Goal: Task Accomplishment & Management: Manage account settings

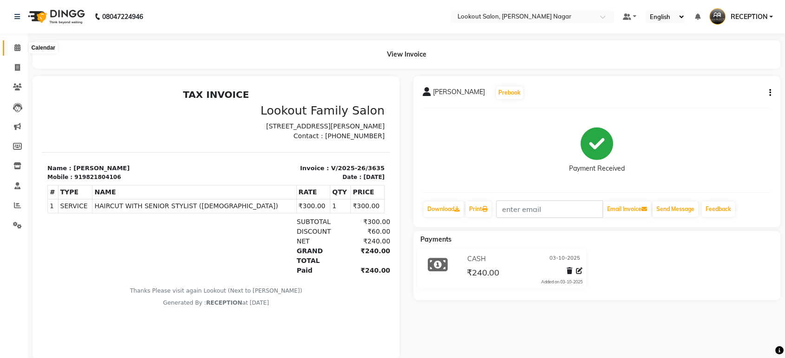
click at [14, 43] on span at bounding box center [17, 48] width 16 height 11
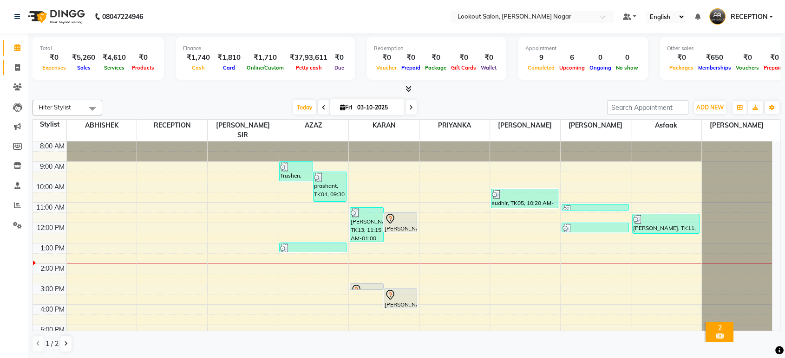
click at [14, 60] on link "Invoice" at bounding box center [14, 67] width 22 height 15
select select "150"
select select "service"
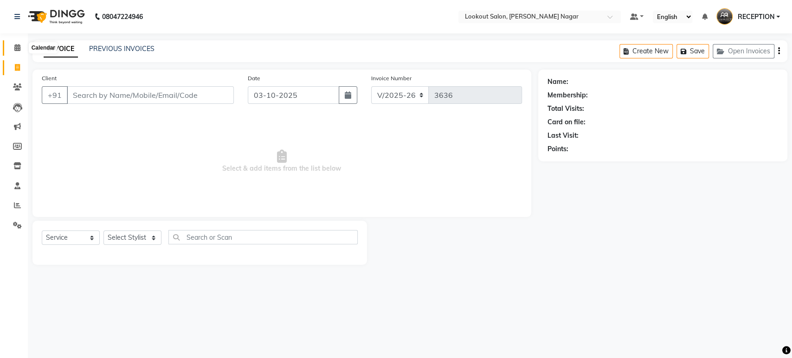
click at [13, 43] on span at bounding box center [17, 48] width 16 height 11
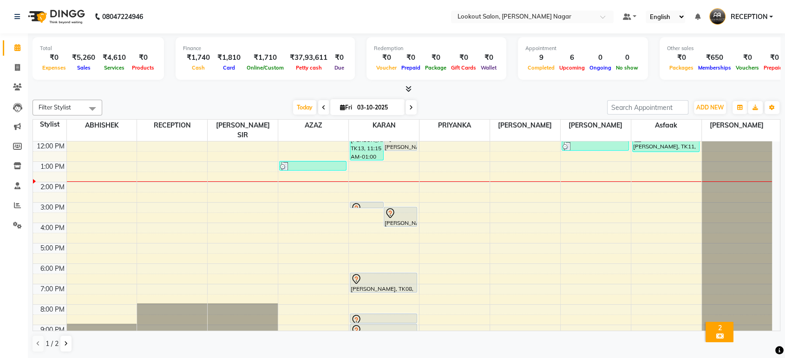
scroll to position [84, 0]
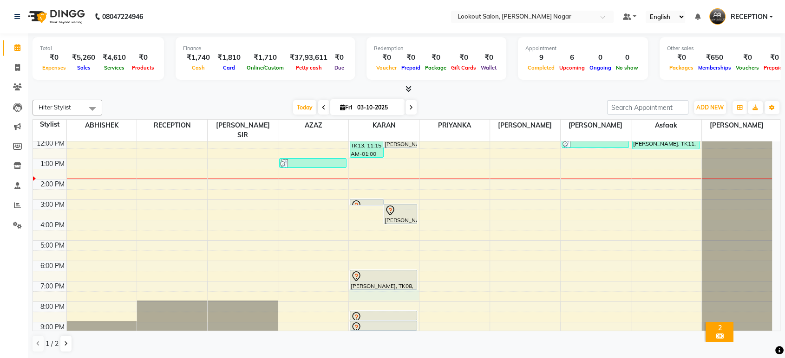
click at [370, 284] on div "8:00 AM 9:00 AM 10:00 AM 11:00 AM 12:00 PM 1:00 PM 2:00 PM 3:00 PM 4:00 PM 5:00…" at bounding box center [402, 200] width 739 height 286
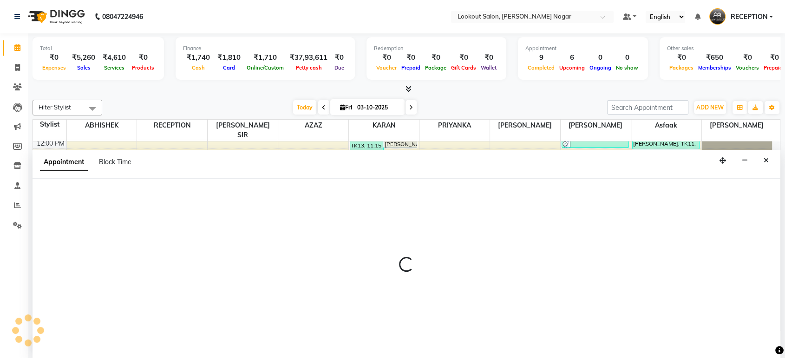
scroll to position [0, 0]
select select "11447"
select select "tentative"
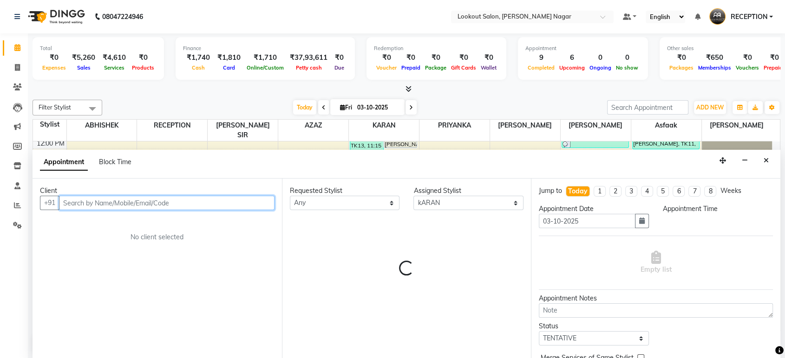
select select "1170"
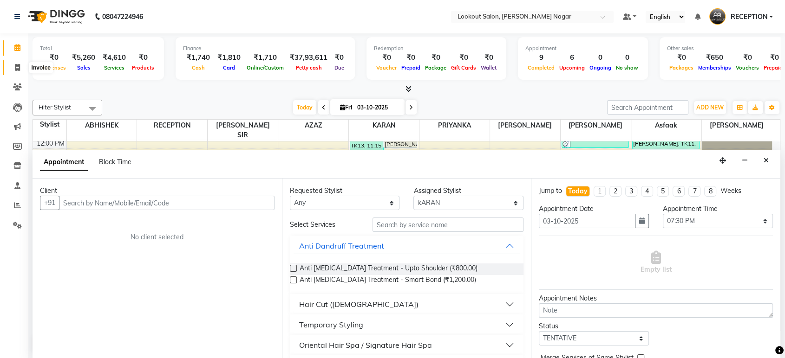
click at [18, 64] on icon at bounding box center [17, 67] width 5 height 7
select select "service"
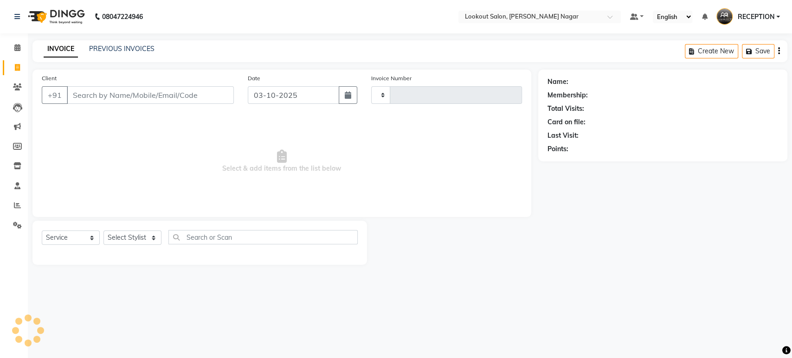
type input "3636"
select select "150"
click at [13, 46] on span at bounding box center [17, 48] width 16 height 11
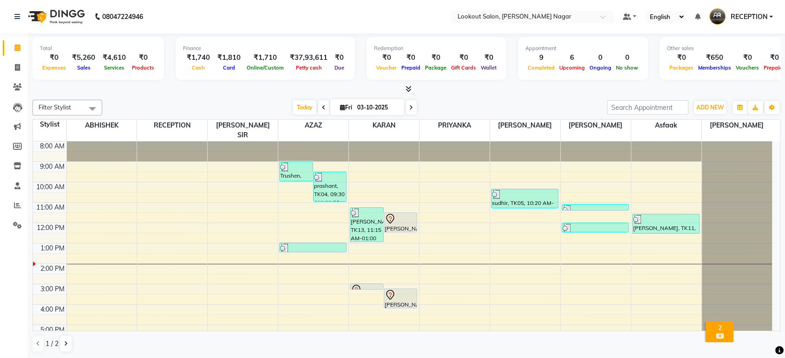
scroll to position [84, 0]
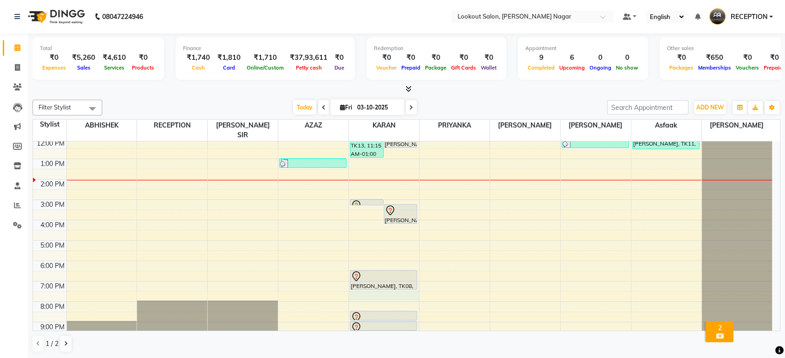
click at [372, 289] on div "8:00 AM 9:00 AM 10:00 AM 11:00 AM 12:00 PM 1:00 PM 2:00 PM 3:00 PM 4:00 PM 5:00…" at bounding box center [402, 200] width 739 height 286
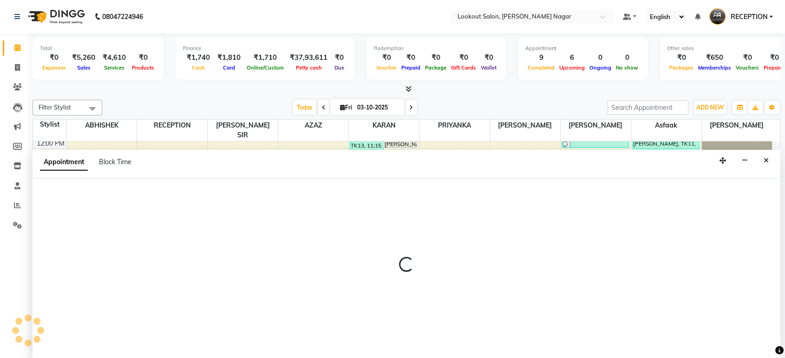
scroll to position [0, 0]
select select "11447"
select select "1170"
select select "tentative"
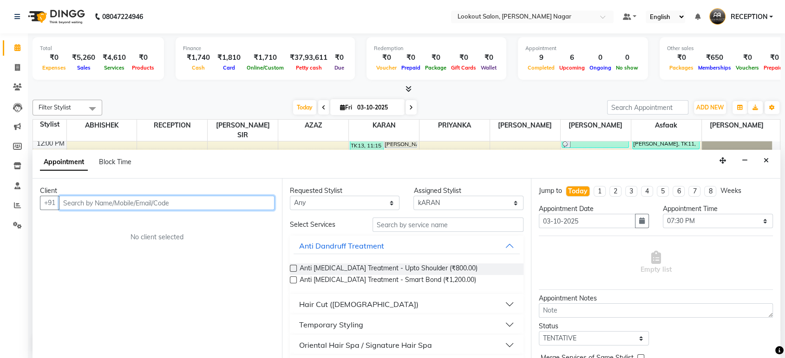
click at [159, 202] on input "text" at bounding box center [166, 203] width 215 height 14
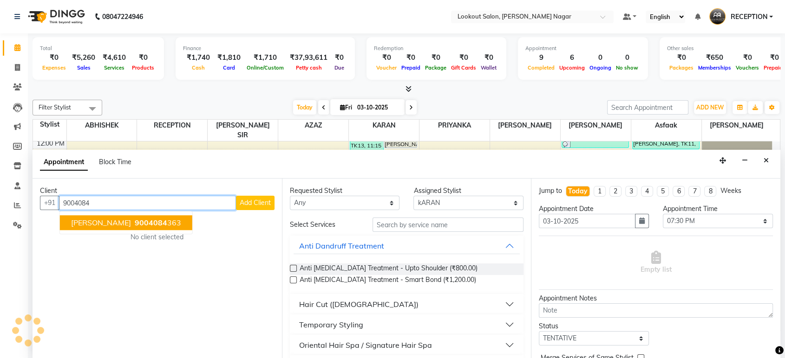
click at [135, 226] on span "9004084" at bounding box center [151, 223] width 32 height 9
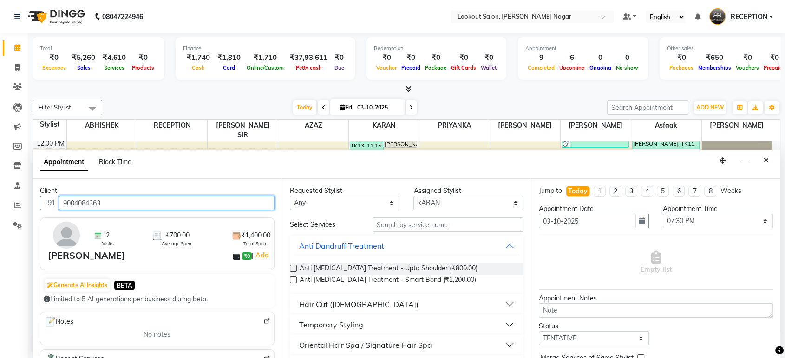
type input "9004084363"
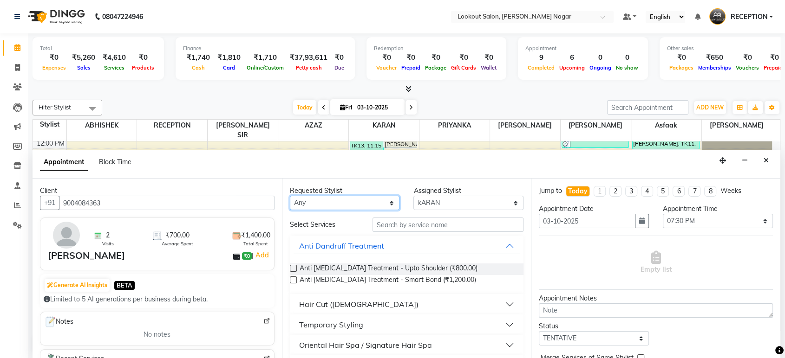
click at [331, 205] on select "Any ABHISHEK Asfaak AZAZ DHARMESH SIR kARAN PRIYANKA RECEPTION rinki shailendar…" at bounding box center [345, 203] width 110 height 14
select select "11447"
click at [290, 196] on select "Any ABHISHEK Asfaak AZAZ DHARMESH SIR kARAN PRIYANKA RECEPTION rinki shailendar…" at bounding box center [345, 203] width 110 height 14
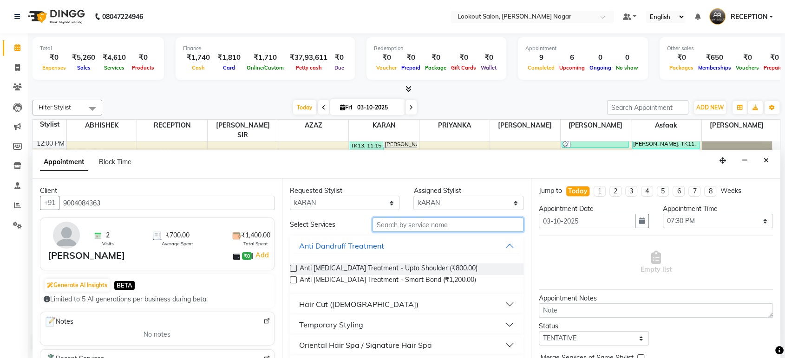
click at [468, 231] on input "text" at bounding box center [447, 225] width 151 height 14
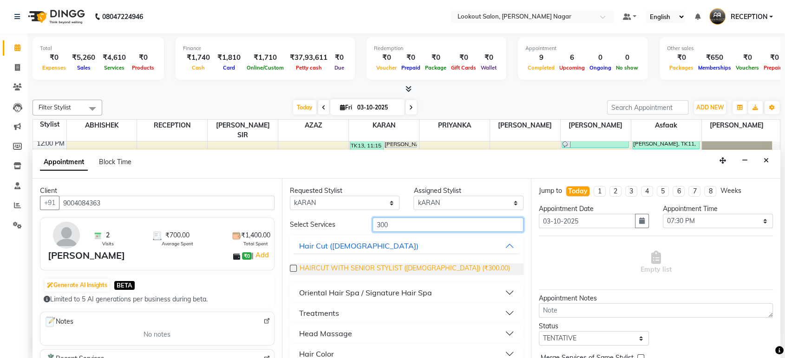
type input "300"
click at [432, 268] on span "HAIRCUT WITH SENIOR STYLIST (MALE) (₹300.00)" at bounding box center [404, 270] width 210 height 12
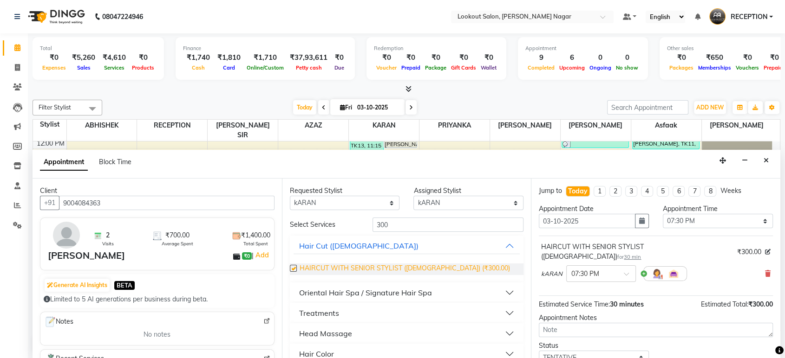
checkbox input "false"
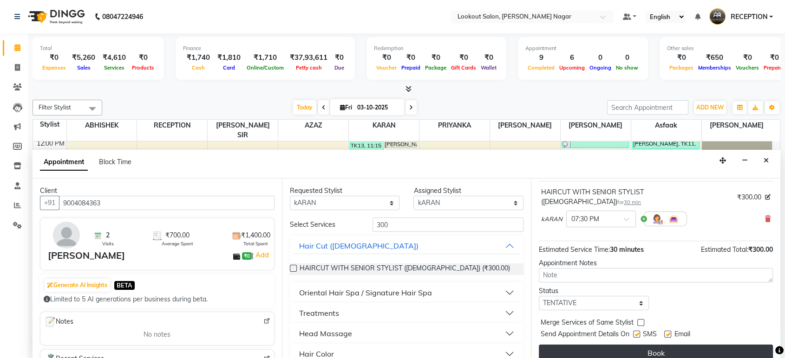
click at [663, 347] on button "Book" at bounding box center [656, 353] width 234 height 17
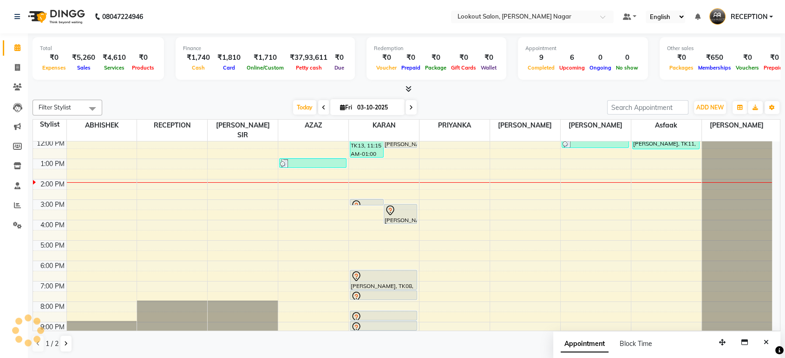
scroll to position [0, 0]
click at [674, 202] on div "8:00 AM 9:00 AM 10:00 AM 11:00 AM 12:00 PM 1:00 PM 2:00 PM 3:00 PM 4:00 PM 5:00…" at bounding box center [402, 200] width 739 height 286
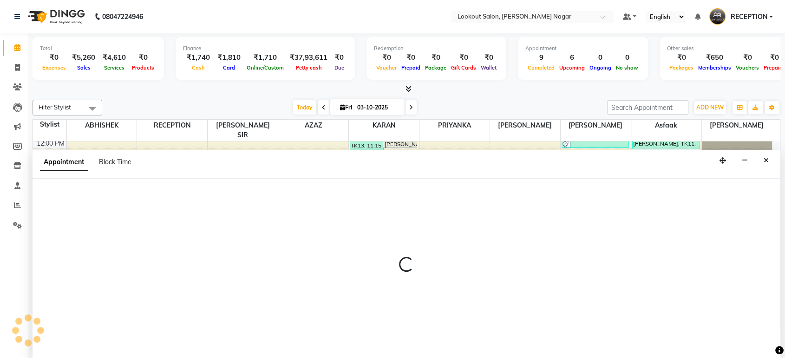
select select "70097"
select select "tentative"
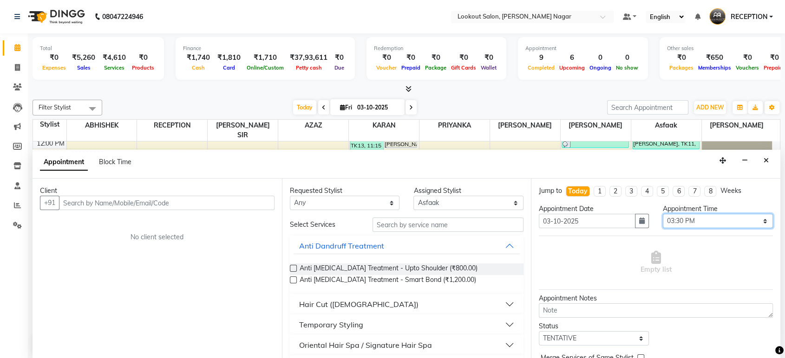
click at [679, 216] on select "Select 09:00 AM 09:05 AM 09:10 AM 09:15 AM 09:20 AM 09:25 AM 09:30 AM 09:35 AM …" at bounding box center [717, 221] width 110 height 14
select select "900"
click at [662, 214] on select "Select 09:00 AM 09:05 AM 09:10 AM 09:15 AM 09:20 AM 09:25 AM 09:30 AM 09:35 AM …" at bounding box center [717, 221] width 110 height 14
click at [368, 203] on select "Any ABHISHEK Asfaak AZAZ DHARMESH SIR kARAN PRIYANKA RECEPTION rinki shailendar…" at bounding box center [345, 203] width 110 height 14
select select "11447"
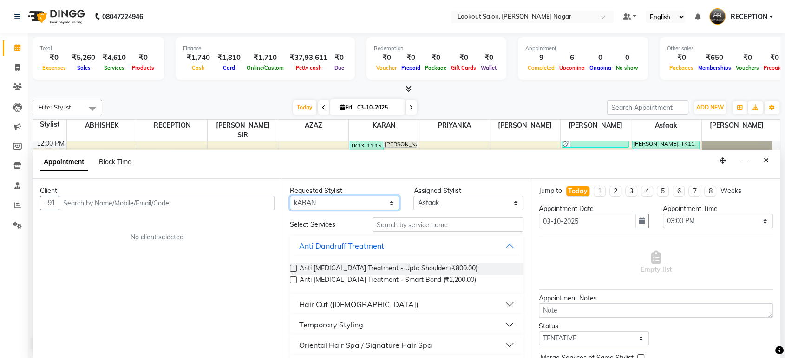
click at [290, 196] on select "Any ABHISHEK Asfaak AZAZ DHARMESH SIR kARAN PRIYANKA RECEPTION rinki shailendar…" at bounding box center [345, 203] width 110 height 14
select select "11447"
click at [365, 200] on select "Any ABHISHEK Asfaak AZAZ DHARMESH SIR kARAN PRIYANKA RECEPTION rinki shailendar…" at bounding box center [345, 203] width 110 height 14
select select "70097"
click at [290, 196] on select "Any ABHISHEK Asfaak AZAZ DHARMESH SIR kARAN PRIYANKA RECEPTION rinki shailendar…" at bounding box center [345, 203] width 110 height 14
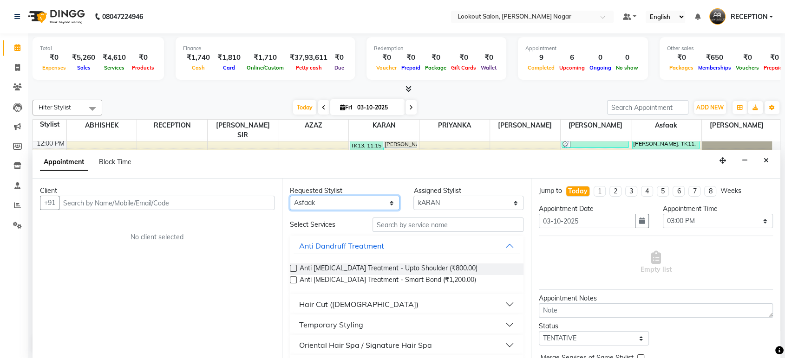
select select "70097"
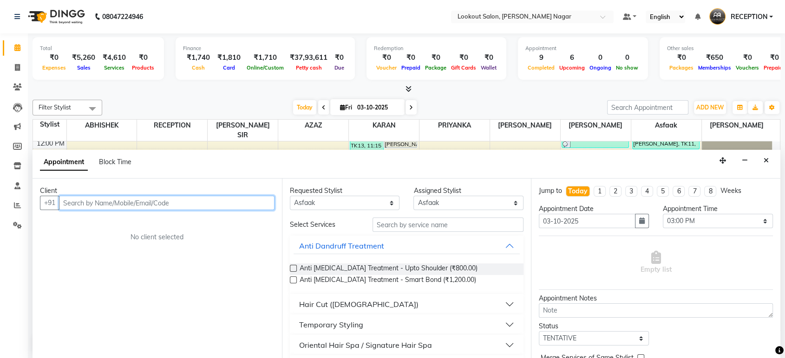
click at [185, 205] on input "text" at bounding box center [166, 203] width 215 height 14
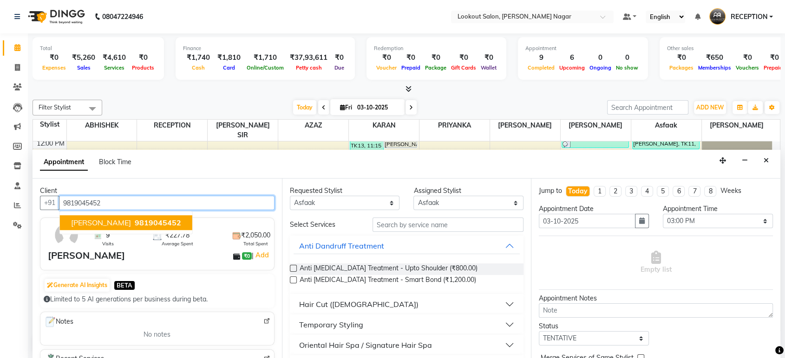
type input "9819045452"
click at [178, 225] on span "9819045452" at bounding box center [158, 223] width 46 height 9
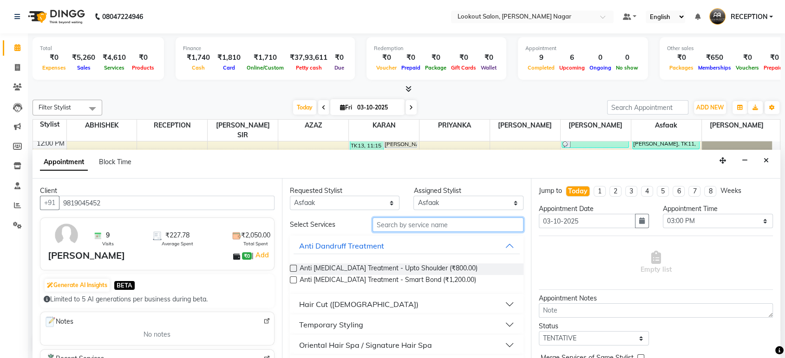
click at [435, 228] on input "text" at bounding box center [447, 225] width 151 height 14
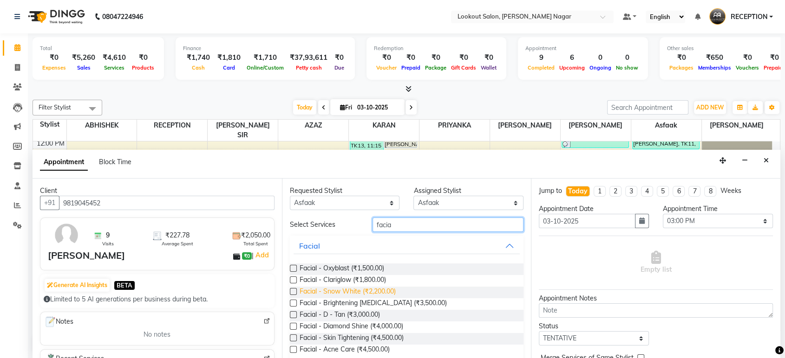
type input "facia"
click at [374, 289] on span "Facial - Snow White (₹2,200.00)" at bounding box center [347, 293] width 96 height 12
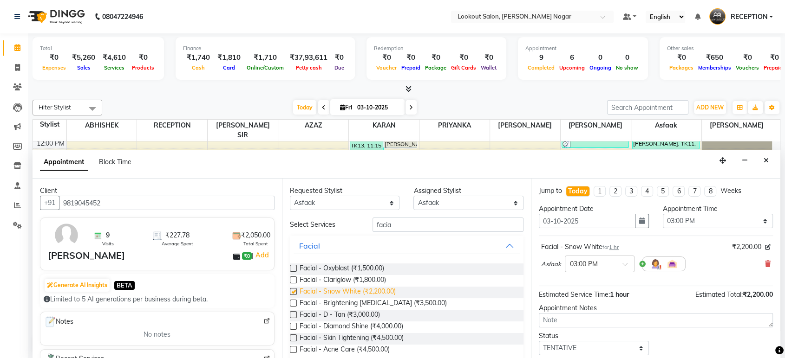
checkbox input "false"
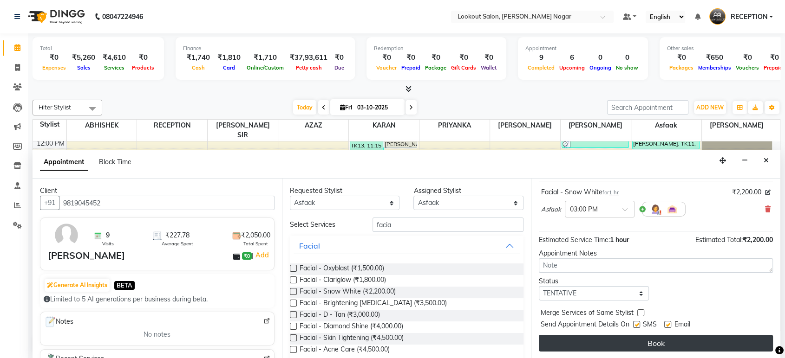
click at [669, 347] on button "Book" at bounding box center [656, 343] width 234 height 17
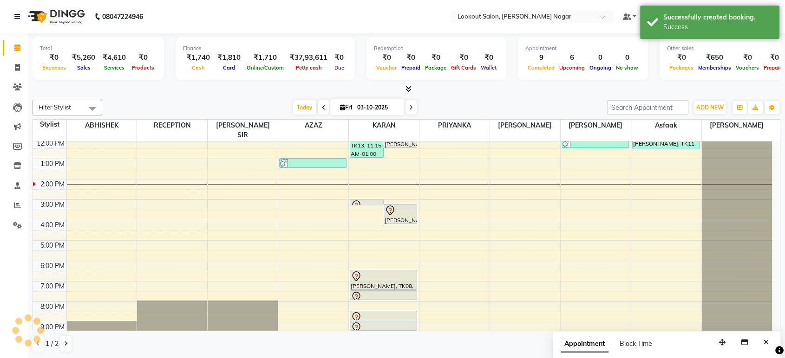
scroll to position [0, 0]
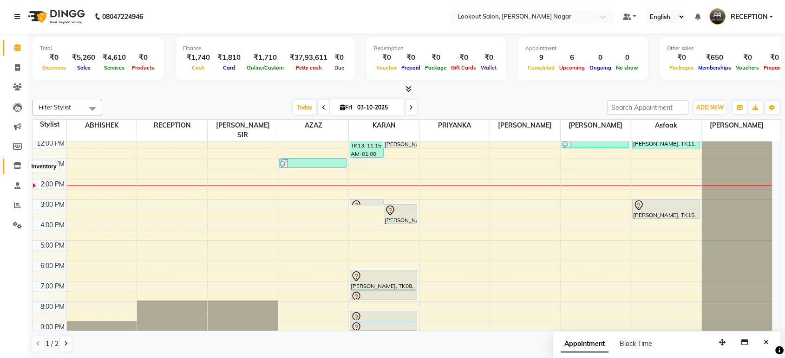
click at [13, 166] on icon at bounding box center [17, 165] width 8 height 7
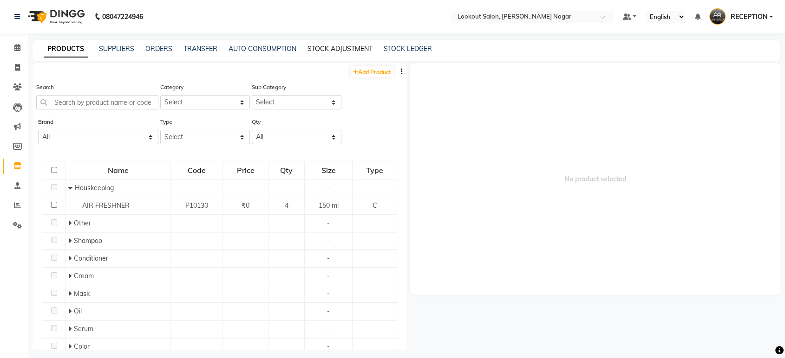
click at [338, 51] on link "STOCK ADJUSTMENT" at bounding box center [339, 49] width 65 height 8
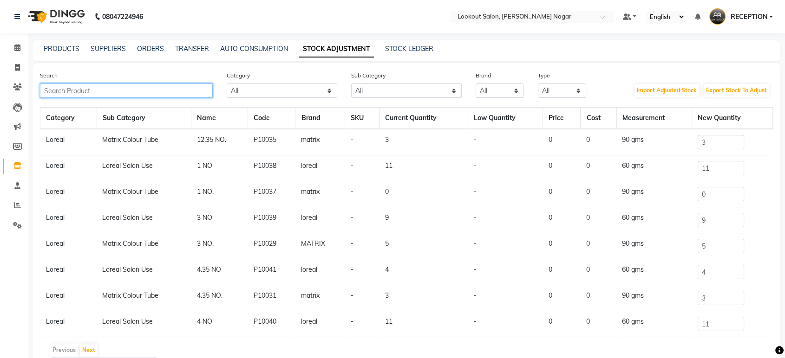
click at [186, 85] on input "text" at bounding box center [126, 91] width 173 height 14
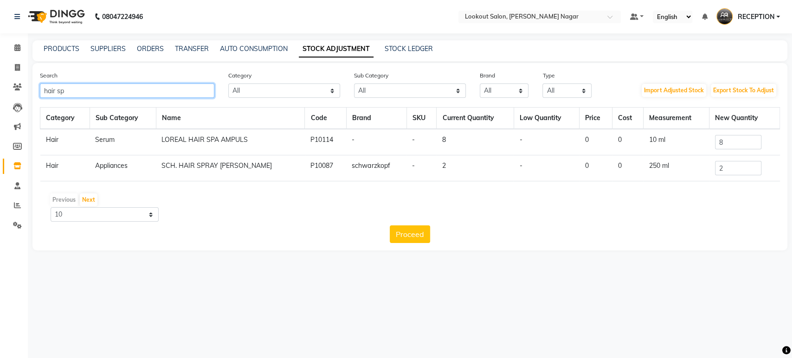
type input "hair sp"
click at [734, 138] on input "8" at bounding box center [738, 142] width 46 height 14
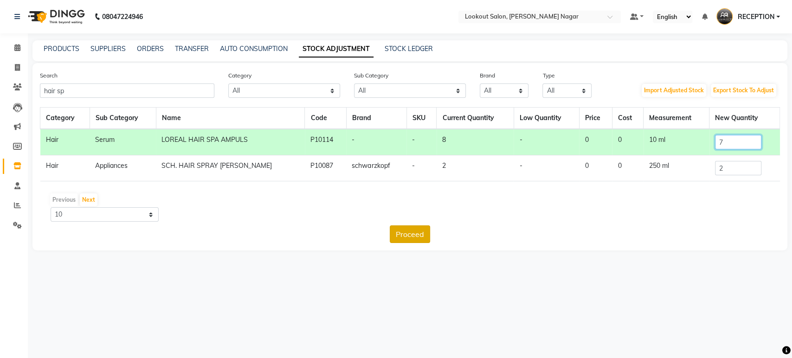
type input "7"
click at [408, 232] on button "Proceed" at bounding box center [410, 235] width 40 height 18
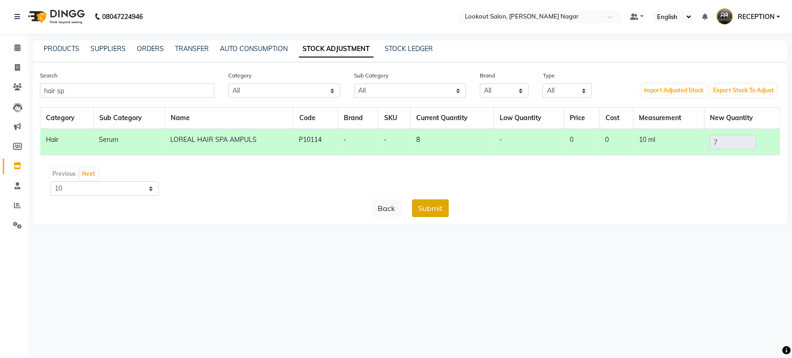
click at [433, 202] on button "Submit" at bounding box center [430, 209] width 37 height 18
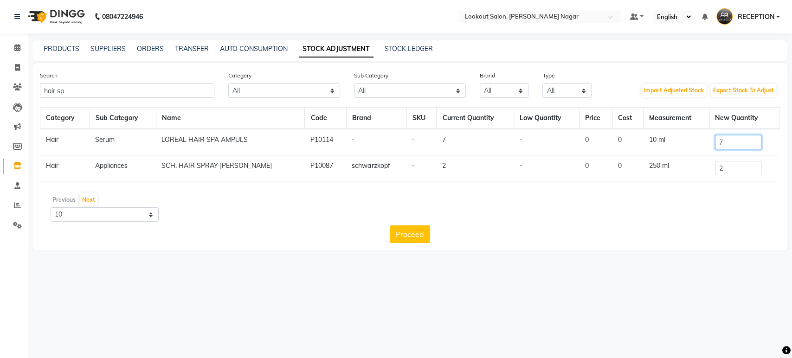
click at [735, 142] on input "7" at bounding box center [738, 142] width 46 height 14
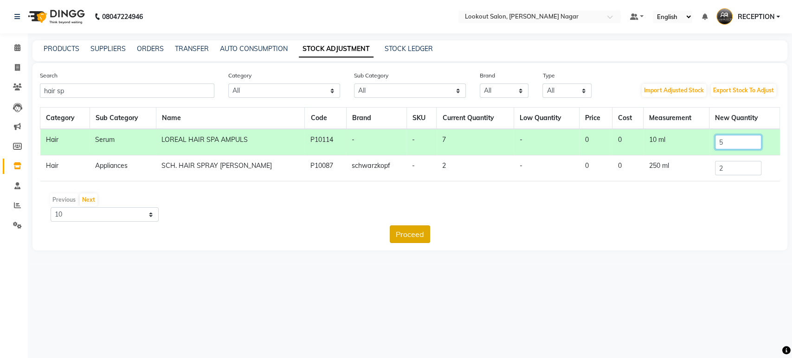
type input "5"
click at [409, 226] on button "Proceed" at bounding box center [410, 235] width 40 height 18
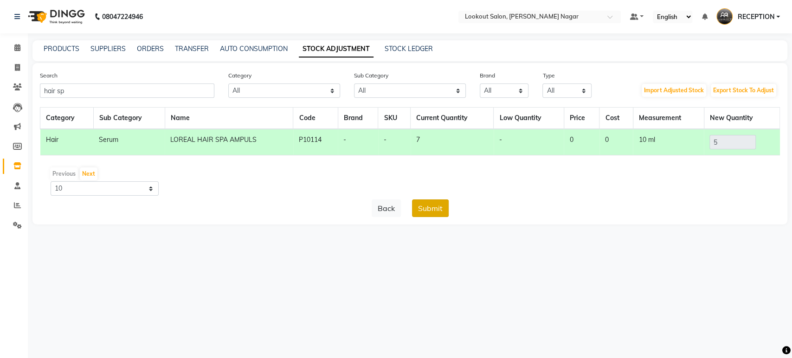
click at [437, 200] on button "Submit" at bounding box center [430, 209] width 37 height 18
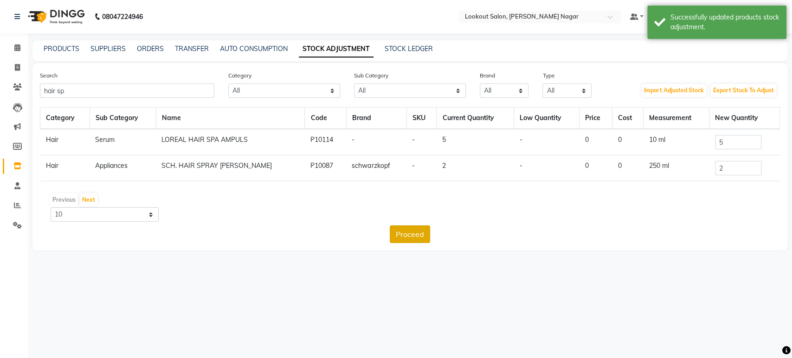
click at [404, 233] on button "Proceed" at bounding box center [410, 235] width 40 height 18
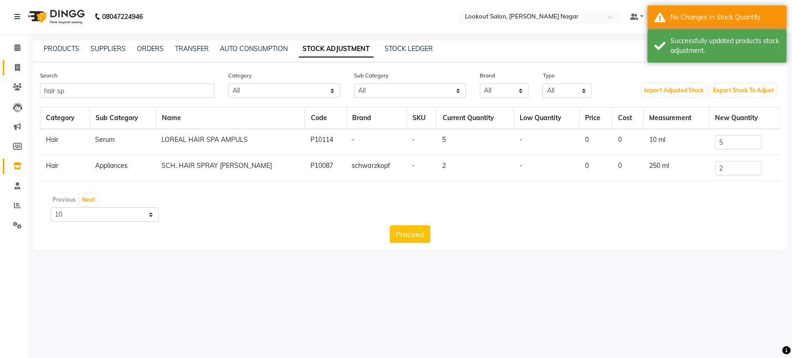
click at [23, 65] on span at bounding box center [17, 68] width 16 height 11
select select "service"
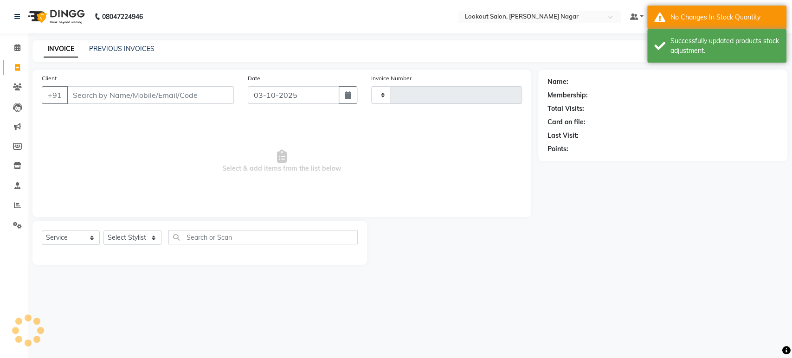
type input "3636"
select select "150"
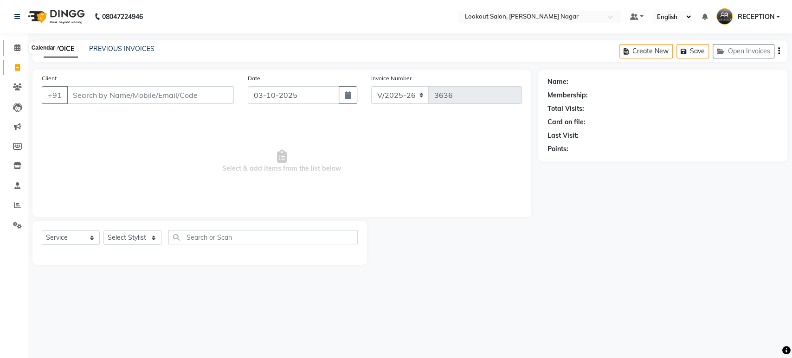
click at [14, 46] on icon at bounding box center [17, 47] width 6 height 7
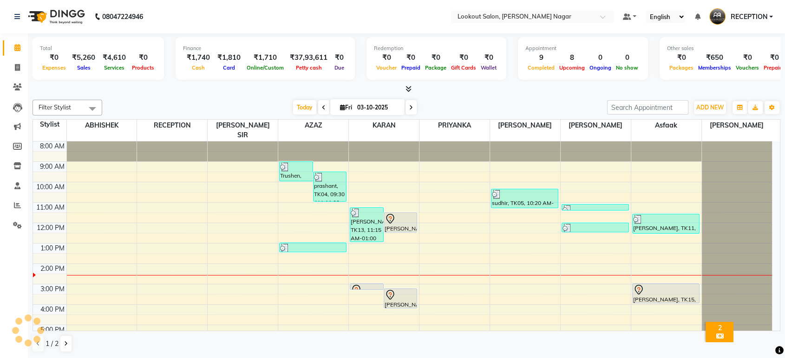
click at [411, 110] on span at bounding box center [410, 107] width 11 height 14
type input "04-10-2025"
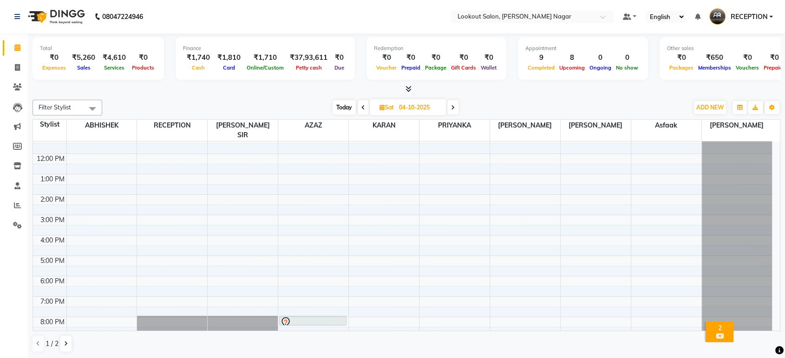
scroll to position [84, 0]
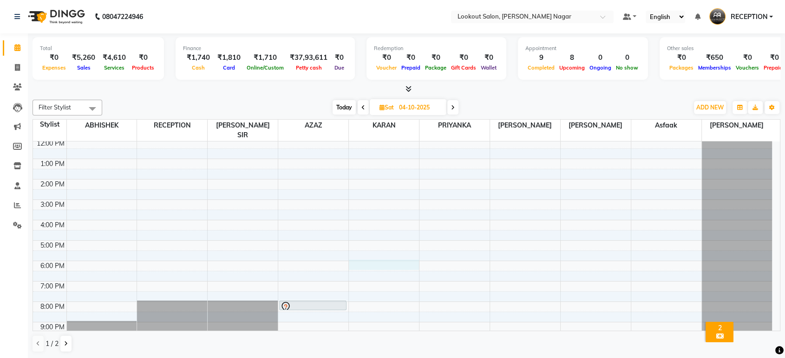
click at [407, 253] on div "8:00 AM 9:00 AM 10:00 AM 11:00 AM 12:00 PM 1:00 PM 2:00 PM 3:00 PM 4:00 PM 5:00…" at bounding box center [402, 200] width 739 height 286
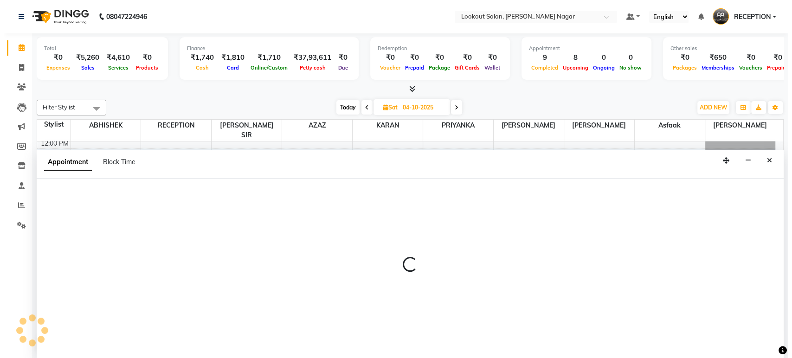
scroll to position [0, 0]
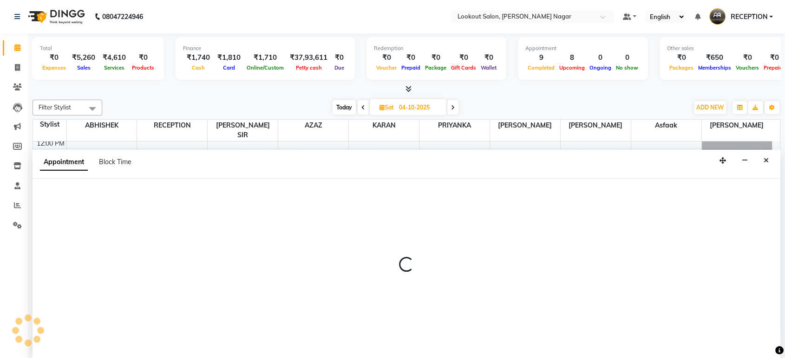
select select "11447"
select select "1080"
select select "tentative"
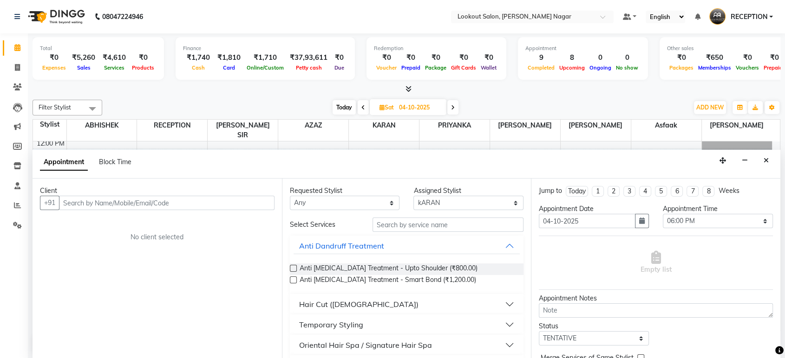
drag, startPoint x: 237, startPoint y: 194, endPoint x: 233, endPoint y: 200, distance: 7.6
click at [233, 200] on div "Client +91 No client selected" at bounding box center [156, 269] width 249 height 180
click at [233, 200] on input "text" at bounding box center [166, 203] width 215 height 14
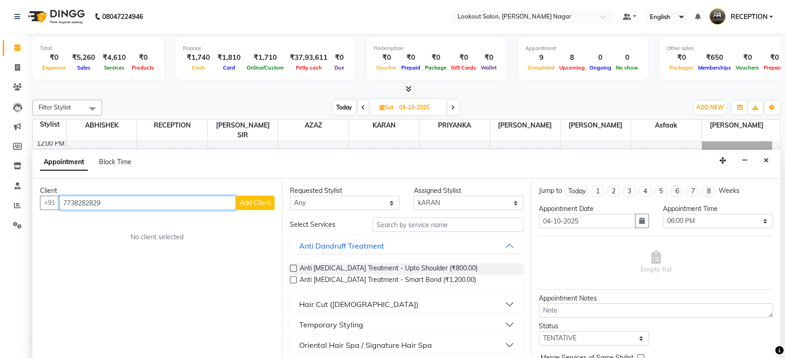
type input "7738282829"
click at [241, 203] on span "Add Client" at bounding box center [255, 203] width 31 height 8
select select "22"
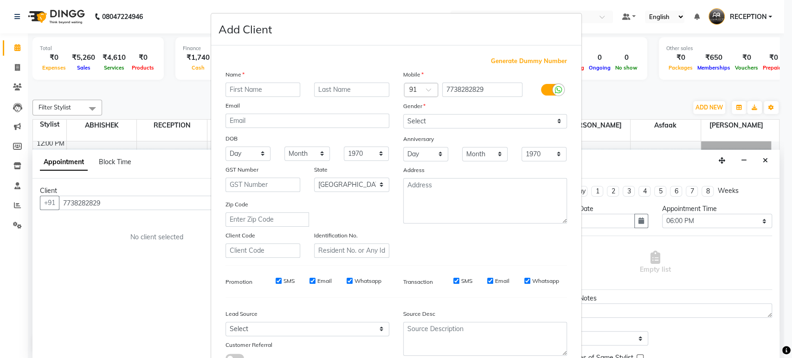
click at [262, 92] on input "text" at bounding box center [263, 90] width 75 height 14
type input "[PERSON_NAME]"
click at [447, 119] on select "Select Male Female Other Prefer Not To Say" at bounding box center [485, 121] width 164 height 14
select select "[DEMOGRAPHIC_DATA]"
click at [403, 114] on select "Select Male Female Other Prefer Not To Say" at bounding box center [485, 121] width 164 height 14
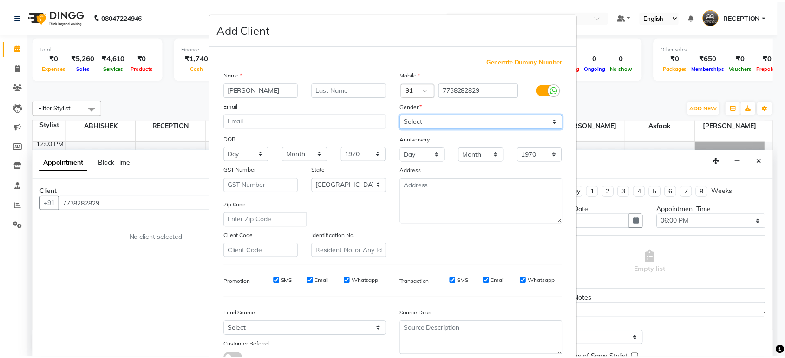
scroll to position [68, 0]
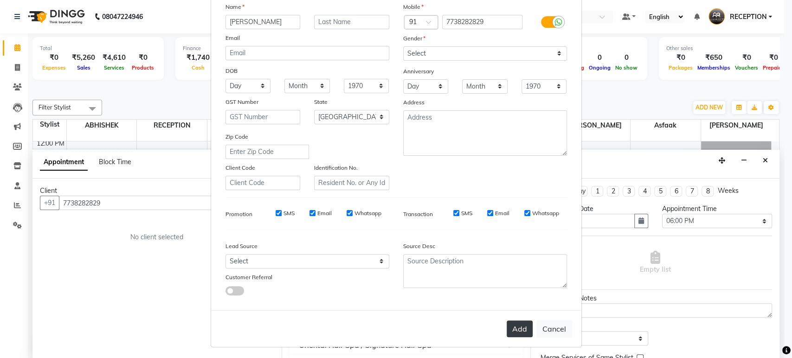
click at [517, 324] on button "Add" at bounding box center [520, 329] width 26 height 17
select select
select select "null"
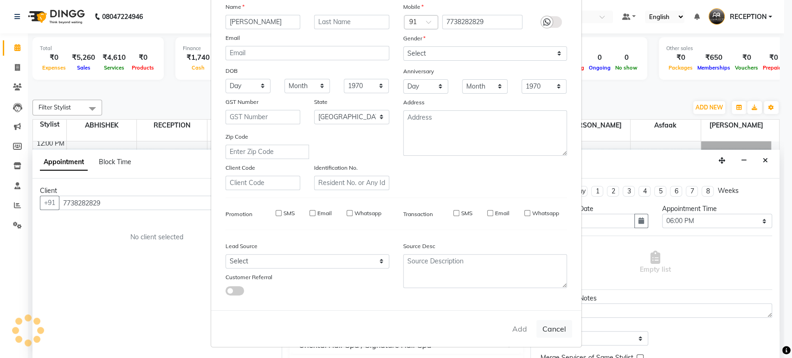
select select
checkbox input "false"
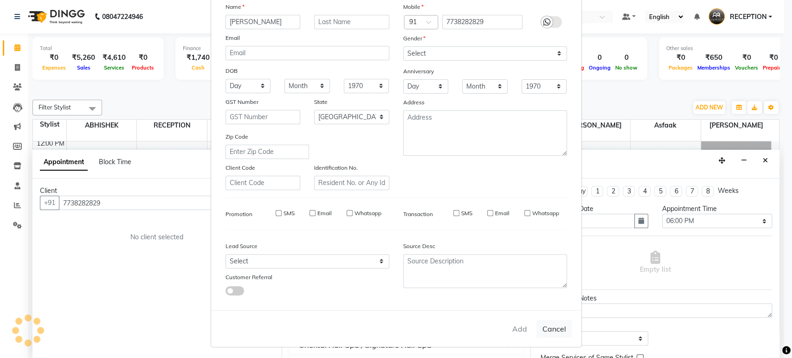
checkbox input "false"
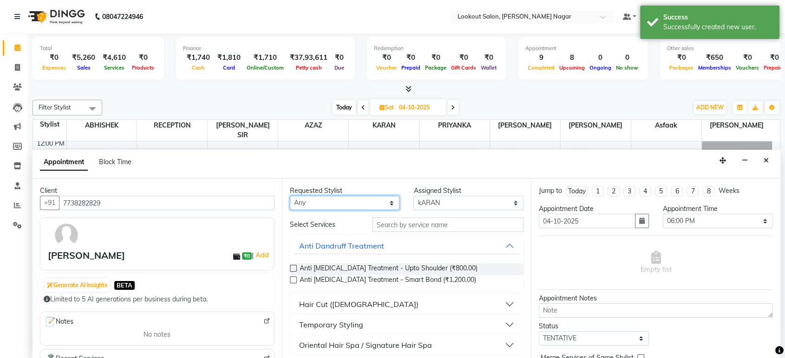
click at [376, 209] on select "Any ABHISHEK Asfaak [PERSON_NAME] [PERSON_NAME] PRIYANKA RECEPTION [PERSON_NAME…" at bounding box center [345, 203] width 110 height 14
select select "4290"
click at [290, 196] on select "Any ABHISHEK Asfaak [PERSON_NAME] [PERSON_NAME] PRIYANKA RECEPTION [PERSON_NAME…" at bounding box center [345, 203] width 110 height 14
select select "4290"
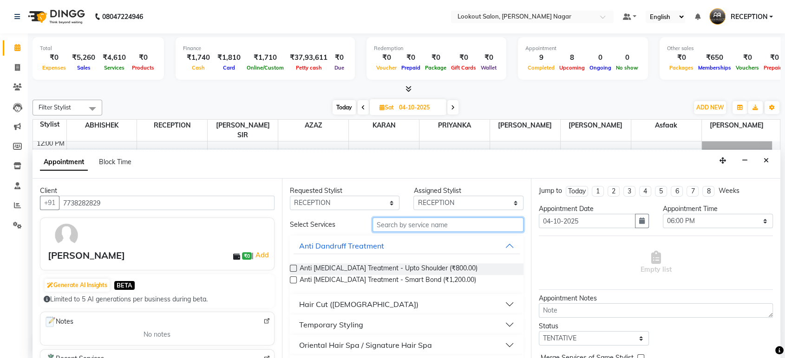
click at [412, 226] on input "text" at bounding box center [447, 225] width 151 height 14
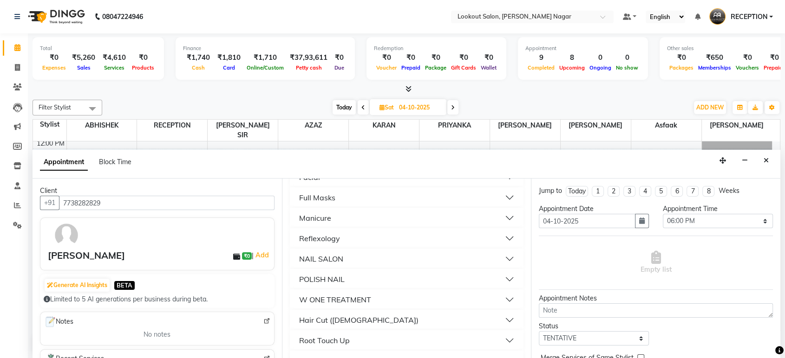
scroll to position [218, 0]
type input "800"
click at [498, 322] on button "Hair Cut ([DEMOGRAPHIC_DATA])" at bounding box center [406, 320] width 227 height 17
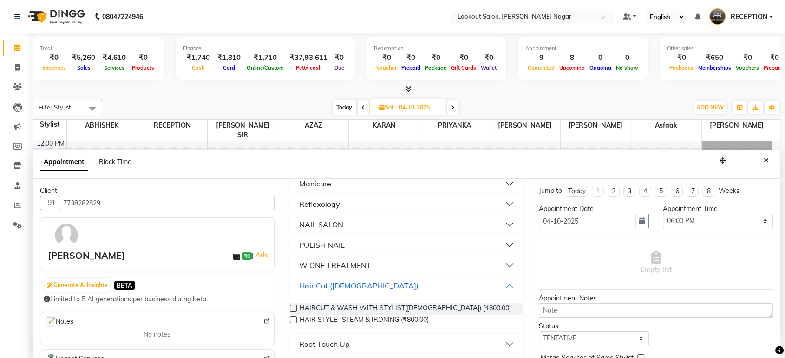
scroll to position [253, 0]
click at [454, 309] on span "HAIRCUT & WASH WITH STYLIST(Female) (₹800.00)" at bounding box center [404, 309] width 211 height 12
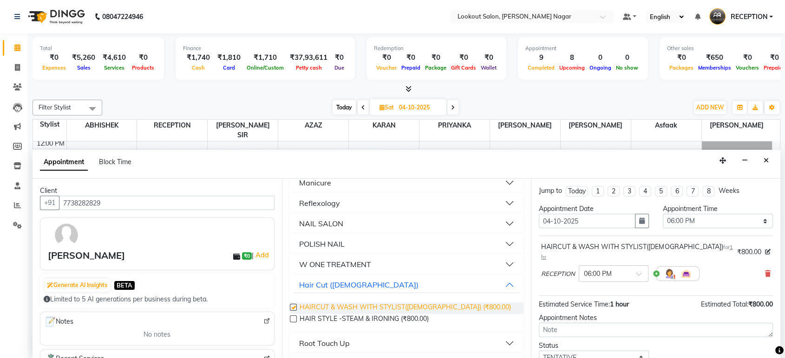
checkbox input "false"
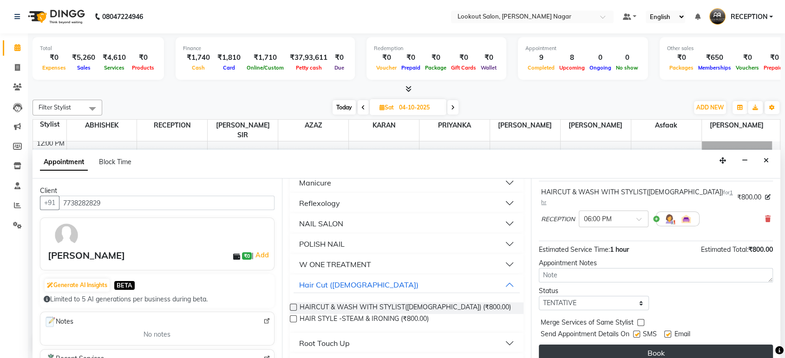
click at [625, 345] on button "Book" at bounding box center [656, 353] width 234 height 17
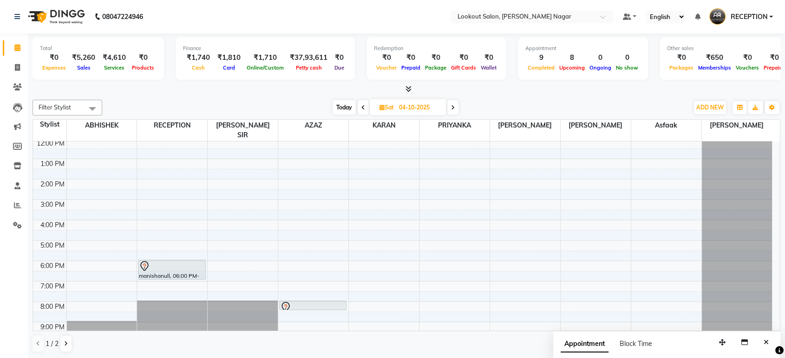
scroll to position [0, 0]
click at [18, 169] on icon at bounding box center [17, 165] width 8 height 7
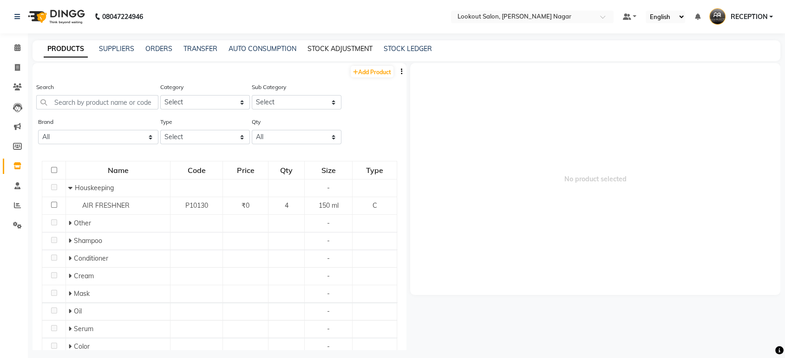
click at [342, 50] on link "STOCK ADJUSTMENT" at bounding box center [339, 49] width 65 height 8
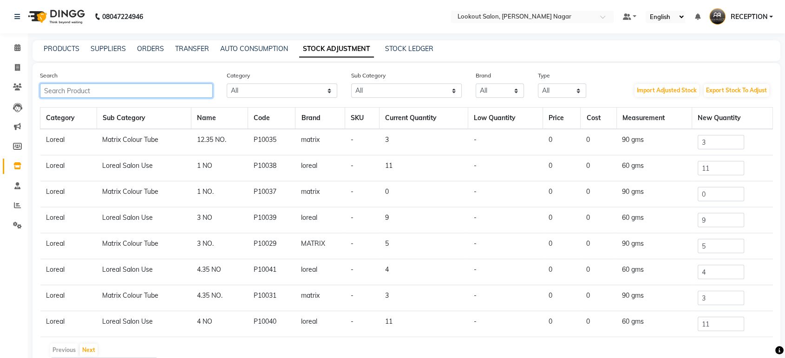
click at [195, 86] on input "text" at bounding box center [126, 91] width 173 height 14
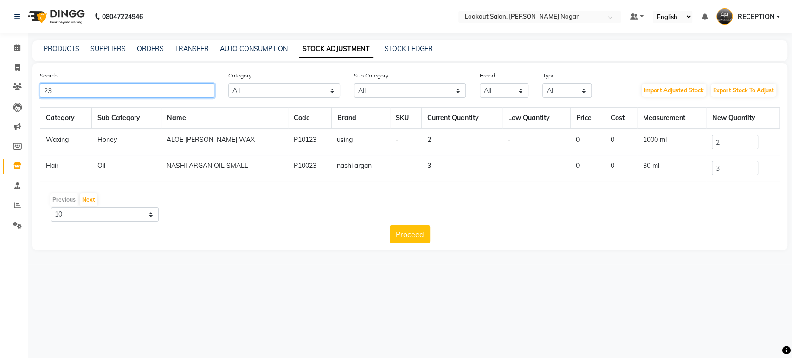
type input "2"
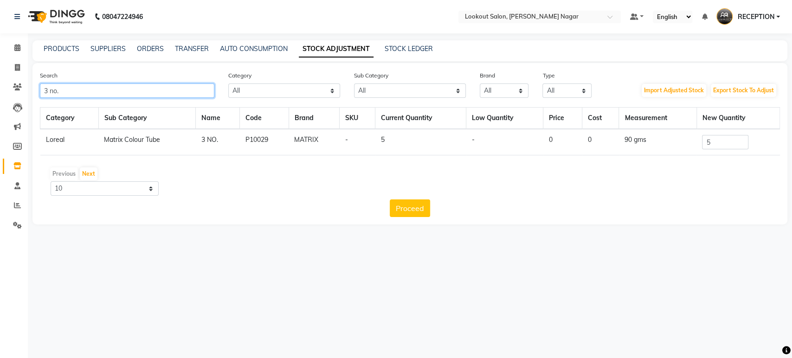
type input "3 no."
click at [723, 145] on input "5" at bounding box center [725, 142] width 46 height 14
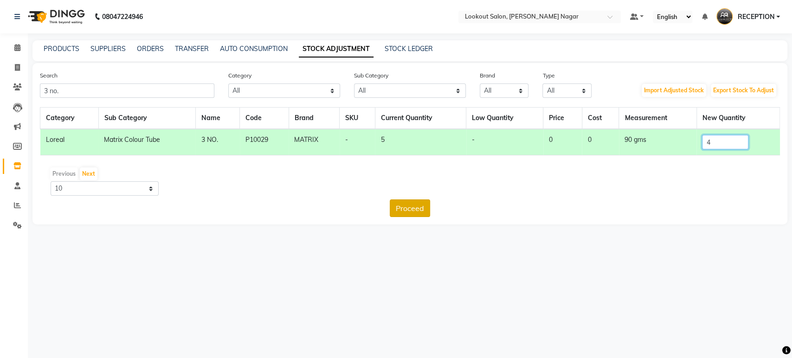
type input "4"
click at [427, 211] on button "Proceed" at bounding box center [410, 209] width 40 height 18
click at [427, 211] on button "Submit" at bounding box center [430, 209] width 37 height 18
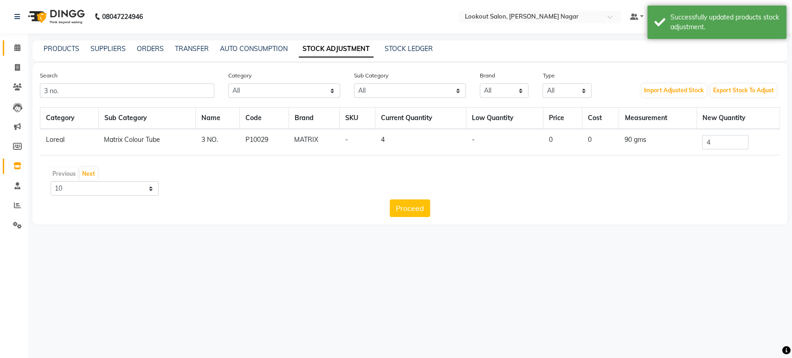
click at [22, 53] on link "Calendar" at bounding box center [14, 47] width 22 height 15
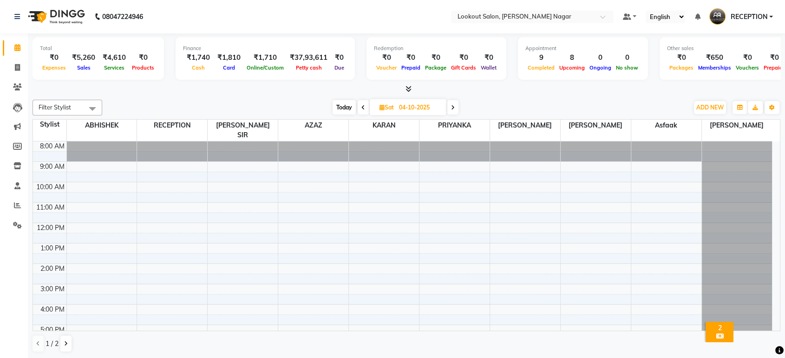
click at [363, 108] on icon at bounding box center [363, 108] width 4 height 6
type input "03-10-2025"
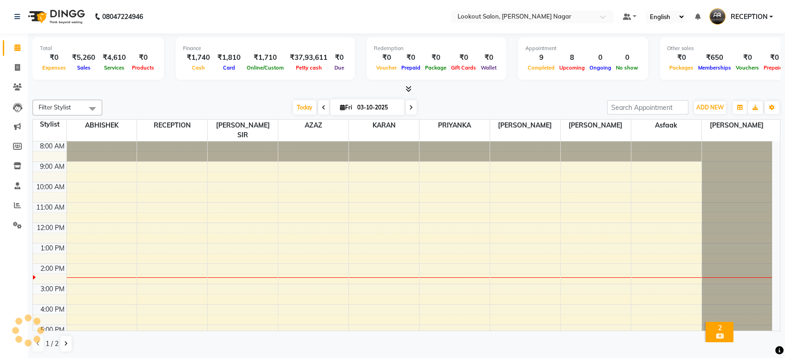
scroll to position [84, 0]
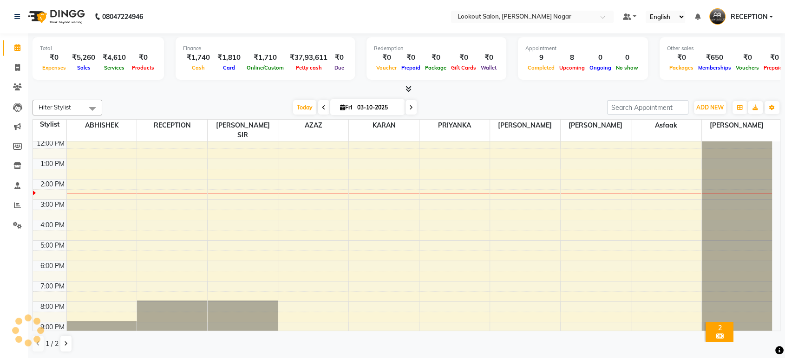
click at [451, 94] on div at bounding box center [405, 89] width 747 height 10
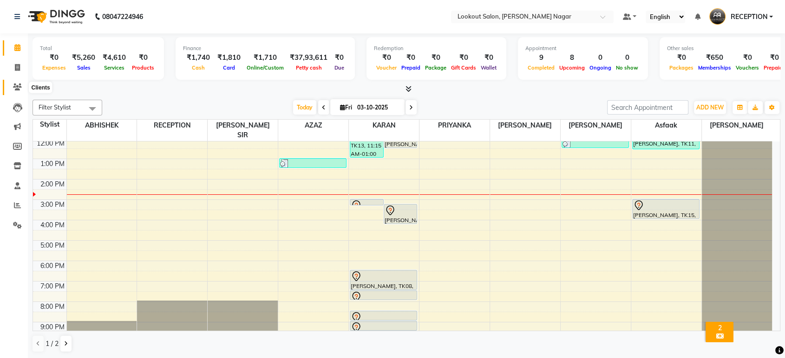
click at [24, 88] on span at bounding box center [17, 87] width 16 height 11
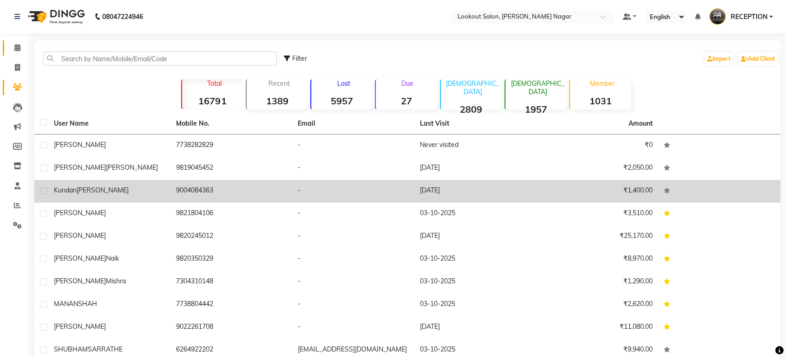
scroll to position [43, 0]
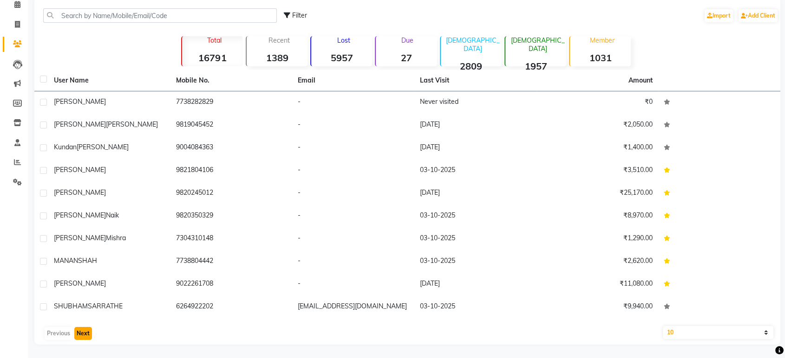
click at [79, 331] on button "Next" at bounding box center [83, 333] width 18 height 13
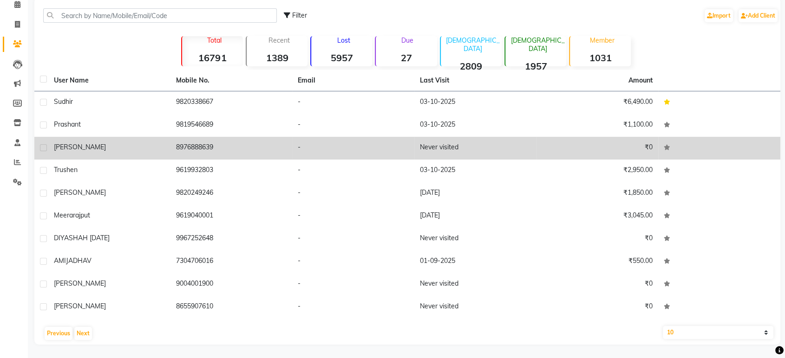
click at [97, 148] on div "[PERSON_NAME]" at bounding box center [109, 148] width 111 height 10
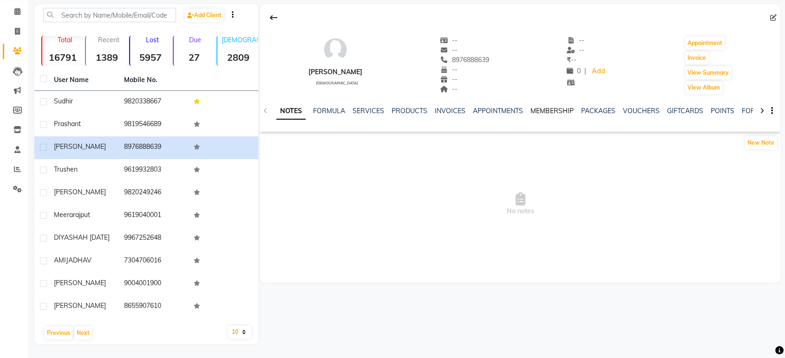
click at [548, 107] on link "MEMBERSHIP" at bounding box center [551, 111] width 43 height 8
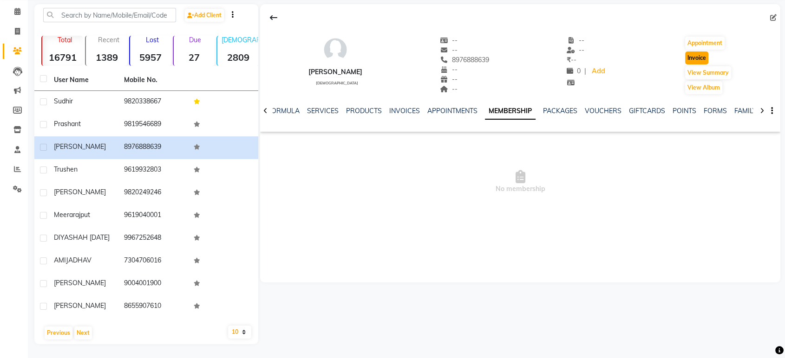
click at [694, 52] on button "Invoice" at bounding box center [696, 58] width 23 height 13
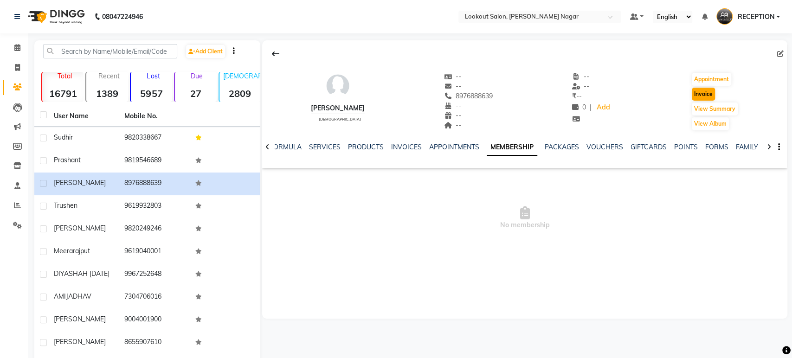
select select "service"
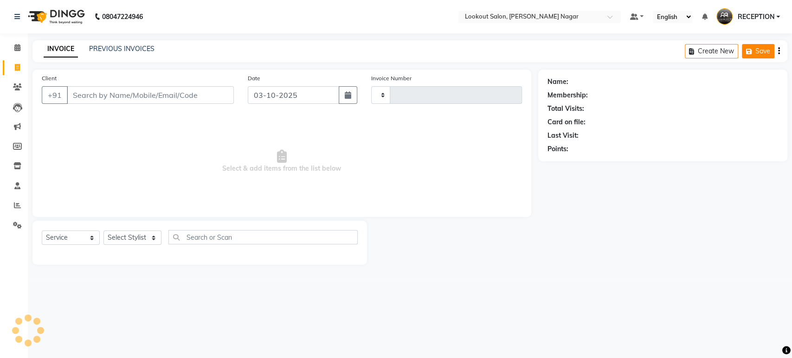
type input "3636"
select select "150"
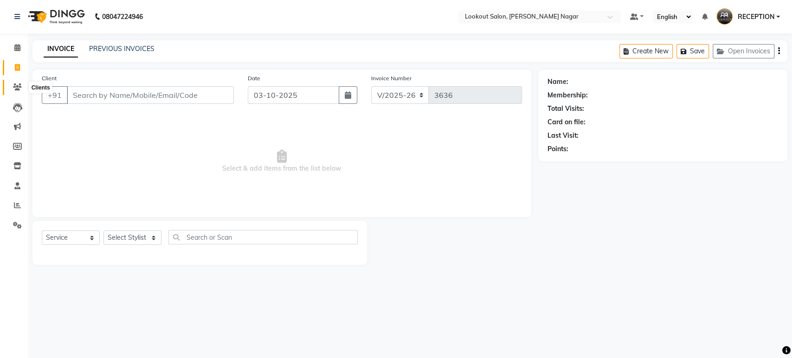
click at [19, 90] on icon at bounding box center [17, 87] width 9 height 7
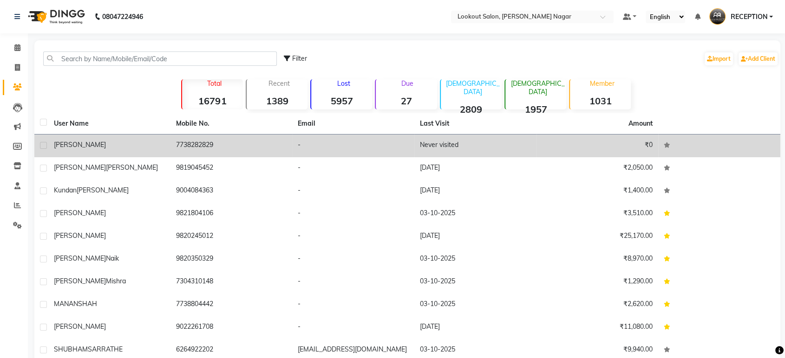
click at [78, 143] on span "[PERSON_NAME]" at bounding box center [80, 145] width 52 height 8
click at [78, 143] on td "[PERSON_NAME]" at bounding box center [109, 146] width 122 height 23
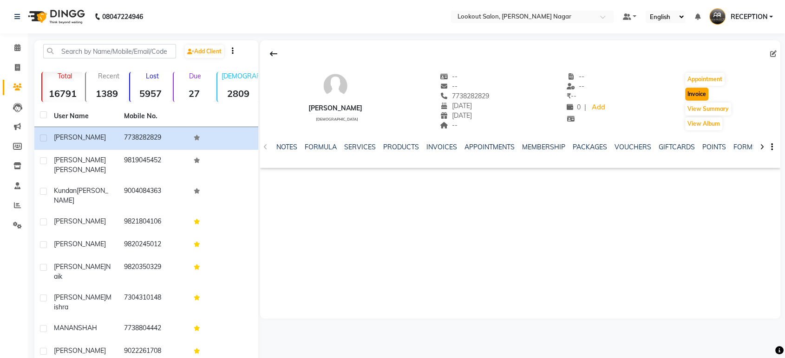
click at [697, 93] on button "Invoice" at bounding box center [696, 94] width 23 height 13
select select "service"
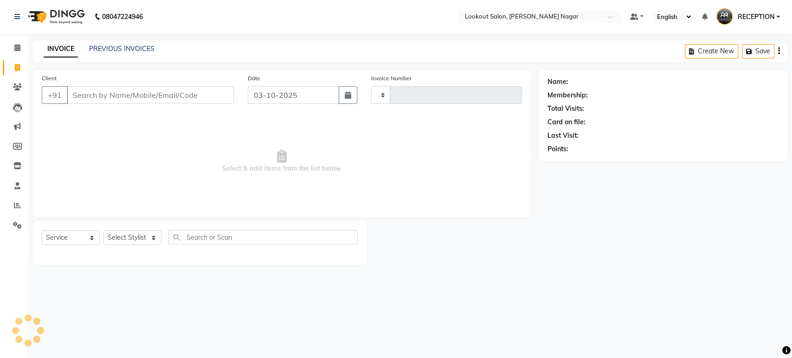
type input "3636"
select select "150"
type input "7738282829"
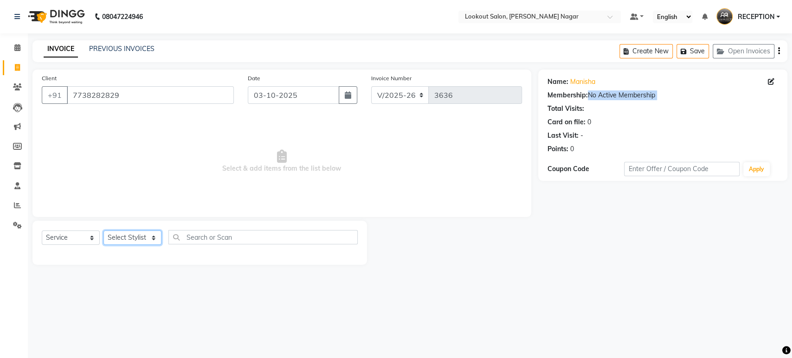
click at [137, 237] on select "Select Stylist ABHISHEK Asfaak [PERSON_NAME] [PERSON_NAME] PRIYANKA RECEPTION […" at bounding box center [133, 238] width 58 height 14
click at [137, 238] on select "Select Stylist ABHISHEK Asfaak [PERSON_NAME] [PERSON_NAME] PRIYANKA RECEPTION […" at bounding box center [133, 238] width 58 height 14
click at [136, 239] on select "Select Stylist ABHISHEK Asfaak [PERSON_NAME] [PERSON_NAME] PRIYANKA RECEPTION […" at bounding box center [133, 238] width 58 height 14
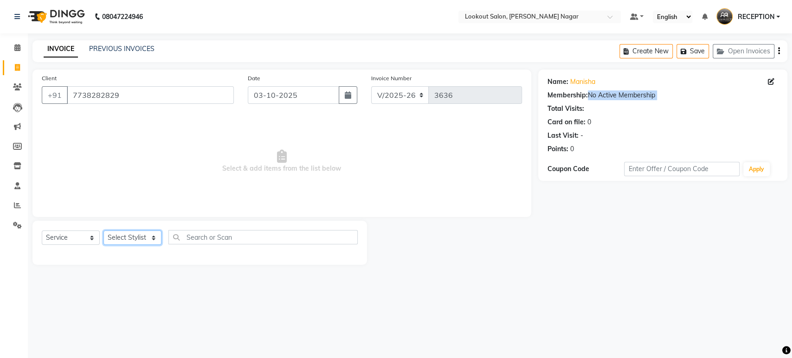
click at [136, 239] on select "Select Stylist ABHISHEK Asfaak [PERSON_NAME] [PERSON_NAME] PRIYANKA RECEPTION […" at bounding box center [133, 238] width 58 height 14
click at [133, 238] on select "Select Stylist ABHISHEK Asfaak [PERSON_NAME] [PERSON_NAME] PRIYANKA RECEPTION […" at bounding box center [133, 238] width 58 height 14
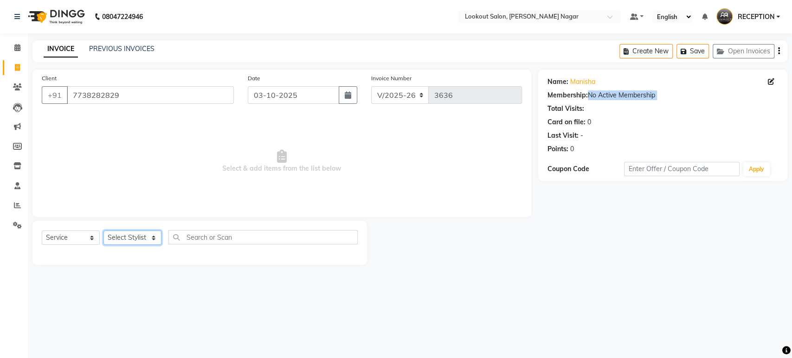
click at [136, 239] on select "Select Stylist ABHISHEK Asfaak [PERSON_NAME] [PERSON_NAME] PRIYANKA RECEPTION […" at bounding box center [133, 238] width 58 height 14
click at [104, 231] on select "Select Stylist ABHISHEK Asfaak [PERSON_NAME] [PERSON_NAME] PRIYANKA RECEPTION […" at bounding box center [133, 238] width 58 height 14
click at [134, 209] on div "Client +91 7738282829 Date 03-10-2025 Invoice Number V/2025 V/2025-26 3636 Sele…" at bounding box center [281, 144] width 499 height 148
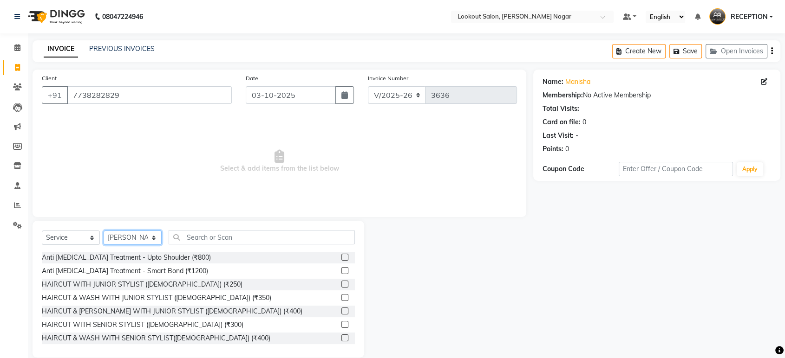
click at [125, 234] on select "Select Stylist ABHISHEK Asfaak [PERSON_NAME] [PERSON_NAME] PRIYANKA RECEPTION […" at bounding box center [133, 238] width 58 height 14
click at [128, 233] on select "Select Stylist ABHISHEK Asfaak [PERSON_NAME] [PERSON_NAME] PRIYANKA RECEPTION […" at bounding box center [133, 238] width 58 height 14
click at [127, 227] on div "Select Service Product Membership Package Voucher Prepaid Gift Card Select Styl…" at bounding box center [197, 289] width 331 height 137
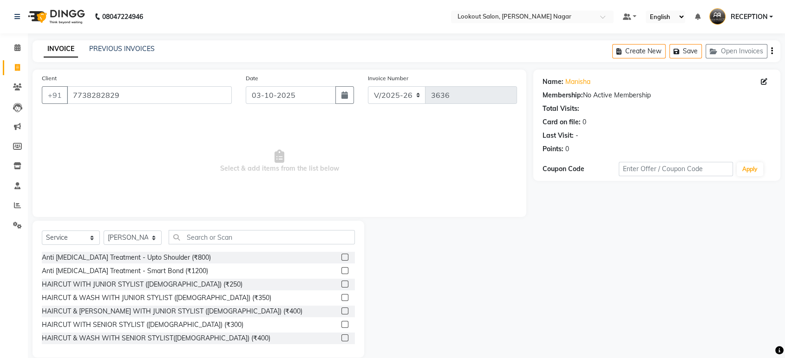
click at [127, 227] on div "Select Service Product Membership Package Voucher Prepaid Gift Card Select Styl…" at bounding box center [197, 289] width 331 height 137
click at [130, 233] on select "Select Stylist ABHISHEK Asfaak [PERSON_NAME] [PERSON_NAME] PRIYANKA RECEPTION […" at bounding box center [133, 238] width 58 height 14
select select "6222"
click at [104, 231] on select "Select Stylist ABHISHEK Asfaak [PERSON_NAME] [PERSON_NAME] PRIYANKA RECEPTION […" at bounding box center [133, 238] width 58 height 14
click at [75, 237] on select "Select Service Product Membership Package Voucher Prepaid Gift Card" at bounding box center [71, 238] width 58 height 14
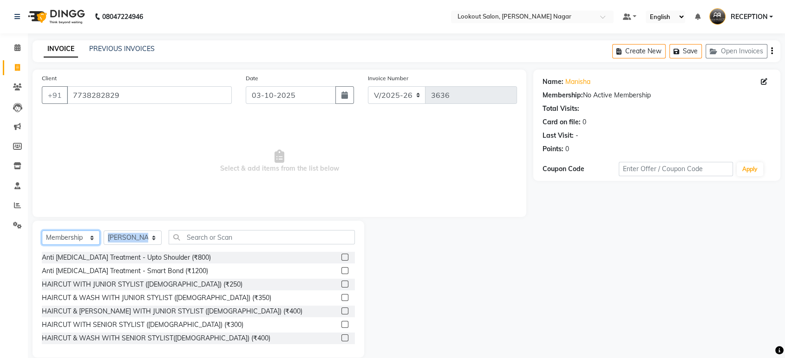
click at [42, 231] on select "Select Service Product Membership Package Voucher Prepaid Gift Card" at bounding box center [71, 238] width 58 height 14
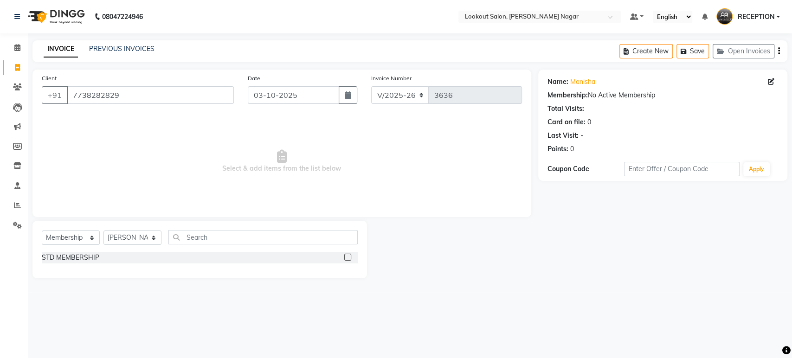
click at [347, 253] on div at bounding box center [350, 258] width 13 height 12
click at [347, 255] on label at bounding box center [347, 257] width 7 height 7
click at [347, 255] on input "checkbox" at bounding box center [347, 258] width 6 height 6
click at [347, 255] on div "Select Service Product Membership Package Voucher Prepaid Gift Card Select Styl…" at bounding box center [199, 250] width 335 height 58
select select "select"
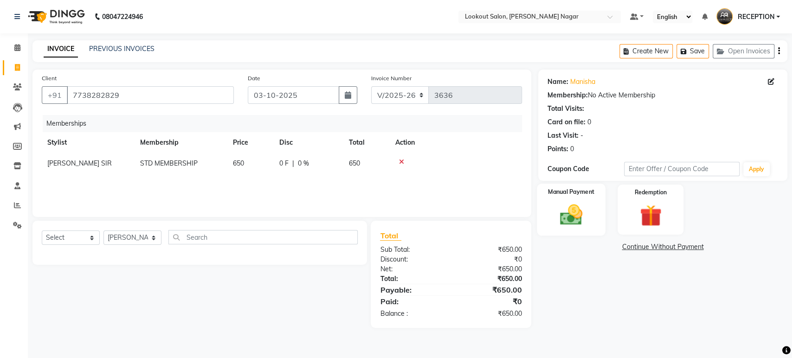
click at [568, 234] on div "Manual Payment" at bounding box center [571, 210] width 69 height 52
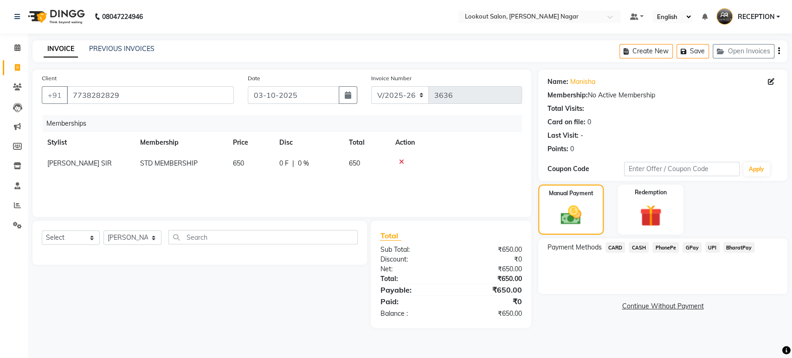
click at [686, 245] on span "GPay" at bounding box center [692, 247] width 19 height 11
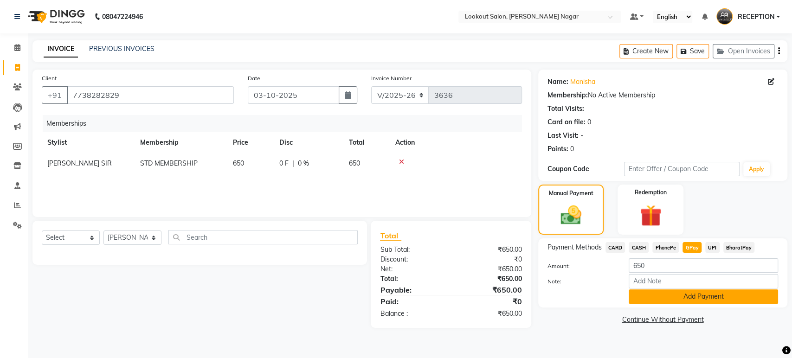
click at [668, 298] on button "Add Payment" at bounding box center [703, 297] width 149 height 14
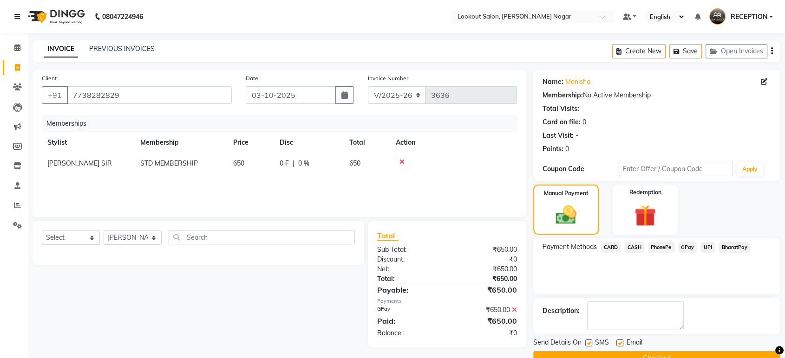
scroll to position [20, 0]
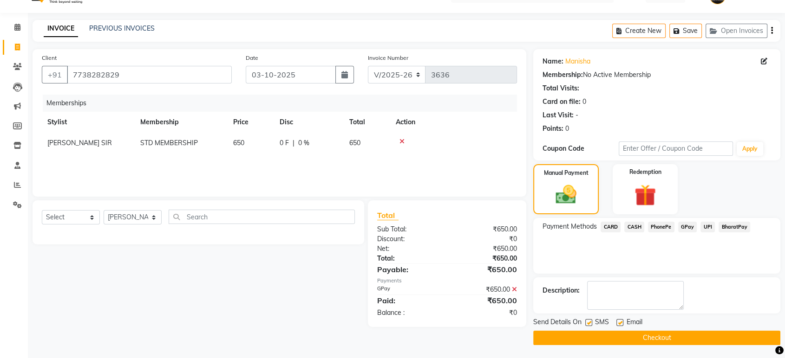
click at [597, 342] on button "Checkout" at bounding box center [656, 338] width 247 height 14
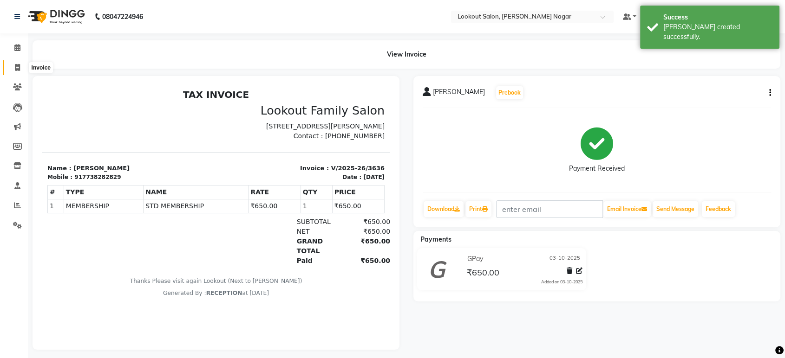
click at [20, 71] on span at bounding box center [17, 68] width 16 height 11
select select "service"
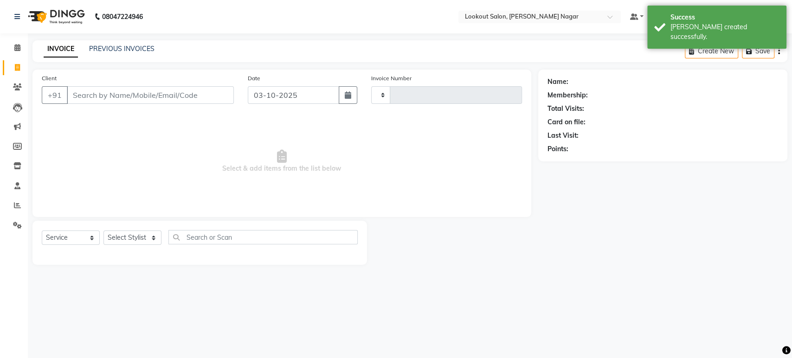
type input "3637"
select select "150"
click at [141, 46] on link "PREVIOUS INVOICES" at bounding box center [121, 49] width 65 height 8
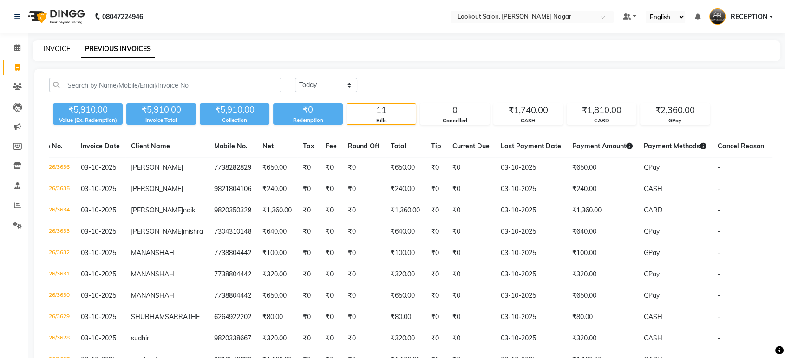
click at [56, 45] on link "INVOICE" at bounding box center [57, 49] width 26 height 8
select select "service"
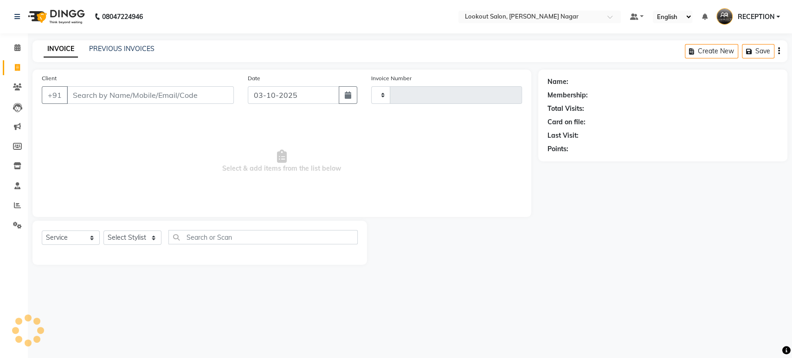
type input "3637"
select select "150"
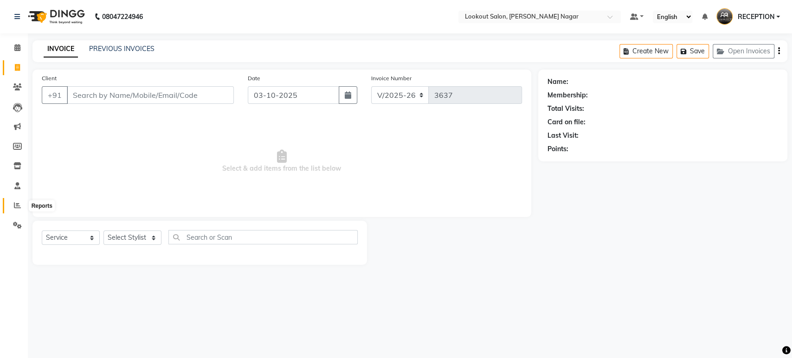
click at [15, 203] on icon at bounding box center [17, 205] width 7 height 7
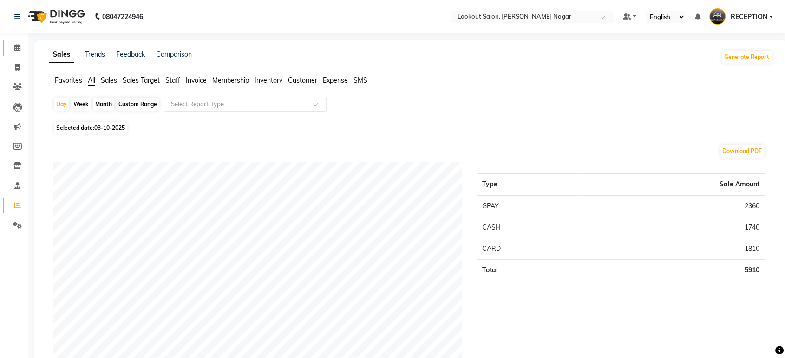
click at [19, 47] on icon at bounding box center [17, 47] width 6 height 7
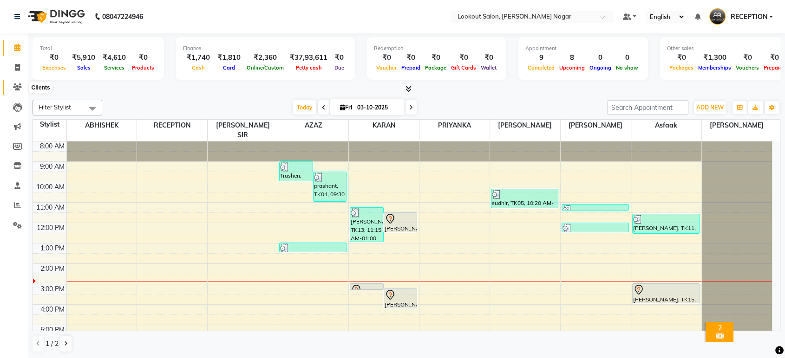
click at [15, 89] on icon at bounding box center [17, 87] width 9 height 7
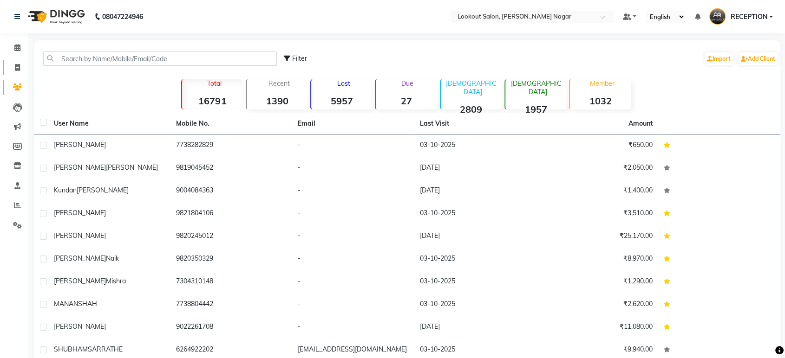
click at [19, 61] on link "Invoice" at bounding box center [14, 67] width 22 height 15
select select "service"
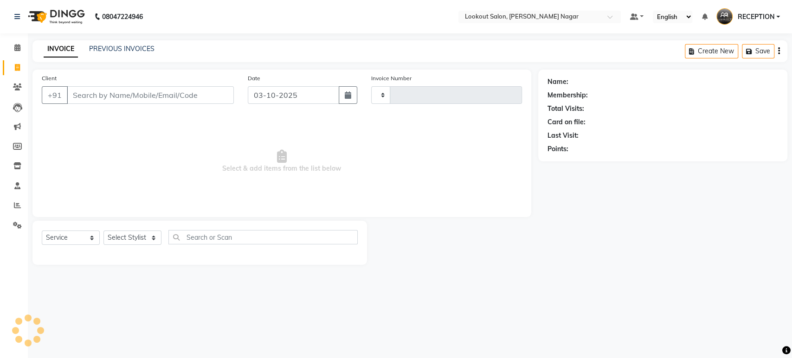
type input "3637"
click at [19, 61] on link "Invoice" at bounding box center [14, 67] width 22 height 15
select select "150"
select select "service"
click at [20, 83] on span at bounding box center [17, 87] width 16 height 11
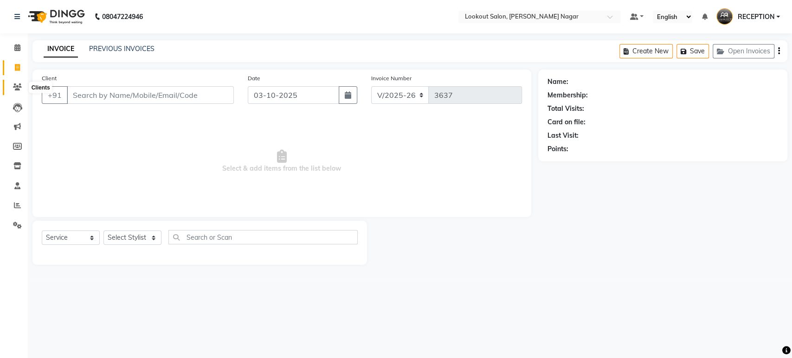
click at [20, 83] on span at bounding box center [17, 87] width 16 height 11
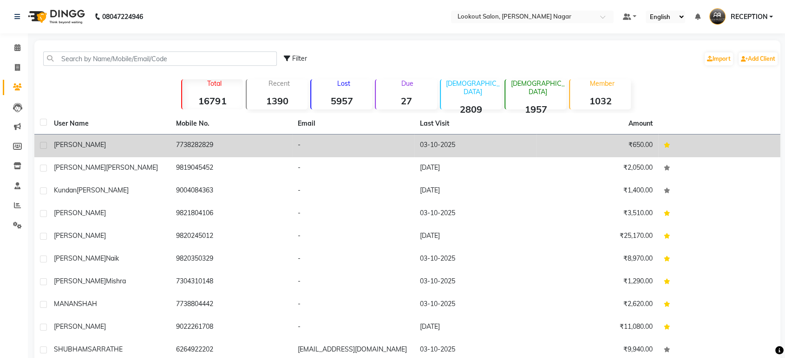
click at [142, 147] on div "[PERSON_NAME]" at bounding box center [109, 145] width 111 height 10
click at [170, 147] on td "7738282829" at bounding box center [231, 146] width 122 height 23
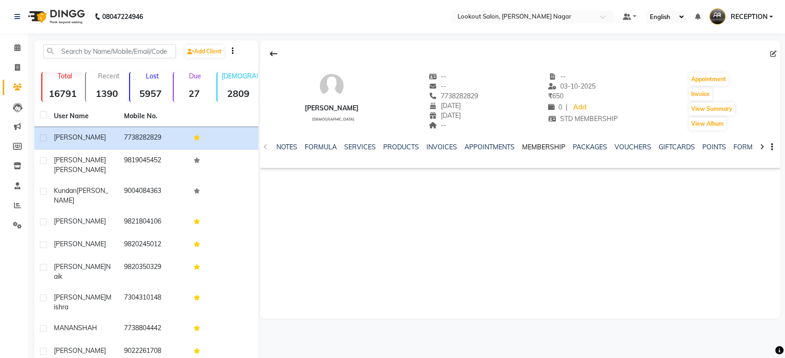
click at [539, 148] on link "MEMBERSHIP" at bounding box center [543, 147] width 43 height 8
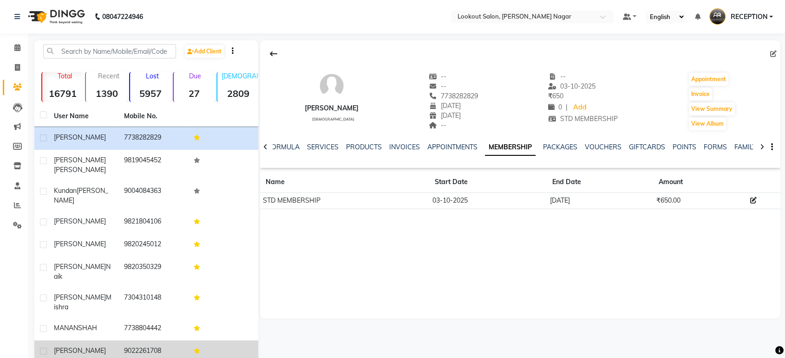
scroll to position [44, 0]
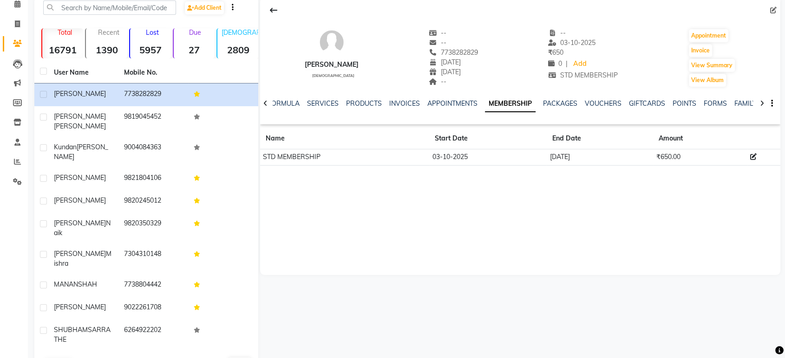
click at [80, 358] on button "Next" at bounding box center [83, 365] width 18 height 13
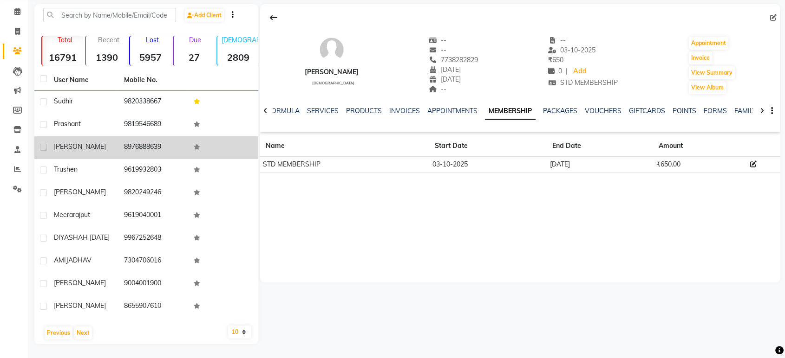
click at [84, 142] on div "[PERSON_NAME]" at bounding box center [83, 147] width 59 height 10
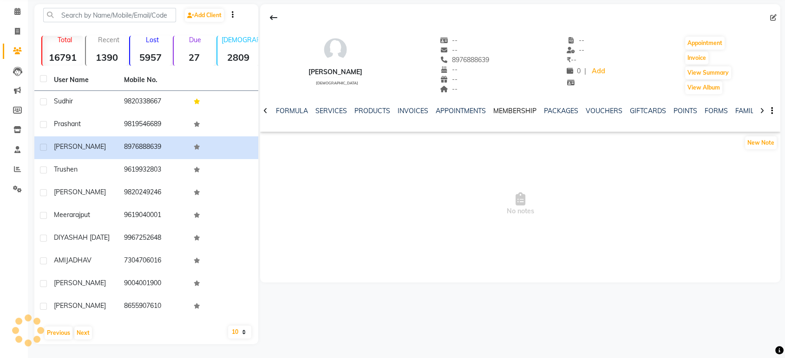
click at [513, 107] on link "MEMBERSHIP" at bounding box center [514, 111] width 43 height 8
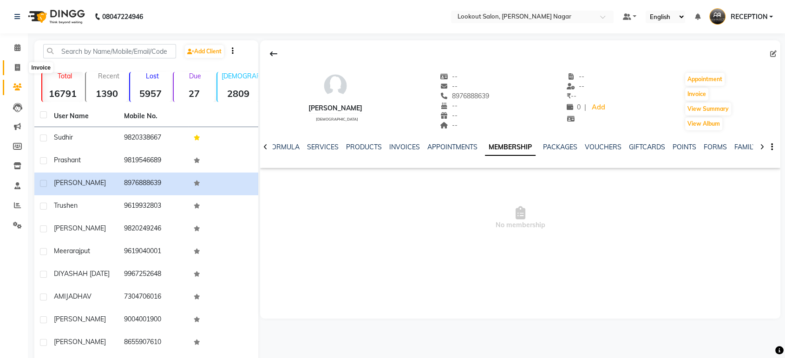
click at [18, 66] on icon at bounding box center [17, 67] width 5 height 7
select select "service"
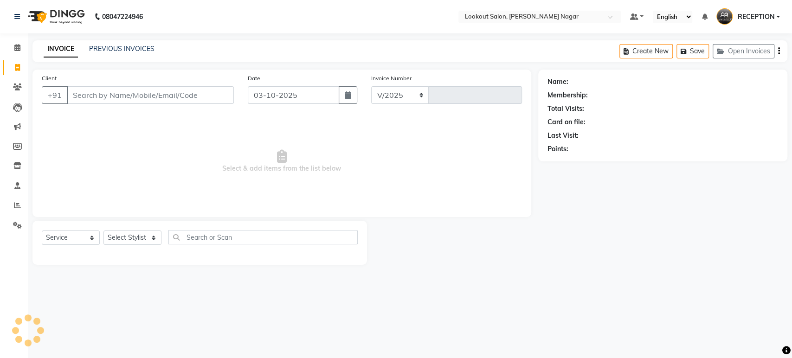
select select "150"
type input "3637"
click at [16, 90] on icon at bounding box center [17, 87] width 9 height 7
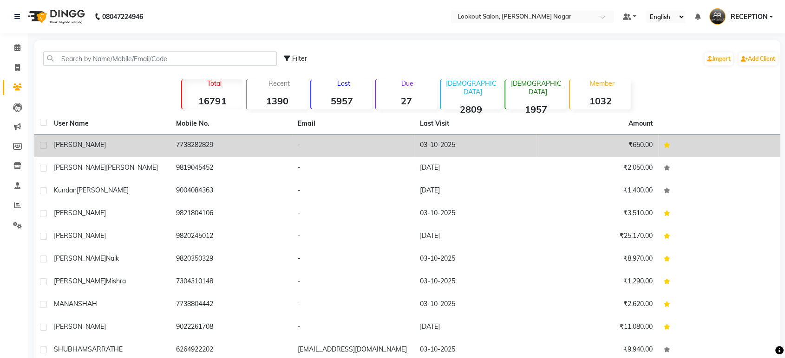
click at [132, 138] on td "[PERSON_NAME]" at bounding box center [109, 146] width 122 height 23
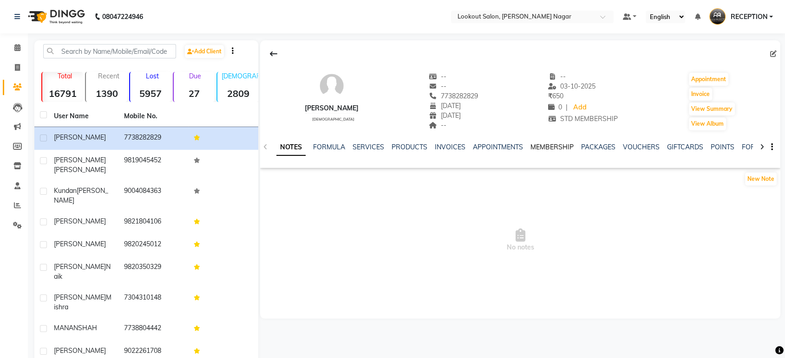
click at [554, 144] on link "MEMBERSHIP" at bounding box center [551, 147] width 43 height 8
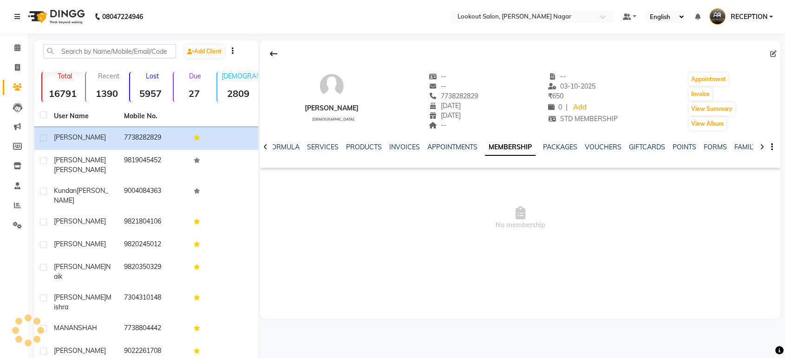
click at [535, 144] on link "MEMBERSHIP" at bounding box center [510, 147] width 51 height 17
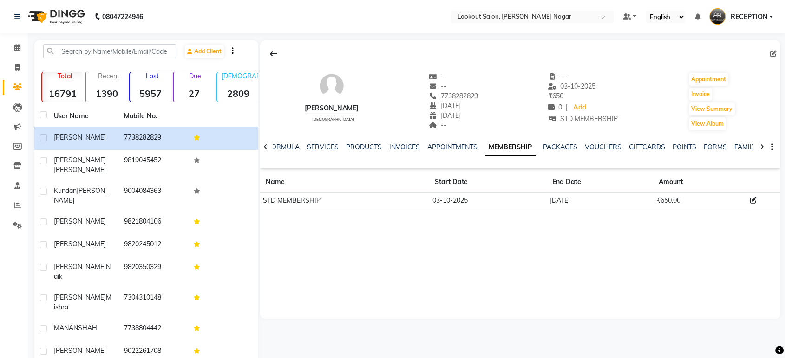
click at [754, 200] on icon at bounding box center [753, 200] width 6 height 6
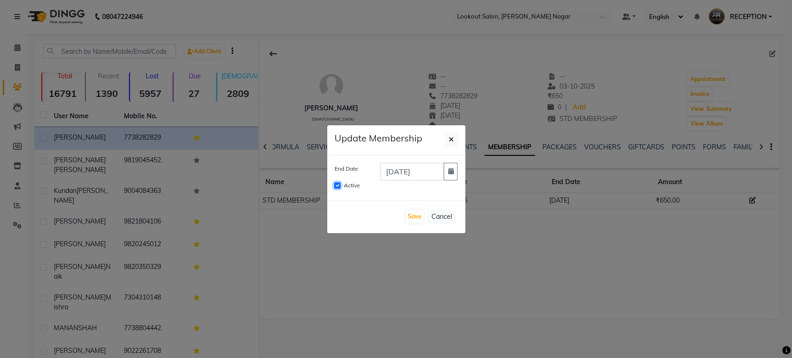
click at [335, 184] on input "Active" at bounding box center [337, 185] width 6 height 6
checkbox input "false"
click at [452, 171] on icon "button" at bounding box center [451, 171] width 6 height 6
select select "10"
select select "2026"
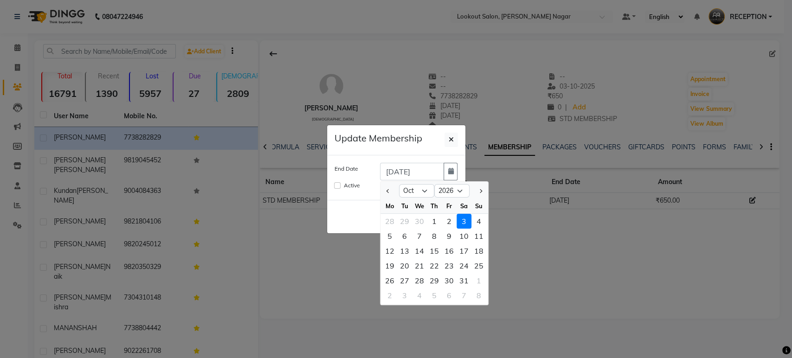
click at [464, 160] on div "End Date 03-10-2026 Jan Feb Mar Apr May Jun Jul Aug Sep Oct Nov Dec 2025 2026 2…" at bounding box center [396, 178] width 138 height 45
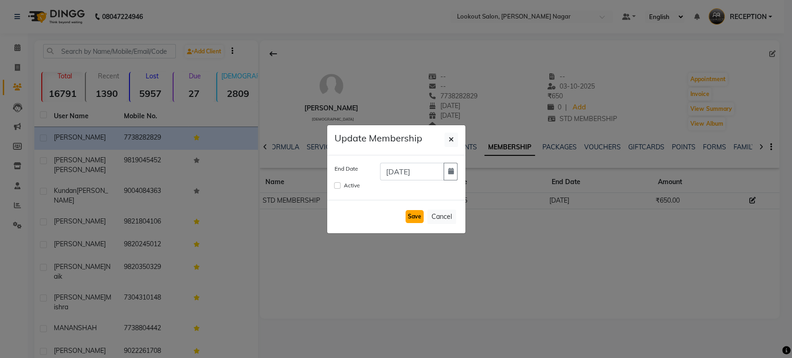
click at [417, 211] on button "Save" at bounding box center [415, 216] width 18 height 13
checkbox input "false"
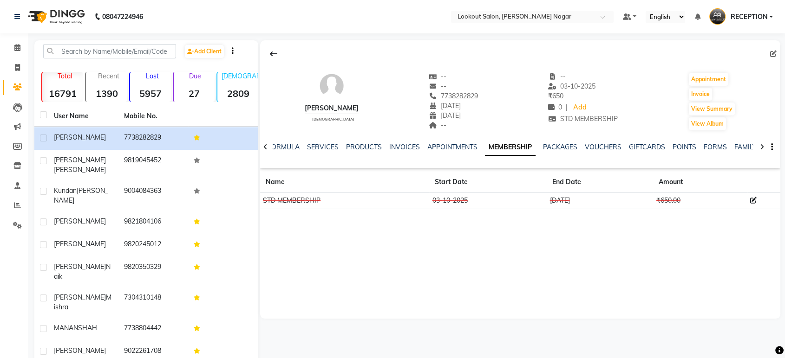
scroll to position [44, 0]
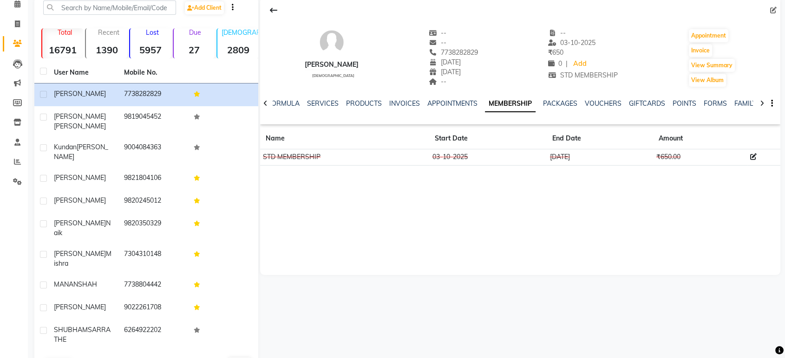
click at [78, 358] on button "Next" at bounding box center [83, 365] width 18 height 13
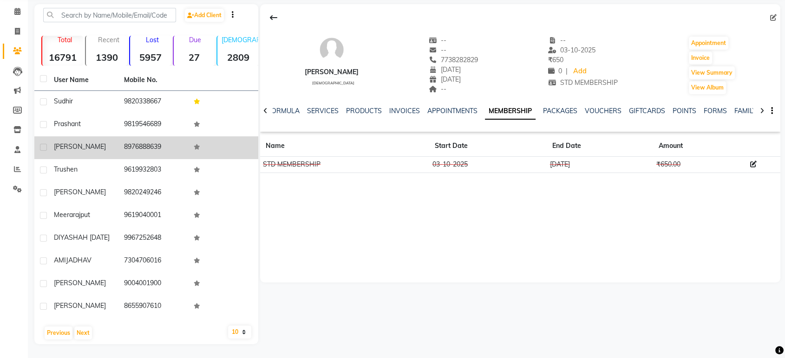
click at [93, 142] on div "[PERSON_NAME]" at bounding box center [83, 147] width 59 height 10
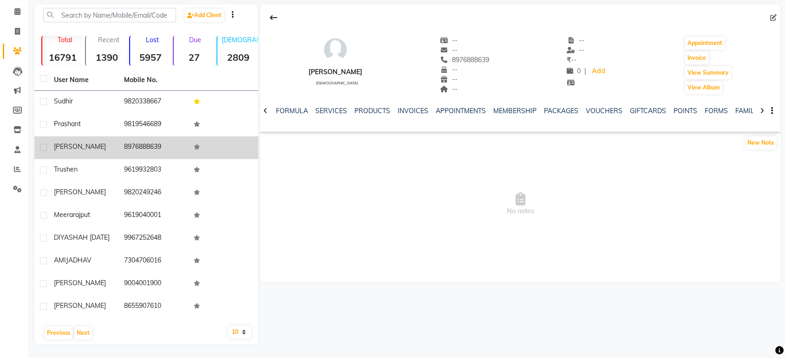
click at [93, 142] on div "[PERSON_NAME]" at bounding box center [83, 147] width 59 height 10
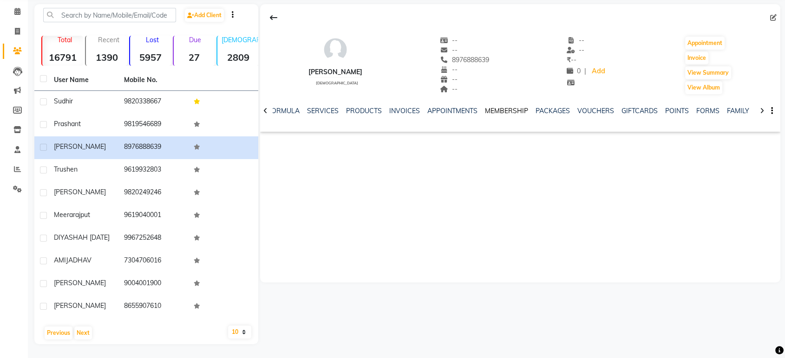
click at [514, 107] on link "MEMBERSHIP" at bounding box center [506, 111] width 43 height 8
click at [692, 52] on button "Invoice" at bounding box center [696, 58] width 23 height 13
select select "service"
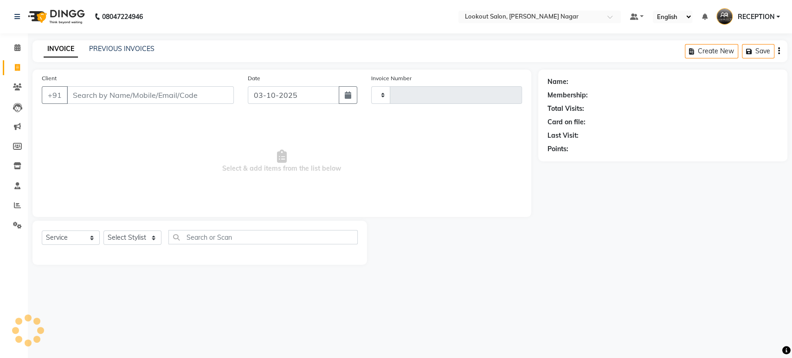
type input "3637"
select select "150"
type input "8976888639"
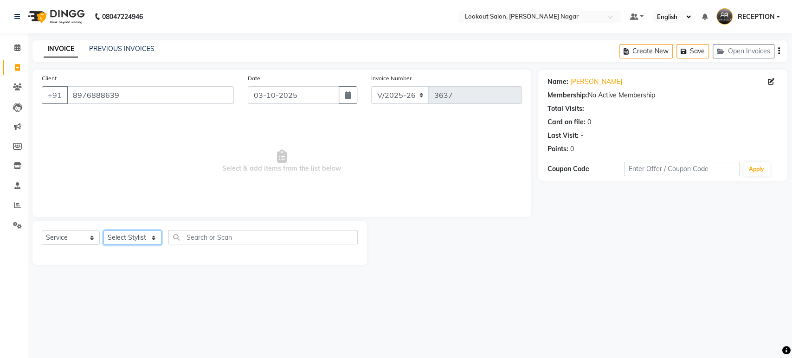
click at [138, 234] on select "Select Stylist ABHISHEK Asfaak [PERSON_NAME] [PERSON_NAME] PRIYANKA RECEPTION […" at bounding box center [133, 238] width 58 height 14
select select "6222"
click at [104, 231] on select "Select Stylist ABHISHEK Asfaak [PERSON_NAME] [PERSON_NAME] PRIYANKA RECEPTION […" at bounding box center [133, 238] width 58 height 14
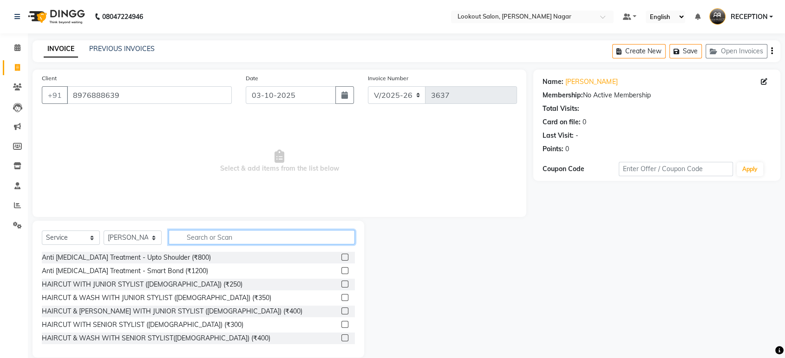
click at [208, 236] on input "text" at bounding box center [262, 237] width 186 height 14
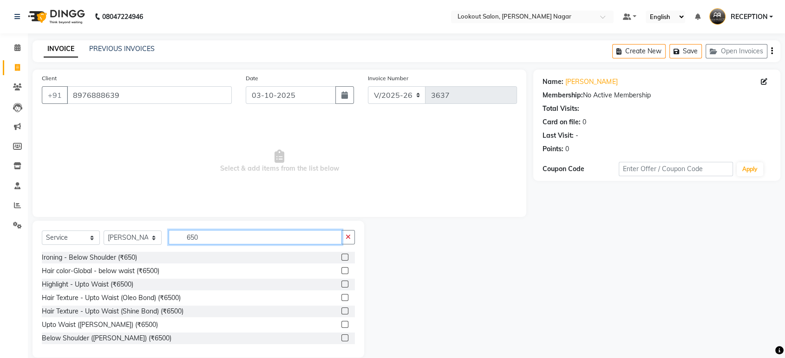
type input "650"
click at [88, 235] on select "Select Service Product Membership Package Voucher Prepaid Gift Card" at bounding box center [71, 238] width 58 height 14
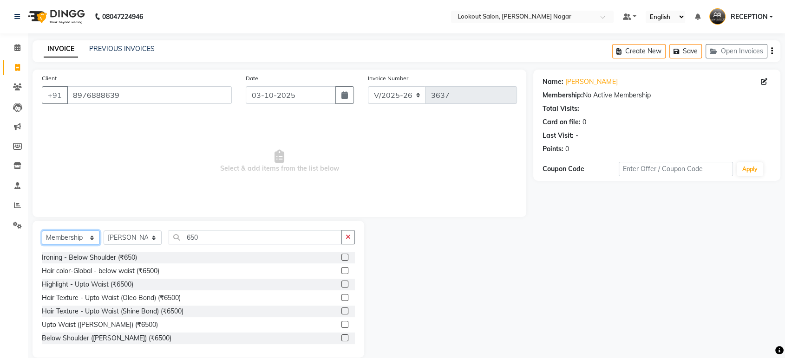
click at [42, 231] on select "Select Service Product Membership Package Voucher Prepaid Gift Card" at bounding box center [71, 238] width 58 height 14
drag, startPoint x: 85, startPoint y: 243, endPoint x: 100, endPoint y: 281, distance: 40.7
click at [82, 284] on main "INVOICE PREVIOUS INVOICES Create New Save Open Invoices Client +91 8976888639 D…" at bounding box center [406, 205] width 757 height 331
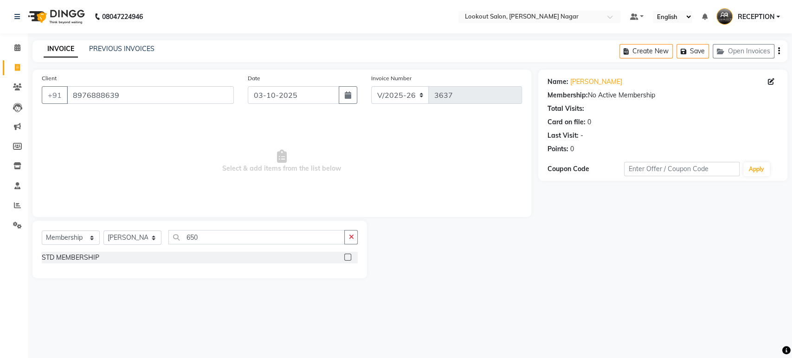
click at [349, 256] on label at bounding box center [347, 257] width 7 height 7
click at [349, 256] on input "checkbox" at bounding box center [347, 258] width 6 height 6
select select "select"
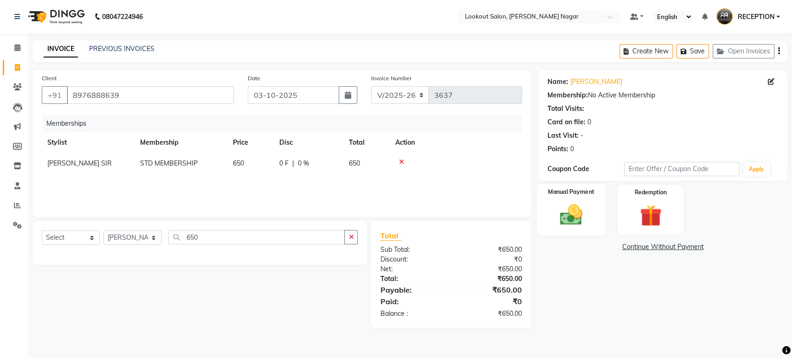
click at [590, 226] on div "Manual Payment" at bounding box center [571, 210] width 69 height 52
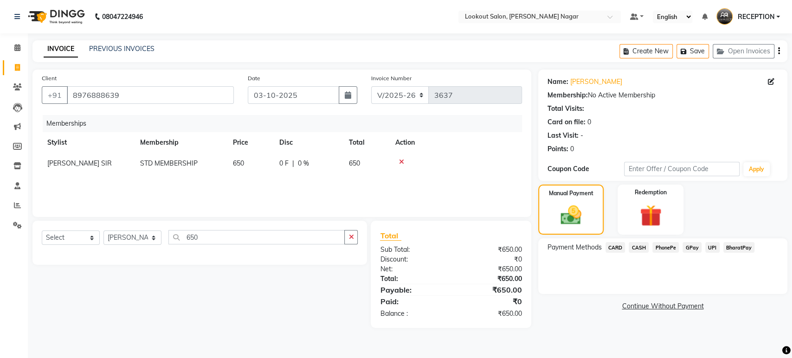
click at [693, 248] on span "GPay" at bounding box center [692, 247] width 19 height 11
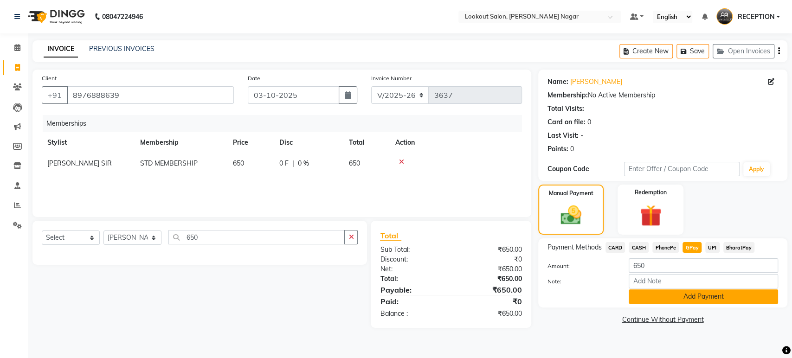
click at [649, 295] on button "Add Payment" at bounding box center [703, 297] width 149 height 14
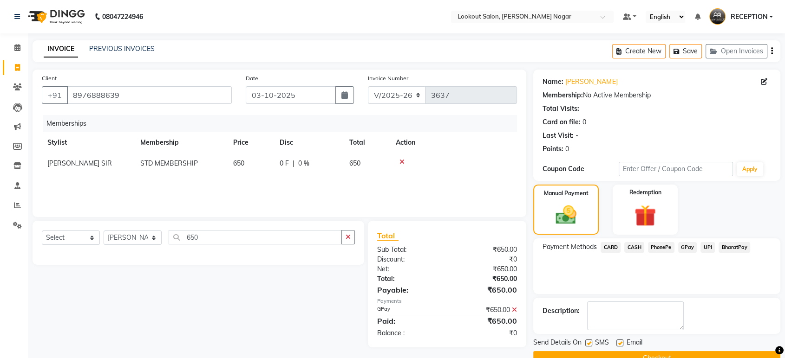
scroll to position [20, 0]
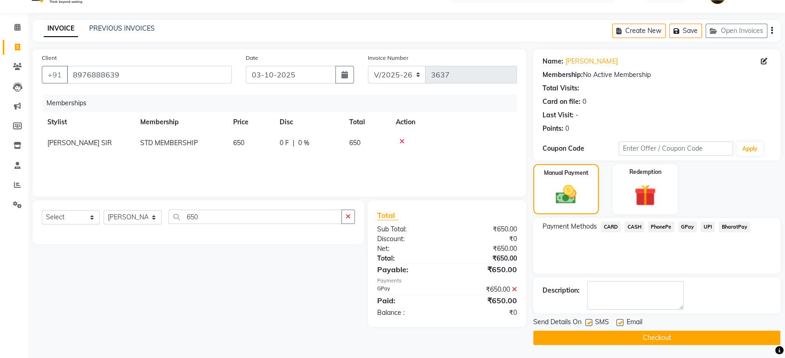
click at [566, 332] on button "Checkout" at bounding box center [656, 338] width 247 height 14
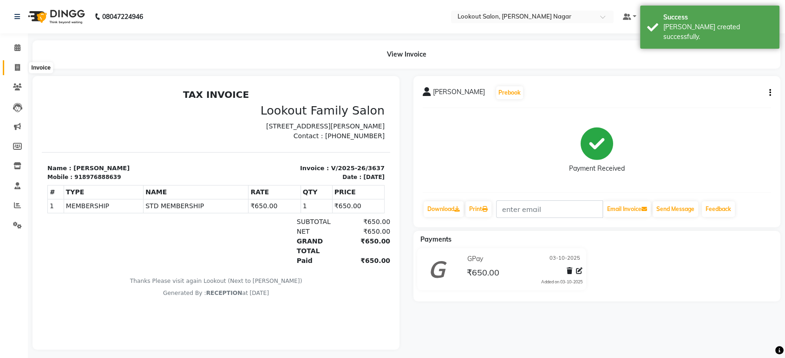
click at [15, 69] on icon at bounding box center [17, 67] width 5 height 7
select select "service"
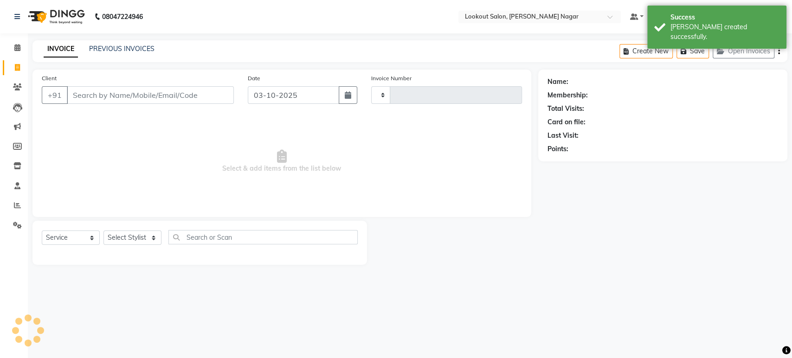
type input "3638"
select select "150"
click at [119, 53] on div "PREVIOUS INVOICES" at bounding box center [121, 49] width 65 height 10
click at [121, 47] on link "PREVIOUS INVOICES" at bounding box center [121, 49] width 65 height 8
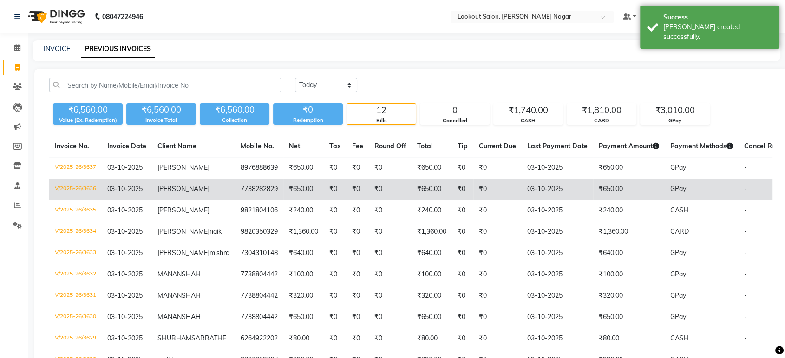
click at [534, 189] on td "03-10-2025" at bounding box center [556, 189] width 71 height 21
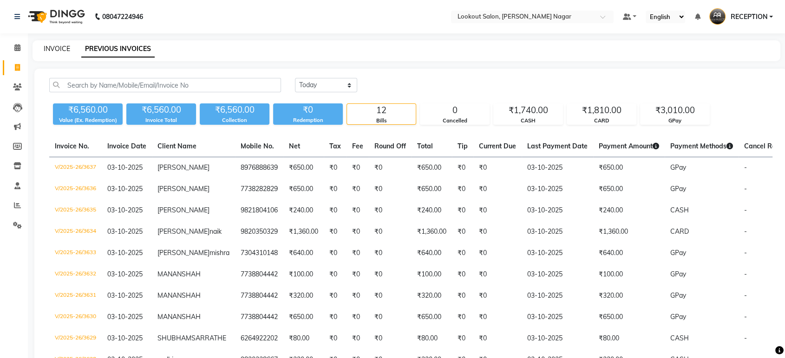
click at [55, 51] on link "INVOICE" at bounding box center [57, 49] width 26 height 8
select select "150"
select select "service"
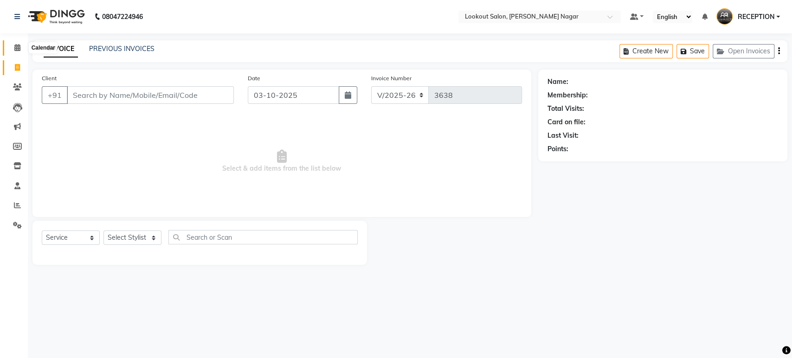
click at [19, 49] on icon at bounding box center [17, 47] width 6 height 7
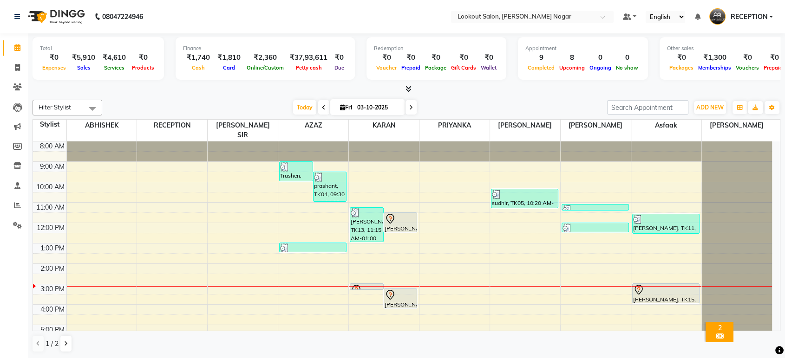
click at [408, 103] on span at bounding box center [410, 107] width 11 height 14
click at [401, 103] on input "03-10-2025" at bounding box center [377, 108] width 46 height 14
type input "04-10-2025"
select select "10"
select select "2025"
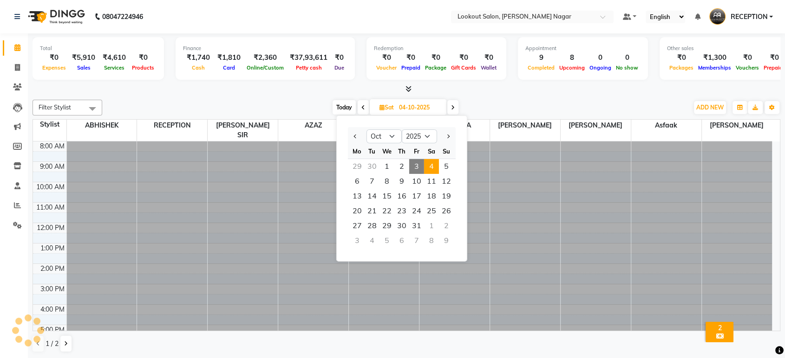
scroll to position [84, 0]
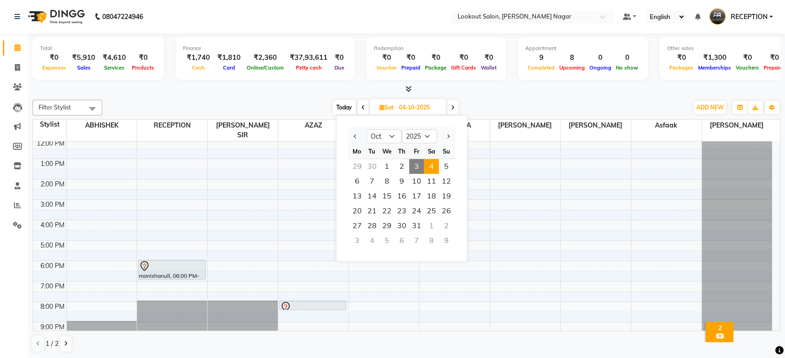
click at [515, 94] on div at bounding box center [405, 89] width 747 height 10
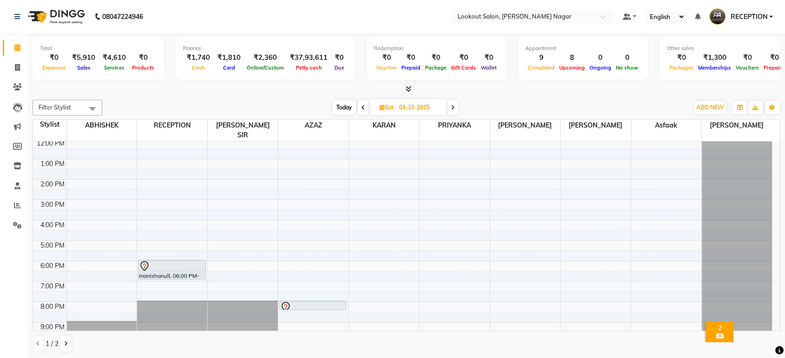
click at [365, 109] on span at bounding box center [362, 107] width 11 height 14
type input "03-10-2025"
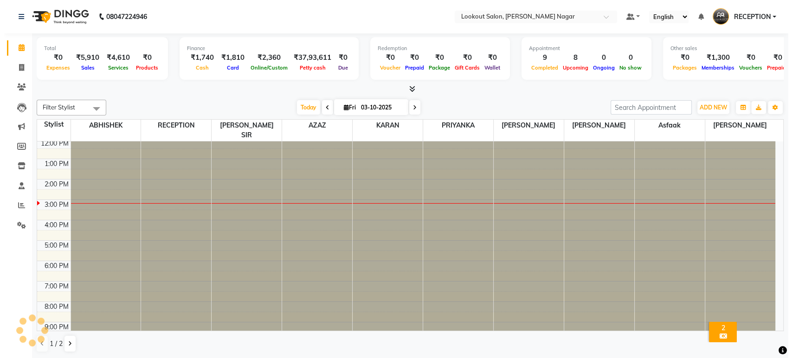
scroll to position [0, 0]
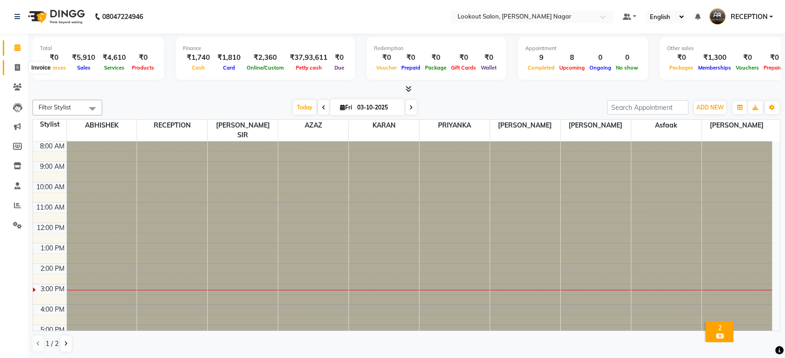
click at [13, 63] on span at bounding box center [17, 68] width 16 height 11
select select "service"
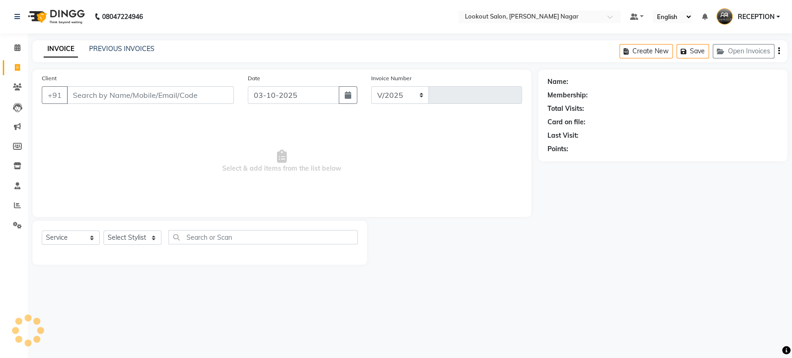
select select "150"
type input "3638"
click at [210, 91] on input "Client" at bounding box center [150, 95] width 167 height 18
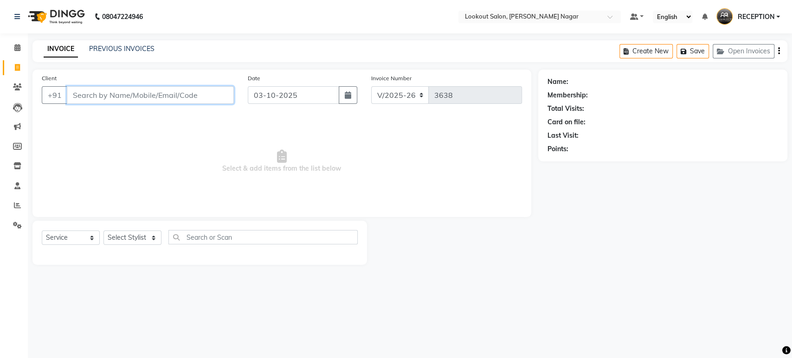
click at [217, 93] on input "Client" at bounding box center [150, 95] width 167 height 18
type input "9"
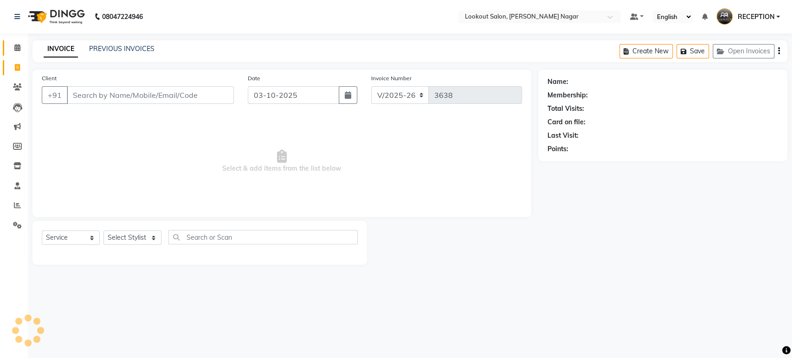
click at [15, 46] on icon at bounding box center [17, 47] width 6 height 7
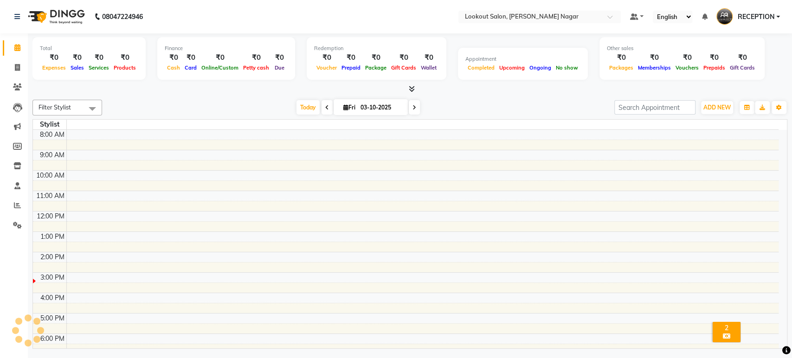
click at [15, 46] on icon at bounding box center [17, 47] width 6 height 7
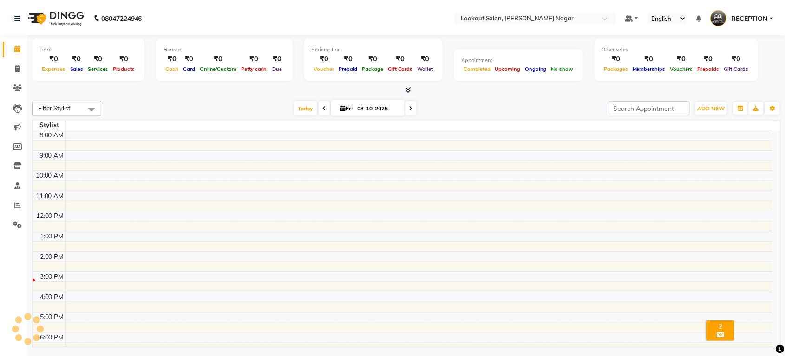
scroll to position [24, 0]
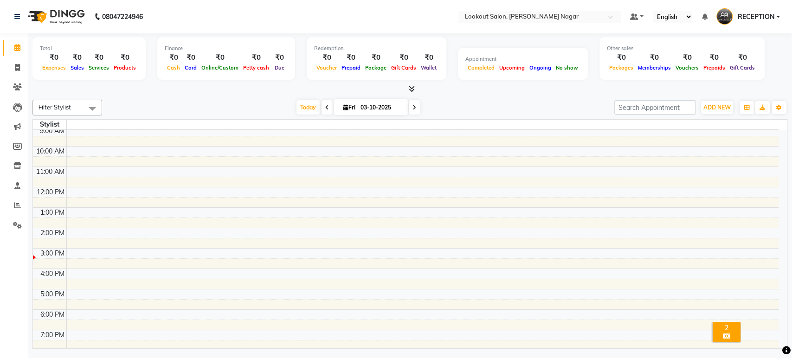
click at [450, 146] on td at bounding box center [422, 151] width 713 height 10
drag, startPoint x: 778, startPoint y: 72, endPoint x: 776, endPoint y: 85, distance: 13.1
click at [778, 76] on div "Total ₹0 Expenses ₹0 Sales ₹0 Services ₹0 Products Finance ₹0 Cash ₹0 Card ₹0 O…" at bounding box center [409, 59] width 755 height 45
click at [777, 84] on div "Total ₹0 Expenses ₹0 Sales ₹0 Services ₹0 Products Finance ₹0 Cash ₹0 Card ₹0 O…" at bounding box center [409, 63] width 755 height 61
click at [776, 85] on div at bounding box center [409, 89] width 755 height 10
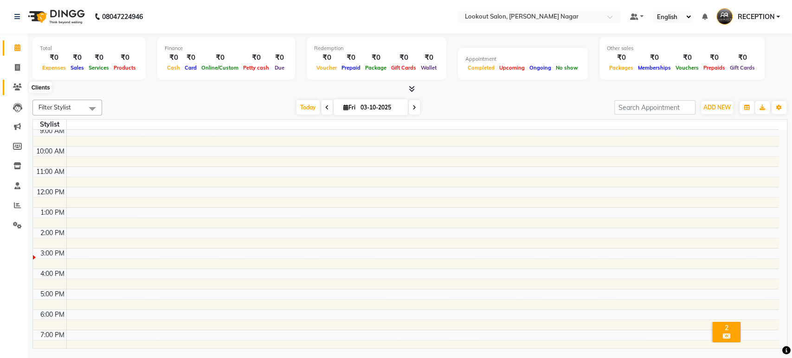
click at [13, 86] on icon at bounding box center [17, 87] width 9 height 7
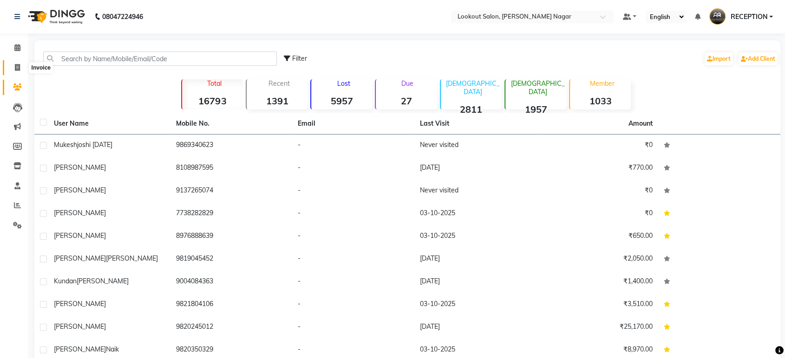
click at [15, 68] on icon at bounding box center [17, 67] width 5 height 7
select select "service"
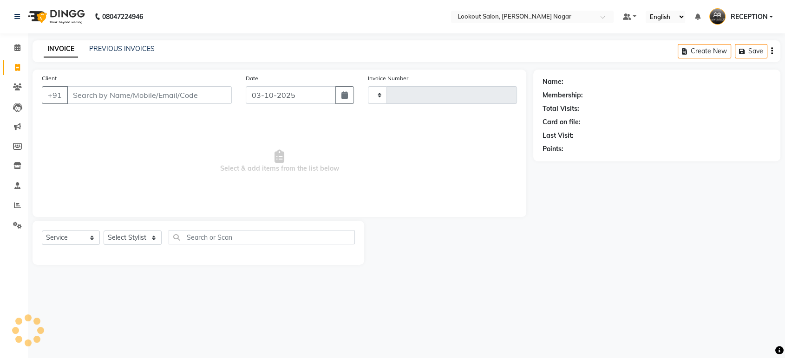
type input "3638"
select select "150"
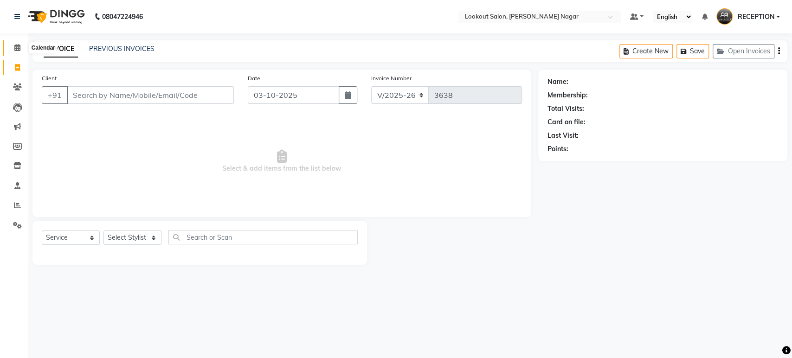
click at [18, 45] on icon at bounding box center [17, 47] width 6 height 7
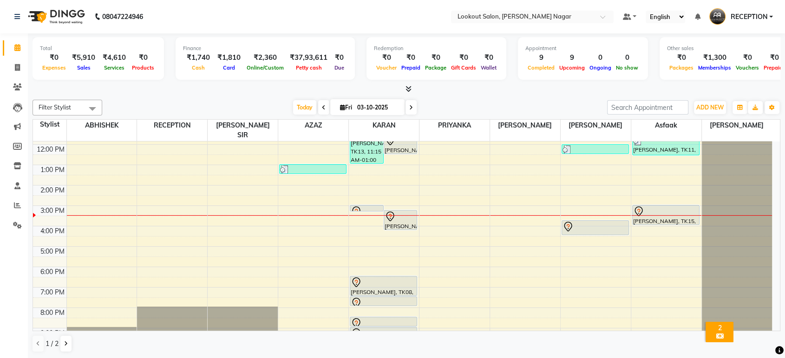
scroll to position [84, 0]
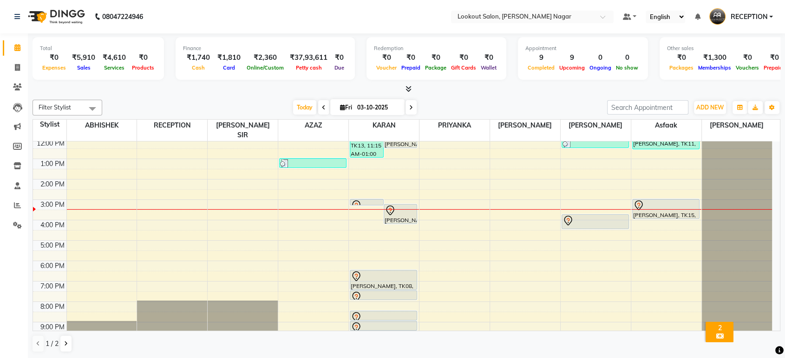
click at [313, 234] on div "8:00 AM 9:00 AM 10:00 AM 11:00 AM 12:00 PM 1:00 PM 2:00 PM 3:00 PM 4:00 PM 5:00…" at bounding box center [402, 200] width 739 height 286
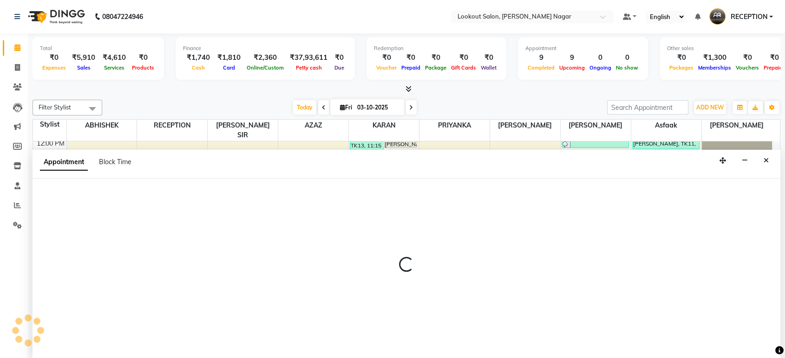
select select "11446"
select select "1020"
select select "tentative"
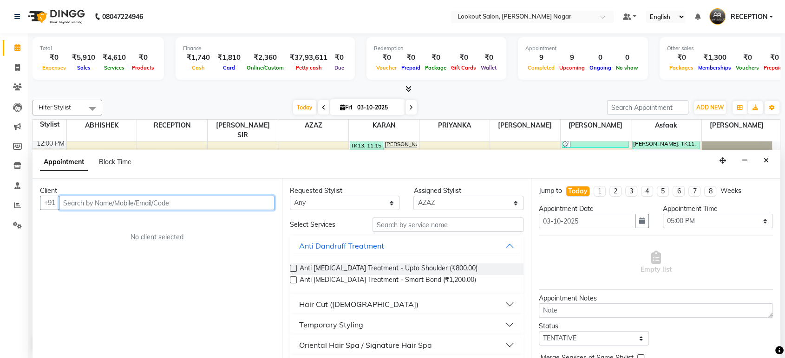
click at [126, 206] on input "text" at bounding box center [166, 203] width 215 height 14
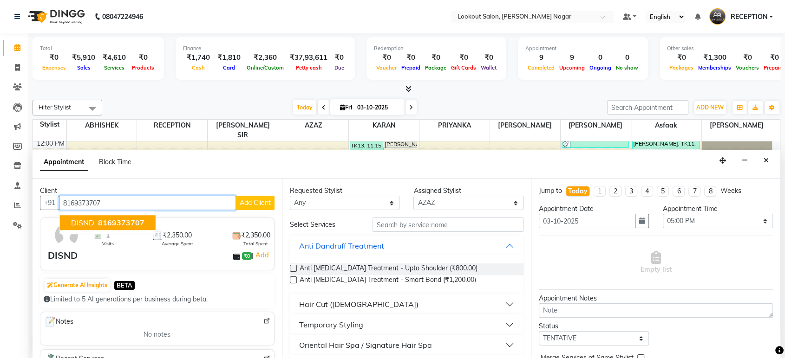
click at [113, 219] on span "8169373707" at bounding box center [121, 223] width 46 height 9
type input "8169373707"
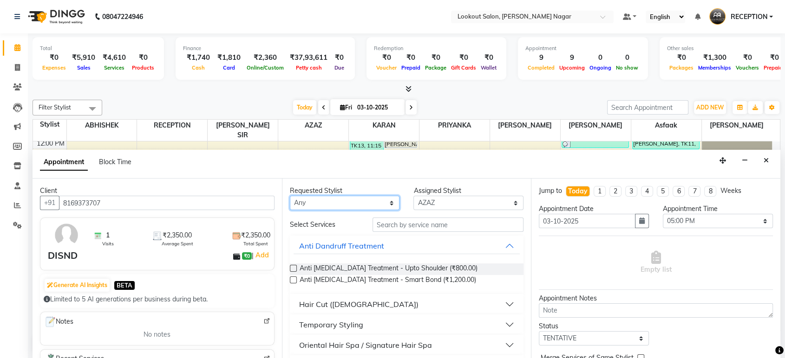
click at [363, 205] on select "Any ABHISHEK Asfaak [PERSON_NAME] [PERSON_NAME] PRIYANKA RECEPTION [PERSON_NAME…" at bounding box center [345, 203] width 110 height 14
select select "11446"
click at [290, 196] on select "Any ABHISHEK Asfaak [PERSON_NAME] [PERSON_NAME] PRIYANKA RECEPTION [PERSON_NAME…" at bounding box center [345, 203] width 110 height 14
click at [361, 91] on div at bounding box center [405, 89] width 747 height 10
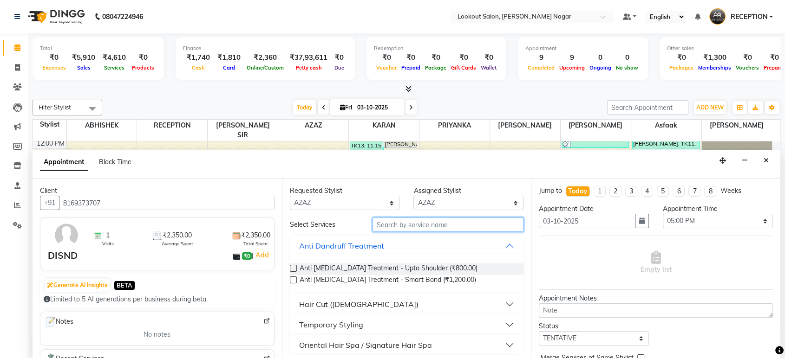
click at [431, 218] on input "text" at bounding box center [447, 225] width 151 height 14
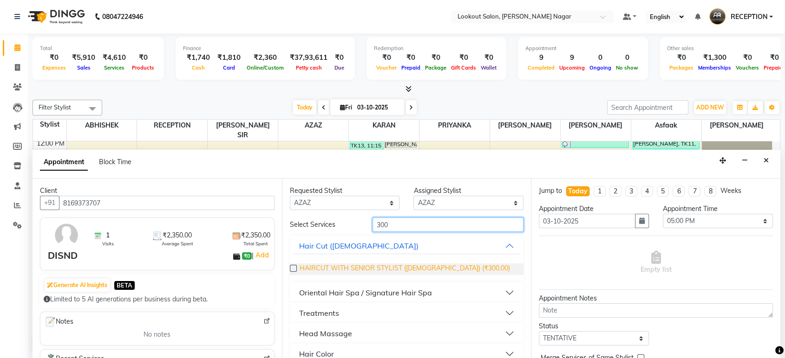
type input "300"
click at [429, 265] on span "HAIRCUT WITH SENIOR STYLIST (MALE) (₹300.00)" at bounding box center [404, 270] width 210 height 12
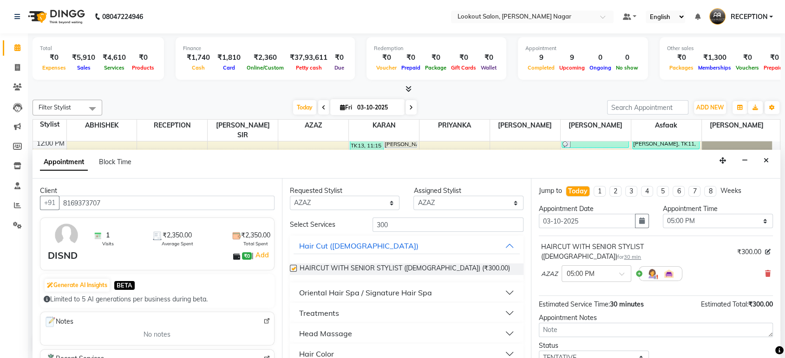
checkbox input "false"
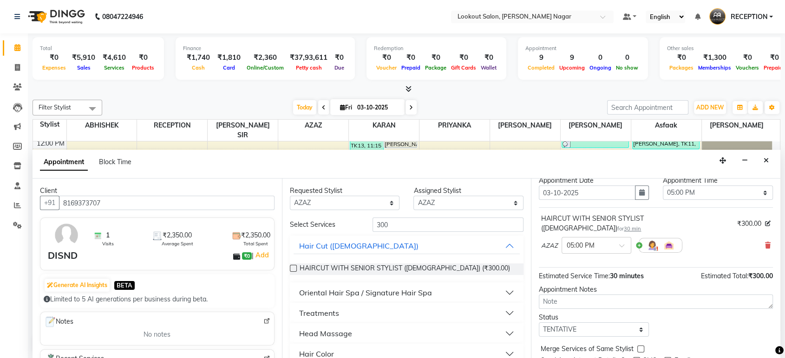
scroll to position [55, 0]
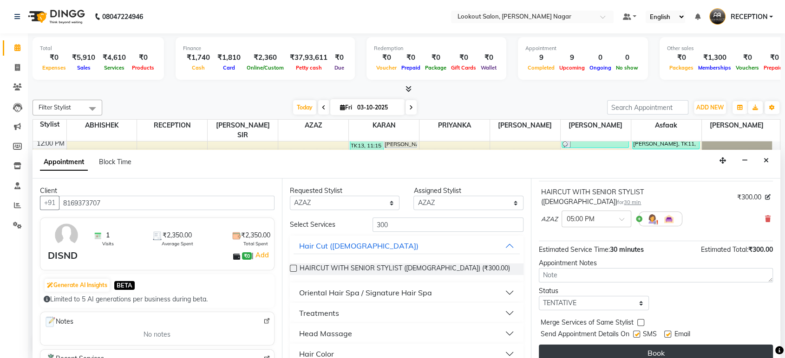
click at [660, 345] on button "Book" at bounding box center [656, 353] width 234 height 17
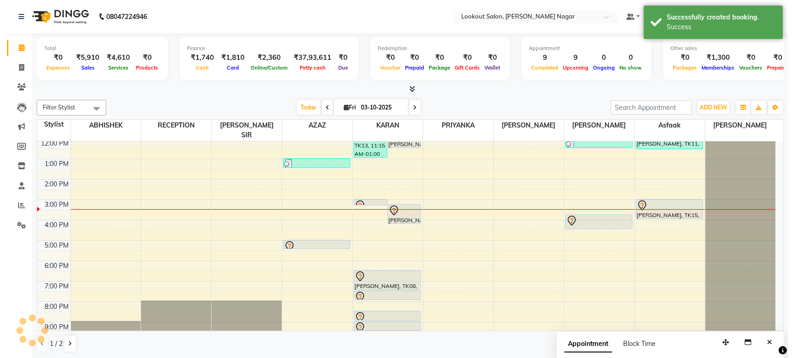
scroll to position [0, 0]
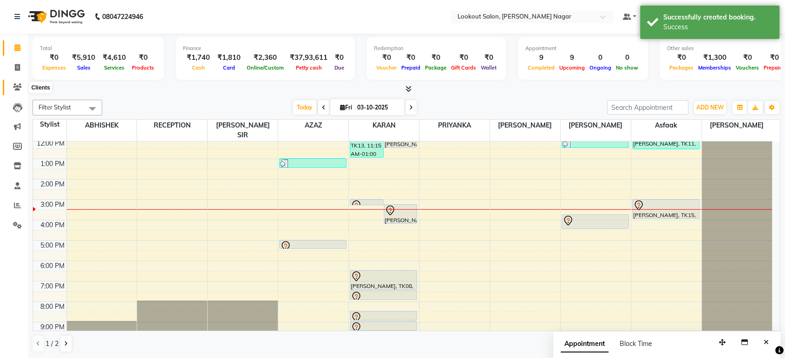
click at [15, 90] on icon at bounding box center [17, 87] width 9 height 7
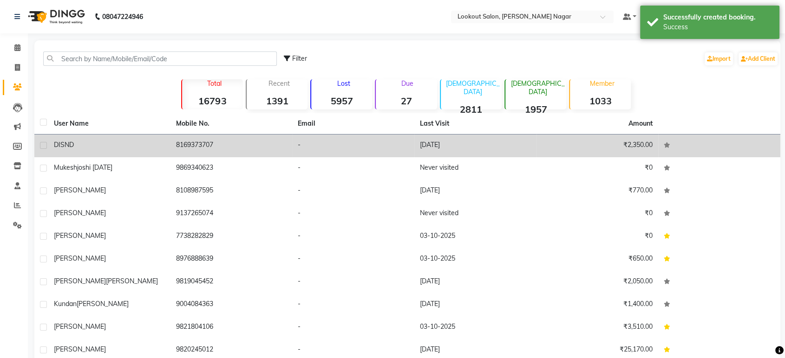
click at [232, 150] on td "8169373707" at bounding box center [231, 146] width 122 height 23
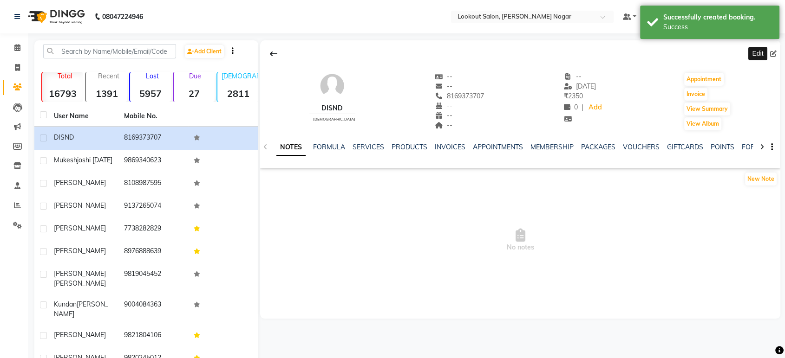
click at [773, 52] on icon at bounding box center [773, 54] width 6 height 6
select select "22"
select select "male"
select select
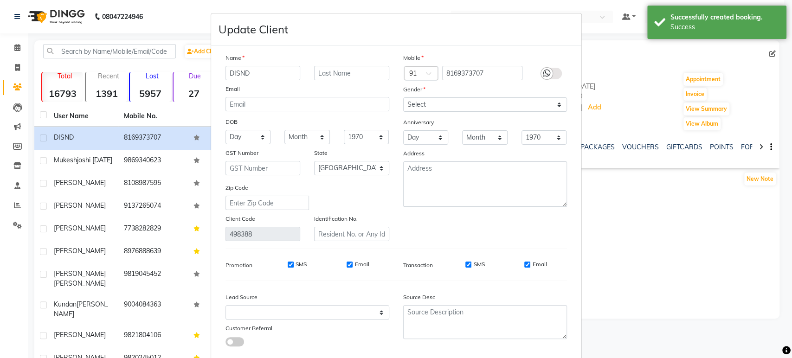
click at [265, 76] on input "DISND" at bounding box center [263, 73] width 75 height 14
type input "D"
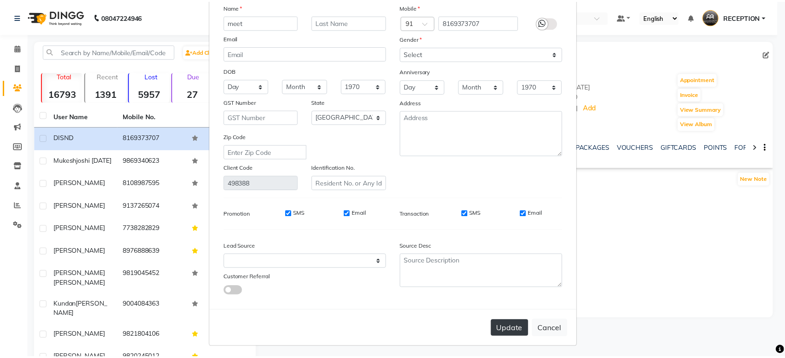
scroll to position [52, 0]
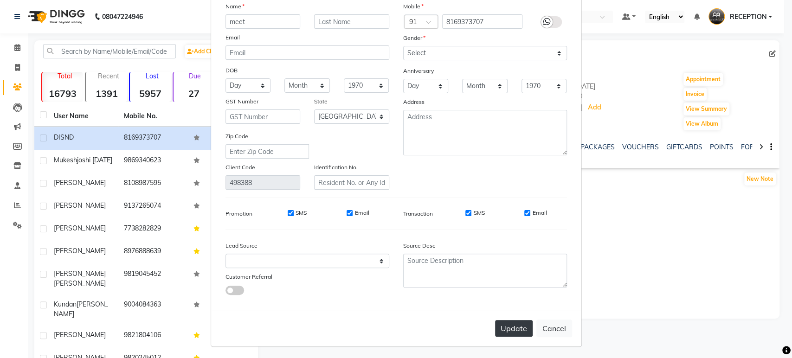
type input "meet"
click at [506, 330] on button "Update" at bounding box center [514, 328] width 38 height 17
select select
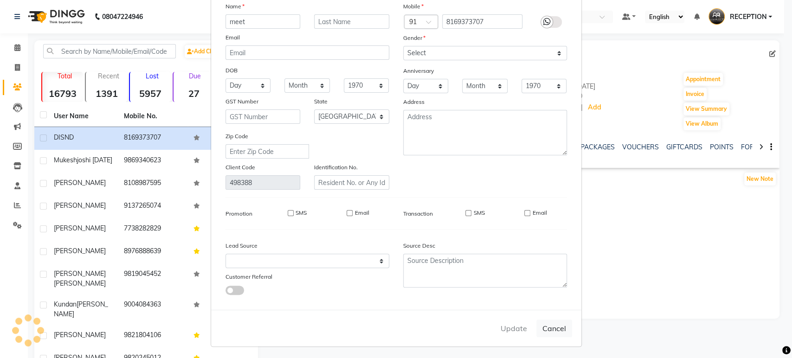
select select "null"
select select
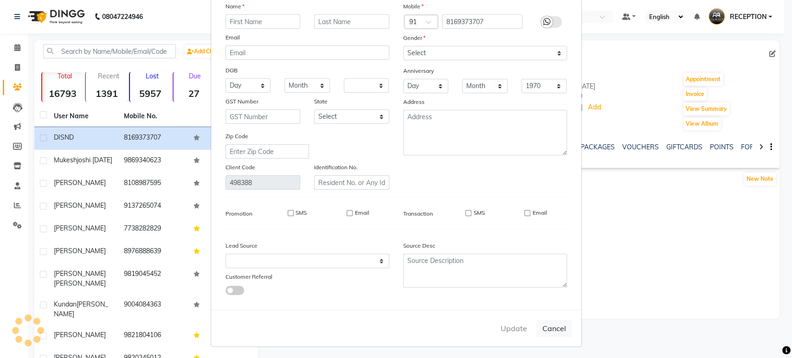
checkbox input "false"
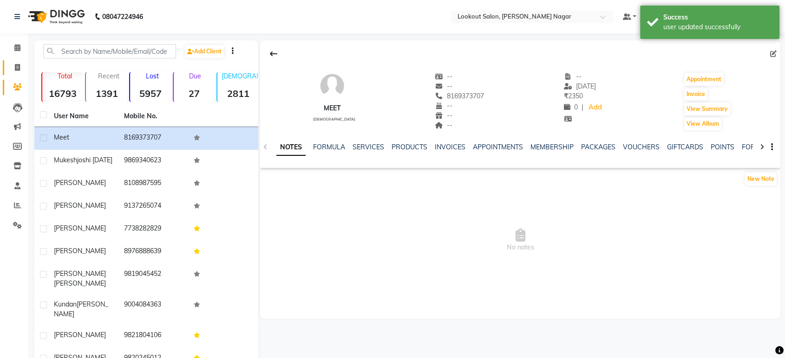
click at [20, 71] on span at bounding box center [17, 68] width 16 height 11
select select "service"
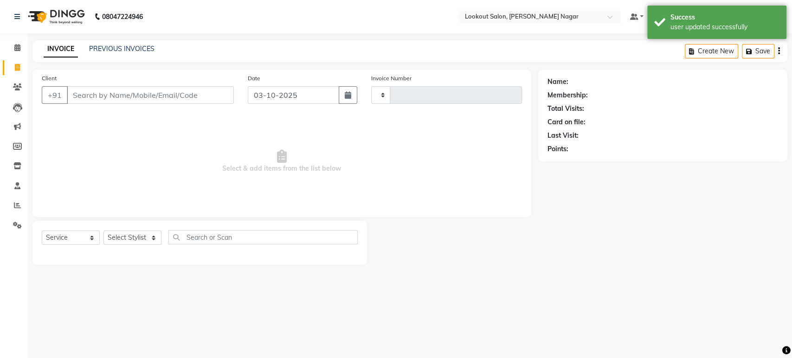
type input "3638"
select select "150"
click at [15, 51] on icon at bounding box center [17, 47] width 6 height 7
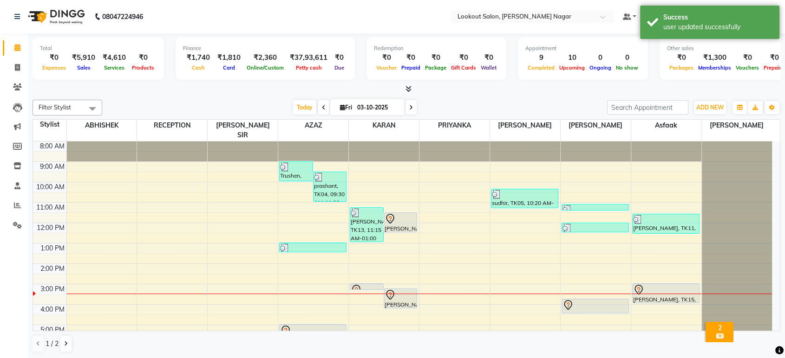
click at [411, 107] on span at bounding box center [410, 107] width 11 height 14
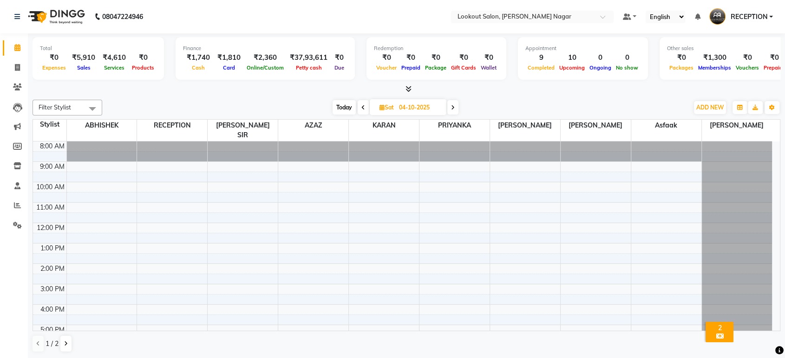
click at [342, 109] on span "Today" at bounding box center [343, 107] width 23 height 14
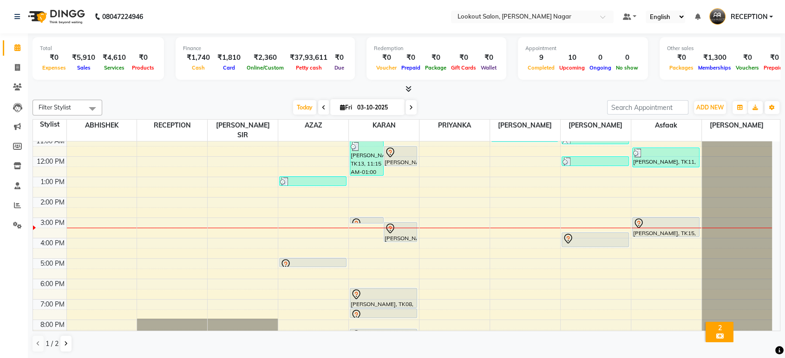
scroll to position [84, 0]
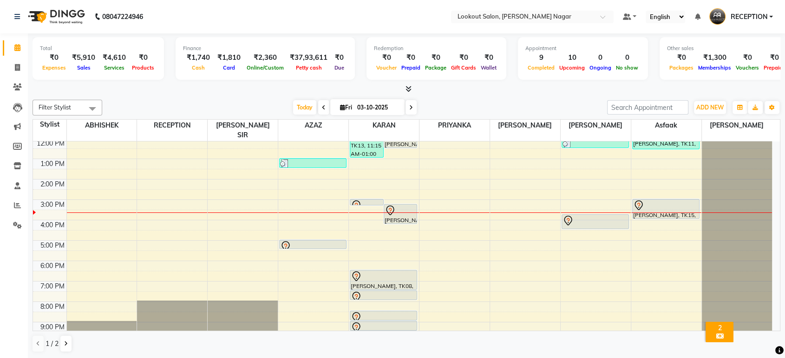
click at [411, 105] on icon at bounding box center [411, 108] width 4 height 6
type input "04-10-2025"
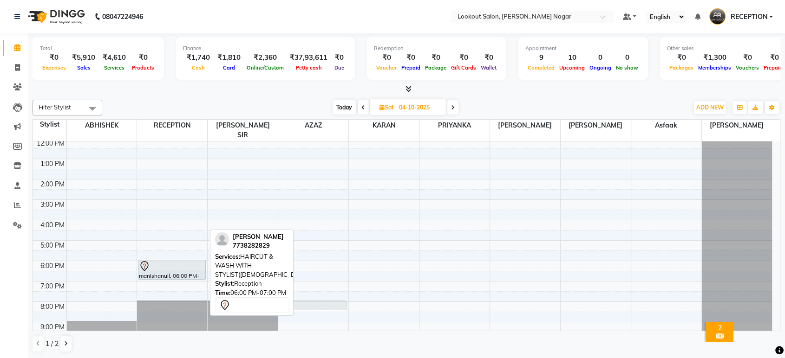
click at [150, 261] on div at bounding box center [171, 266] width 65 height 11
select select "7"
click at [156, 261] on div at bounding box center [171, 266] width 65 height 11
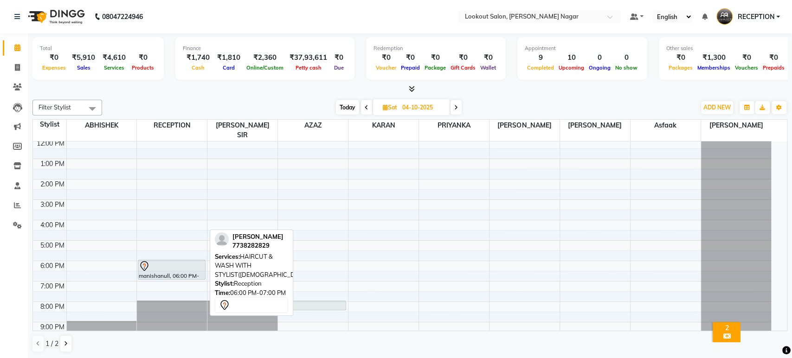
select select "7"
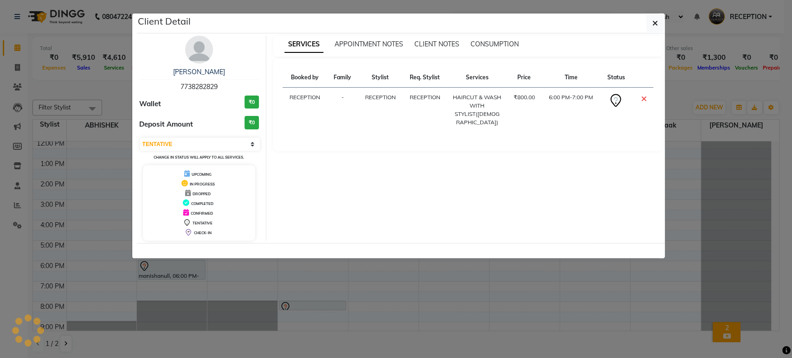
drag, startPoint x: 220, startPoint y: 82, endPoint x: 215, endPoint y: 88, distance: 7.3
click at [215, 88] on div "manisha 7738282829" at bounding box center [199, 79] width 120 height 25
click at [215, 88] on span "7738282829" at bounding box center [199, 87] width 37 height 8
drag, startPoint x: 215, startPoint y: 88, endPoint x: 193, endPoint y: 85, distance: 22.9
click at [193, 85] on span "7738282829" at bounding box center [199, 87] width 37 height 8
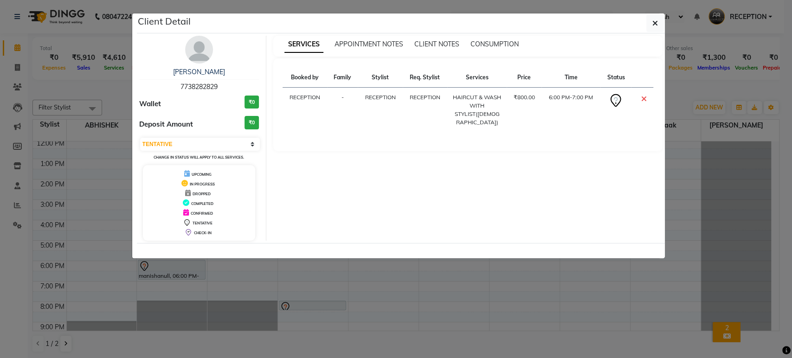
copy span "7738282829"
click at [654, 24] on icon "button" at bounding box center [656, 22] width 6 height 7
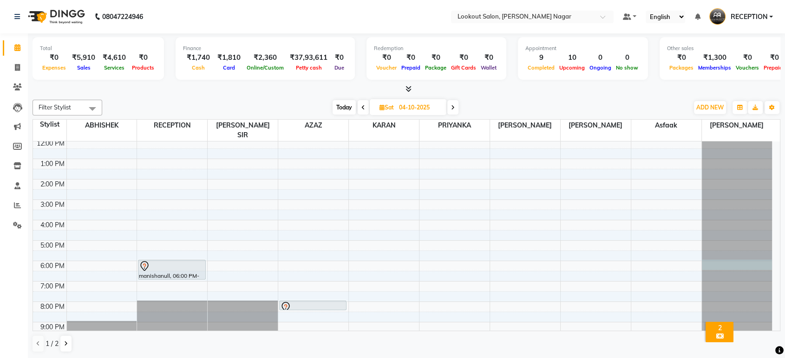
click at [715, 57] on div at bounding box center [736, 57] width 70 height 0
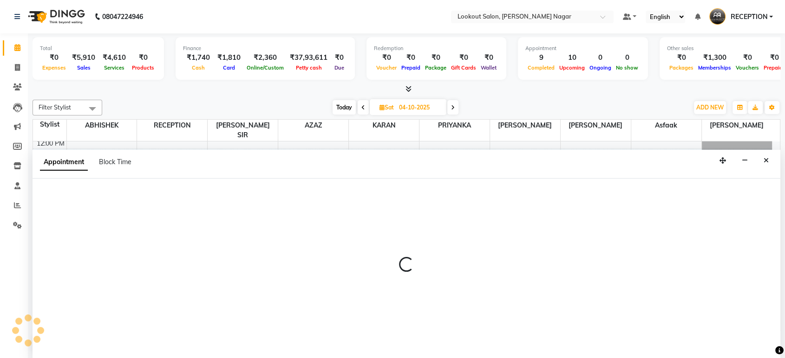
select select "92789"
select select "1080"
select select "tentative"
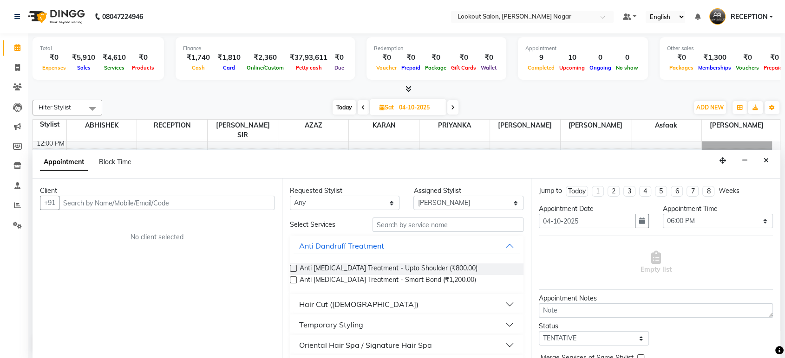
click at [245, 197] on input "text" at bounding box center [166, 203] width 215 height 14
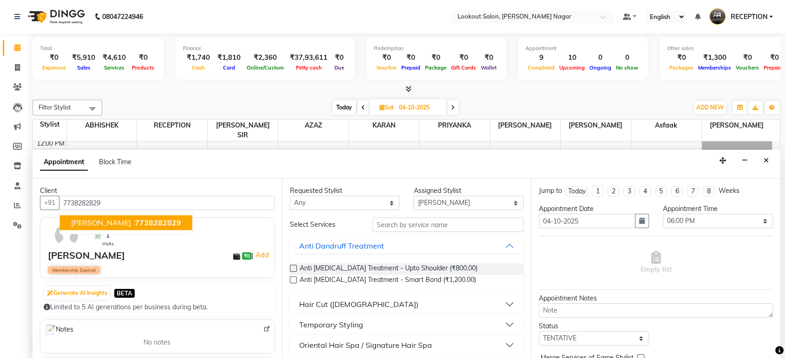
click at [135, 219] on span "7738282829" at bounding box center [158, 223] width 46 height 9
type input "7738282829"
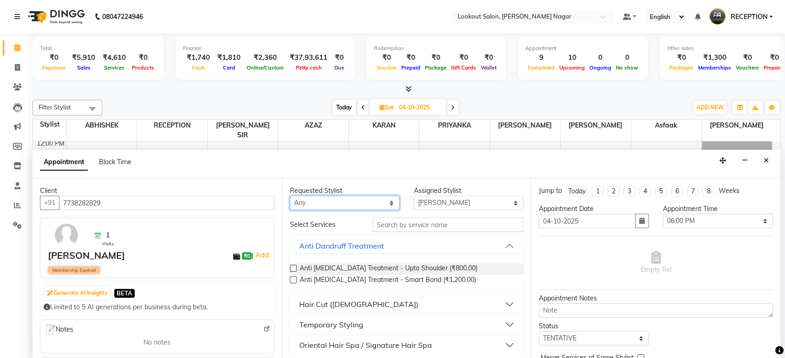
click at [370, 199] on select "Any ABHISHEK Asfaak [PERSON_NAME] [PERSON_NAME] PRIYANKA RECEPTION [PERSON_NAME…" at bounding box center [345, 203] width 110 height 14
select select "92789"
click at [290, 196] on select "Any ABHISHEK Asfaak [PERSON_NAME] [PERSON_NAME] PRIYANKA RECEPTION [PERSON_NAME…" at bounding box center [345, 203] width 110 height 14
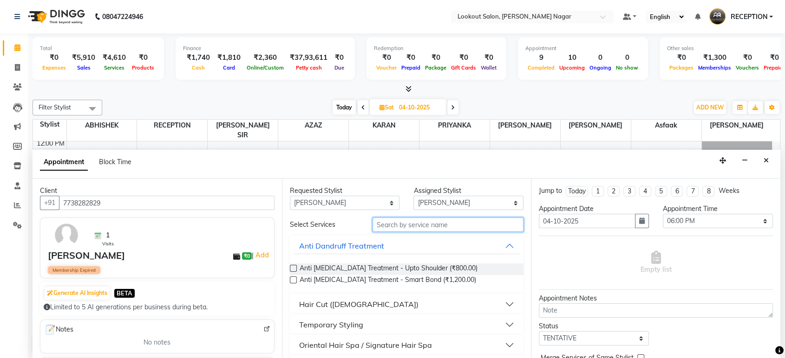
click at [418, 227] on input "text" at bounding box center [447, 225] width 151 height 14
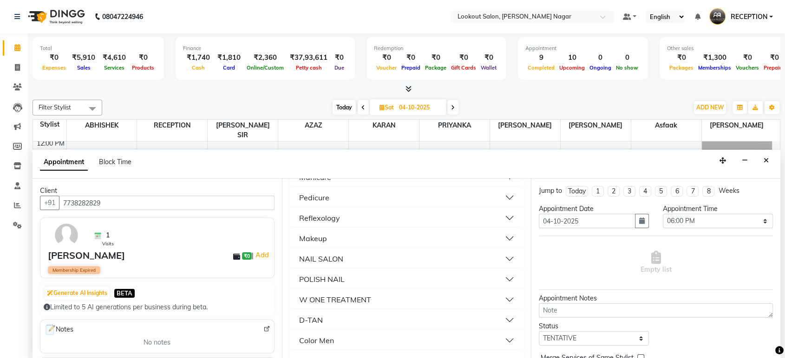
scroll to position [464, 0]
type input "1"
click at [341, 278] on div "Color Women" at bounding box center [322, 278] width 47 height 11
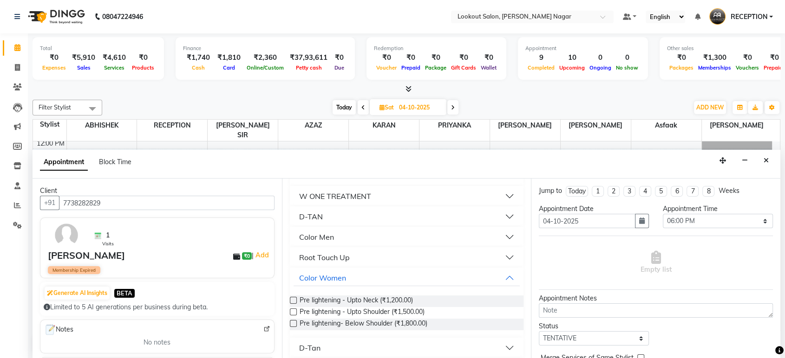
click at [357, 258] on button "Root Touch Up" at bounding box center [406, 257] width 227 height 17
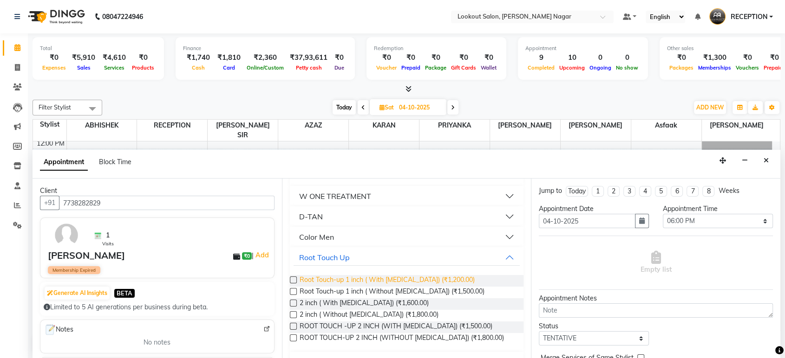
click at [344, 279] on span "Root Touch-up 1 inch ( With Ammonia) (₹1,200.00)" at bounding box center [386, 281] width 175 height 12
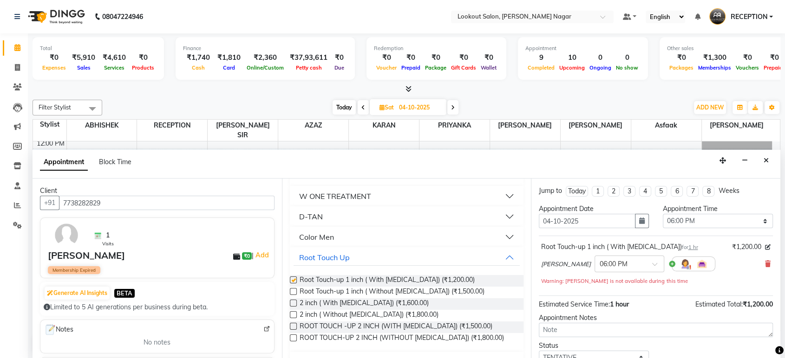
checkbox input "false"
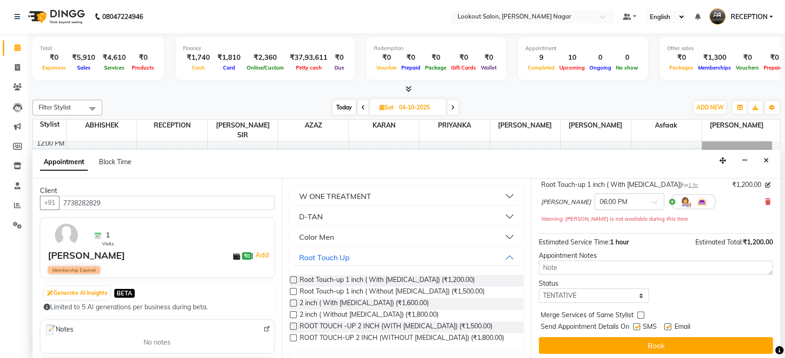
scroll to position [65, 0]
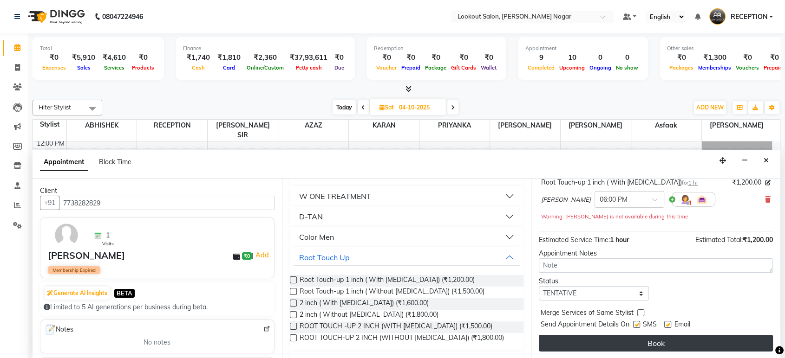
click at [597, 342] on button "Book" at bounding box center [656, 343] width 234 height 17
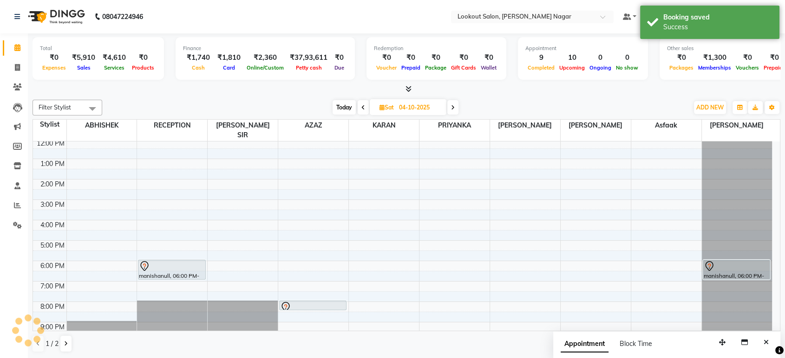
scroll to position [0, 0]
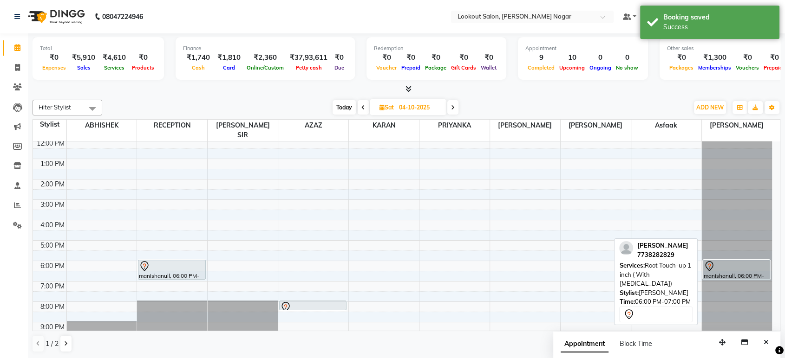
click at [706, 261] on icon at bounding box center [708, 266] width 11 height 11
select select "7"
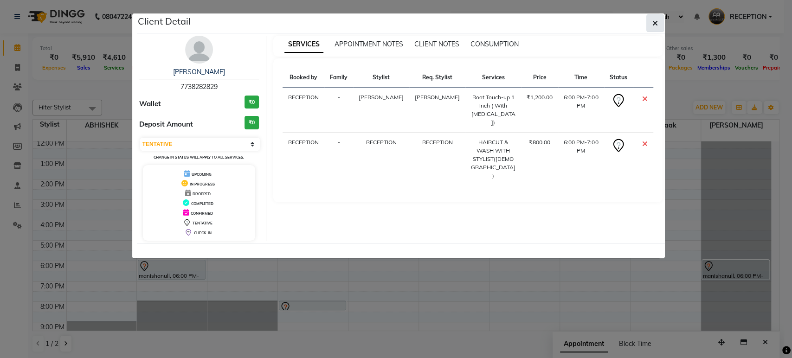
click at [658, 21] on button "button" at bounding box center [656, 23] width 18 height 18
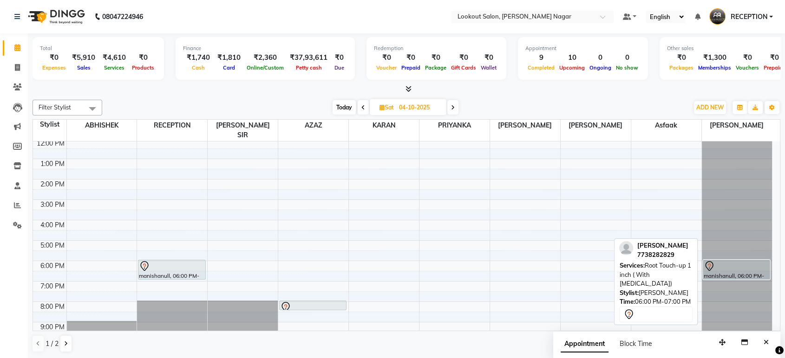
click at [731, 262] on div "manishanull, 06:00 PM-07:00 PM, Root Touch-up 1 inch ( With Ammonia)" at bounding box center [736, 269] width 67 height 19
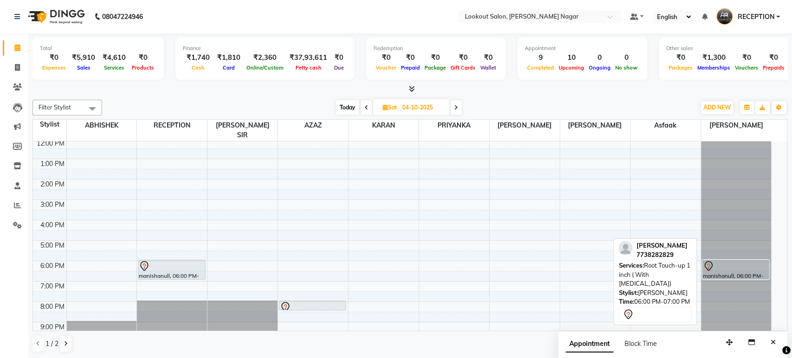
select select "7"
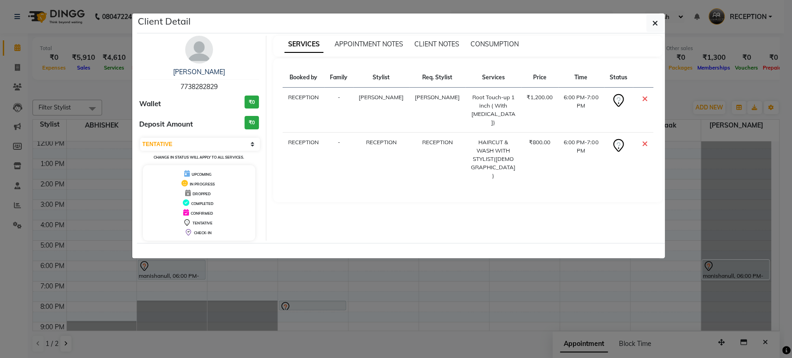
click at [474, 138] on div "HAIRCUT & WASH WITH STYLIST([DEMOGRAPHIC_DATA])" at bounding box center [493, 159] width 45 height 42
click at [617, 138] on icon at bounding box center [618, 145] width 15 height 15
click at [617, 142] on icon at bounding box center [619, 144] width 4 height 5
click at [364, 36] on div "SERVICES APPOINTMENT NOTES CLIENT NOTES CONSUMPTION" at bounding box center [467, 46] width 389 height 21
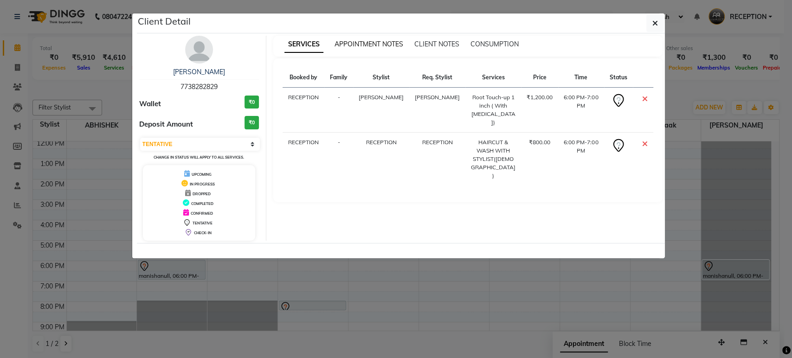
click at [366, 41] on span "APPOINTMENT NOTES" at bounding box center [369, 44] width 69 height 8
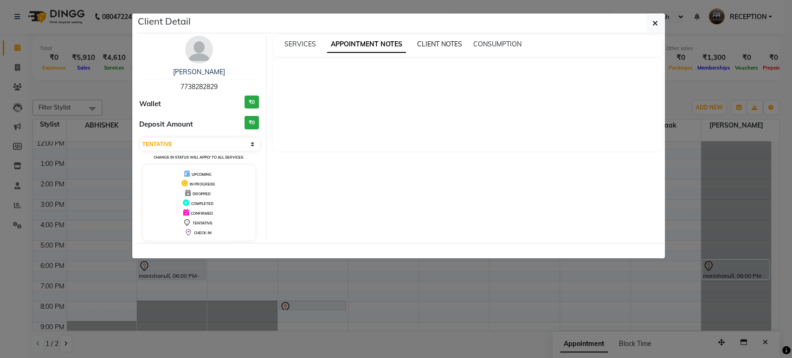
click at [438, 46] on span "CLIENT NOTES" at bounding box center [439, 44] width 45 height 8
click at [484, 44] on span "CONSUMPTION" at bounding box center [497, 44] width 48 height 8
click at [402, 36] on div "SERVICES APPOINTMENT NOTES CLIENT NOTES CONSUMPTION" at bounding box center [467, 46] width 389 height 21
click at [420, 45] on span "CLIENT NOTES" at bounding box center [429, 44] width 45 height 8
click at [380, 43] on span "APPOINTMENT NOTES" at bounding box center [361, 44] width 69 height 8
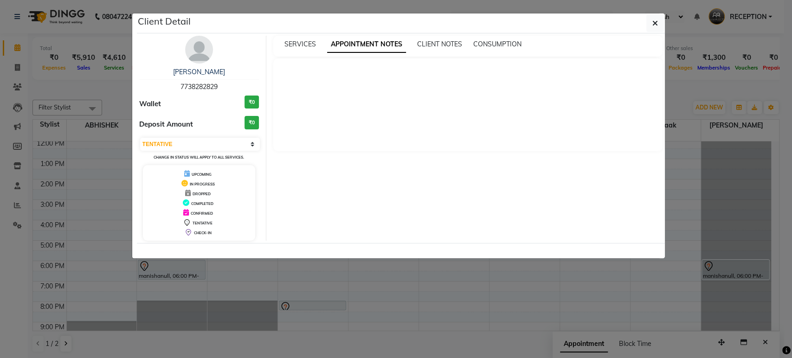
click at [289, 39] on div "SERVICES" at bounding box center [301, 44] width 32 height 10
click at [295, 44] on span "SERVICES" at bounding box center [301, 44] width 32 height 8
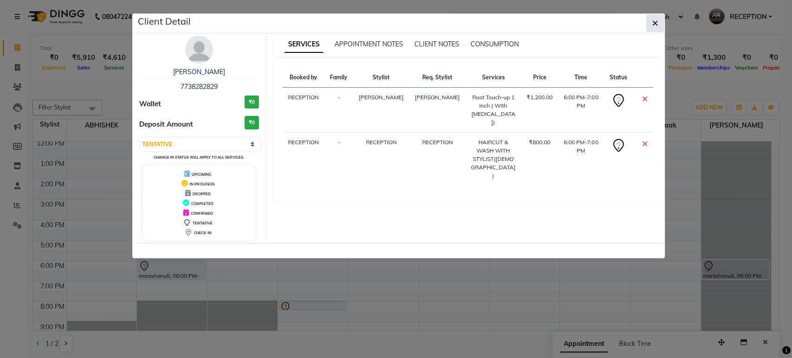
click at [657, 19] on icon "button" at bounding box center [656, 22] width 6 height 7
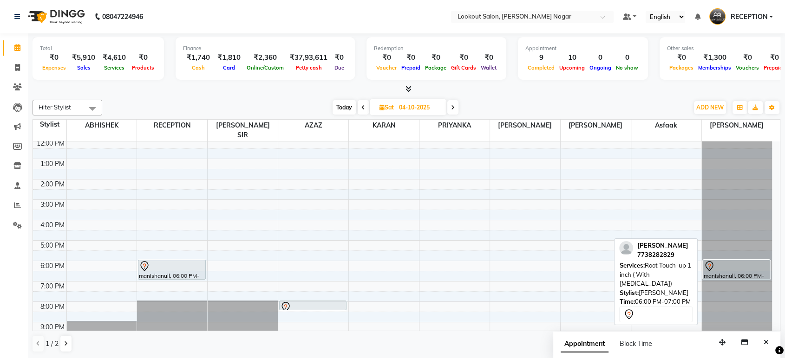
click at [709, 262] on div "manishanull, 06:00 PM-07:00 PM, Root Touch-up 1 inch ( With [MEDICAL_DATA])" at bounding box center [736, 269] width 67 height 19
select select "7"
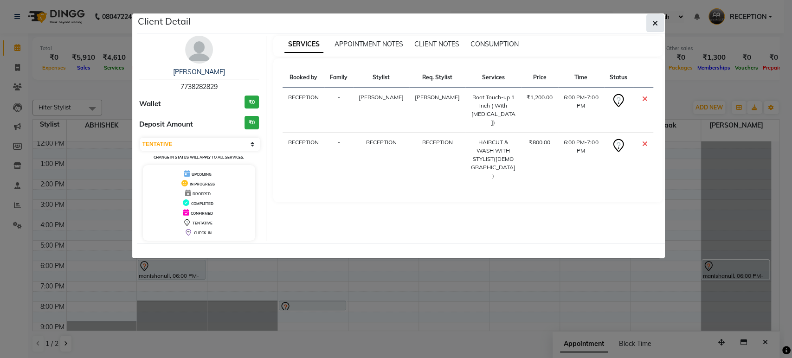
click at [649, 25] on button "button" at bounding box center [656, 23] width 18 height 18
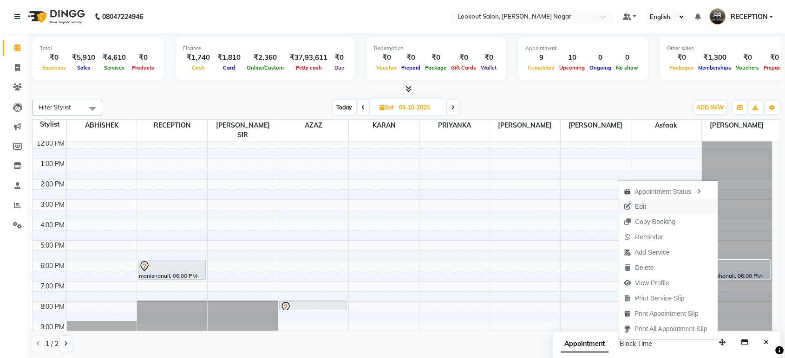
click at [660, 207] on button "Edit" at bounding box center [667, 206] width 99 height 15
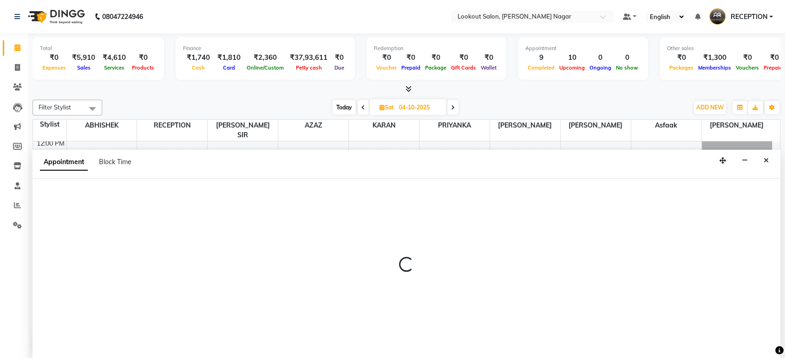
select select "tentative"
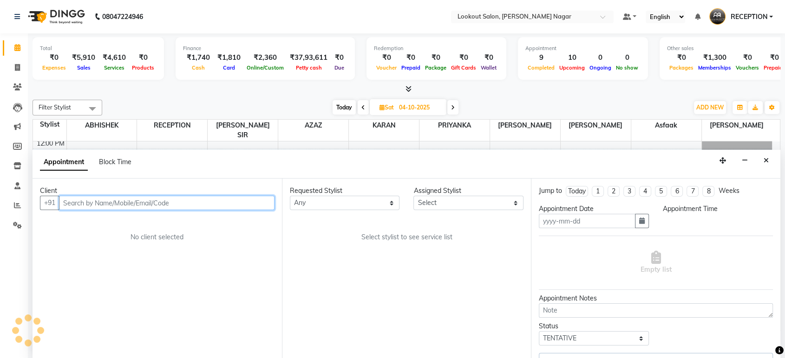
type input "04-10-2025"
select select "1080"
select select "4290"
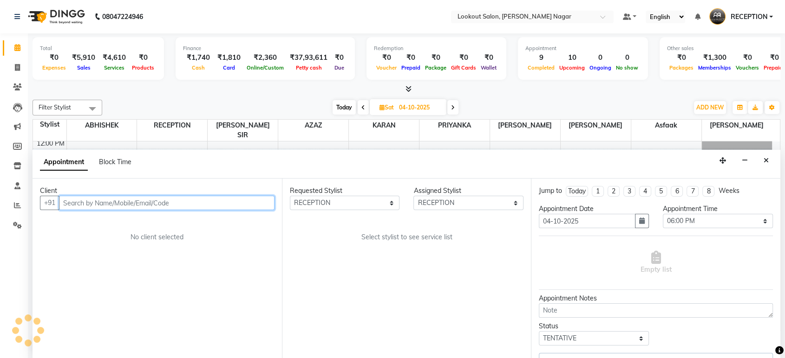
select select "778"
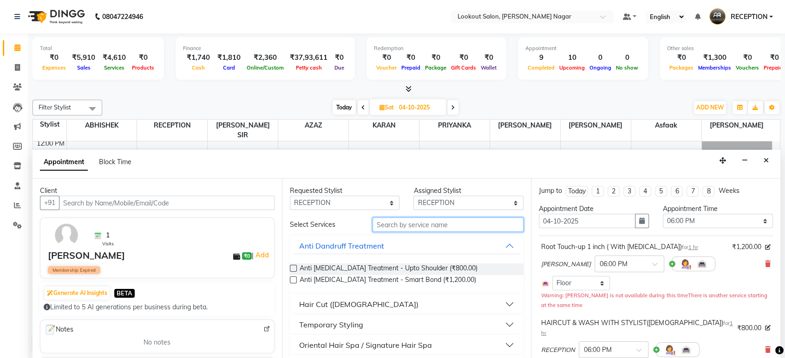
click at [456, 222] on input "text" at bounding box center [447, 225] width 151 height 14
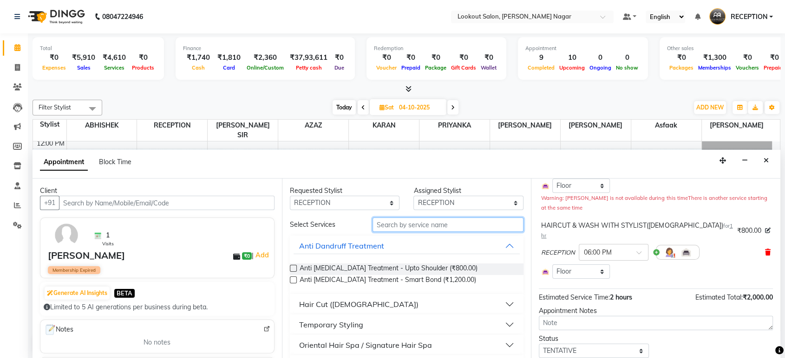
scroll to position [118, 0]
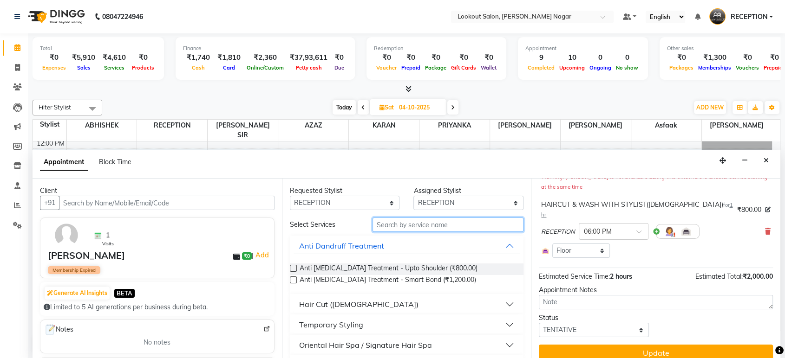
click at [414, 229] on input "text" at bounding box center [447, 225] width 151 height 14
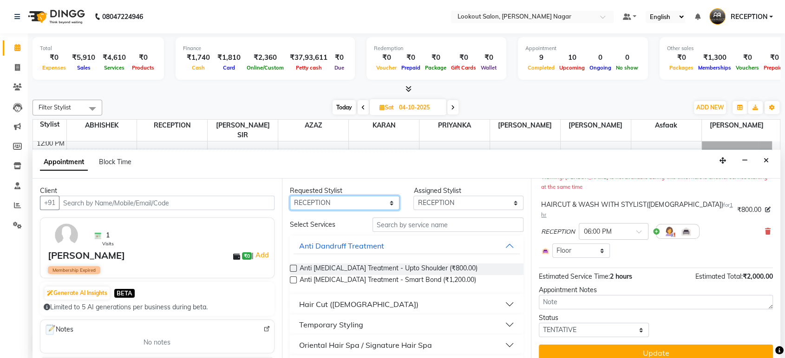
click at [375, 207] on select "Any ABHISHEK Asfaak AZAZ DHARMESH SIR kARAN PRIYANKA RECEPTION rinki shailendar…" at bounding box center [345, 203] width 110 height 14
select select "92789"
click at [290, 196] on select "Any ABHISHEK Asfaak AZAZ DHARMESH SIR kARAN PRIYANKA RECEPTION rinki shailendar…" at bounding box center [345, 203] width 110 height 14
select select "92789"
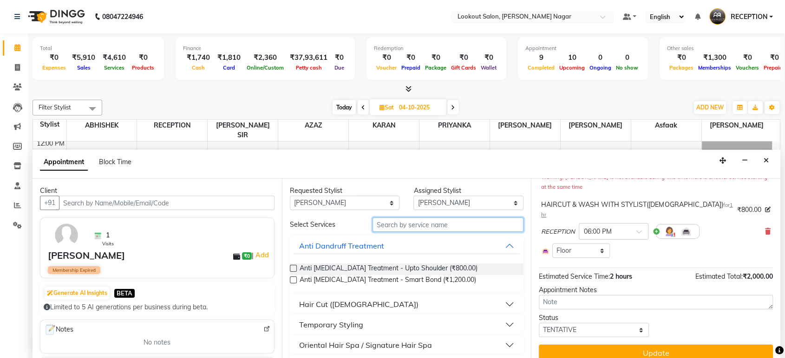
click at [441, 231] on input "text" at bounding box center [447, 225] width 151 height 14
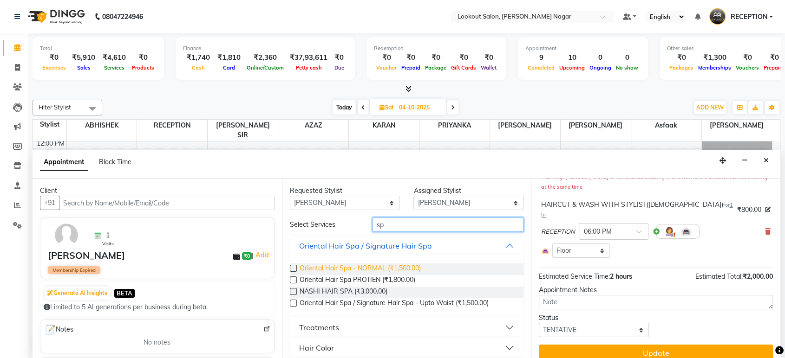
type input "sp"
click at [388, 271] on span "Oriental Hair Spa - NORMAL (₹1,500.00)" at bounding box center [359, 270] width 121 height 12
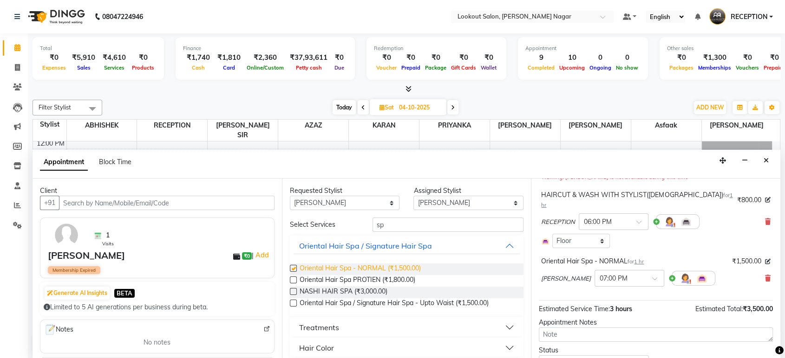
checkbox input "false"
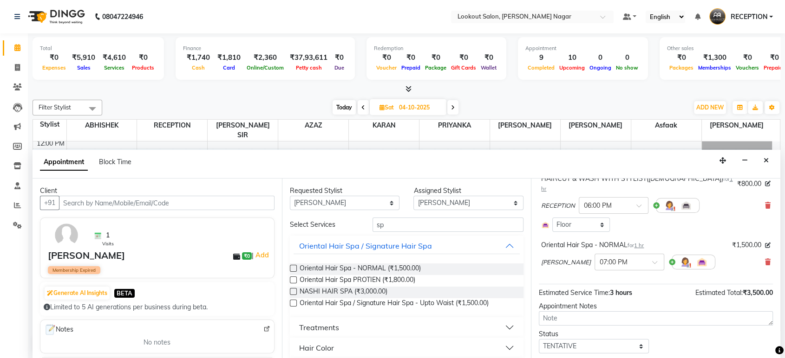
scroll to position [151, 0]
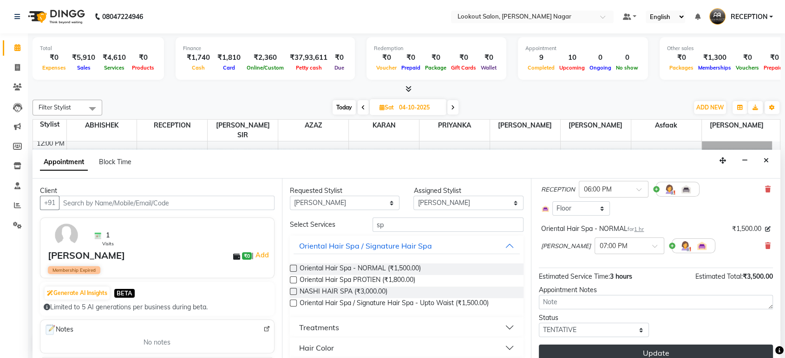
click at [624, 347] on button "Update" at bounding box center [656, 353] width 234 height 17
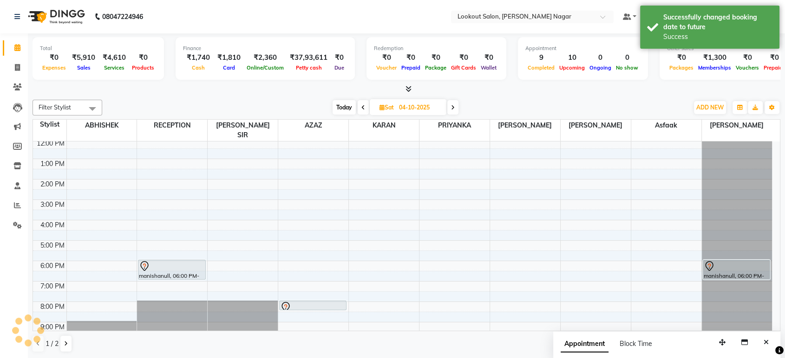
scroll to position [0, 0]
click at [363, 107] on icon at bounding box center [363, 108] width 4 height 6
type input "03-10-2025"
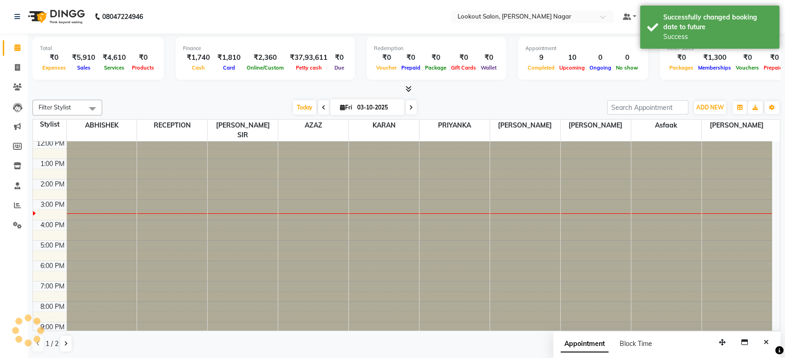
scroll to position [84, 0]
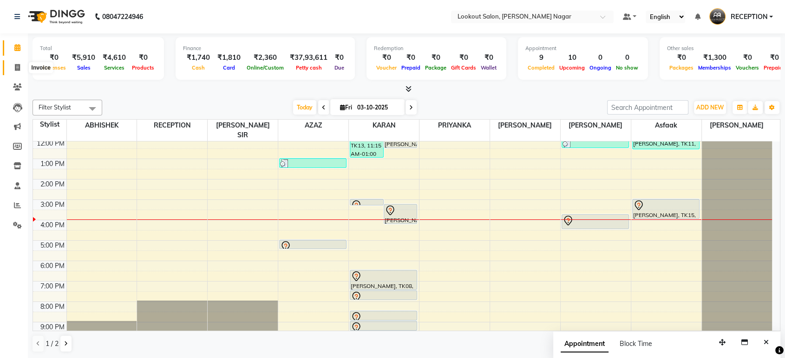
click at [13, 68] on span at bounding box center [17, 68] width 16 height 11
select select "service"
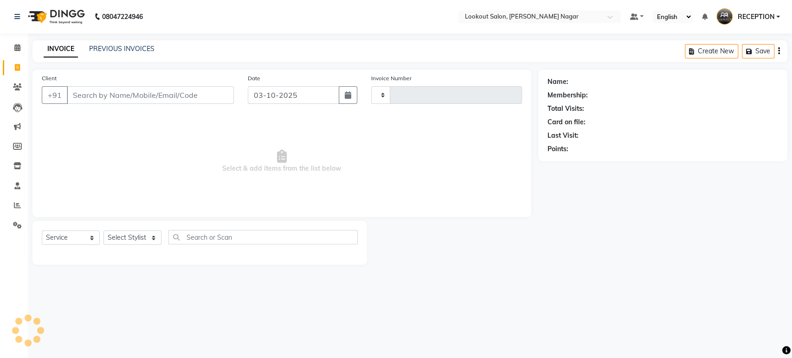
click at [170, 98] on input "Client" at bounding box center [150, 95] width 167 height 18
select select "150"
type input "3638"
click at [170, 98] on input "Client" at bounding box center [150, 95] width 167 height 18
click at [170, 97] on input "Client" at bounding box center [150, 95] width 167 height 18
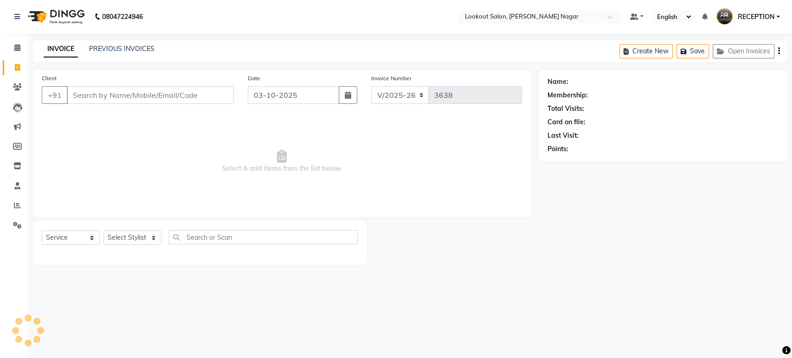
click at [198, 95] on input "Client" at bounding box center [150, 95] width 167 height 18
click at [198, 96] on input "Client" at bounding box center [150, 95] width 167 height 18
click at [198, 95] on input "Client" at bounding box center [150, 95] width 167 height 18
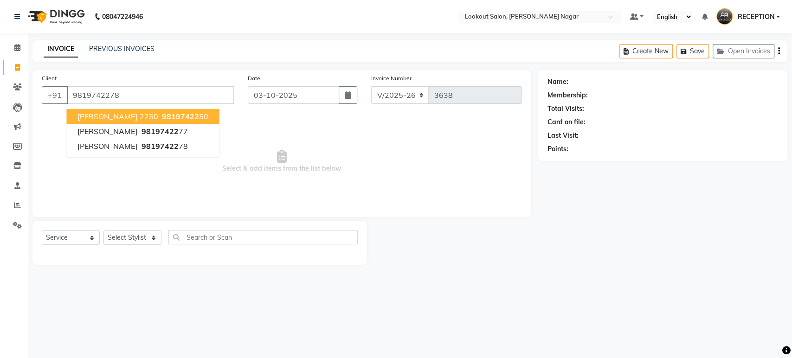
type input "9819742278"
select select "1: Object"
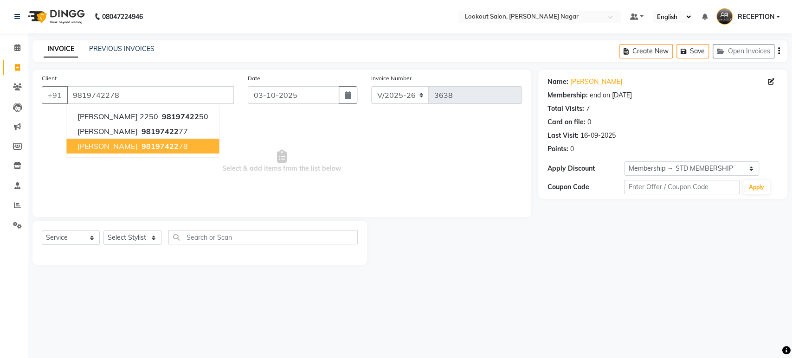
click at [171, 143] on span "98197422" at bounding box center [159, 146] width 37 height 9
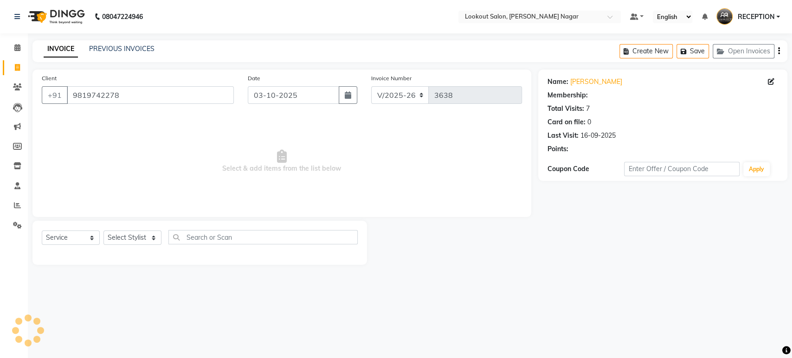
select select "1: Object"
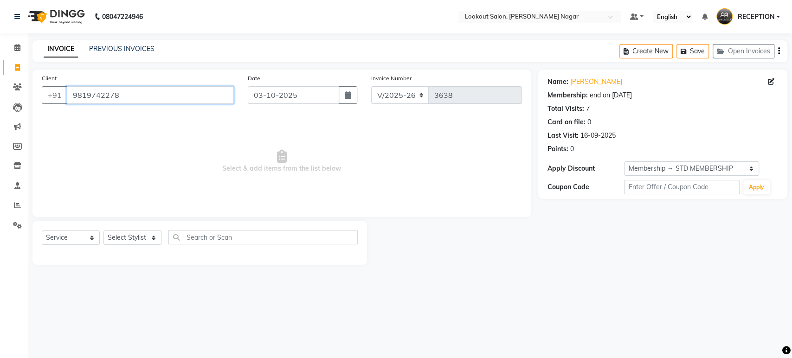
click at [163, 101] on input "9819742278" at bounding box center [150, 95] width 167 height 18
drag, startPoint x: 163, startPoint y: 101, endPoint x: 97, endPoint y: 97, distance: 66.1
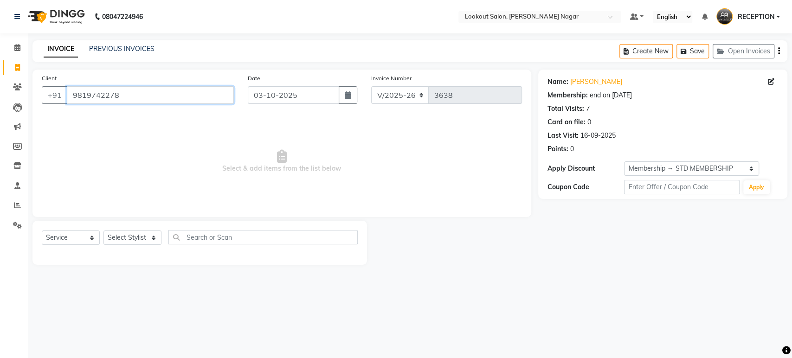
click at [97, 97] on input "9819742278" at bounding box center [150, 95] width 167 height 18
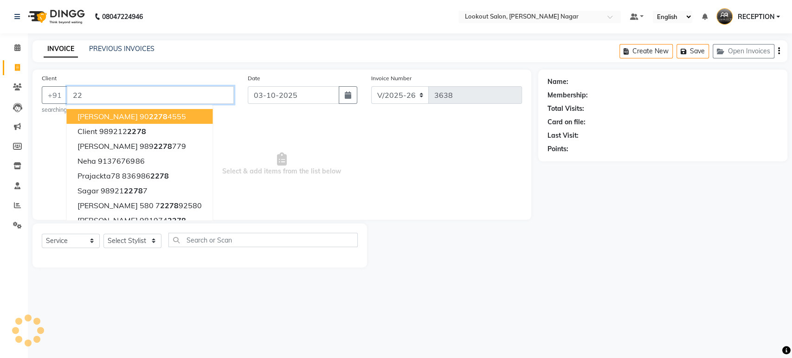
type input "2"
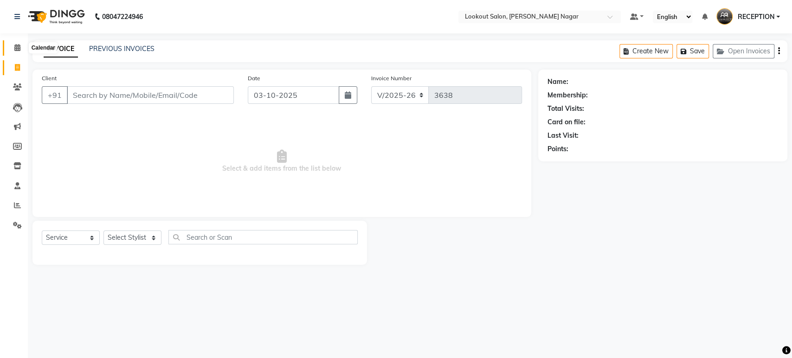
click at [19, 47] on icon at bounding box center [17, 47] width 6 height 7
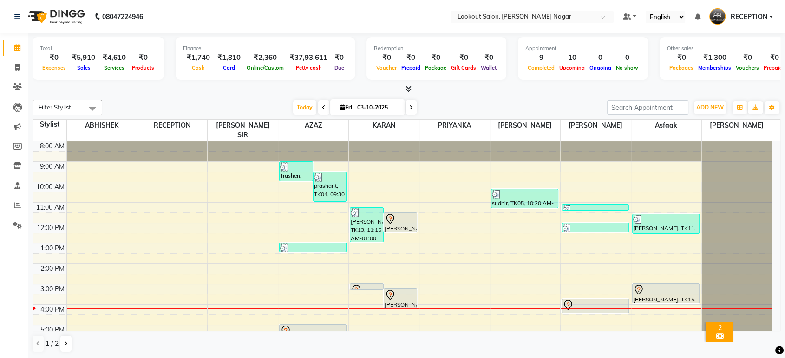
click at [344, 107] on span "Fri" at bounding box center [346, 107] width 17 height 7
select select "10"
select select "2025"
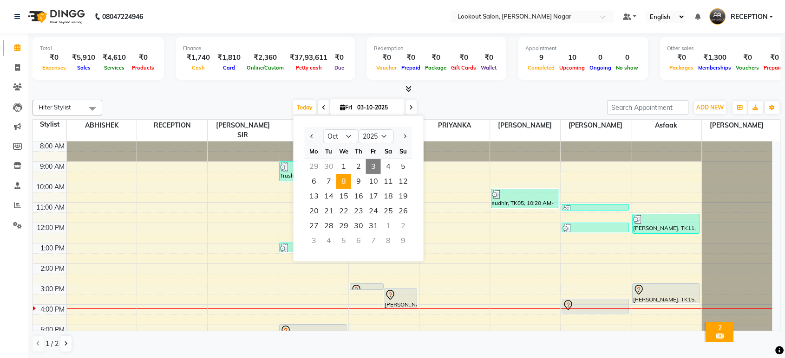
click at [344, 181] on span "8" at bounding box center [343, 181] width 15 height 15
type input "08-10-2025"
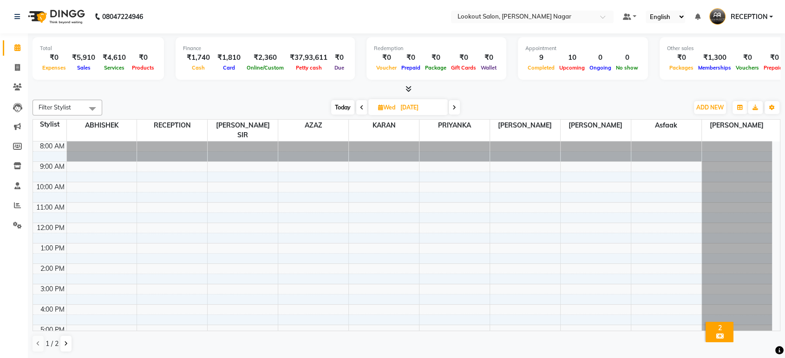
click at [739, 319] on div "× 2 Membership Expiring in 15 Days OK No Cancel" at bounding box center [718, 334] width 57 height 40
click at [735, 318] on div "× 2 Membership Expiring in 15 Days OK No Cancel" at bounding box center [718, 334] width 57 height 40
click at [734, 316] on div "× 2 Membership Expiring in 15 Days OK No Cancel" at bounding box center [718, 334] width 57 height 40
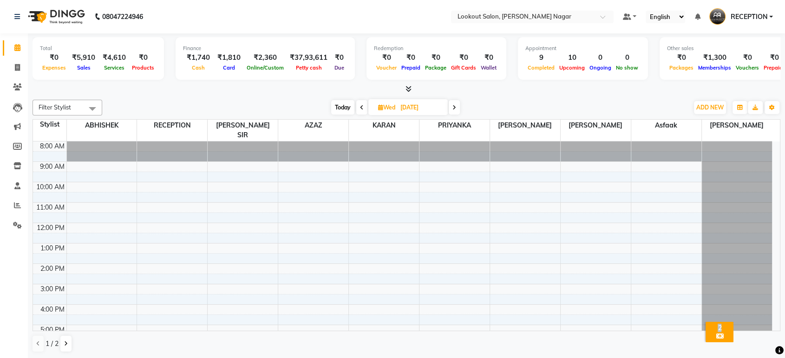
click at [734, 316] on div "× 2 Membership Expiring in 15 Days OK No Cancel" at bounding box center [718, 334] width 57 height 40
click at [748, 142] on div at bounding box center [736, 142] width 70 height 0
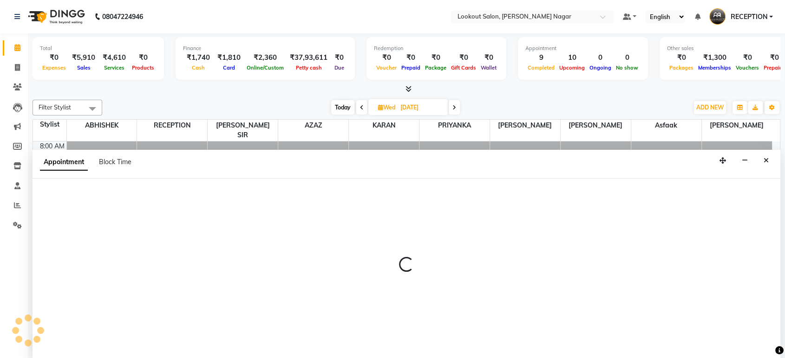
select select "92789"
select select "tentative"
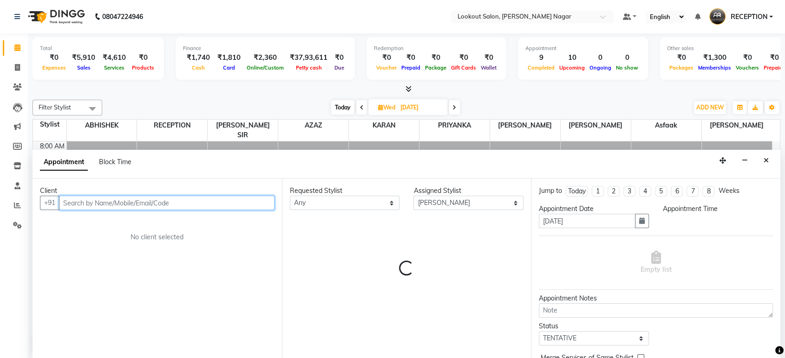
select select "1020"
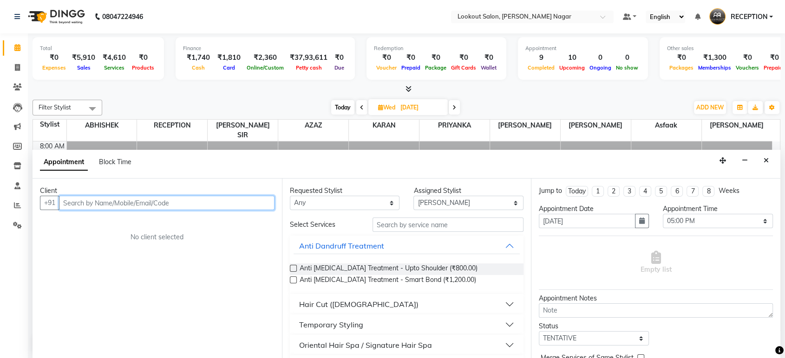
click at [142, 202] on input "text" at bounding box center [166, 203] width 215 height 14
type input "s"
click at [146, 206] on input "text" at bounding box center [166, 203] width 215 height 14
type input "a"
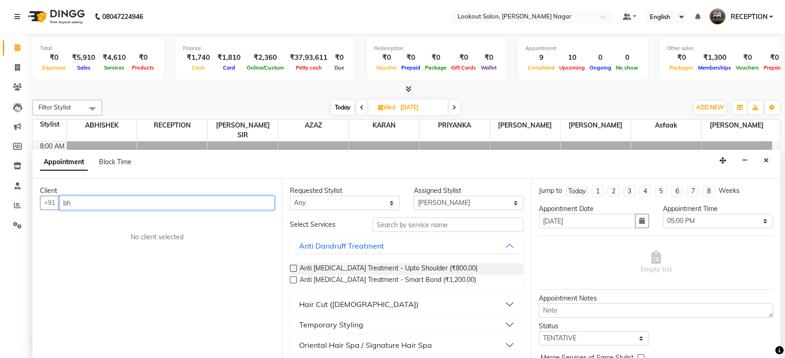
type input "b"
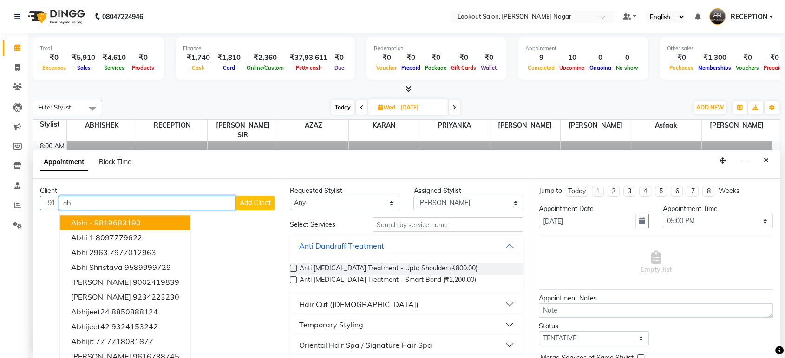
type input "a"
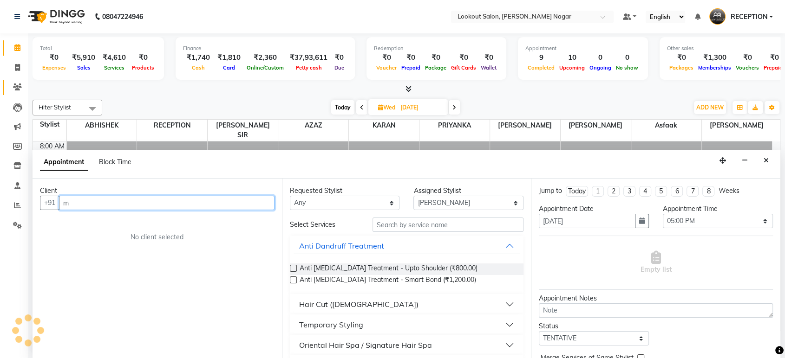
type input "m"
click at [16, 93] on link "Clients" at bounding box center [14, 87] width 22 height 15
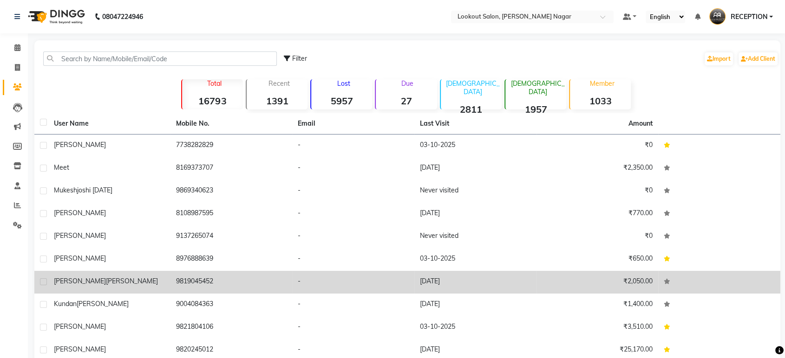
scroll to position [43, 0]
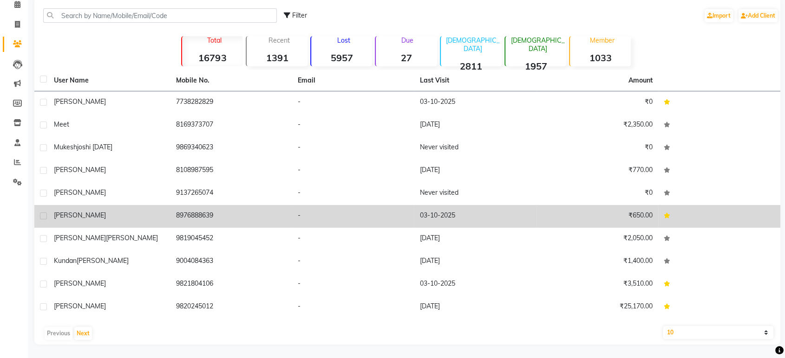
click at [140, 216] on div "minakshi" at bounding box center [109, 216] width 111 height 10
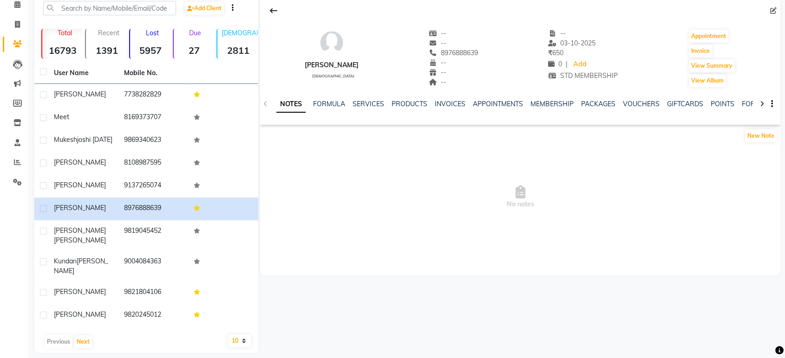
click at [471, 45] on div "minakshi female -- -- 8976888639 -- -- -- -- 03-10-2025 ₹ 650 0 | Add STD MEMBE…" at bounding box center [520, 53] width 520 height 69
drag, startPoint x: 466, startPoint y: 50, endPoint x: 428, endPoint y: 52, distance: 38.6
click at [428, 52] on span "8976888639" at bounding box center [452, 53] width 49 height 8
click at [467, 47] on div "minakshi female -- -- 8976888639 -- -- -- -- 03-10-2025 ₹ 650 0 | Add STD MEMBE…" at bounding box center [520, 53] width 520 height 69
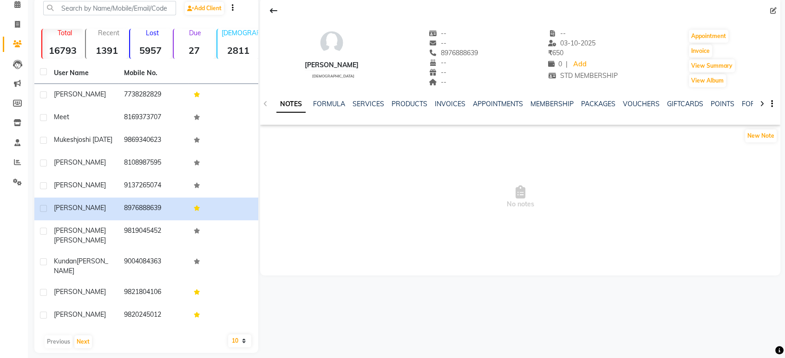
click at [467, 47] on div "minakshi female -- -- 8976888639 -- -- -- -- 03-10-2025 ₹ 650 0 | Add STD MEMBE…" at bounding box center [520, 53] width 520 height 69
copy div "8976888639"
click at [21, 27] on span at bounding box center [17, 24] width 16 height 11
select select "service"
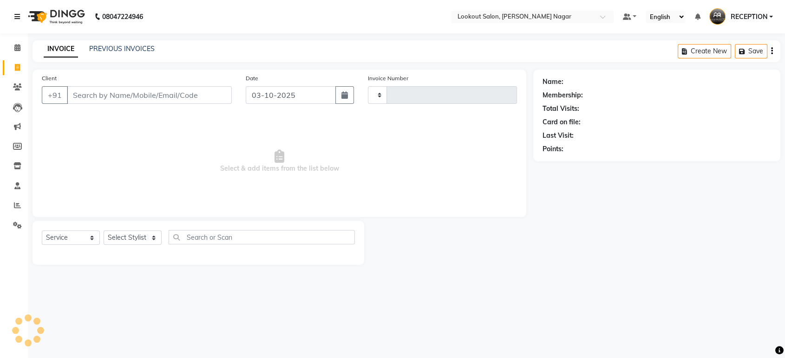
type input "3638"
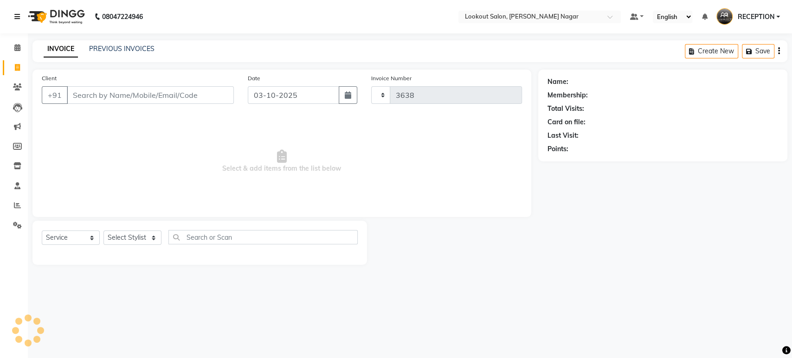
select select "150"
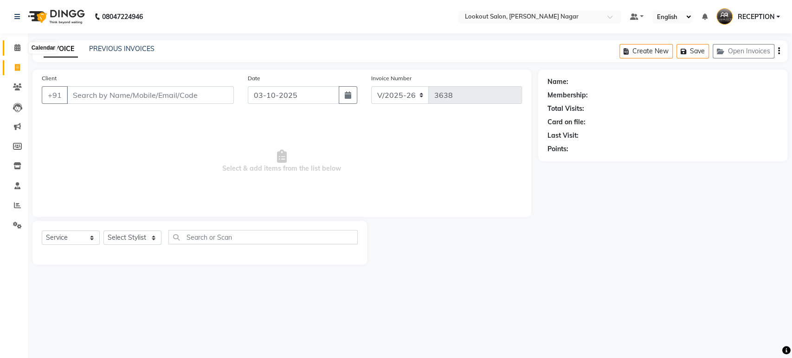
click at [13, 46] on span at bounding box center [17, 48] width 16 height 11
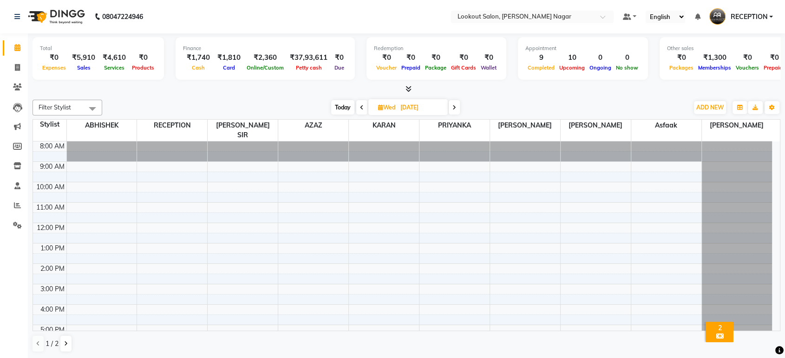
scroll to position [52, 0]
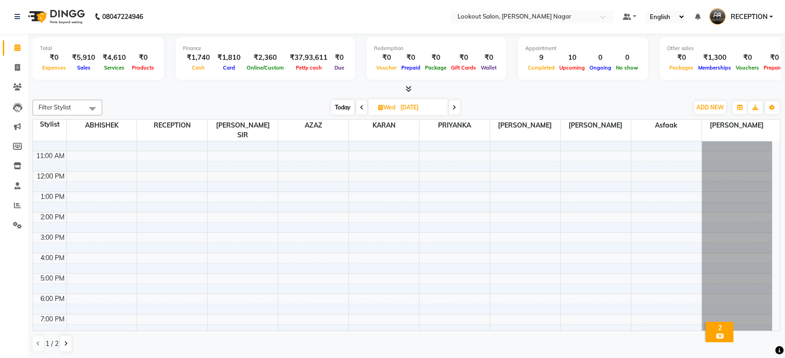
click at [735, 90] on div at bounding box center [736, 90] width 70 height 0
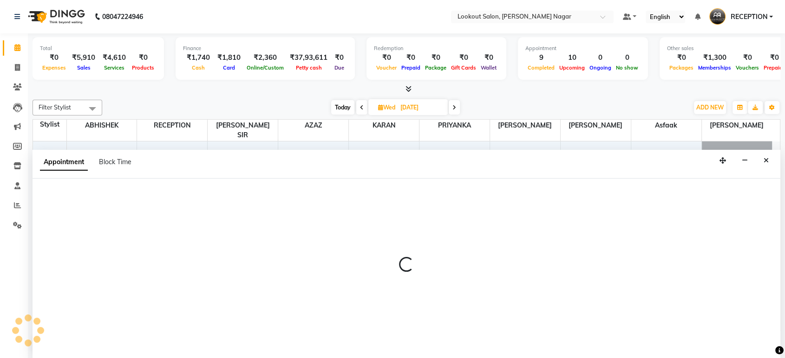
scroll to position [0, 0]
select select "92789"
select select "1020"
select select "tentative"
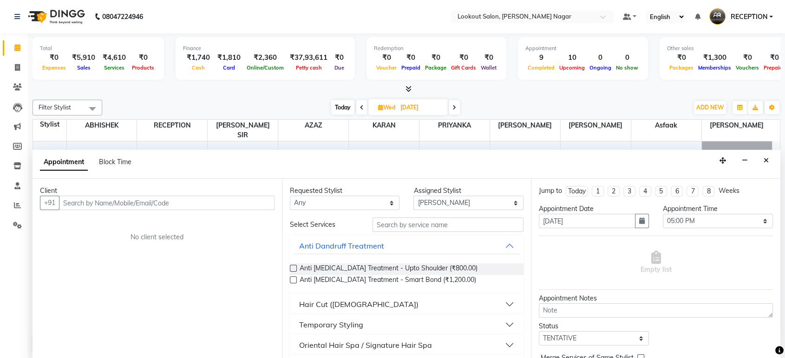
click at [153, 206] on input "text" at bounding box center [166, 203] width 215 height 14
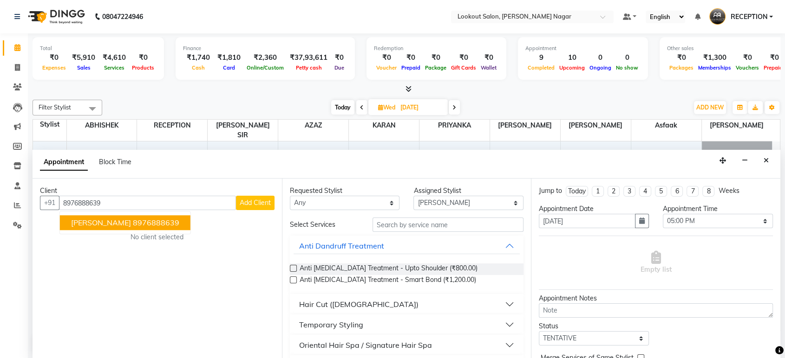
click at [145, 216] on button "minakshi 8976888639" at bounding box center [125, 223] width 130 height 15
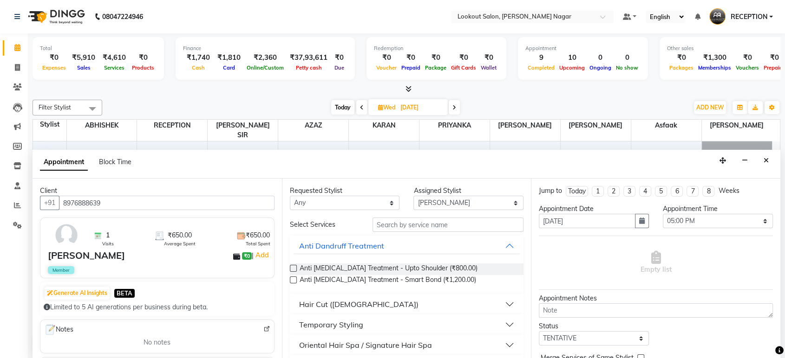
type input "8976888639"
click at [358, 200] on select "Any ABHISHEK Asfaak AZAZ DHARMESH SIR kARAN PRIYANKA RECEPTION rinki shailendar…" at bounding box center [345, 203] width 110 height 14
select select "92789"
click at [290, 196] on select "Any ABHISHEK Asfaak AZAZ DHARMESH SIR kARAN PRIYANKA RECEPTION rinki shailendar…" at bounding box center [345, 203] width 110 height 14
click at [427, 221] on input "text" at bounding box center [447, 225] width 151 height 14
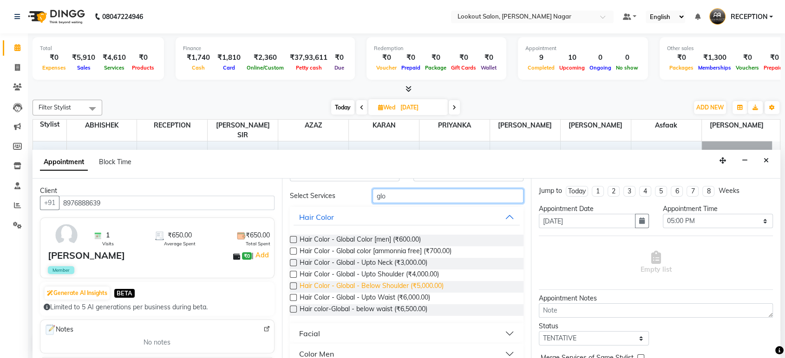
scroll to position [52, 0]
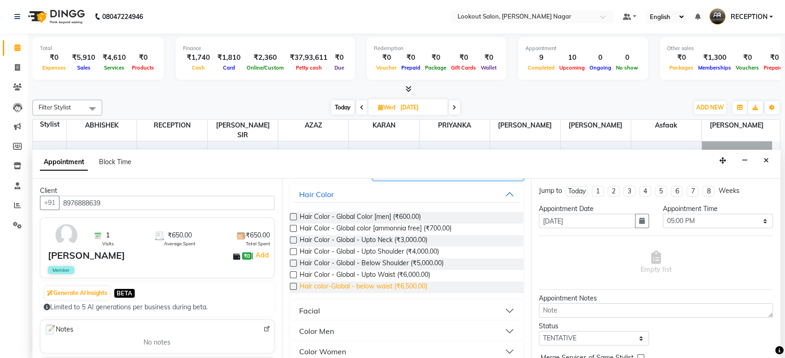
type input "glo"
click at [411, 282] on span "Hair color-Global - below waist (₹6,500.00)" at bounding box center [363, 288] width 128 height 12
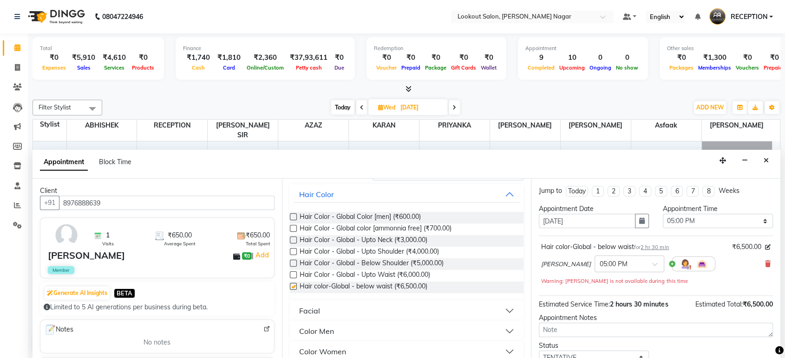
checkbox input "false"
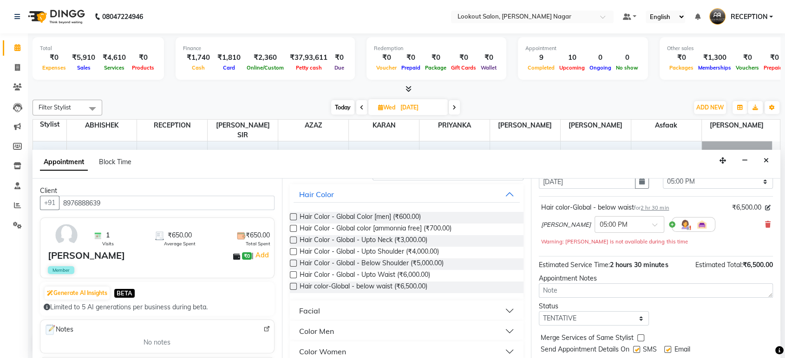
scroll to position [0, 0]
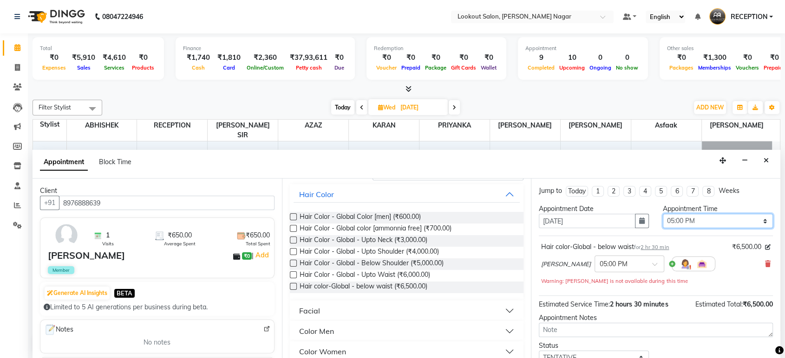
click at [734, 220] on select "Select 09:00 AM 09:05 AM 09:10 AM 09:15 AM 09:20 AM 09:25 AM 09:30 AM 09:35 AM …" at bounding box center [717, 221] width 110 height 14
select select "1050"
click at [662, 214] on select "Select 09:00 AM 09:05 AM 09:10 AM 09:15 AM 09:20 AM 09:25 AM 09:30 AM 09:35 AM …" at bounding box center [717, 221] width 110 height 14
click at [709, 77] on div "Other sales ₹0 Packages ₹1,300 Memberships ₹0 Vouchers ₹0 Prepaids ₹0 Gift Cards" at bounding box center [741, 58] width 165 height 43
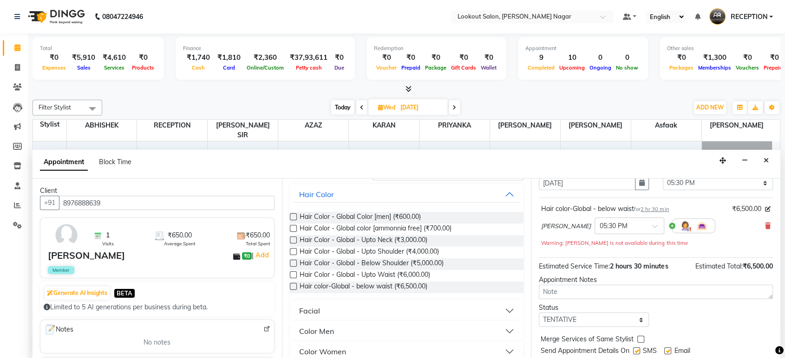
scroll to position [65, 0]
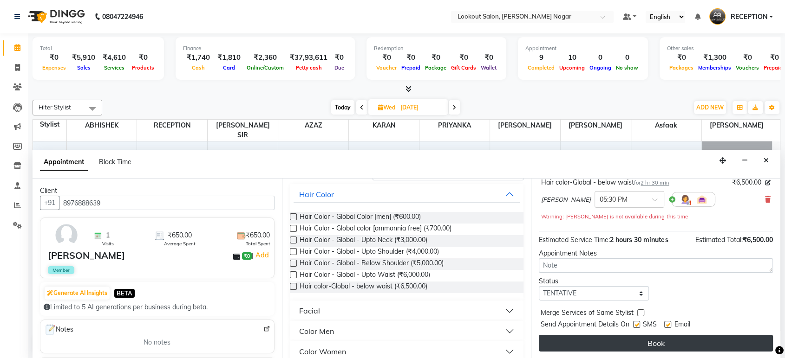
click at [636, 341] on button "Book" at bounding box center [656, 343] width 234 height 17
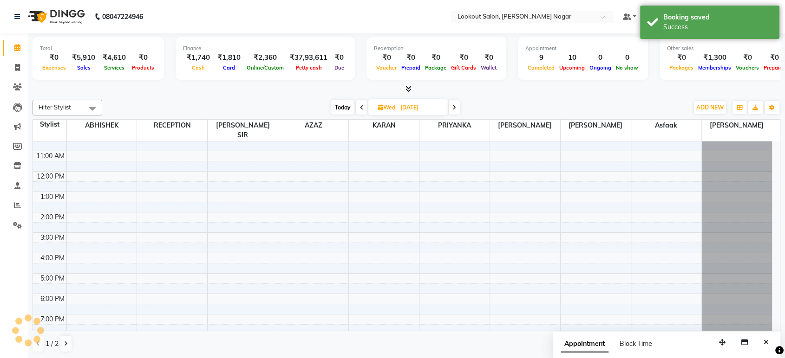
scroll to position [0, 0]
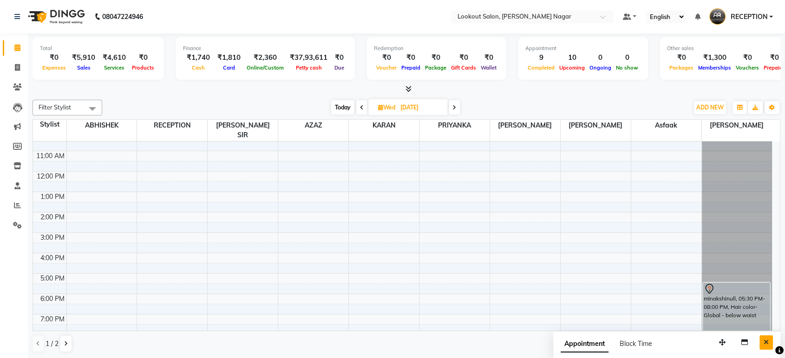
click at [764, 343] on icon "Close" at bounding box center [765, 342] width 5 height 6
click at [764, 343] on div "1 / 2" at bounding box center [405, 344] width 747 height 18
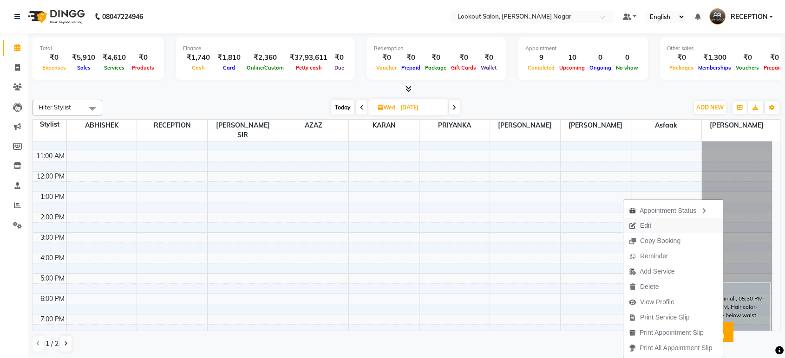
click at [648, 226] on span "Edit" at bounding box center [639, 225] width 33 height 15
click at [648, 226] on div "8:00 AM 9:00 AM 10:00 AM 11:00 AM 12:00 PM 1:00 PM 2:00 PM 3:00 PM 4:00 PM 5:00…" at bounding box center [402, 233] width 739 height 286
select select "70097"
select select "tentative"
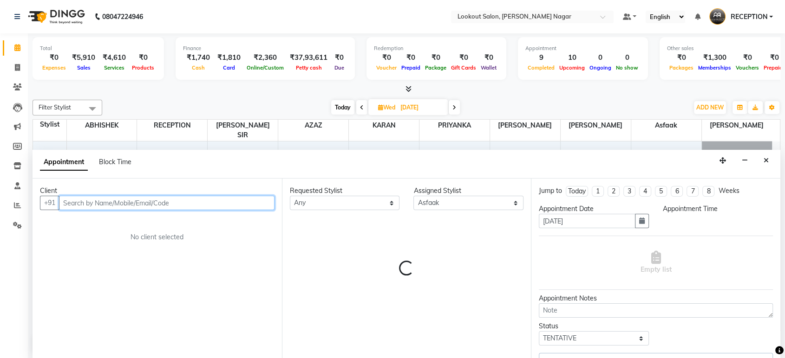
select select "900"
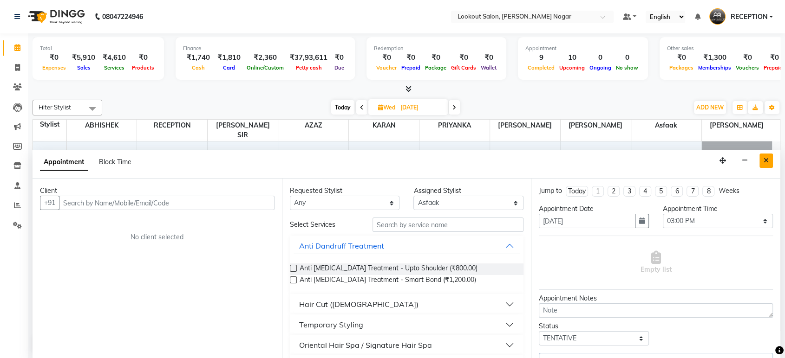
click at [765, 157] on icon "Close" at bounding box center [765, 160] width 5 height 6
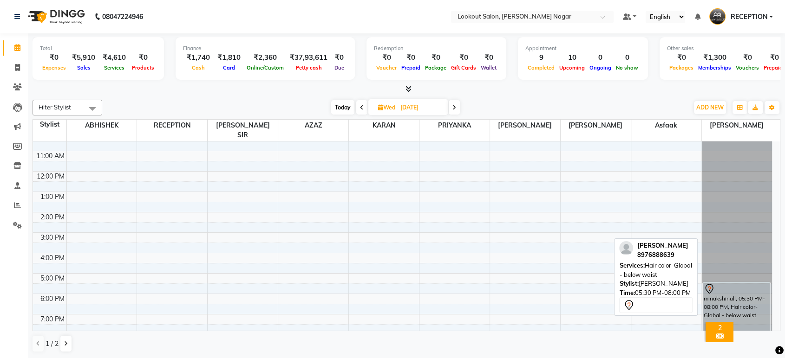
click at [713, 284] on icon at bounding box center [708, 289] width 11 height 11
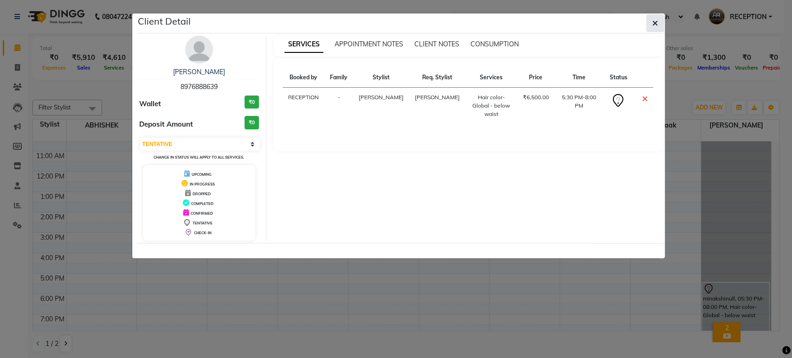
click at [649, 27] on button "button" at bounding box center [656, 23] width 18 height 18
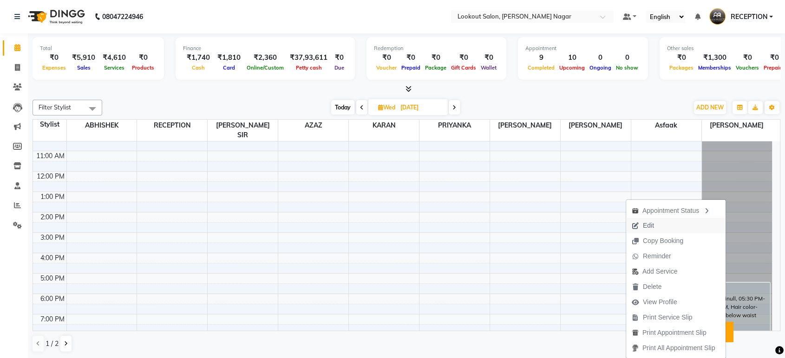
click at [657, 226] on button "Edit" at bounding box center [675, 225] width 99 height 15
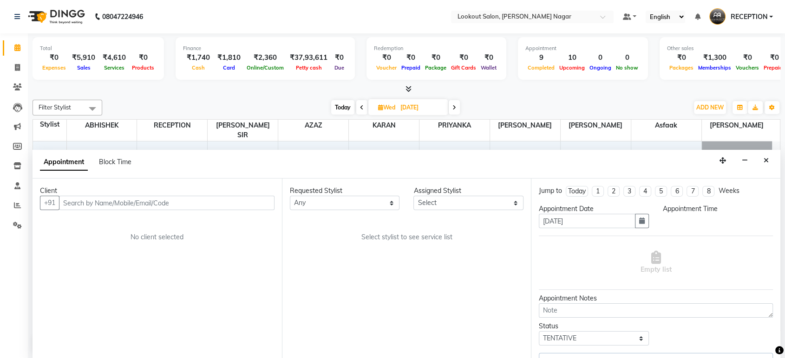
scroll to position [84, 0]
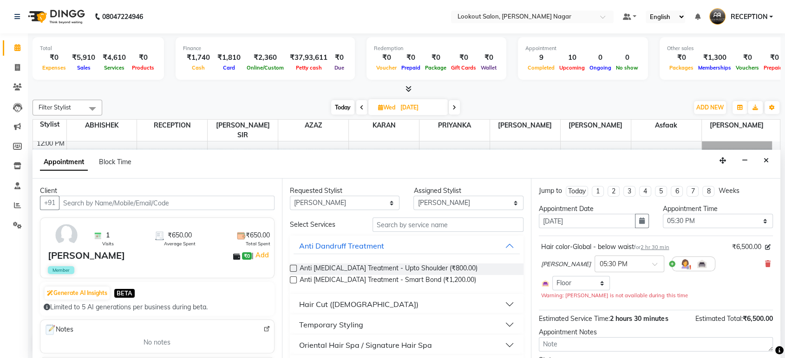
click at [62, 252] on div "minakshi" at bounding box center [86, 256] width 77 height 14
click at [144, 199] on input "text" at bounding box center [166, 203] width 215 height 14
click at [635, 224] on button "button" at bounding box center [642, 221] width 14 height 14
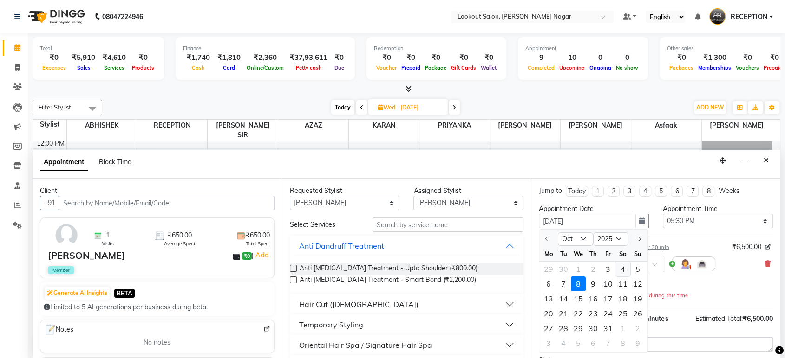
click at [625, 270] on div "4" at bounding box center [622, 269] width 15 height 15
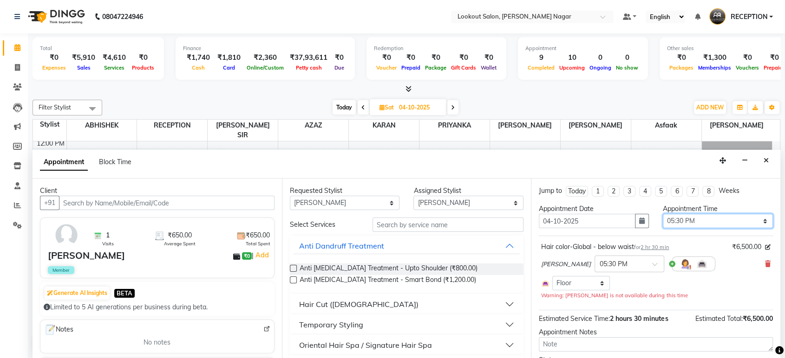
click at [696, 221] on select "Select 09:00 AM 09:05 AM 09:10 AM 09:15 AM 09:20 AM 09:25 AM 09:30 AM 09:35 AM …" at bounding box center [717, 221] width 110 height 14
click at [662, 214] on select "Select 09:00 AM 09:05 AM 09:10 AM 09:15 AM 09:20 AM 09:25 AM 09:30 AM 09:35 AM …" at bounding box center [717, 221] width 110 height 14
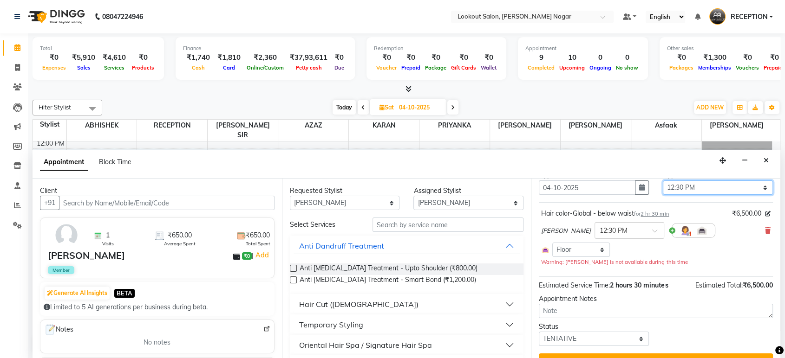
scroll to position [52, 0]
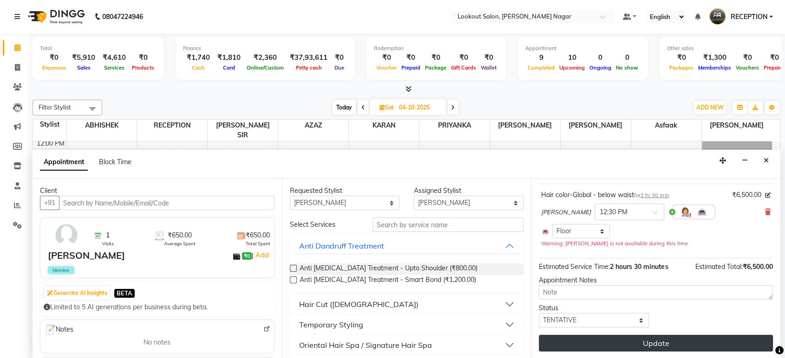
click at [675, 341] on button "Update" at bounding box center [656, 343] width 234 height 17
click at [675, 341] on div "Update" at bounding box center [656, 343] width 234 height 17
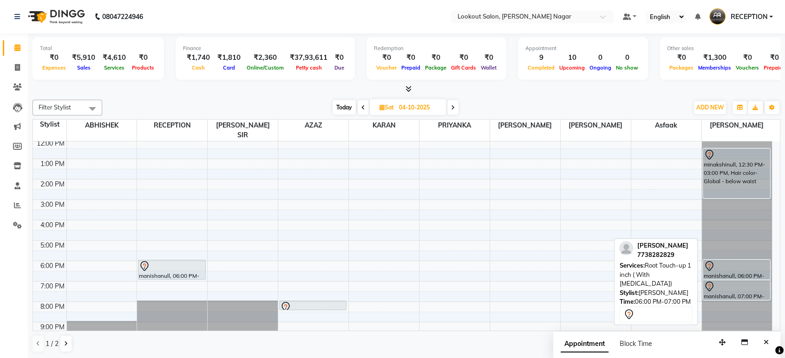
scroll to position [0, 0]
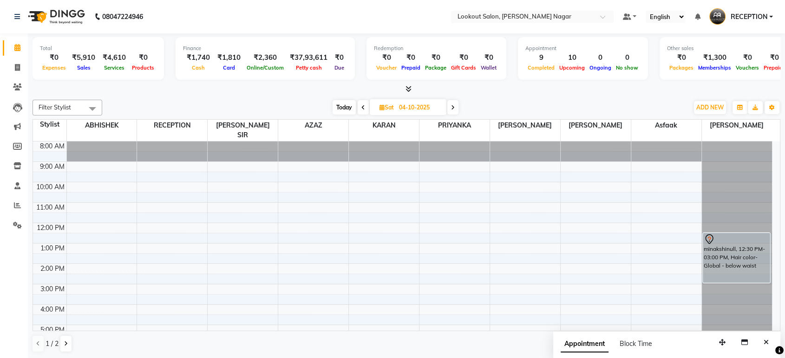
click at [363, 110] on span at bounding box center [362, 107] width 11 height 14
click at [396, 110] on input "04-10-2025" at bounding box center [419, 108] width 46 height 14
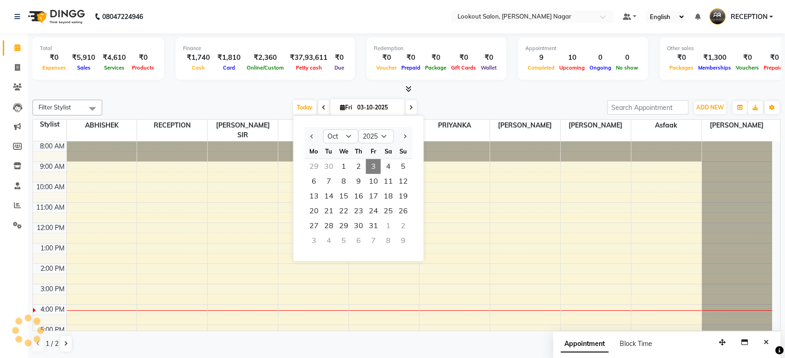
scroll to position [84, 0]
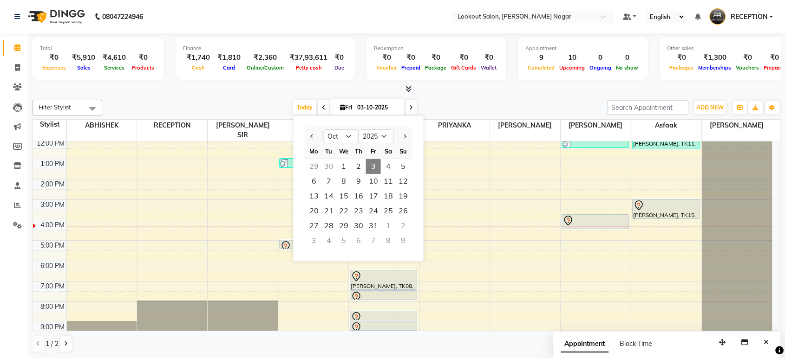
click at [480, 98] on div "Filter Stylist Select All ABHISHEK Asfaak AZAZ DHARMESH SIR kARAN PRIYANKA RECE…" at bounding box center [405, 226] width 747 height 260
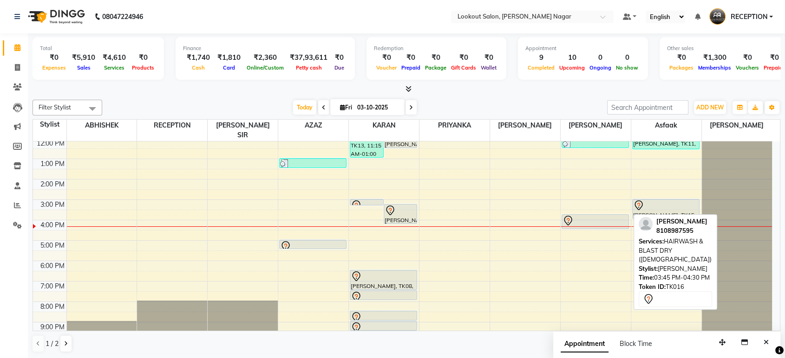
click at [594, 215] on div at bounding box center [594, 220] width 65 height 11
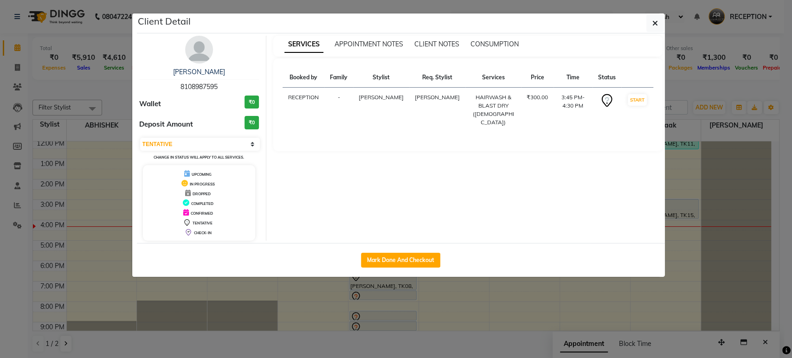
click at [205, 60] on img at bounding box center [199, 50] width 28 height 28
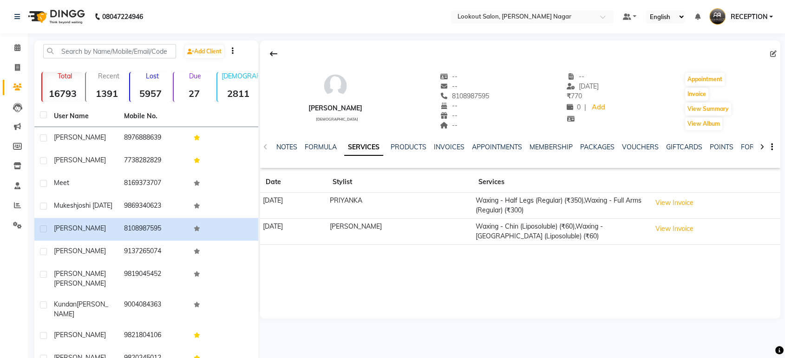
click at [540, 151] on div "MEMBERSHIP" at bounding box center [550, 148] width 43 height 10
click at [541, 144] on link "MEMBERSHIP" at bounding box center [550, 147] width 43 height 8
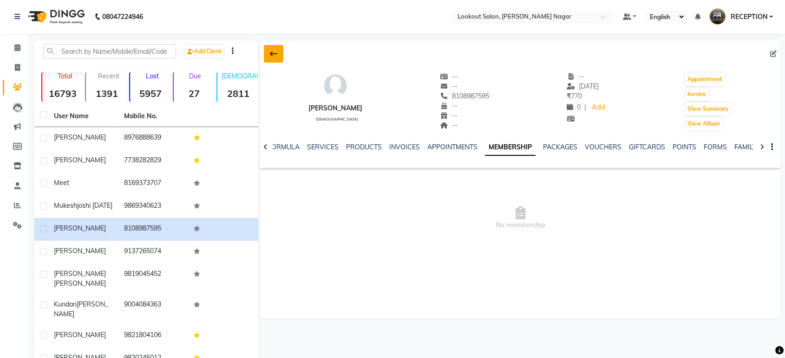
click at [273, 45] on button at bounding box center [273, 54] width 19 height 18
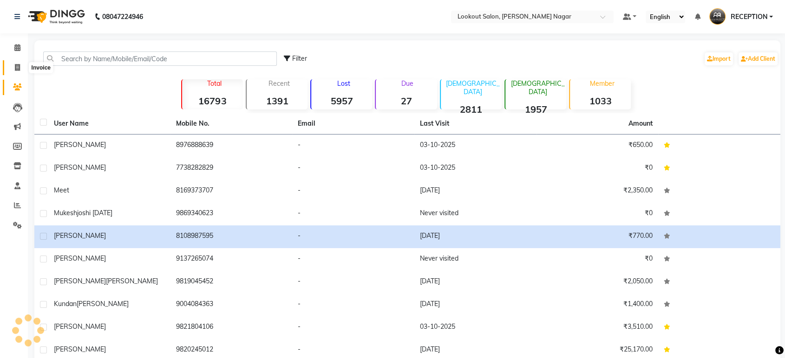
click at [13, 64] on span at bounding box center [17, 68] width 16 height 11
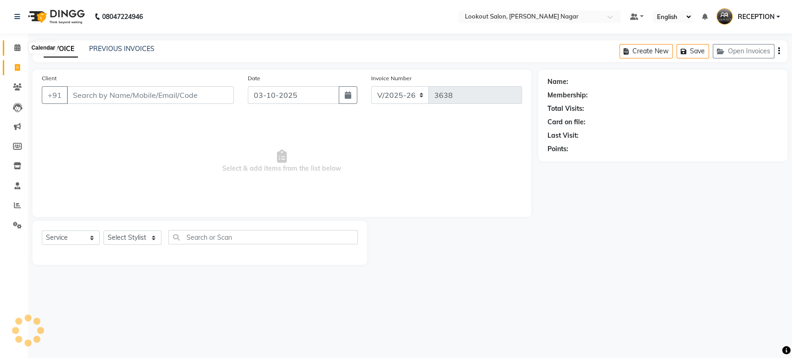
click at [15, 52] on span at bounding box center [17, 48] width 16 height 11
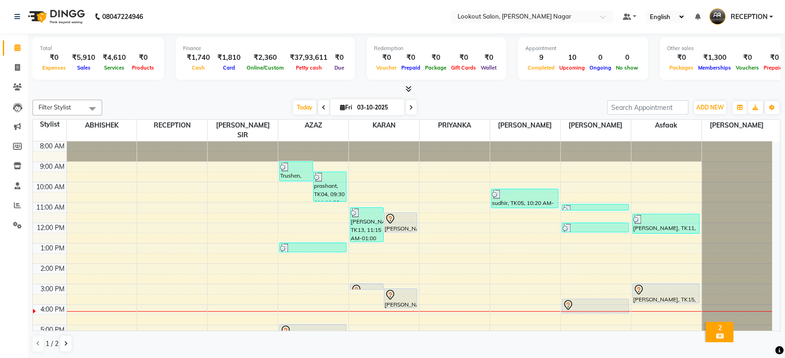
click at [721, 324] on div "2" at bounding box center [719, 328] width 24 height 8
click at [717, 324] on div "2" at bounding box center [719, 328] width 24 height 8
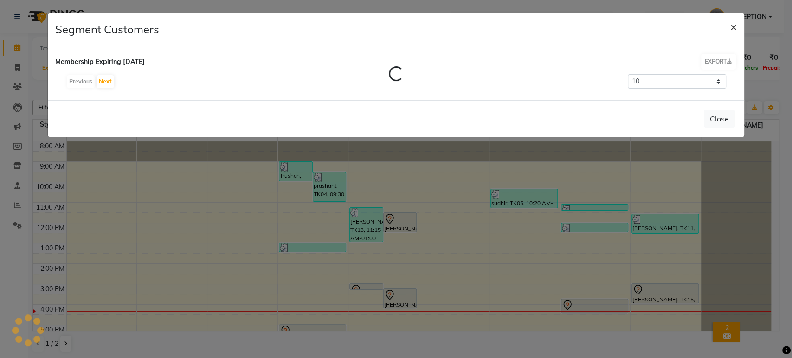
click at [732, 28] on span "×" at bounding box center [734, 26] width 6 height 14
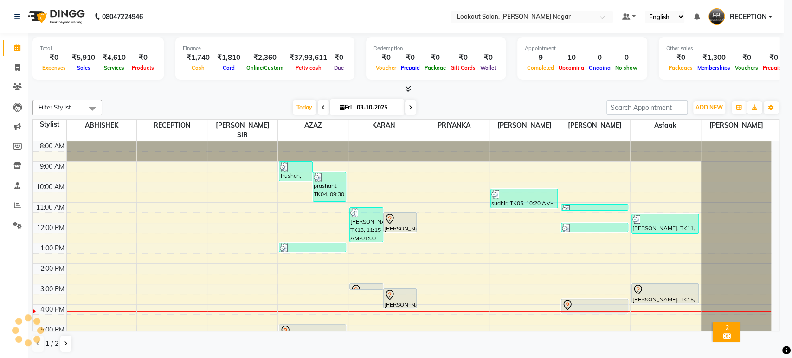
click at [732, 28] on app-customer-list "Segment Customers × Membership Expiring in 15 Days EXPORT Loading... Previous N…" at bounding box center [396, 51] width 696 height 123
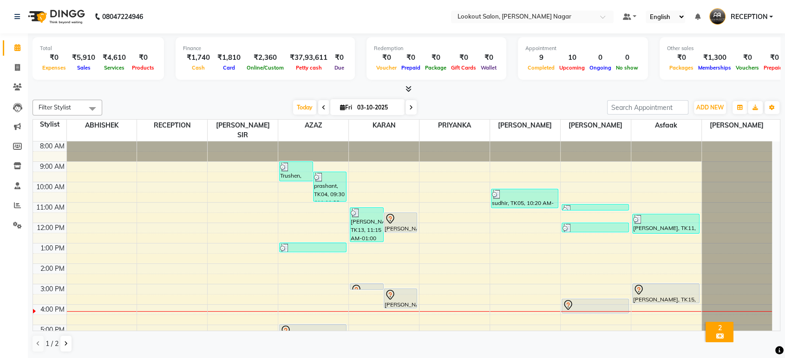
click at [720, 324] on div "2" at bounding box center [719, 328] width 24 height 8
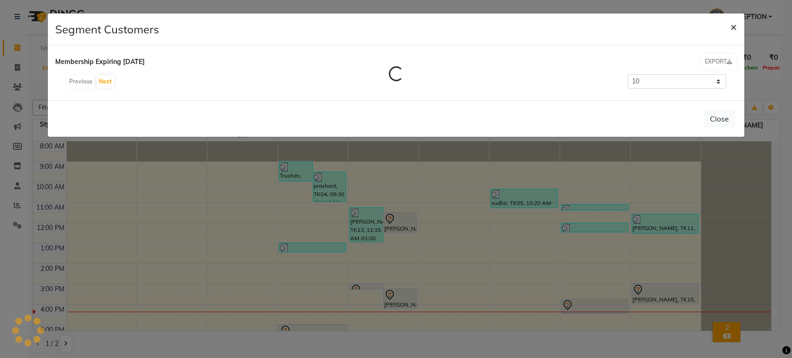
click at [729, 25] on button "×" at bounding box center [733, 26] width 21 height 26
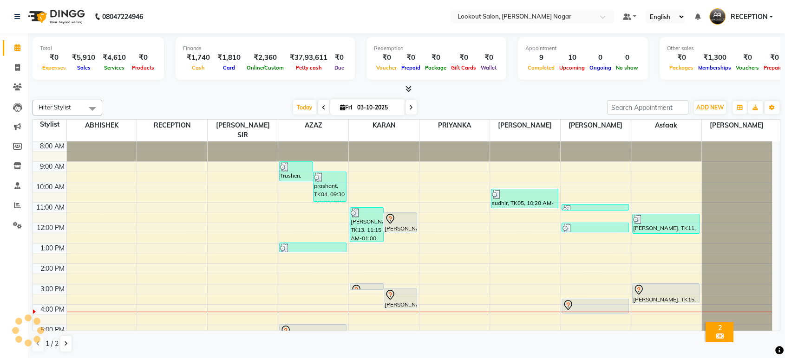
scroll to position [84, 0]
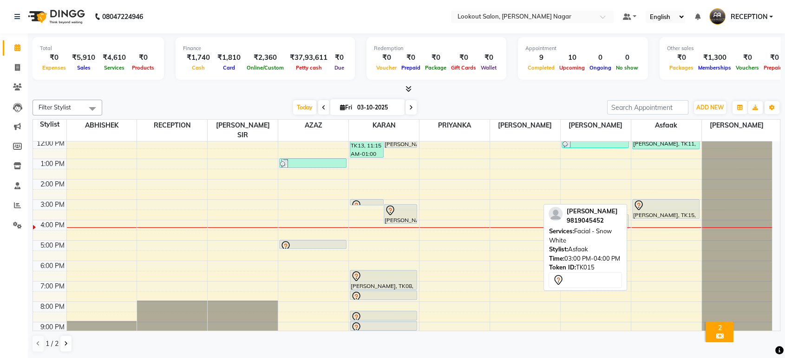
click at [670, 200] on div at bounding box center [665, 205] width 65 height 11
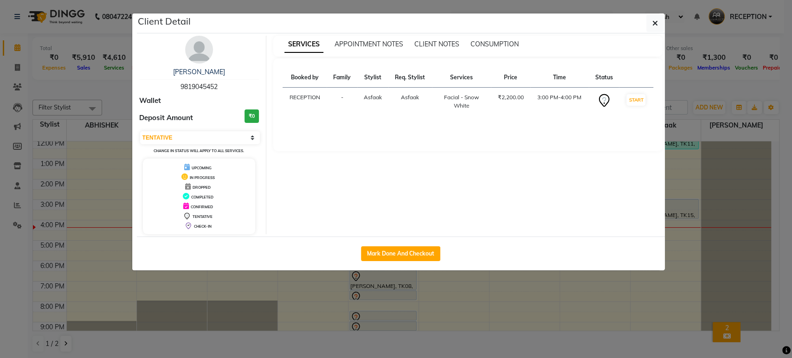
click at [191, 55] on img at bounding box center [199, 50] width 28 height 28
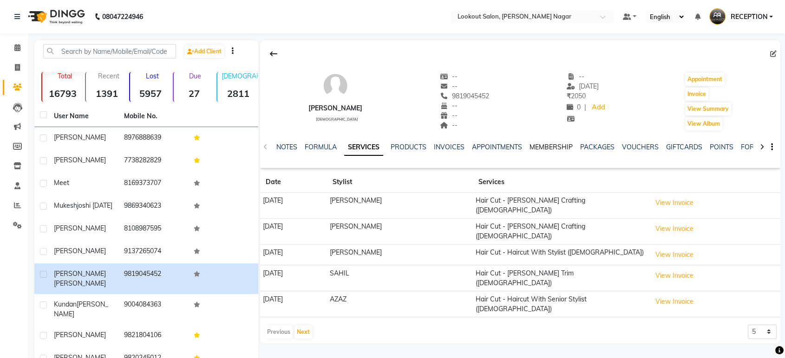
click at [557, 148] on link "MEMBERSHIP" at bounding box center [550, 147] width 43 height 8
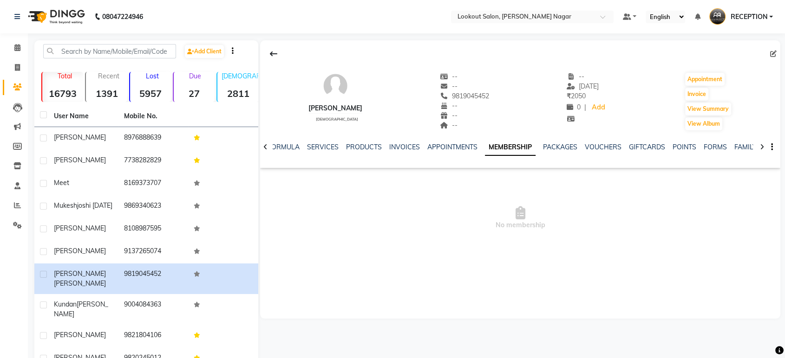
click at [511, 147] on link "MEMBERSHIP" at bounding box center [510, 147] width 51 height 17
click at [510, 147] on link "MEMBERSHIP" at bounding box center [510, 147] width 51 height 17
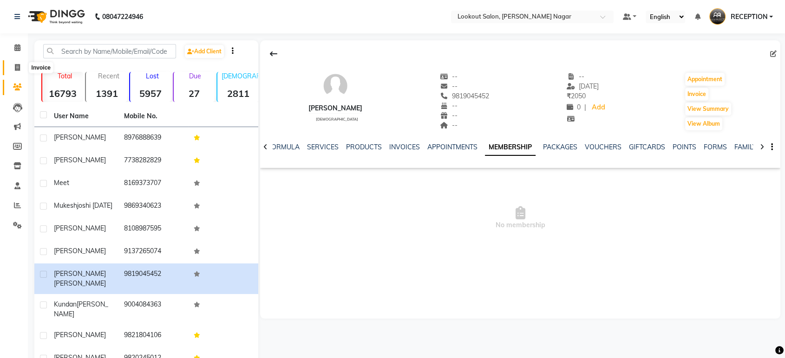
click at [23, 67] on span at bounding box center [17, 68] width 16 height 11
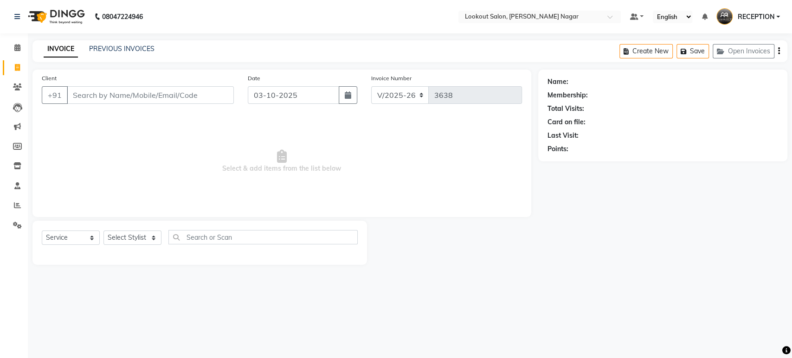
click at [190, 93] on input "Client" at bounding box center [150, 95] width 167 height 18
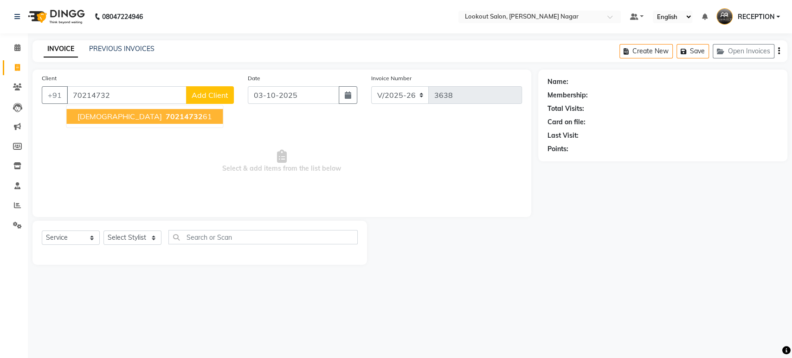
click at [145, 110] on button "JAINAM 70214732 61" at bounding box center [144, 116] width 156 height 15
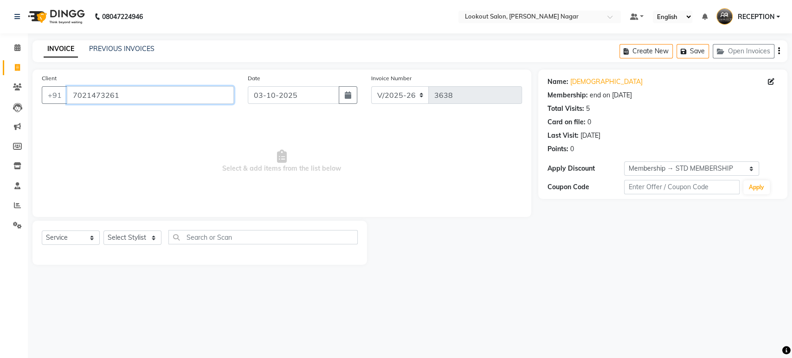
click at [188, 90] on input "7021473261" at bounding box center [150, 95] width 167 height 18
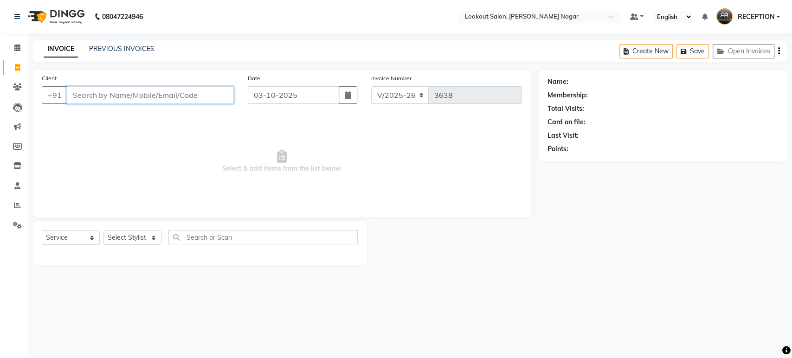
click at [188, 90] on input "Client" at bounding box center [150, 95] width 167 height 18
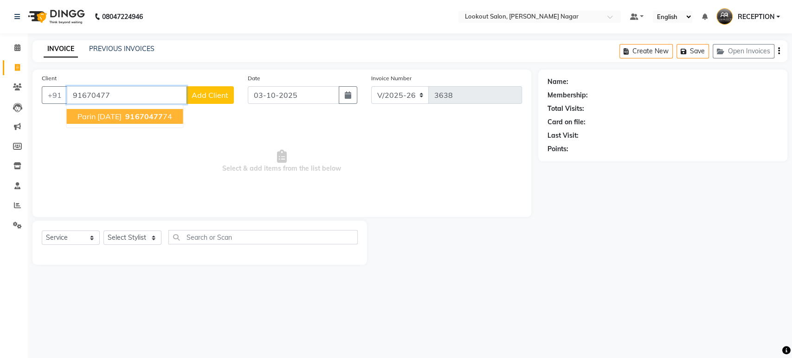
click at [162, 110] on button "Parin 31/05/26 91670477 74" at bounding box center [124, 116] width 117 height 15
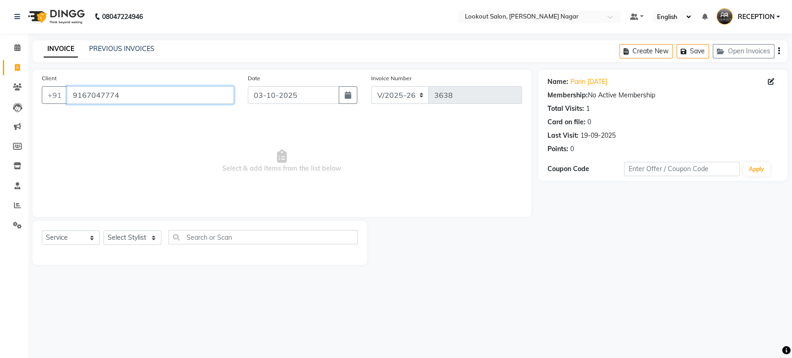
click at [165, 102] on input "9167047774" at bounding box center [150, 95] width 167 height 18
click at [159, 93] on input "9167047774" at bounding box center [150, 95] width 167 height 18
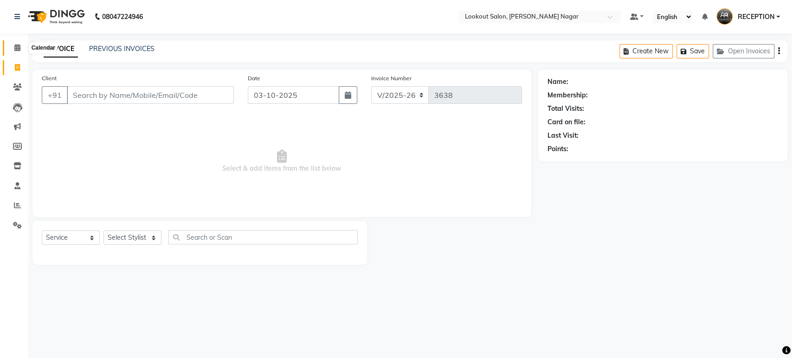
click at [15, 47] on icon at bounding box center [17, 47] width 6 height 7
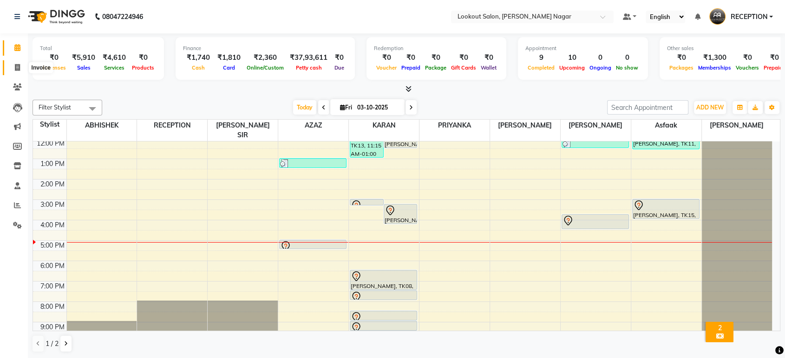
drag, startPoint x: 20, startPoint y: 70, endPoint x: 50, endPoint y: 71, distance: 30.2
click at [20, 70] on span at bounding box center [17, 68] width 16 height 11
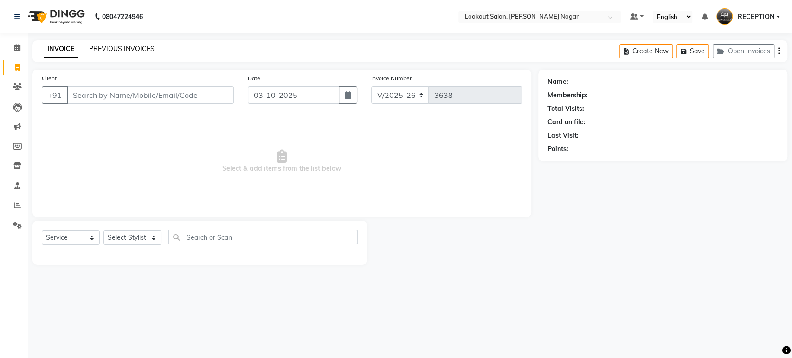
click at [106, 47] on link "PREVIOUS INVOICES" at bounding box center [121, 49] width 65 height 8
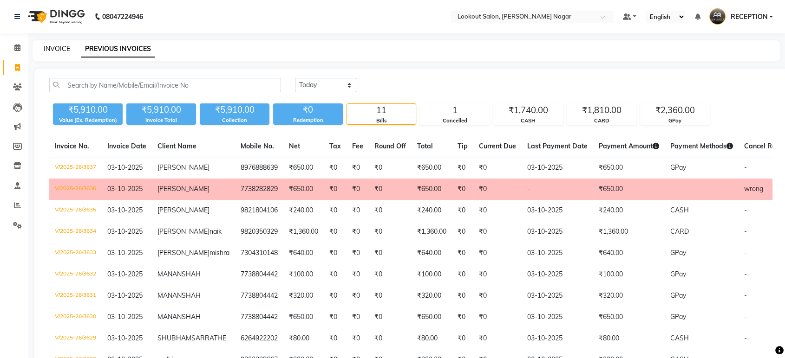
click at [50, 51] on link "INVOICE" at bounding box center [57, 49] width 26 height 8
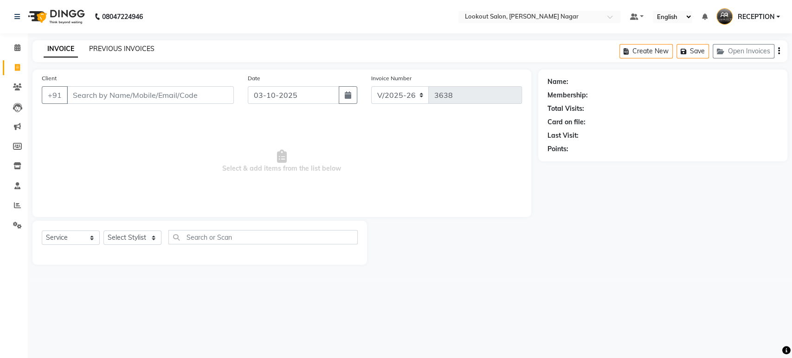
click at [132, 51] on link "PREVIOUS INVOICES" at bounding box center [121, 49] width 65 height 8
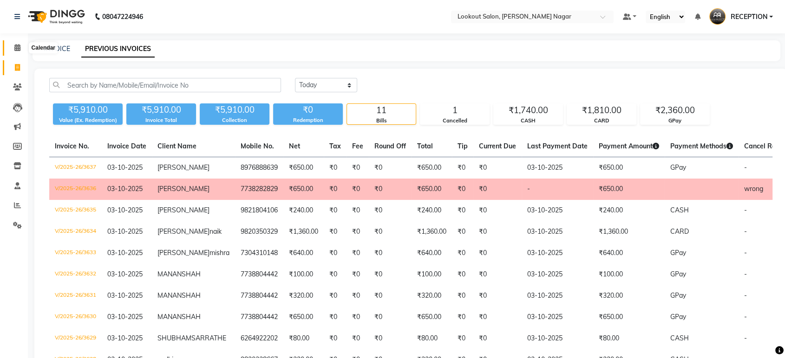
click at [15, 51] on icon at bounding box center [17, 47] width 6 height 7
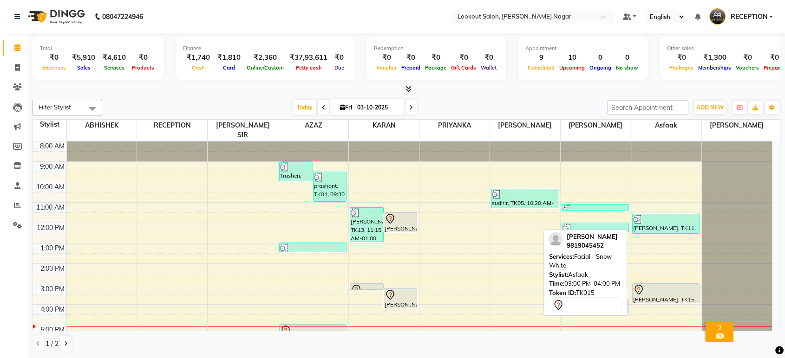
click at [647, 285] on div at bounding box center [665, 290] width 65 height 11
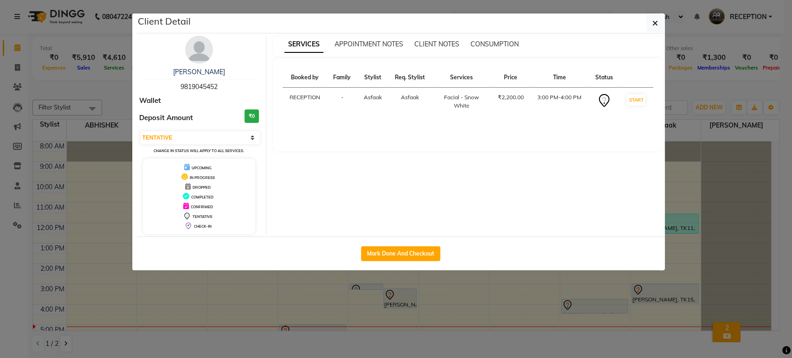
click at [219, 84] on div "jaydeep mandavia 9819045452" at bounding box center [199, 79] width 120 height 25
drag, startPoint x: 217, startPoint y: 84, endPoint x: 197, endPoint y: 84, distance: 20.0
click at [194, 84] on span "9819045452" at bounding box center [199, 87] width 37 height 8
click at [226, 81] on div "jaydeep mandavia 9819045452" at bounding box center [199, 79] width 120 height 25
drag, startPoint x: 221, startPoint y: 82, endPoint x: 178, endPoint y: 84, distance: 43.2
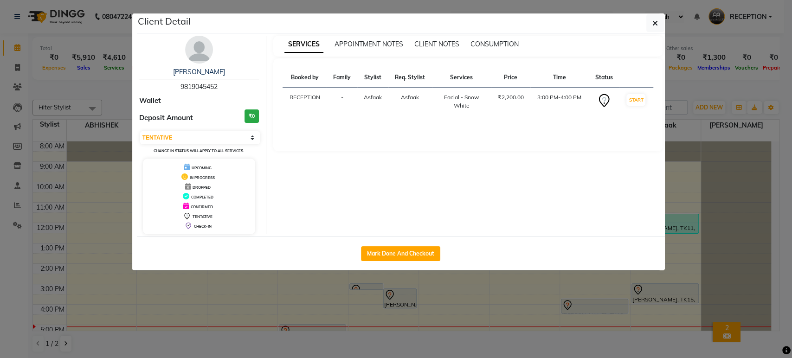
click at [178, 84] on div "jaydeep mandavia 9819045452" at bounding box center [199, 79] width 120 height 25
copy span "9819045452"
click at [16, 55] on ngb-modal-window "Client Detail jaydeep mandavia 9819045452 Wallet Deposit Amount ₹0 Select IN SE…" at bounding box center [396, 179] width 792 height 358
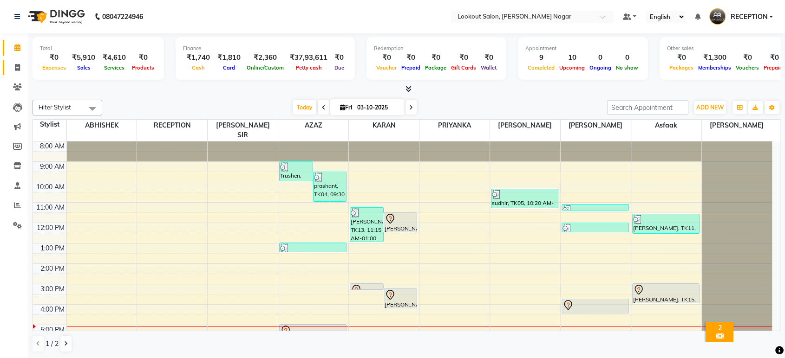
click at [7, 65] on link "Invoice" at bounding box center [14, 67] width 22 height 15
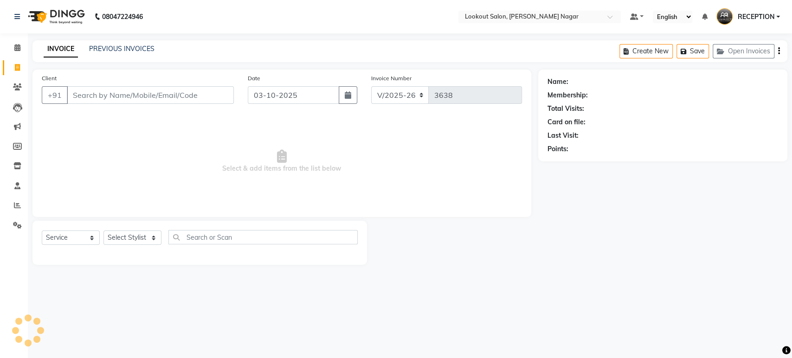
click at [120, 84] on div "Client +91" at bounding box center [138, 92] width 206 height 38
click at [123, 92] on input "Client" at bounding box center [150, 95] width 167 height 18
paste input "9819045452"
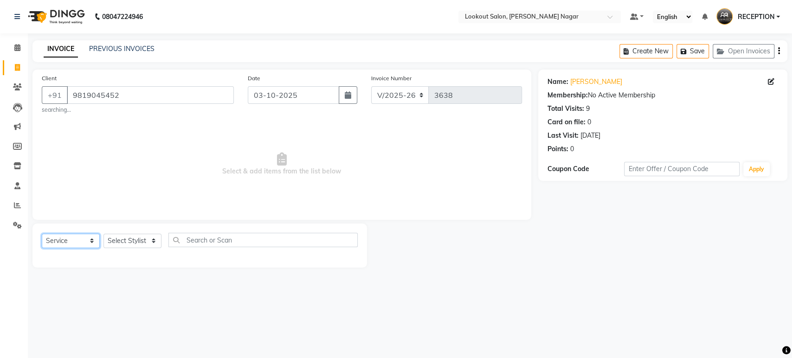
click at [69, 235] on select "Select Service Product Membership Package Voucher Prepaid Gift Card" at bounding box center [71, 241] width 58 height 14
click at [42, 234] on select "Select Service Product Membership Package Voucher Prepaid Gift Card" at bounding box center [71, 241] width 58 height 14
drag, startPoint x: 71, startPoint y: 245, endPoint x: 86, endPoint y: 286, distance: 44.5
click at [84, 282] on main "INVOICE PREVIOUS INVOICES Create New Save Open Invoices Client +91 9819045452 s…" at bounding box center [410, 160] width 765 height 241
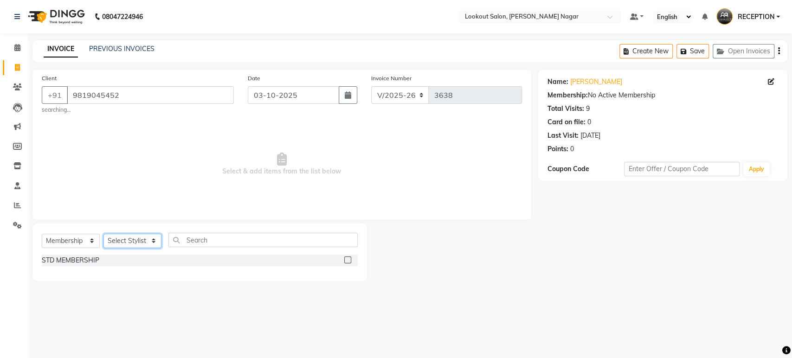
click at [128, 246] on select "Select Stylist ABHISHEK Asfaak AZAZ DHARMESH SIR kARAN PRIYANKA RECEPTION rinki…" at bounding box center [133, 241] width 58 height 14
click at [104, 234] on select "Select Stylist ABHISHEK Asfaak AZAZ DHARMESH SIR kARAN PRIYANKA RECEPTION rinki…" at bounding box center [133, 241] width 58 height 14
click at [348, 263] on label at bounding box center [347, 260] width 7 height 7
click at [348, 263] on input "checkbox" at bounding box center [347, 261] width 6 height 6
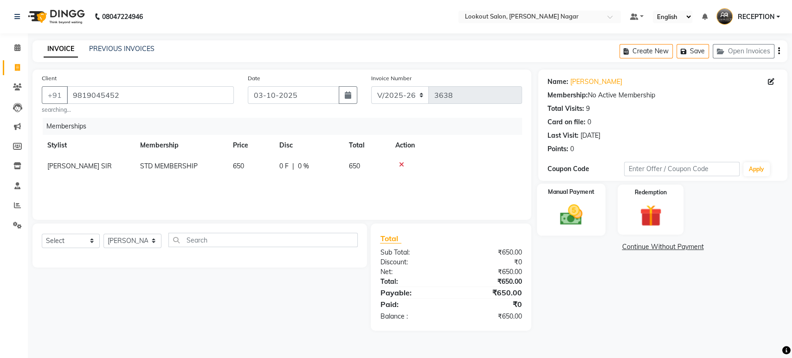
click at [587, 205] on img at bounding box center [571, 215] width 37 height 26
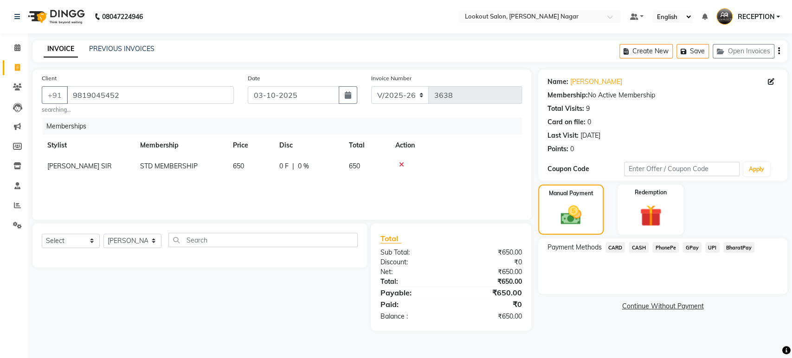
click at [615, 249] on span "CARD" at bounding box center [616, 247] width 20 height 11
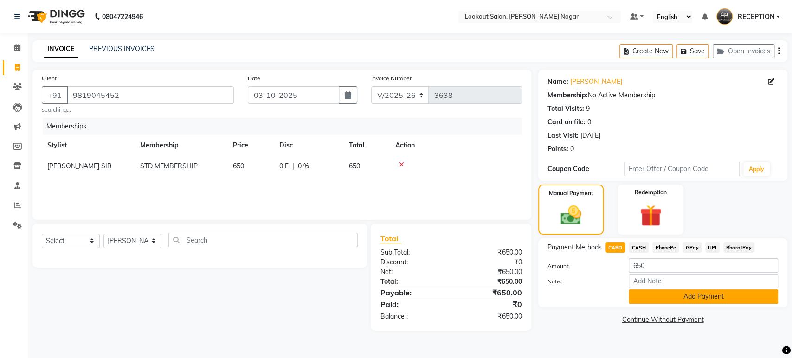
click at [661, 301] on button "Add Payment" at bounding box center [703, 297] width 149 height 14
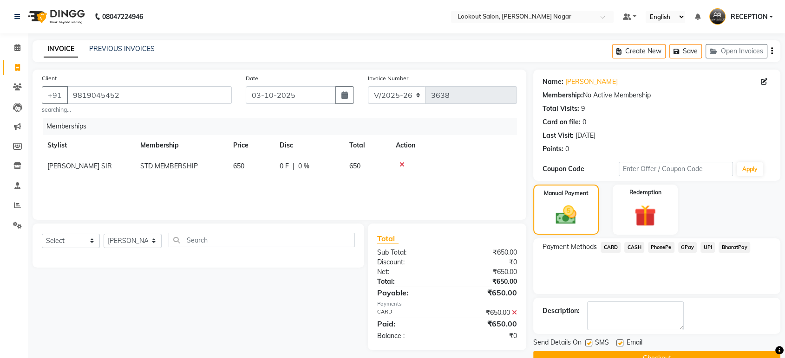
scroll to position [20, 0]
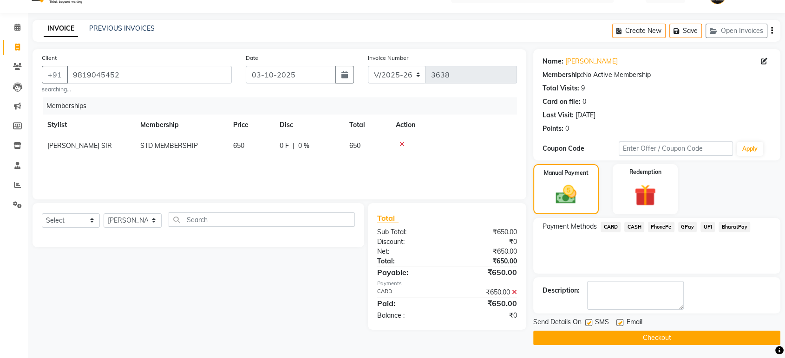
click at [644, 337] on button "Checkout" at bounding box center [656, 338] width 247 height 14
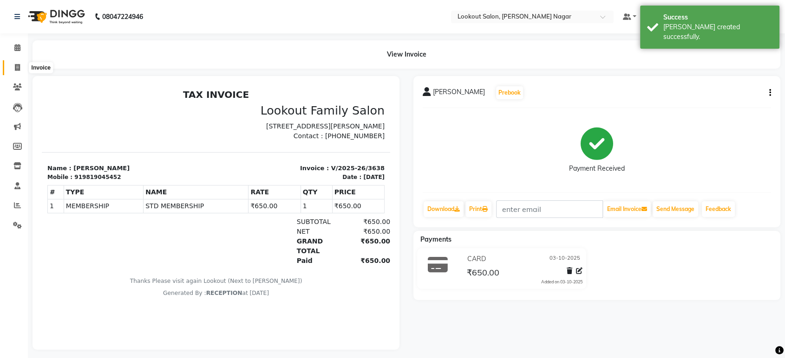
click at [16, 65] on icon at bounding box center [17, 67] width 5 height 7
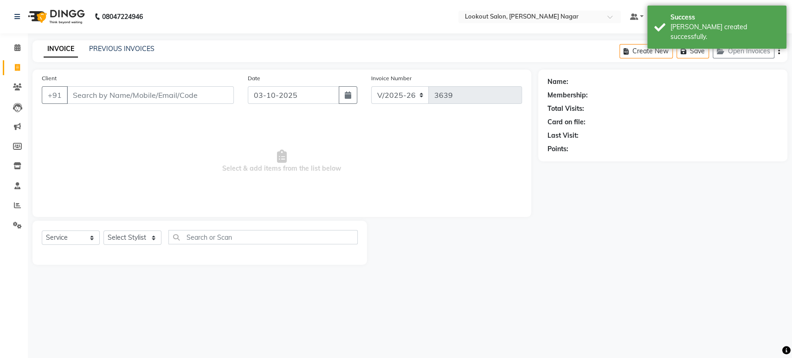
click at [122, 44] on div "INVOICE PREVIOUS INVOICES Create New Save Open Invoices" at bounding box center [409, 51] width 755 height 22
click at [123, 47] on link "PREVIOUS INVOICES" at bounding box center [121, 49] width 65 height 8
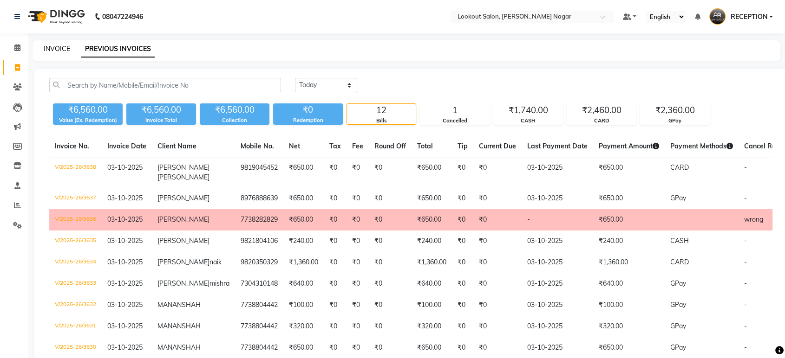
click at [54, 46] on link "INVOICE" at bounding box center [57, 49] width 26 height 8
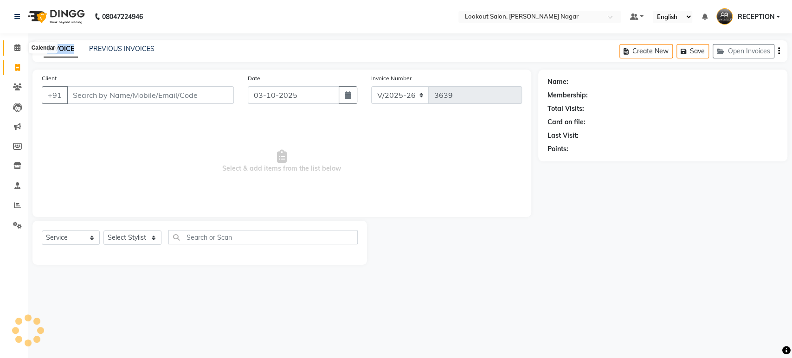
click at [13, 46] on span at bounding box center [17, 48] width 16 height 11
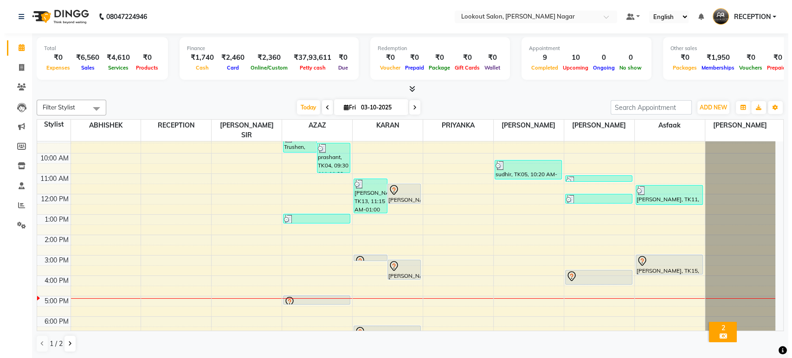
scroll to position [84, 0]
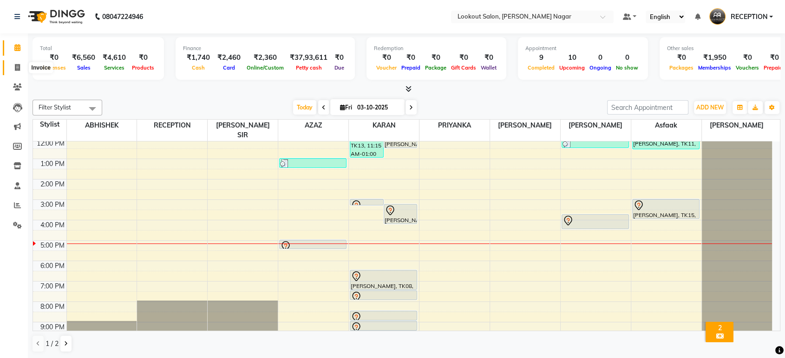
click at [21, 67] on span at bounding box center [17, 68] width 16 height 11
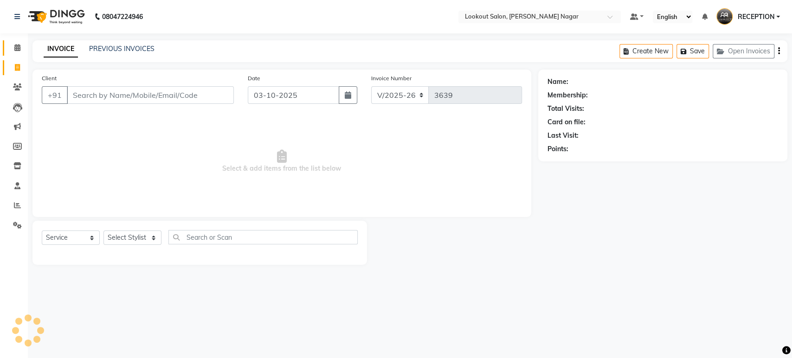
click at [144, 94] on input "Client" at bounding box center [150, 95] width 167 height 18
click at [144, 91] on input "Client" at bounding box center [150, 95] width 167 height 18
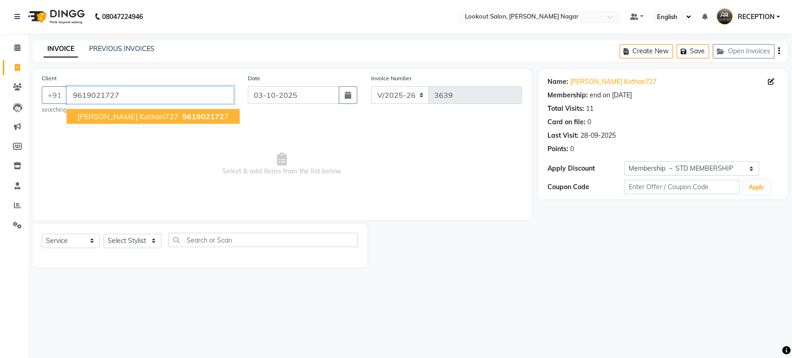
click at [198, 99] on input "9619021727" at bounding box center [150, 95] width 167 height 18
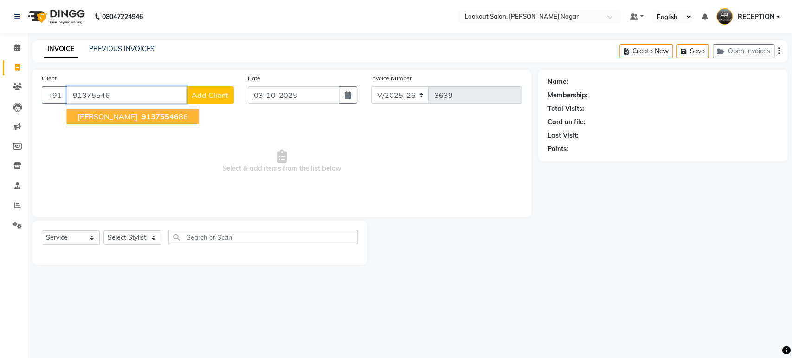
click at [174, 112] on span "91375546" at bounding box center [159, 116] width 37 height 9
click at [174, 112] on div "Client +91 9137554686 SHREY CHAUHAN 91375546 86 Add Client Date 03-10-2025 Invo…" at bounding box center [281, 144] width 499 height 148
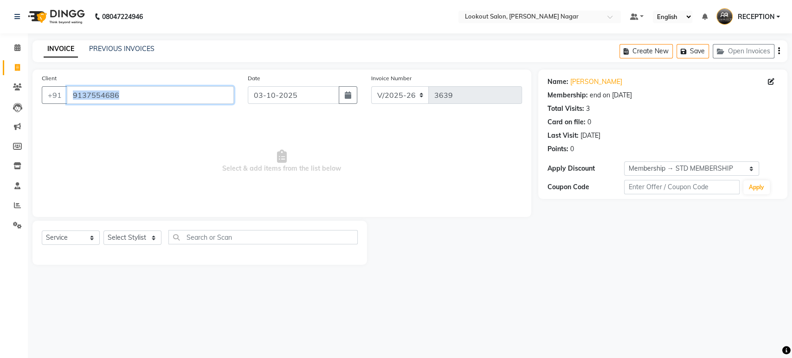
click at [171, 101] on input "9137554686" at bounding box center [150, 95] width 167 height 18
click at [171, 93] on input "9137554686" at bounding box center [150, 95] width 167 height 18
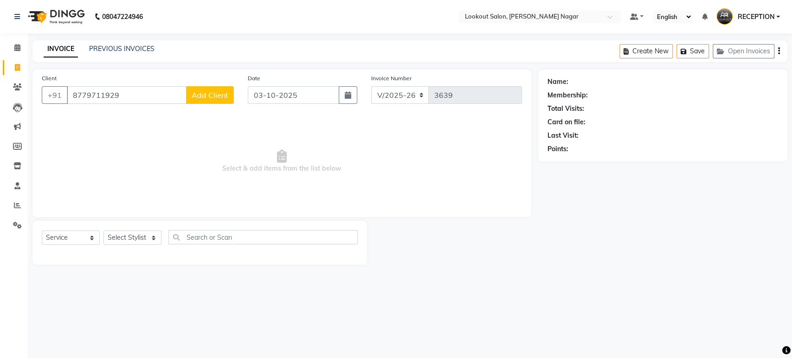
click at [206, 97] on span "Add Client" at bounding box center [210, 95] width 37 height 9
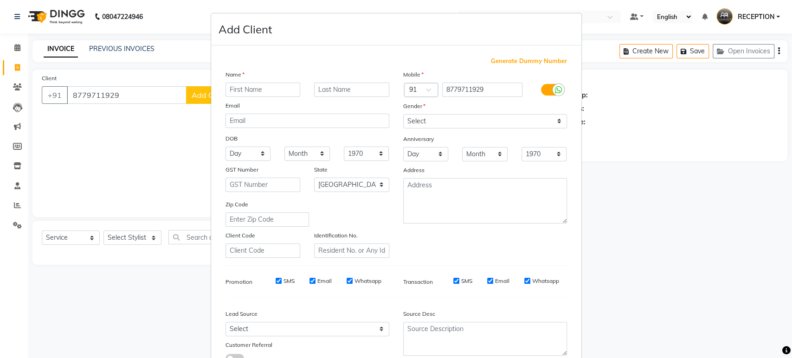
click at [278, 88] on input "text" at bounding box center [263, 90] width 75 height 14
click at [426, 120] on select "Select Male Female Other Prefer Not To Say" at bounding box center [485, 121] width 164 height 14
click at [403, 114] on select "Select Male Female Other Prefer Not To Say" at bounding box center [485, 121] width 164 height 14
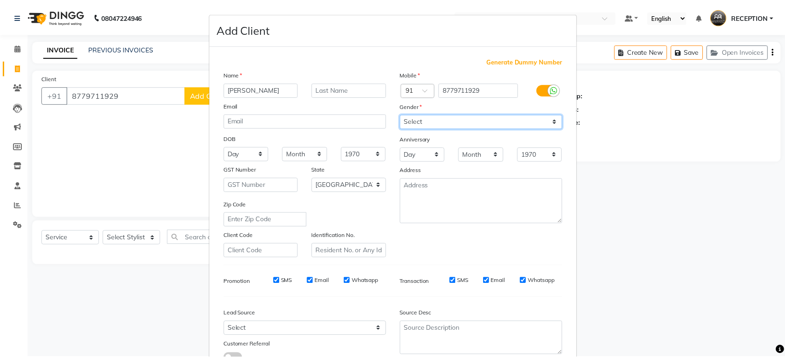
scroll to position [52, 0]
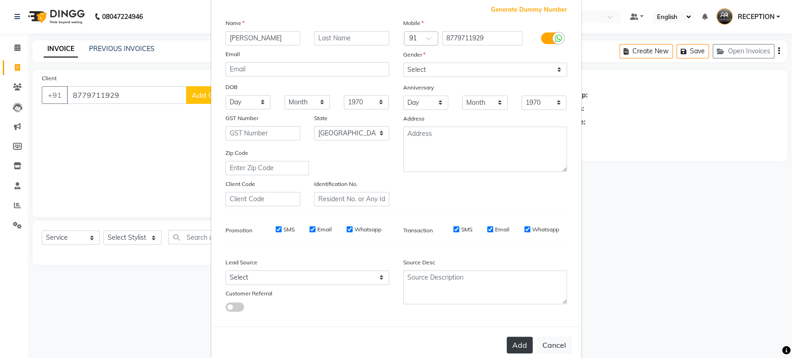
click at [517, 342] on button "Add" at bounding box center [520, 345] width 26 height 17
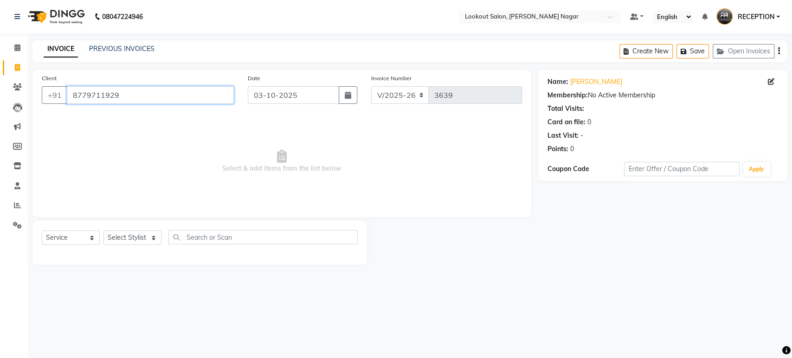
click at [143, 94] on input "8779711929" at bounding box center [150, 95] width 167 height 18
click at [219, 89] on input "Client" at bounding box center [150, 95] width 167 height 18
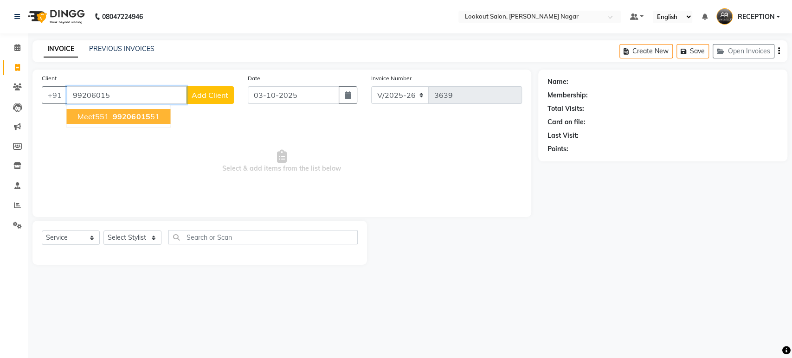
click at [148, 121] on ngb-highlight "99206015 51" at bounding box center [135, 116] width 48 height 9
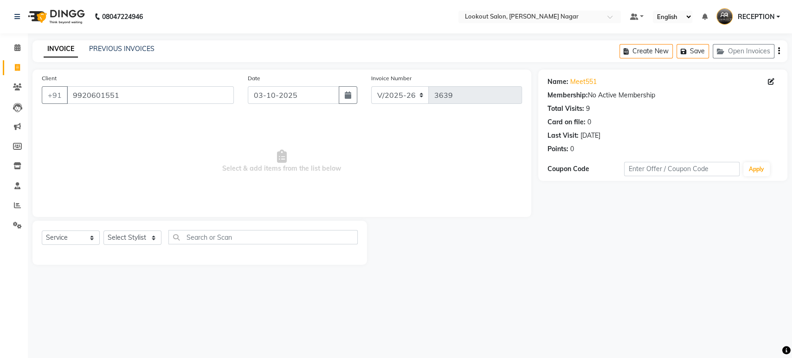
click at [95, 137] on span "Select & add items from the list below" at bounding box center [282, 161] width 480 height 93
click at [141, 87] on input "9920601551" at bounding box center [150, 95] width 167 height 18
click at [142, 90] on div "Client +91 7400456024 viral 7400456 024" at bounding box center [138, 92] width 206 height 38
click at [142, 90] on input "7400456024" at bounding box center [150, 95] width 167 height 18
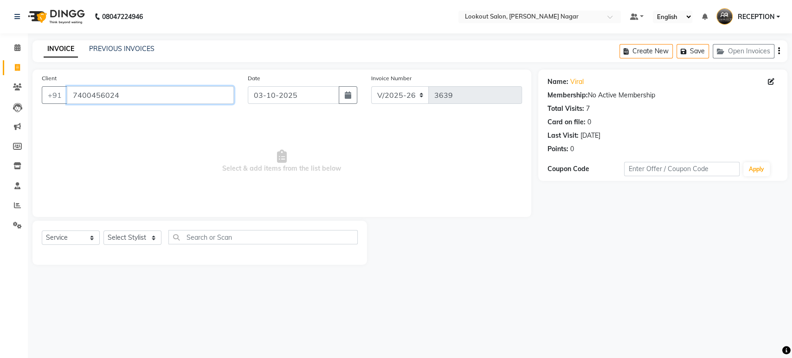
click at [142, 90] on input "7400456024" at bounding box center [150, 95] width 167 height 18
click at [17, 162] on span at bounding box center [17, 166] width 16 height 11
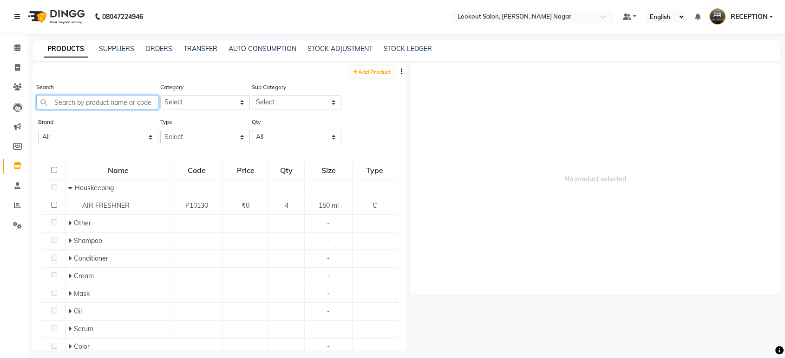
click at [103, 104] on input "text" at bounding box center [97, 102] width 122 height 14
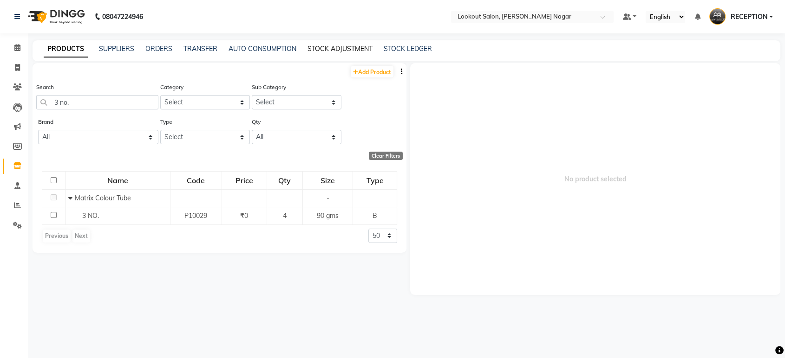
click at [340, 45] on link "STOCK ADJUSTMENT" at bounding box center [339, 49] width 65 height 8
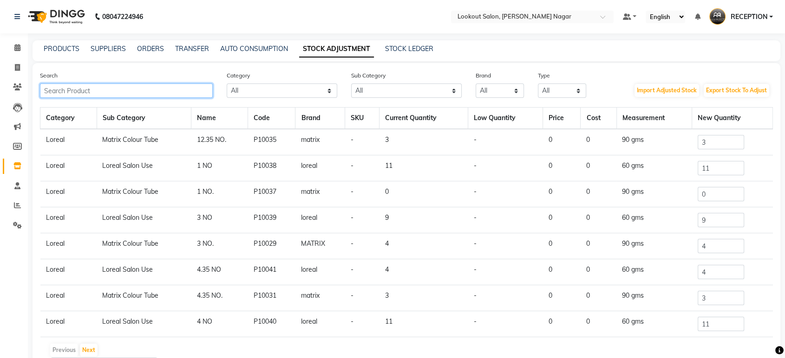
click at [163, 92] on input "text" at bounding box center [126, 91] width 173 height 14
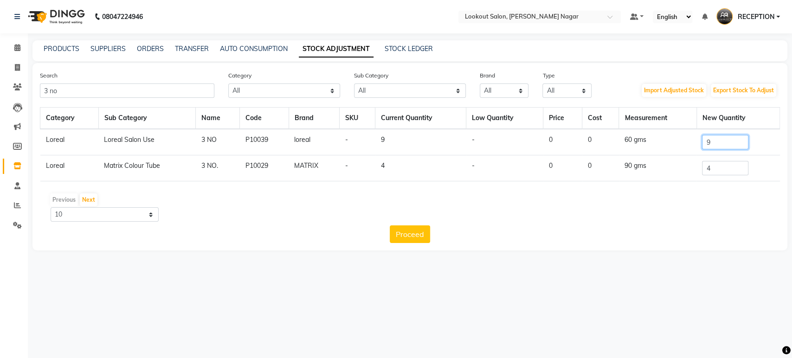
click at [714, 139] on input "9" at bounding box center [725, 142] width 46 height 14
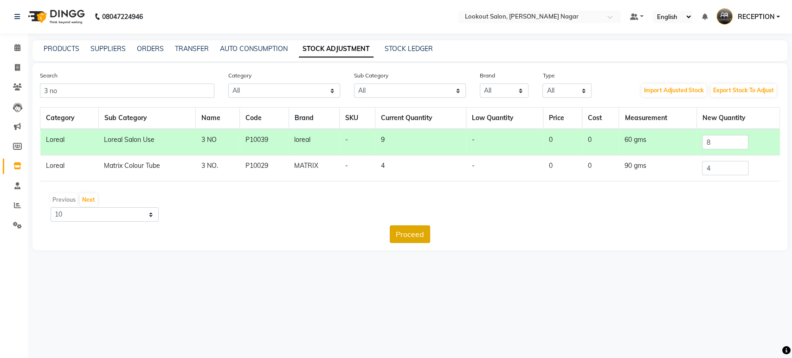
click at [419, 229] on button "Proceed" at bounding box center [410, 235] width 40 height 18
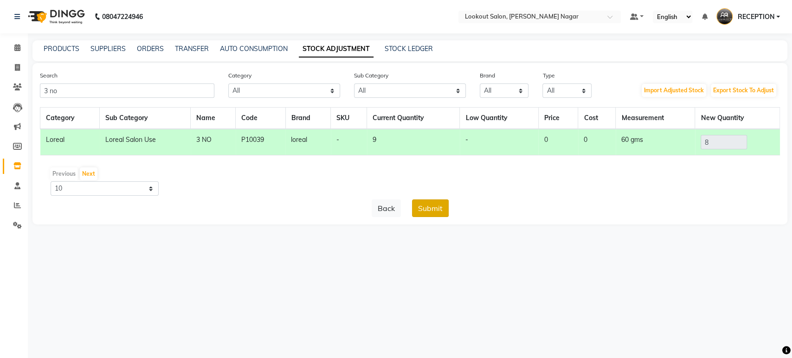
click at [435, 214] on button "Submit" at bounding box center [430, 209] width 37 height 18
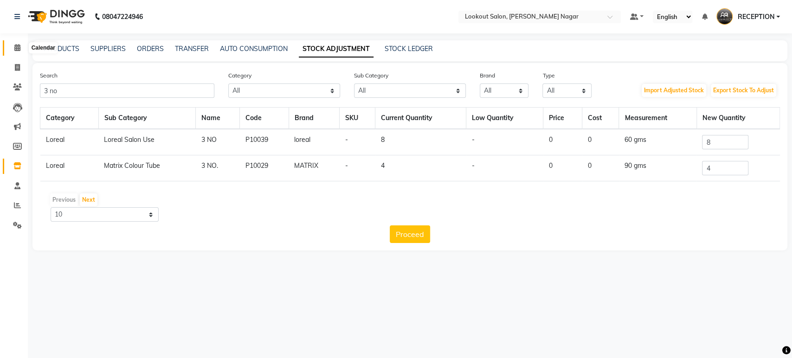
click at [17, 51] on icon at bounding box center [17, 47] width 6 height 7
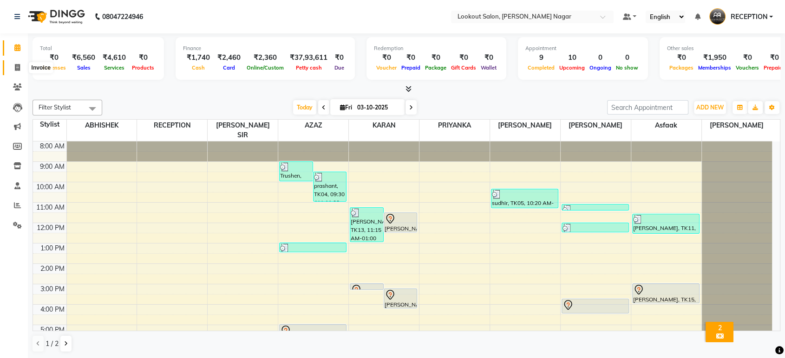
click at [19, 70] on icon at bounding box center [17, 67] width 5 height 7
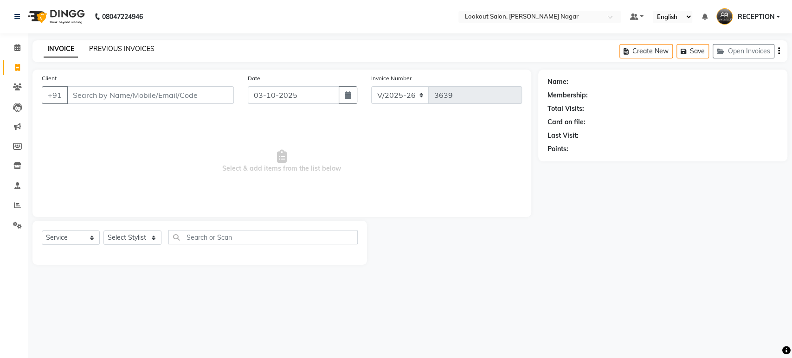
click at [143, 47] on link "PREVIOUS INVOICES" at bounding box center [121, 49] width 65 height 8
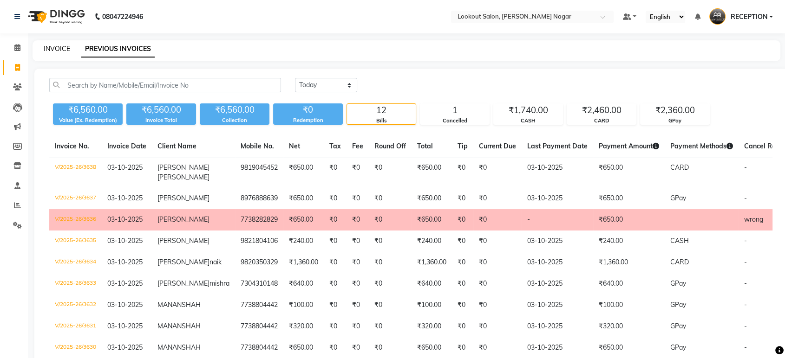
click at [52, 49] on link "INVOICE" at bounding box center [57, 49] width 26 height 8
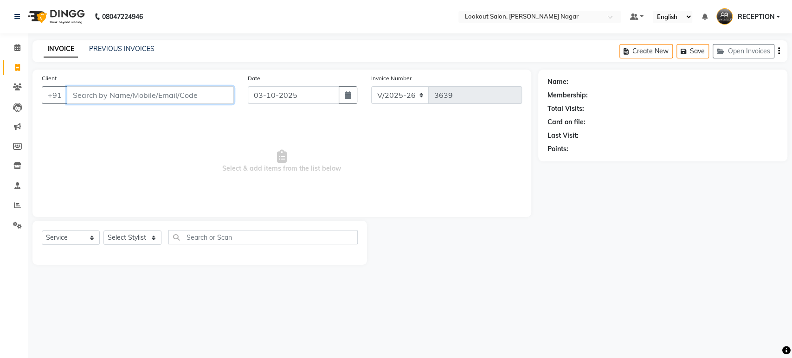
click at [171, 97] on input "Client" at bounding box center [150, 95] width 167 height 18
click at [210, 96] on input "Client" at bounding box center [150, 95] width 167 height 18
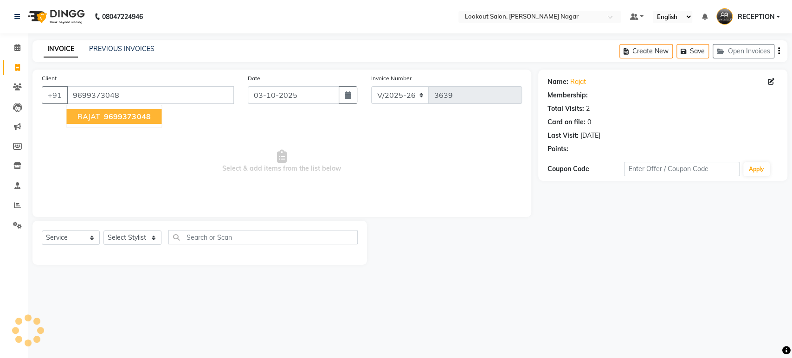
click at [129, 117] on span "9699373048" at bounding box center [127, 116] width 46 height 9
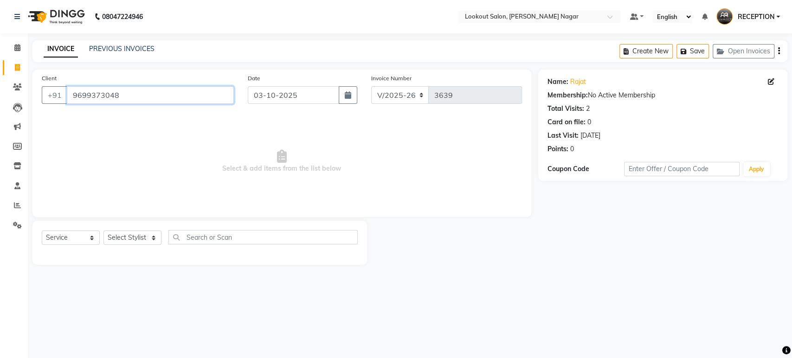
click at [126, 99] on input "9699373048" at bounding box center [150, 95] width 167 height 18
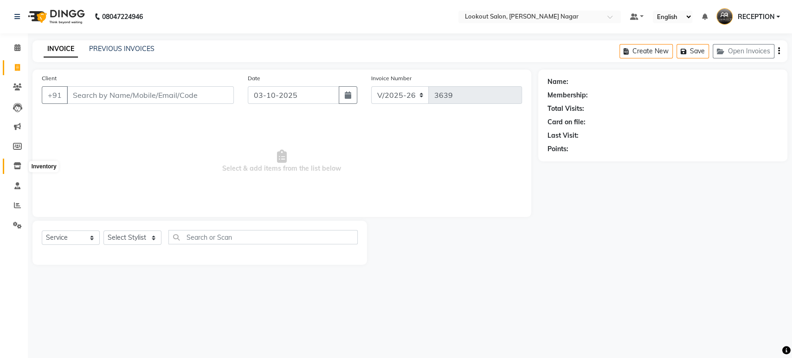
click at [14, 168] on icon at bounding box center [17, 165] width 8 height 7
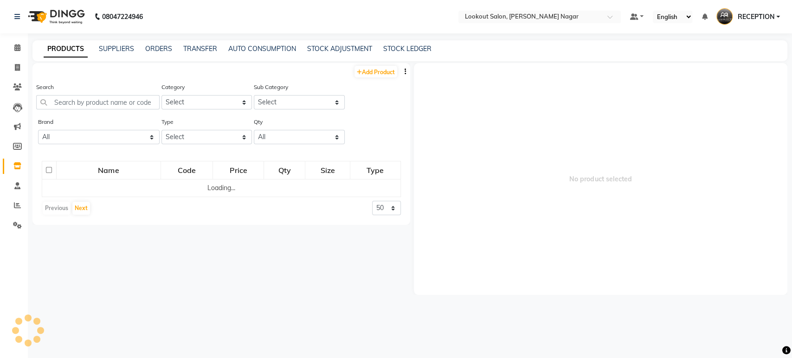
click at [345, 56] on div "PRODUCTS SUPPLIERS ORDERS TRANSFER AUTO CONSUMPTION STOCK ADJUSTMENT STOCK LEDG…" at bounding box center [409, 50] width 755 height 21
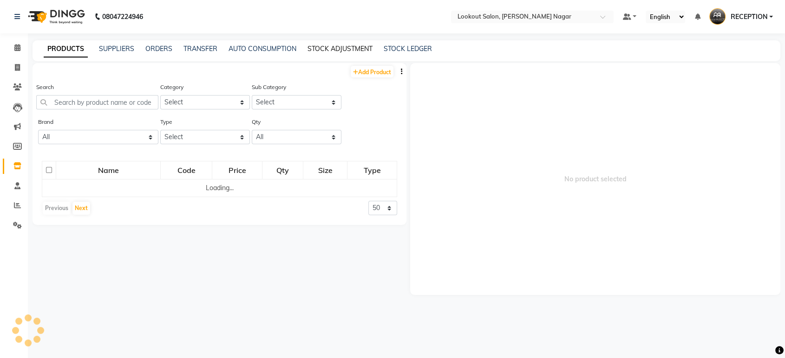
click at [347, 52] on link "STOCK ADJUSTMENT" at bounding box center [339, 49] width 65 height 8
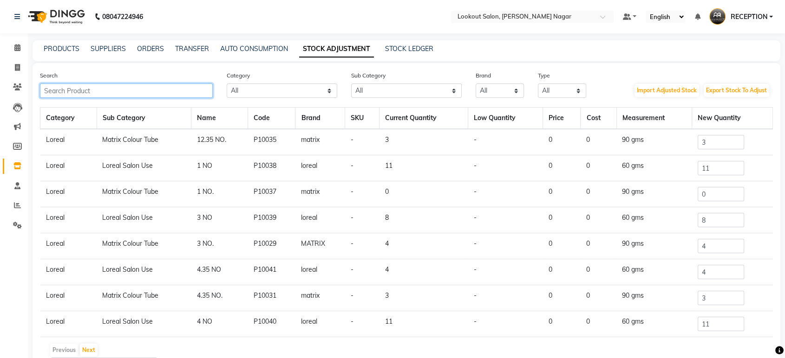
click at [186, 90] on input "text" at bounding box center [126, 91] width 173 height 14
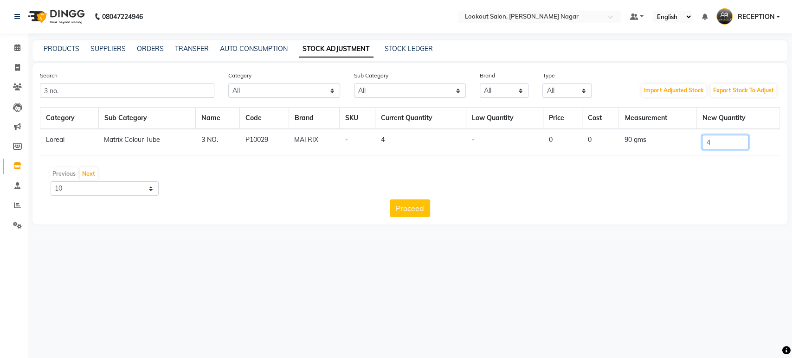
click at [729, 140] on input "4" at bounding box center [725, 142] width 46 height 14
click at [729, 141] on input "4" at bounding box center [725, 142] width 46 height 14
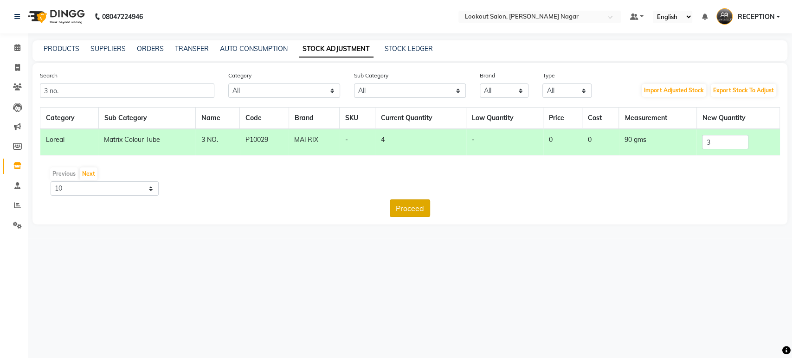
click at [414, 210] on button "Proceed" at bounding box center [410, 209] width 40 height 18
click at [446, 208] on button "Submit" at bounding box center [430, 209] width 37 height 18
click at [446, 208] on div "Submit" at bounding box center [430, 209] width 37 height 18
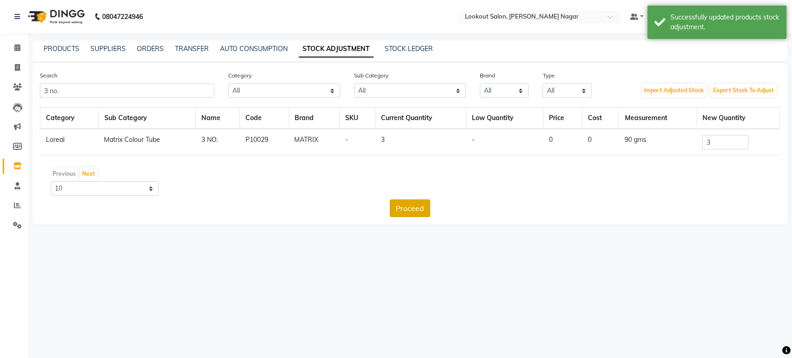
click at [411, 208] on button "Proceed" at bounding box center [410, 209] width 40 height 18
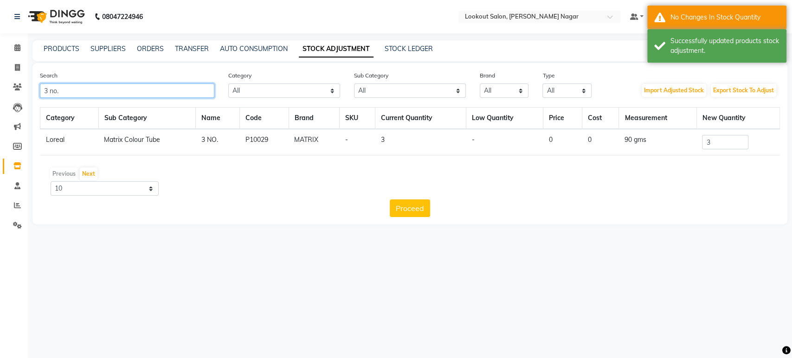
click at [148, 88] on input "3 no." at bounding box center [127, 91] width 175 height 14
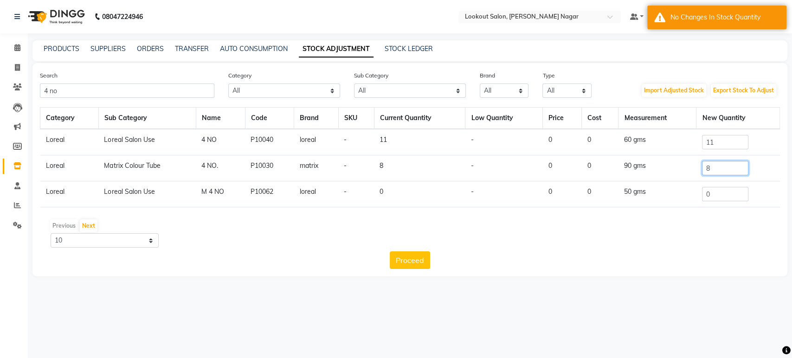
click at [736, 171] on input "8" at bounding box center [725, 168] width 46 height 14
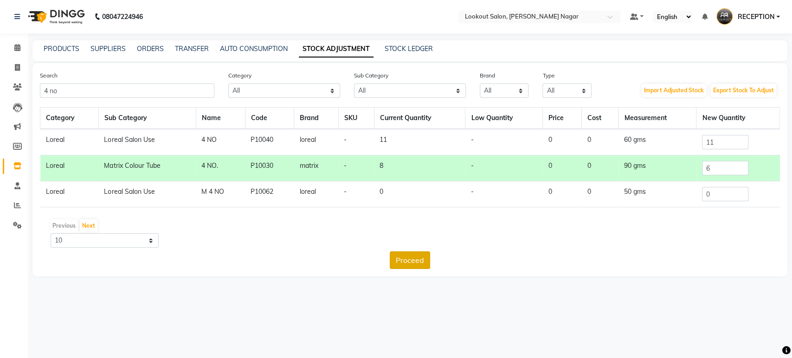
click at [409, 266] on button "Proceed" at bounding box center [410, 261] width 40 height 18
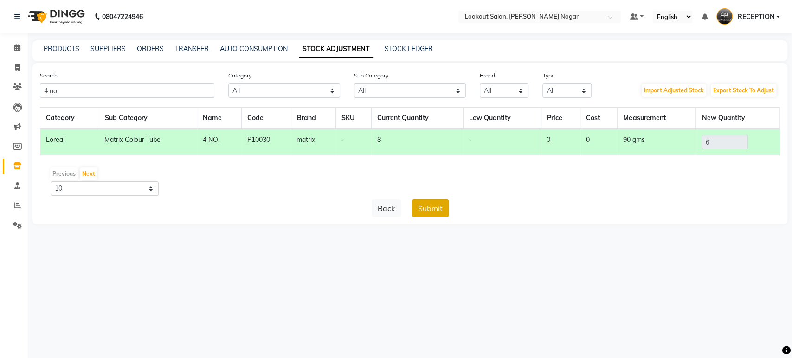
click at [429, 210] on button "Submit" at bounding box center [430, 209] width 37 height 18
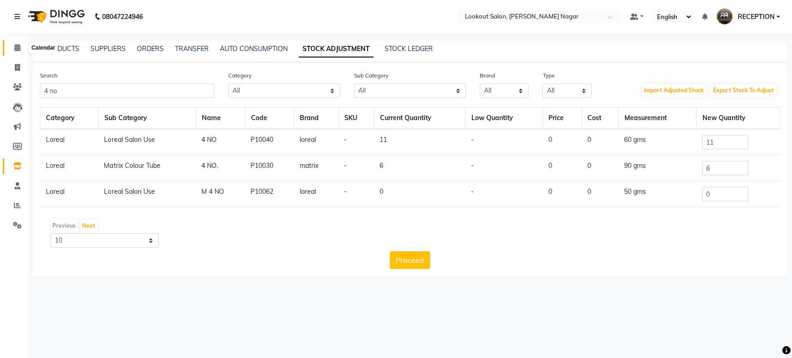
click at [19, 46] on icon at bounding box center [17, 47] width 6 height 7
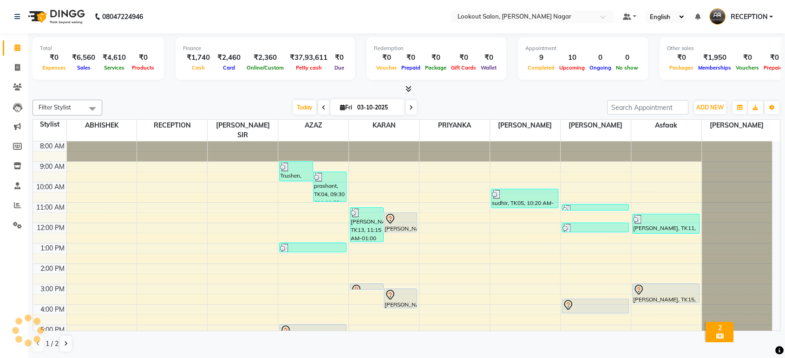
click at [364, 105] on input "03-10-2025" at bounding box center [377, 108] width 46 height 14
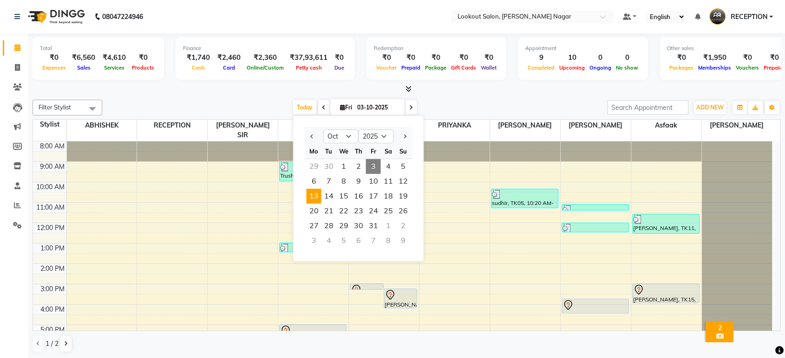
click at [314, 198] on span "13" at bounding box center [313, 196] width 15 height 15
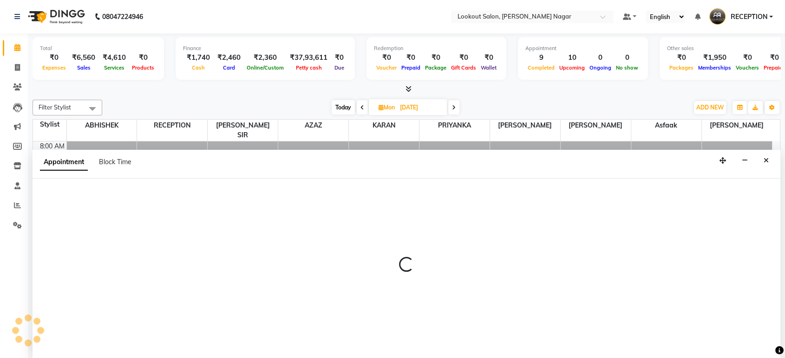
scroll to position [84, 0]
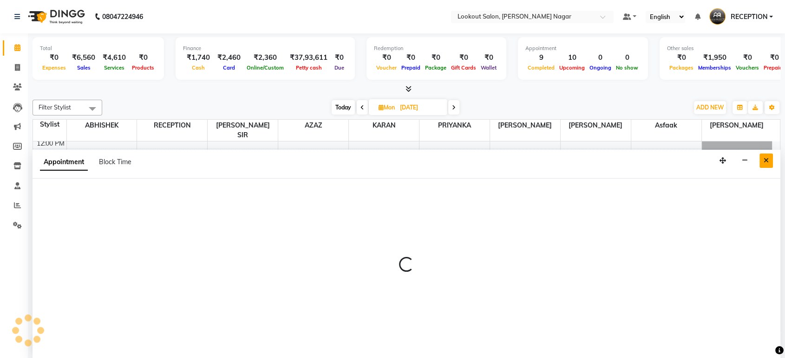
click at [764, 159] on icon "Close" at bounding box center [765, 160] width 5 height 6
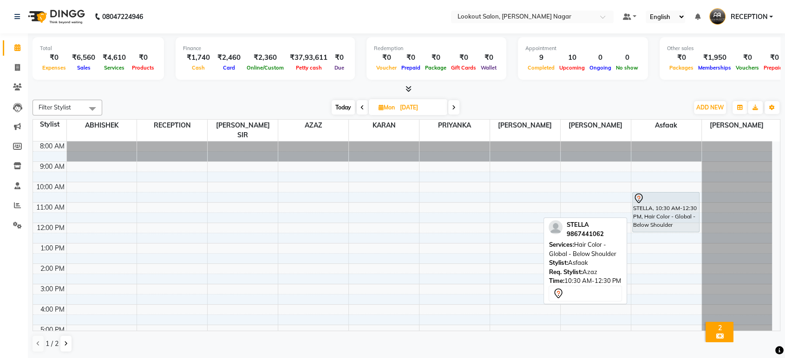
scroll to position [52, 0]
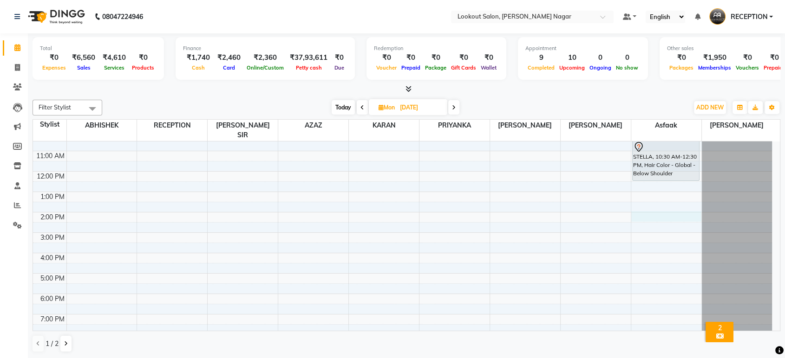
click at [655, 208] on div "8:00 AM 9:00 AM 10:00 AM 11:00 AM 12:00 PM 1:00 PM 2:00 PM 3:00 PM 4:00 PM 5:00…" at bounding box center [402, 233] width 739 height 286
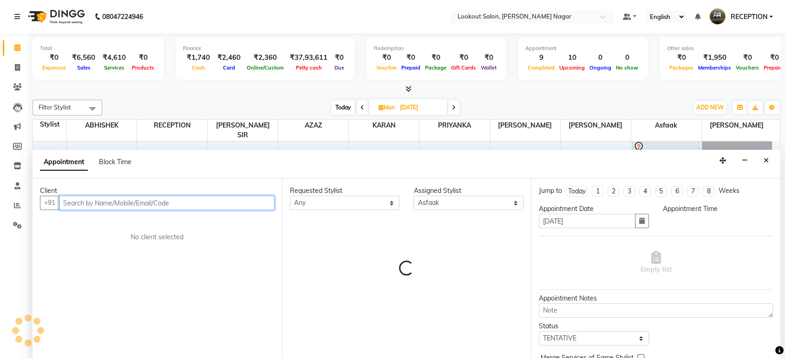
scroll to position [0, 0]
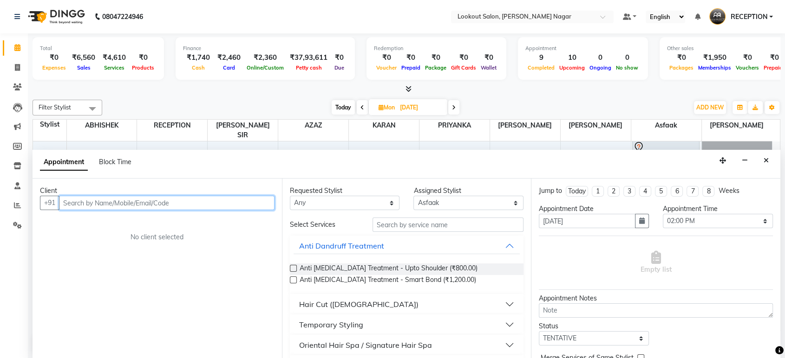
click at [239, 203] on input "text" at bounding box center [166, 203] width 215 height 14
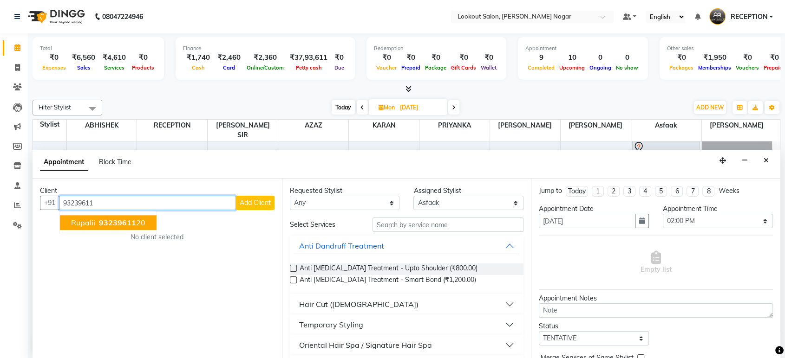
click at [115, 228] on button "Rupalii 93239611 20" at bounding box center [108, 223] width 97 height 15
click at [115, 228] on div "Client +91 9323961120 Rupalii 93239611 20 Add Client No client selected" at bounding box center [156, 269] width 249 height 180
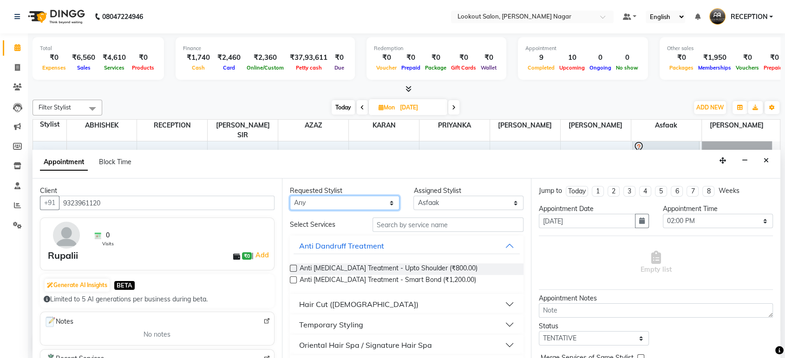
click at [368, 202] on select "Any ABHISHEK Asfaak AZAZ DHARMESH SIR kARAN PRIYANKA RECEPTION rinki shailendar…" at bounding box center [345, 203] width 110 height 14
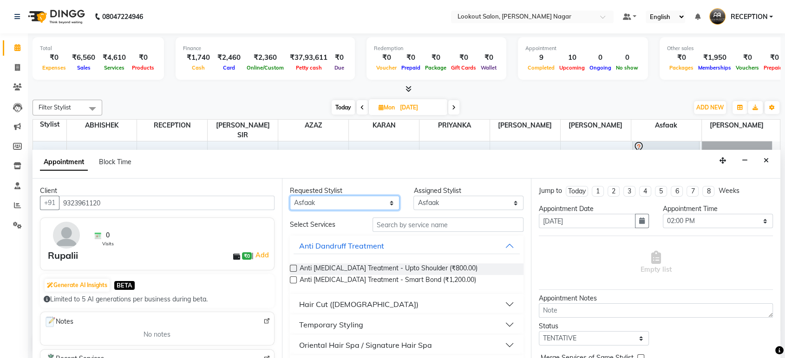
click at [290, 196] on select "Any ABHISHEK Asfaak AZAZ DHARMESH SIR kARAN PRIYANKA RECEPTION rinki shailendar…" at bounding box center [345, 203] width 110 height 14
drag, startPoint x: 367, startPoint y: 197, endPoint x: 345, endPoint y: 105, distance: 94.9
click at [329, 80] on div "Total ₹0 Expenses ₹6,560 Sales ₹4,610 Services ₹0 Products Finance ₹1,740 Cash …" at bounding box center [405, 59] width 747 height 45
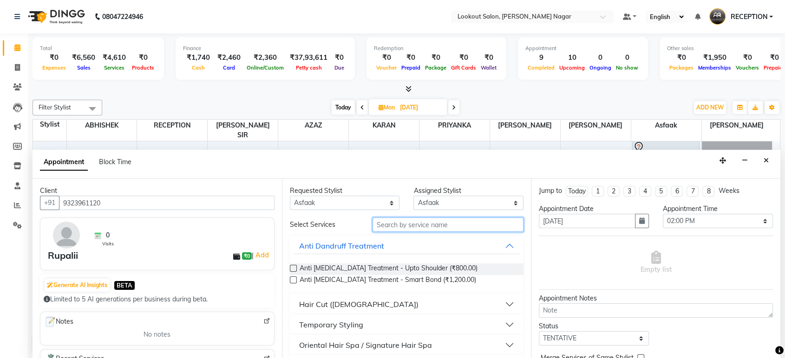
click at [440, 222] on input "text" at bounding box center [447, 225] width 151 height 14
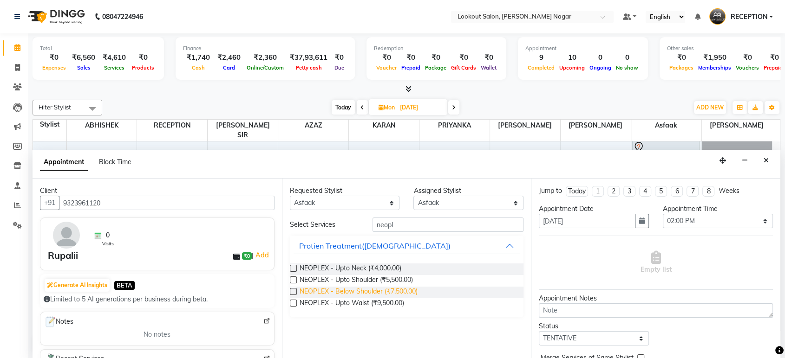
click at [403, 289] on span "NEOPLEX - Below Shoulder (₹7,500.00)" at bounding box center [358, 293] width 118 height 12
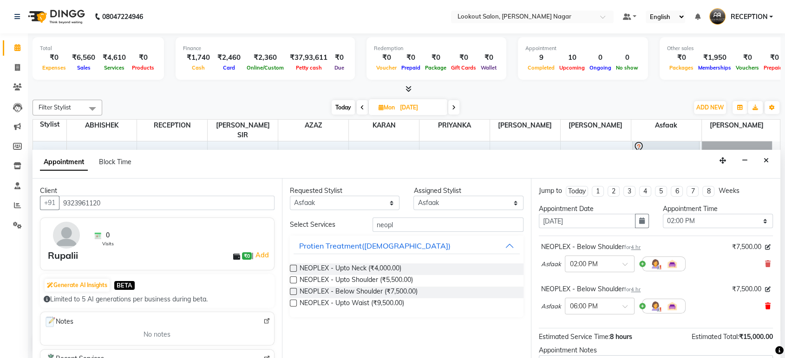
click at [765, 303] on icon at bounding box center [768, 306] width 6 height 6
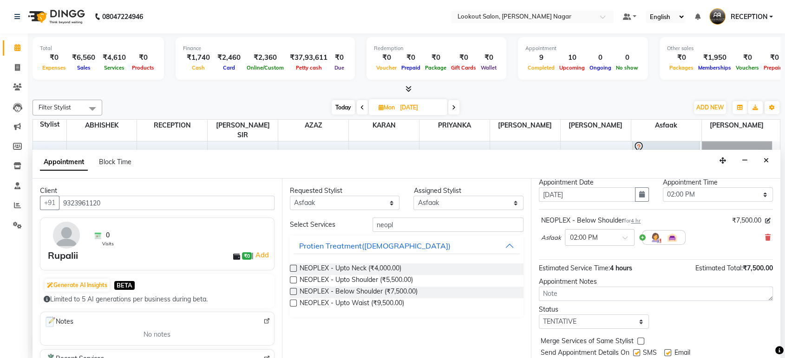
scroll to position [55, 0]
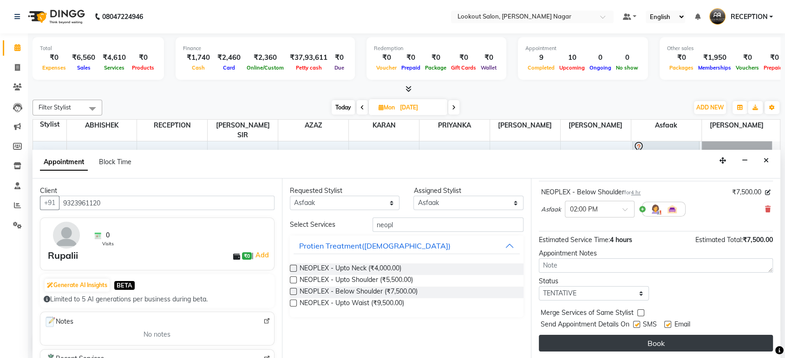
click at [688, 343] on button "Book" at bounding box center [656, 343] width 234 height 17
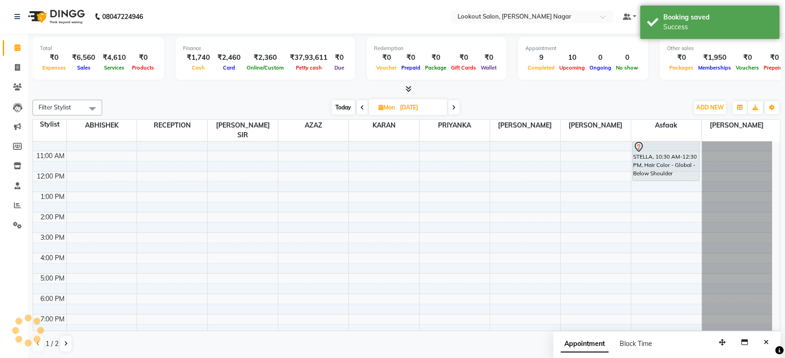
scroll to position [0, 0]
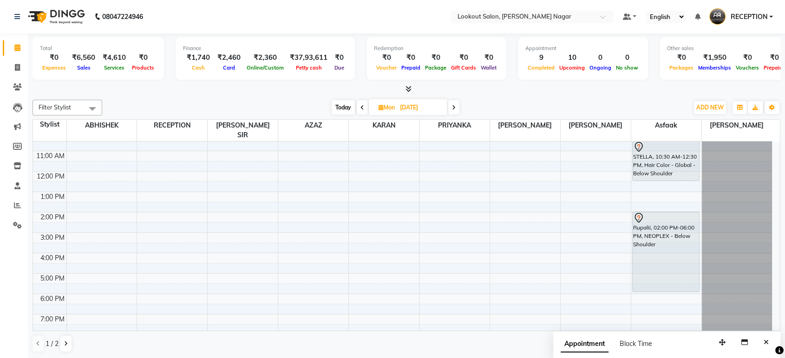
click at [362, 107] on icon at bounding box center [362, 108] width 4 height 6
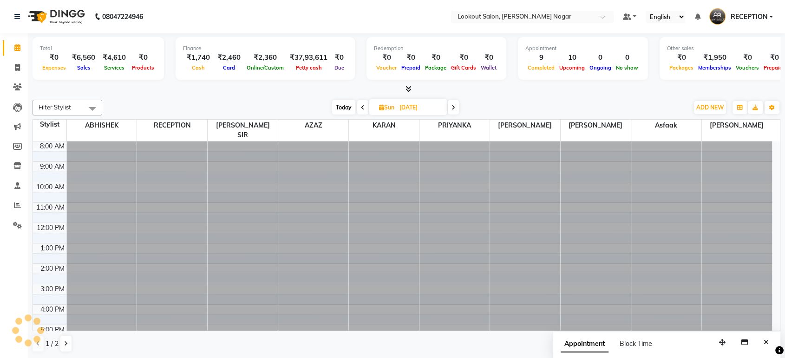
click at [362, 107] on icon at bounding box center [363, 108] width 4 height 6
click at [362, 106] on icon at bounding box center [364, 108] width 4 height 6
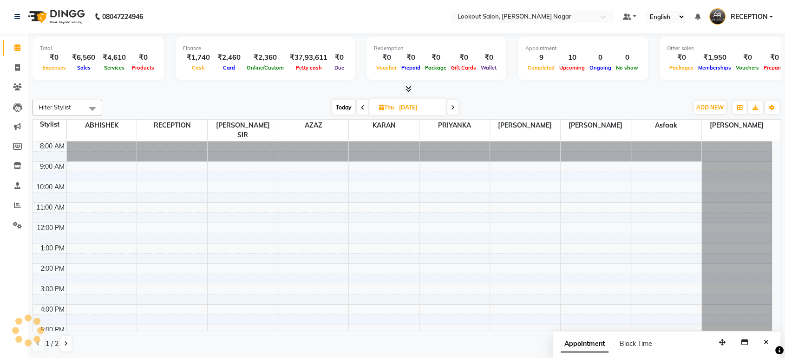
click at [362, 105] on icon at bounding box center [363, 108] width 4 height 6
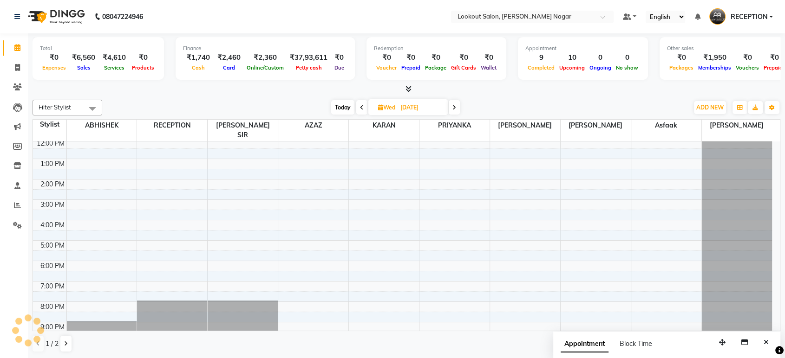
click at [362, 105] on icon at bounding box center [362, 108] width 4 height 6
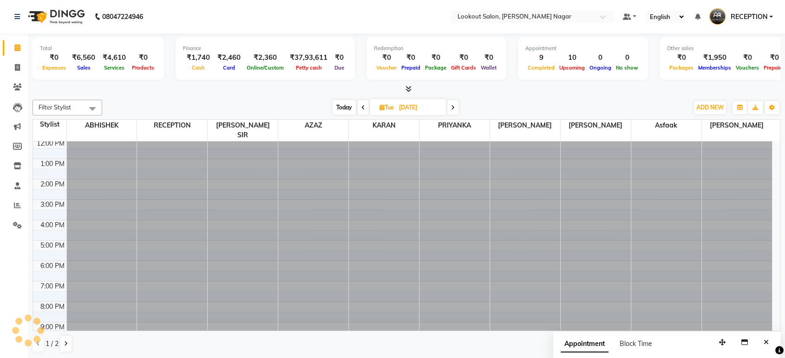
scroll to position [84, 0]
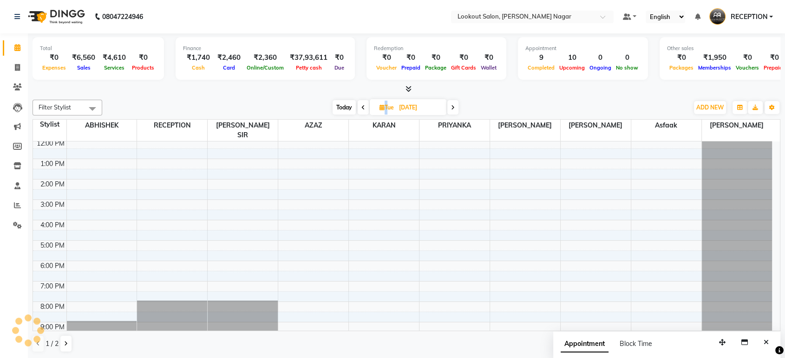
click at [362, 105] on icon at bounding box center [363, 108] width 4 height 6
click at [362, 105] on icon at bounding box center [362, 108] width 4 height 6
click at [362, 105] on icon at bounding box center [363, 108] width 4 height 6
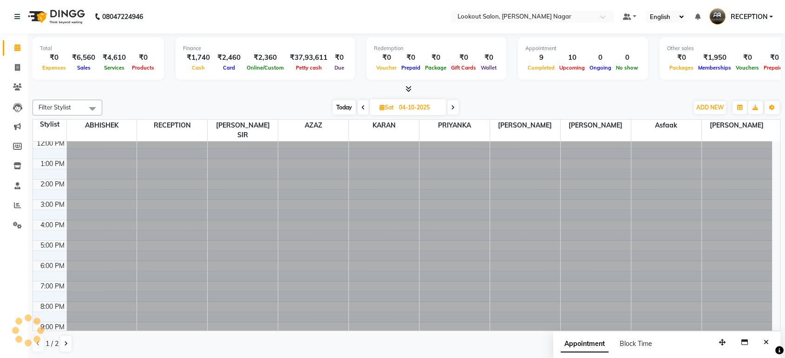
scroll to position [0, 0]
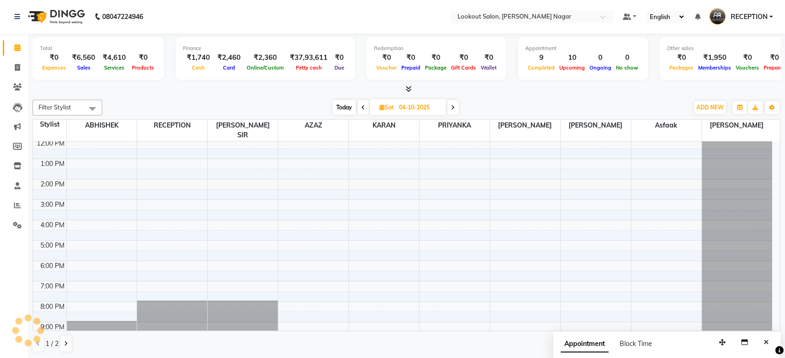
click at [362, 105] on icon at bounding box center [363, 108] width 4 height 6
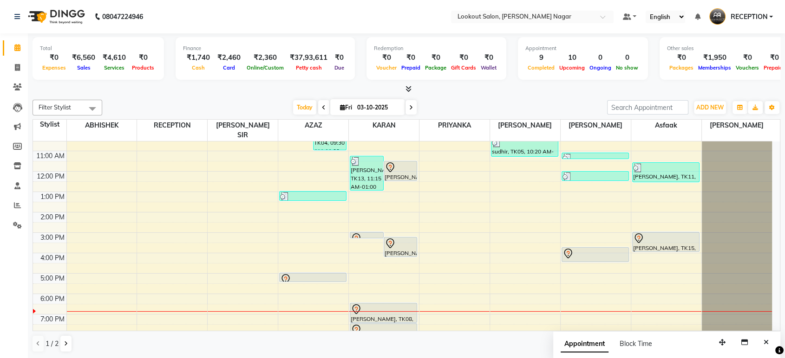
scroll to position [84, 0]
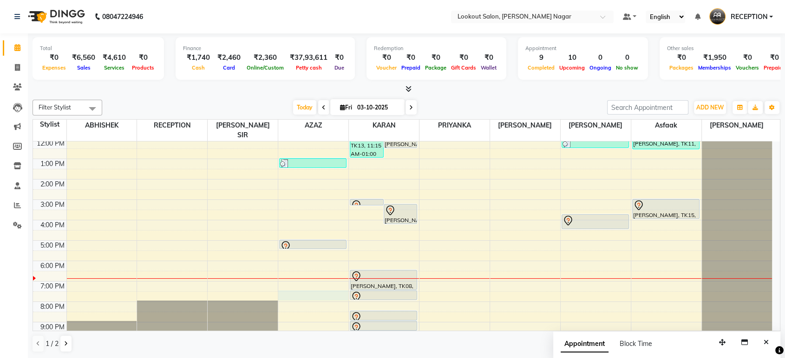
click at [308, 282] on div "8:00 AM 9:00 AM 10:00 AM 11:00 AM 12:00 PM 1:00 PM 2:00 PM 3:00 PM 4:00 PM 5:00…" at bounding box center [402, 200] width 739 height 286
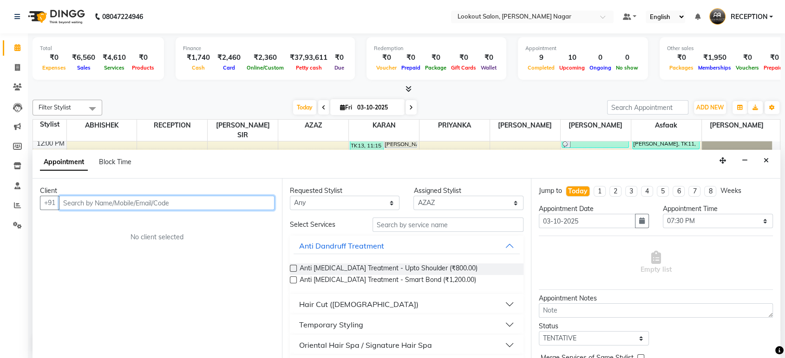
click at [211, 200] on input "text" at bounding box center [166, 203] width 215 height 14
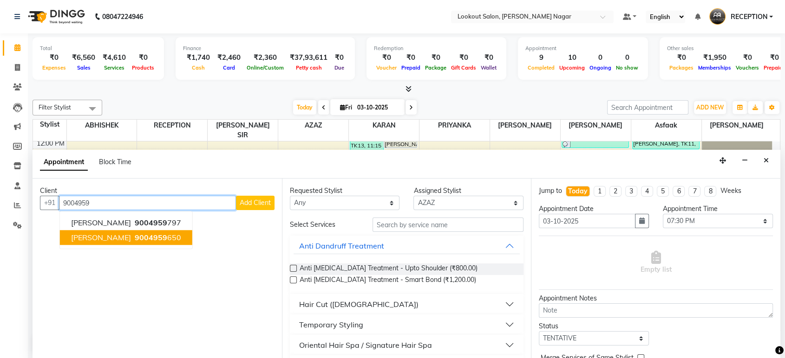
click at [135, 240] on span "9004959" at bounding box center [151, 238] width 32 height 9
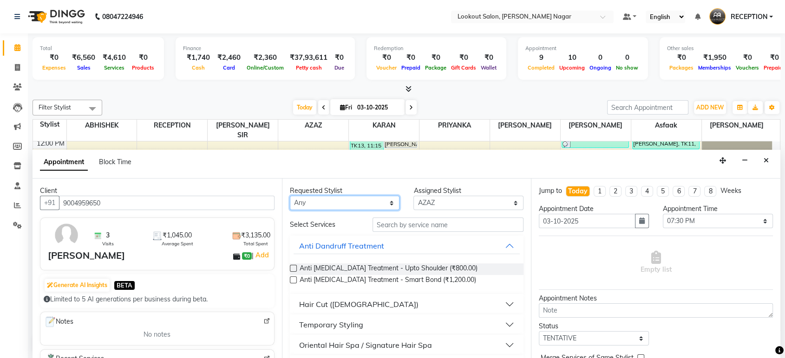
click at [344, 200] on select "Any ABHISHEK Asfaak AZAZ DHARMESH SIR kARAN PRIYANKA RECEPTION rinki shailendar…" at bounding box center [345, 203] width 110 height 14
click at [290, 196] on select "Any ABHISHEK Asfaak AZAZ DHARMESH SIR kARAN PRIYANKA RECEPTION rinki shailendar…" at bounding box center [345, 203] width 110 height 14
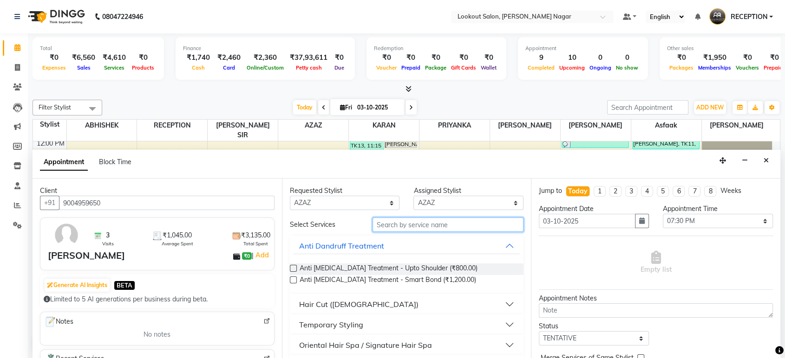
click at [434, 223] on input "text" at bounding box center [447, 225] width 151 height 14
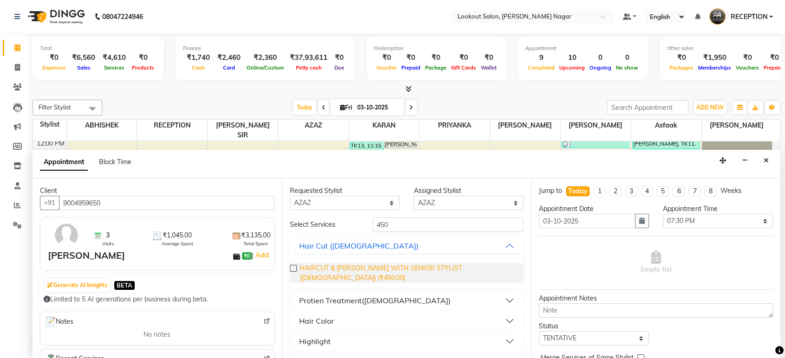
click at [447, 268] on span "HAIRCUT & BEARD WITH SENIOR STYLIST (MALE) (₹450.00)" at bounding box center [407, 273] width 217 height 19
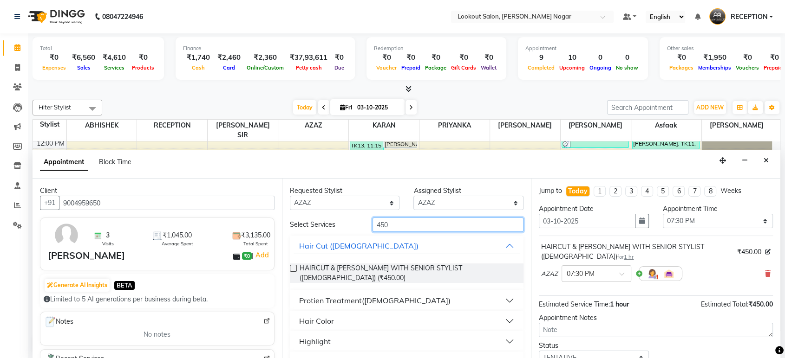
click at [456, 231] on input "450" at bounding box center [447, 225] width 151 height 14
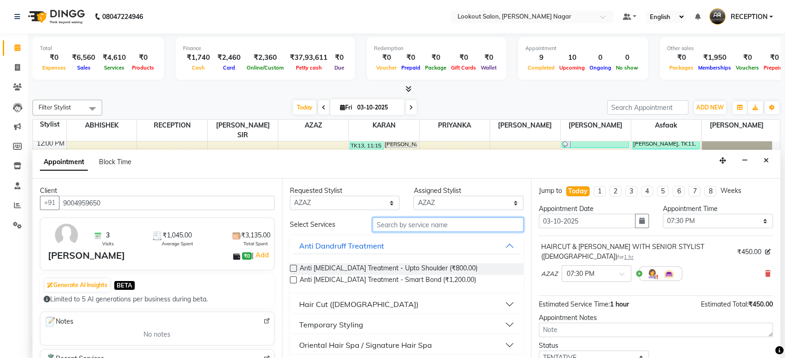
click at [391, 227] on input "text" at bounding box center [447, 225] width 151 height 14
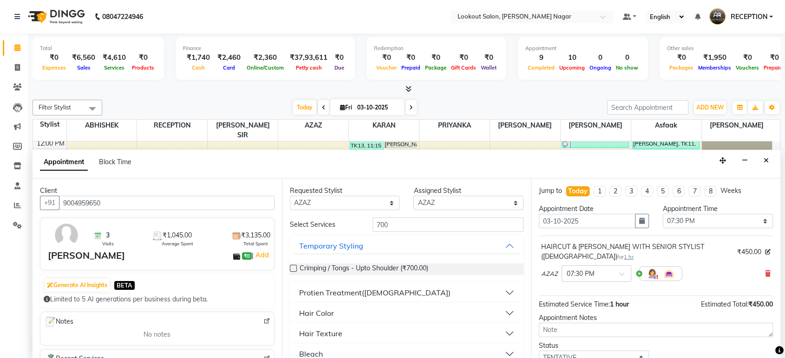
click at [315, 312] on div "Hair Color" at bounding box center [316, 313] width 35 height 11
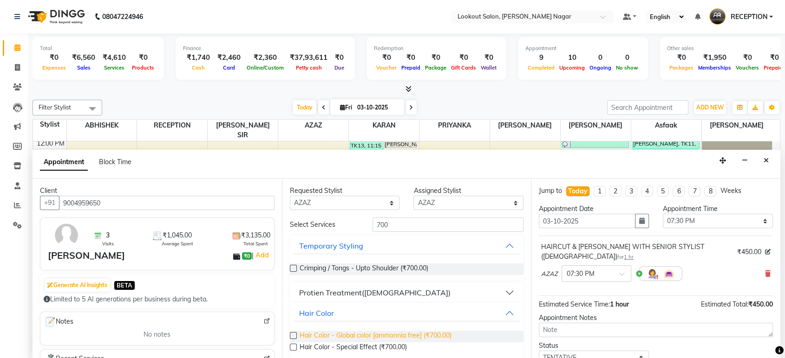
click at [400, 337] on span "Hair Color - Global color [ammonnia free] (₹700.00)" at bounding box center [375, 337] width 152 height 12
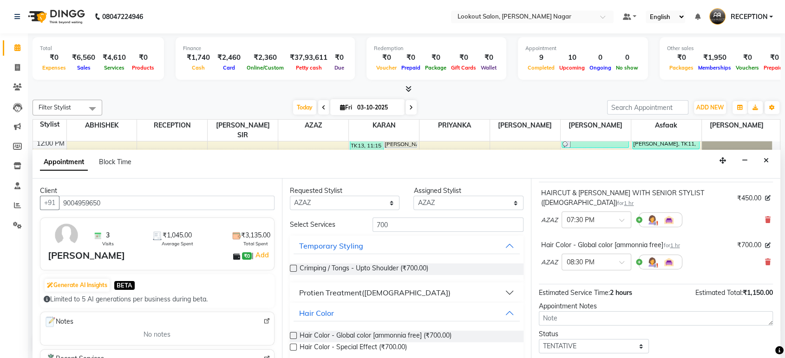
scroll to position [97, 0]
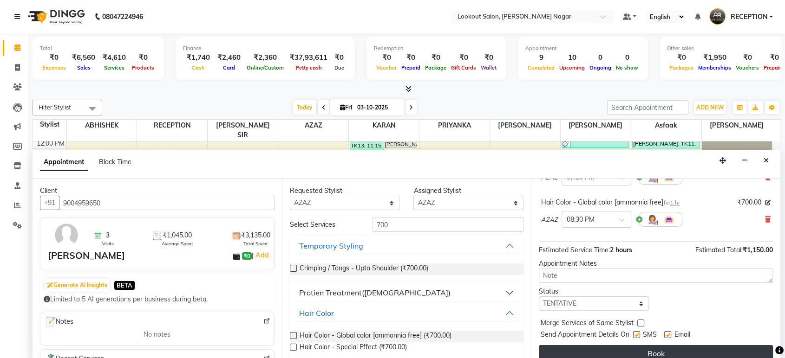
click at [622, 345] on button "Book" at bounding box center [656, 353] width 234 height 17
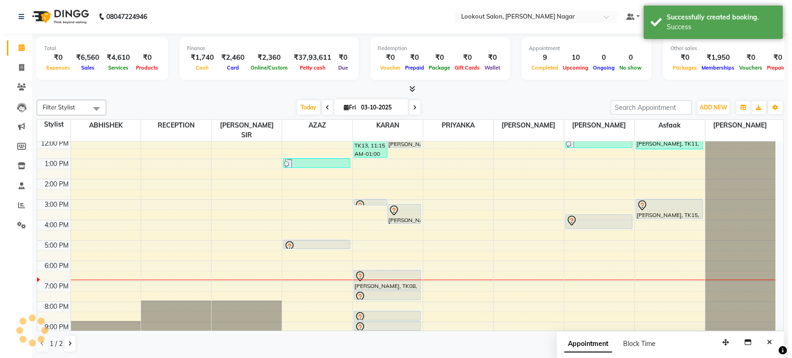
scroll to position [0, 0]
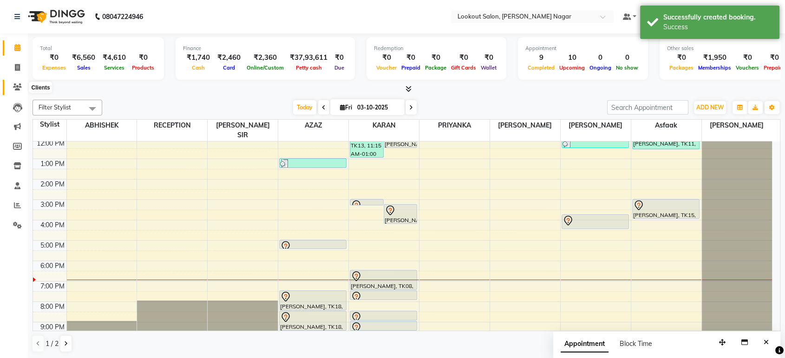
click at [21, 87] on icon at bounding box center [17, 87] width 9 height 7
drag, startPoint x: 21, startPoint y: 87, endPoint x: 26, endPoint y: 90, distance: 6.4
click at [21, 87] on icon at bounding box center [17, 87] width 9 height 7
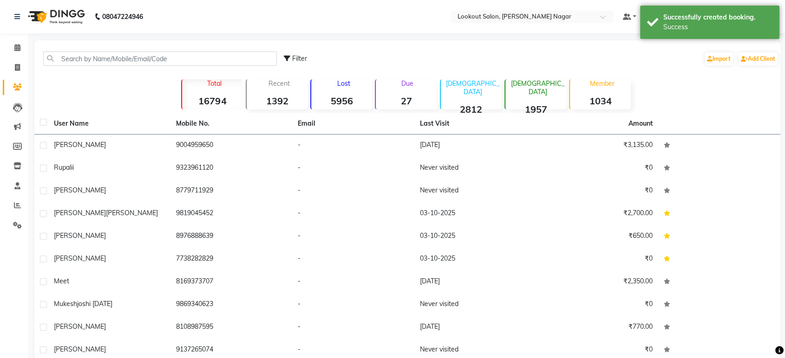
click at [211, 129] on th "Mobile No." at bounding box center [231, 123] width 122 height 21
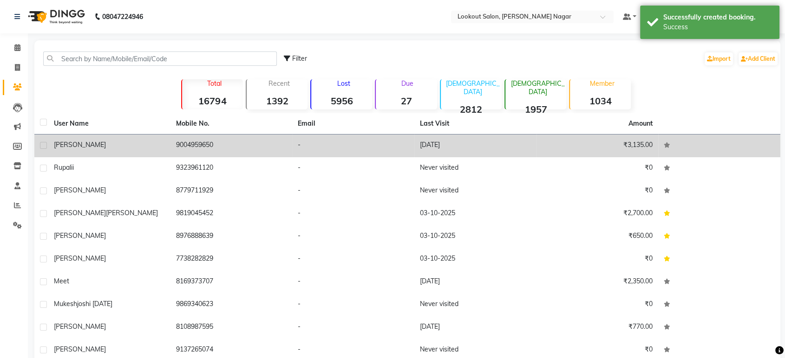
click at [210, 141] on td "9004959650" at bounding box center [231, 146] width 122 height 23
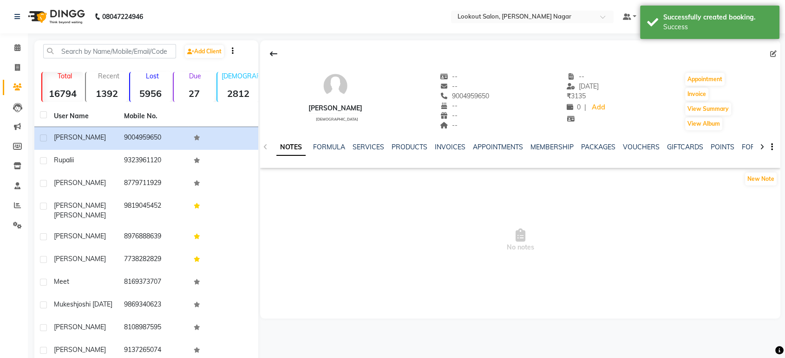
click at [775, 54] on icon at bounding box center [773, 54] width 6 height 6
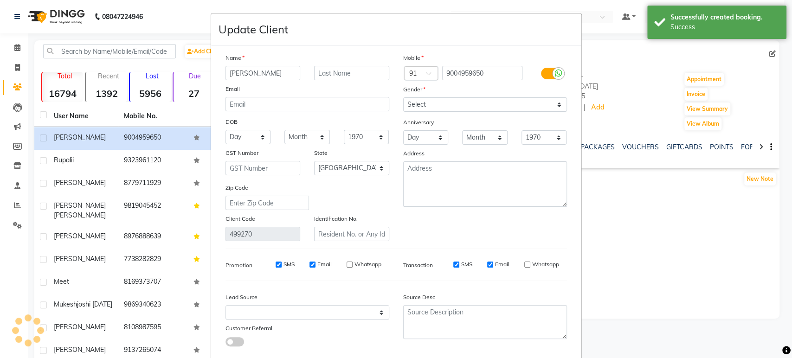
click at [275, 72] on input "andy" at bounding box center [263, 73] width 75 height 14
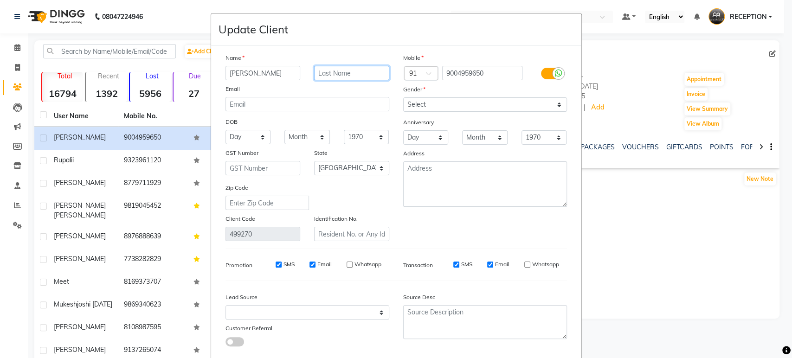
click at [360, 73] on input "text" at bounding box center [351, 73] width 75 height 14
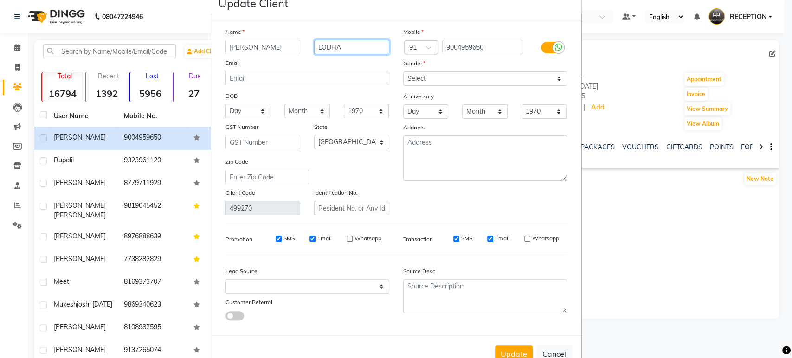
scroll to position [52, 0]
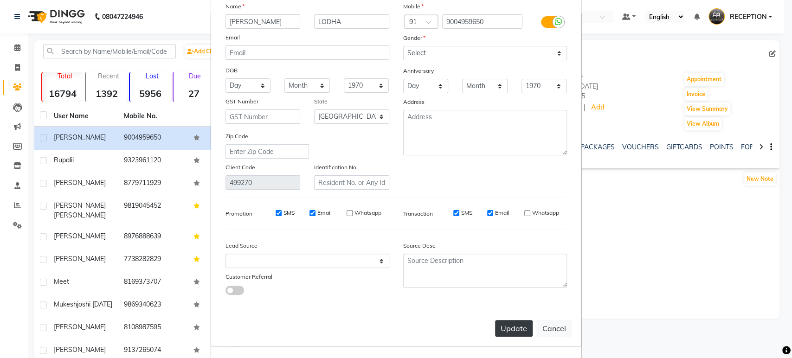
click at [517, 325] on button "Update" at bounding box center [514, 328] width 38 height 17
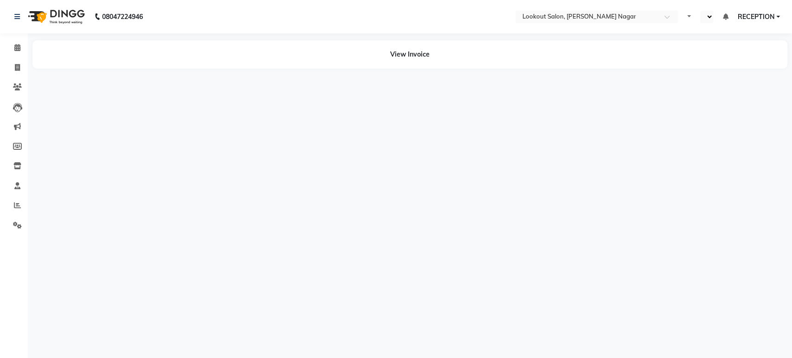
select select "en"
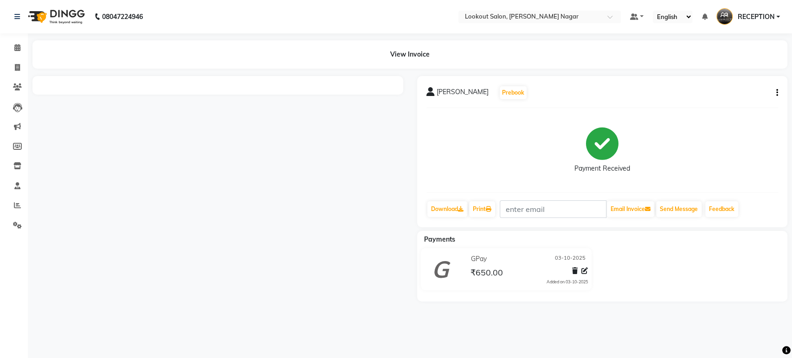
click at [779, 92] on div "[PERSON_NAME] Prebook Payment Received Download Print Email Invoice Send Messag…" at bounding box center [602, 151] width 371 height 151
click at [779, 92] on div "manisha Prebook Payment Received Download Print Email Invoice Send Message Feed…" at bounding box center [602, 151] width 371 height 151
click at [778, 93] on icon "button" at bounding box center [778, 93] width 2 height 0
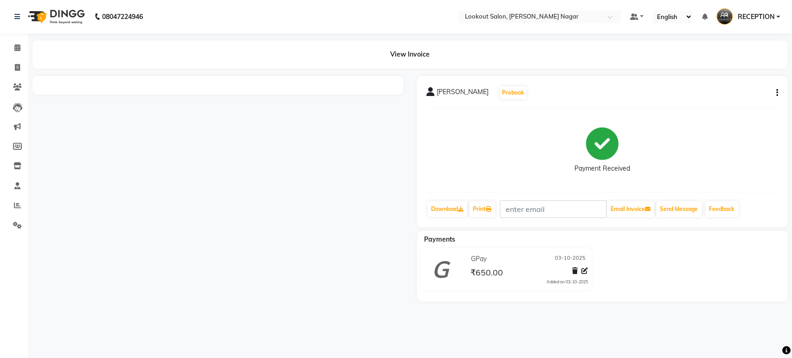
click at [778, 93] on icon "button" at bounding box center [778, 93] width 2 height 0
click at [779, 92] on div "manisha Prebook Payment Received Download Print Email Invoice Send Message Feed…" at bounding box center [602, 151] width 371 height 151
click at [777, 93] on icon "button" at bounding box center [778, 93] width 2 height 0
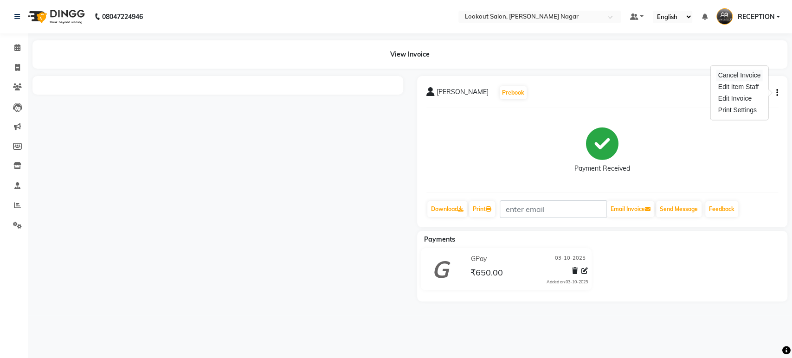
click at [741, 77] on div "Cancel Invoice" at bounding box center [740, 76] width 46 height 12
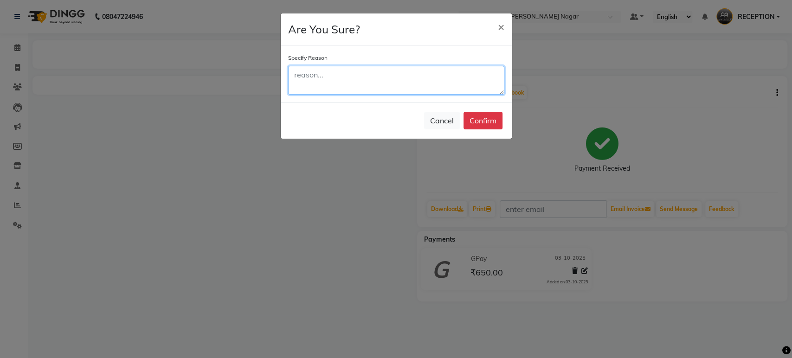
click at [407, 87] on textarea at bounding box center [396, 80] width 216 height 29
type textarea "wrong"
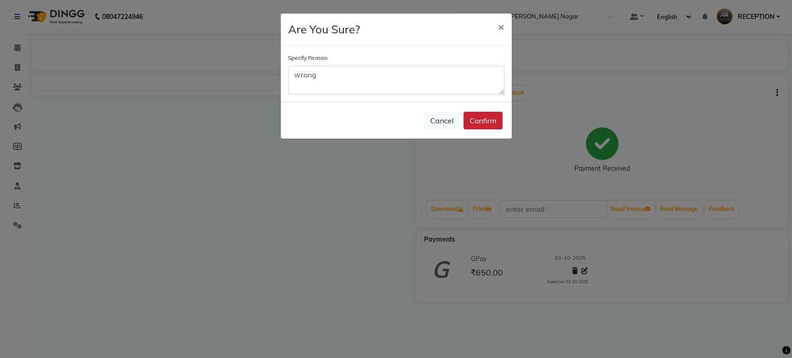
click at [480, 120] on button "Confirm" at bounding box center [483, 121] width 39 height 18
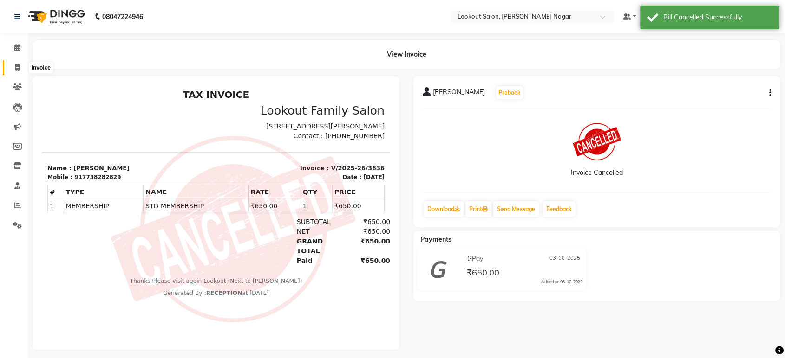
click at [19, 64] on span at bounding box center [17, 68] width 16 height 11
select select "service"
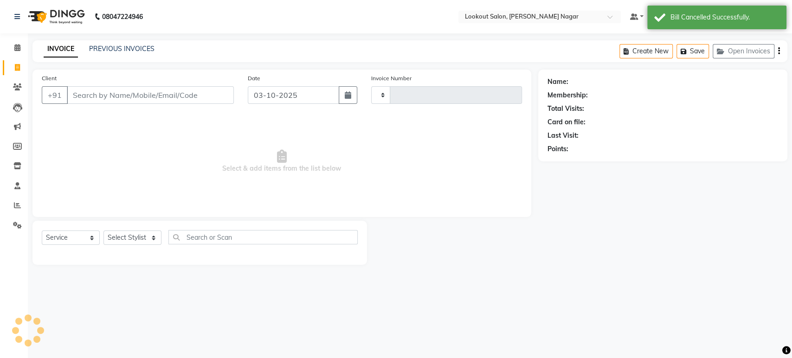
type input "3638"
select select "150"
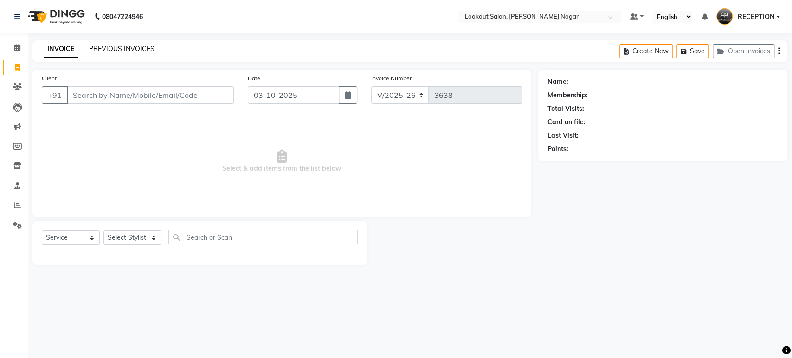
click at [108, 47] on link "PREVIOUS INVOICES" at bounding box center [121, 49] width 65 height 8
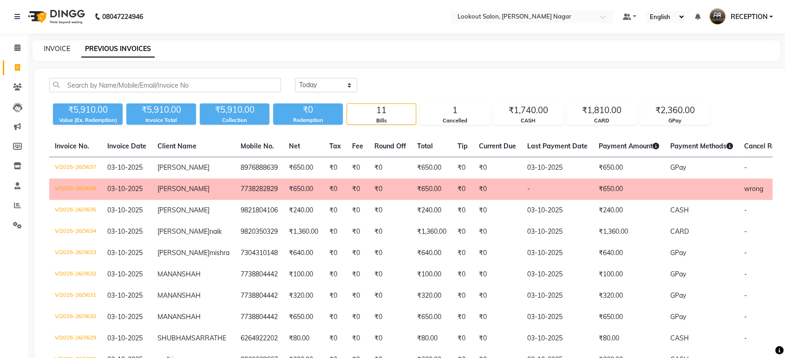
click at [55, 47] on link "INVOICE" at bounding box center [57, 49] width 26 height 8
select select "service"
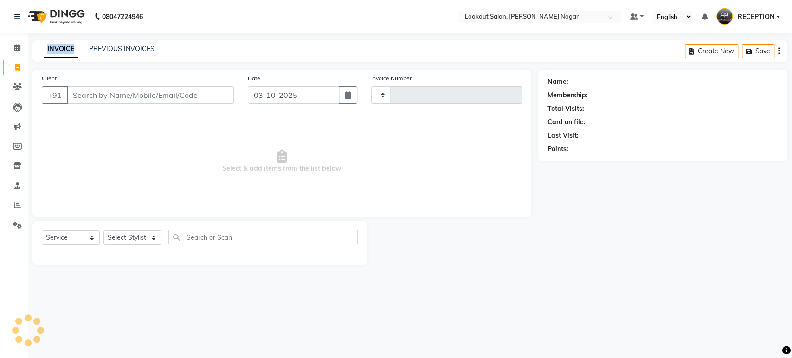
click at [56, 47] on link "INVOICE" at bounding box center [61, 49] width 34 height 17
type input "3638"
select select "150"
click at [55, 47] on link "INVOICE" at bounding box center [61, 49] width 34 height 17
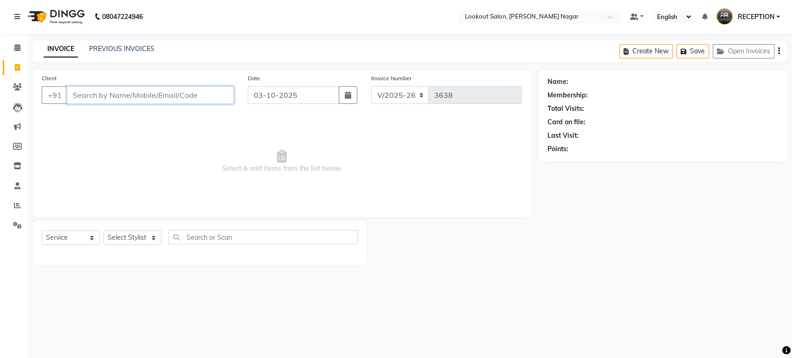
click at [159, 91] on input "Client" at bounding box center [150, 95] width 167 height 18
click at [182, 99] on input "Client" at bounding box center [150, 95] width 167 height 18
type input "9137265074"
click at [221, 96] on span "Add Client" at bounding box center [210, 95] width 37 height 9
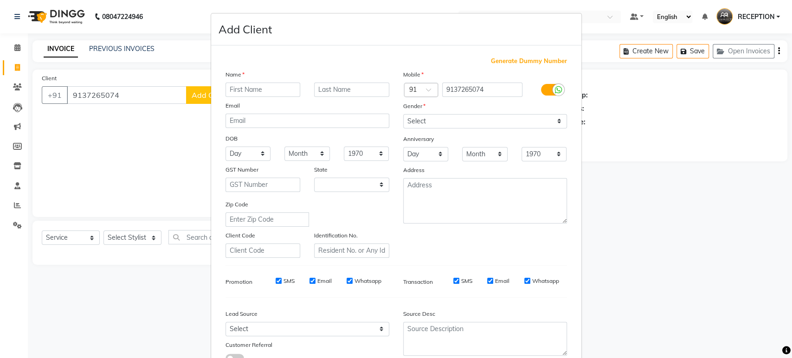
select select "22"
click at [269, 93] on input "text" at bounding box center [263, 90] width 75 height 14
type input "shlok"
click at [475, 125] on select "Select [DEMOGRAPHIC_DATA] [DEMOGRAPHIC_DATA] Other Prefer Not To Say" at bounding box center [485, 121] width 164 height 14
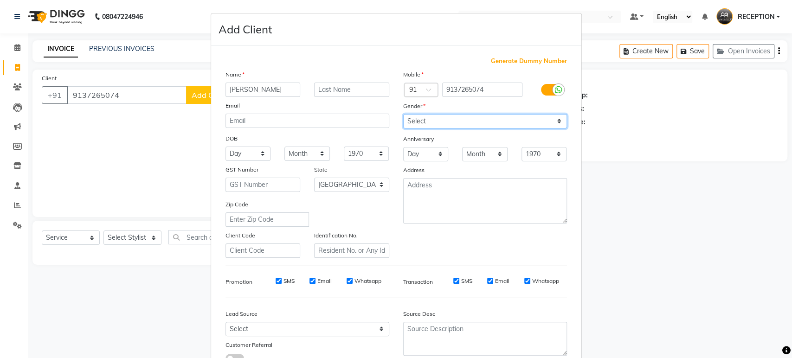
select select "[DEMOGRAPHIC_DATA]"
click at [403, 114] on select "Select [DEMOGRAPHIC_DATA] [DEMOGRAPHIC_DATA] Other Prefer Not To Say" at bounding box center [485, 121] width 164 height 14
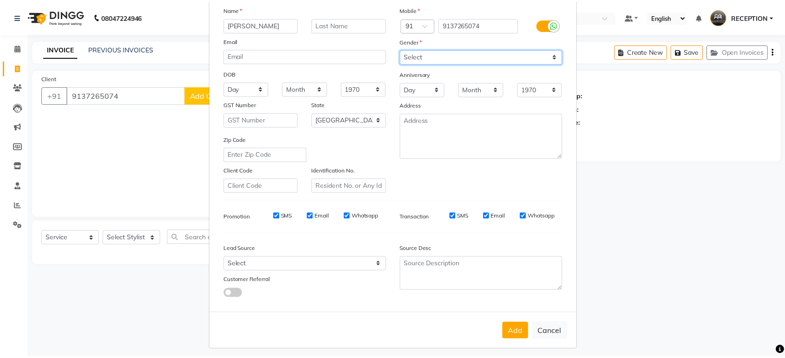
scroll to position [68, 0]
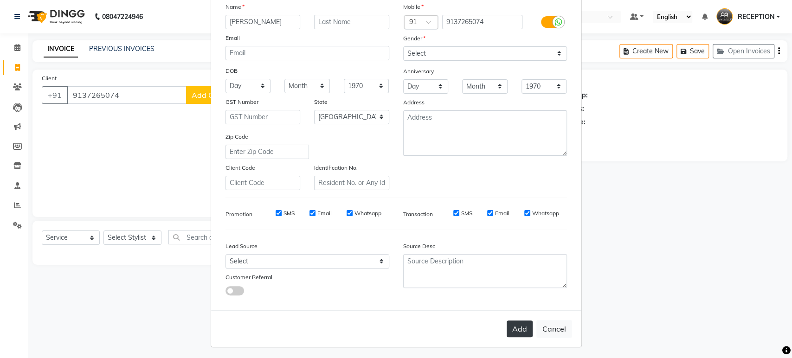
click at [519, 335] on button "Add" at bounding box center [520, 329] width 26 height 17
select select
select select "null"
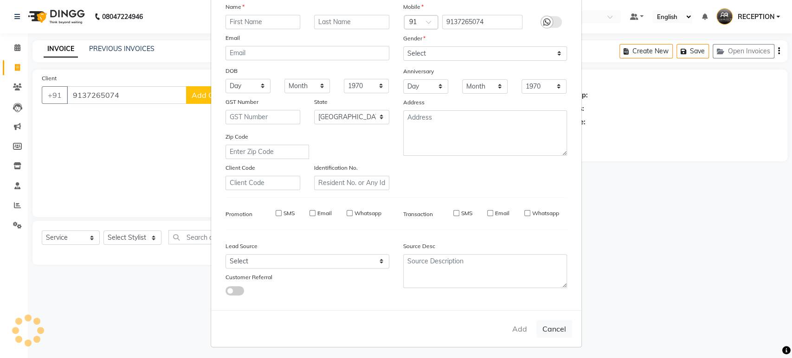
select select
checkbox input "false"
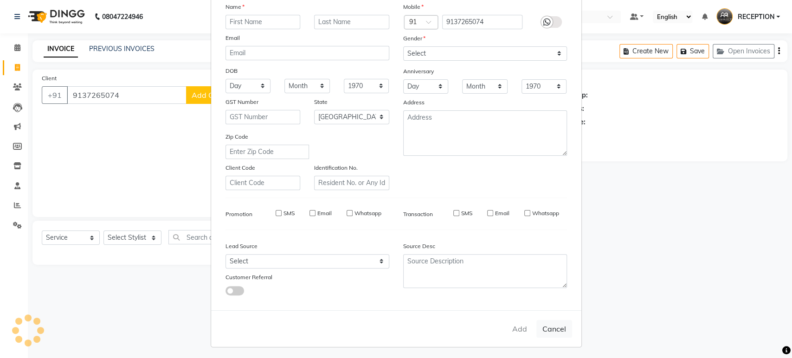
checkbox input "false"
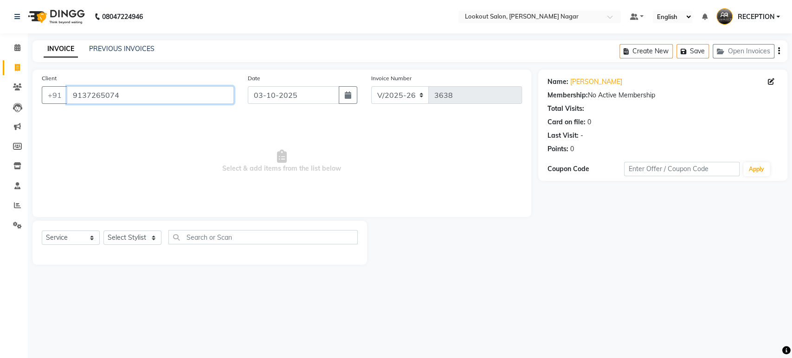
click at [180, 95] on input "9137265074" at bounding box center [150, 95] width 167 height 18
click at [14, 45] on icon at bounding box center [17, 47] width 6 height 7
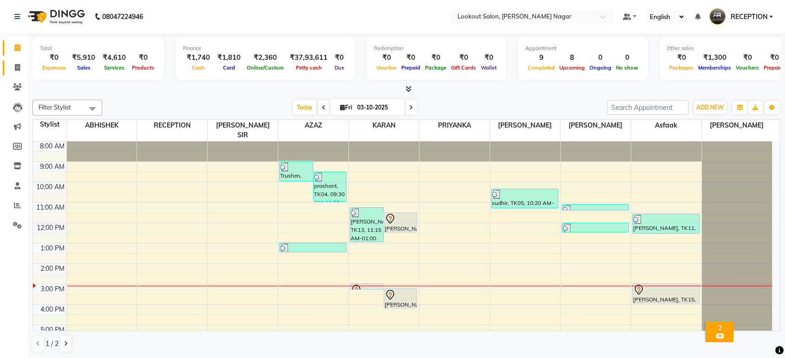
click at [18, 60] on link "Invoice" at bounding box center [14, 67] width 22 height 15
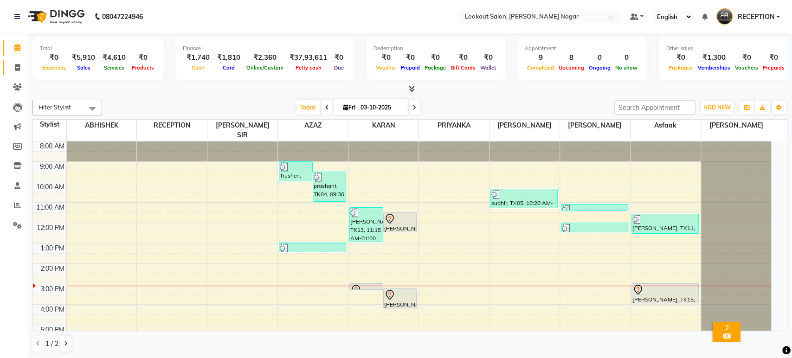
select select "service"
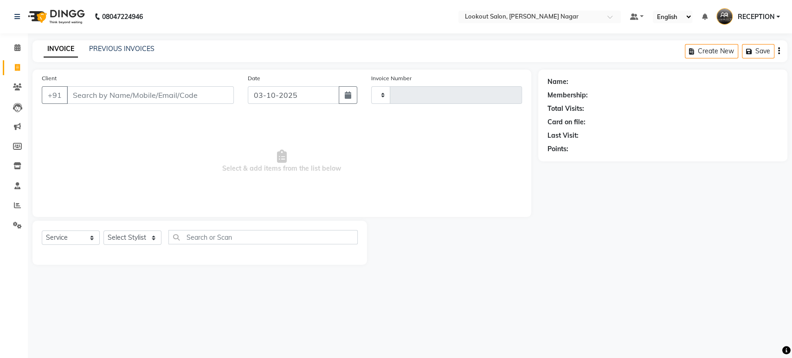
type input "3638"
select select "150"
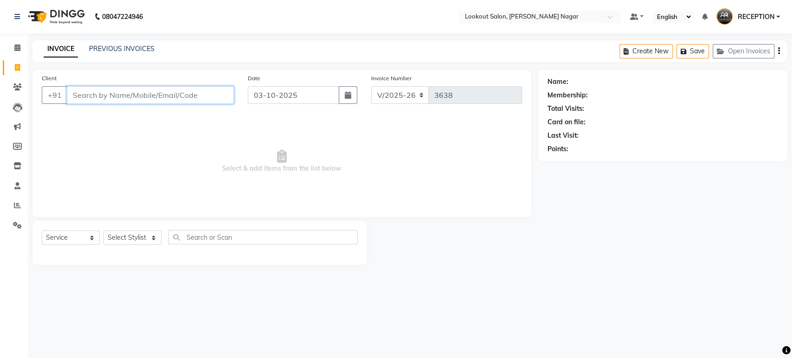
click at [213, 96] on input "Client" at bounding box center [150, 95] width 167 height 18
click at [19, 51] on icon at bounding box center [17, 47] width 6 height 7
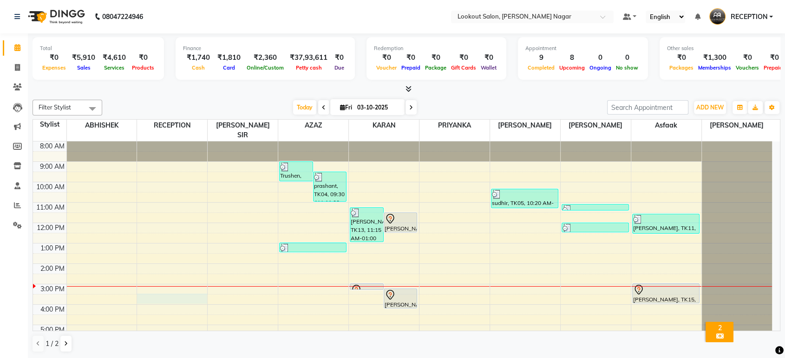
click at [160, 288] on div "8:00 AM 9:00 AM 10:00 AM 11:00 AM 12:00 PM 1:00 PM 2:00 PM 3:00 PM 4:00 PM 5:00…" at bounding box center [402, 285] width 739 height 286
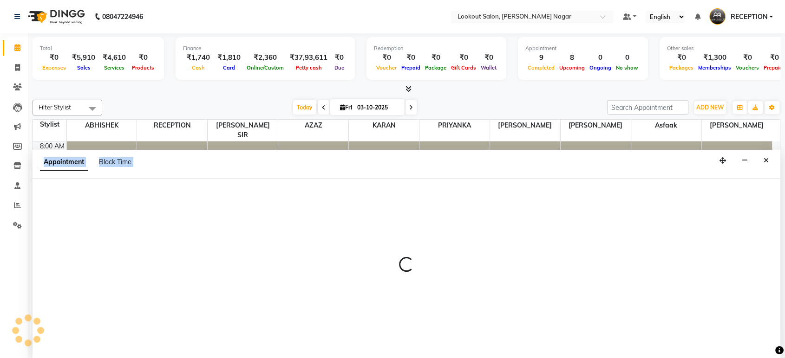
select select "4290"
select select "tentative"
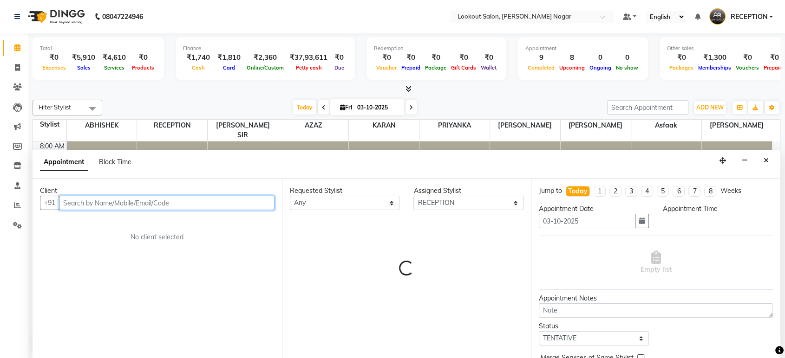
select select "930"
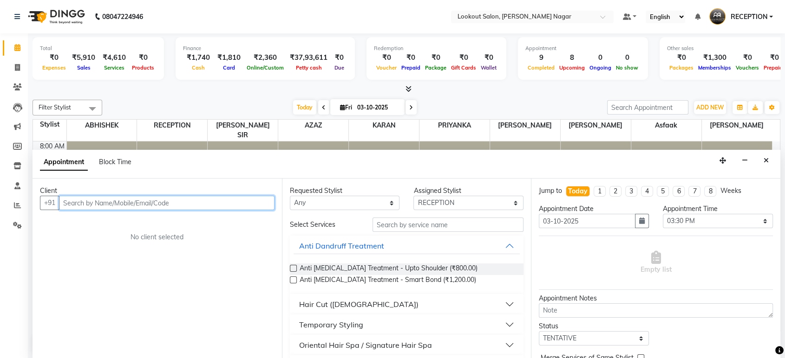
click at [197, 202] on input "text" at bounding box center [166, 203] width 215 height 14
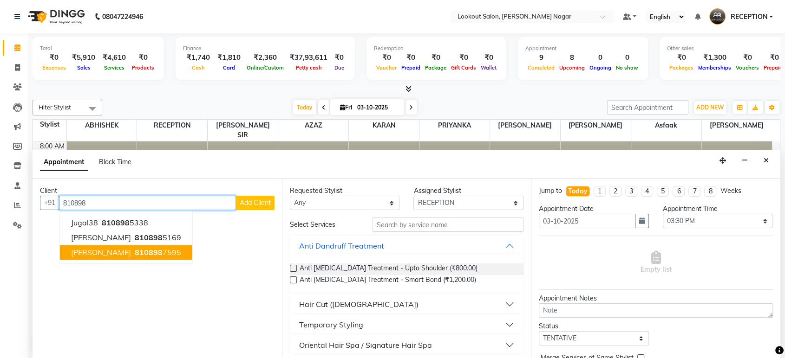
click at [135, 254] on span "810898" at bounding box center [149, 252] width 28 height 9
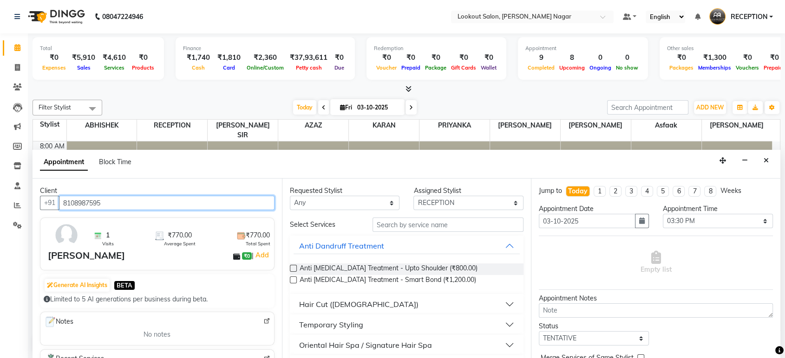
type input "8108987595"
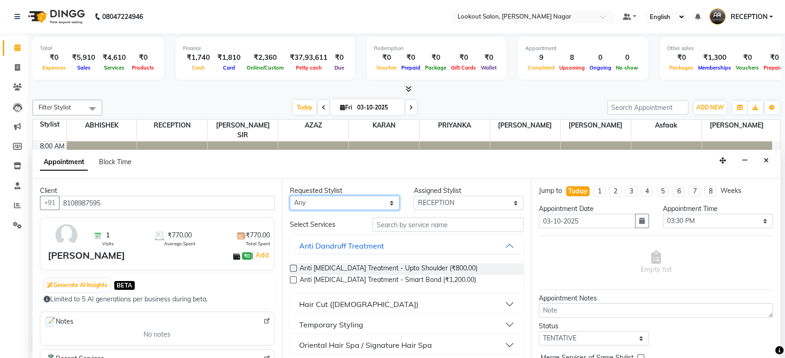
click at [353, 206] on select "Any ABHISHEK Asfaak AZAZ DHARMESH SIR kARAN PRIYANKA RECEPTION rinki shailendar…" at bounding box center [345, 203] width 110 height 14
click at [353, 201] on select "Any ABHISHEK Asfaak AZAZ DHARMESH SIR kARAN PRIYANKA RECEPTION rinki shailendar…" at bounding box center [345, 203] width 110 height 14
select select "43154"
click at [290, 196] on select "Any ABHISHEK Asfaak AZAZ DHARMESH SIR kARAN PRIYANKA RECEPTION rinki shailendar…" at bounding box center [345, 203] width 110 height 14
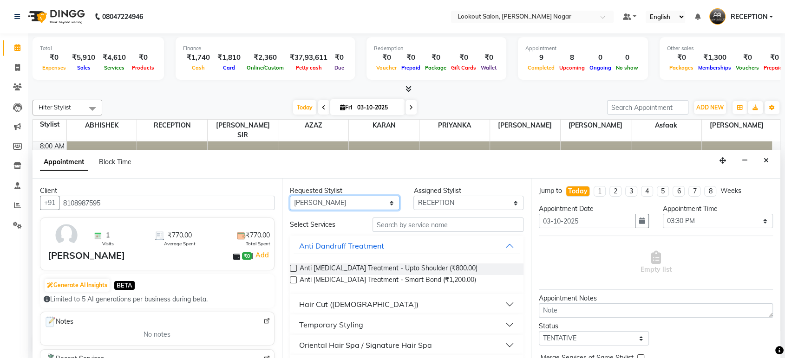
select select "43154"
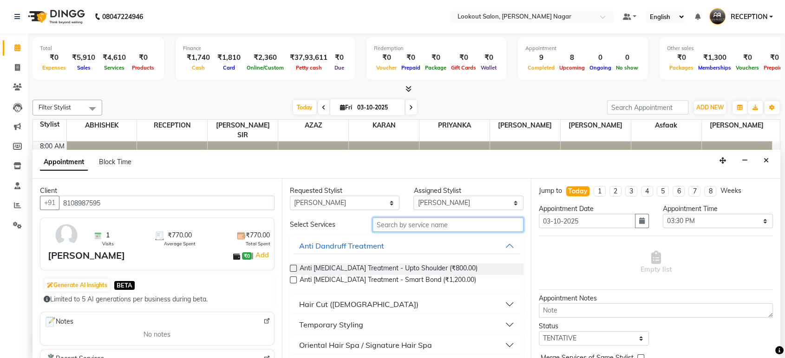
click at [399, 226] on input "text" at bounding box center [447, 225] width 151 height 14
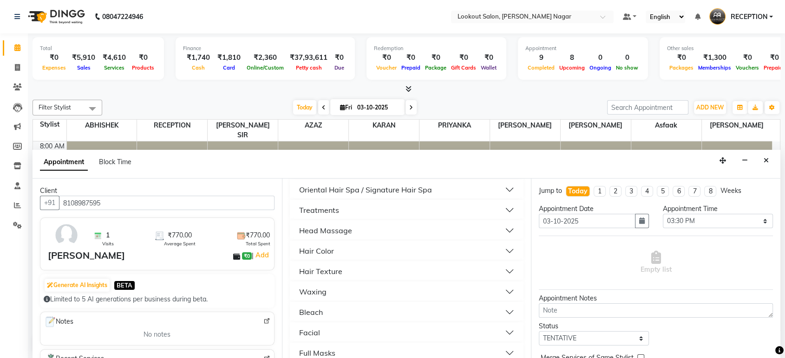
scroll to position [155, 0]
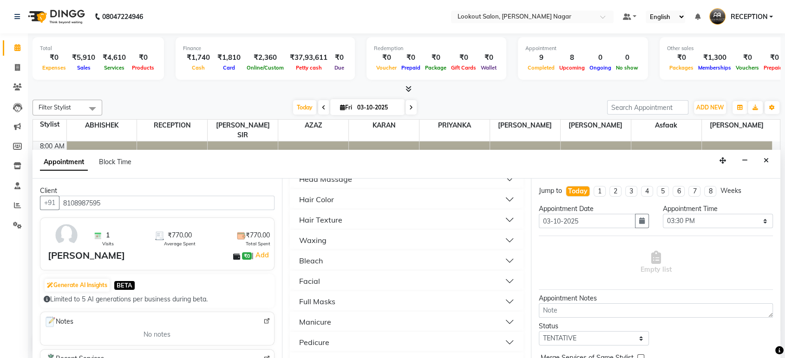
type input "300"
click at [504, 274] on button "Hair Cut (Female)" at bounding box center [406, 280] width 227 height 17
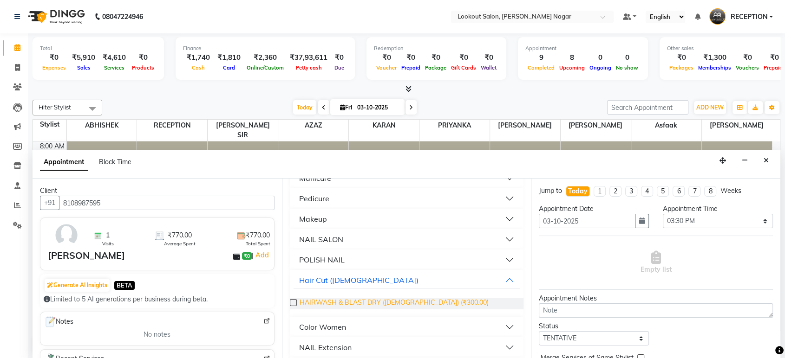
click at [415, 300] on span "HAIRWASH & BLAST DRY (Female) (₹300.00)" at bounding box center [393, 304] width 189 height 12
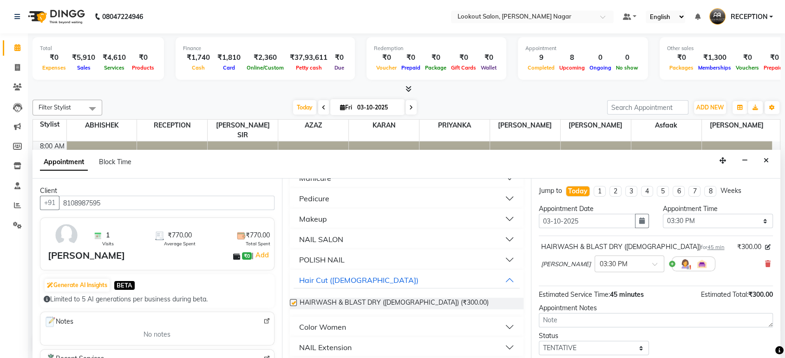
checkbox input "false"
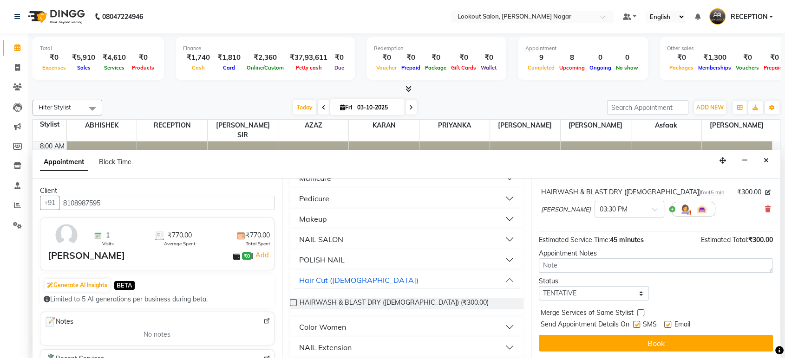
scroll to position [0, 0]
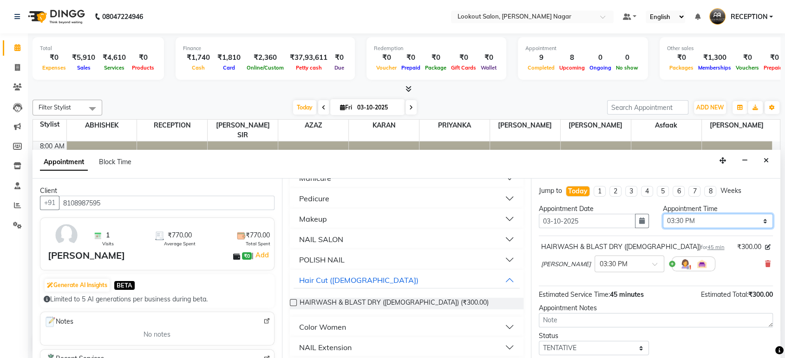
click at [733, 224] on select "Select 09:00 AM 09:05 AM 09:10 AM 09:15 AM 09:20 AM 09:25 AM 09:30 AM 09:35 AM …" at bounding box center [717, 221] width 110 height 14
select select "945"
click at [662, 214] on select "Select 09:00 AM 09:05 AM 09:10 AM 09:15 AM 09:20 AM 09:25 AM 09:30 AM 09:35 AM …" at bounding box center [717, 221] width 110 height 14
click at [691, 142] on div at bounding box center [666, 152] width 70 height 20
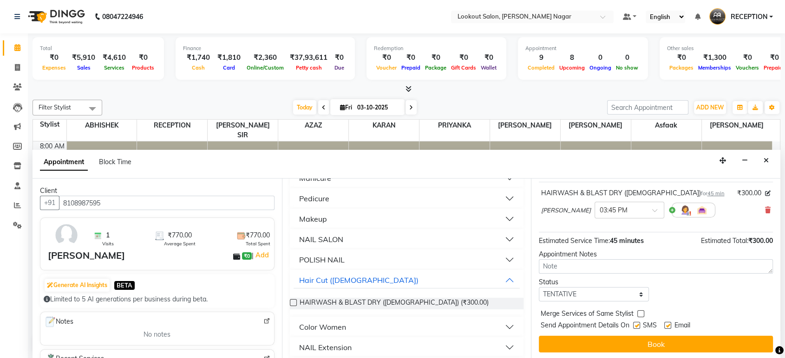
scroll to position [55, 0]
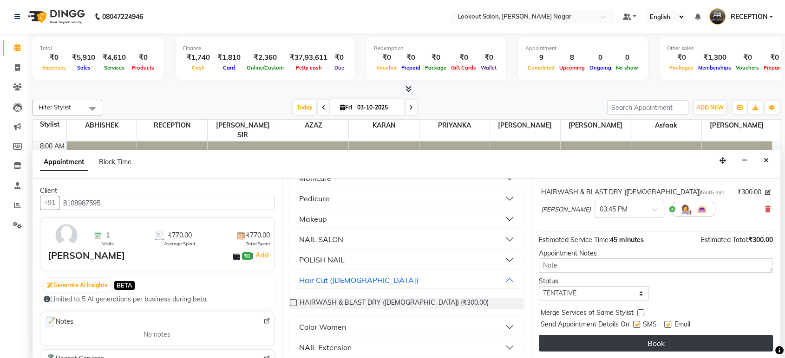
click at [655, 342] on button "Book" at bounding box center [656, 343] width 234 height 17
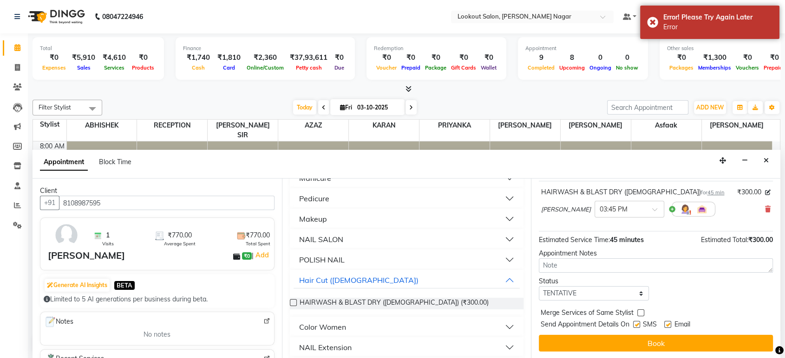
click at [779, 125] on th "Stylist ABHISHEK RECEPTION DHARMESH SIR AZAZ kARAN PRIYANKA shailendar rinki As…" at bounding box center [406, 131] width 747 height 22
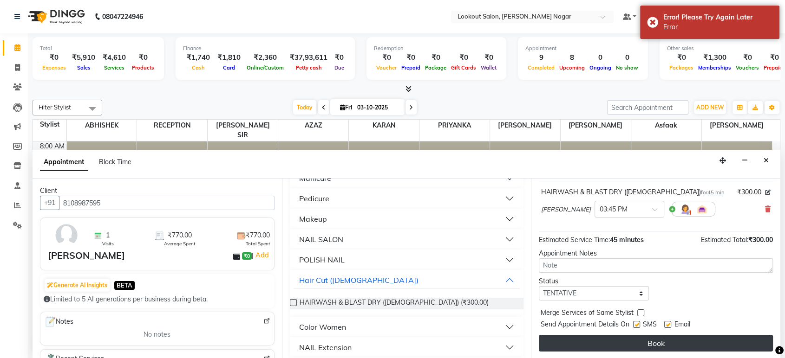
click at [641, 344] on button "Book" at bounding box center [656, 343] width 234 height 17
click at [641, 344] on div "Book" at bounding box center [656, 343] width 234 height 17
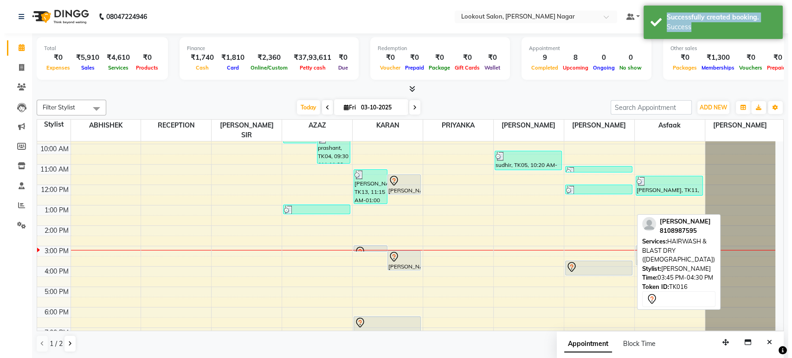
scroll to position [0, 0]
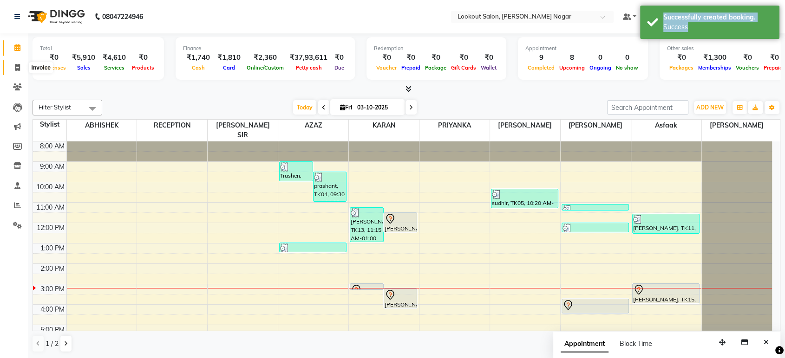
click at [18, 68] on icon at bounding box center [17, 67] width 5 height 7
select select "service"
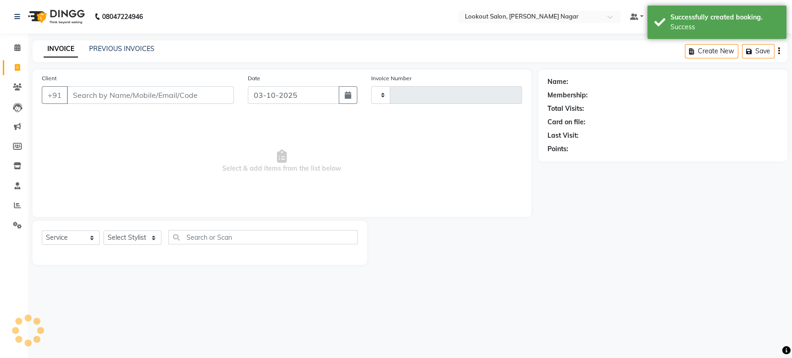
type input "3638"
select select "150"
click at [175, 88] on input "Client" at bounding box center [150, 95] width 167 height 18
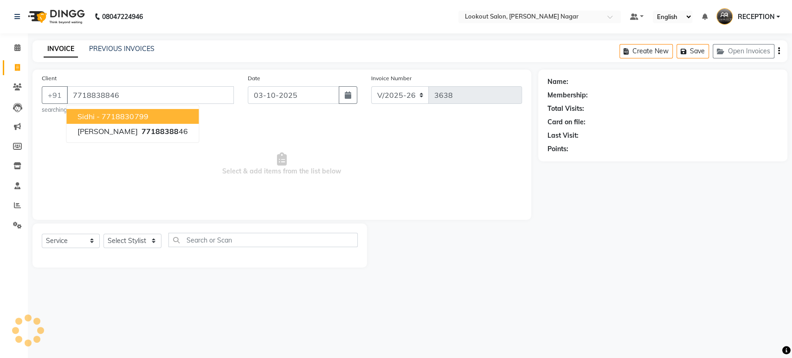
type input "7718838846"
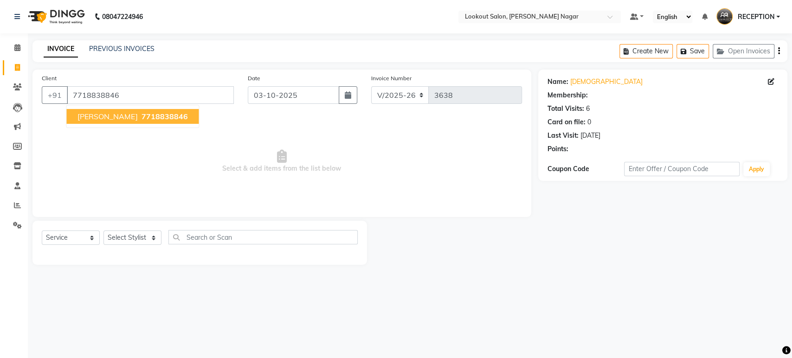
select select "1: Object"
click at [144, 110] on button "VAISHALI 7718838846" at bounding box center [132, 116] width 132 height 15
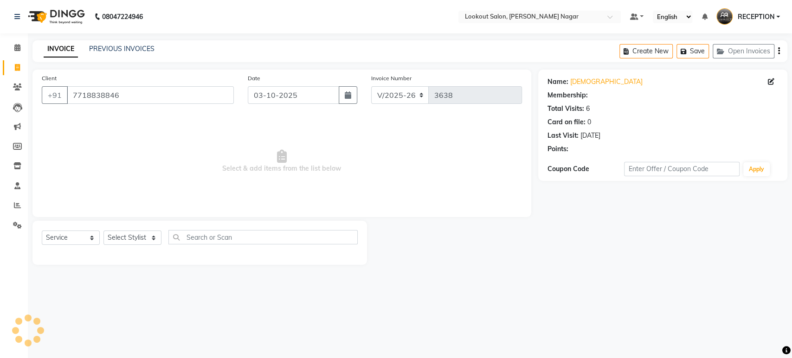
select select "1: Object"
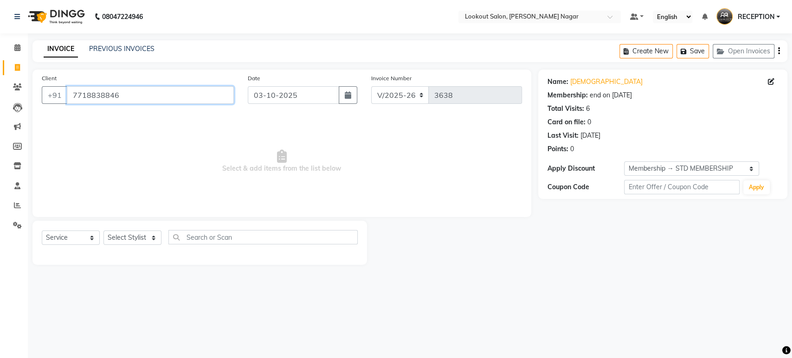
click at [154, 102] on input "7718838846" at bounding box center [150, 95] width 167 height 18
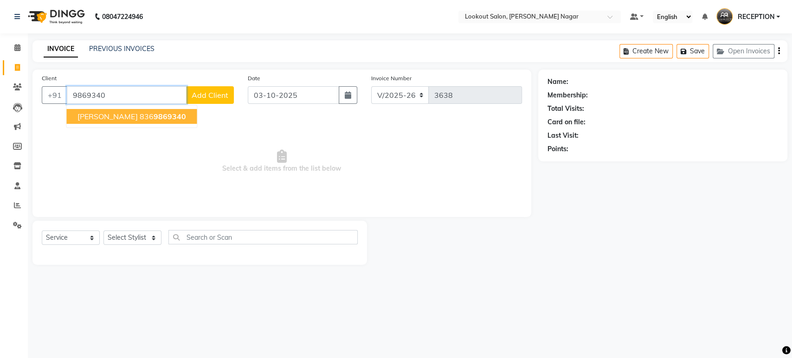
click at [153, 113] on span "9869340" at bounding box center [169, 116] width 32 height 9
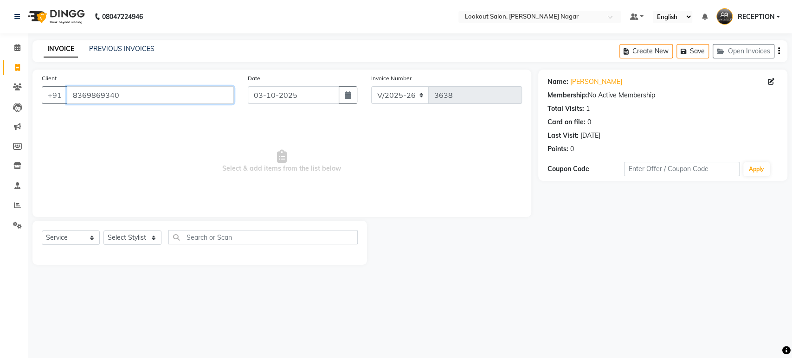
click at [150, 97] on input "8369869340" at bounding box center [150, 95] width 167 height 18
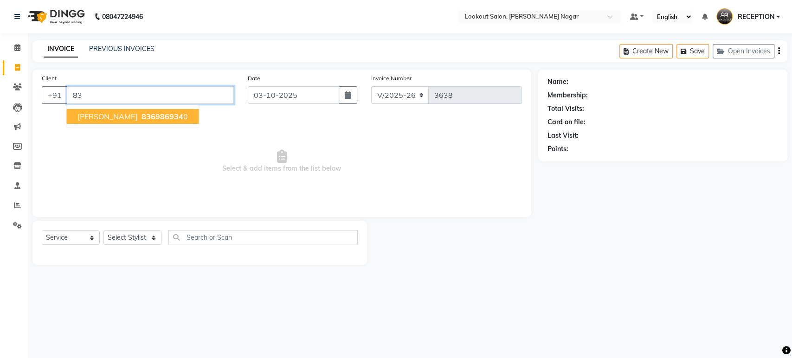
type input "8"
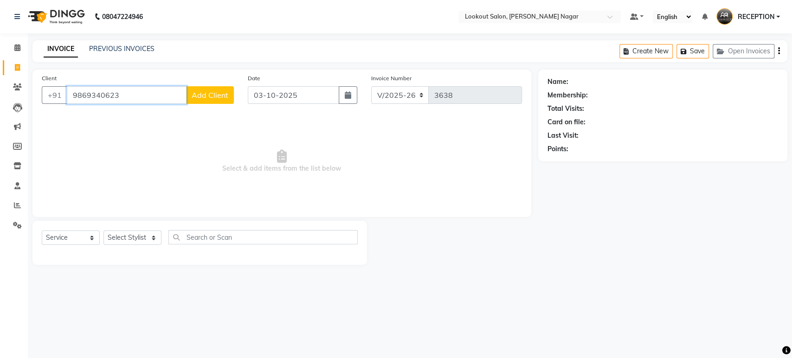
type input "9869340623"
click at [209, 96] on span "Add Client" at bounding box center [210, 95] width 37 height 9
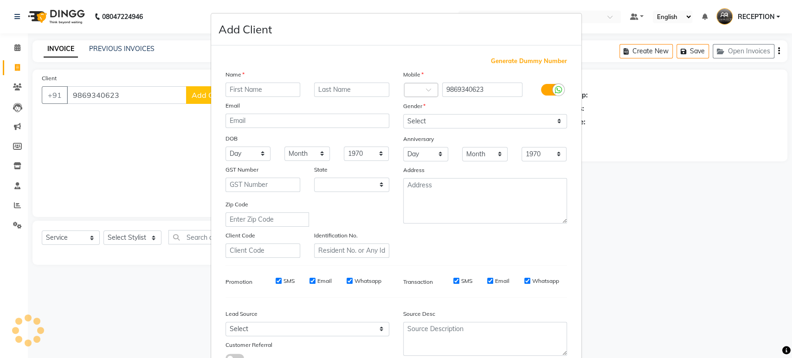
select select "22"
click at [260, 89] on input "text" at bounding box center [263, 90] width 75 height 14
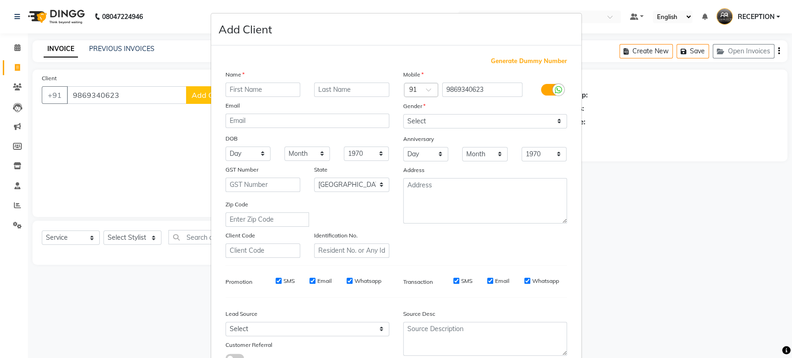
click at [275, 88] on input "text" at bounding box center [263, 90] width 75 height 14
click at [276, 88] on input "text" at bounding box center [263, 90] width 75 height 14
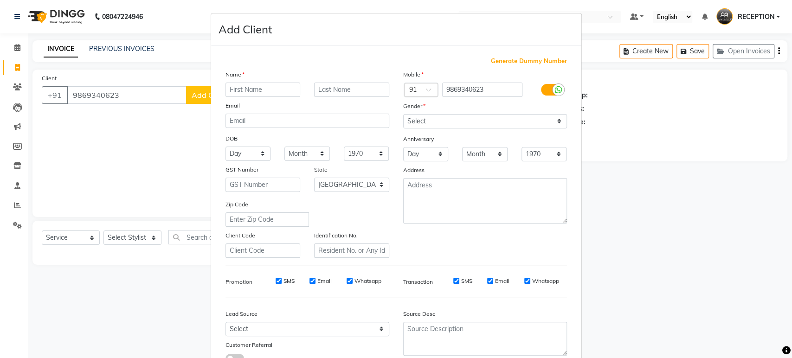
click at [276, 88] on input "text" at bounding box center [263, 90] width 75 height 14
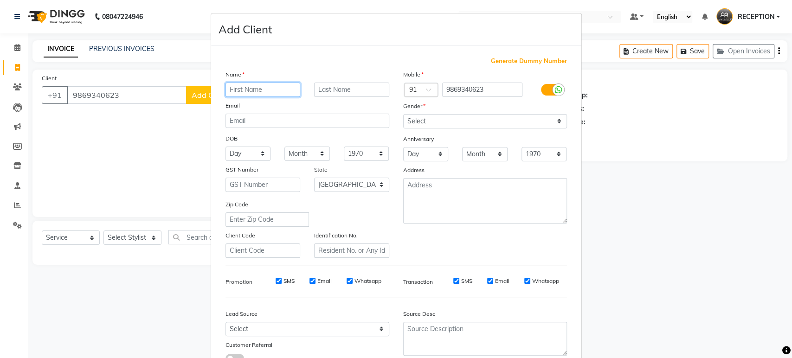
click at [267, 94] on input "text" at bounding box center [263, 90] width 75 height 14
click at [268, 94] on input "text" at bounding box center [263, 90] width 75 height 14
click at [271, 96] on input "text" at bounding box center [263, 90] width 75 height 14
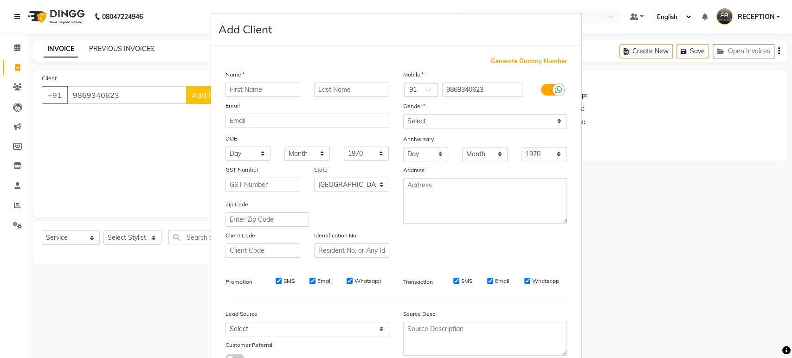
click at [271, 97] on div "Name Email DOB Day 01 02 03 04 05 06 07 08 09 10 11 12 13 14 15 16 17 18 19 20 …" at bounding box center [308, 164] width 178 height 188
click at [269, 93] on input "text" at bounding box center [263, 90] width 75 height 14
click at [263, 94] on input "text" at bounding box center [263, 90] width 75 height 14
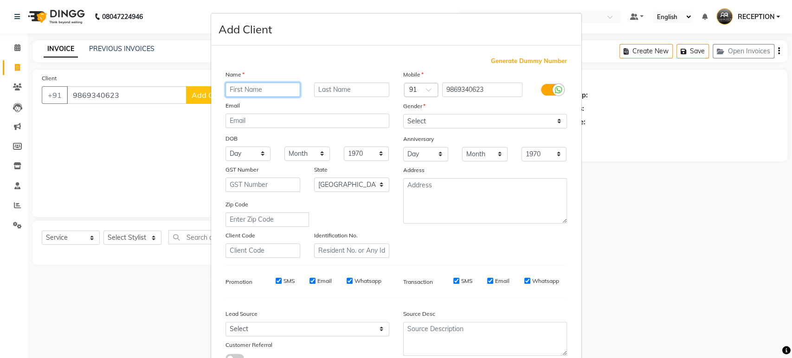
click at [282, 92] on input "text" at bounding box center [263, 90] width 75 height 14
type input "mukesh"
click at [333, 87] on input "text" at bounding box center [351, 90] width 75 height 14
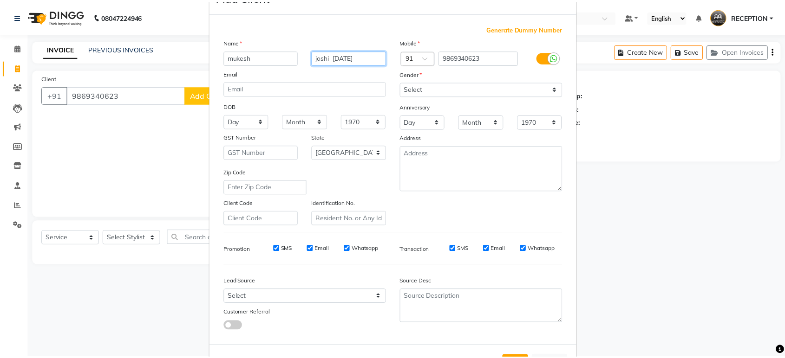
scroll to position [68, 0]
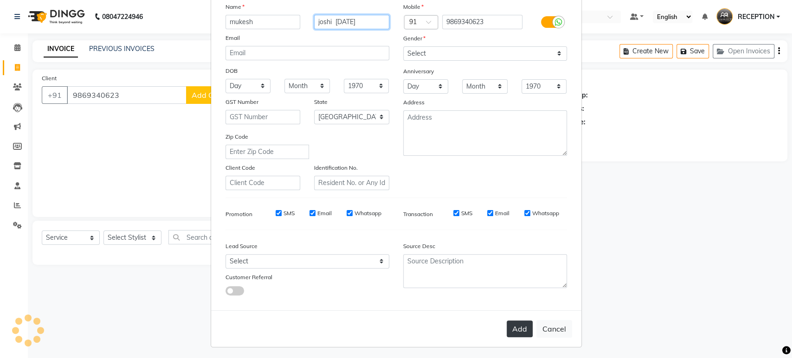
type input "joshi [DATE]"
click at [514, 332] on button "Add" at bounding box center [520, 329] width 26 height 17
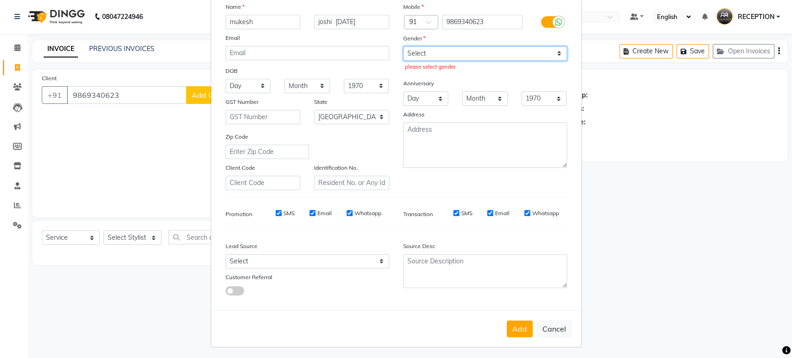
click at [507, 52] on select "Select Male Female Other Prefer Not To Say" at bounding box center [485, 53] width 164 height 14
select select "[DEMOGRAPHIC_DATA]"
click at [403, 46] on select "Select Male Female Other Prefer Not To Say" at bounding box center [485, 53] width 164 height 14
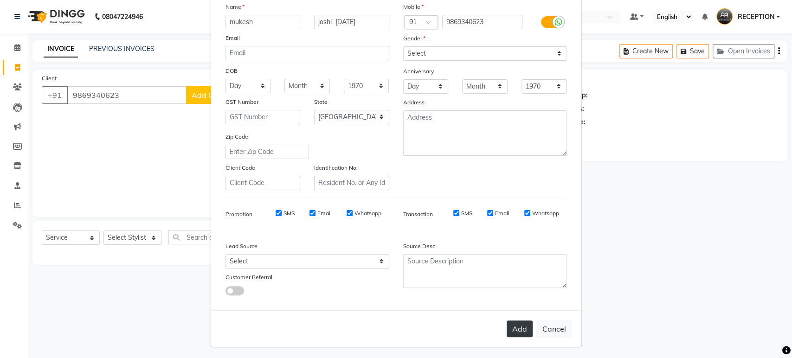
click at [514, 332] on button "Add" at bounding box center [520, 329] width 26 height 17
select select
select select "null"
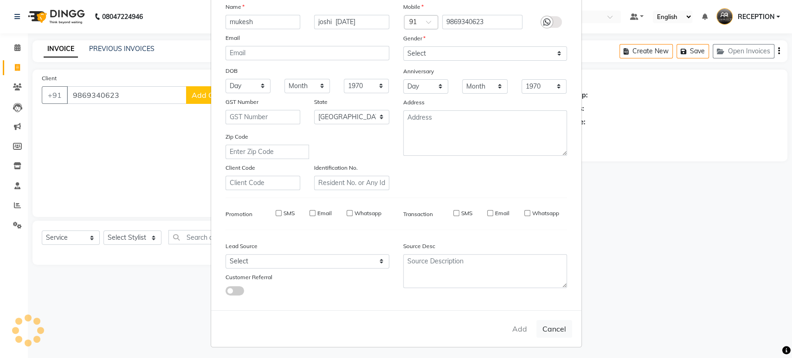
select select
checkbox input "false"
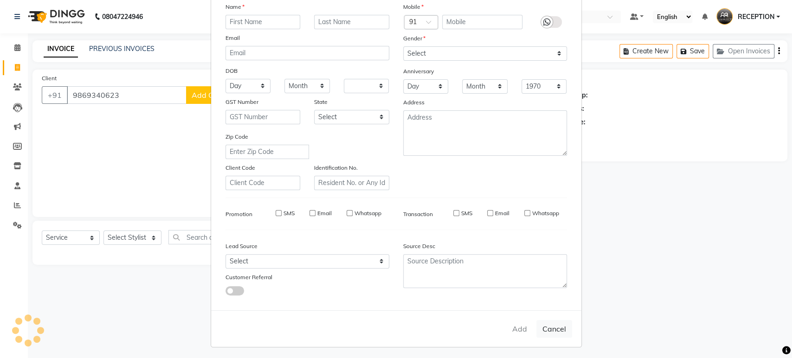
checkbox input "false"
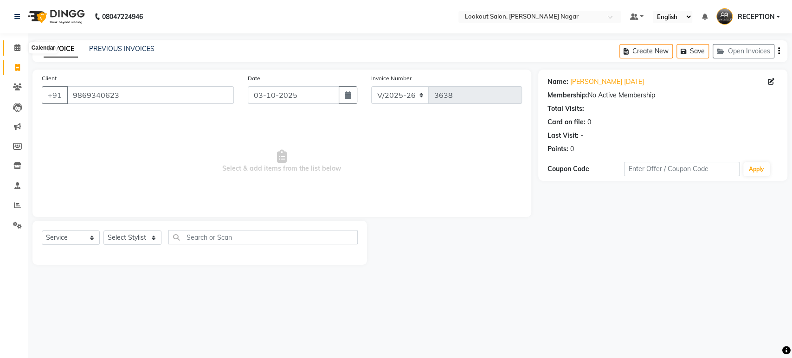
click at [19, 51] on icon at bounding box center [17, 47] width 6 height 7
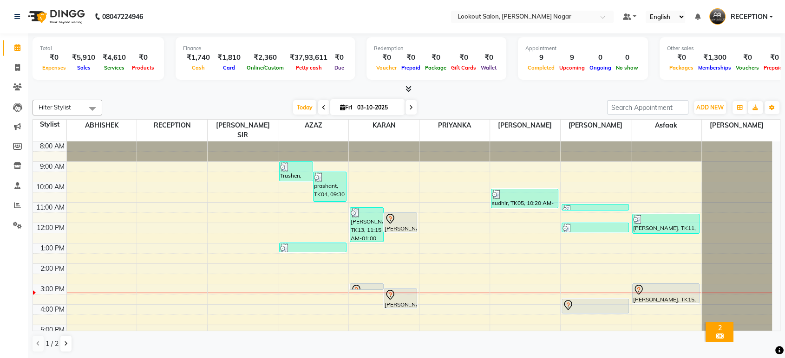
click at [406, 106] on span at bounding box center [410, 107] width 11 height 14
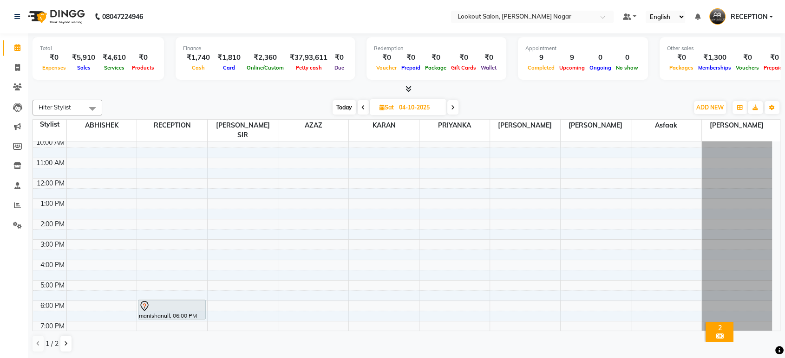
scroll to position [84, 0]
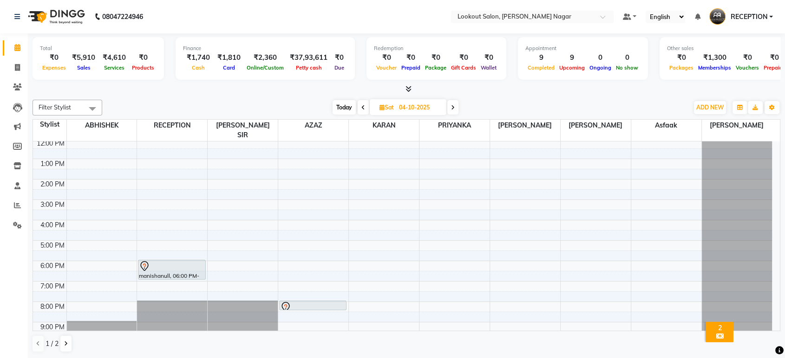
click at [357, 111] on div "Today Sat 04-10-2025" at bounding box center [395, 108] width 128 height 14
click at [361, 110] on icon at bounding box center [363, 108] width 4 height 6
click at [396, 110] on input "04-10-2025" at bounding box center [419, 108] width 46 height 14
type input "03-10-2025"
select select "10"
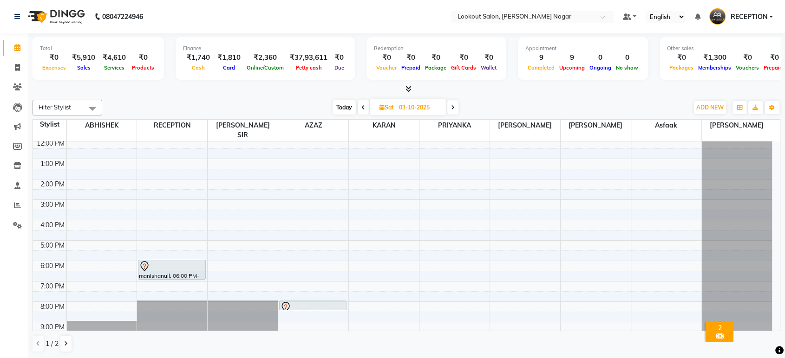
select select "2025"
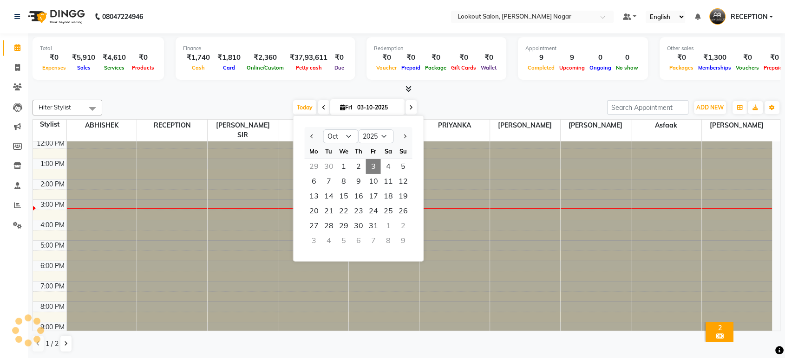
scroll to position [0, 0]
click at [449, 97] on div "Filter Stylist Select All ABHISHEK Asfaak AZAZ DHARMESH SIR kARAN PRIYANKA RECE…" at bounding box center [405, 226] width 747 height 260
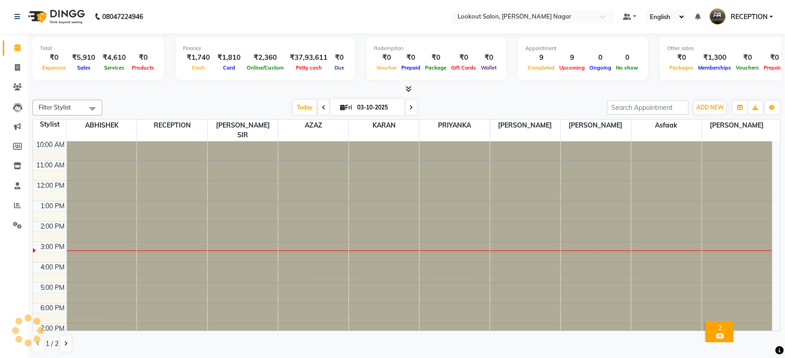
scroll to position [84, 0]
click at [19, 162] on icon at bounding box center [17, 165] width 8 height 7
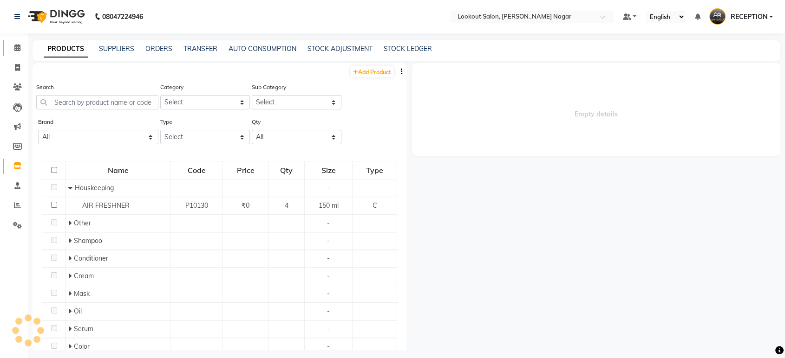
select select
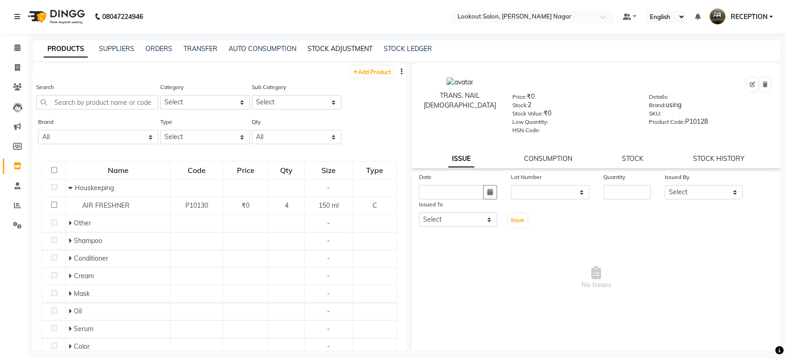
click at [332, 45] on link "STOCK ADJUSTMENT" at bounding box center [339, 49] width 65 height 8
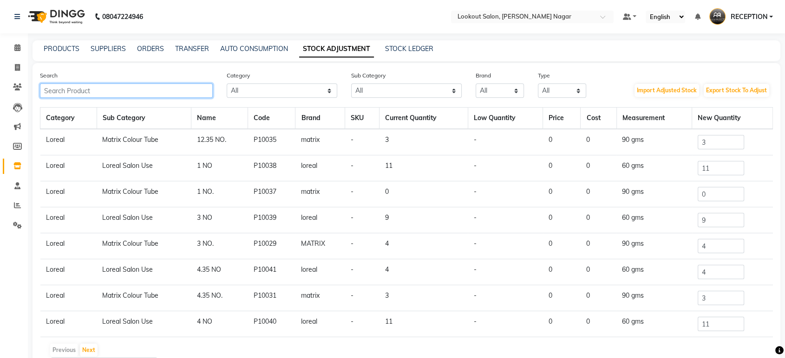
click at [148, 86] on input "text" at bounding box center [126, 91] width 173 height 14
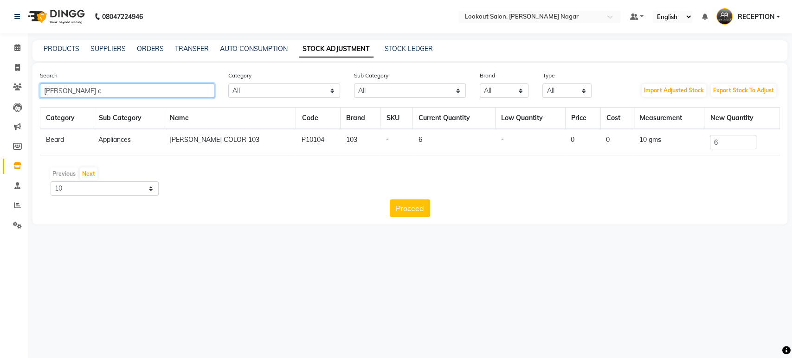
type input "beard c"
click at [717, 143] on input "6" at bounding box center [733, 142] width 46 height 14
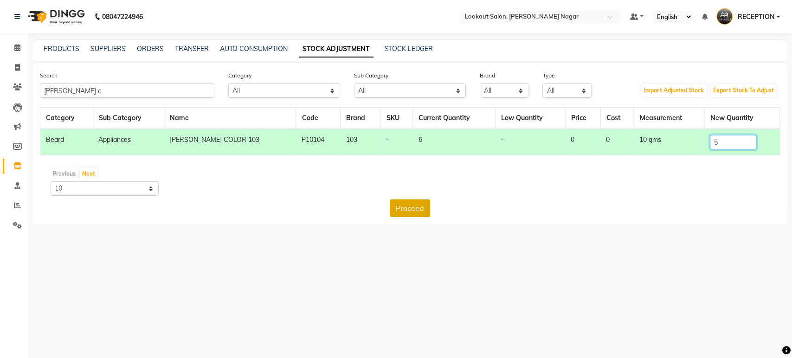
type input "5"
click at [398, 206] on button "Proceed" at bounding box center [410, 209] width 40 height 18
click at [423, 205] on button "Submit" at bounding box center [430, 209] width 37 height 18
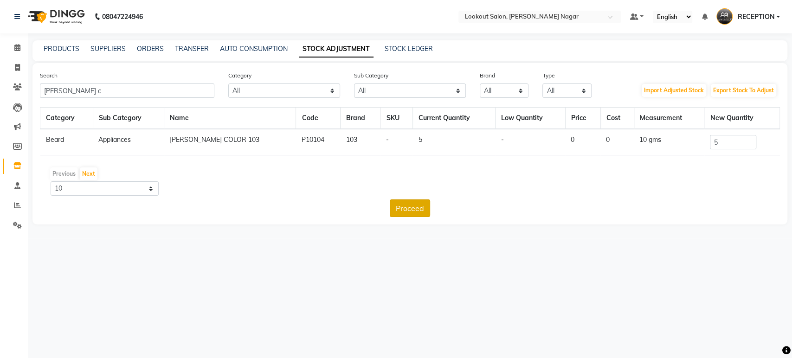
click at [422, 201] on button "Proceed" at bounding box center [410, 209] width 40 height 18
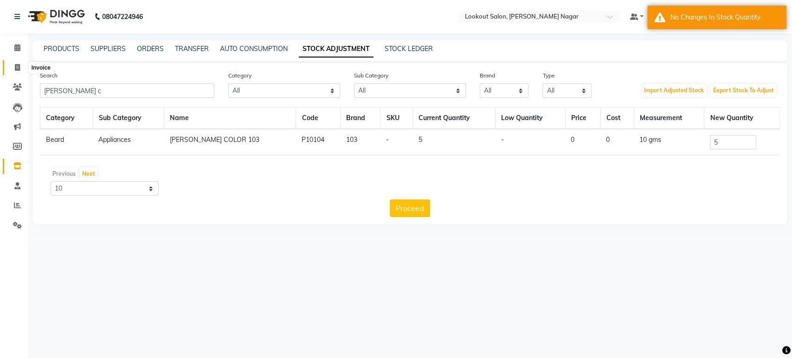
click at [18, 65] on icon at bounding box center [17, 67] width 5 height 7
select select "service"
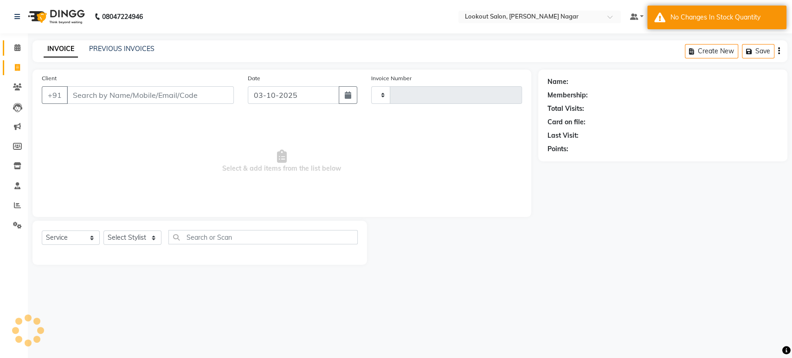
type input "3638"
select select "150"
click at [15, 47] on icon at bounding box center [17, 47] width 6 height 7
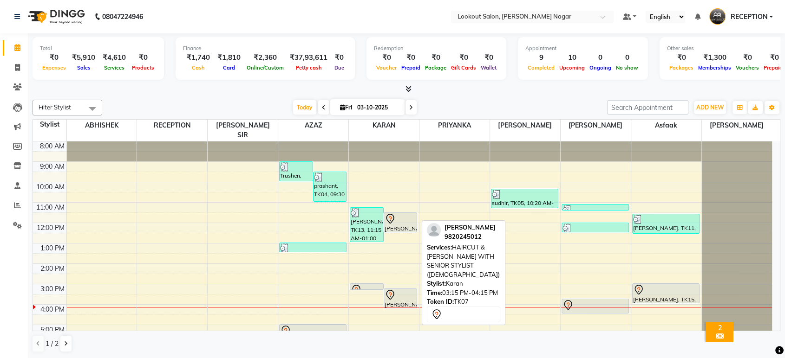
click at [396, 290] on div at bounding box center [400, 295] width 32 height 11
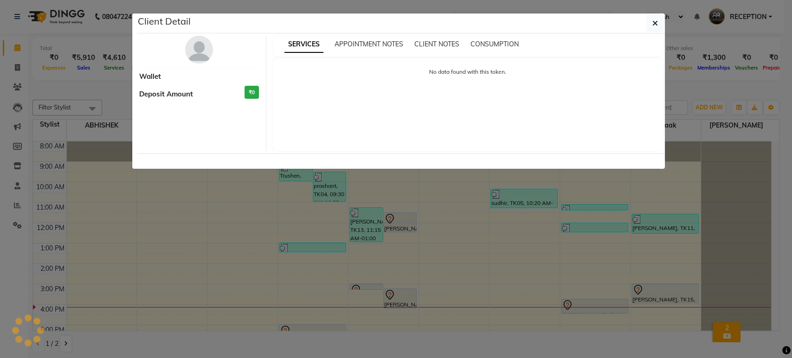
select select "7"
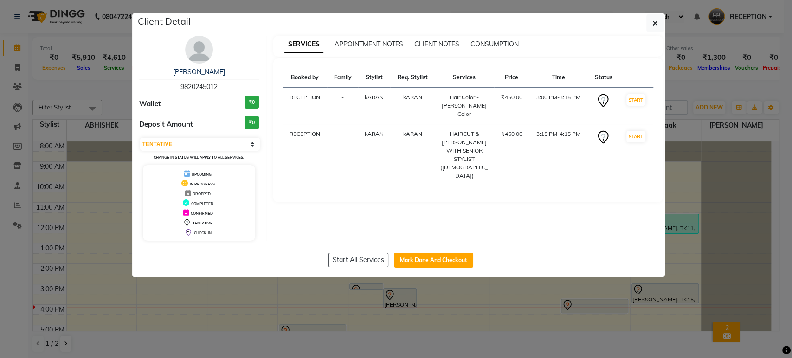
click at [213, 56] on div "himanshu 9820245012 Wallet ₹0 Deposit Amount ₹0 Select IN SERVICE CONFIRMED TEN…" at bounding box center [199, 138] width 135 height 205
click at [195, 56] on img at bounding box center [199, 50] width 28 height 28
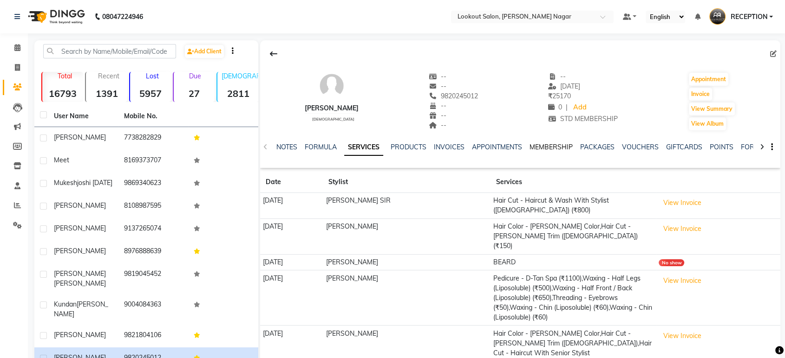
click at [557, 146] on link "MEMBERSHIP" at bounding box center [550, 147] width 43 height 8
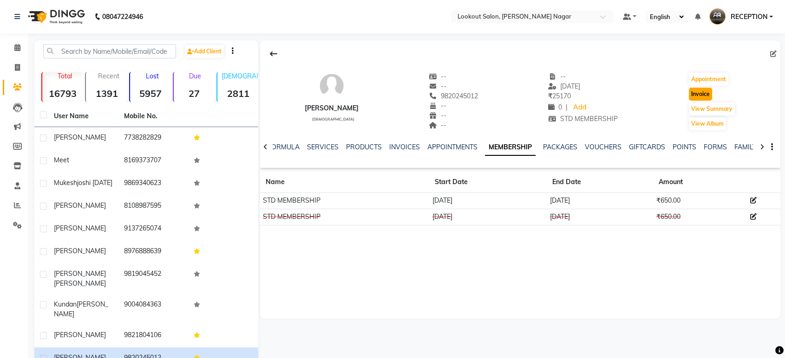
click at [701, 94] on button "Invoice" at bounding box center [699, 94] width 23 height 13
select select "service"
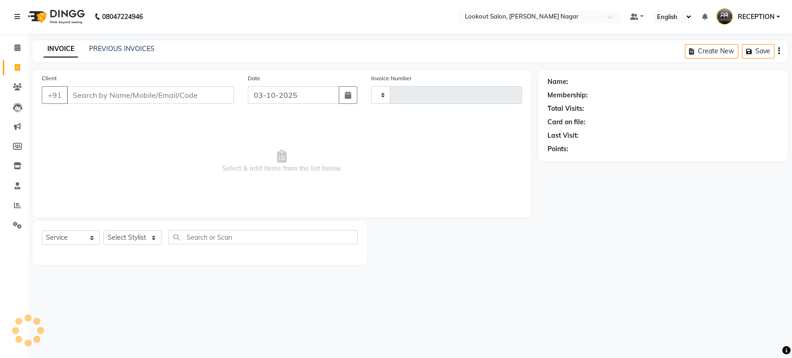
type input "3638"
select select "150"
type input "9820245012"
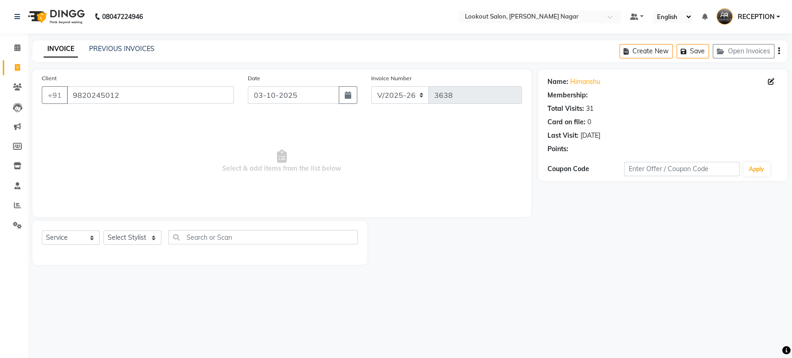
select select "1: Object"
select select "150"
select select "service"
select select "1: Object"
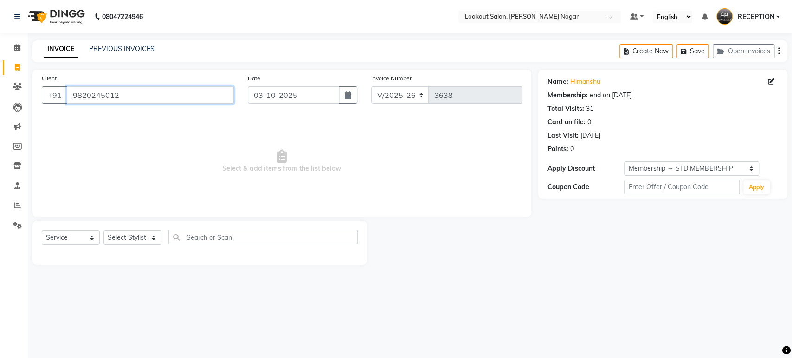
click at [164, 94] on input "9820245012" at bounding box center [150, 95] width 167 height 18
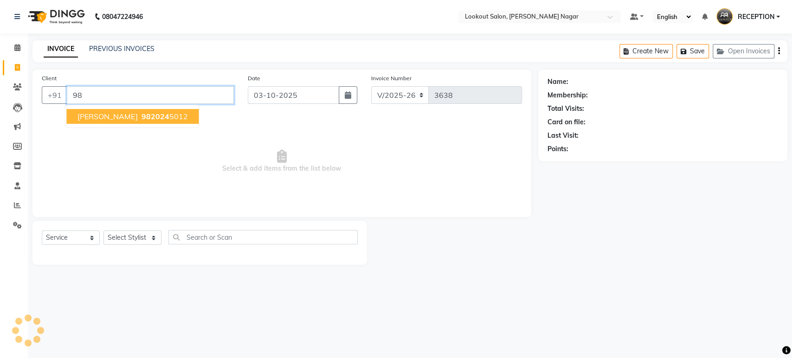
type input "9"
click at [164, 119] on ngb-highlight "9321630 183" at bounding box center [163, 116] width 48 height 9
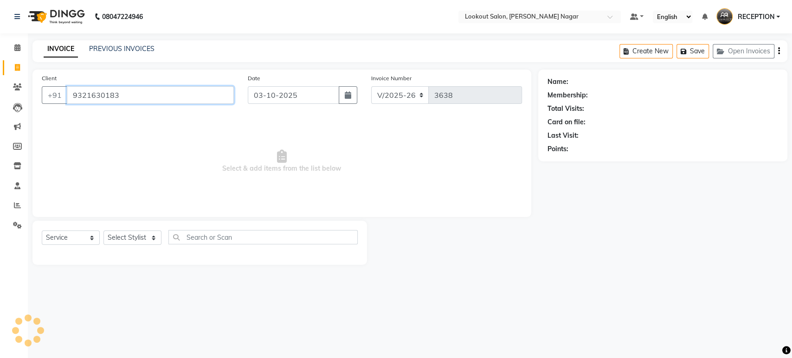
type input "9321630183"
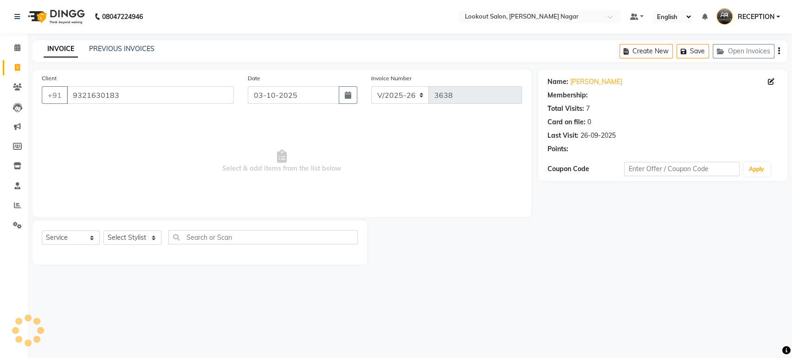
select select "1: Object"
select select "150"
select select "service"
select select "1: Object"
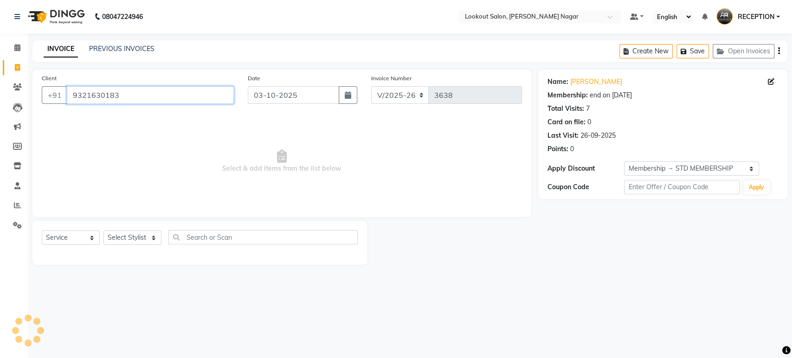
click at [214, 100] on input "9321630183" at bounding box center [150, 95] width 167 height 18
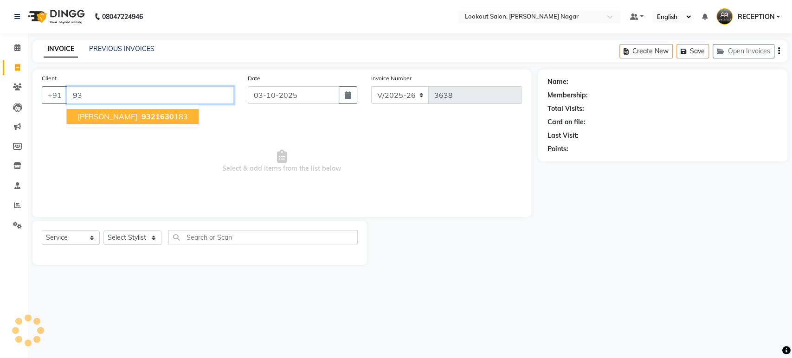
type input "9"
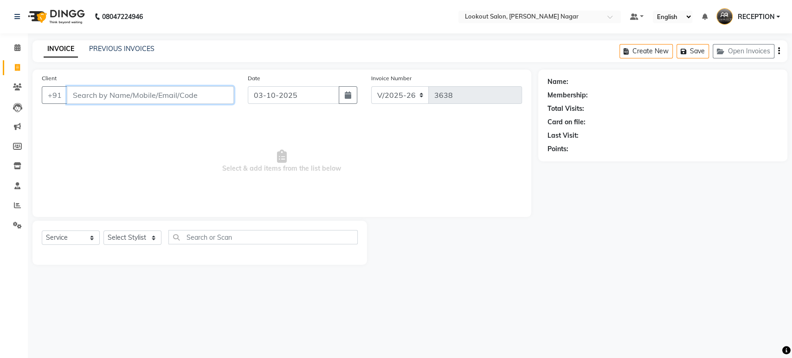
click at [175, 92] on input "Client" at bounding box center [150, 95] width 167 height 18
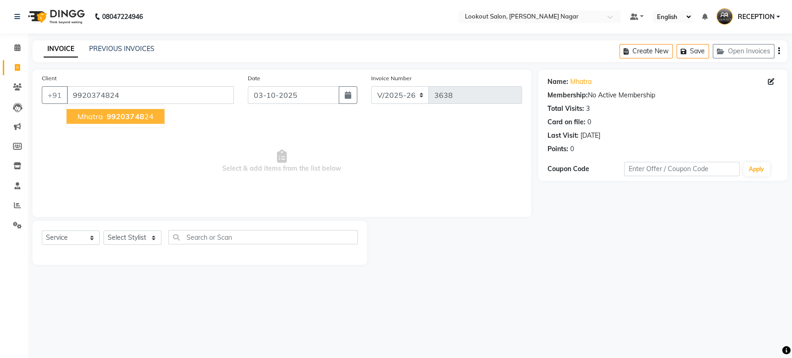
click at [149, 115] on ngb-highlight "99203748 24" at bounding box center [129, 116] width 48 height 9
click at [149, 115] on span "Select & add items from the list below" at bounding box center [282, 161] width 480 height 93
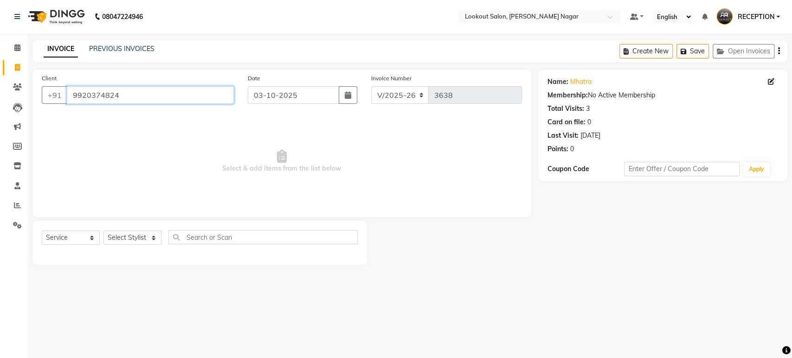
click at [163, 97] on input "9920374824" at bounding box center [150, 95] width 167 height 18
type input "9"
click at [178, 91] on input "Client" at bounding box center [150, 95] width 167 height 18
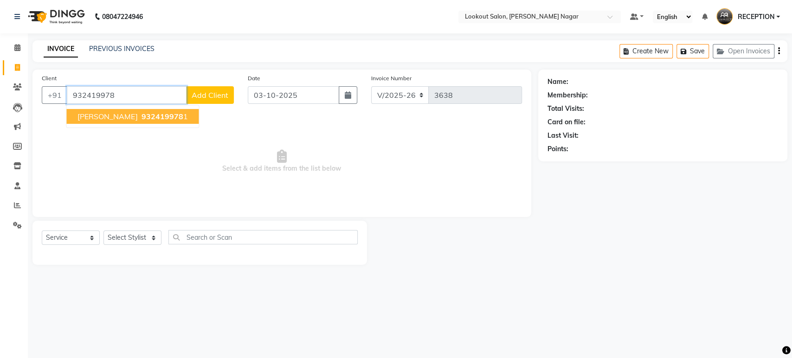
click at [151, 110] on button "Parth Desai 932419978 1" at bounding box center [132, 116] width 132 height 15
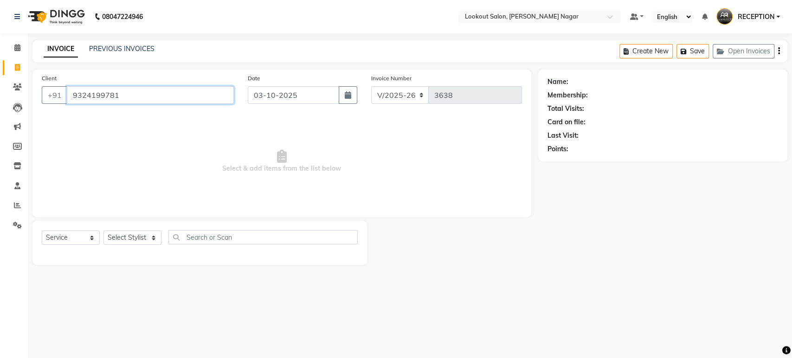
type input "9324199781"
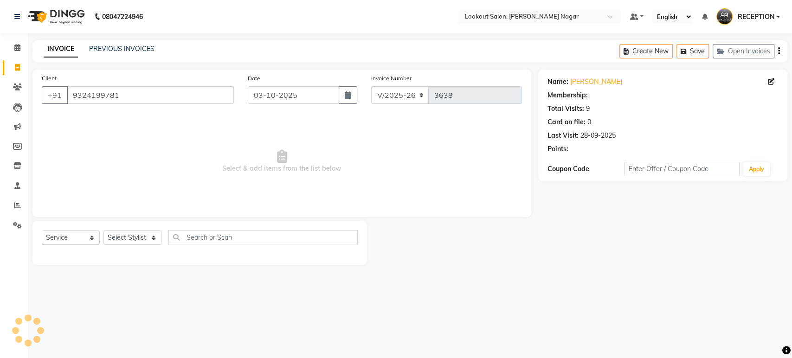
select select "1: Object"
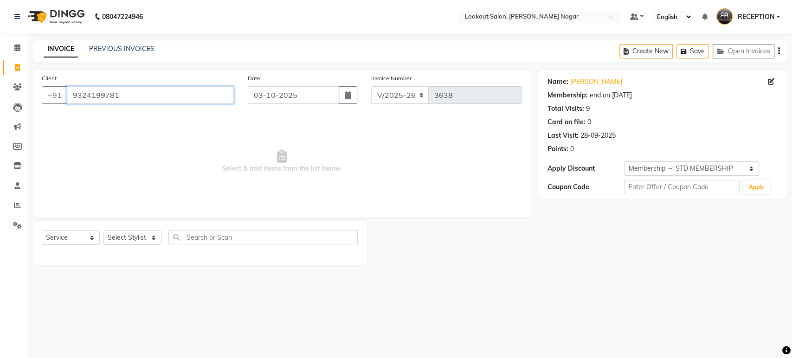
click at [207, 92] on input "9324199781" at bounding box center [150, 95] width 167 height 18
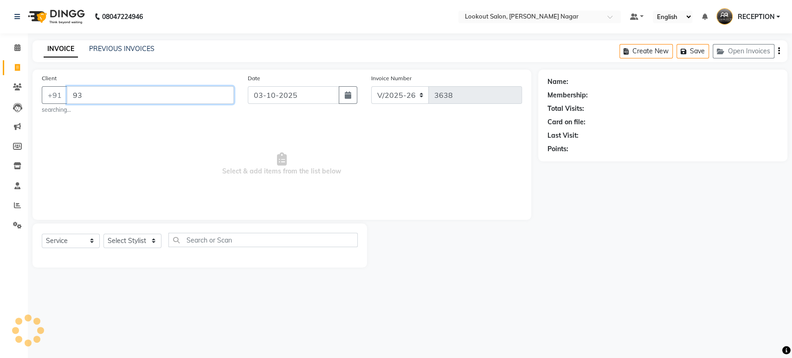
type input "9"
click at [183, 93] on input "Client" at bounding box center [150, 95] width 167 height 18
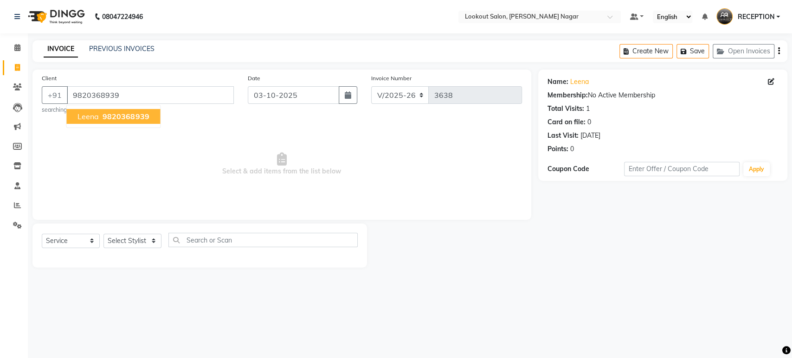
click at [128, 115] on span "9820368939" at bounding box center [126, 116] width 46 height 9
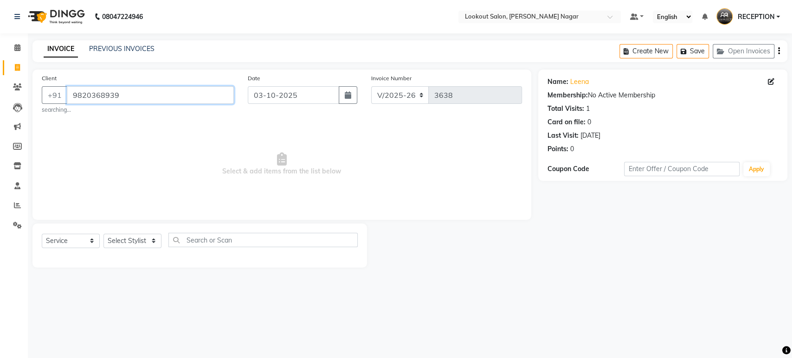
click at [186, 97] on input "9820368939" at bounding box center [150, 95] width 167 height 18
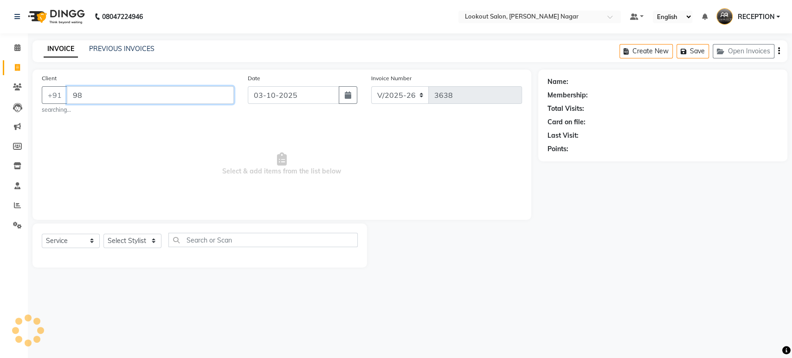
type input "9"
click at [199, 93] on input "Client" at bounding box center [150, 95] width 167 height 18
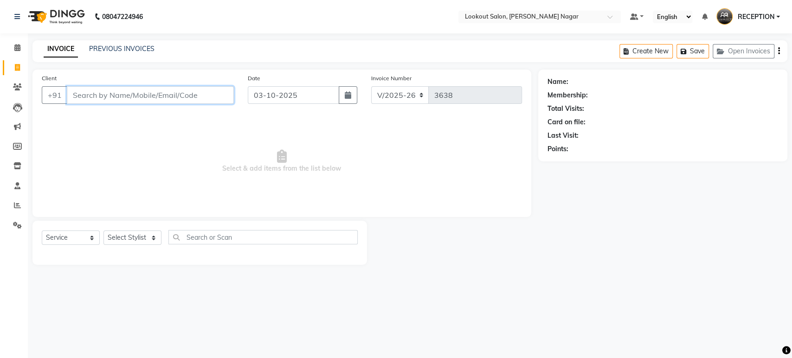
click at [199, 93] on input "Client" at bounding box center [150, 95] width 167 height 18
click at [178, 99] on input "Client" at bounding box center [150, 95] width 167 height 18
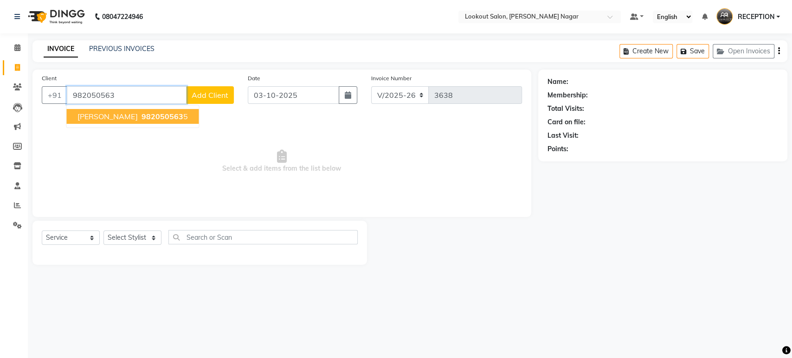
click at [168, 113] on span "982050563" at bounding box center [162, 116] width 42 height 9
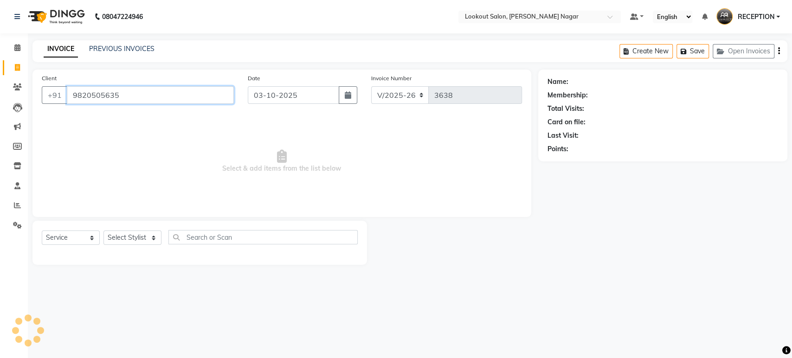
type input "9820505635"
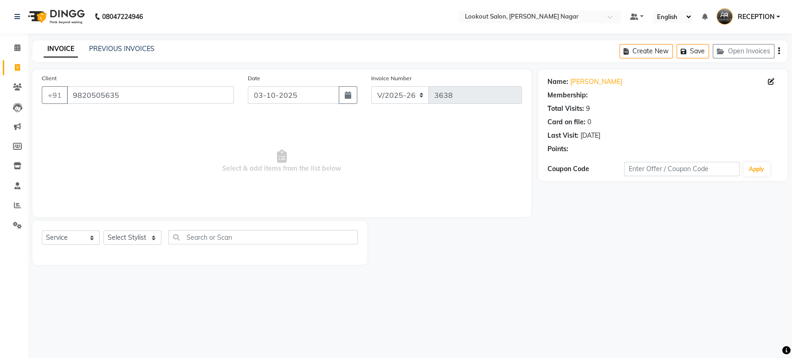
select select "1: Object"
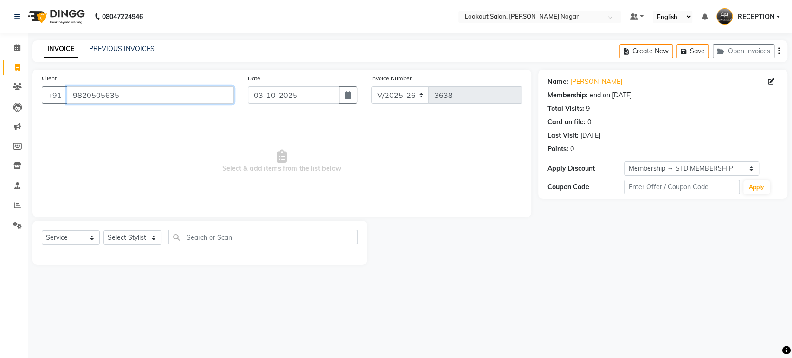
click at [153, 94] on input "9820505635" at bounding box center [150, 95] width 167 height 18
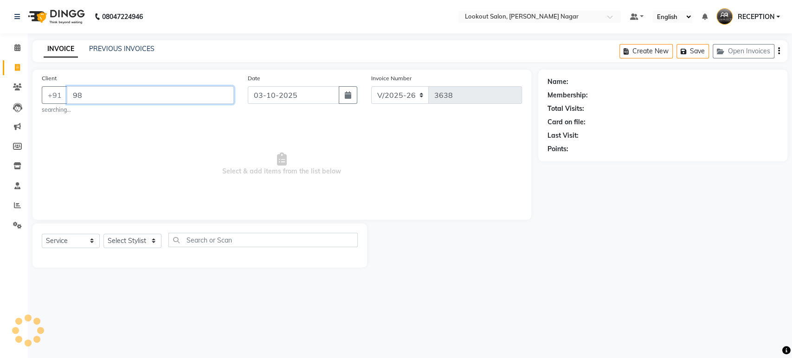
type input "9"
click at [18, 46] on icon at bounding box center [17, 47] width 6 height 7
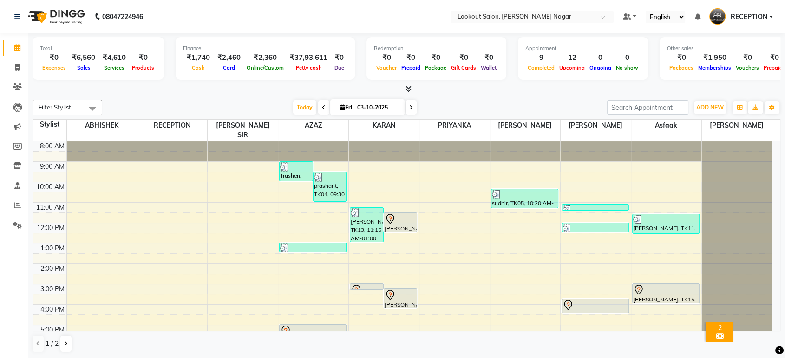
click at [409, 109] on icon at bounding box center [411, 108] width 4 height 6
type input "04-10-2025"
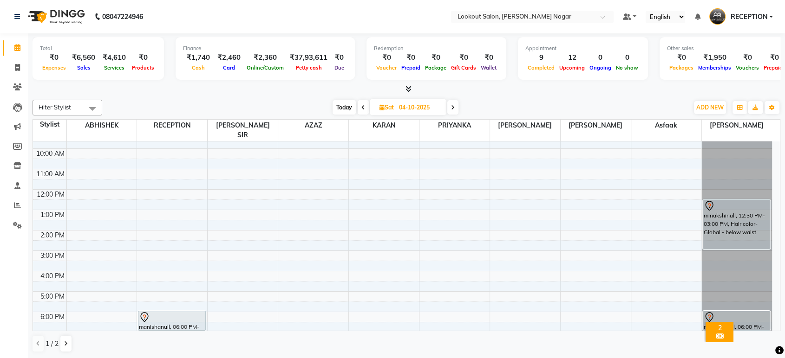
scroll to position [52, 0]
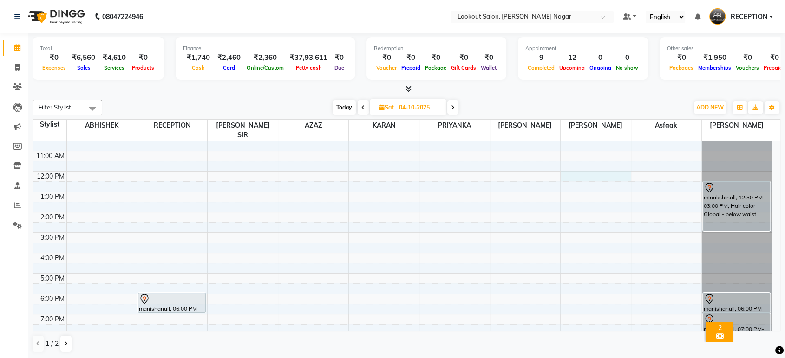
click at [581, 166] on div "8:00 AM 9:00 AM 10:00 AM 11:00 AM 12:00 PM 1:00 PM 2:00 PM 3:00 PM 4:00 PM 5:00…" at bounding box center [402, 233] width 739 height 286
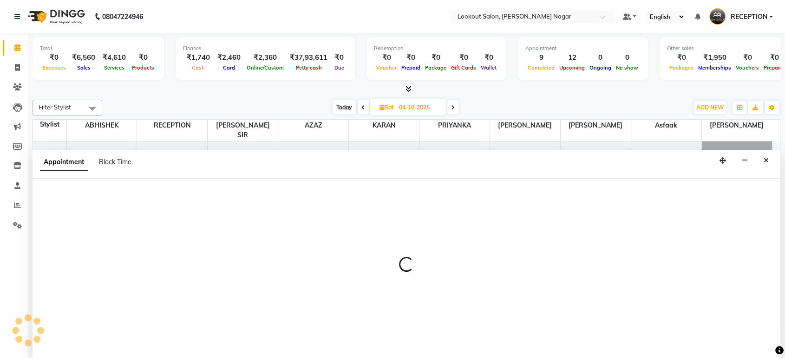
scroll to position [0, 0]
select select "43154"
select select "720"
select select "tentative"
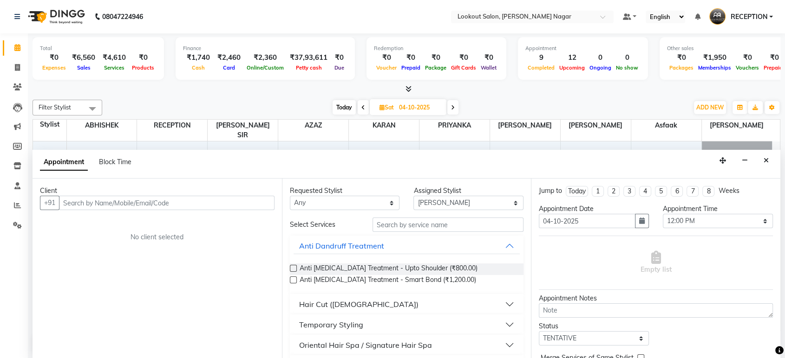
click at [212, 208] on input "text" at bounding box center [166, 203] width 215 height 14
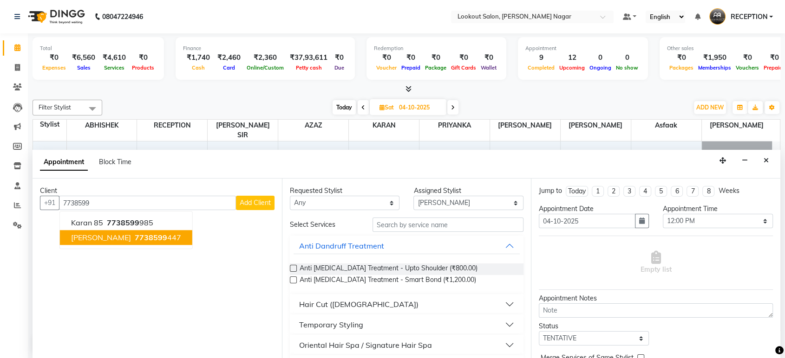
click at [143, 240] on span "7738599" at bounding box center [151, 238] width 32 height 9
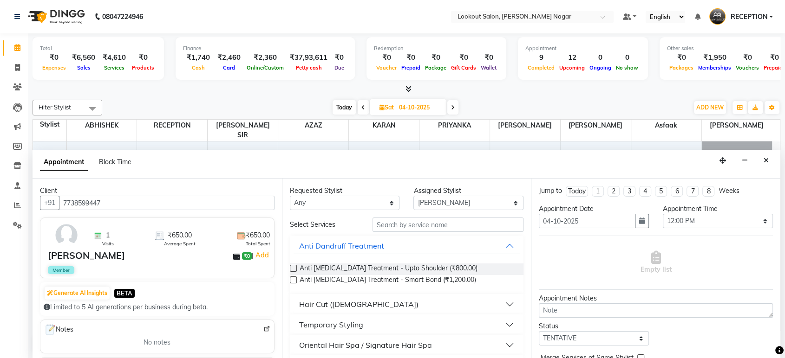
type input "7738599447"
click at [365, 205] on select "Any ABHISHEK Asfaak [PERSON_NAME] [PERSON_NAME] PRIYANKA RECEPTION [PERSON_NAME…" at bounding box center [345, 203] width 110 height 14
select select "43154"
click at [290, 196] on select "Any ABHISHEK Asfaak [PERSON_NAME] [PERSON_NAME] PRIYANKA RECEPTION [PERSON_NAME…" at bounding box center [345, 203] width 110 height 14
click at [396, 226] on input "text" at bounding box center [447, 225] width 151 height 14
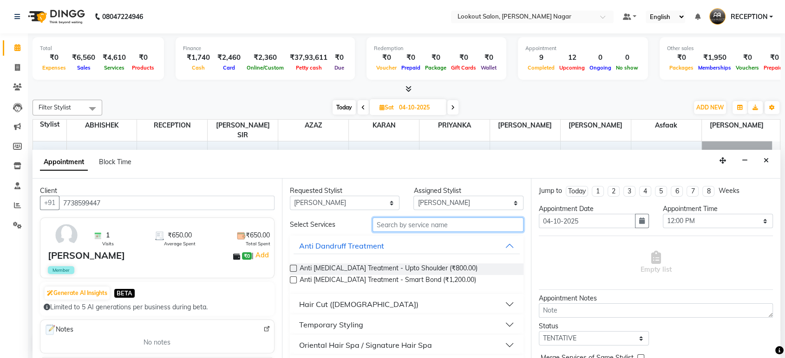
click at [396, 226] on input "text" at bounding box center [447, 225] width 151 height 14
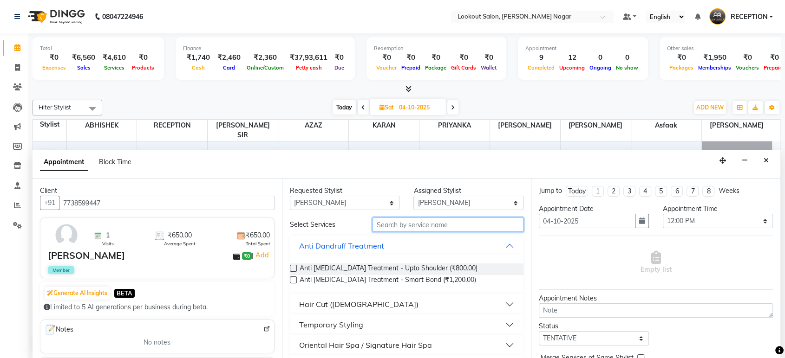
click at [463, 221] on input "text" at bounding box center [447, 225] width 151 height 14
click at [464, 221] on input "text" at bounding box center [447, 225] width 151 height 14
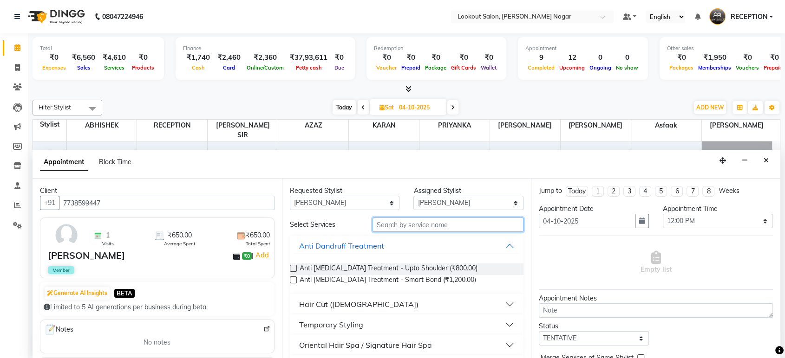
click at [464, 221] on input "text" at bounding box center [447, 225] width 151 height 14
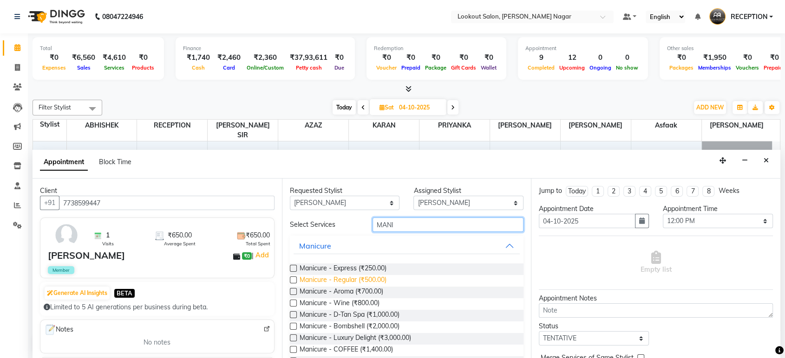
type input "MANI"
click at [382, 275] on span "Manicure - Regular (₹500.00)" at bounding box center [342, 281] width 87 height 12
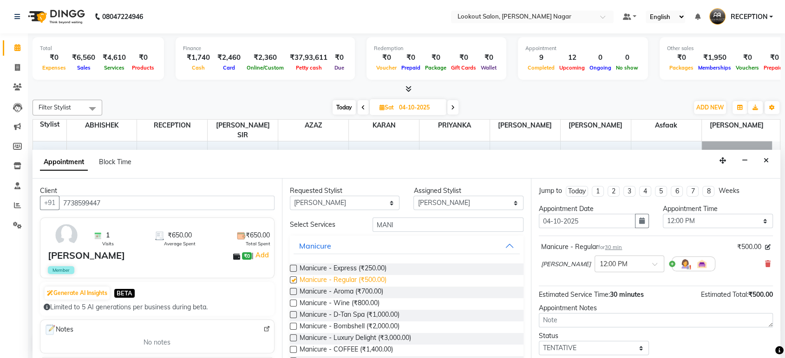
checkbox input "false"
click at [404, 221] on input "MANI" at bounding box center [447, 225] width 151 height 14
type input "M"
type input "PEDI"
click at [368, 279] on span "Pedicure - Regular (₹600.00)" at bounding box center [341, 281] width 85 height 12
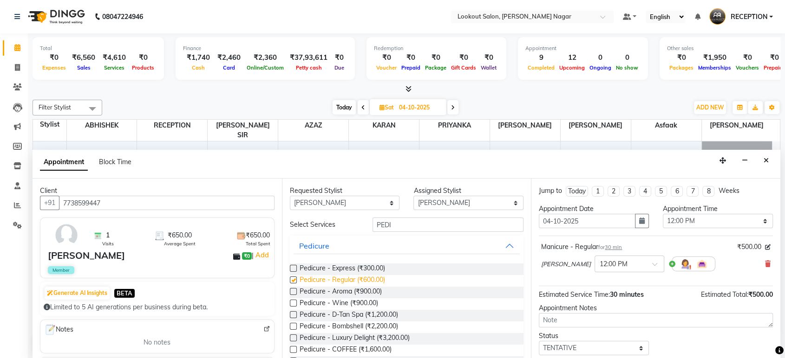
checkbox input "false"
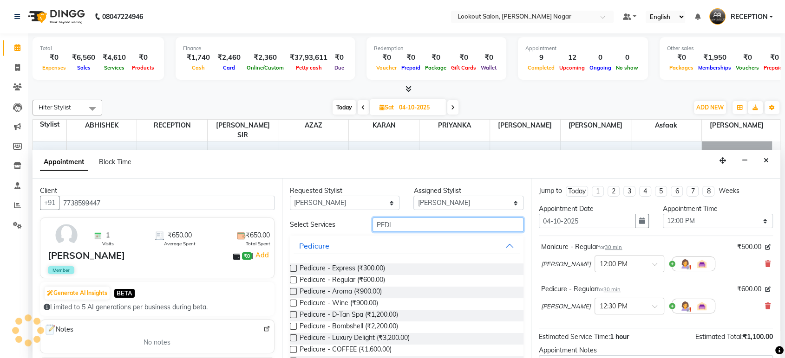
click at [434, 220] on input "PEDI" at bounding box center [447, 225] width 151 height 14
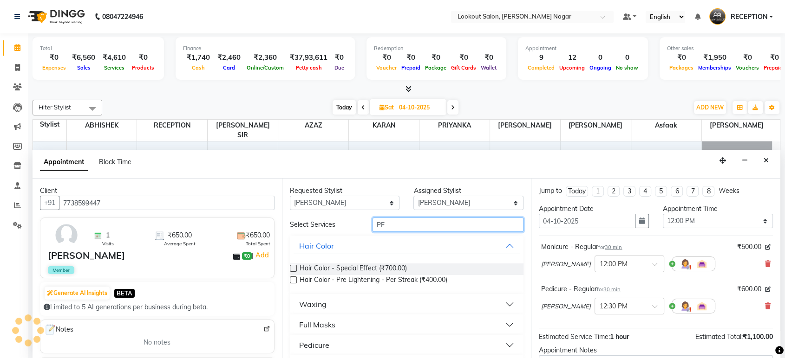
type input "P"
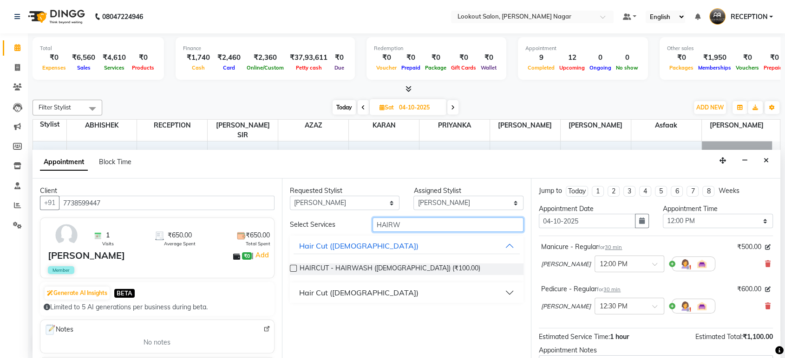
type input "HAIRW"
click at [516, 289] on button "Hair Cut ([DEMOGRAPHIC_DATA])" at bounding box center [406, 293] width 227 height 17
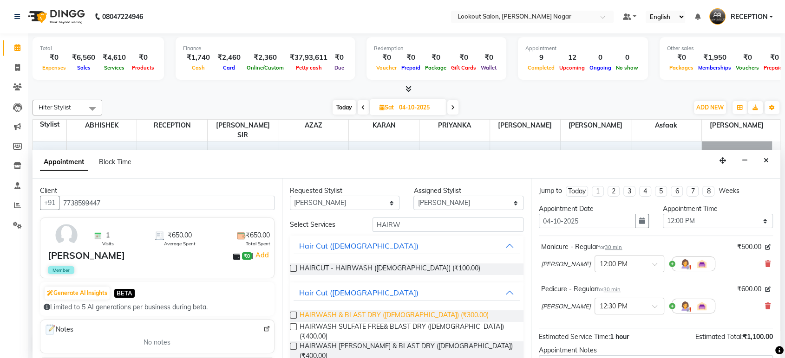
click at [399, 315] on span "HAIRWASH & BLAST DRY (Female) (₹300.00)" at bounding box center [393, 317] width 189 height 12
checkbox input "false"
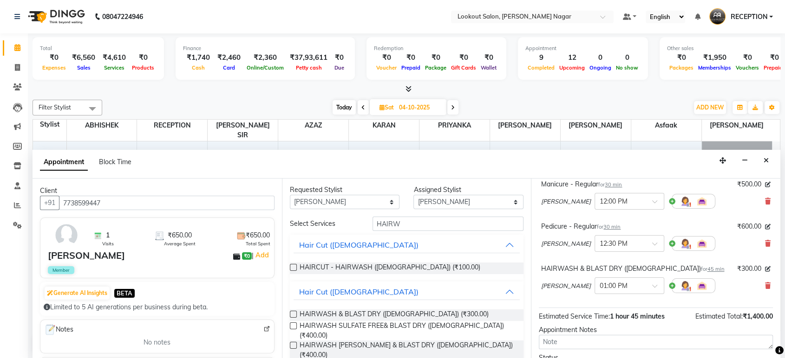
scroll to position [139, 0]
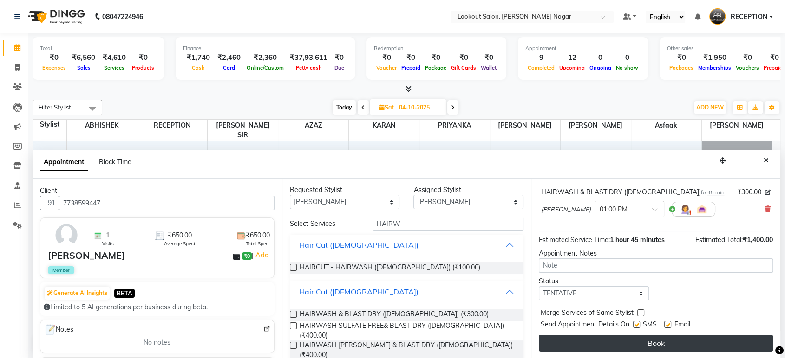
click at [608, 341] on button "Book" at bounding box center [656, 343] width 234 height 17
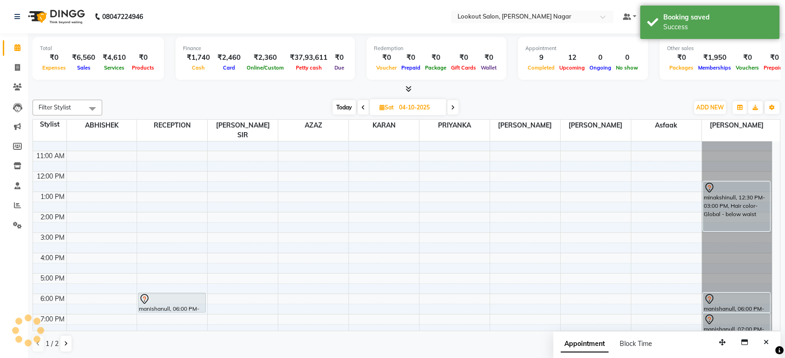
scroll to position [0, 0]
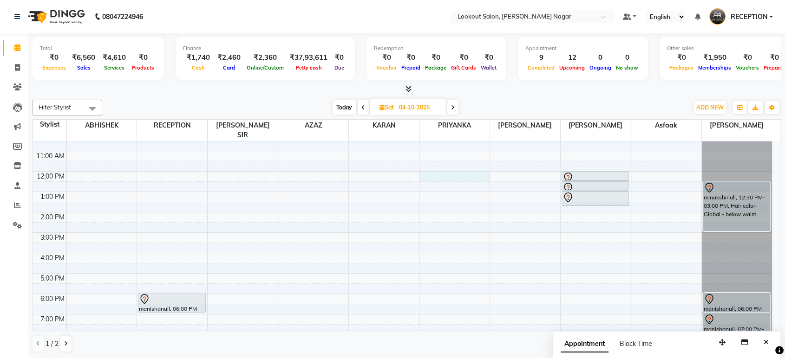
click at [460, 164] on div "8:00 AM 9:00 AM 10:00 AM 11:00 AM 12:00 PM 1:00 PM 2:00 PM 3:00 PM 4:00 PM 5:00…" at bounding box center [402, 233] width 739 height 286
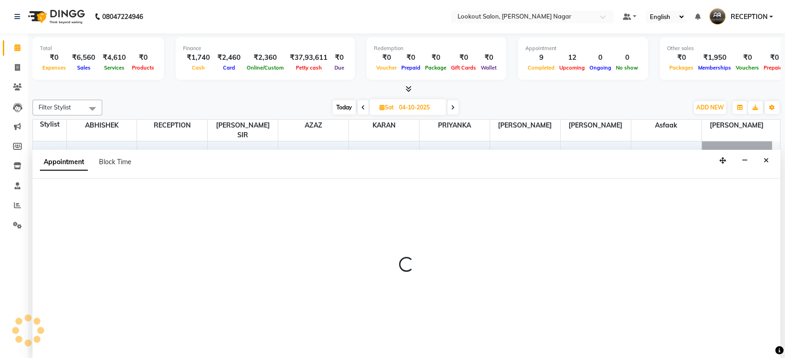
select select "16862"
select select "720"
select select "tentative"
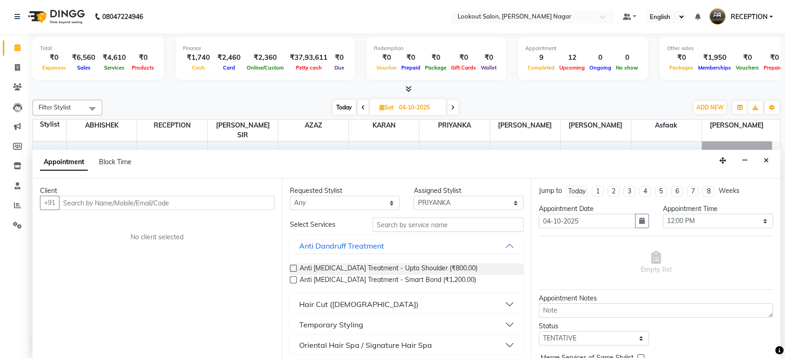
click at [152, 203] on input "text" at bounding box center [166, 203] width 215 height 14
type input "T"
click at [766, 163] on icon "Close" at bounding box center [765, 160] width 5 height 6
click at [766, 90] on div at bounding box center [736, 90] width 70 height 0
select select "92789"
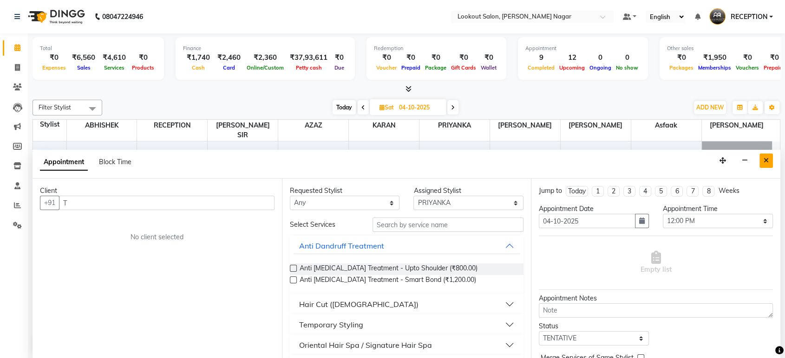
select select "tentative"
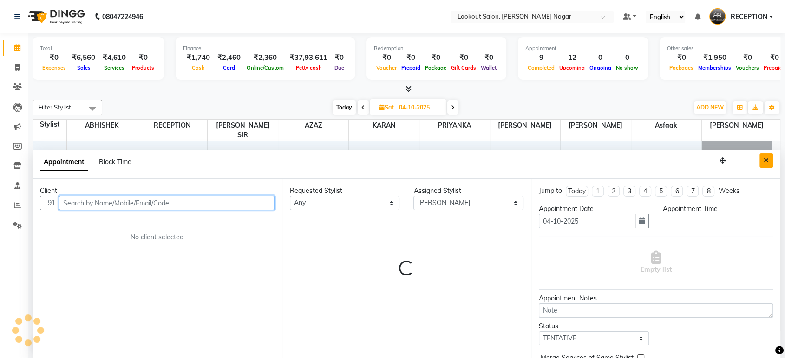
select select "720"
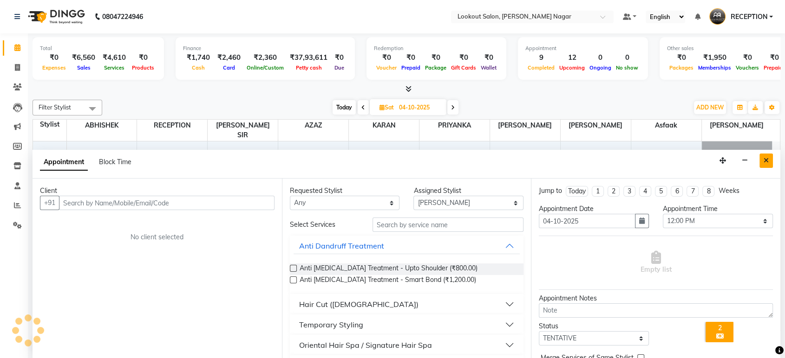
click at [764, 162] on icon "Close" at bounding box center [765, 160] width 5 height 6
click at [764, 90] on div at bounding box center [736, 90] width 70 height 0
select select "92789"
select select "tentative"
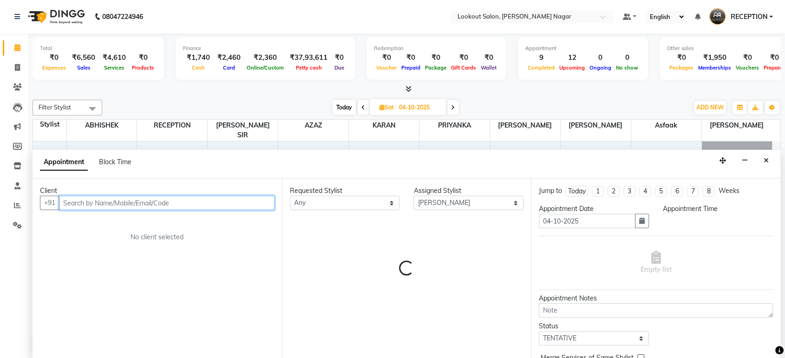
select select "720"
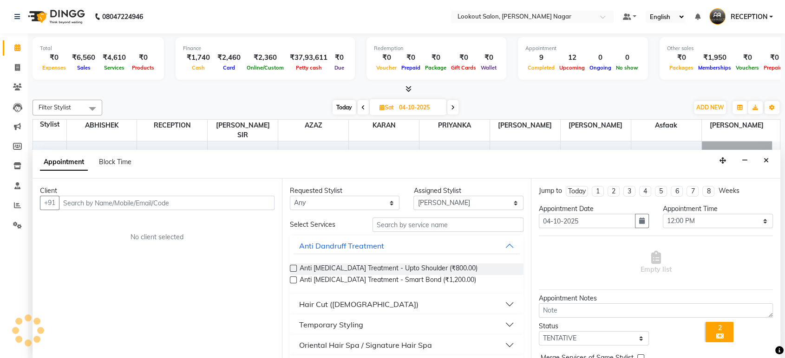
click at [764, 162] on icon "Close" at bounding box center [765, 160] width 5 height 6
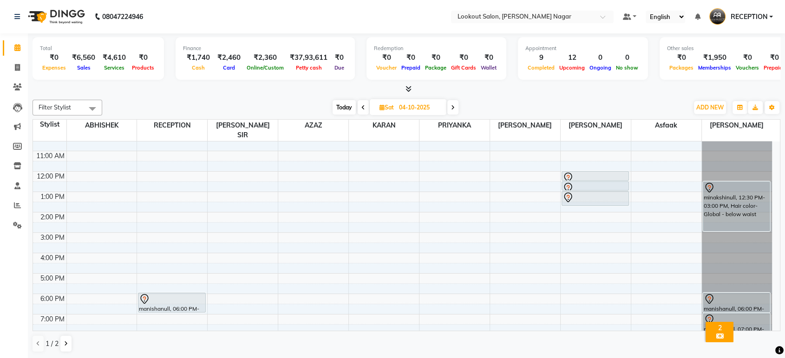
click at [439, 166] on div "8:00 AM 9:00 AM 10:00 AM 11:00 AM 12:00 PM 1:00 PM 2:00 PM 3:00 PM 4:00 PM 5:00…" at bounding box center [402, 233] width 739 height 286
select select "16862"
select select "tentative"
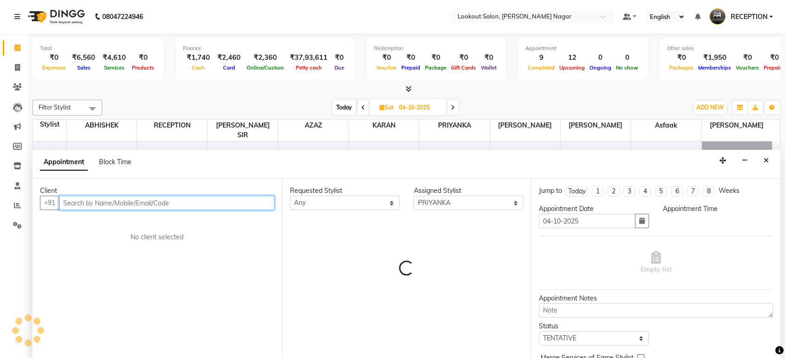
select select "720"
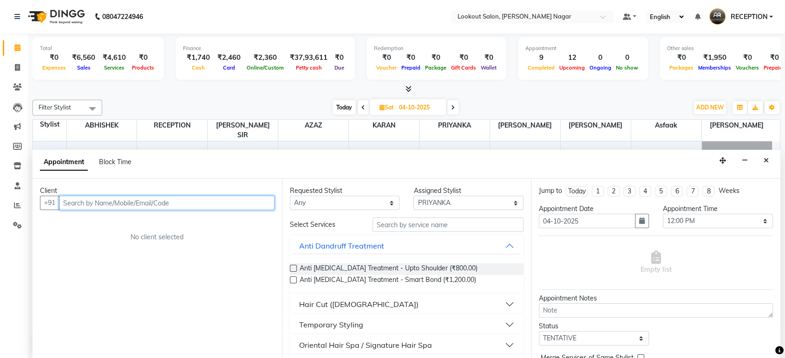
click at [246, 200] on input "text" at bounding box center [166, 203] width 215 height 14
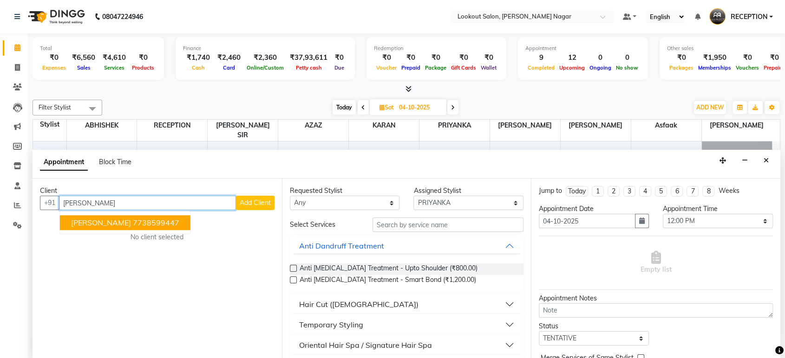
click at [167, 222] on ngb-highlight "7738599447" at bounding box center [156, 223] width 46 height 9
type input "7738599447"
click at [167, 222] on div "Client +91 7738599447 taashvi Shetty 7738599447 Add Client No client selected" at bounding box center [156, 269] width 249 height 180
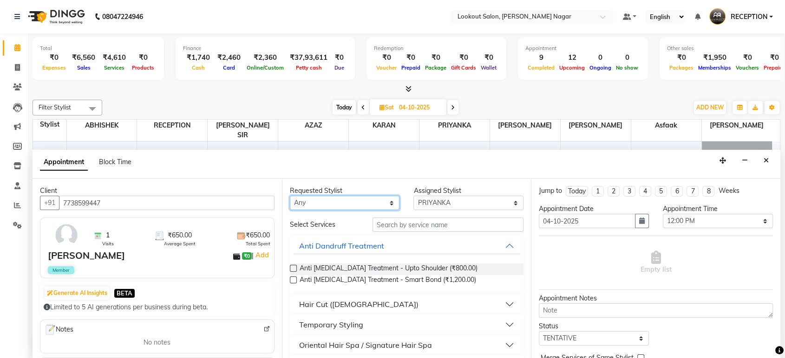
click at [370, 205] on select "Any ABHISHEK Asfaak [PERSON_NAME] [PERSON_NAME] PRIYANKA RECEPTION [PERSON_NAME…" at bounding box center [345, 203] width 110 height 14
select select "16862"
click at [290, 196] on select "Any ABHISHEK Asfaak [PERSON_NAME] [PERSON_NAME] PRIYANKA RECEPTION [PERSON_NAME…" at bounding box center [345, 203] width 110 height 14
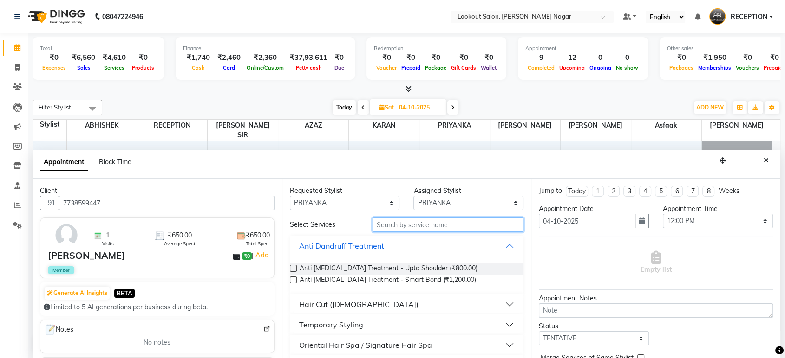
click at [399, 218] on input "text" at bounding box center [447, 225] width 151 height 14
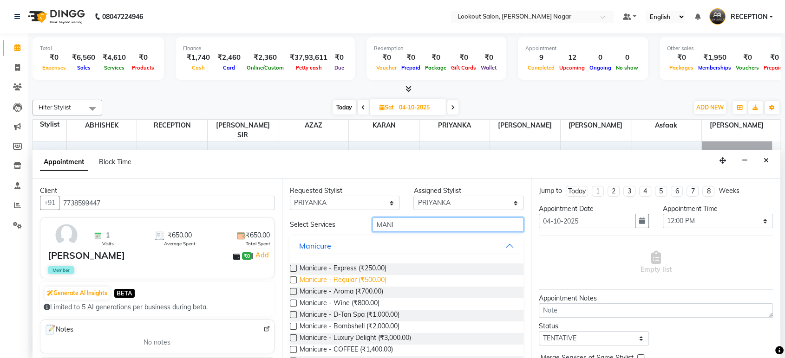
type input "MANI"
click at [377, 279] on span "Manicure - Regular (₹500.00)" at bounding box center [342, 281] width 87 height 12
checkbox input "false"
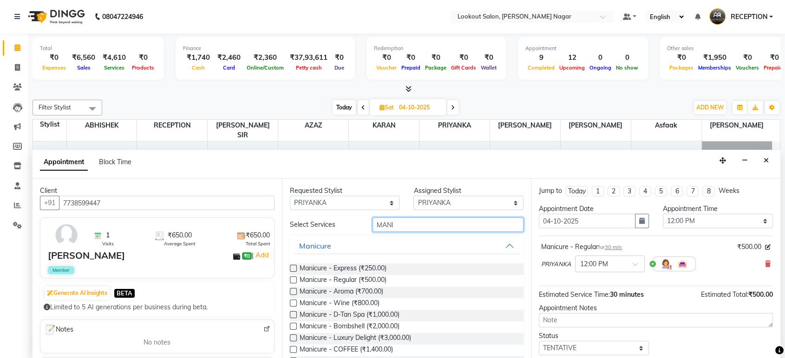
click at [411, 219] on input "MANI" at bounding box center [447, 225] width 151 height 14
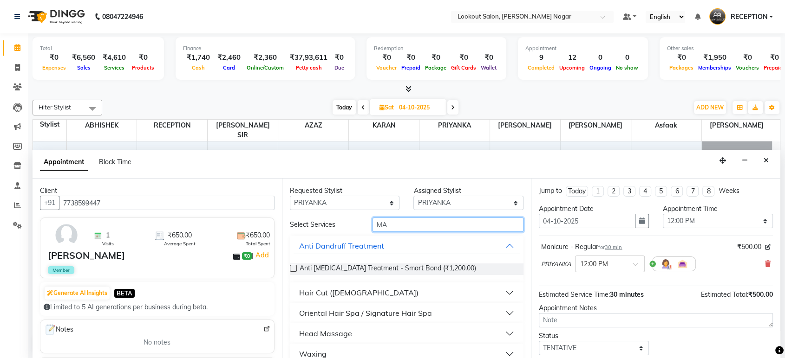
type input "M"
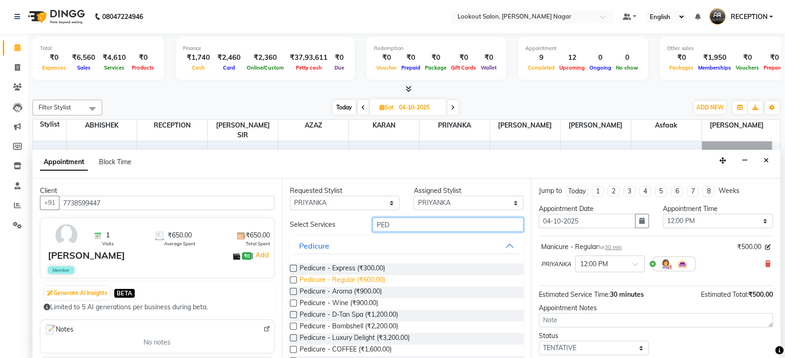
type input "PED"
click at [370, 277] on span "Pedicure - Regular (₹600.00)" at bounding box center [341, 281] width 85 height 12
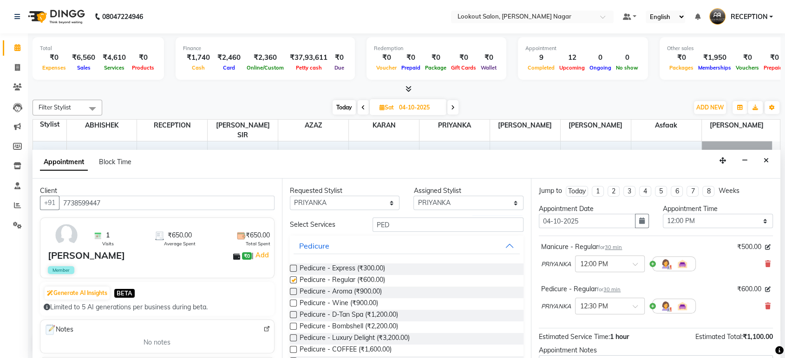
checkbox input "false"
click at [413, 226] on input "PED" at bounding box center [447, 225] width 151 height 14
type input "P"
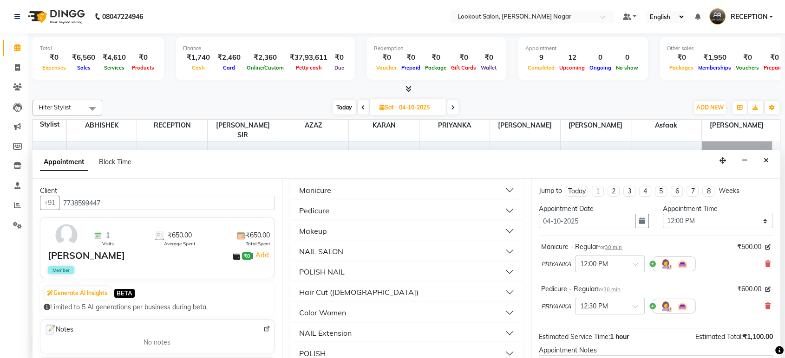
scroll to position [299, 0]
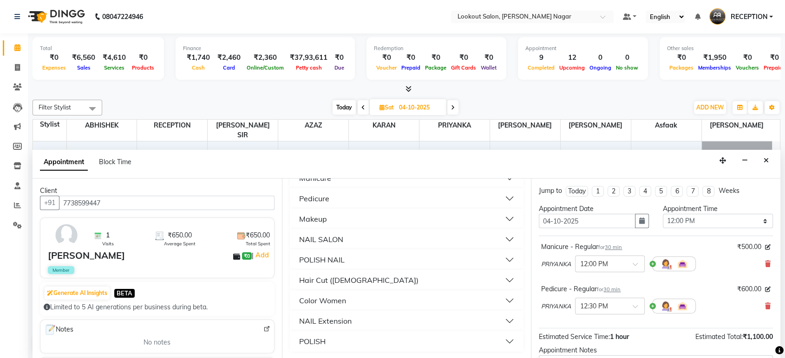
type input "300"
click at [497, 279] on button "Hair Cut (Female)" at bounding box center [406, 280] width 227 height 17
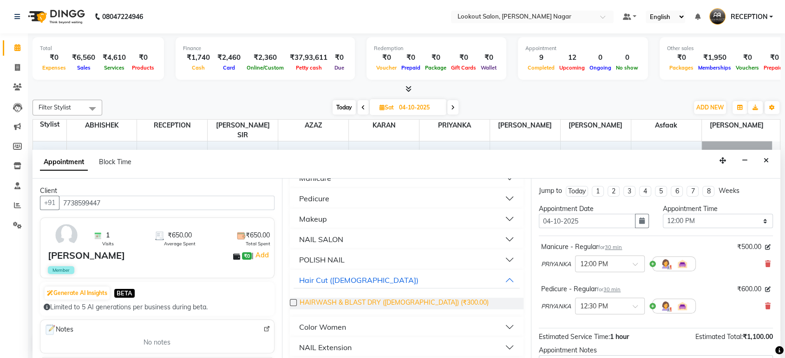
click at [414, 302] on span "HAIRWASH & BLAST DRY ([DEMOGRAPHIC_DATA]) (₹300.00)" at bounding box center [393, 304] width 189 height 12
checkbox input "false"
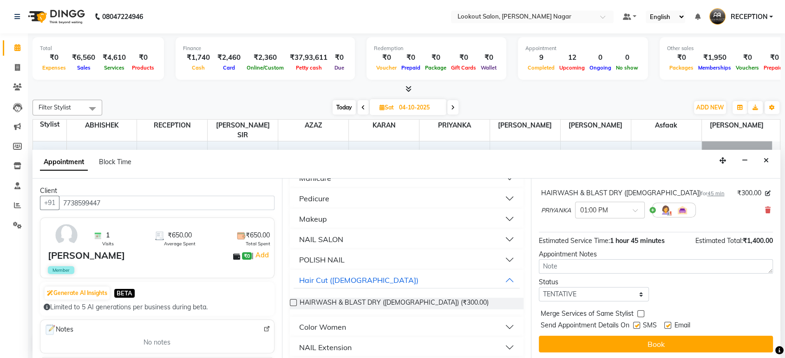
scroll to position [139, 0]
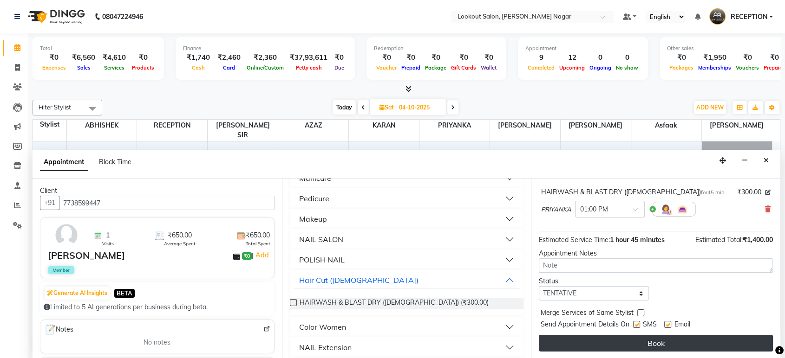
click at [618, 340] on button "Book" at bounding box center [656, 343] width 234 height 17
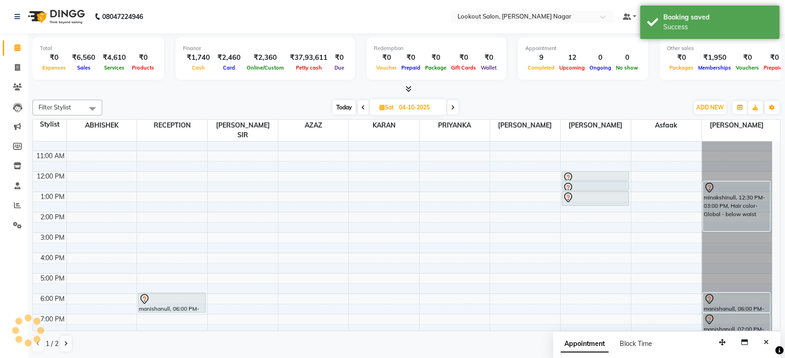
scroll to position [0, 0]
click at [15, 66] on icon at bounding box center [17, 67] width 5 height 7
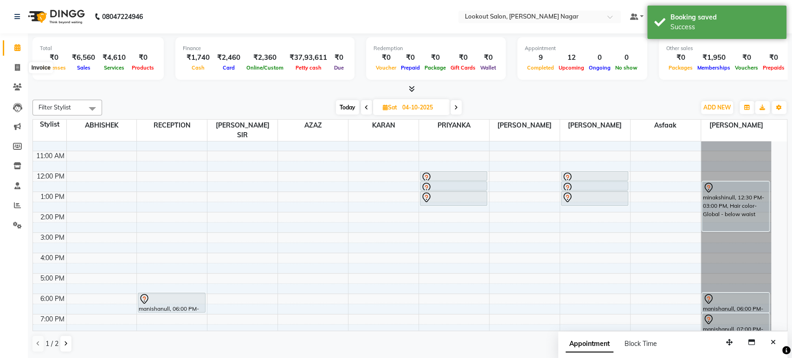
select select "service"
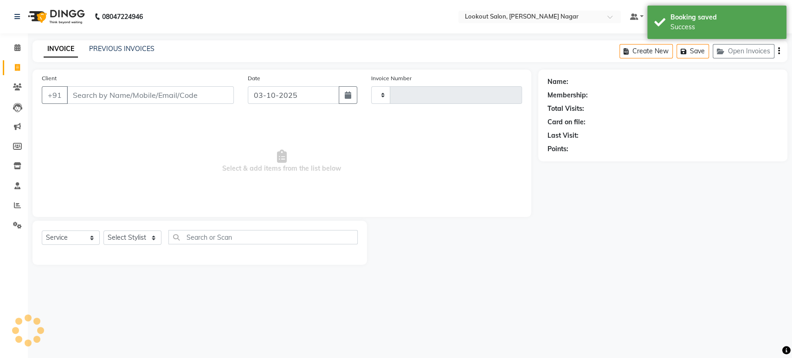
click at [134, 91] on input "Client" at bounding box center [150, 95] width 167 height 18
type input "8"
type input "3639"
select select "150"
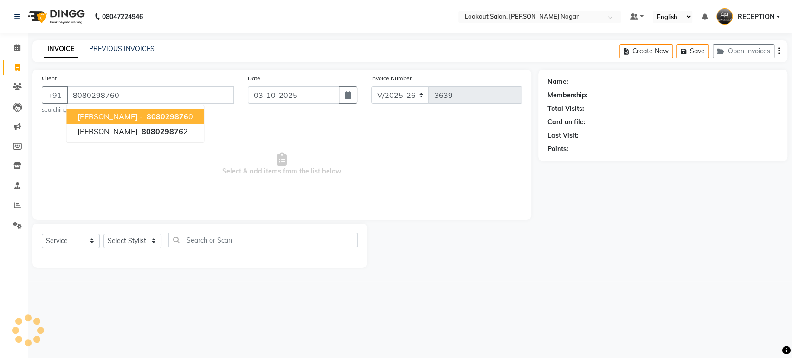
type input "8080298760"
select select "1: Object"
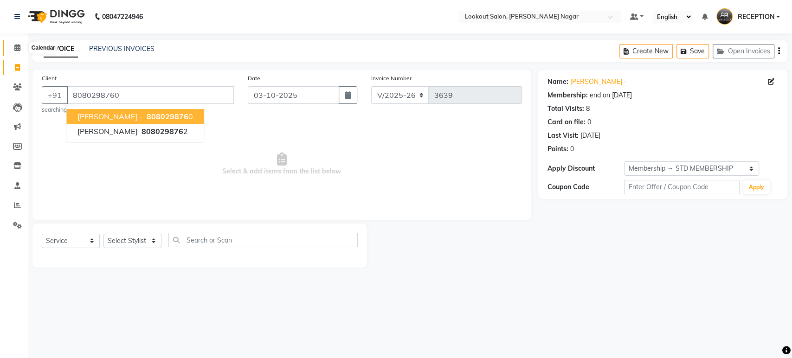
click at [22, 46] on span at bounding box center [17, 48] width 16 height 11
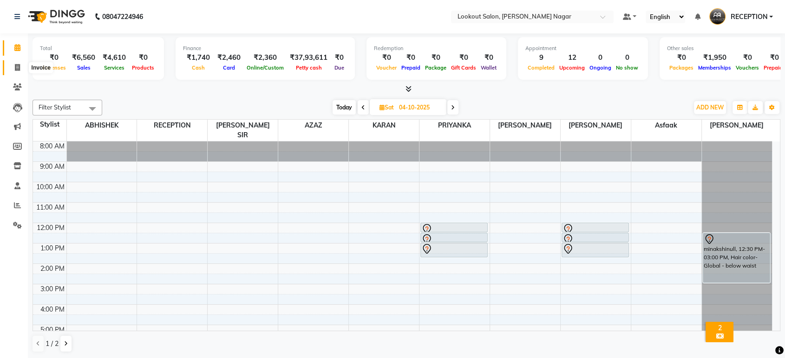
click at [17, 67] on icon at bounding box center [17, 67] width 5 height 7
select select "150"
select select "service"
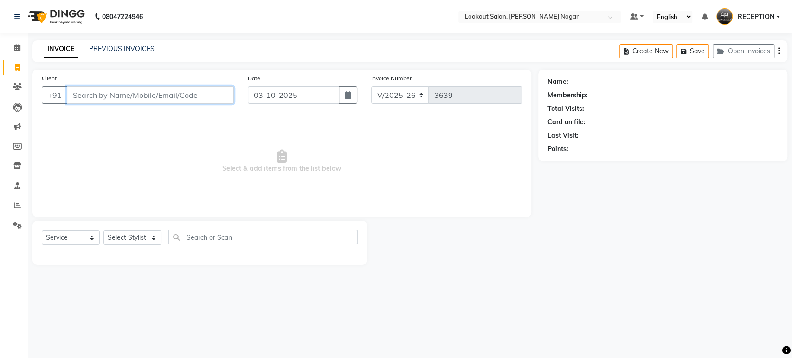
click at [186, 92] on input "Client" at bounding box center [150, 95] width 167 height 18
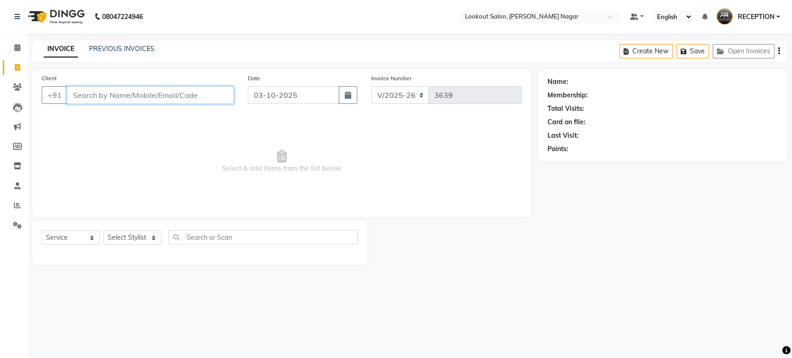
click at [186, 92] on input "Client" at bounding box center [150, 95] width 167 height 18
click at [223, 90] on input "Client" at bounding box center [150, 95] width 167 height 18
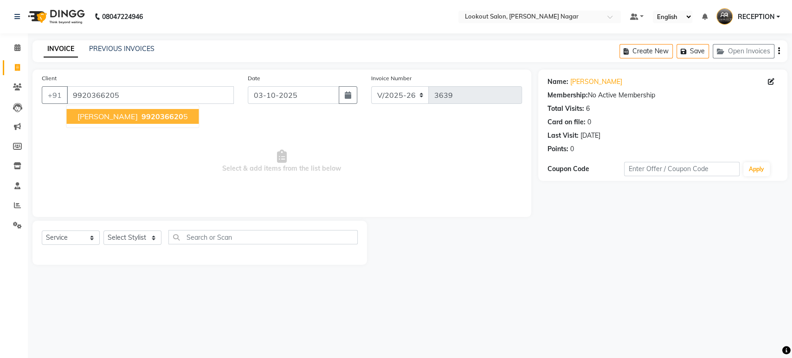
click at [141, 112] on span "992036620" at bounding box center [162, 116] width 42 height 9
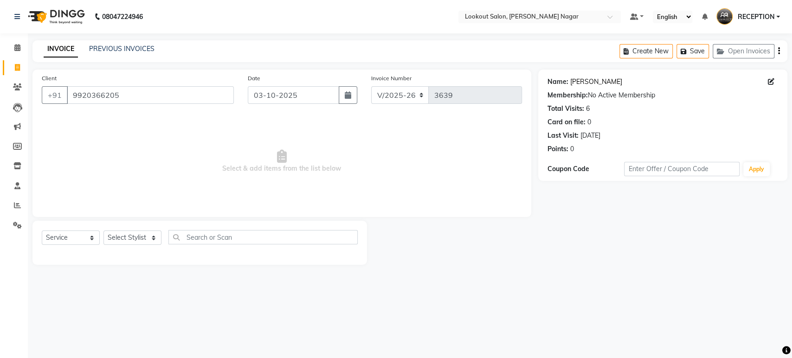
click at [582, 82] on link "Rajbar" at bounding box center [597, 82] width 52 height 10
click at [175, 94] on input "9920366205" at bounding box center [150, 95] width 167 height 18
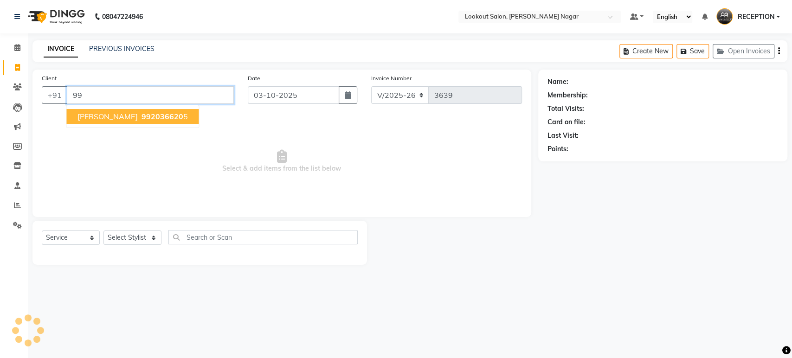
type input "9"
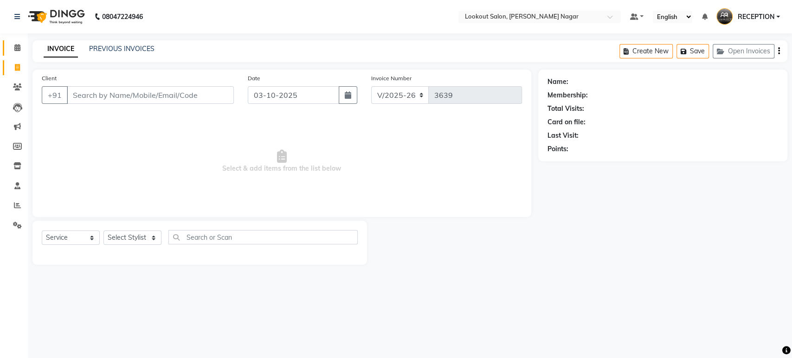
click at [18, 48] on icon at bounding box center [17, 47] width 6 height 7
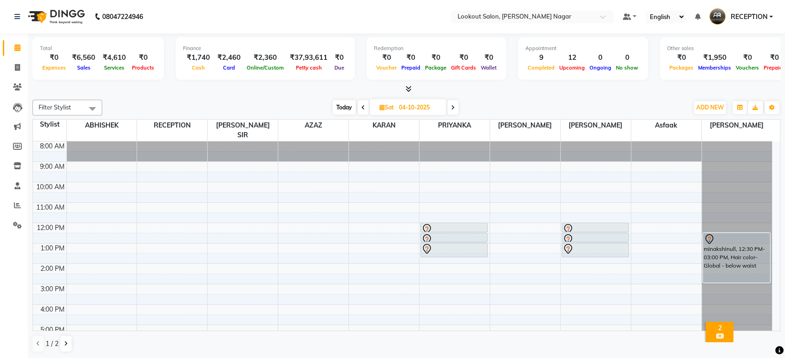
click at [364, 110] on icon at bounding box center [363, 108] width 4 height 6
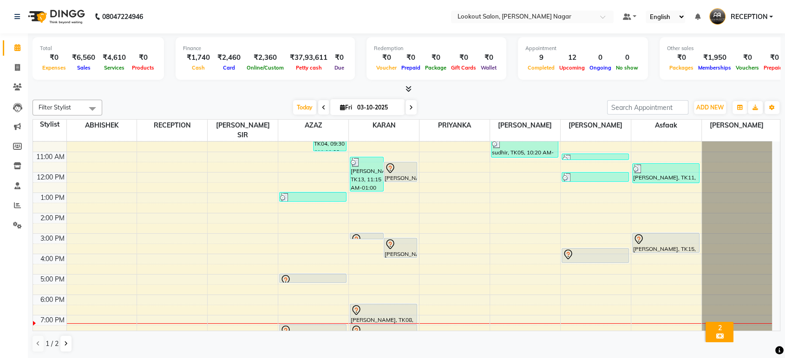
scroll to position [84, 0]
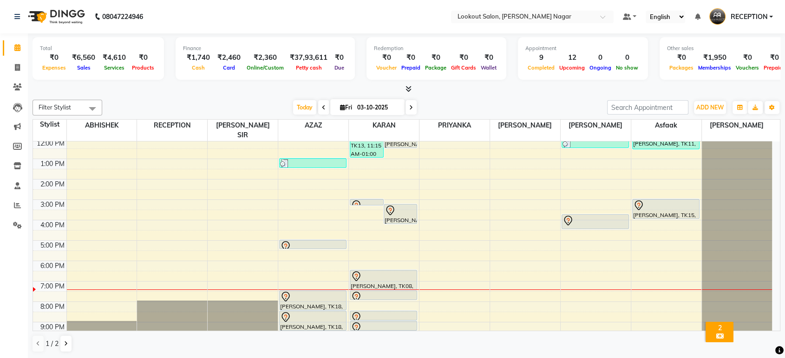
click at [302, 332] on td at bounding box center [418, 337] width 705 height 10
click at [296, 332] on td at bounding box center [418, 337] width 705 height 10
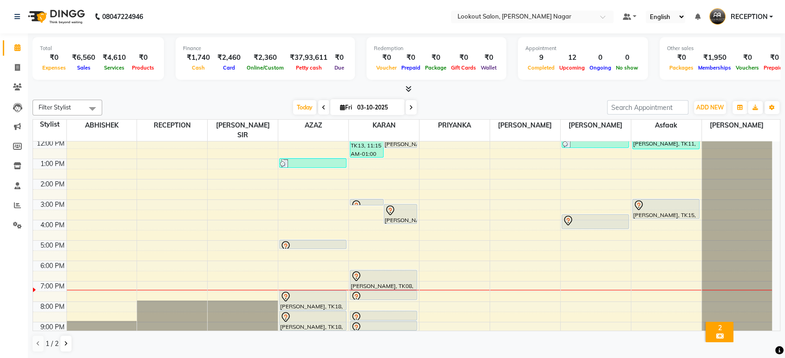
click at [292, 332] on td at bounding box center [418, 337] width 705 height 10
click at [310, 332] on td at bounding box center [418, 337] width 705 height 10
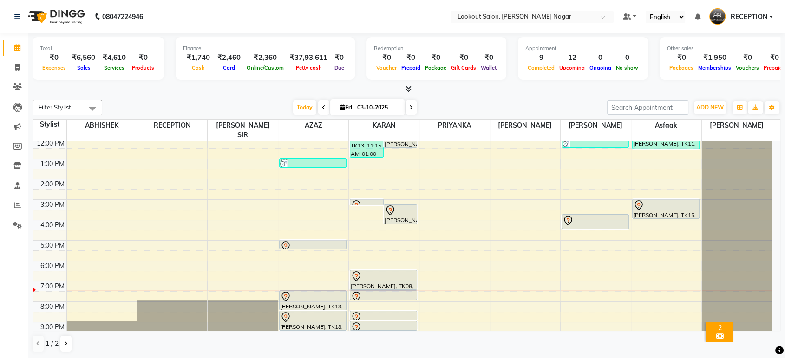
click at [310, 332] on td at bounding box center [418, 337] width 705 height 10
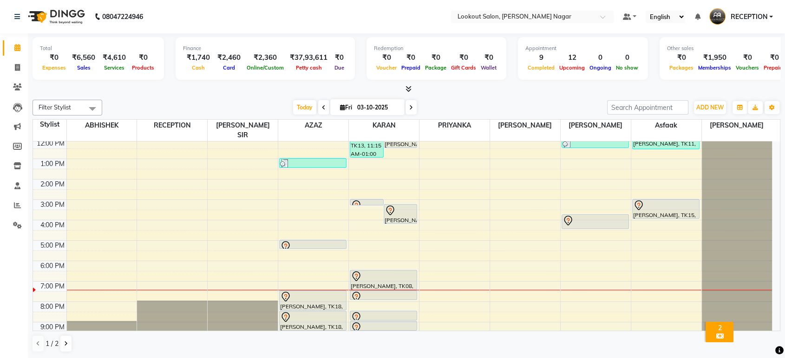
click at [310, 332] on td at bounding box center [418, 337] width 705 height 10
click at [409, 110] on span at bounding box center [410, 107] width 11 height 14
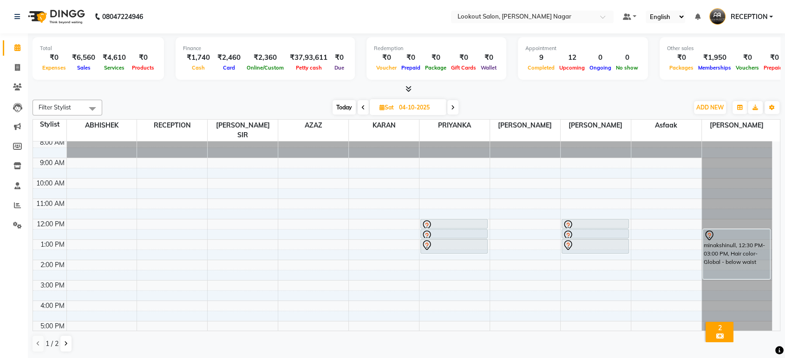
scroll to position [0, 0]
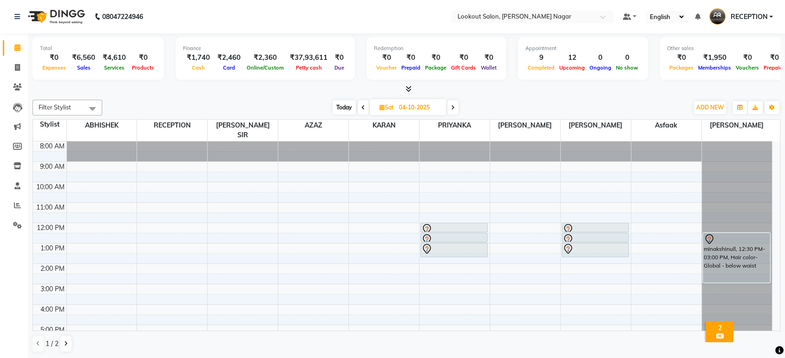
click at [525, 100] on div "Filter Stylist Select All ABHISHEK Asfaak AZAZ DHARMESH SIR kARAN PRIYANKA RECE…" at bounding box center [405, 108] width 747 height 16
click at [362, 107] on icon at bounding box center [363, 108] width 4 height 6
type input "03-10-2025"
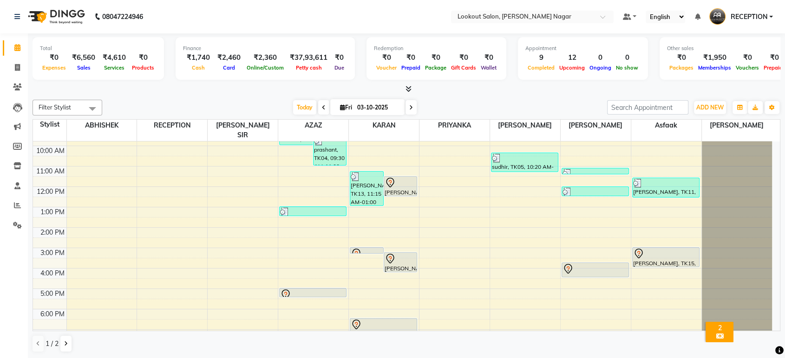
scroll to position [84, 0]
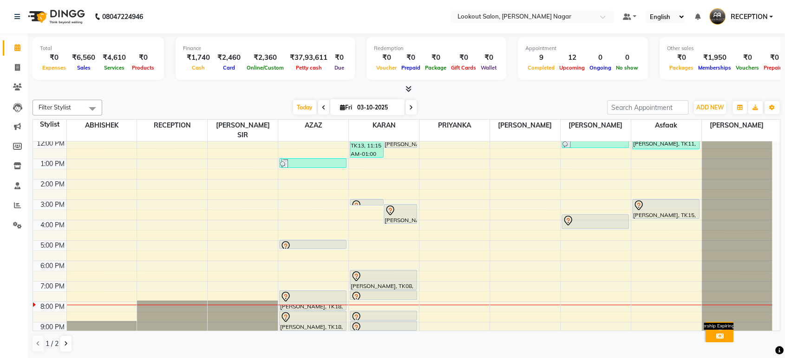
click at [717, 333] on icon at bounding box center [718, 336] width 7 height 6
click at [719, 324] on div "2" at bounding box center [719, 328] width 24 height 8
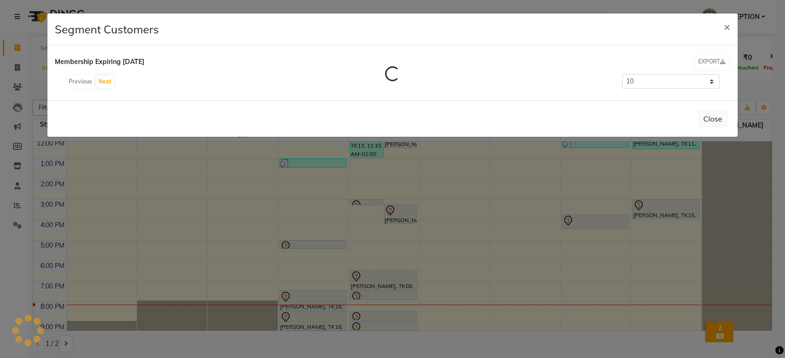
click at [719, 321] on ngb-modal-window "Segment Customers × Membership Expiring in 15 Days EXPORT Loading... Previous N…" at bounding box center [392, 179] width 785 height 358
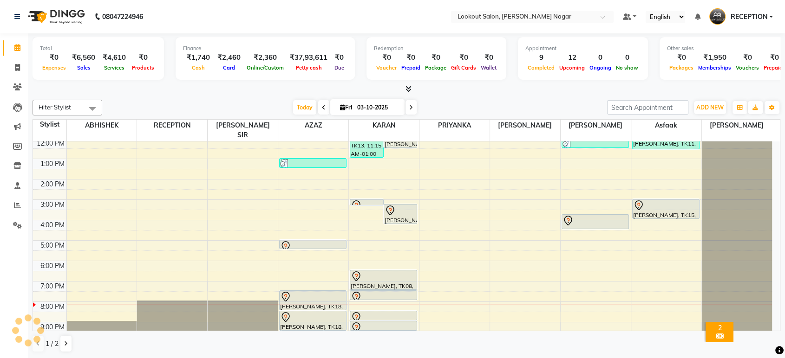
click at [719, 324] on div "2" at bounding box center [719, 328] width 24 height 8
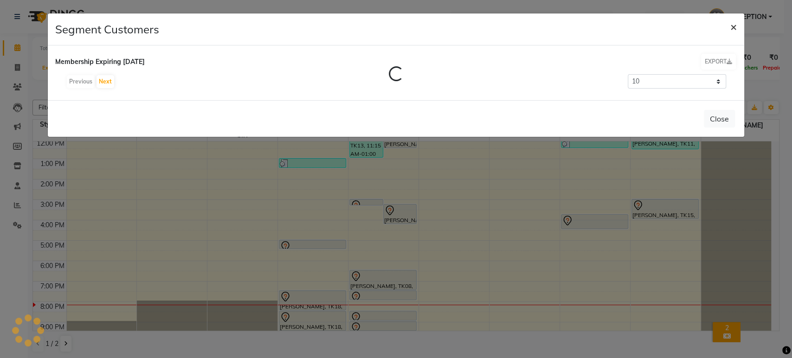
click at [735, 27] on span "×" at bounding box center [734, 26] width 6 height 14
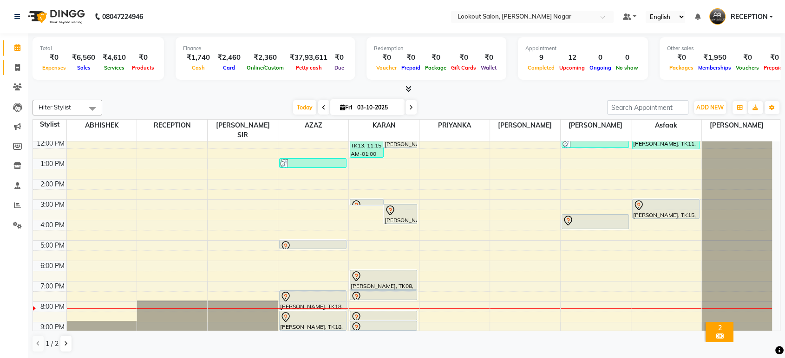
click at [15, 60] on link "Invoice" at bounding box center [14, 67] width 22 height 15
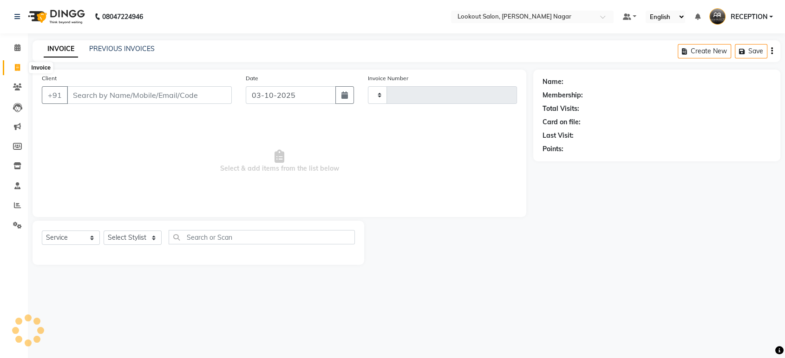
click at [15, 70] on icon at bounding box center [17, 67] width 5 height 7
select select "service"
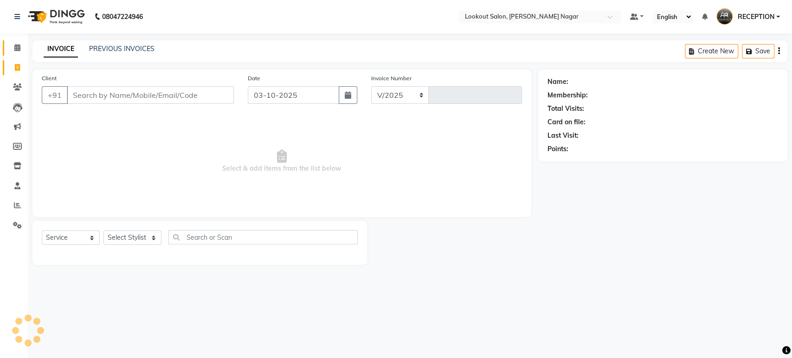
select select "150"
type input "3639"
drag, startPoint x: 15, startPoint y: 70, endPoint x: 96, endPoint y: 100, distance: 86.4
click at [96, 100] on input "Client" at bounding box center [150, 95] width 167 height 18
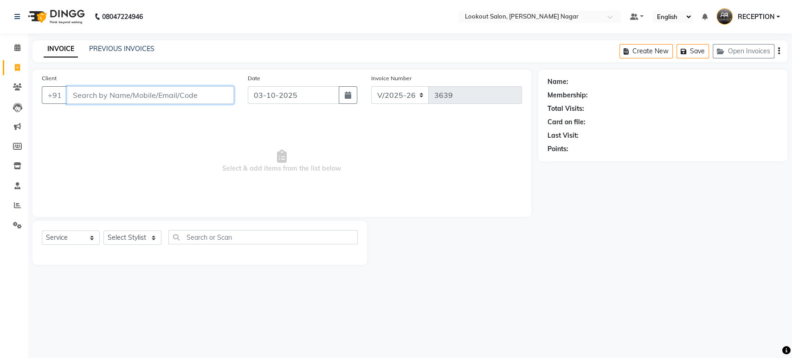
click at [96, 100] on input "Client" at bounding box center [150, 95] width 167 height 18
click at [147, 94] on input "Client" at bounding box center [150, 95] width 167 height 18
type input "8210229020"
click at [222, 95] on span "Add Client" at bounding box center [210, 95] width 37 height 9
select select "22"
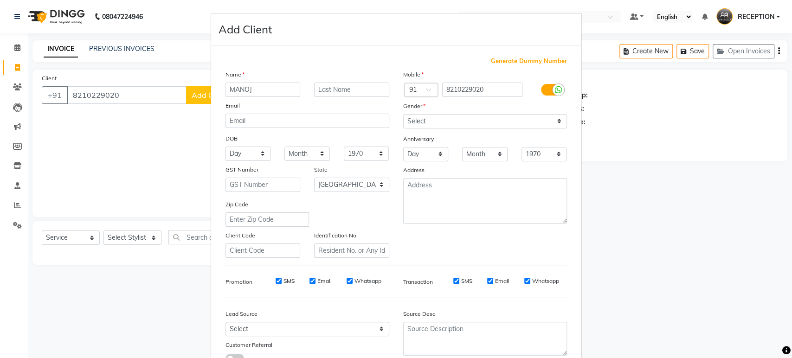
type input "MANOJ"
click at [357, 93] on input "text" at bounding box center [351, 90] width 75 height 14
type input "KUMAR"
click at [439, 124] on select "Select Male Female Other Prefer Not To Say" at bounding box center [485, 121] width 164 height 14
select select "male"
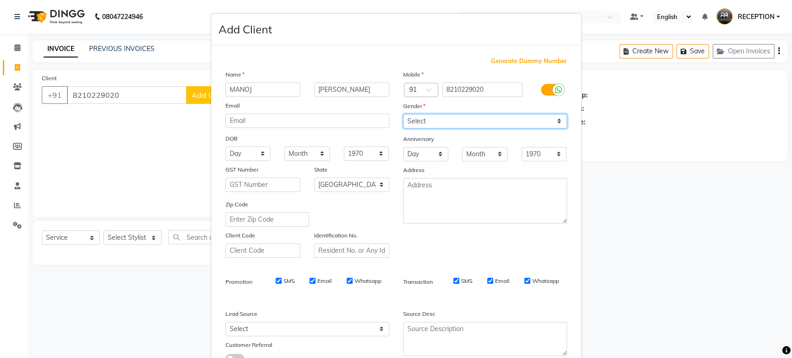
click at [403, 114] on select "Select Male Female Other Prefer Not To Say" at bounding box center [485, 121] width 164 height 14
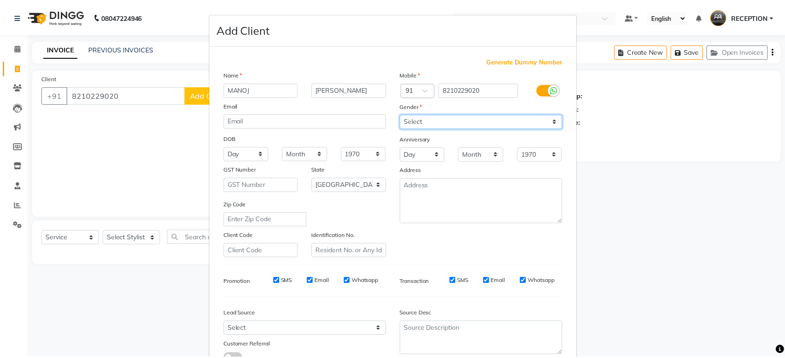
scroll to position [68, 0]
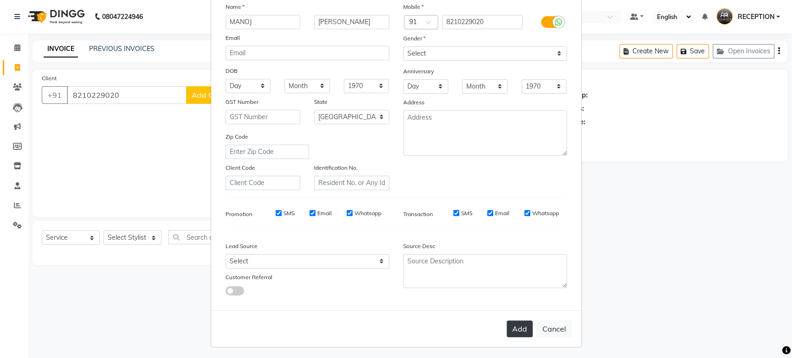
click at [511, 331] on button "Add" at bounding box center [520, 329] width 26 height 17
select select
select select "null"
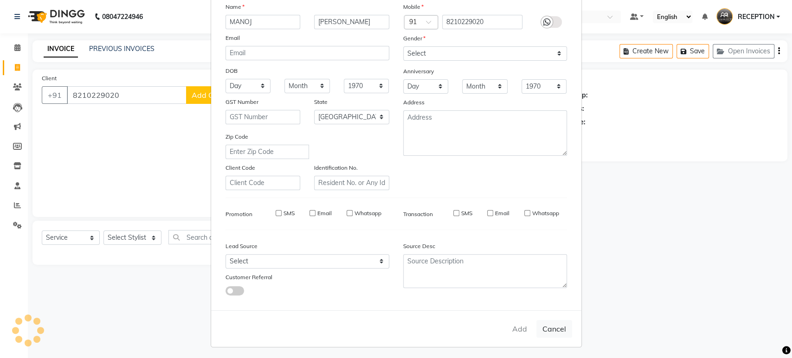
select select
checkbox input "false"
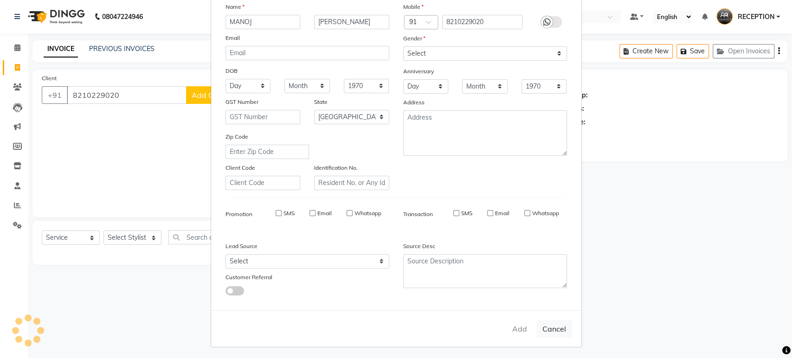
checkbox input "false"
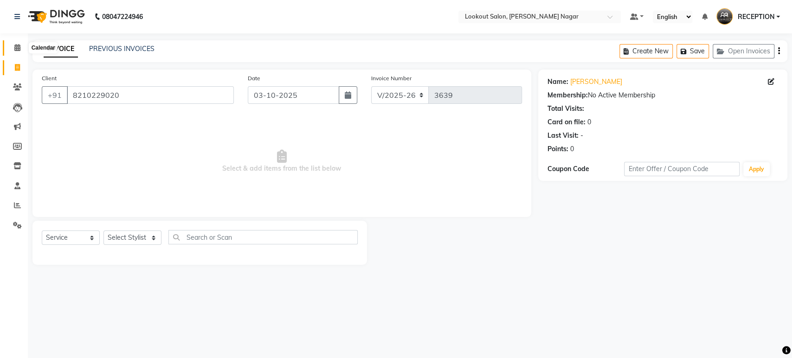
click at [16, 50] on icon at bounding box center [17, 47] width 6 height 7
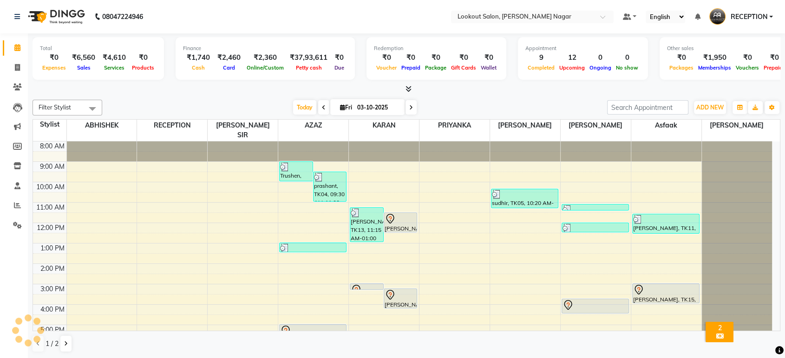
click at [374, 107] on input "03-10-2025" at bounding box center [377, 108] width 46 height 14
select select "10"
select select "2025"
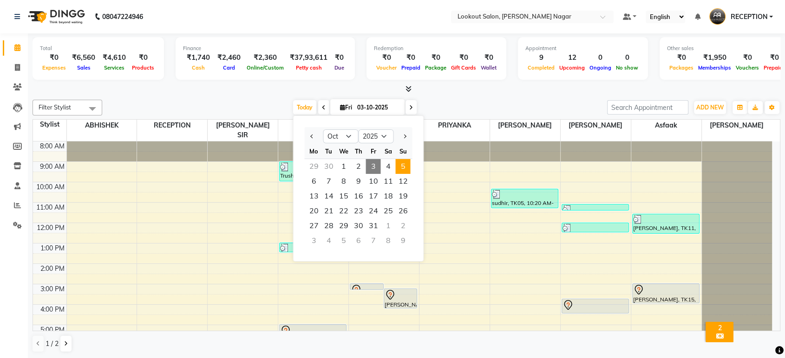
click at [401, 169] on span "5" at bounding box center [402, 166] width 15 height 15
type input "05-10-2025"
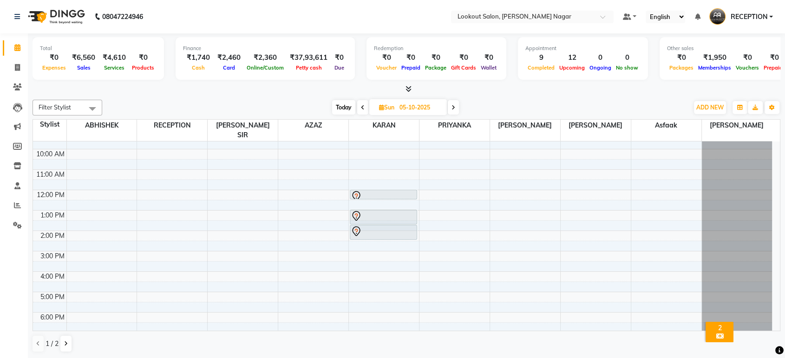
scroll to position [29, 0]
click at [366, 172] on div "8:00 AM 9:00 AM 10:00 AM 11:00 AM 12:00 PM 1:00 PM 2:00 PM 3:00 PM 4:00 PM 5:00…" at bounding box center [402, 256] width 739 height 286
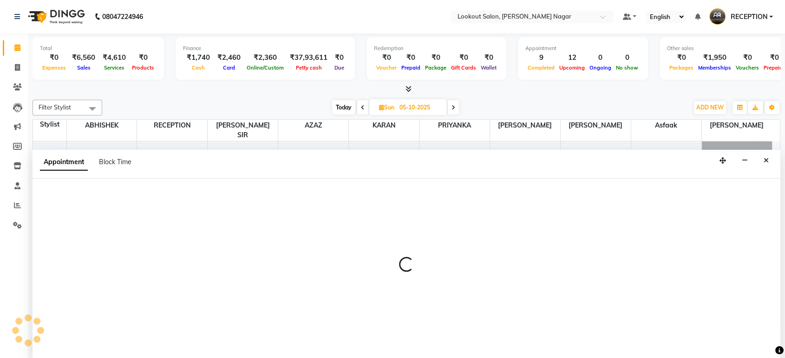
scroll to position [0, 0]
select select "11447"
select select "660"
select select "tentative"
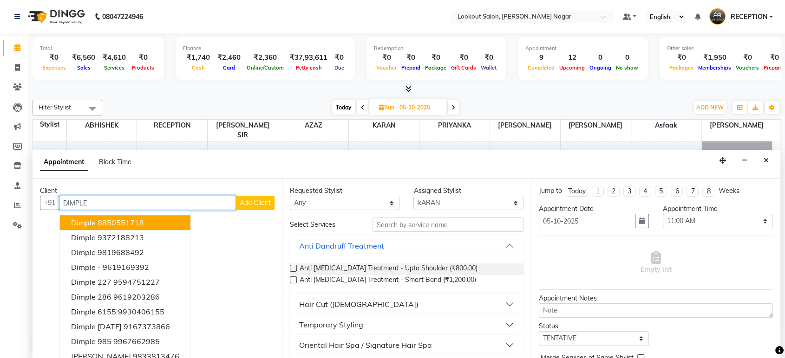
click at [174, 205] on input "DIMPLE" at bounding box center [147, 203] width 177 height 14
type input "D"
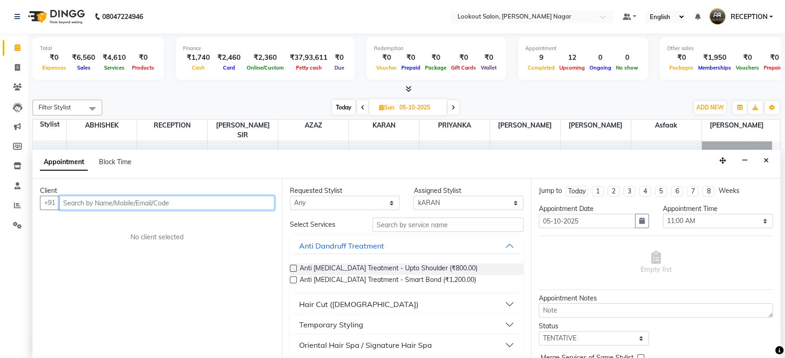
paste input "9819865734"
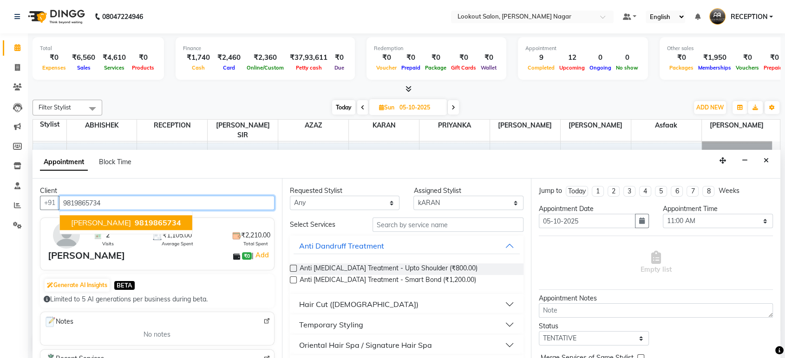
click at [148, 222] on span "9819865734" at bounding box center [158, 223] width 46 height 9
type input "9819865734"
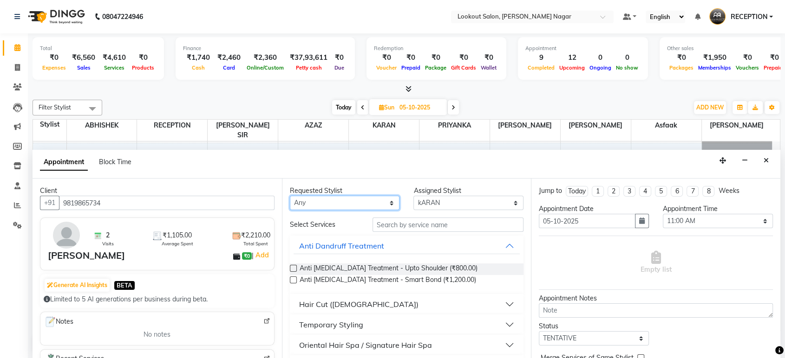
click at [321, 208] on select "Any ABHISHEK Asfaak AZAZ DHARMESH SIR kARAN PRIYANKA RECEPTION rinki shailendar…" at bounding box center [345, 203] width 110 height 14
select select "11447"
click at [290, 196] on select "Any ABHISHEK Asfaak AZAZ DHARMESH SIR kARAN PRIYANKA RECEPTION rinki shailendar…" at bounding box center [345, 203] width 110 height 14
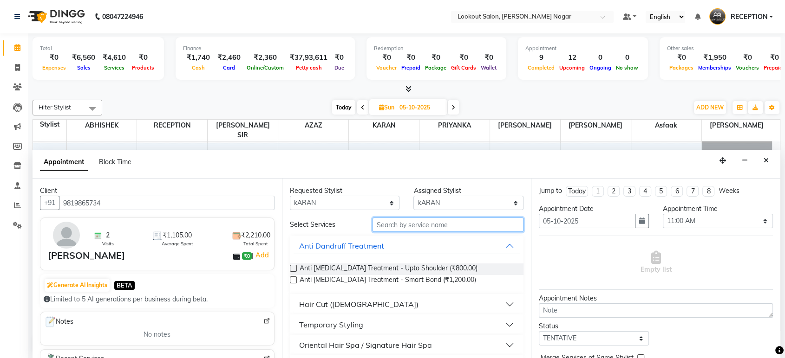
click at [380, 231] on input "text" at bounding box center [447, 225] width 151 height 14
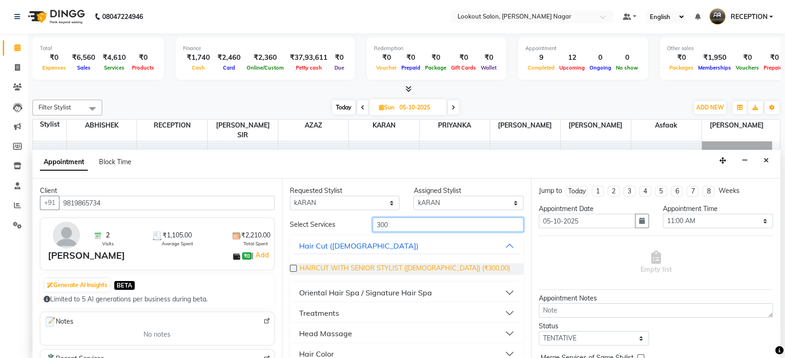
type input "300"
click at [382, 267] on span "HAIRCUT WITH SENIOR STYLIST (MALE) (₹300.00)" at bounding box center [404, 270] width 210 height 12
checkbox input "false"
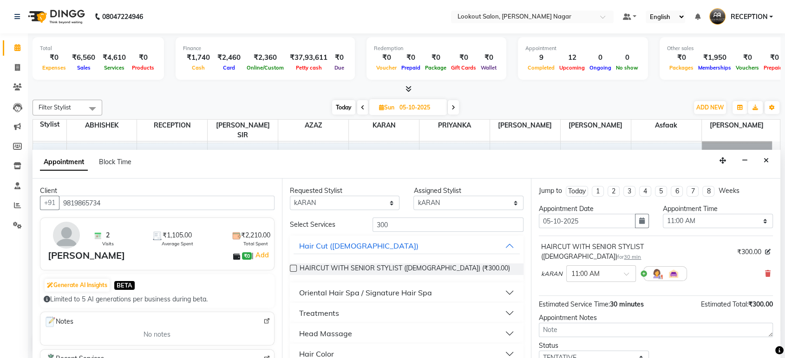
scroll to position [55, 0]
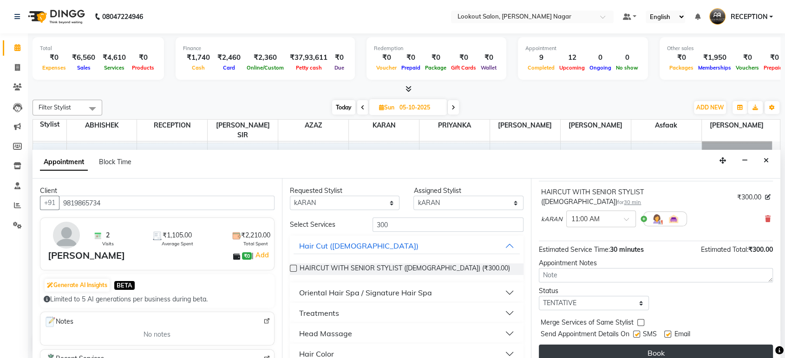
click at [562, 345] on button "Book" at bounding box center [656, 353] width 234 height 17
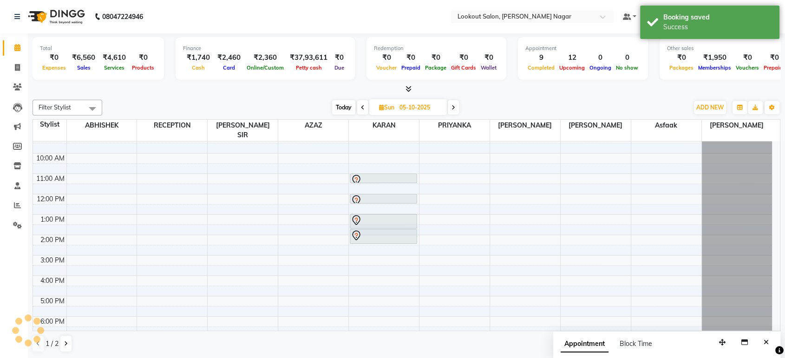
scroll to position [0, 0]
click at [359, 107] on span at bounding box center [362, 107] width 11 height 14
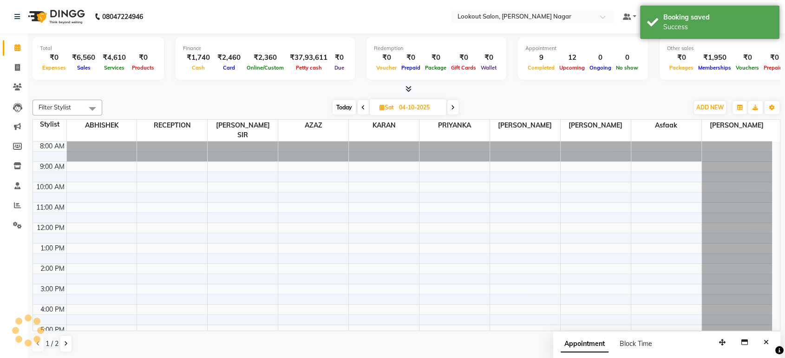
scroll to position [84, 0]
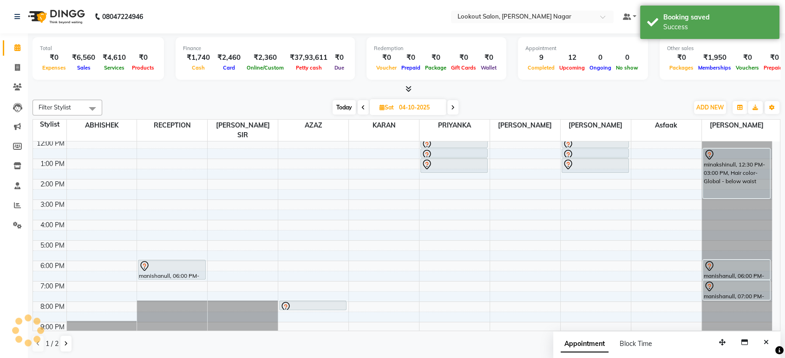
click at [359, 107] on span at bounding box center [362, 107] width 11 height 14
type input "03-10-2025"
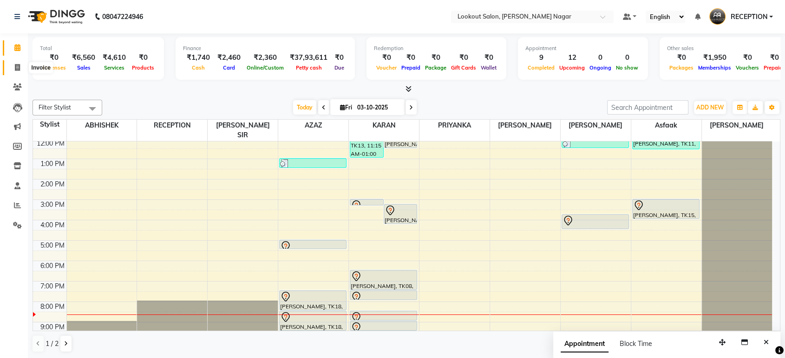
click at [12, 71] on span at bounding box center [17, 68] width 16 height 11
select select "service"
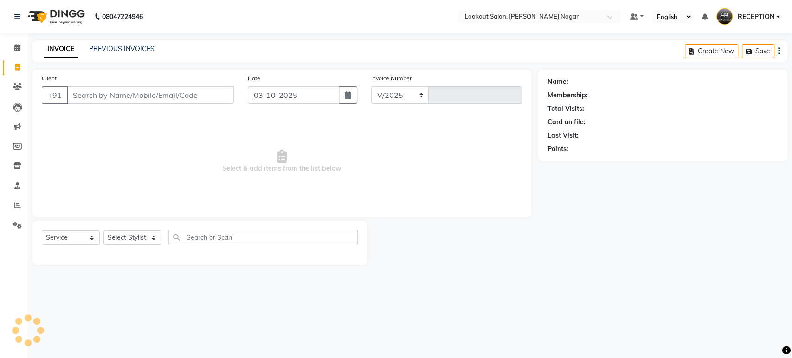
select select "150"
type input "3639"
click at [100, 97] on input "Client" at bounding box center [150, 95] width 167 height 18
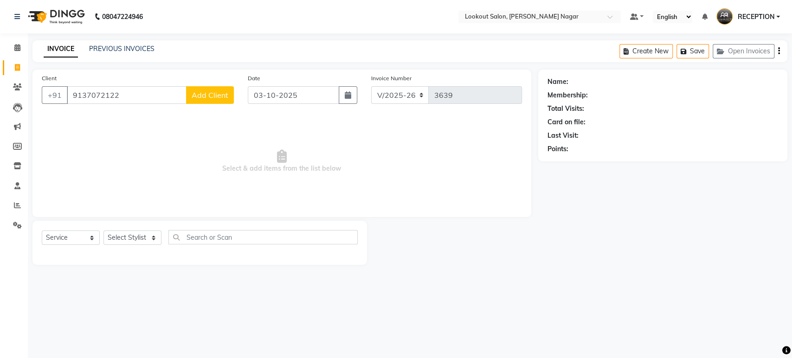
type input "9137072122"
click at [205, 98] on span "Add Client" at bounding box center [210, 95] width 37 height 9
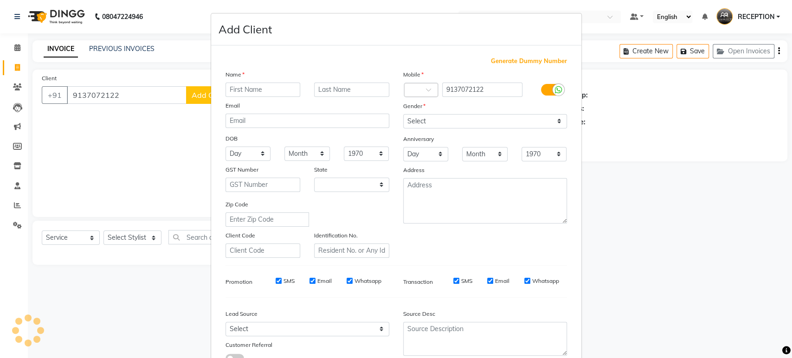
select select "22"
click at [261, 92] on input "text" at bounding box center [263, 90] width 75 height 14
type input "DISHANT"
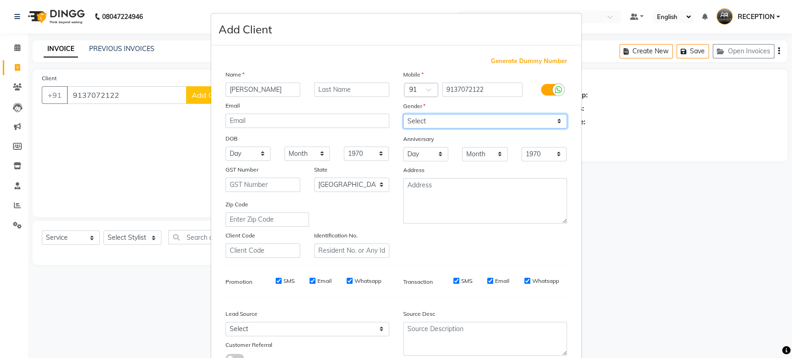
click at [440, 122] on select "Select Male Female Other Prefer Not To Say" at bounding box center [485, 121] width 164 height 14
select select "male"
click at [403, 114] on select "Select Male Female Other Prefer Not To Say" at bounding box center [485, 121] width 164 height 14
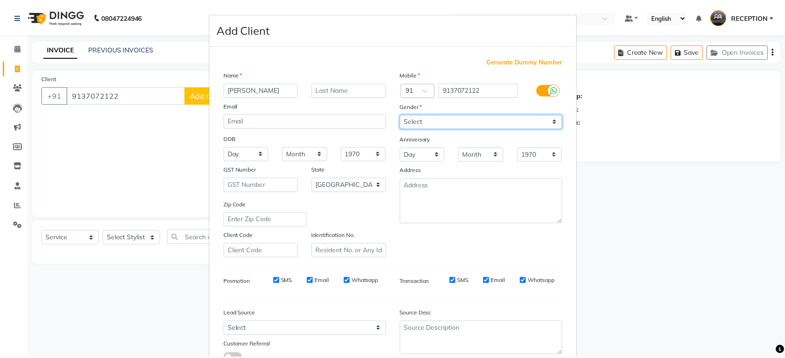
scroll to position [68, 0]
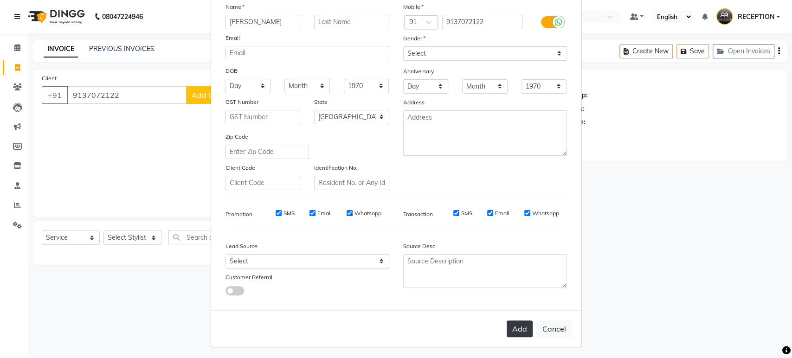
click at [511, 326] on button "Add" at bounding box center [520, 329] width 26 height 17
select select
select select "null"
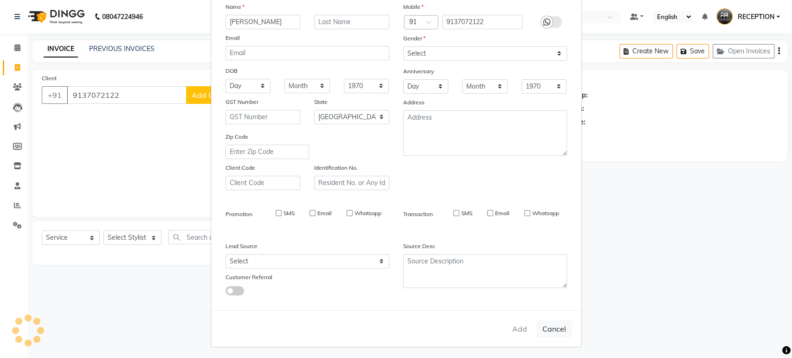
select select
checkbox input "false"
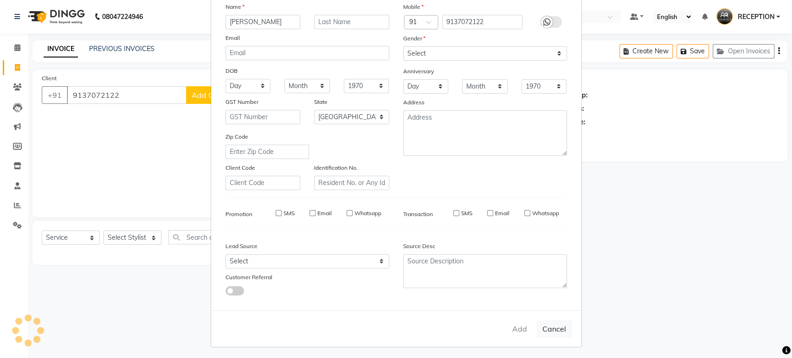
checkbox input "false"
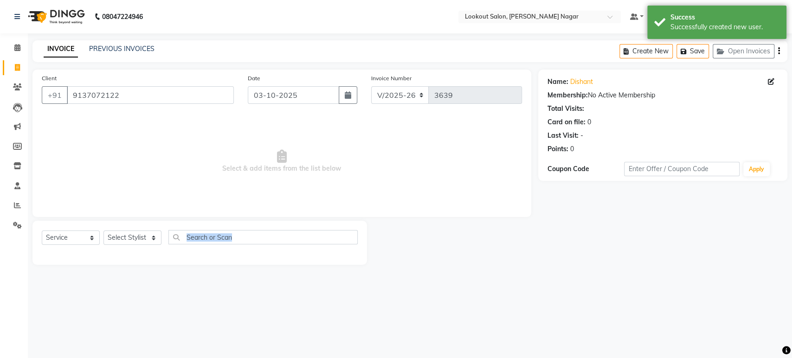
drag, startPoint x: 511, startPoint y: 326, endPoint x: 267, endPoint y: 223, distance: 264.4
click at [267, 223] on div "08047224946 Select Location × Lookout Salon, Mahavir Nagar Default Panel My Pan…" at bounding box center [396, 179] width 792 height 358
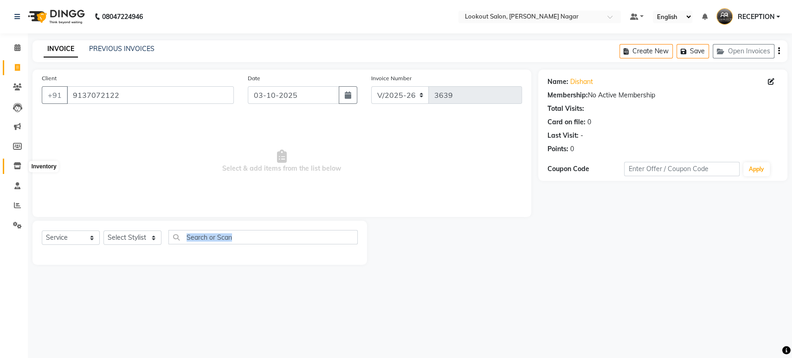
click at [19, 169] on icon at bounding box center [17, 165] width 8 height 7
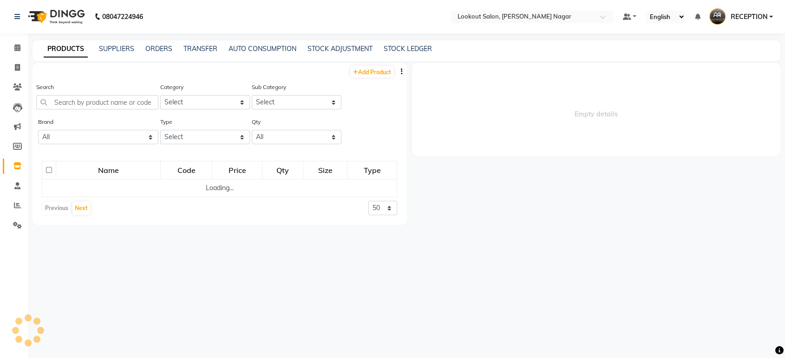
select select
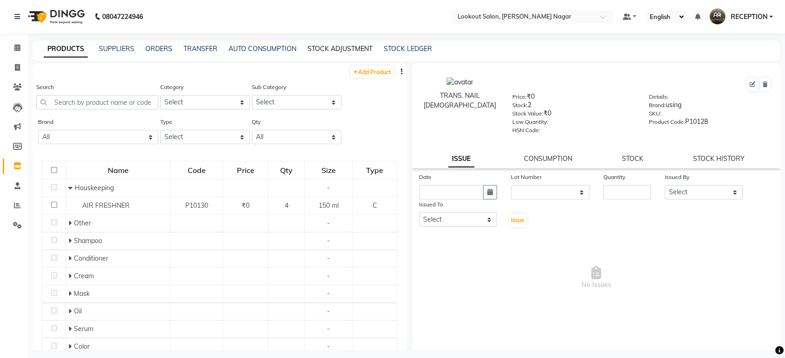
click at [359, 46] on link "STOCK ADJUSTMENT" at bounding box center [339, 49] width 65 height 8
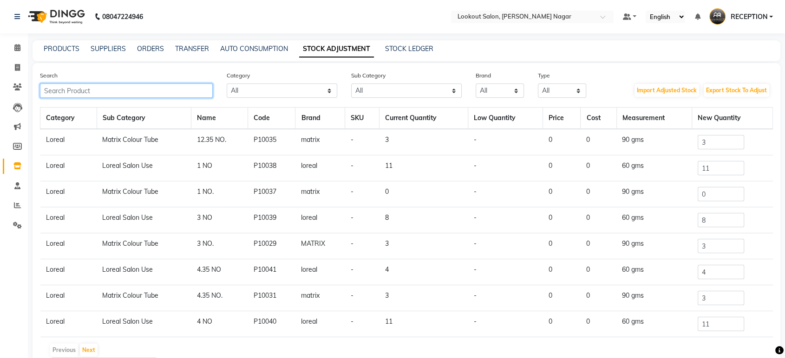
click at [126, 96] on input "text" at bounding box center [126, 91] width 173 height 14
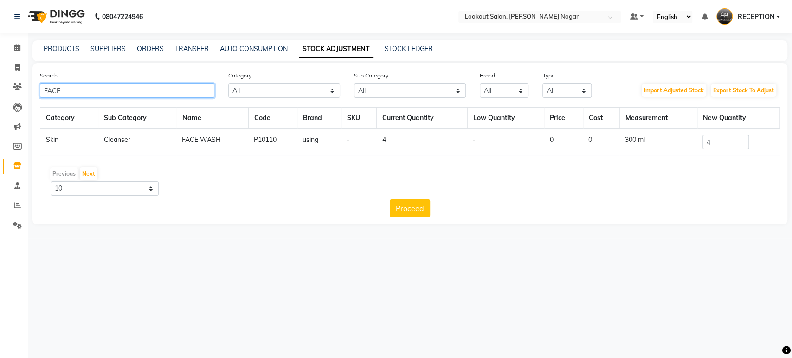
type input "FACE"
click at [724, 145] on input "4" at bounding box center [726, 142] width 46 height 14
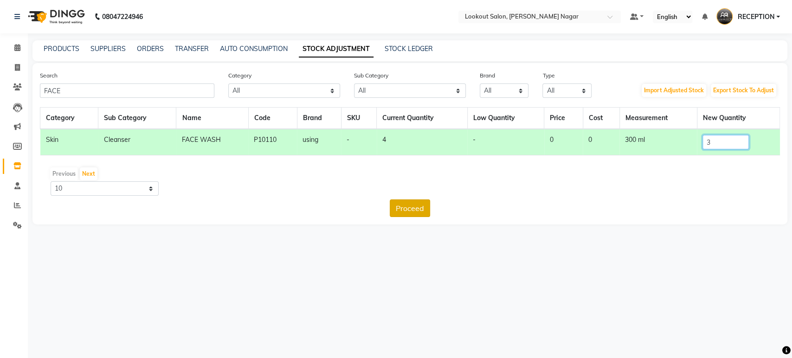
type input "3"
click at [411, 203] on button "Proceed" at bounding box center [410, 209] width 40 height 18
click at [424, 206] on button "Submit" at bounding box center [430, 209] width 37 height 18
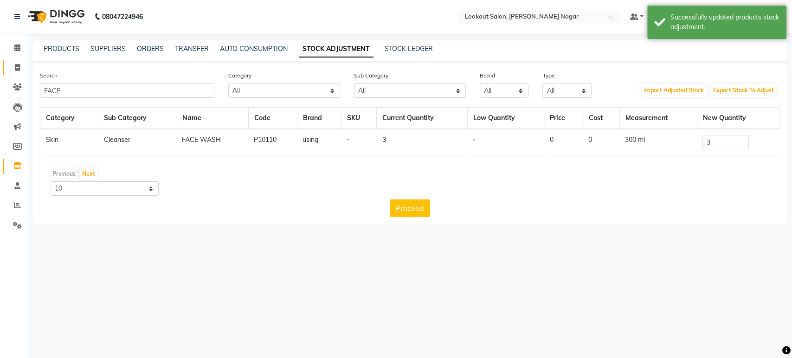
click at [12, 60] on link "Invoice" at bounding box center [14, 67] width 22 height 15
select select "service"
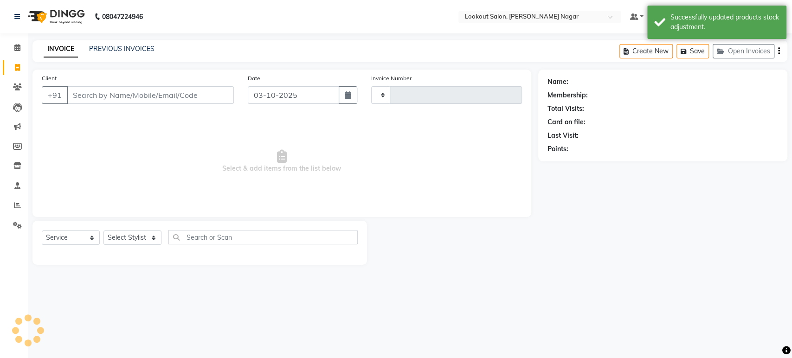
type input "3639"
select select "150"
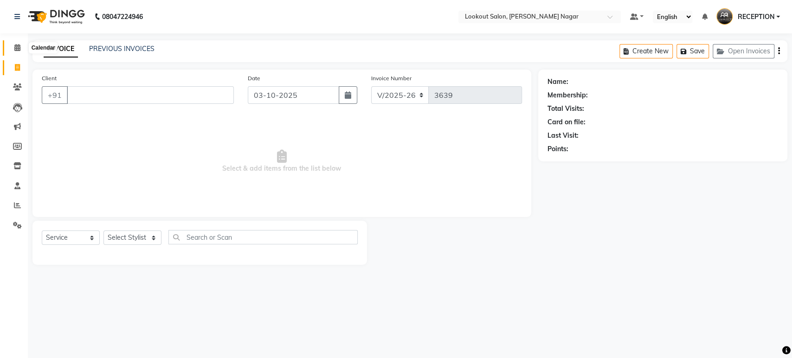
click at [20, 46] on span at bounding box center [17, 48] width 16 height 11
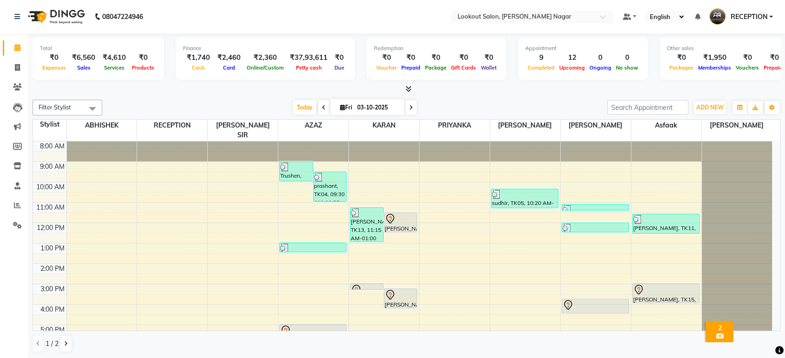
click at [410, 110] on icon at bounding box center [411, 108] width 4 height 6
type input "04-10-2025"
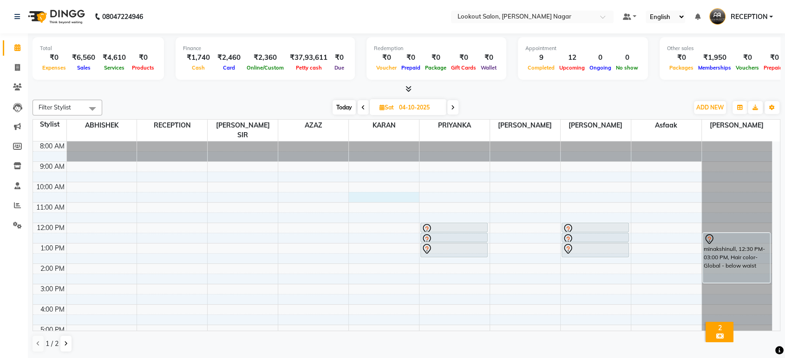
click at [386, 183] on div "8:00 AM 9:00 AM 10:00 AM 11:00 AM 12:00 PM 1:00 PM 2:00 PM 3:00 PM 4:00 PM 5:00…" at bounding box center [402, 285] width 739 height 286
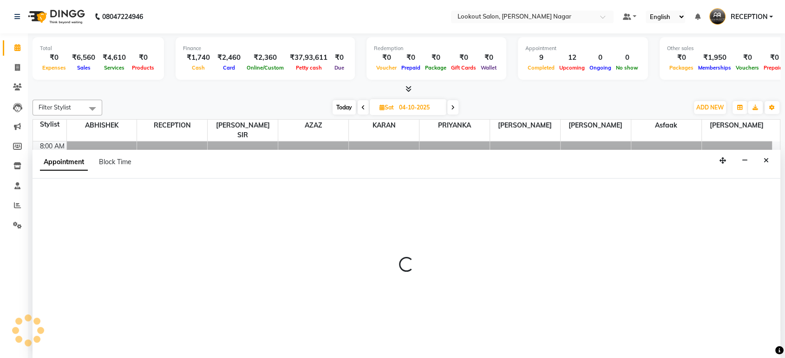
select select "11447"
select select "630"
select select "tentative"
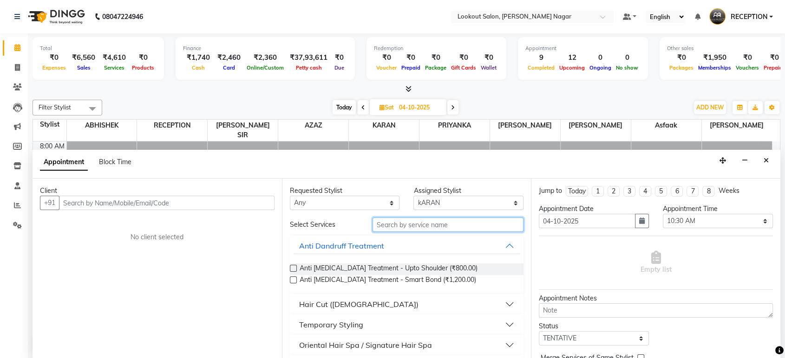
click at [396, 226] on input "text" at bounding box center [447, 225] width 151 height 14
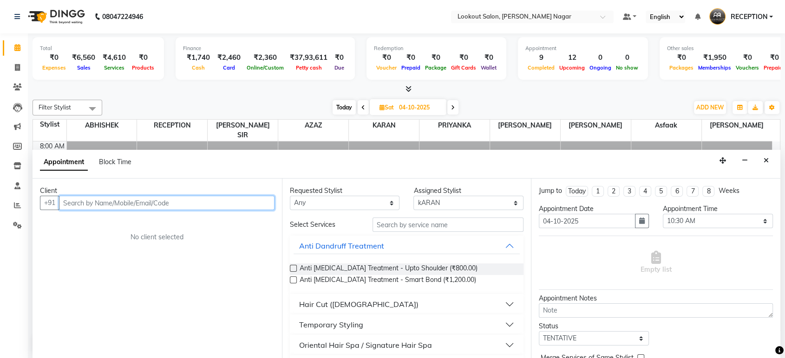
click at [205, 205] on input "text" at bounding box center [166, 203] width 215 height 14
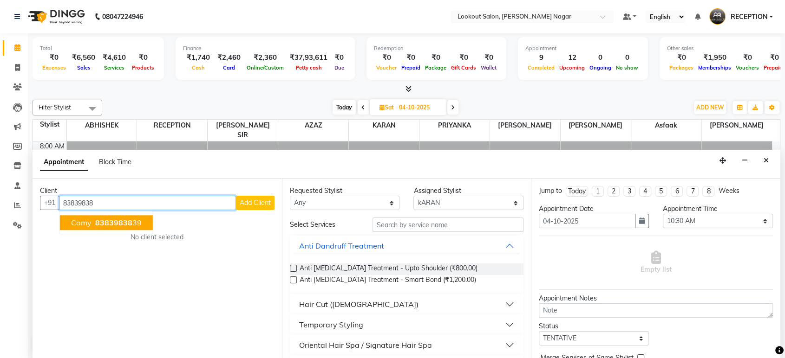
click at [108, 224] on span "83839838" at bounding box center [113, 223] width 37 height 9
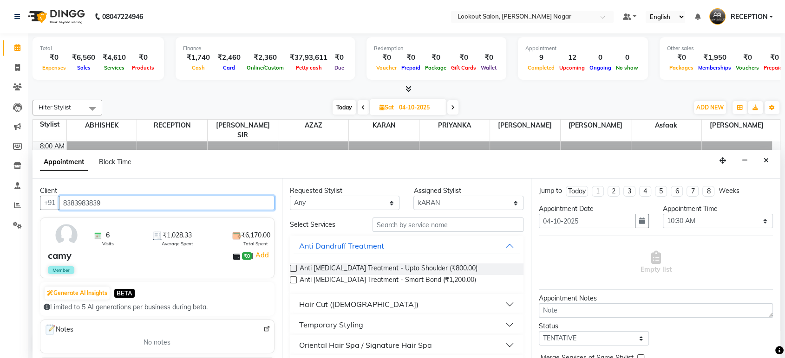
type input "8383983839"
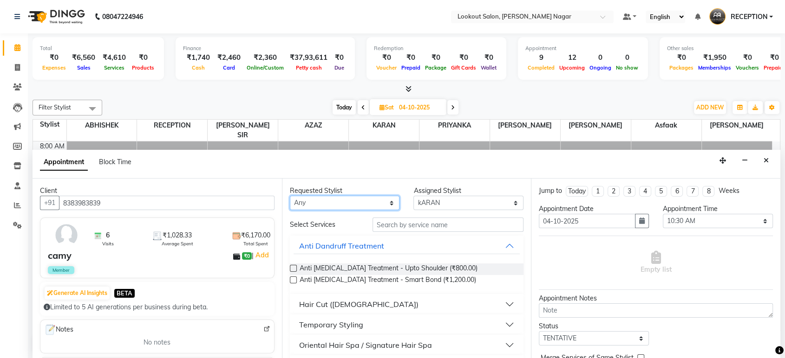
click at [315, 205] on select "Any ABHISHEK Asfaak AZAZ DHARMESH SIR kARAN PRIYANKA RECEPTION rinki shailendar…" at bounding box center [345, 203] width 110 height 14
select select "11447"
click at [290, 196] on select "Any ABHISHEK Asfaak AZAZ DHARMESH SIR kARAN PRIYANKA RECEPTION rinki shailendar…" at bounding box center [345, 203] width 110 height 14
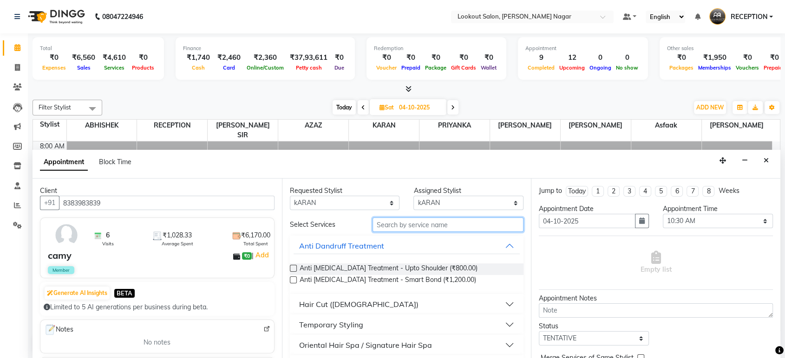
click at [387, 223] on input "text" at bounding box center [447, 225] width 151 height 14
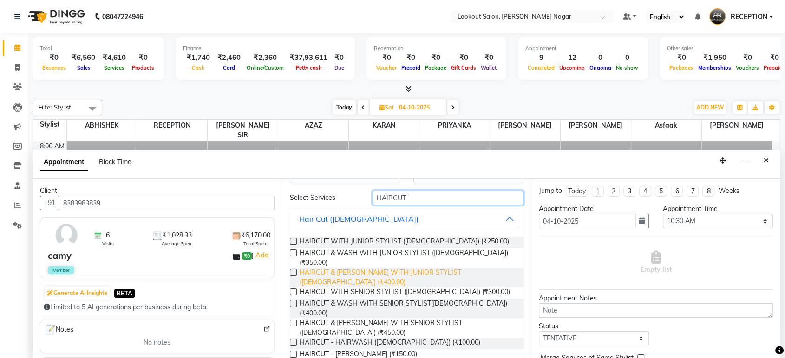
scroll to position [32, 0]
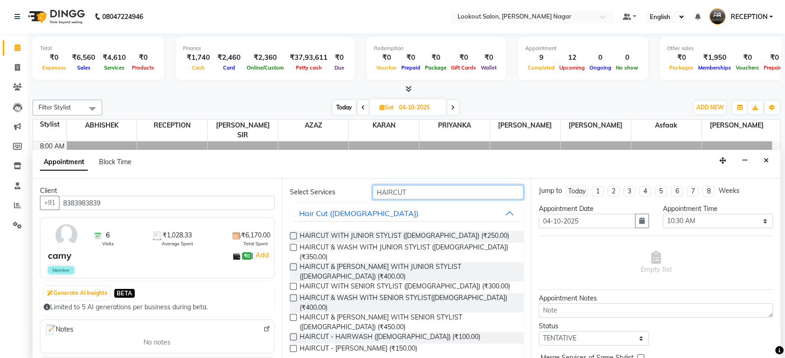
type input "HAIRCUT"
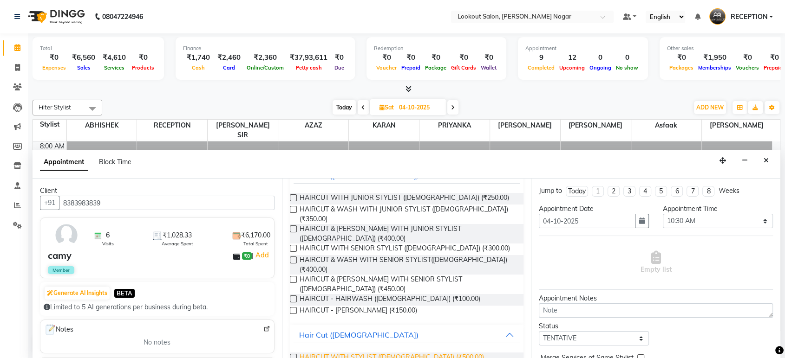
click at [422, 353] on span "HAIRCUT WITH STYLIST (Female) (₹500.00)" at bounding box center [391, 359] width 184 height 12
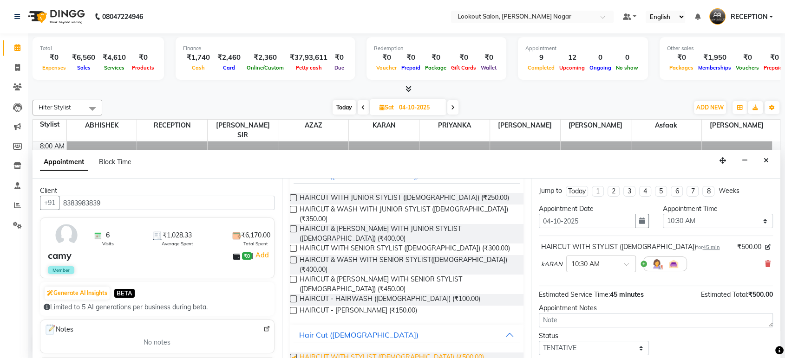
checkbox input "false"
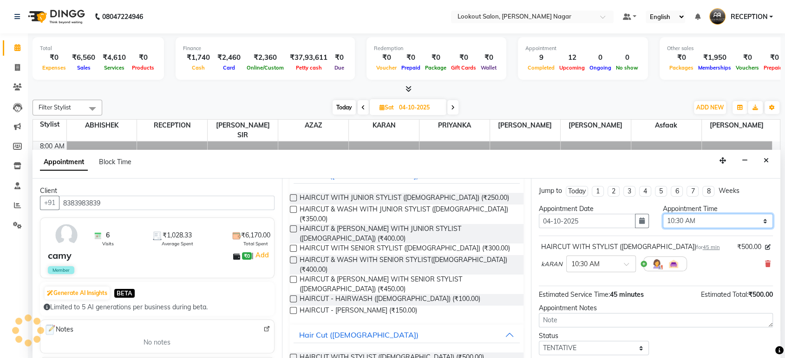
click at [720, 221] on select "Select 09:00 AM 09:05 AM 09:10 AM 09:15 AM 09:20 AM 09:25 AM 09:30 AM 09:35 AM …" at bounding box center [717, 221] width 110 height 14
select select "690"
click at [662, 214] on select "Select 09:00 AM 09:05 AM 09:10 AM 09:15 AM 09:20 AM 09:25 AM 09:30 AM 09:35 AM …" at bounding box center [717, 221] width 110 height 14
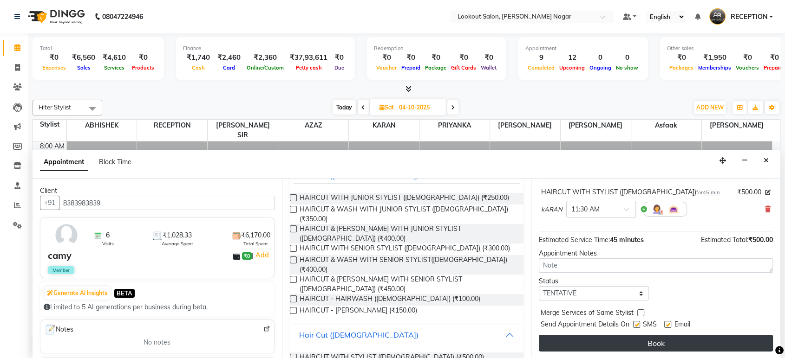
click at [633, 346] on button "Book" at bounding box center [656, 343] width 234 height 17
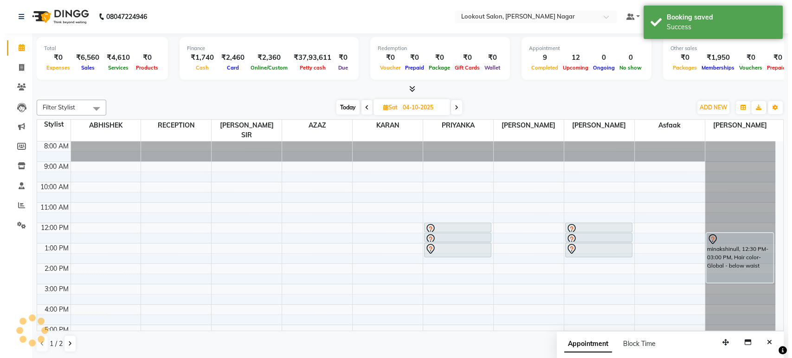
scroll to position [0, 0]
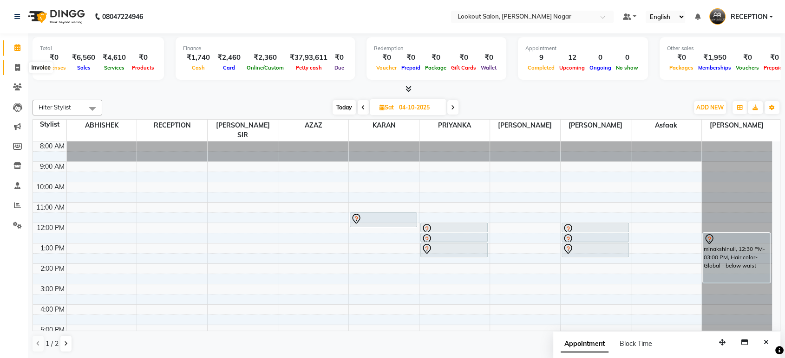
click at [19, 67] on icon at bounding box center [17, 67] width 5 height 7
select select "service"
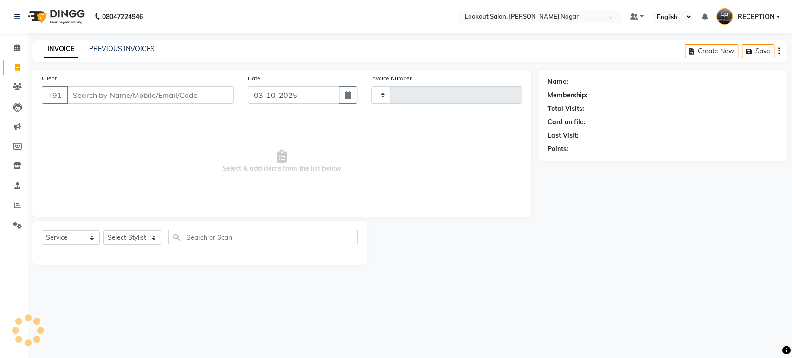
type input "3639"
select select "150"
click at [108, 100] on input "Client" at bounding box center [150, 95] width 167 height 18
click at [221, 104] on div "Client +91" at bounding box center [138, 92] width 206 height 38
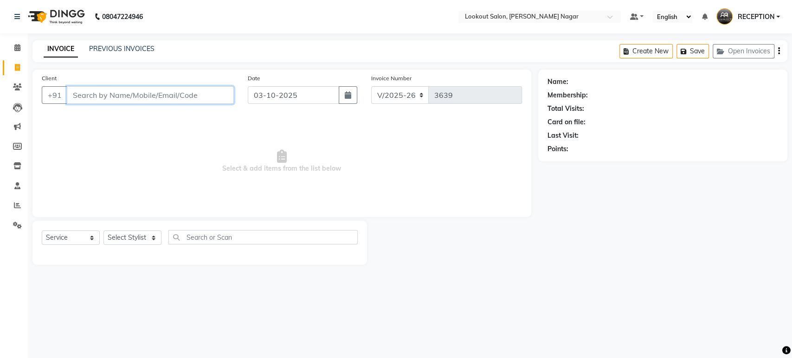
click at [206, 99] on input "Client" at bounding box center [150, 95] width 167 height 18
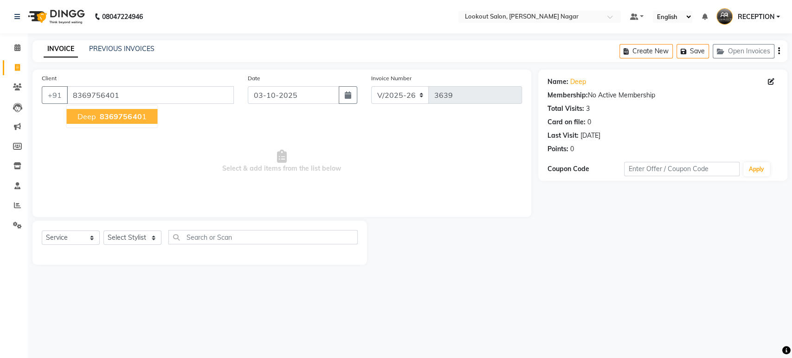
click at [145, 122] on button "deep 836975640 1" at bounding box center [111, 116] width 91 height 15
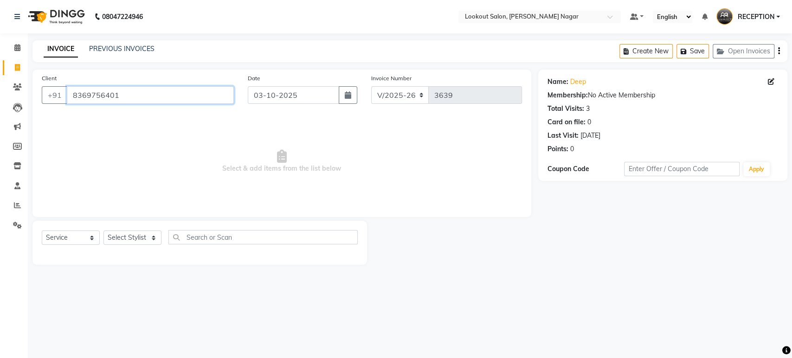
click at [126, 97] on input "8369756401" at bounding box center [150, 95] width 167 height 18
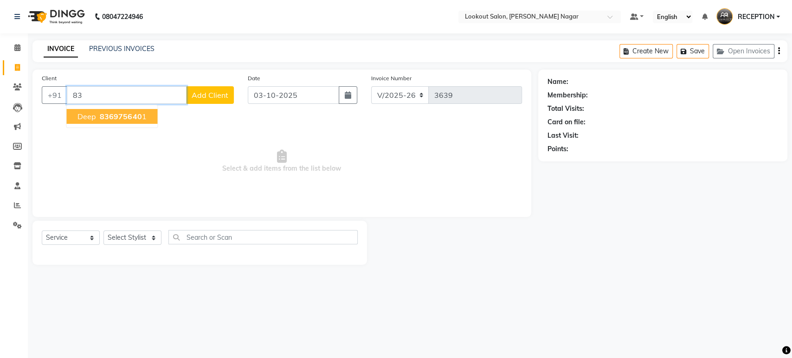
type input "8"
click at [121, 110] on button "BIMAL 80808000 90" at bounding box center [114, 116] width 96 height 15
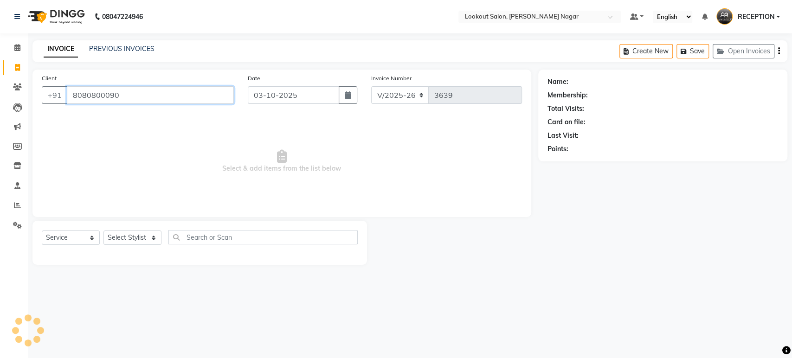
type input "8080800090"
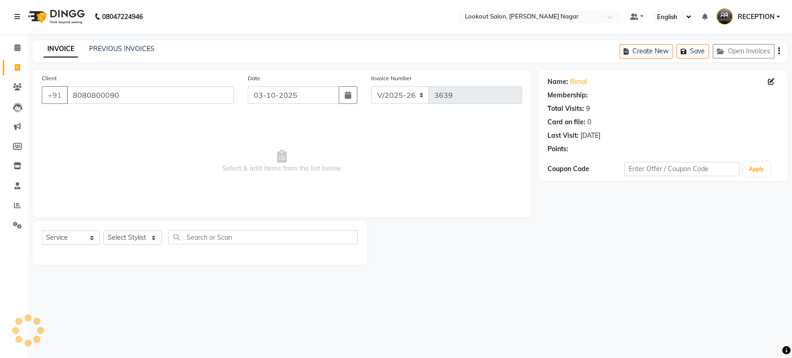
select select "1: Object"
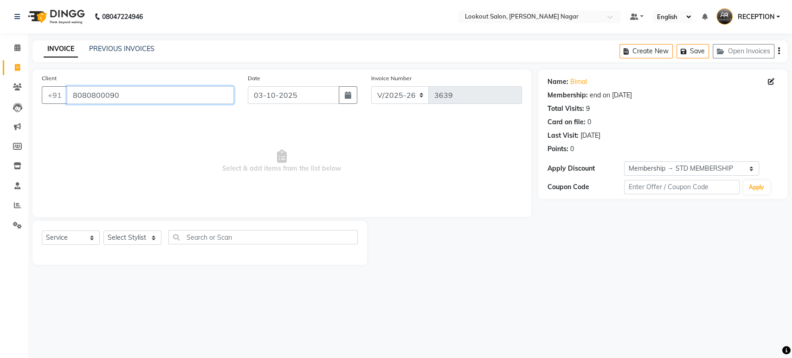
click at [150, 90] on input "8080800090" at bounding box center [150, 95] width 167 height 18
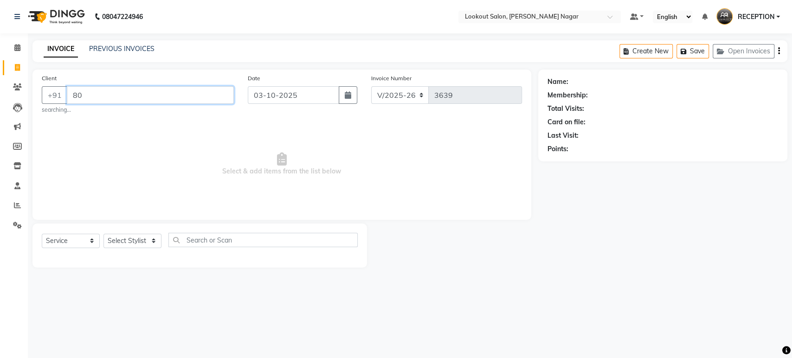
type input "8"
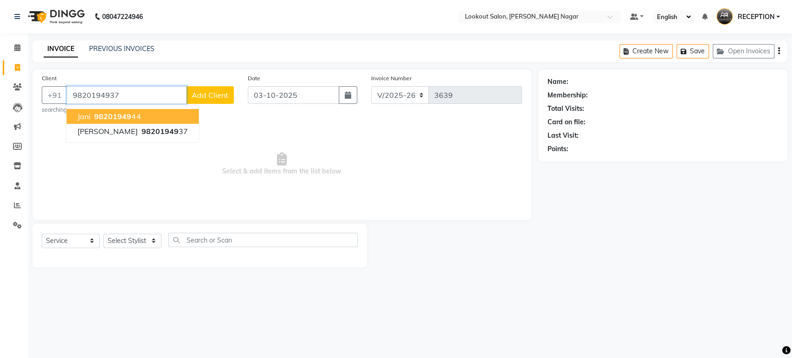
type input "9820194937"
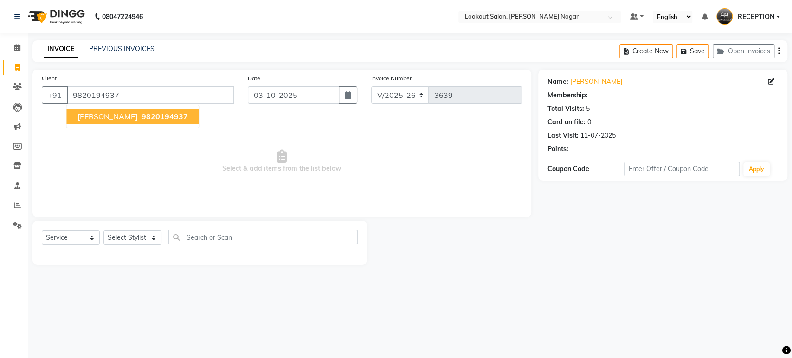
select select "1: Object"
click at [141, 101] on input "9820194937" at bounding box center [150, 95] width 167 height 18
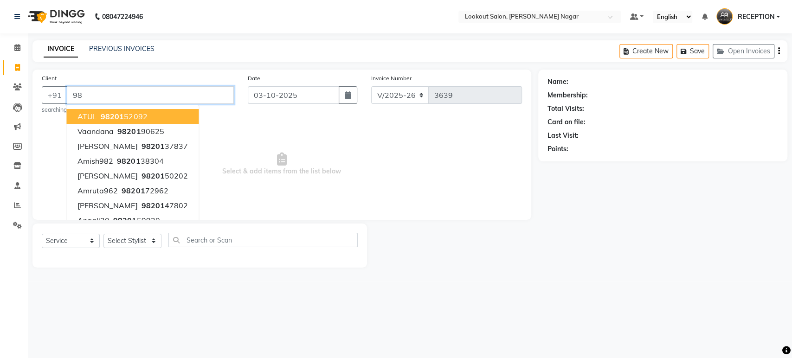
type input "9"
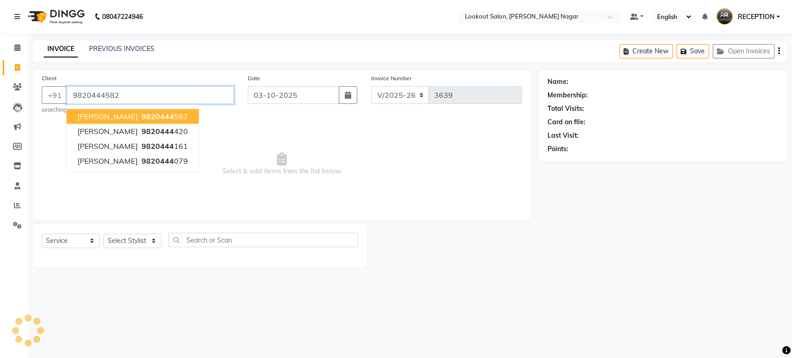
type input "9820444582"
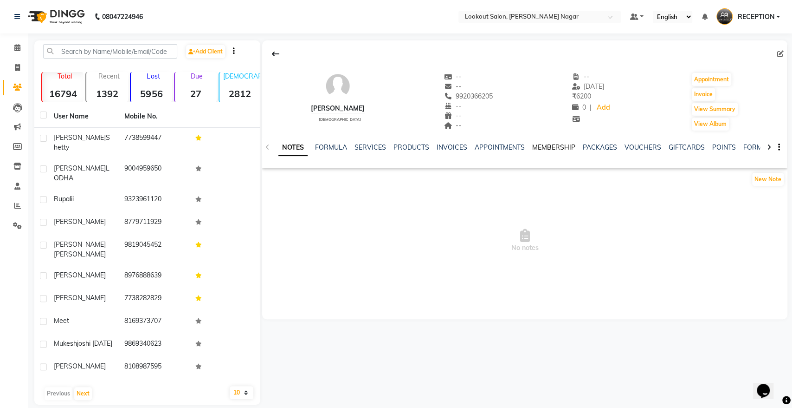
click at [561, 148] on link "MEMBERSHIP" at bounding box center [553, 147] width 43 height 8
click at [515, 148] on link "MEMBERSHIP" at bounding box center [512, 147] width 51 height 17
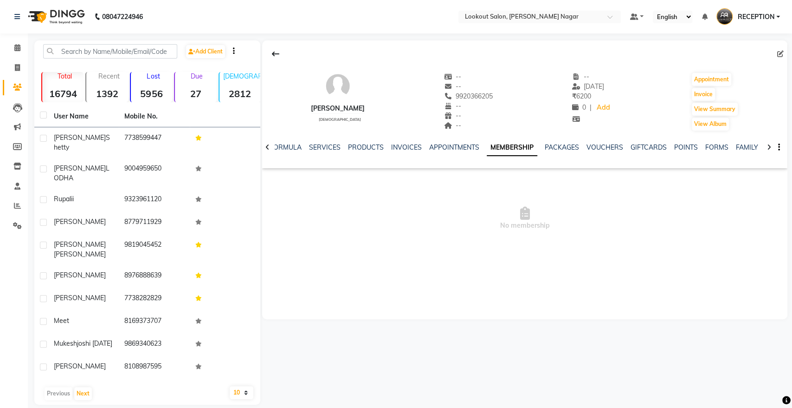
click at [515, 148] on link "MEMBERSHIP" at bounding box center [512, 147] width 51 height 17
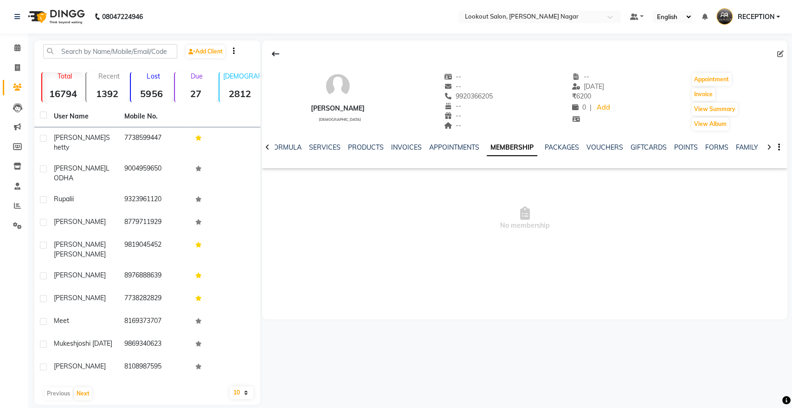
click at [515, 148] on link "MEMBERSHIP" at bounding box center [512, 147] width 51 height 17
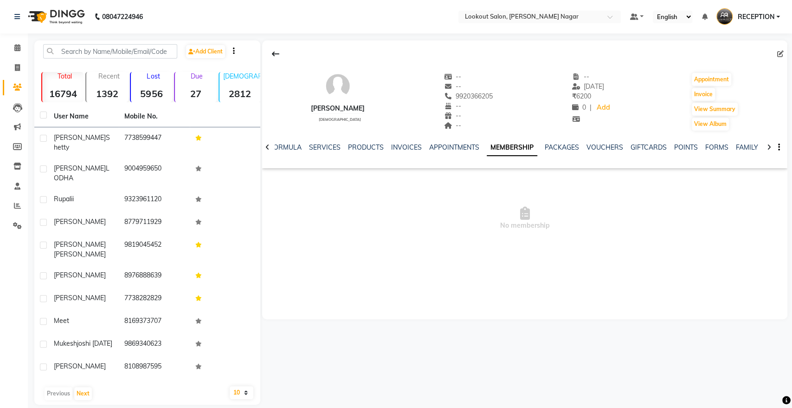
click at [515, 148] on link "MEMBERSHIP" at bounding box center [512, 147] width 51 height 17
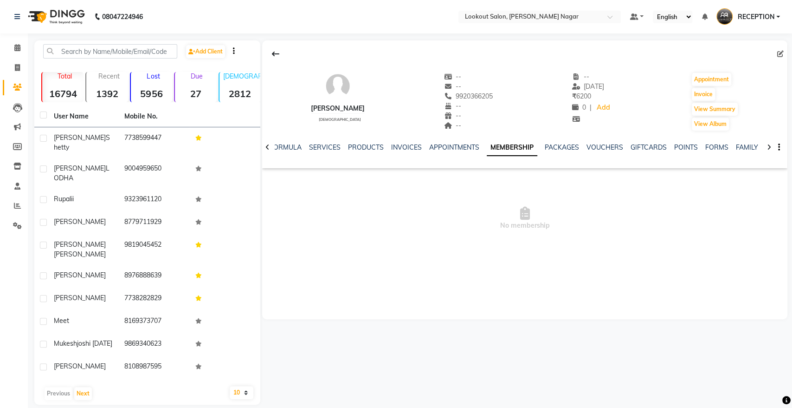
click at [515, 148] on link "MEMBERSHIP" at bounding box center [512, 147] width 51 height 17
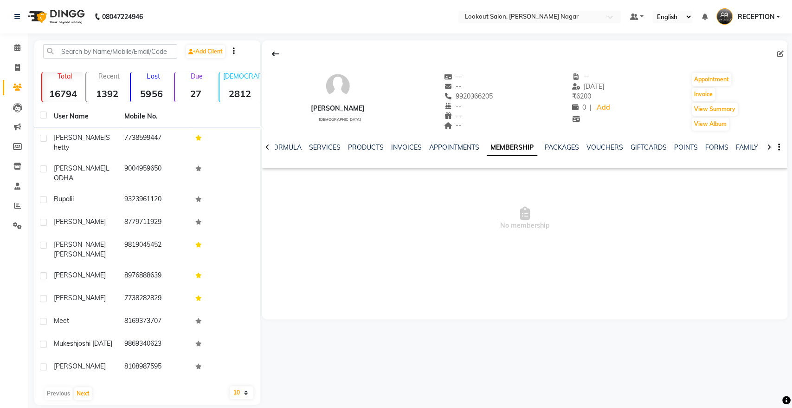
click at [515, 149] on link "MEMBERSHIP" at bounding box center [512, 147] width 51 height 17
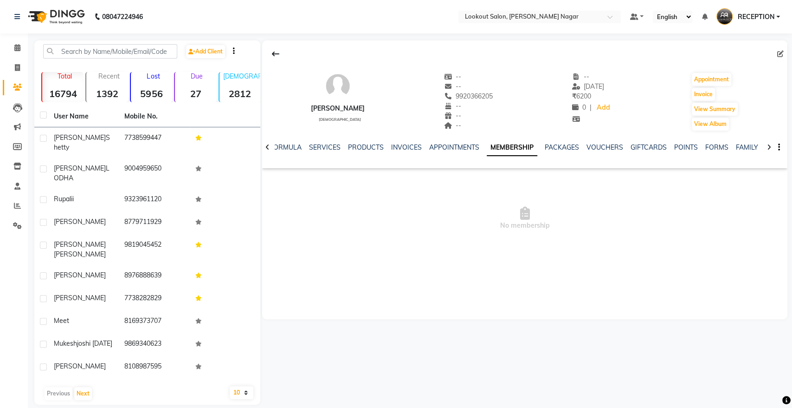
click at [515, 149] on link "MEMBERSHIP" at bounding box center [512, 147] width 51 height 17
click at [516, 149] on link "MEMBERSHIP" at bounding box center [512, 147] width 51 height 17
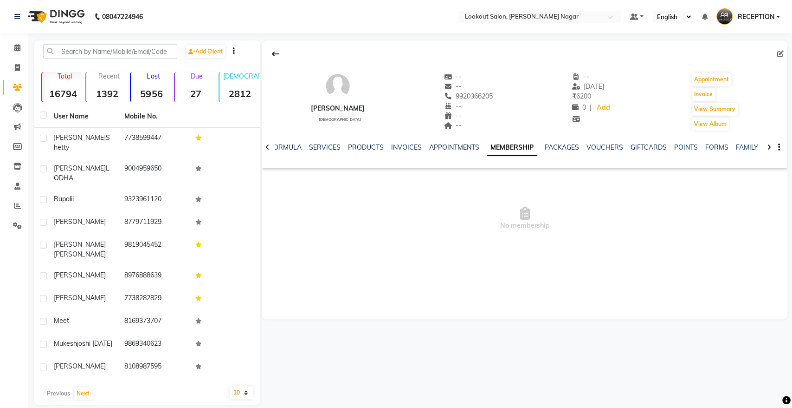
click at [517, 150] on link "MEMBERSHIP" at bounding box center [512, 147] width 51 height 17
click at [518, 149] on link "MEMBERSHIP" at bounding box center [512, 147] width 51 height 17
click at [519, 149] on link "MEMBERSHIP" at bounding box center [512, 147] width 51 height 17
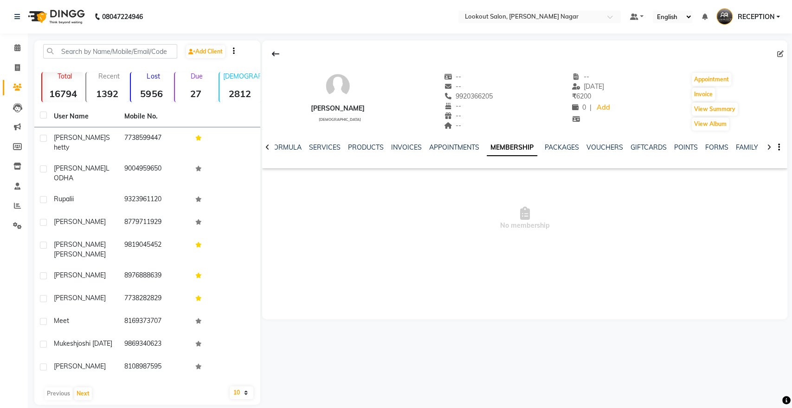
click at [519, 149] on link "MEMBERSHIP" at bounding box center [512, 147] width 51 height 17
drag, startPoint x: 519, startPoint y: 149, endPoint x: 521, endPoint y: 144, distance: 5.0
click at [520, 148] on link "MEMBERSHIP" at bounding box center [512, 147] width 51 height 17
click at [521, 143] on link "MEMBERSHIP" at bounding box center [512, 147] width 51 height 17
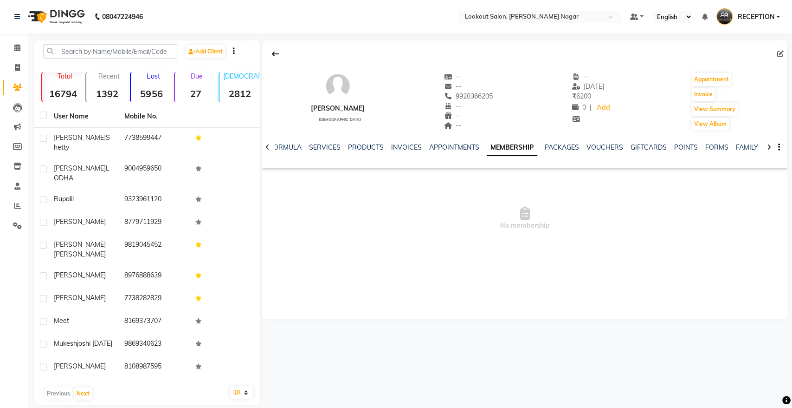
click at [521, 144] on link "MEMBERSHIP" at bounding box center [512, 147] width 51 height 17
click at [457, 145] on link "APPOINTMENTS" at bounding box center [454, 147] width 50 height 8
click at [526, 146] on link "MEMBERSHIP" at bounding box center [525, 147] width 43 height 8
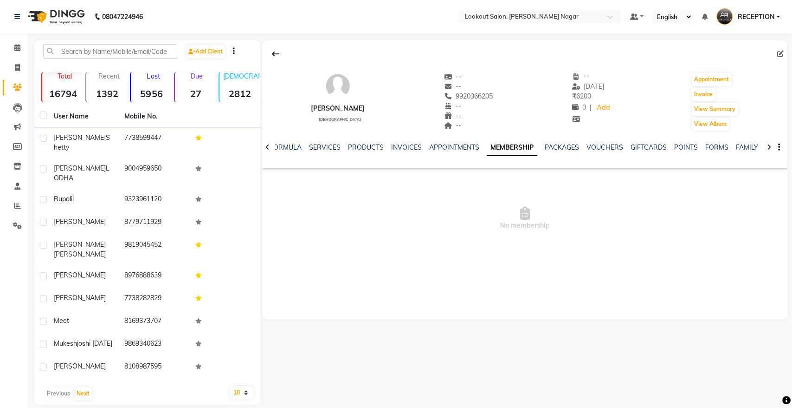
click at [514, 143] on link "MEMBERSHIP" at bounding box center [512, 147] width 51 height 17
click at [513, 143] on link "MEMBERSHIP" at bounding box center [512, 147] width 51 height 17
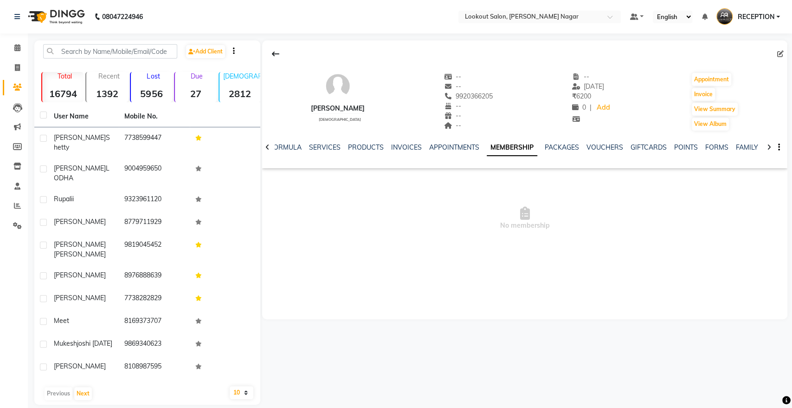
click at [513, 142] on link "MEMBERSHIP" at bounding box center [512, 147] width 51 height 17
click at [508, 138] on div "NOTES FORMULA SERVICES PRODUCTS INVOICES APPOINTMENTS MEMBERSHIP PACKAGES VOUCH…" at bounding box center [525, 147] width 526 height 32
click at [515, 143] on link "MEMBERSHIP" at bounding box center [512, 147] width 51 height 17
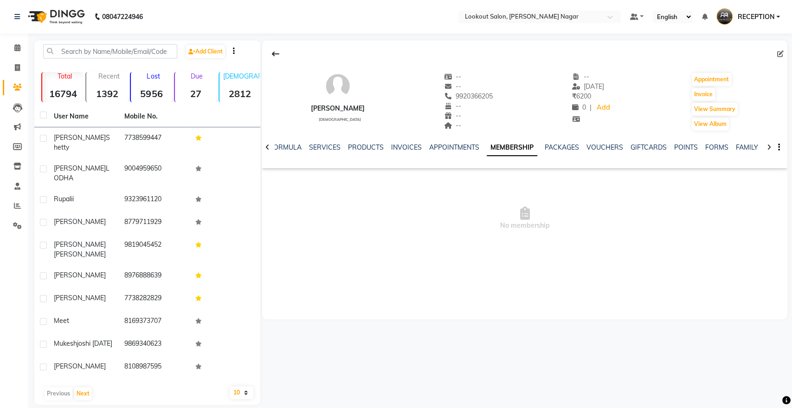
click at [515, 143] on link "MEMBERSHIP" at bounding box center [512, 147] width 51 height 17
click at [705, 97] on button "Invoice" at bounding box center [703, 94] width 23 height 13
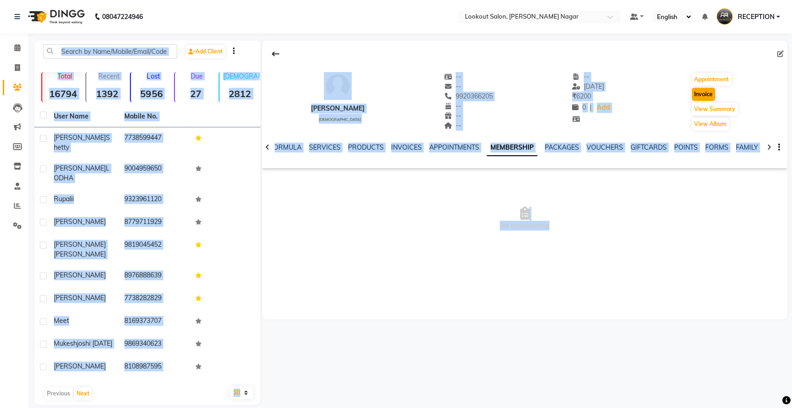
select select "150"
select select "service"
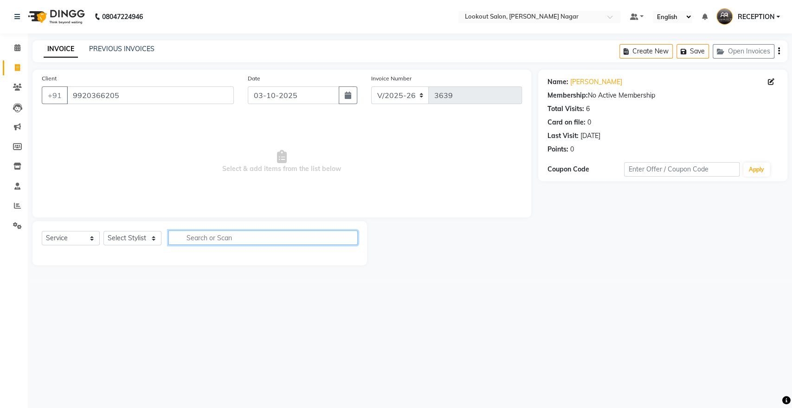
click at [229, 237] on input "text" at bounding box center [263, 237] width 189 height 14
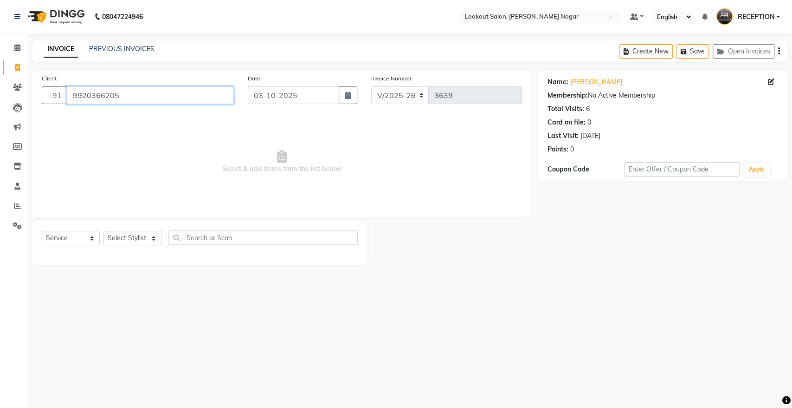
click at [185, 98] on input "9920366205" at bounding box center [150, 95] width 167 height 18
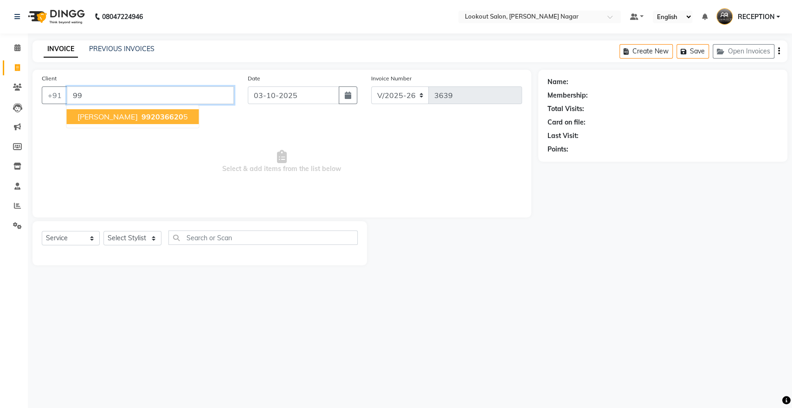
type input "9"
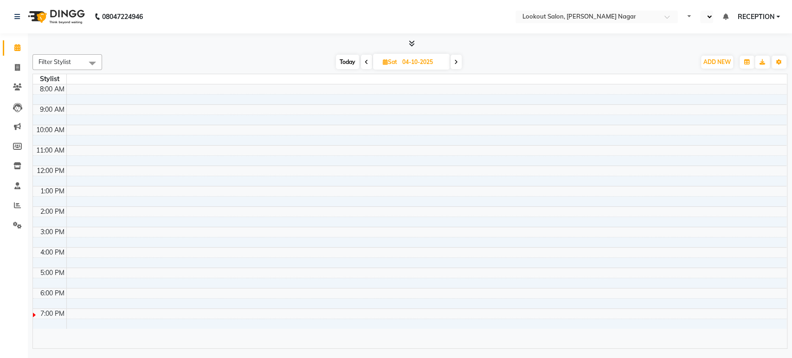
select select "en"
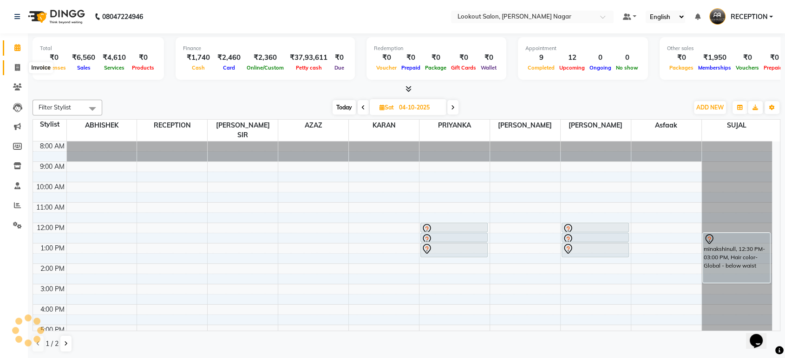
click at [14, 70] on span at bounding box center [17, 68] width 16 height 11
select select "service"
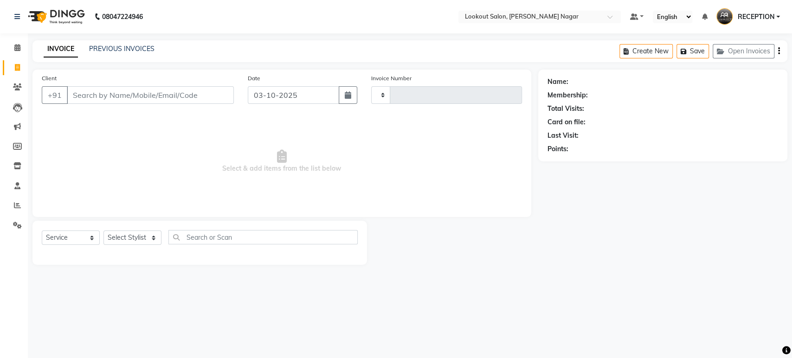
type input "3639"
select select "150"
click at [174, 92] on input "Client" at bounding box center [150, 95] width 167 height 18
click at [180, 88] on input "Client" at bounding box center [150, 95] width 167 height 18
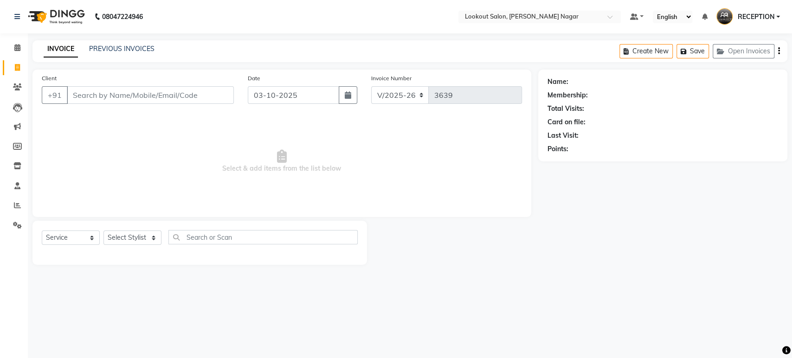
click at [180, 88] on input "Client" at bounding box center [150, 95] width 167 height 18
click at [190, 99] on input "Client" at bounding box center [150, 95] width 167 height 18
click at [193, 94] on input "Client" at bounding box center [150, 95] width 167 height 18
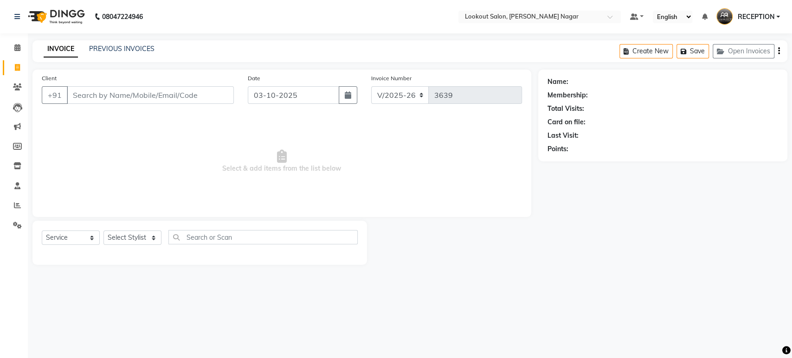
click at [193, 94] on input "Client" at bounding box center [150, 95] width 167 height 18
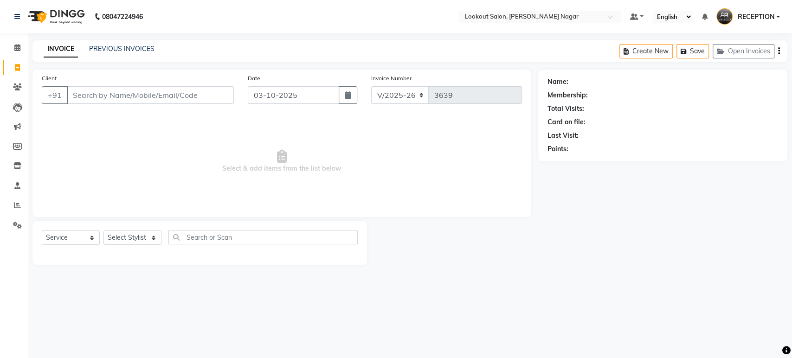
click at [193, 94] on input "Client" at bounding box center [150, 95] width 167 height 18
click at [197, 96] on input "Client" at bounding box center [150, 95] width 167 height 18
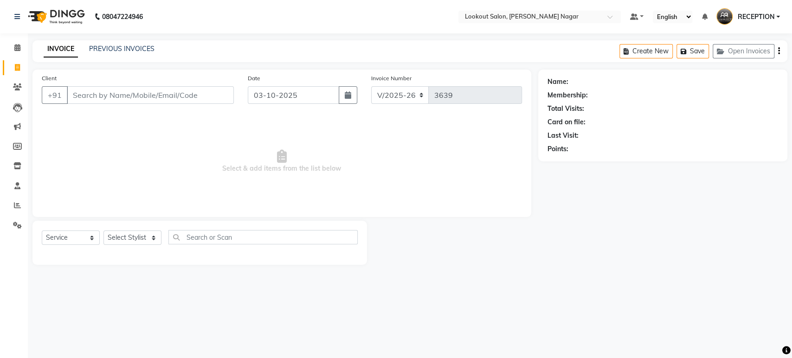
click at [197, 96] on input "Client" at bounding box center [150, 95] width 167 height 18
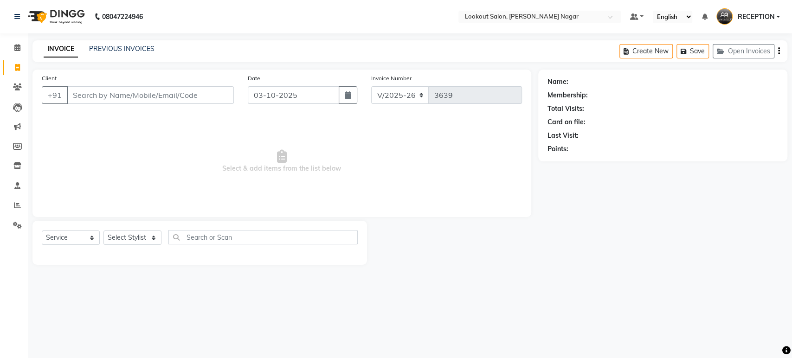
click at [197, 96] on input "Client" at bounding box center [150, 95] width 167 height 18
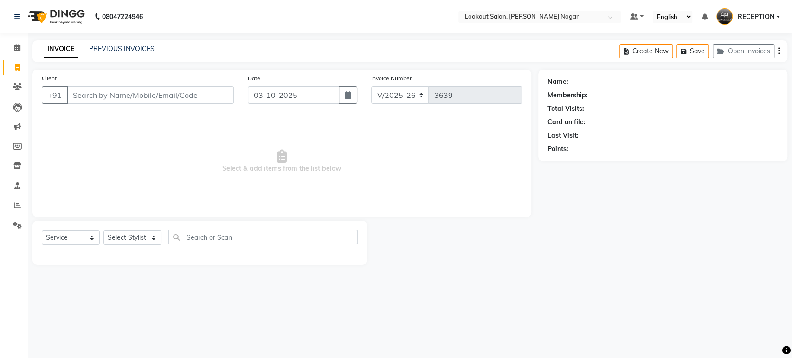
click at [197, 96] on input "Client" at bounding box center [150, 95] width 167 height 18
click at [223, 95] on input "Client" at bounding box center [150, 95] width 167 height 18
click at [196, 93] on input "Client" at bounding box center [150, 95] width 167 height 18
click at [188, 96] on input "Client" at bounding box center [150, 95] width 167 height 18
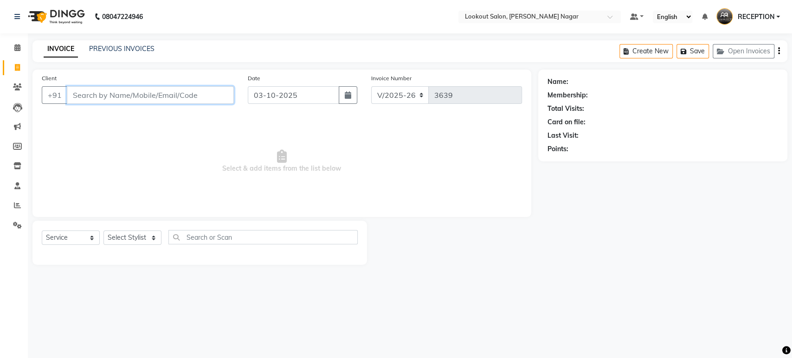
click at [190, 95] on input "Client" at bounding box center [150, 95] width 167 height 18
click at [210, 94] on input "Client" at bounding box center [150, 95] width 167 height 18
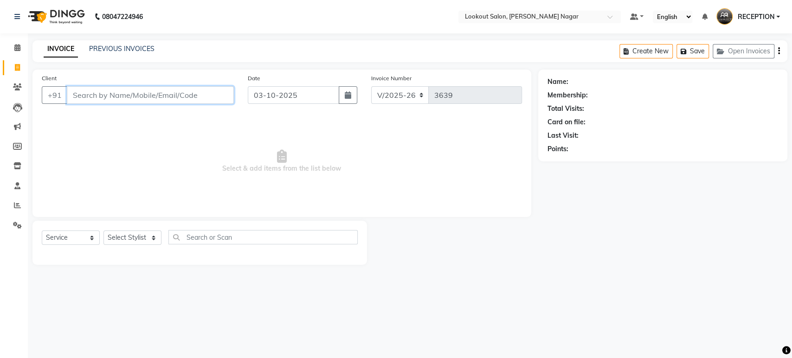
click at [210, 94] on input "Client" at bounding box center [150, 95] width 167 height 18
drag, startPoint x: 210, startPoint y: 94, endPoint x: 212, endPoint y: 111, distance: 16.8
click at [212, 111] on div "Client +91 Date [DATE] Invoice Number V/2025 V/[PHONE_NUMBER] Select & add item…" at bounding box center [281, 144] width 499 height 148
click at [208, 93] on input "Client" at bounding box center [150, 95] width 167 height 18
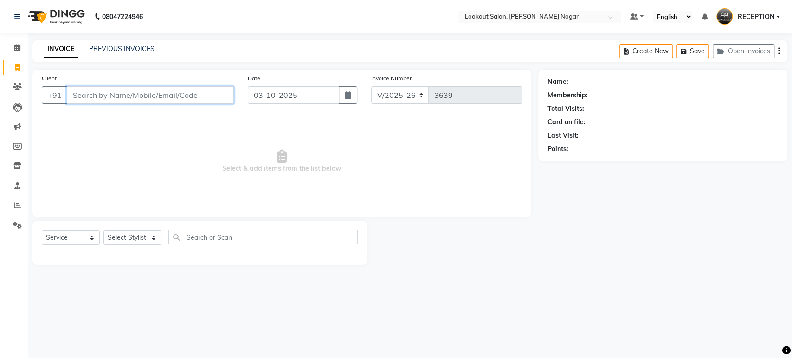
click at [208, 93] on input "Client" at bounding box center [150, 95] width 167 height 18
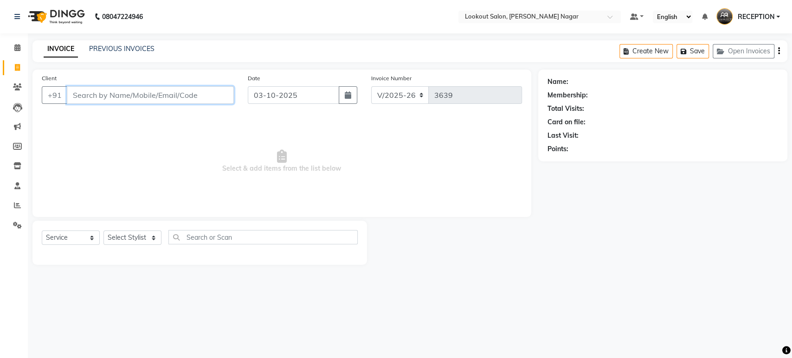
click at [208, 93] on input "Client" at bounding box center [150, 95] width 167 height 18
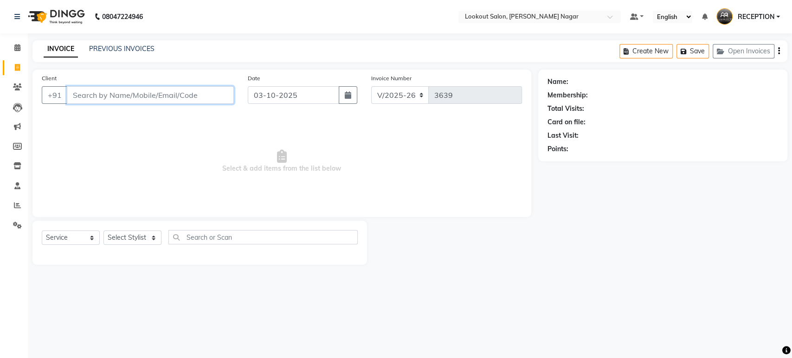
click at [208, 93] on input "Client" at bounding box center [150, 95] width 167 height 18
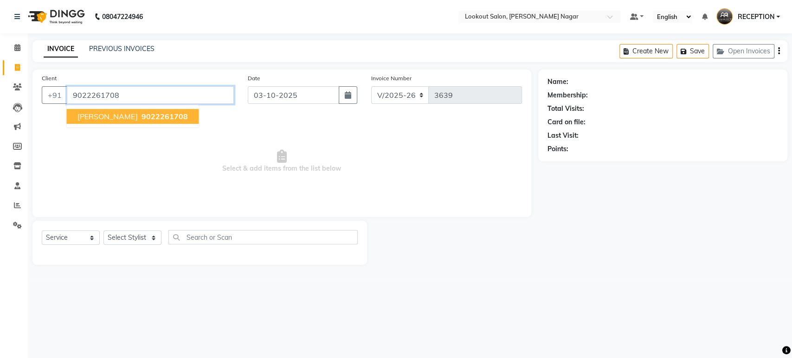
type input "9022261708"
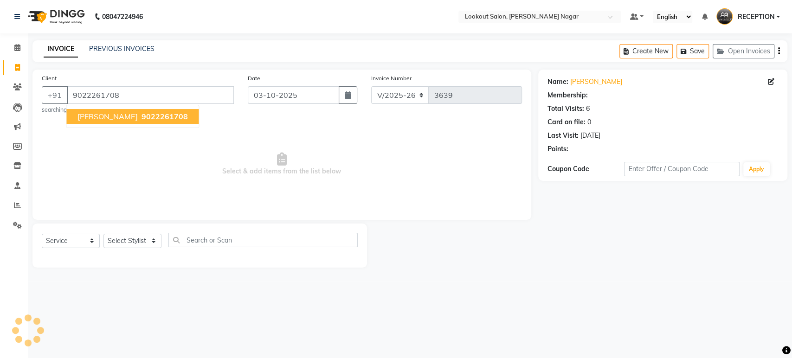
select select "1: Object"
click at [154, 110] on button "[PERSON_NAME] 9022261708" at bounding box center [132, 116] width 132 height 15
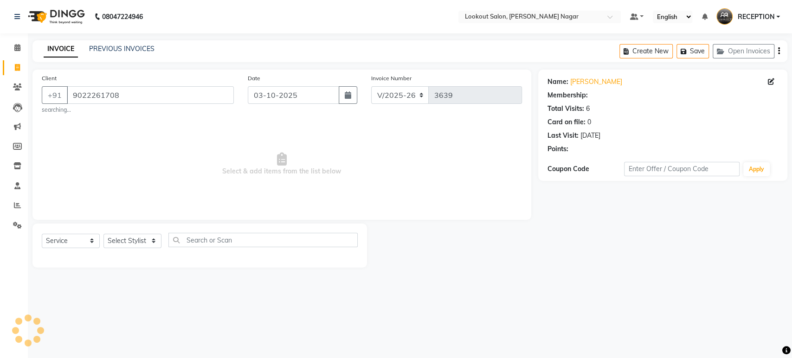
select select "1: Object"
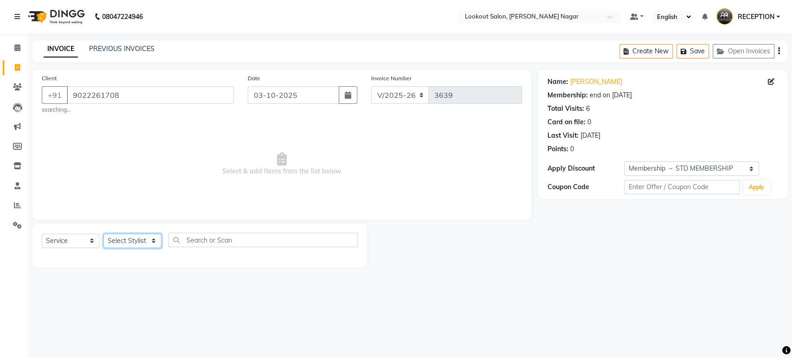
click at [152, 240] on select "Select Stylist ABHISHEK Asfaak [PERSON_NAME] [PERSON_NAME] PRIYANKA RECEPTION […" at bounding box center [133, 241] width 58 height 14
click at [215, 188] on span "Select & add items from the list below" at bounding box center [282, 164] width 480 height 93
click at [182, 88] on input "9022261708" at bounding box center [150, 95] width 167 height 18
click at [182, 89] on input "9022261708" at bounding box center [150, 95] width 167 height 18
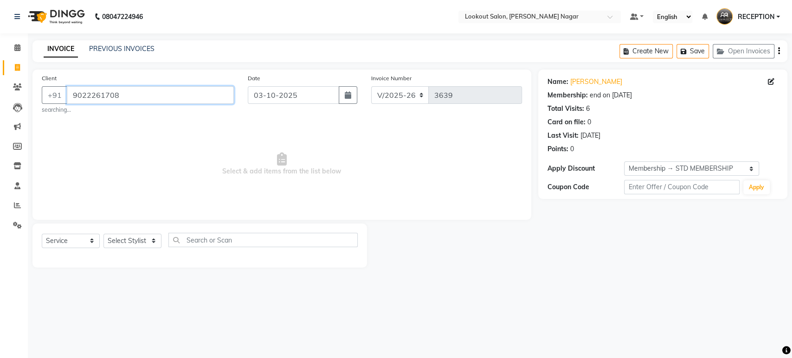
click at [182, 89] on input "9022261708" at bounding box center [150, 95] width 167 height 18
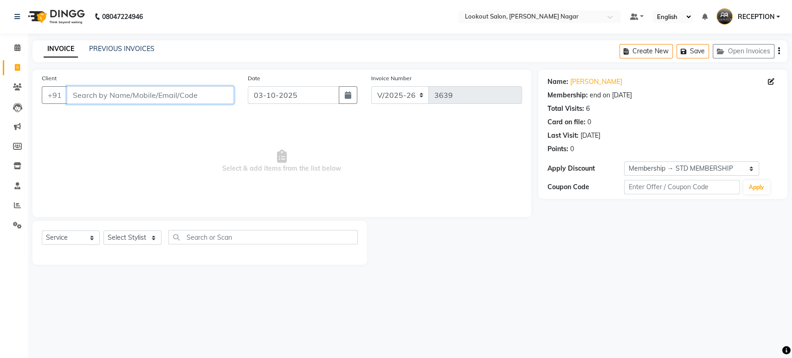
click at [139, 96] on input "Client" at bounding box center [150, 95] width 167 height 18
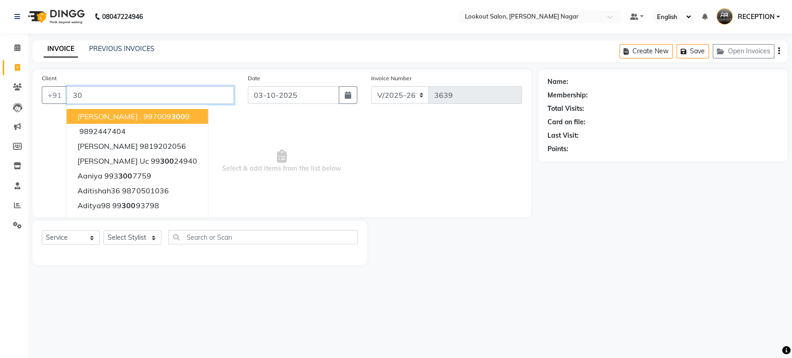
type input "3"
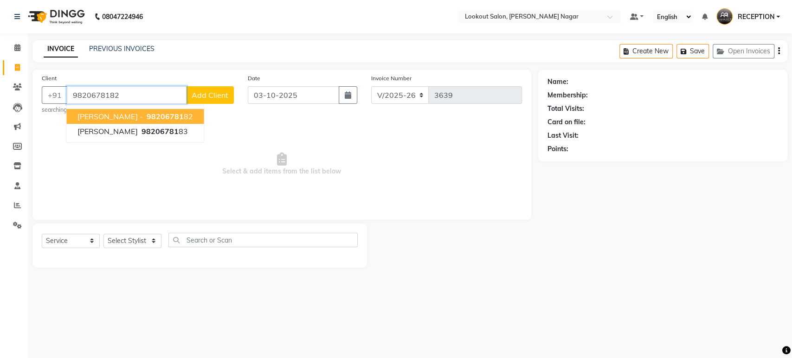
type input "9820678182"
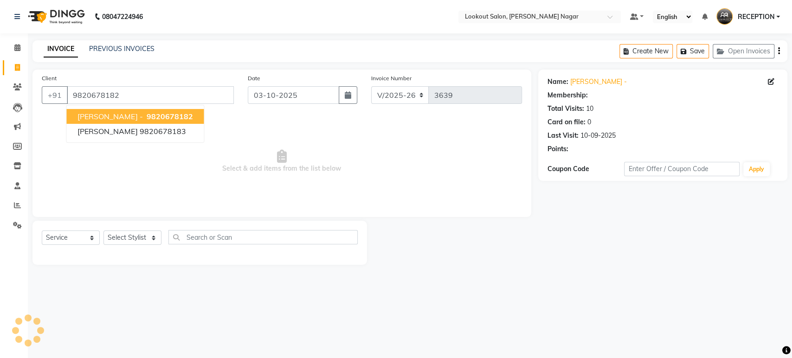
select select "1: Object"
click at [146, 114] on span "9820678182" at bounding box center [169, 116] width 46 height 9
select select "1: Object"
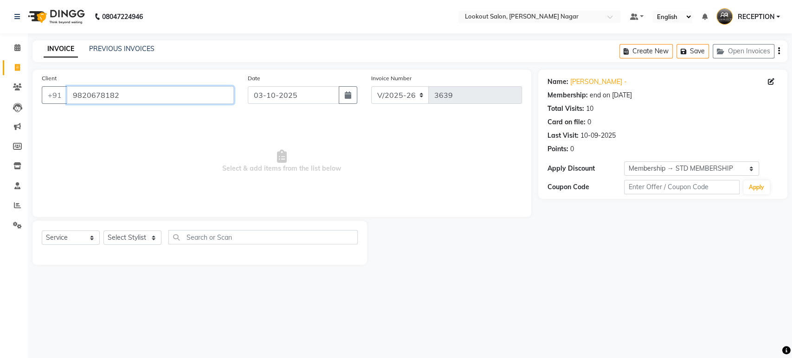
click at [154, 98] on input "9820678182" at bounding box center [150, 95] width 167 height 18
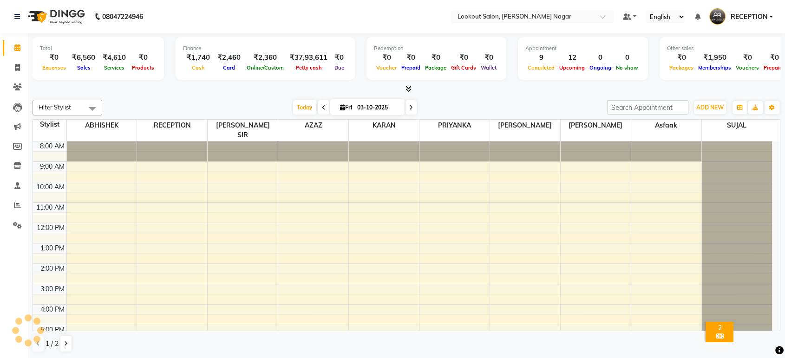
scroll to position [67, 0]
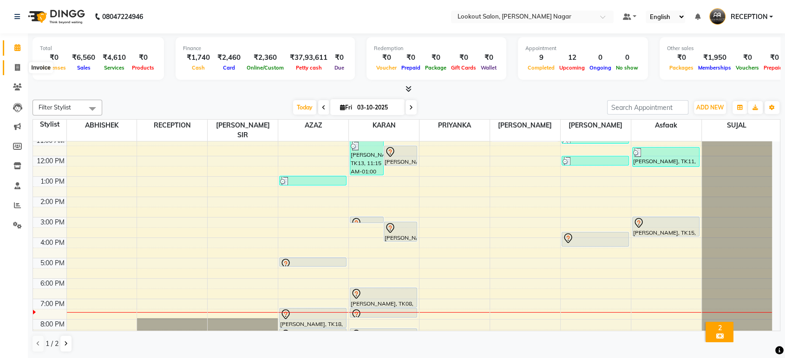
click at [22, 65] on span at bounding box center [17, 68] width 16 height 11
select select "service"
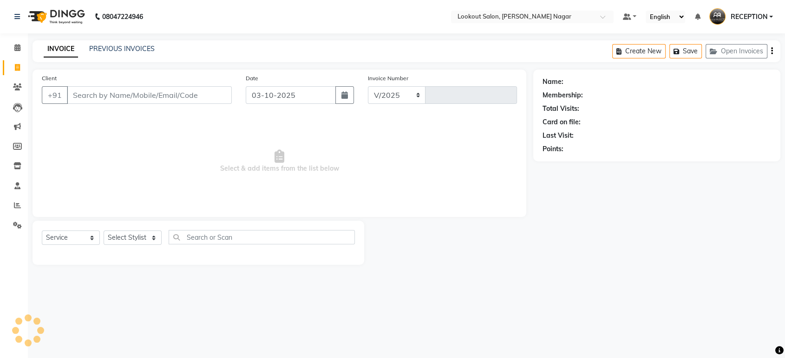
select select "150"
type input "3639"
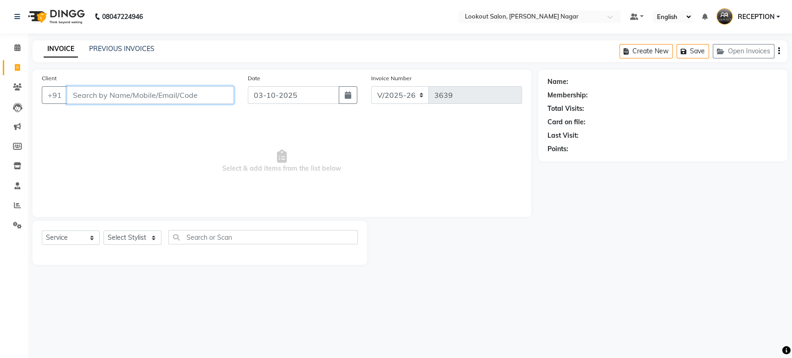
click at [133, 98] on input "Client" at bounding box center [150, 95] width 167 height 18
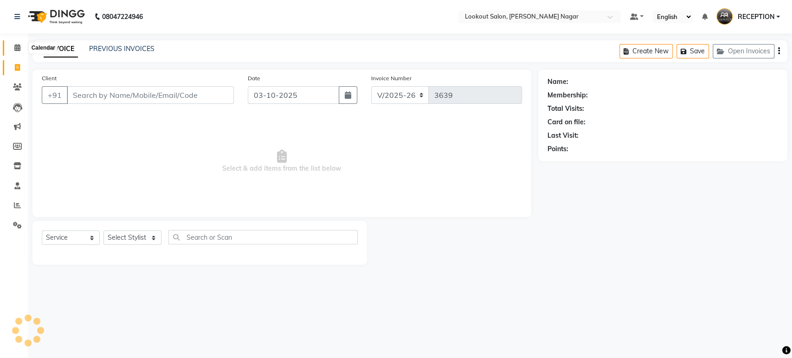
click at [15, 49] on icon at bounding box center [17, 47] width 6 height 7
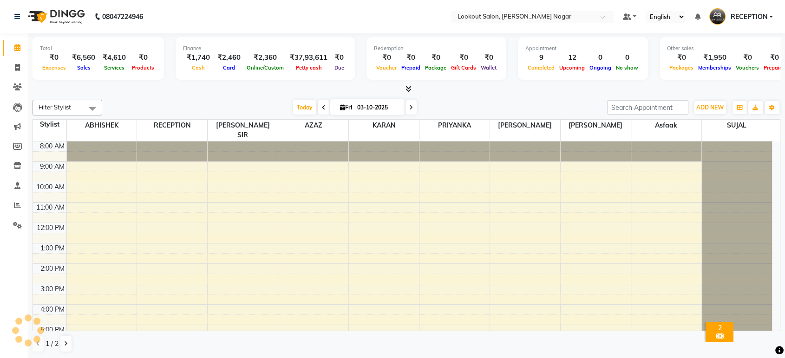
click at [373, 105] on input "03-10-2025" at bounding box center [377, 108] width 46 height 14
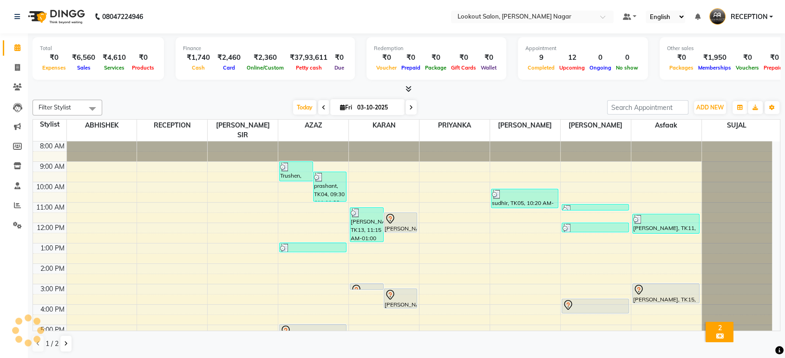
click at [373, 105] on input "03-10-2025" at bounding box center [377, 108] width 46 height 14
select select "10"
select select "2025"
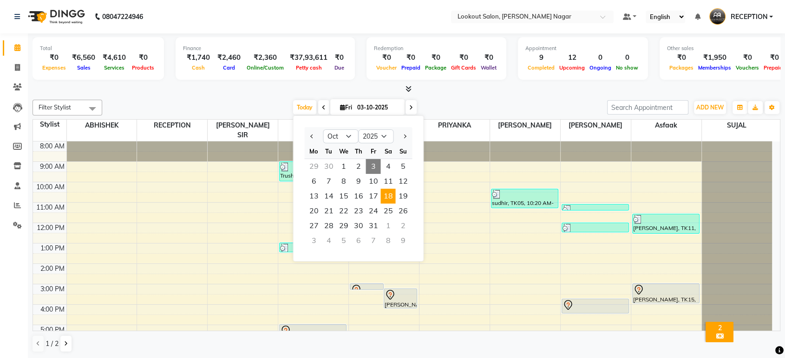
click at [387, 196] on span "18" at bounding box center [387, 196] width 15 height 15
type input "[DATE]"
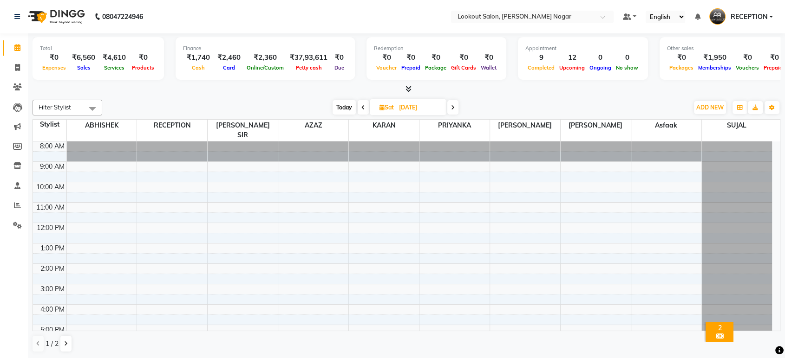
click at [429, 105] on input "[DATE]" at bounding box center [419, 108] width 46 height 14
select select "10"
select select "2025"
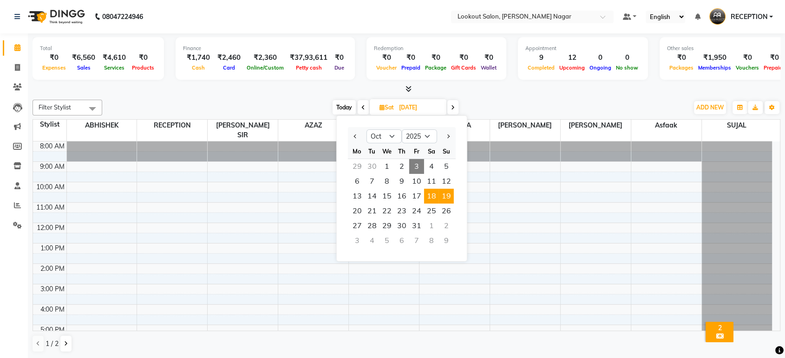
click at [447, 196] on span "19" at bounding box center [446, 196] width 15 height 15
type input "[DATE]"
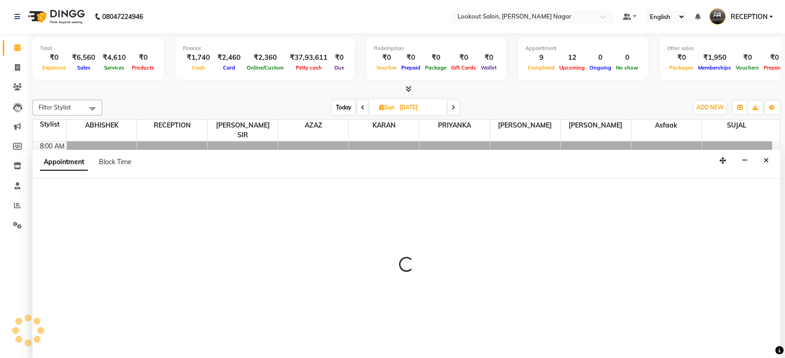
scroll to position [84, 0]
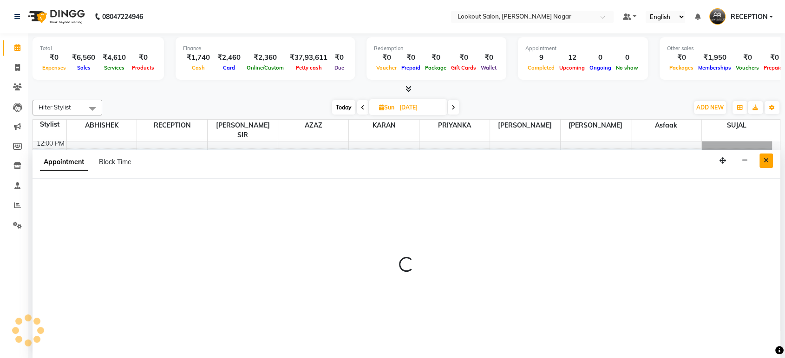
select select "16862"
select select "660"
select select "tentative"
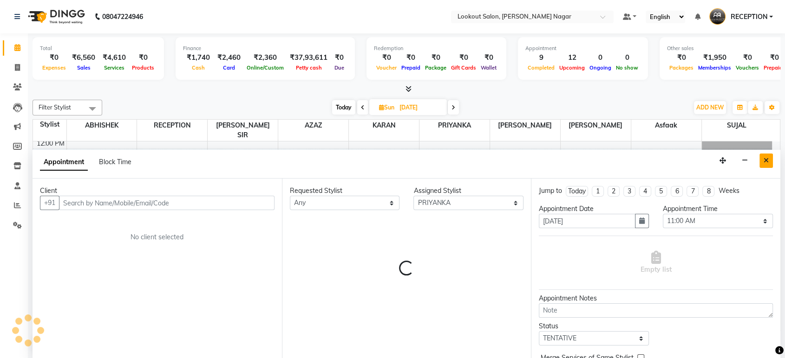
click at [763, 159] on icon "Close" at bounding box center [765, 160] width 5 height 6
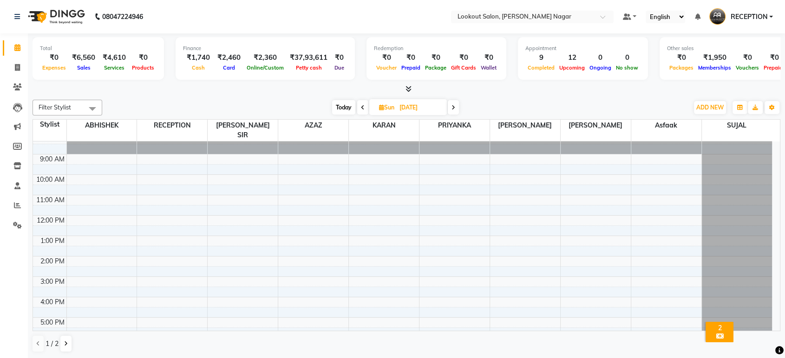
scroll to position [0, 0]
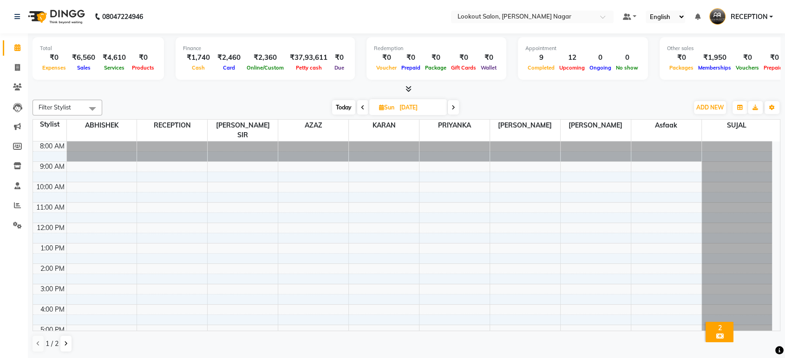
click at [412, 110] on input "[DATE]" at bounding box center [419, 108] width 46 height 14
select select "10"
select select "2025"
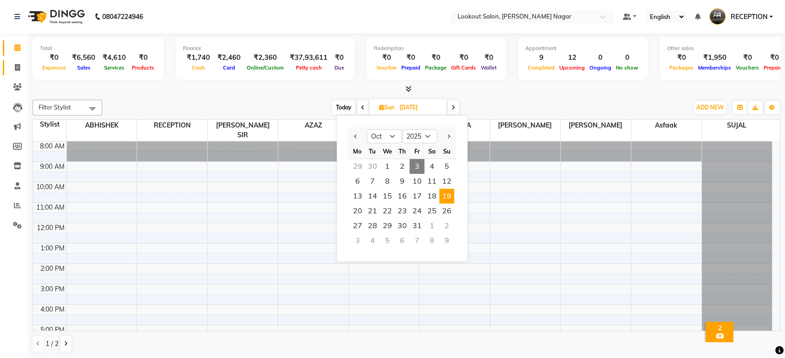
click at [19, 61] on link "Invoice" at bounding box center [14, 67] width 22 height 15
select select "service"
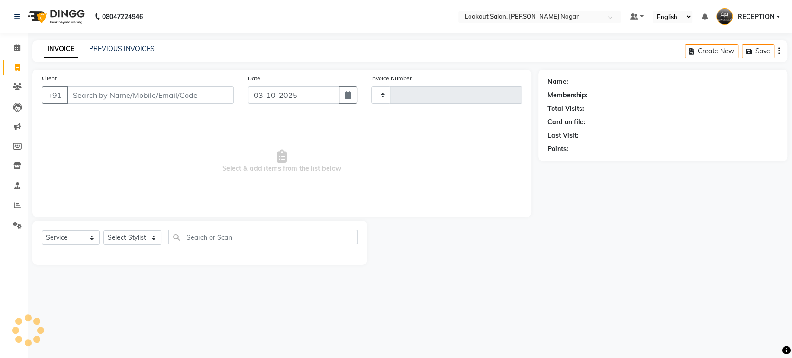
click at [201, 96] on input "Client" at bounding box center [150, 95] width 167 height 18
type input "3639"
select select "150"
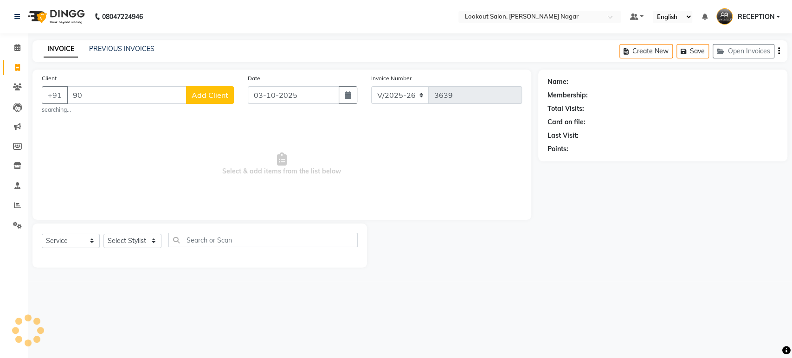
type input "9"
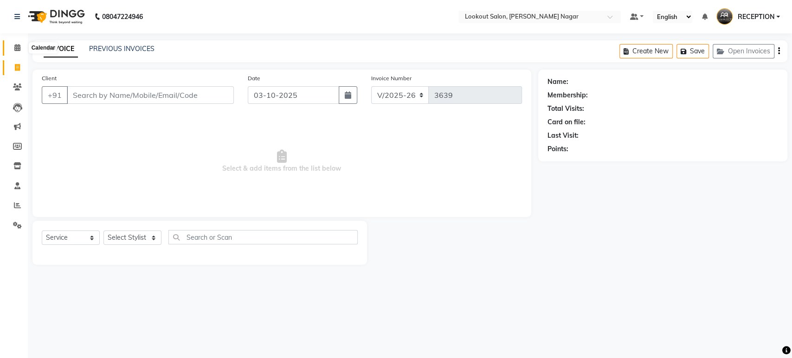
click at [19, 47] on icon at bounding box center [17, 47] width 6 height 7
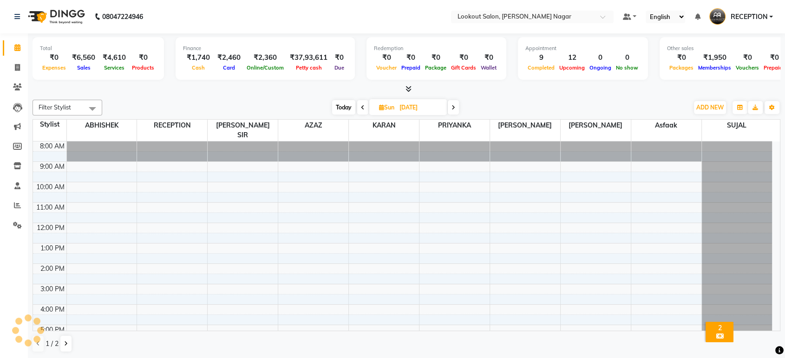
click at [358, 108] on span at bounding box center [362, 107] width 11 height 14
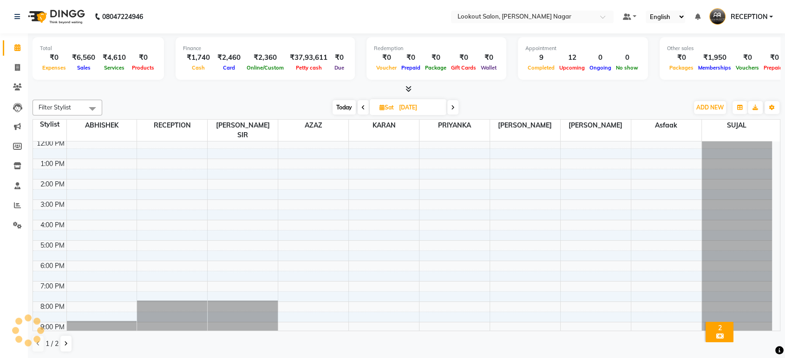
click at [360, 109] on span at bounding box center [362, 107] width 11 height 14
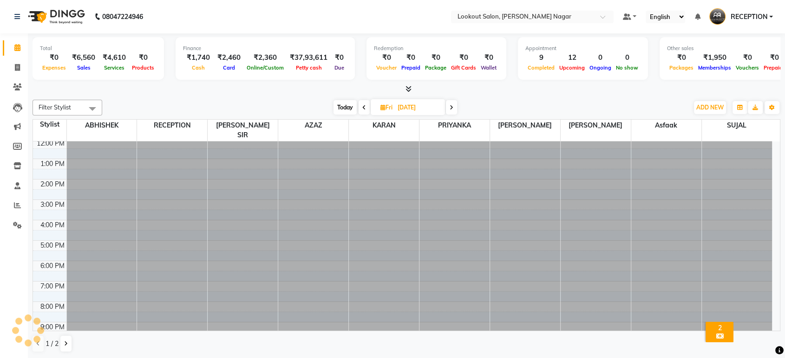
scroll to position [0, 0]
click at [360, 109] on span at bounding box center [363, 107] width 11 height 14
click at [361, 109] on icon at bounding box center [363, 108] width 4 height 6
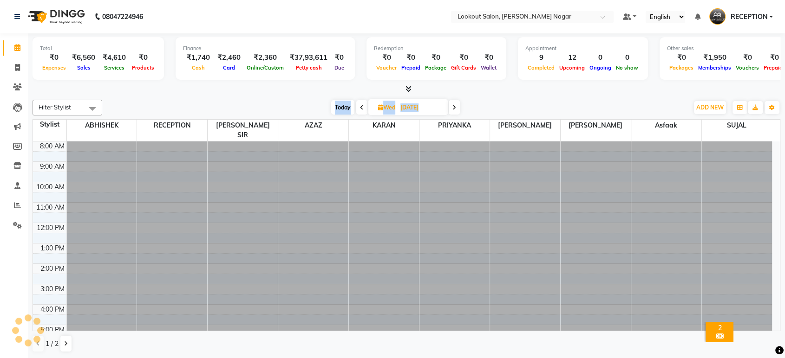
click at [360, 109] on icon at bounding box center [362, 108] width 4 height 6
click at [360, 109] on span at bounding box center [361, 107] width 11 height 14
click at [360, 109] on icon at bounding box center [362, 108] width 4 height 6
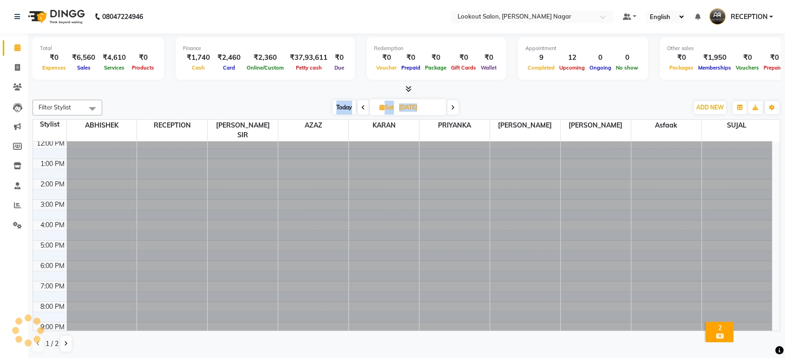
click at [360, 109] on span at bounding box center [362, 107] width 11 height 14
click at [360, 109] on span at bounding box center [363, 107] width 11 height 14
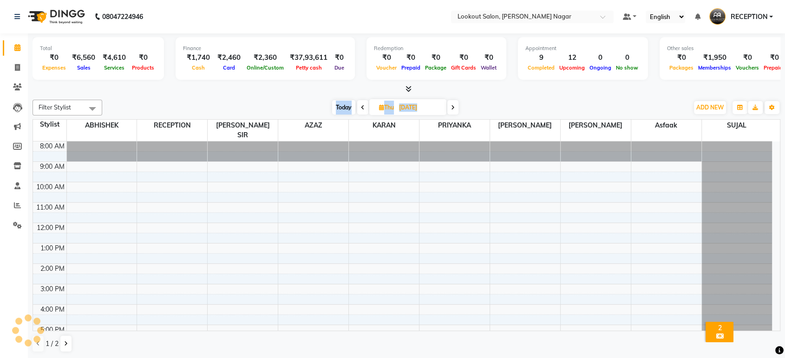
scroll to position [84, 0]
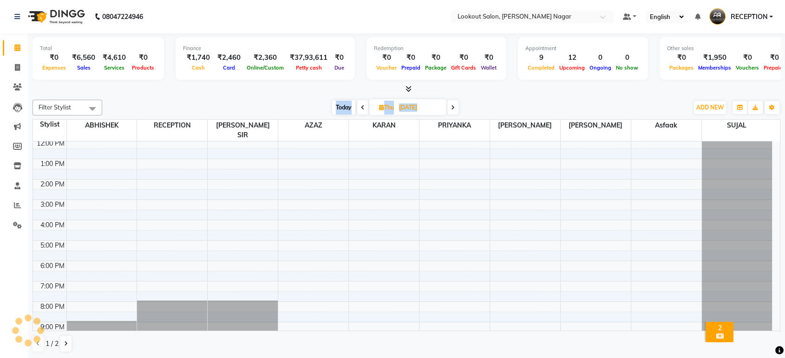
click at [361, 109] on icon at bounding box center [363, 108] width 4 height 6
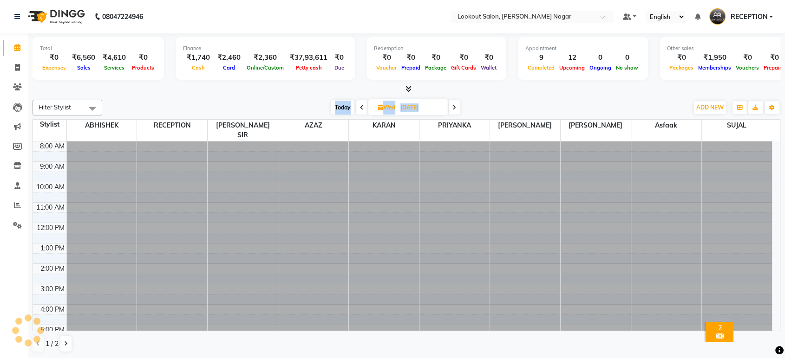
click at [360, 109] on icon at bounding box center [362, 108] width 4 height 6
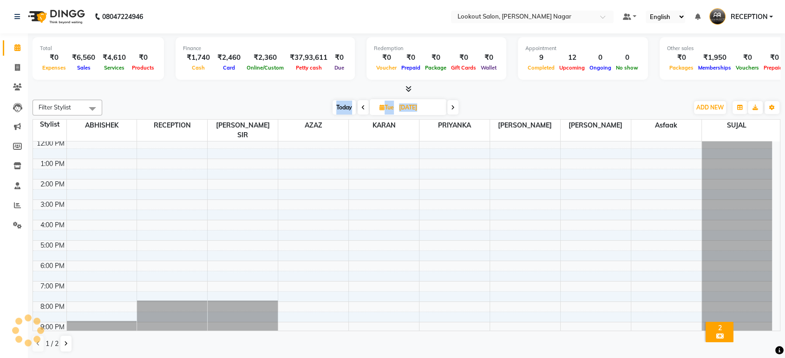
click at [360, 109] on span at bounding box center [362, 107] width 11 height 14
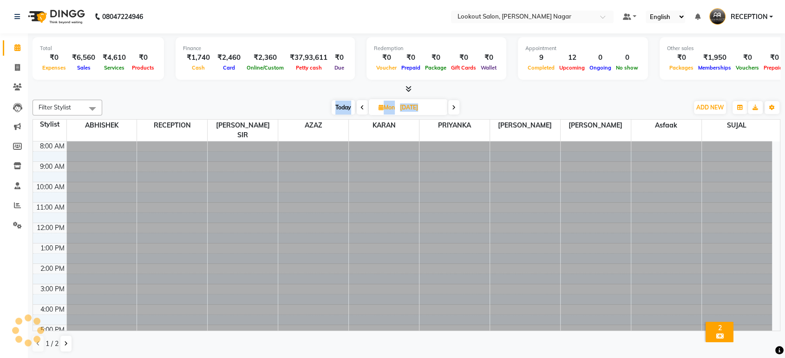
click at [360, 109] on icon at bounding box center [362, 108] width 4 height 6
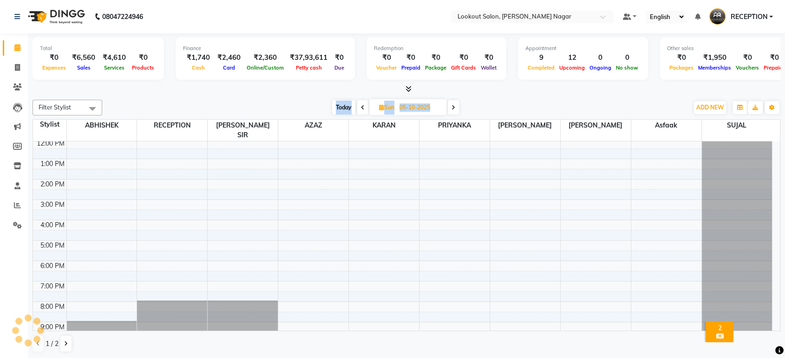
click at [361, 109] on icon at bounding box center [363, 108] width 4 height 6
click at [360, 109] on span at bounding box center [362, 107] width 11 height 14
type input "03-10-2025"
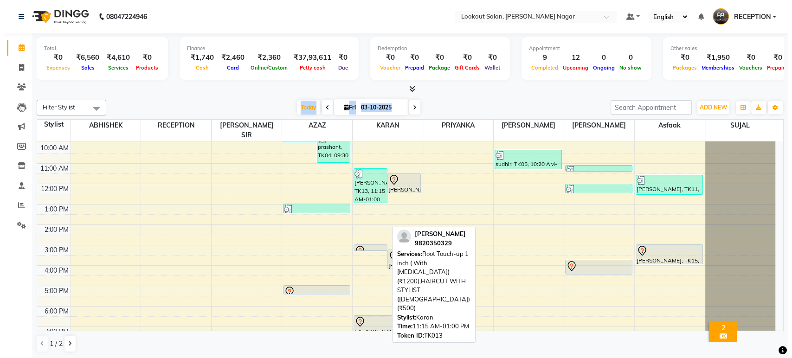
scroll to position [84, 0]
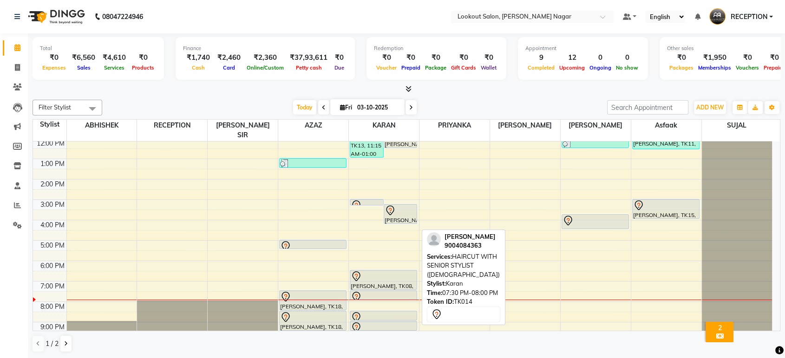
click at [375, 292] on div at bounding box center [383, 297] width 65 height 11
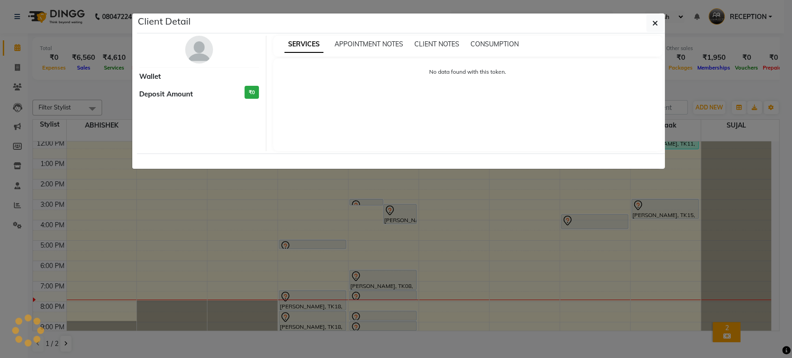
select select "7"
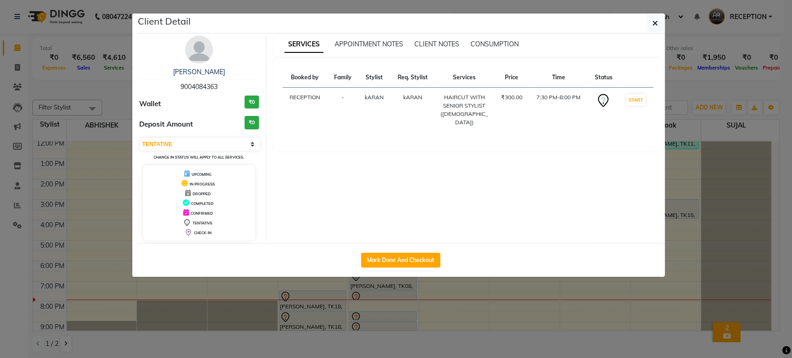
click at [198, 62] on img at bounding box center [199, 50] width 28 height 28
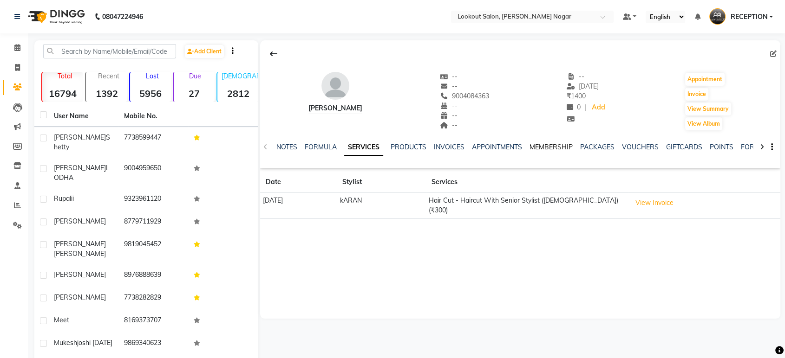
click at [547, 147] on link "MEMBERSHIP" at bounding box center [550, 147] width 43 height 8
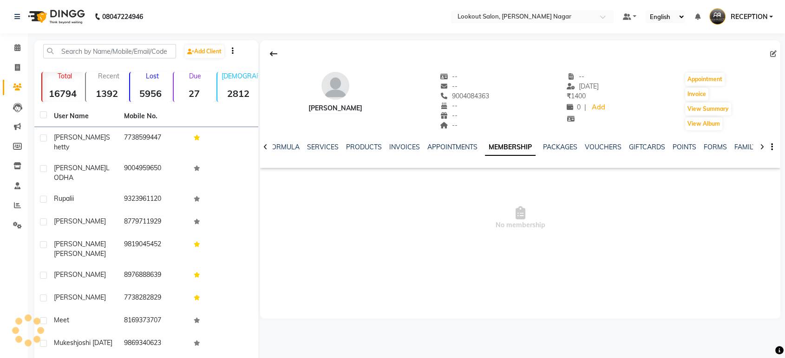
click at [492, 145] on link "MEMBERSHIP" at bounding box center [510, 147] width 51 height 17
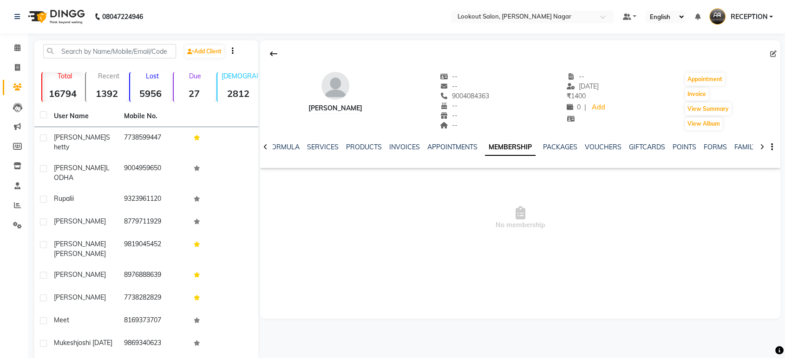
click at [492, 145] on link "MEMBERSHIP" at bounding box center [510, 147] width 51 height 17
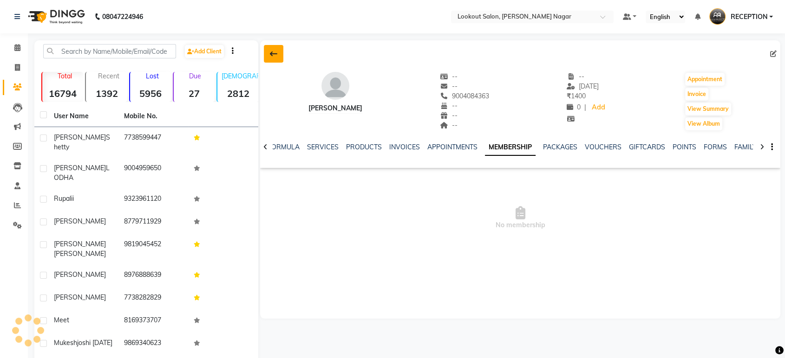
click at [273, 58] on icon at bounding box center [273, 53] width 7 height 7
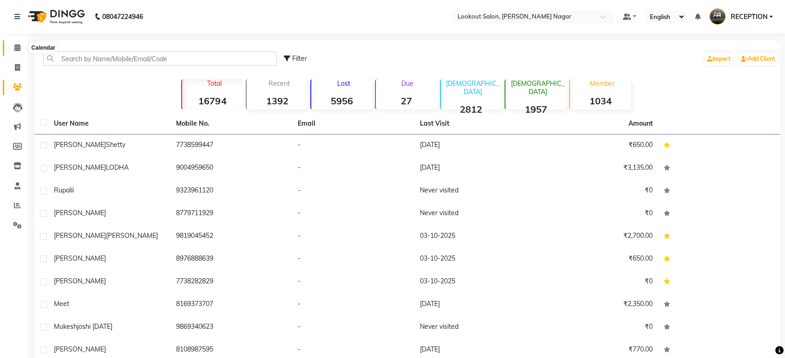
click at [16, 50] on icon at bounding box center [17, 47] width 6 height 7
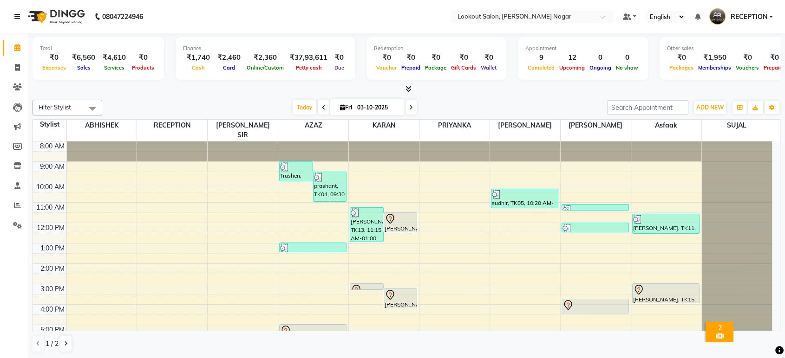
click at [409, 110] on icon at bounding box center [411, 108] width 4 height 6
type input "04-10-2025"
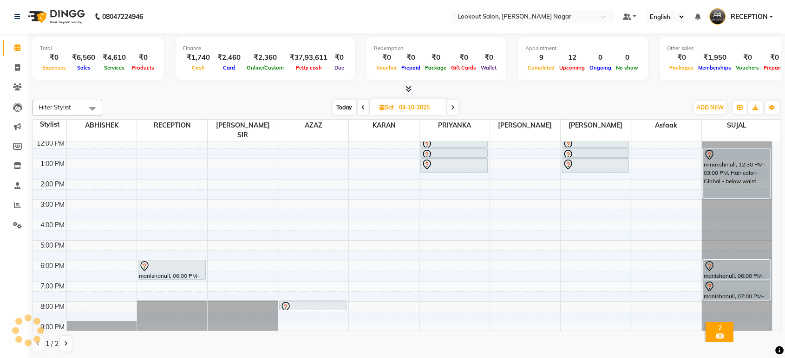
click at [408, 110] on input "04-10-2025" at bounding box center [419, 108] width 46 height 14
select select "10"
select select "2025"
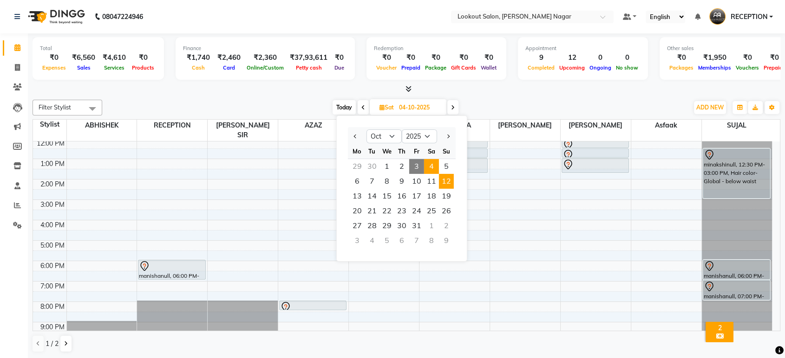
click at [450, 175] on span "12" at bounding box center [446, 181] width 15 height 15
type input "[DATE]"
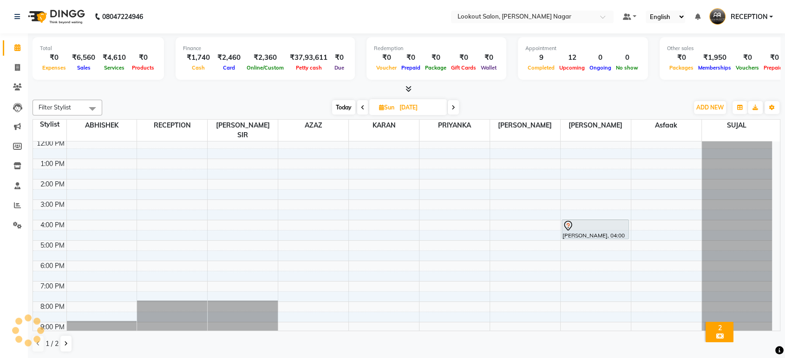
scroll to position [0, 0]
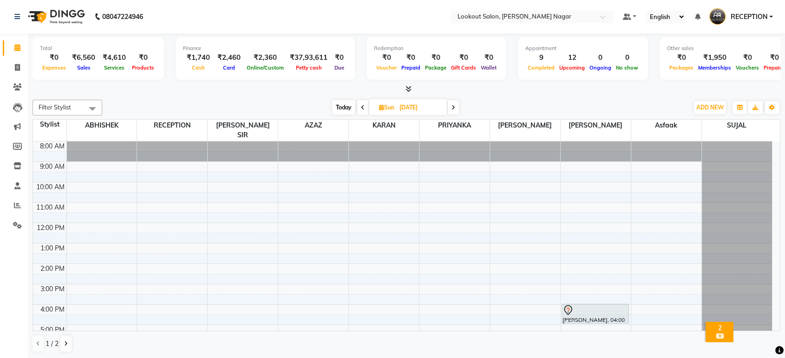
click at [376, 307] on div "8:00 AM 9:00 AM 10:00 AM 11:00 AM 12:00 PM 1:00 PM 2:00 PM 3:00 PM 4:00 PM 5:00…" at bounding box center [402, 285] width 739 height 286
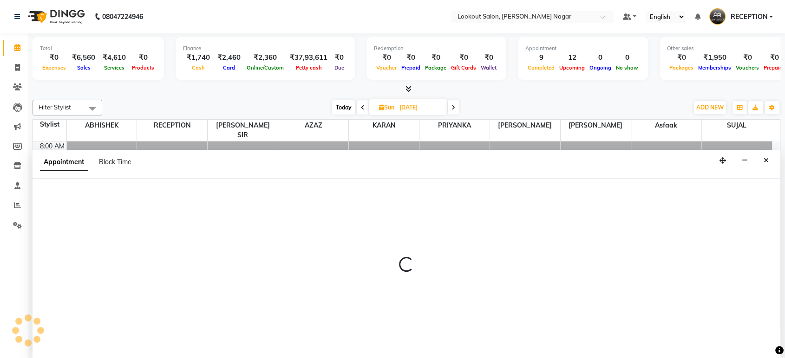
select select "11447"
select select "tentative"
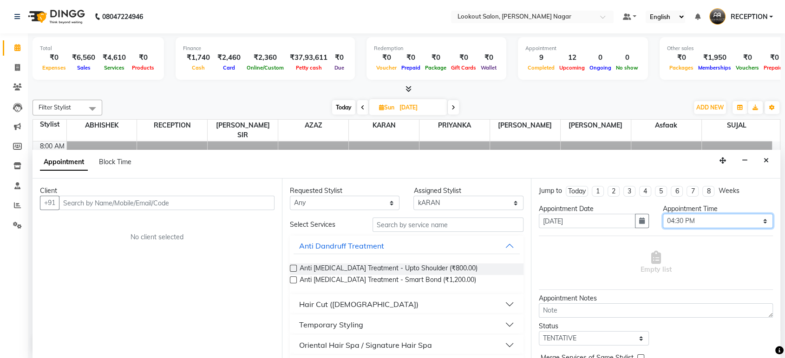
click at [673, 221] on select "Select 09:00 AM 09:05 AM 09:10 AM 09:15 AM 09:20 AM 09:25 AM 09:30 AM 09:35 AM …" at bounding box center [717, 221] width 110 height 14
select select "960"
click at [662, 214] on select "Select 09:00 AM 09:05 AM 09:10 AM 09:15 AM 09:20 AM 09:25 AM 09:30 AM 09:35 AM …" at bounding box center [717, 221] width 110 height 14
click at [358, 203] on select "Any ABHISHEK Asfaak [PERSON_NAME] [PERSON_NAME] PRIYANKA RECEPTION [PERSON_NAME…" at bounding box center [345, 203] width 110 height 14
select select "11447"
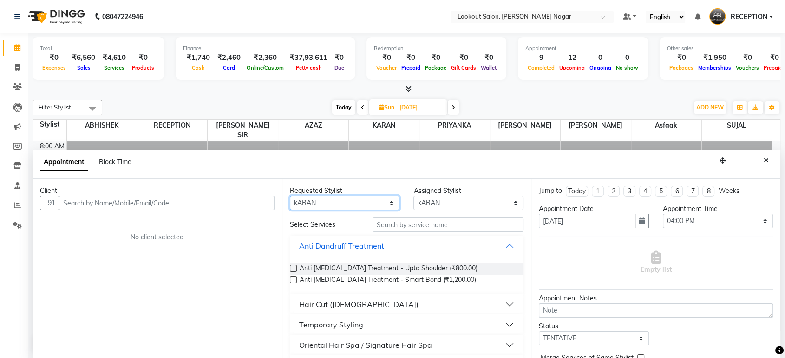
click at [290, 196] on select "Any ABHISHEK Asfaak [PERSON_NAME] [PERSON_NAME] PRIYANKA RECEPTION [PERSON_NAME…" at bounding box center [345, 203] width 110 height 14
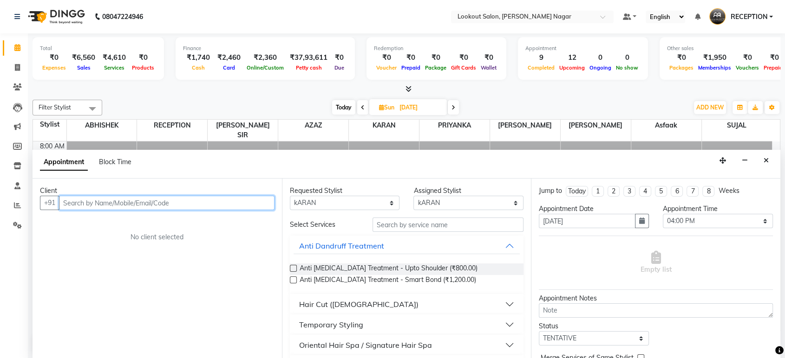
click at [160, 196] on input "text" at bounding box center [166, 203] width 215 height 14
type input "J"
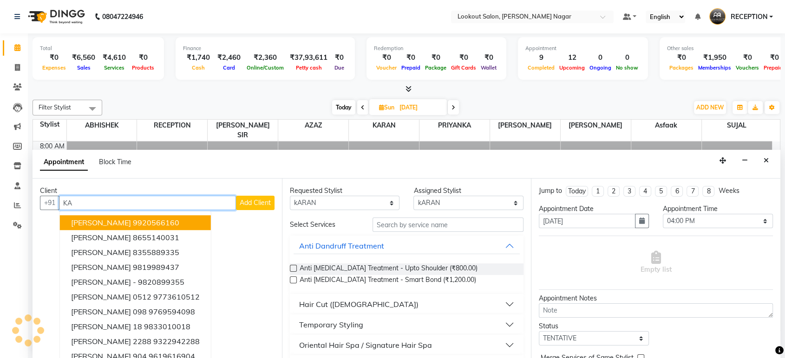
type input "K"
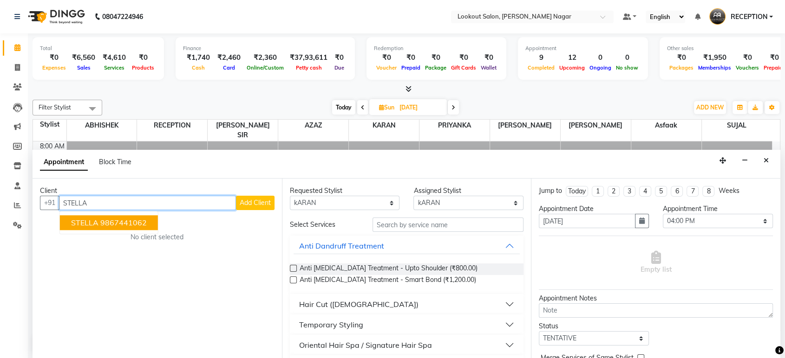
click at [136, 219] on ngb-highlight "9867441062" at bounding box center [123, 223] width 46 height 9
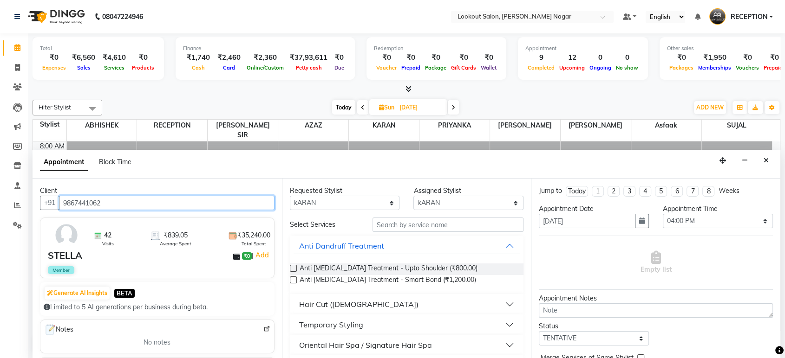
type input "9867441062"
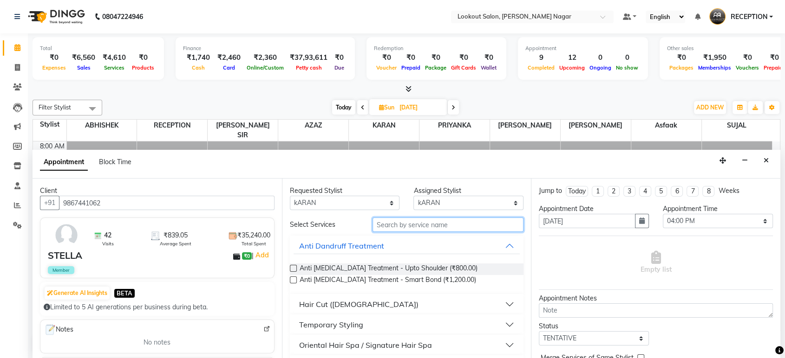
click at [479, 230] on input "text" at bounding box center [447, 225] width 151 height 14
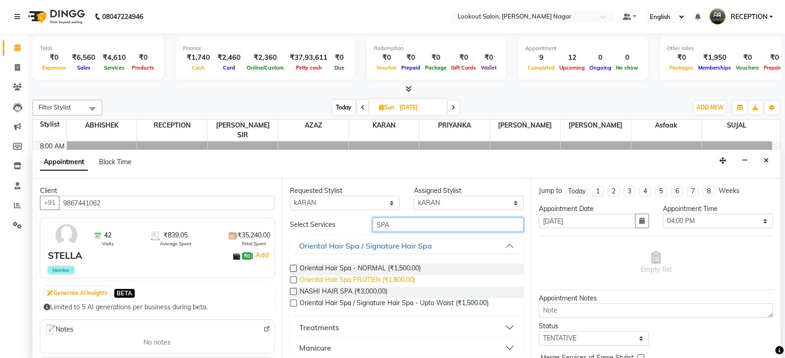
type input "SPA"
click at [390, 279] on span "Oriental Hair Spa PROTIEN (₹1,800.00)" at bounding box center [357, 281] width 116 height 12
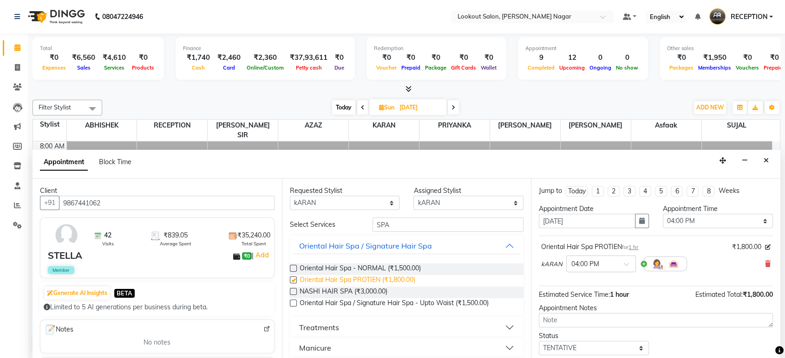
checkbox input "false"
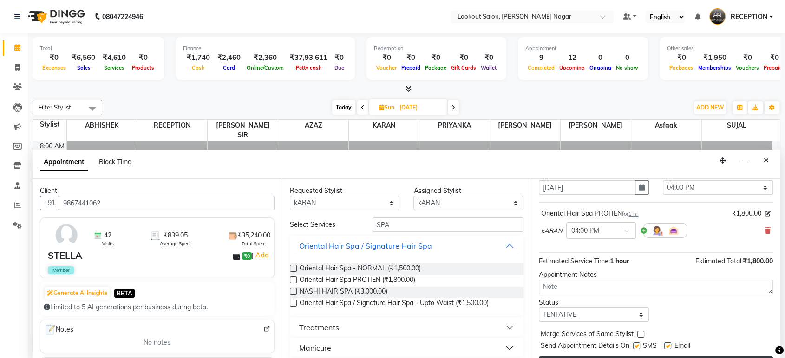
scroll to position [55, 0]
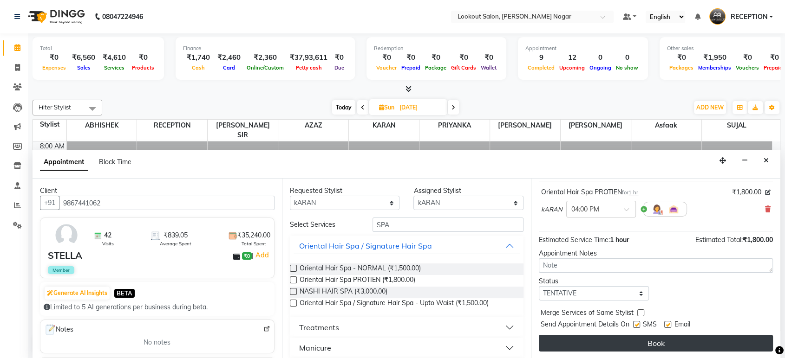
click at [661, 338] on button "Book" at bounding box center [656, 343] width 234 height 17
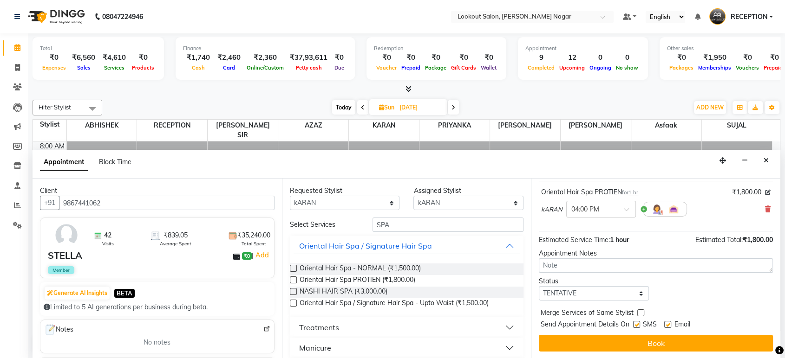
click at [661, 338] on div "Book" at bounding box center [656, 343] width 234 height 17
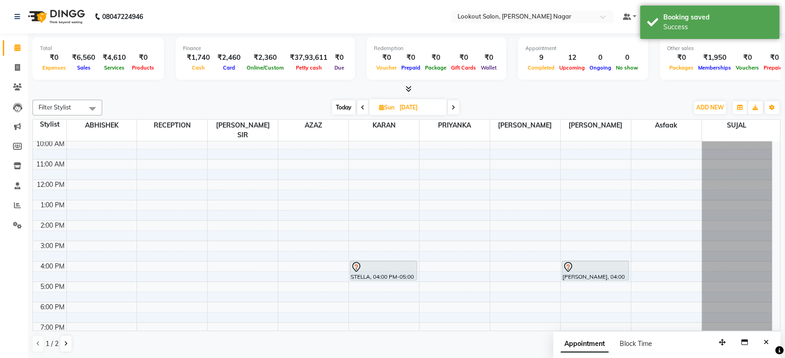
scroll to position [0, 0]
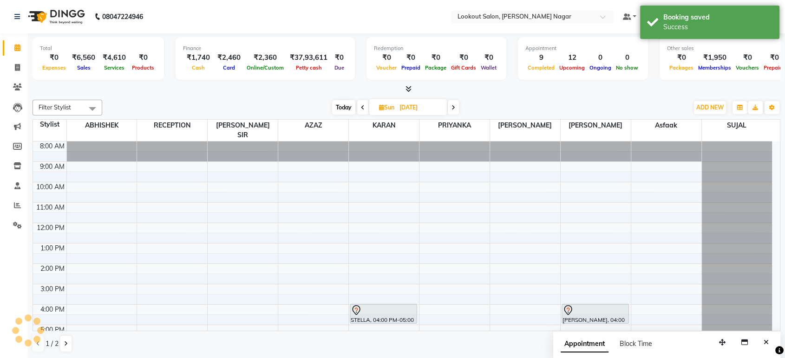
click at [427, 105] on input "[DATE]" at bounding box center [419, 108] width 46 height 14
select select "10"
select select "2025"
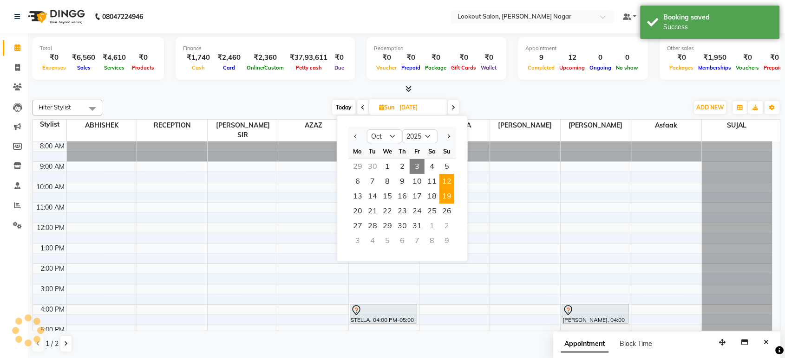
click at [447, 194] on span "19" at bounding box center [446, 196] width 15 height 15
type input "[DATE]"
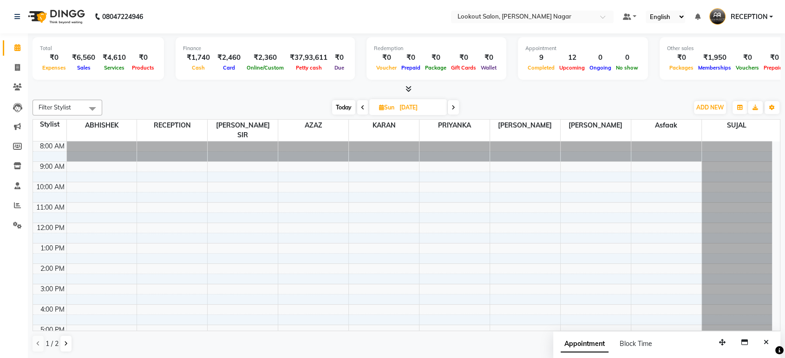
click at [596, 266] on div "8:00 AM 9:00 AM 10:00 AM 11:00 AM 12:00 PM 1:00 PM 2:00 PM 3:00 PM 4:00 PM 5:00…" at bounding box center [402, 285] width 739 height 286
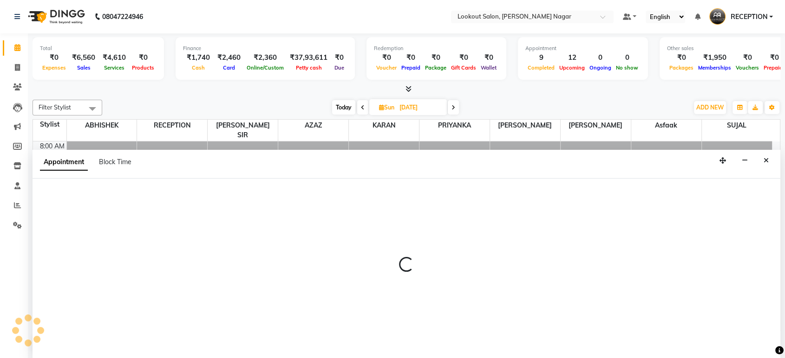
select select "43154"
select select "870"
select select "tentative"
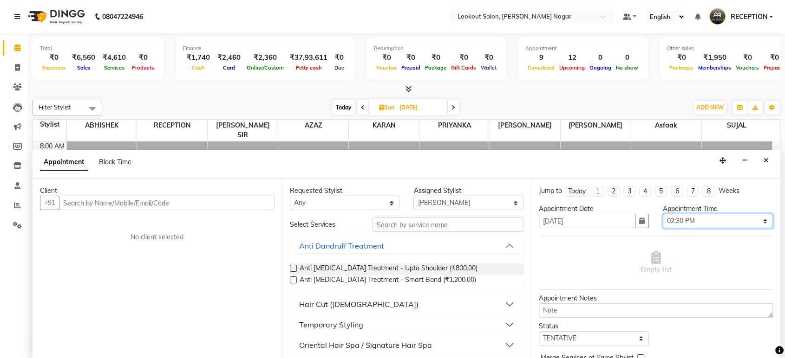
click at [681, 218] on select "Select 09:00 AM 09:05 AM 09:10 AM 09:15 AM 09:20 AM 09:25 AM 09:30 AM 09:35 AM …" at bounding box center [717, 221] width 110 height 14
select select "930"
click at [662, 214] on select "Select 09:00 AM 09:05 AM 09:10 AM 09:15 AM 09:20 AM 09:25 AM 09:30 AM 09:35 AM …" at bounding box center [717, 221] width 110 height 14
click at [342, 203] on select "Any ABHISHEK Asfaak [PERSON_NAME] [PERSON_NAME] PRIYANKA RECEPTION [PERSON_NAME…" at bounding box center [345, 203] width 110 height 14
select select "43154"
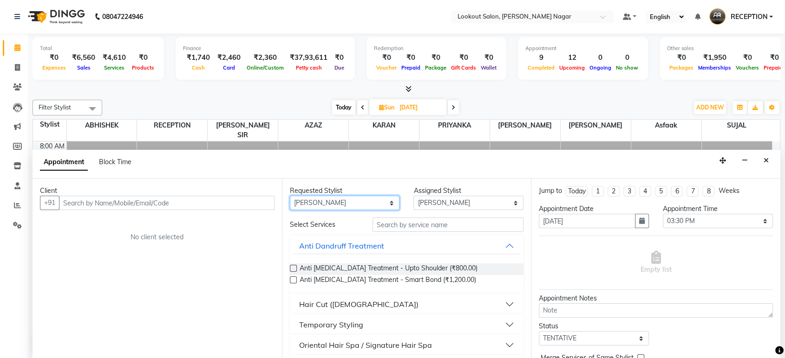
click at [290, 196] on select "Any ABHISHEK Asfaak [PERSON_NAME] [PERSON_NAME] PRIYANKA RECEPTION [PERSON_NAME…" at bounding box center [345, 203] width 110 height 14
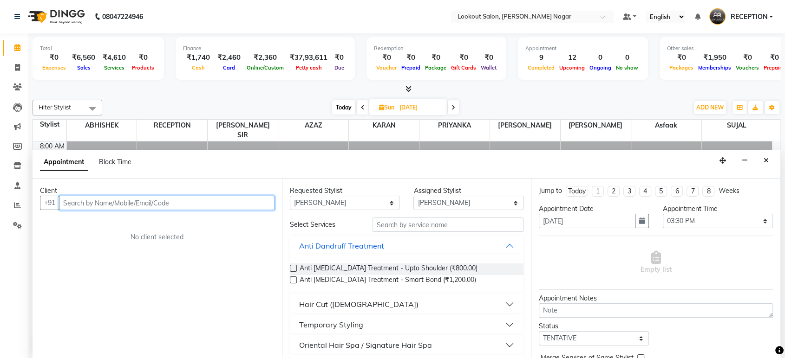
click at [236, 204] on input "text" at bounding box center [166, 203] width 215 height 14
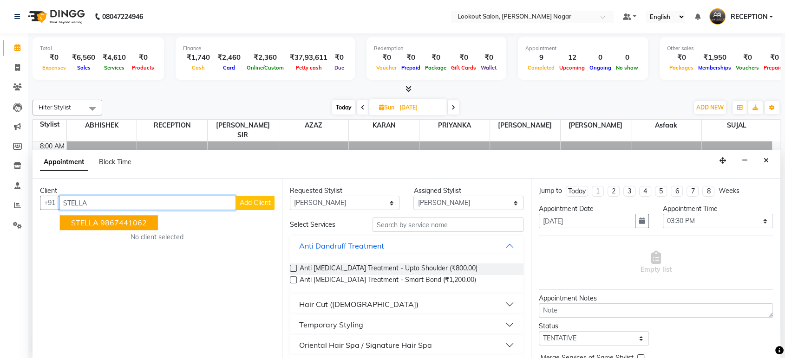
click at [134, 226] on ngb-highlight "9867441062" at bounding box center [123, 223] width 46 height 9
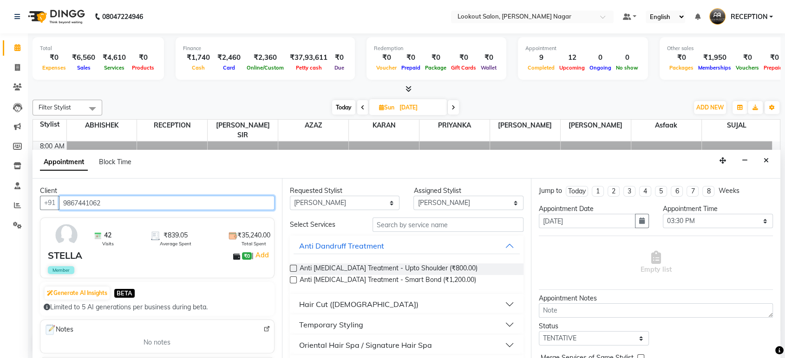
type input "9867441062"
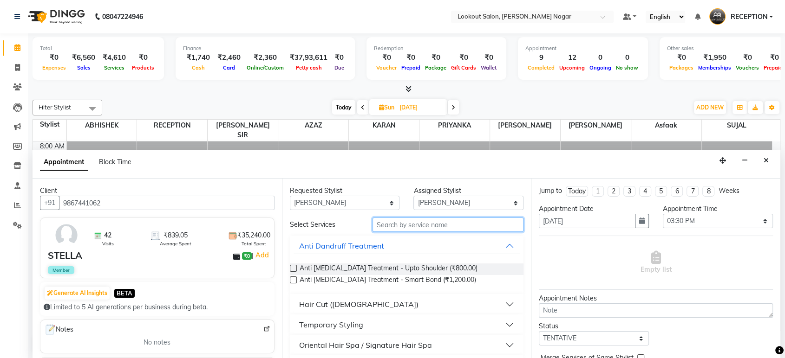
click at [419, 223] on input "text" at bounding box center [447, 225] width 151 height 14
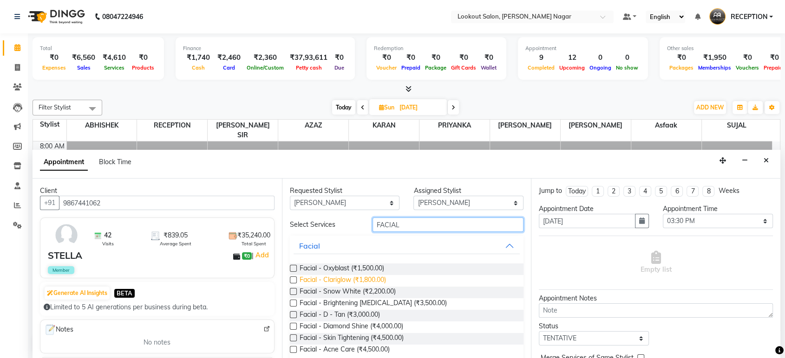
type input "FACIAL"
click at [368, 279] on span "Facial - Clariglow (₹1,800.00)" at bounding box center [342, 281] width 86 height 12
checkbox input "false"
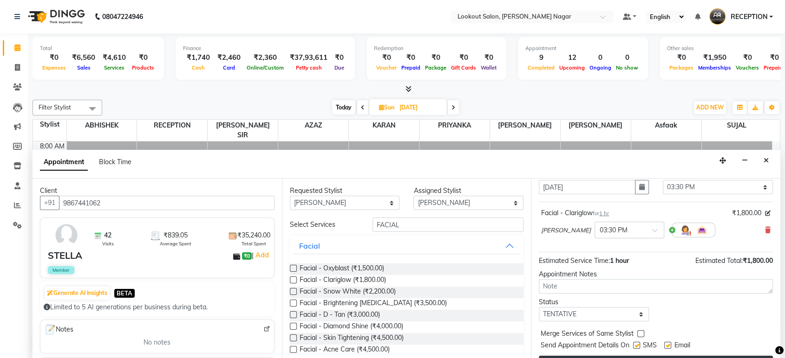
scroll to position [55, 0]
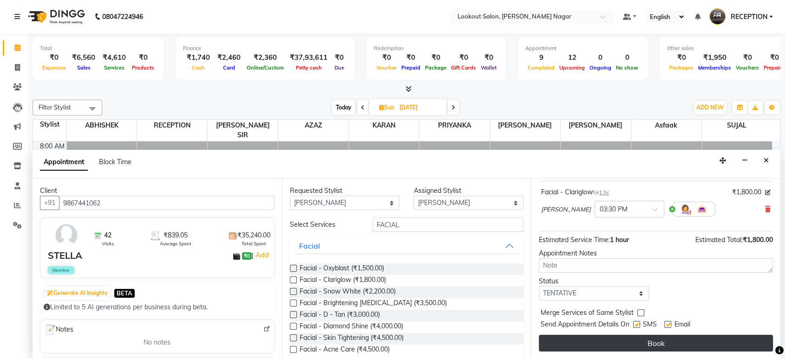
click at [682, 338] on button "Book" at bounding box center [656, 343] width 234 height 17
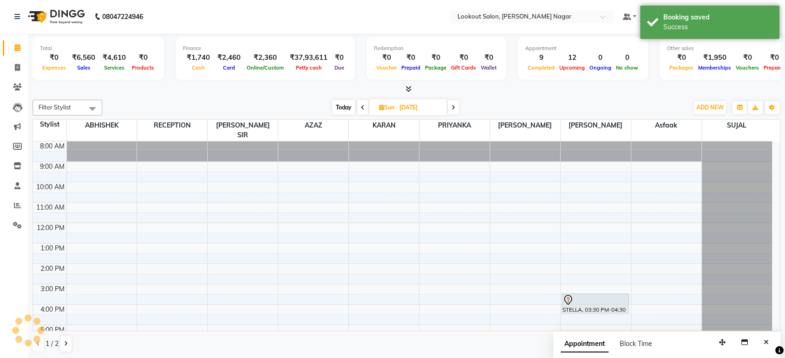
scroll to position [0, 0]
click at [362, 107] on icon at bounding box center [363, 108] width 4 height 6
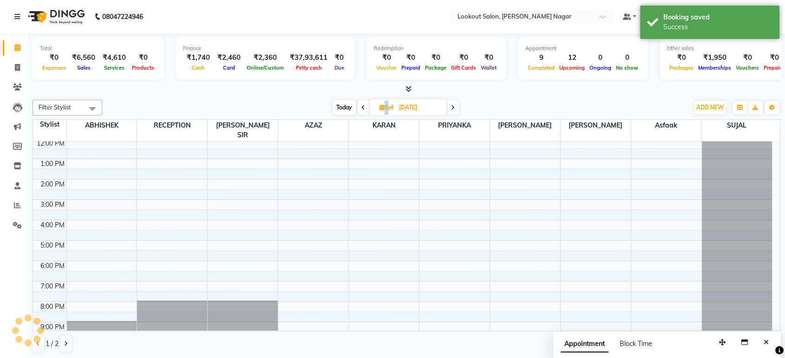
click at [362, 107] on icon at bounding box center [363, 108] width 4 height 6
click at [362, 107] on icon at bounding box center [364, 108] width 4 height 6
click at [362, 107] on icon at bounding box center [363, 108] width 4 height 6
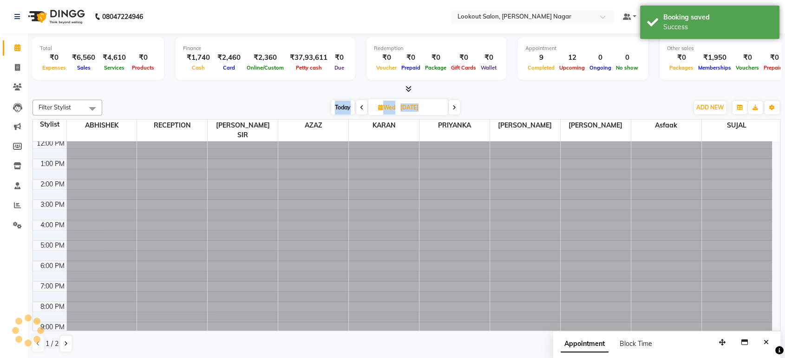
scroll to position [84, 0]
click at [362, 107] on icon at bounding box center [362, 108] width 4 height 6
click at [362, 107] on icon at bounding box center [363, 108] width 4 height 6
click at [362, 107] on icon at bounding box center [362, 108] width 4 height 6
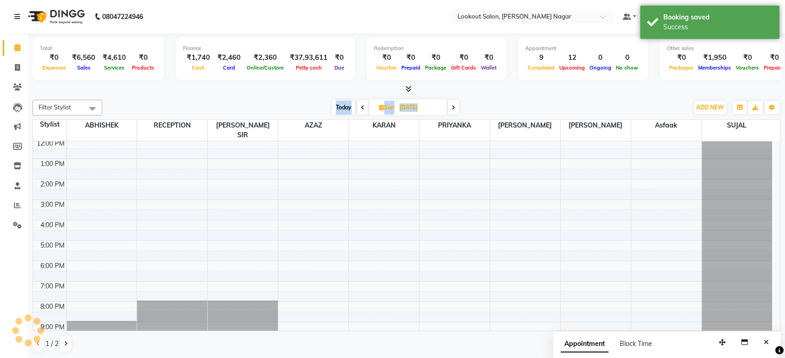
click at [362, 107] on icon at bounding box center [363, 108] width 4 height 6
click at [362, 107] on icon at bounding box center [364, 108] width 4 height 6
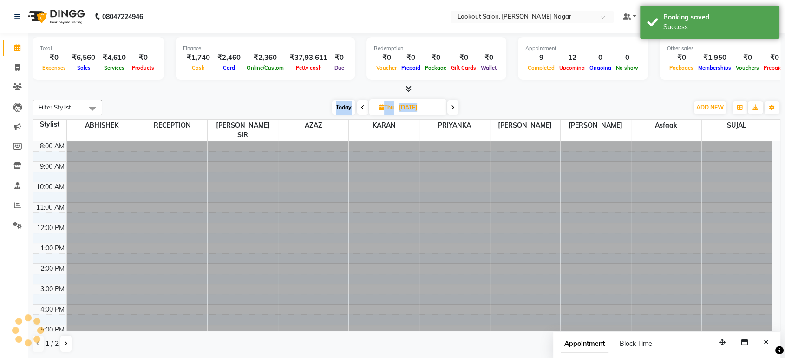
click at [362, 107] on icon at bounding box center [363, 108] width 4 height 6
click at [362, 107] on icon at bounding box center [362, 108] width 4 height 6
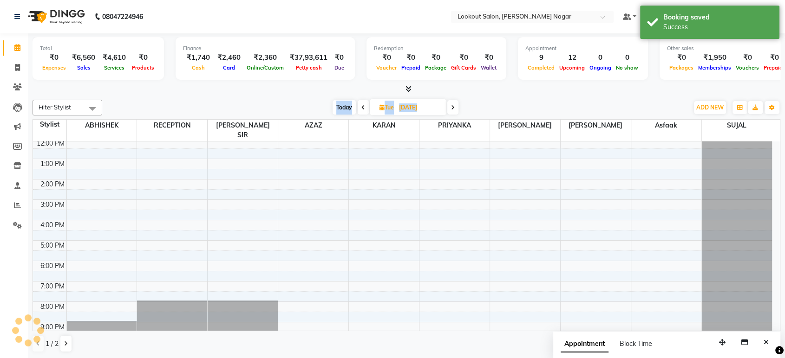
click at [362, 107] on icon at bounding box center [363, 108] width 4 height 6
click at [362, 107] on icon at bounding box center [362, 108] width 4 height 6
click at [362, 107] on icon at bounding box center [363, 108] width 4 height 6
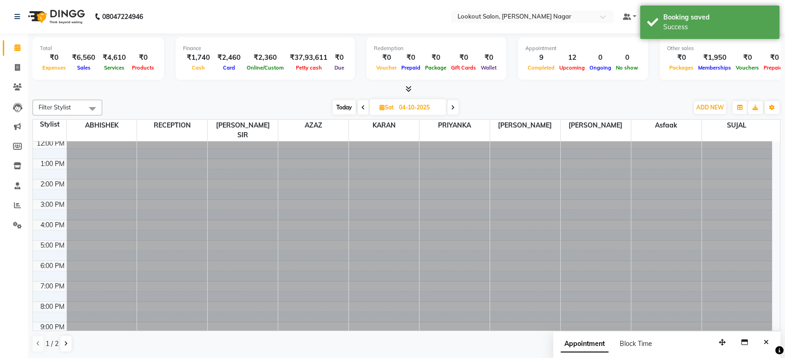
scroll to position [84, 0]
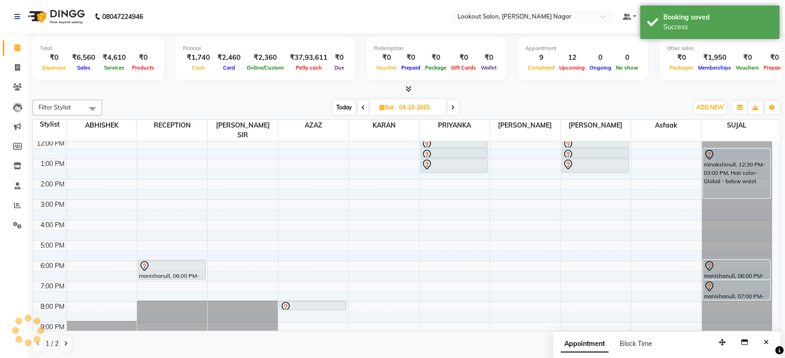
click at [362, 107] on icon at bounding box center [363, 108] width 4 height 6
type input "03-10-2025"
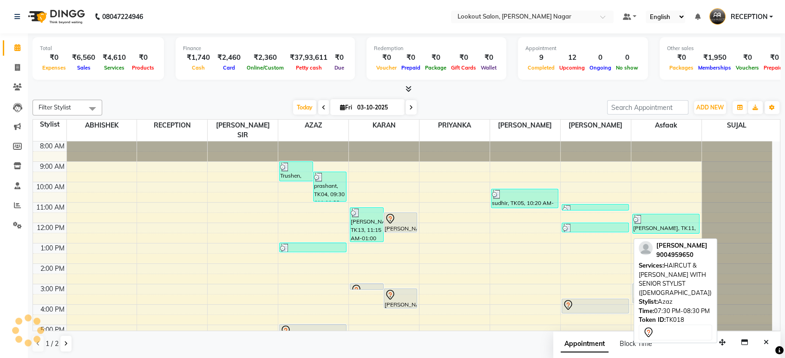
scroll to position [84, 0]
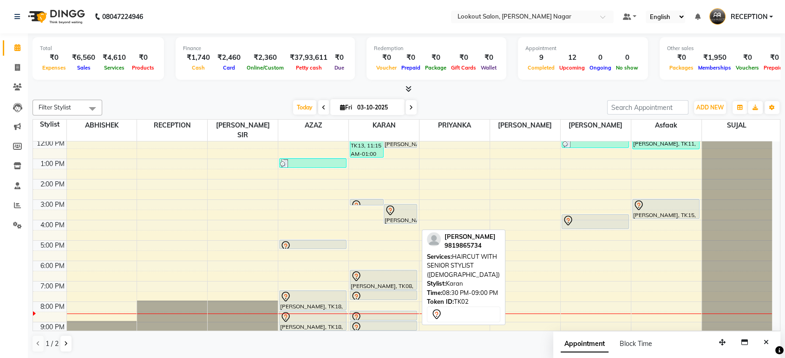
click at [390, 312] on div at bounding box center [383, 317] width 65 height 11
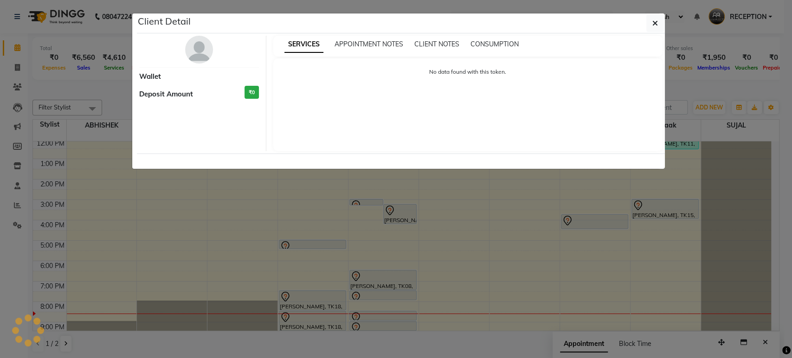
select select "7"
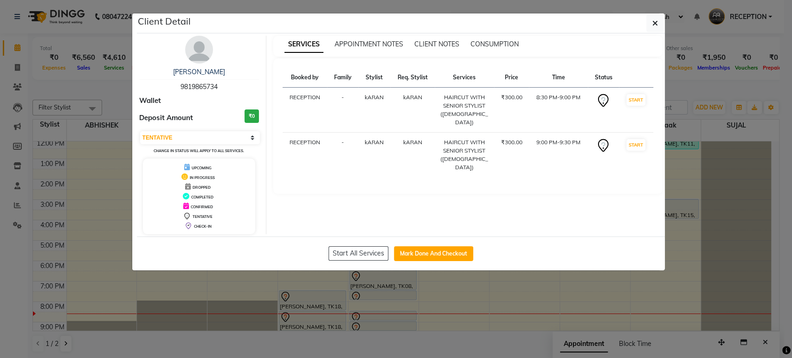
click at [215, 85] on span "9819865734" at bounding box center [199, 87] width 37 height 8
drag, startPoint x: 218, startPoint y: 84, endPoint x: 181, endPoint y: 87, distance: 37.2
click at [181, 87] on span "9819865734" at bounding box center [199, 87] width 37 height 8
copy span "9819865734"
click at [202, 58] on img at bounding box center [199, 50] width 28 height 28
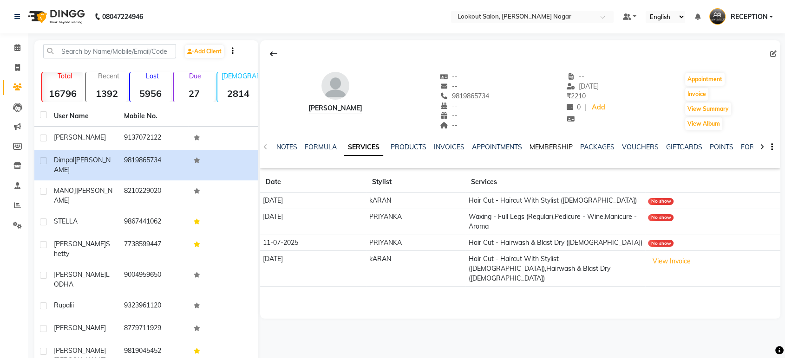
click at [545, 148] on link "MEMBERSHIP" at bounding box center [550, 147] width 43 height 8
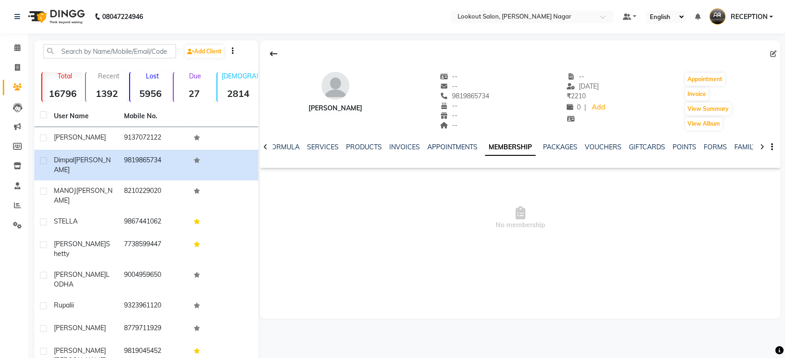
click at [497, 148] on link "MEMBERSHIP" at bounding box center [510, 147] width 51 height 17
click at [123, 48] on input "text" at bounding box center [109, 51] width 133 height 14
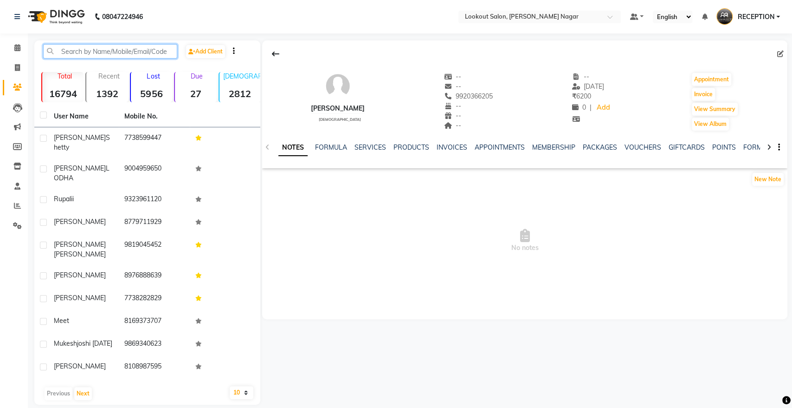
click at [89, 51] on input "text" at bounding box center [110, 51] width 134 height 14
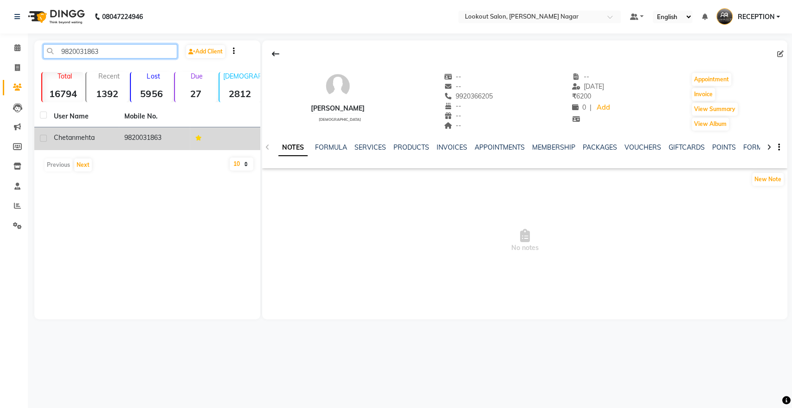
type input "9820031863"
click at [100, 135] on div "[PERSON_NAME]" at bounding box center [83, 138] width 59 height 10
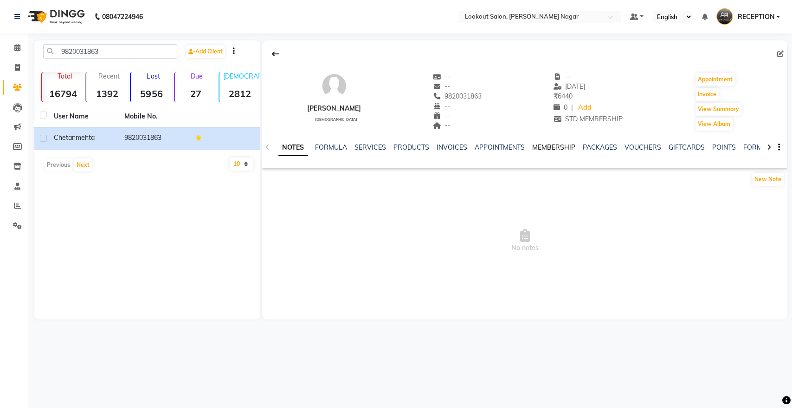
click at [391, 147] on link "MEMBERSHIP" at bounding box center [553, 147] width 43 height 8
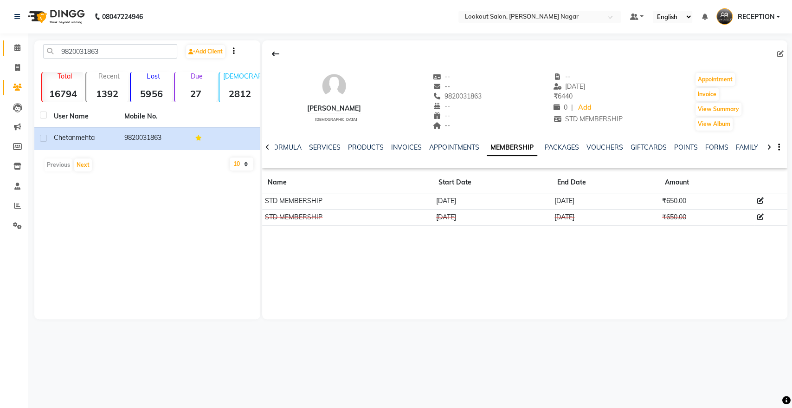
click at [16, 42] on link "Calendar" at bounding box center [14, 47] width 22 height 15
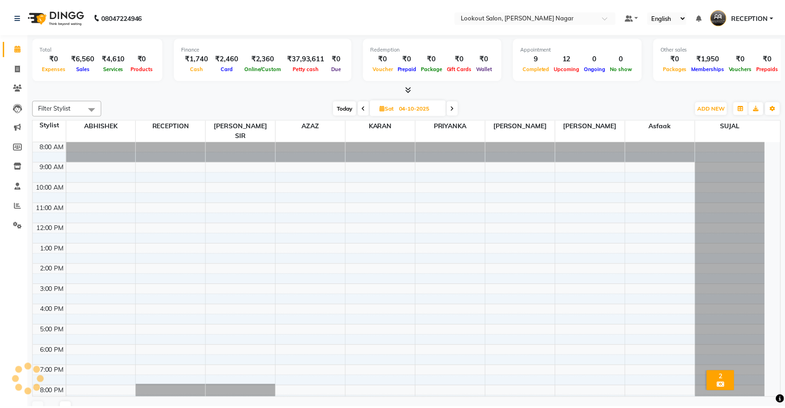
scroll to position [18, 0]
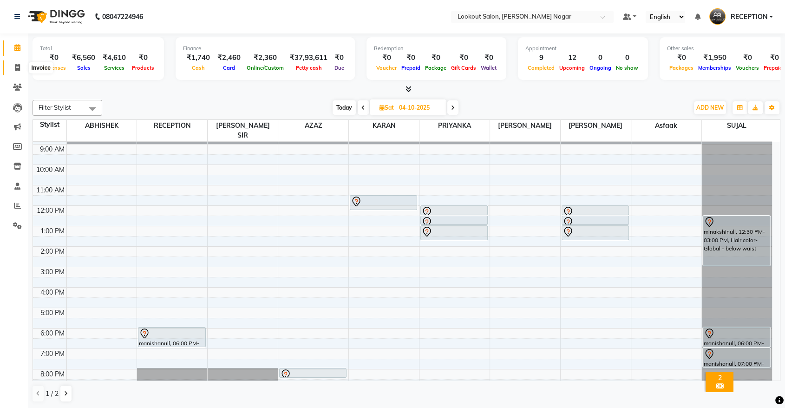
click at [21, 65] on span at bounding box center [17, 68] width 16 height 11
select select "service"
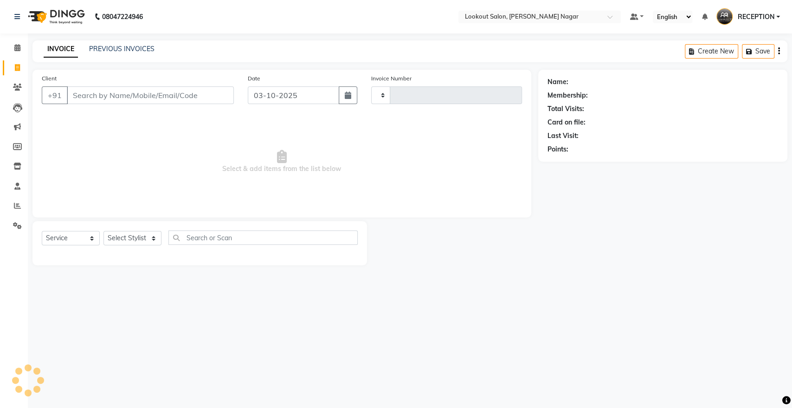
type input "3639"
select select "150"
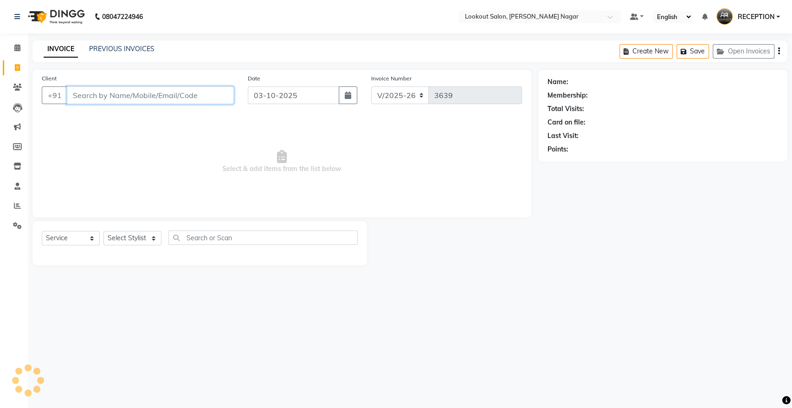
click at [113, 96] on input "Client" at bounding box center [150, 95] width 167 height 18
click at [143, 92] on input "8169200793" at bounding box center [127, 95] width 120 height 18
type input "8"
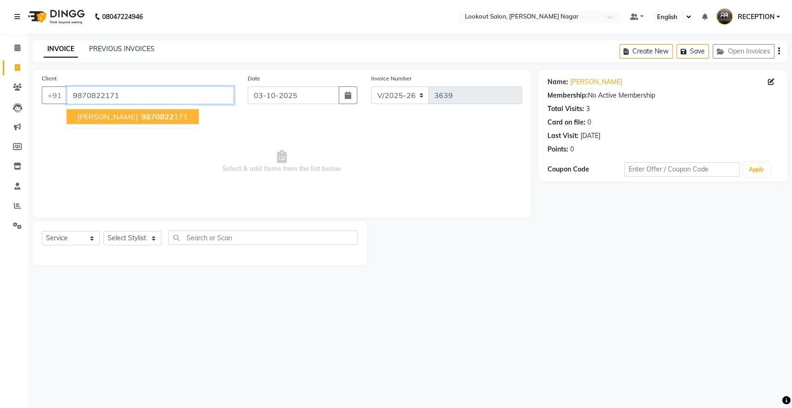
click at [139, 95] on input "9870822171" at bounding box center [150, 95] width 167 height 18
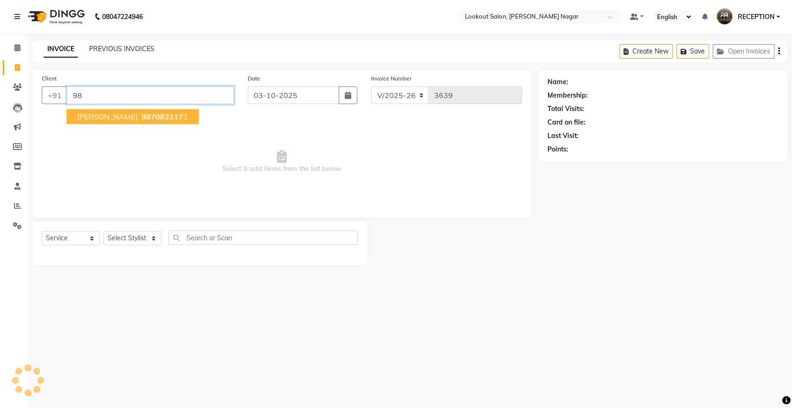
type input "9"
click at [130, 112] on span "[PERSON_NAME]" at bounding box center [108, 116] width 60 height 9
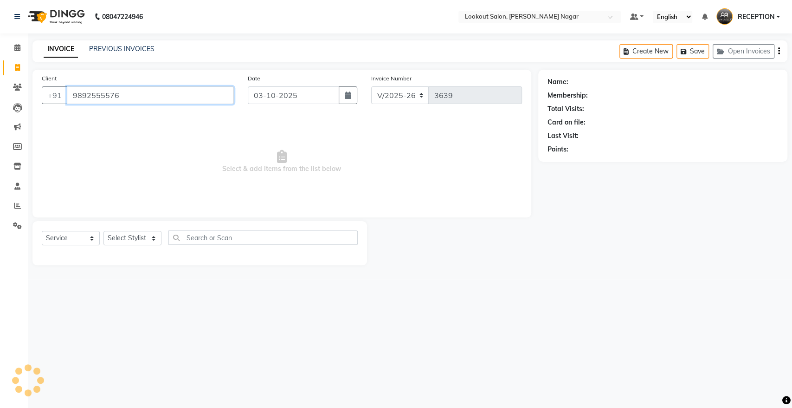
type input "9892555576"
select select "1: Object"
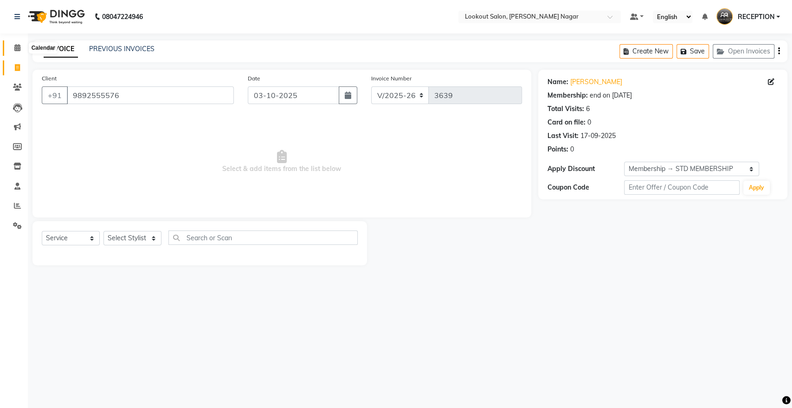
click at [15, 48] on icon at bounding box center [17, 47] width 6 height 7
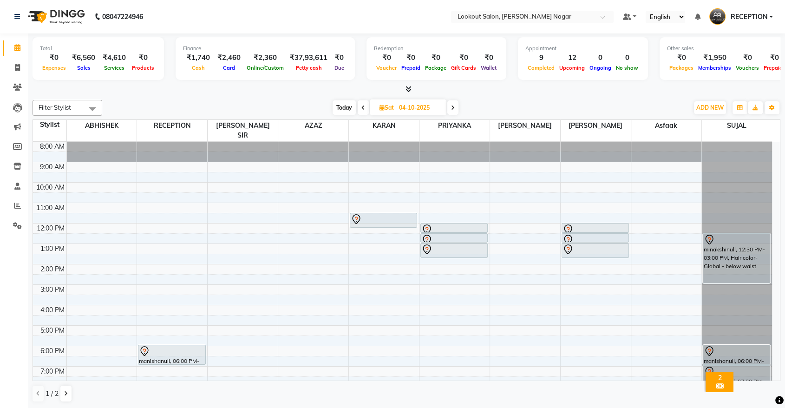
click at [391, 108] on span at bounding box center [452, 107] width 11 height 14
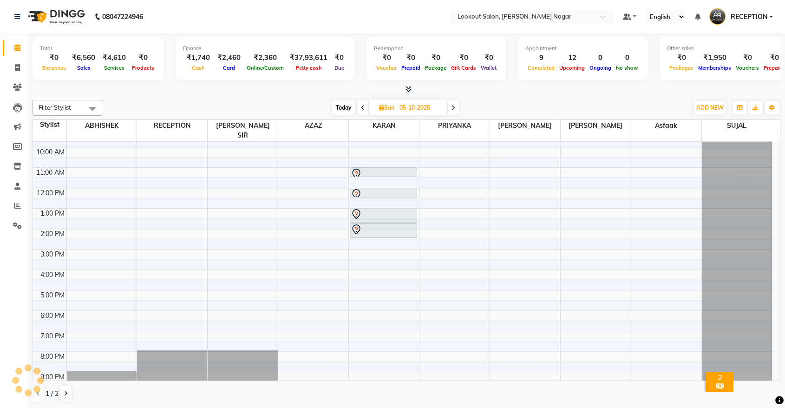
click at [391, 108] on span at bounding box center [453, 107] width 11 height 14
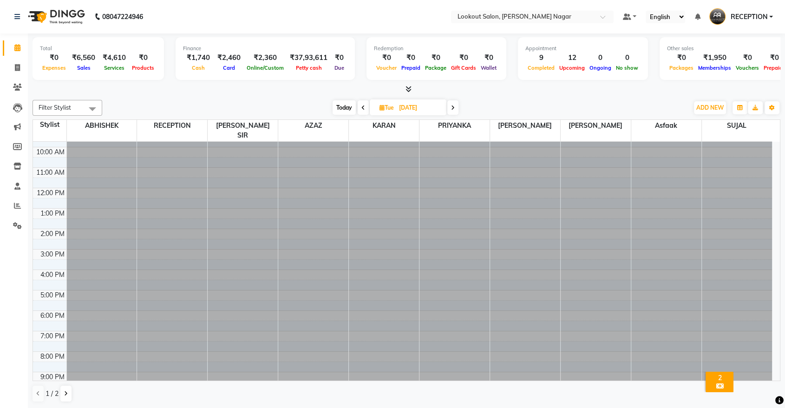
scroll to position [35, 0]
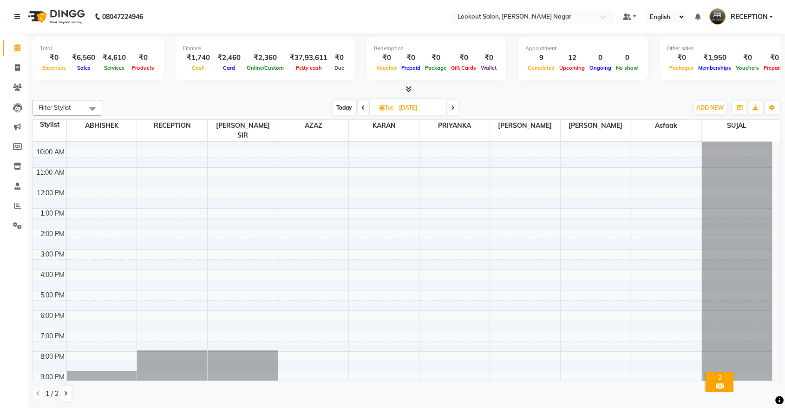
click at [362, 110] on icon at bounding box center [363, 108] width 4 height 6
type input "[DATE]"
click at [391, 195] on div "8:00 AM 9:00 AM 10:00 AM 11:00 AM 12:00 PM 1:00 PM 2:00 PM 3:00 PM 4:00 PM 5:00…" at bounding box center [402, 249] width 739 height 286
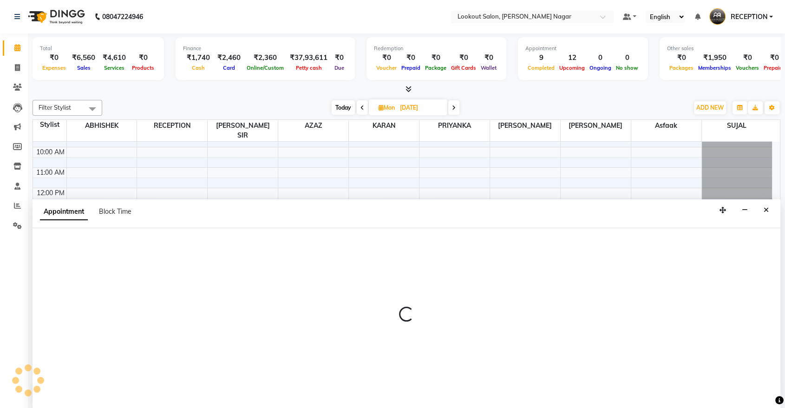
scroll to position [0, 0]
select select "70097"
select select "1140"
select select "tentative"
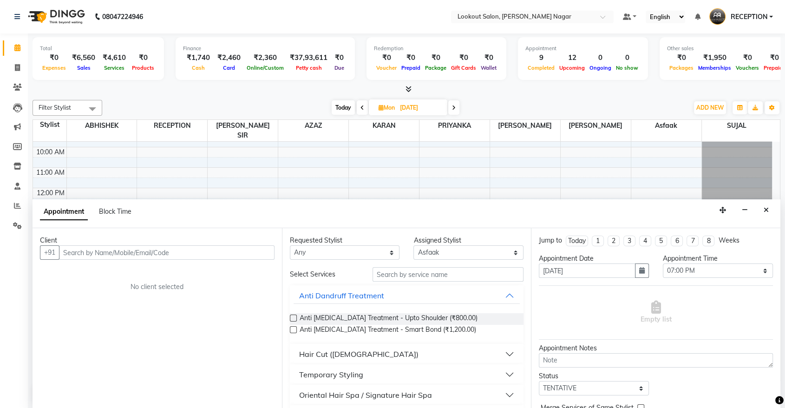
click at [111, 195] on input "text" at bounding box center [166, 252] width 215 height 14
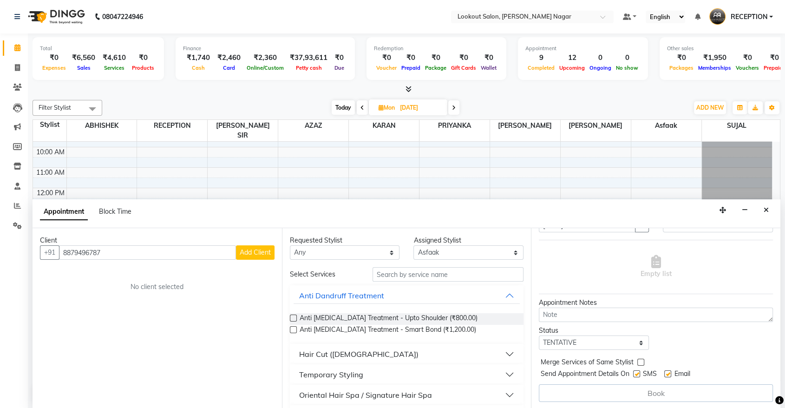
type input "8879496787"
click at [391, 195] on input "text" at bounding box center [447, 274] width 151 height 14
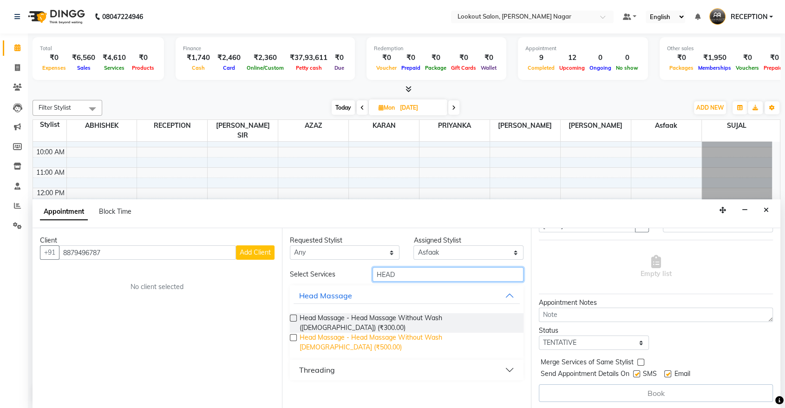
type input "HEAD"
click at [391, 195] on span "Head Massage - Head Massage Without Wash [DEMOGRAPHIC_DATA] (₹500.00)" at bounding box center [407, 341] width 217 height 19
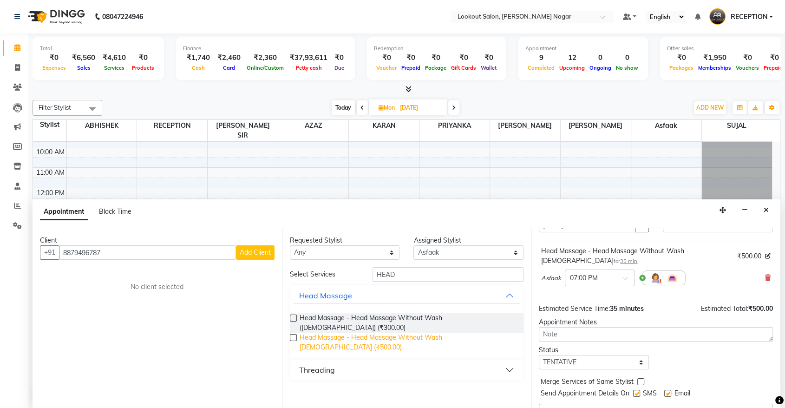
click at [391, 195] on span "Head Massage - Head Massage Without Wash [DEMOGRAPHIC_DATA] (₹500.00)" at bounding box center [407, 341] width 217 height 19
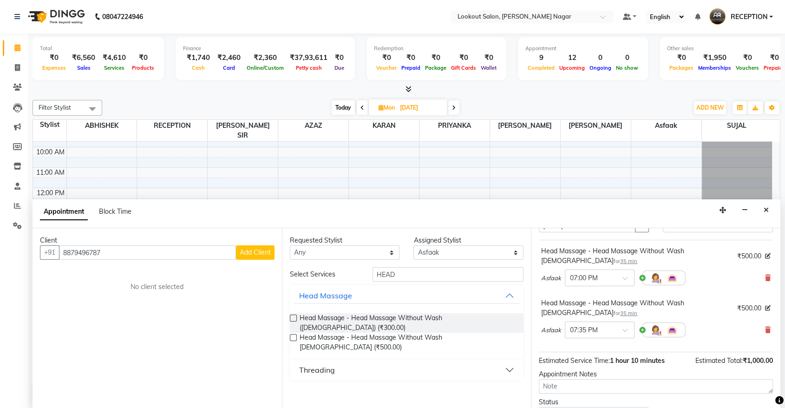
click at [391, 195] on button "Threading" at bounding box center [406, 369] width 227 height 17
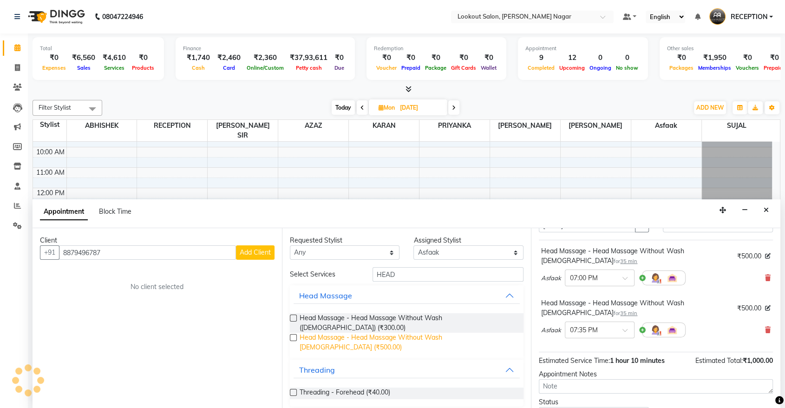
click at [391, 195] on span "Head Massage - Head Massage Without Wash [DEMOGRAPHIC_DATA] (₹500.00)" at bounding box center [407, 341] width 217 height 19
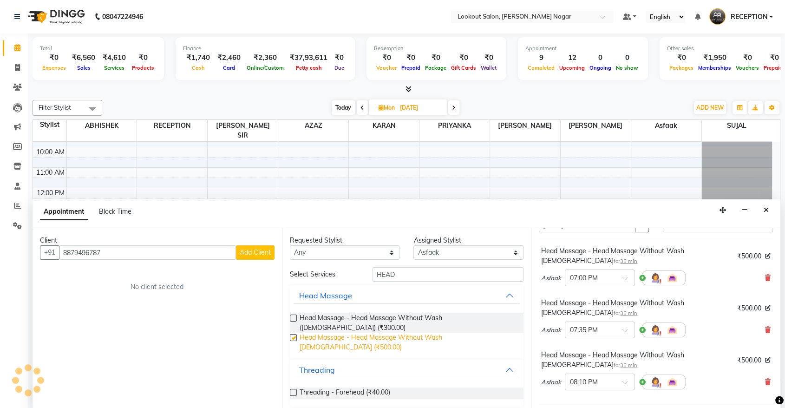
checkbox input "false"
click at [391, 195] on icon at bounding box center [768, 329] width 6 height 6
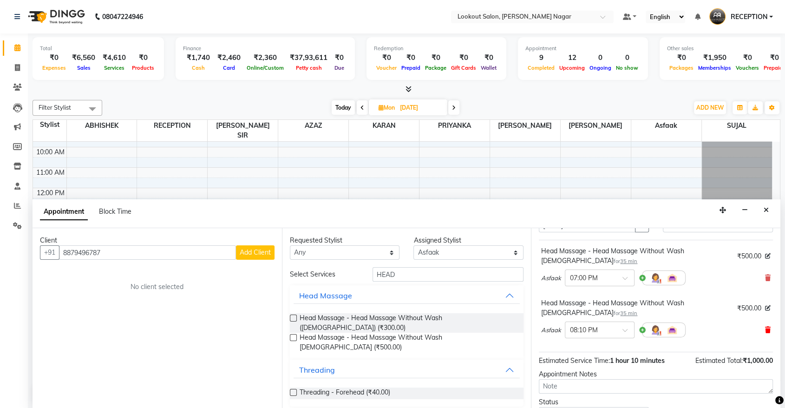
click at [391, 195] on span at bounding box center [768, 330] width 6 height 10
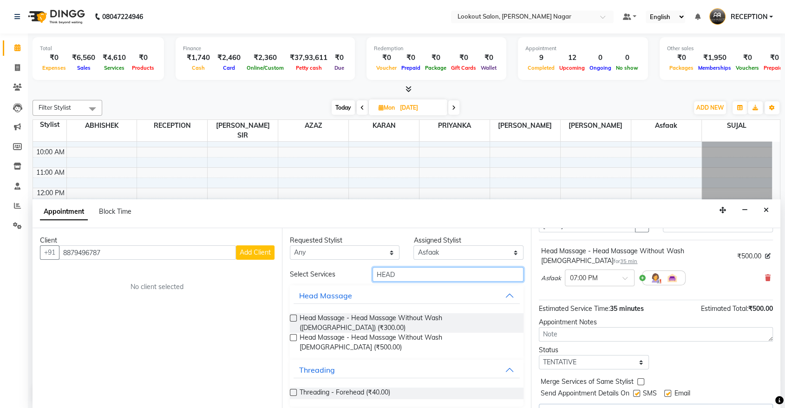
click at [391, 195] on input "HEAD" at bounding box center [447, 274] width 151 height 14
type input "H"
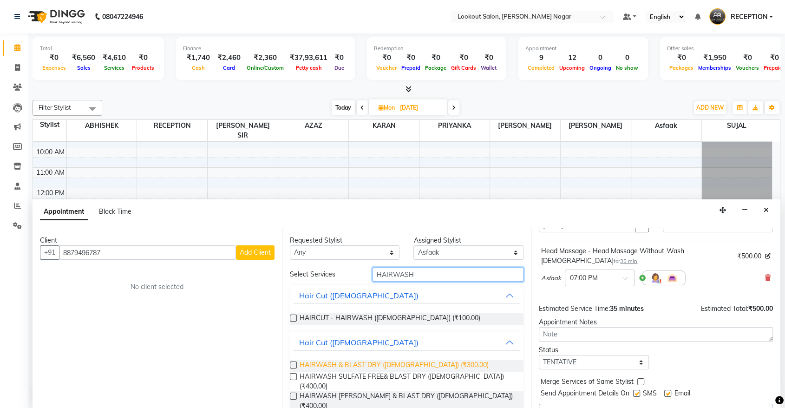
type input "HAIRWASH"
click at [391, 195] on span "HAIRWASH & BLAST DRY ([DEMOGRAPHIC_DATA]) (₹300.00)" at bounding box center [393, 366] width 189 height 12
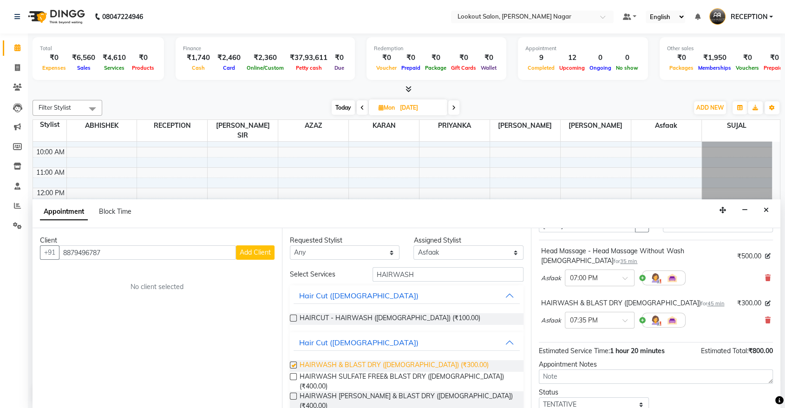
checkbox input "false"
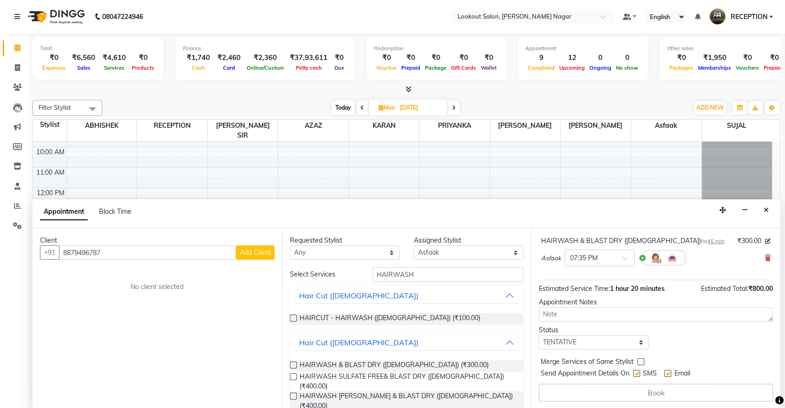
click at [391, 195] on div "Book" at bounding box center [656, 392] width 234 height 18
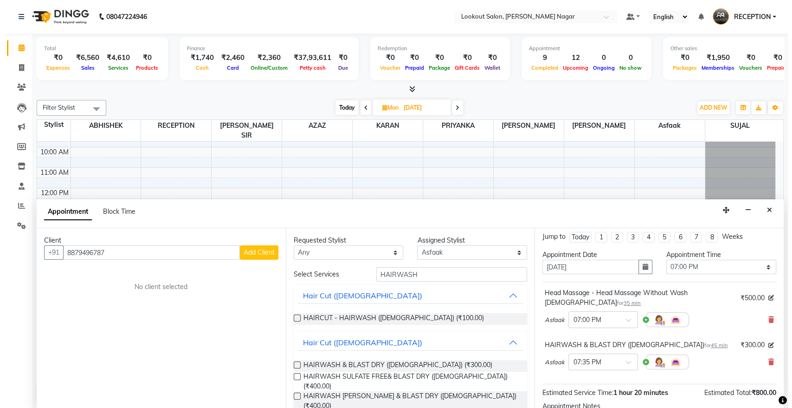
scroll to position [0, 0]
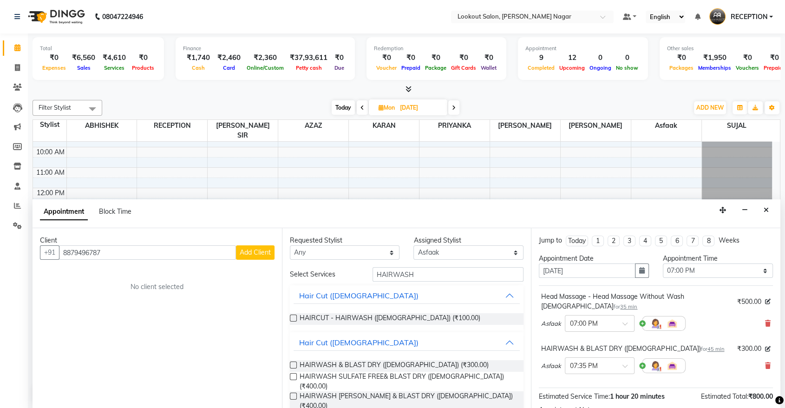
click at [266, 195] on span "Add Client" at bounding box center [255, 252] width 31 height 8
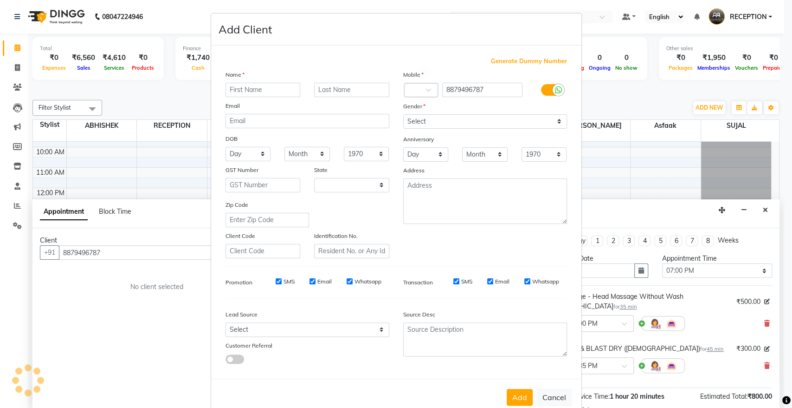
select select "22"
click at [253, 84] on input "text" at bounding box center [263, 90] width 75 height 14
type input "MINAL"
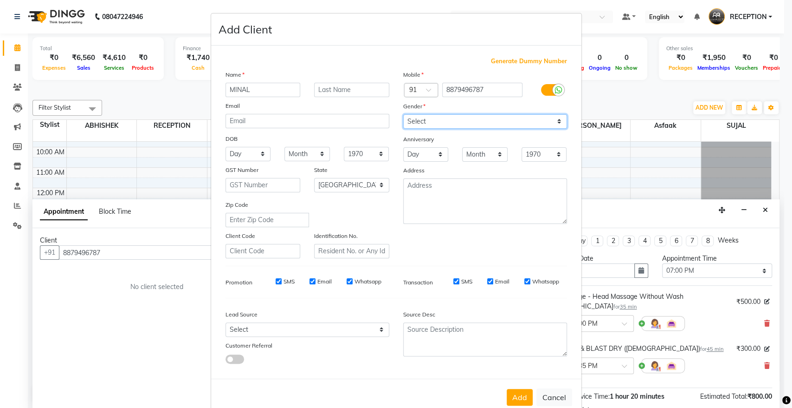
click at [391, 121] on select "Select [DEMOGRAPHIC_DATA] [DEMOGRAPHIC_DATA] Other Prefer Not To Say" at bounding box center [485, 121] width 164 height 14
select select "[DEMOGRAPHIC_DATA]"
click at [391, 114] on select "Select [DEMOGRAPHIC_DATA] [DEMOGRAPHIC_DATA] Other Prefer Not To Say" at bounding box center [485, 121] width 164 height 14
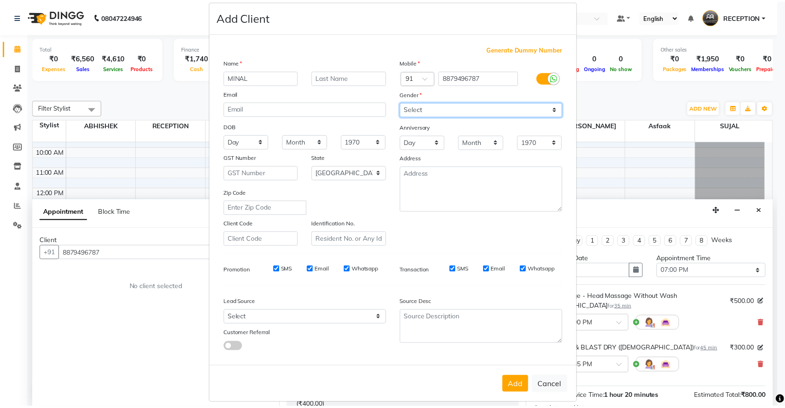
scroll to position [19, 0]
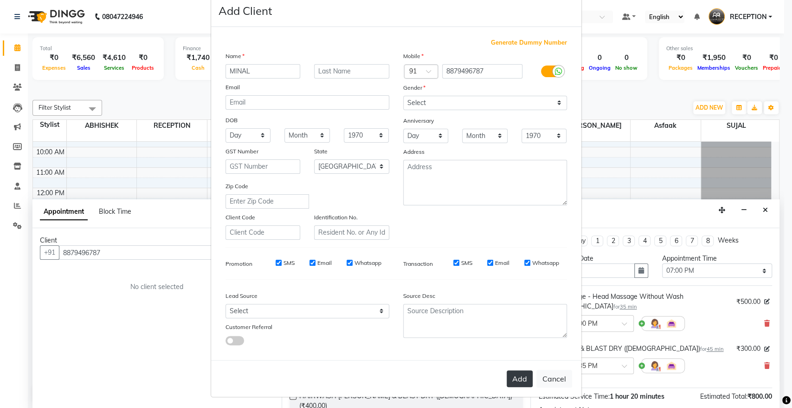
click at [391, 195] on button "Add" at bounding box center [520, 378] width 26 height 17
select select
select select "null"
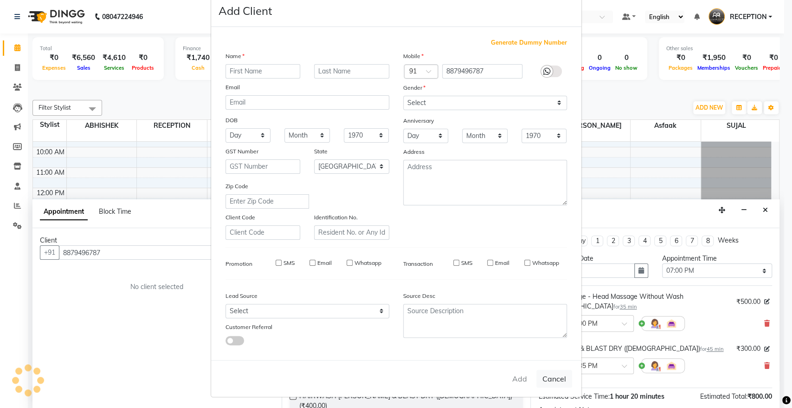
select select
checkbox input "false"
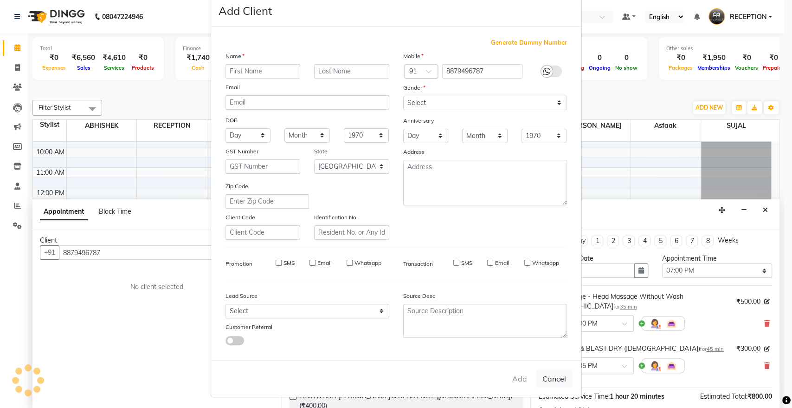
checkbox input "false"
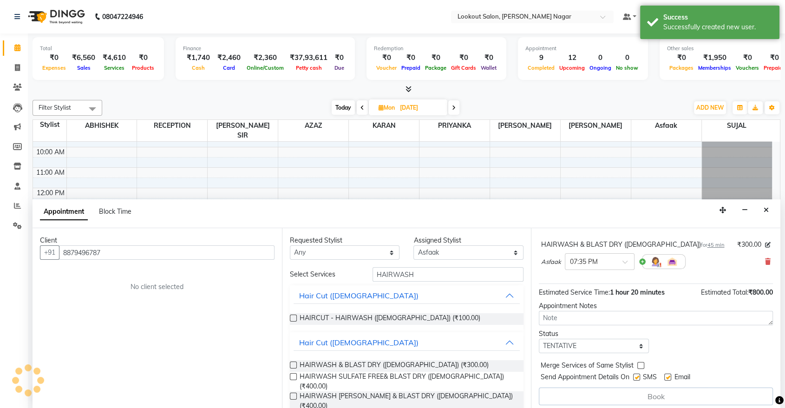
scroll to position [107, 0]
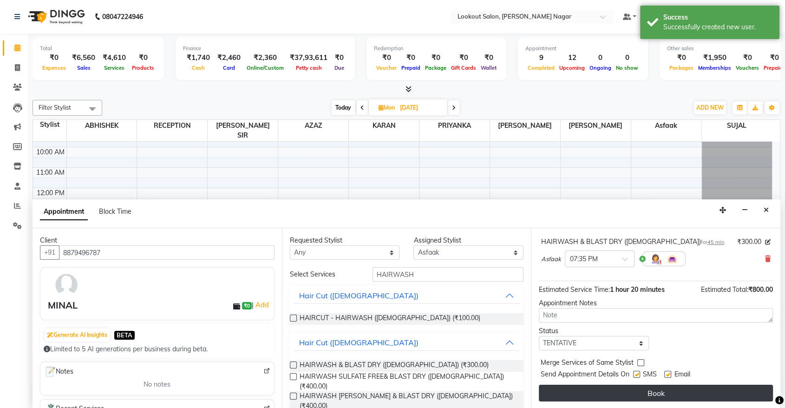
click at [391, 195] on button "Book" at bounding box center [656, 392] width 234 height 17
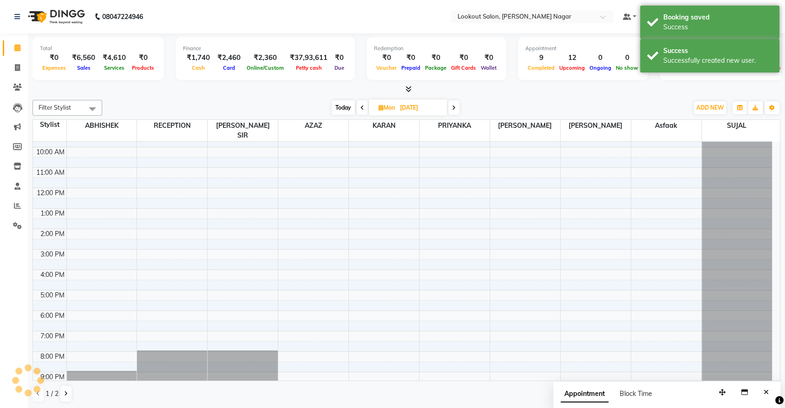
scroll to position [0, 0]
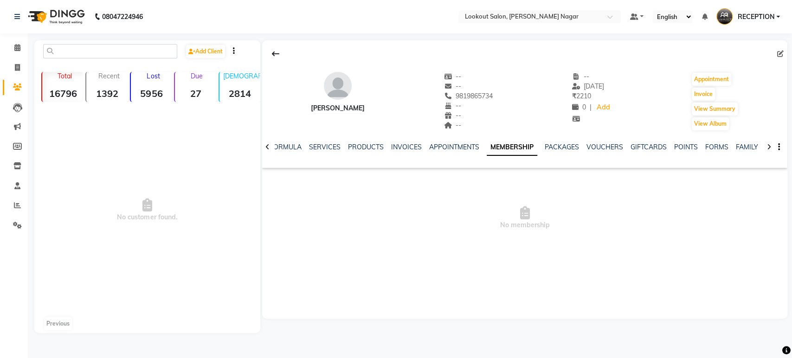
click at [115, 50] on input "text" at bounding box center [110, 51] width 134 height 14
click at [115, 50] on input "9819514971" at bounding box center [110, 51] width 134 height 14
drag, startPoint x: 99, startPoint y: 51, endPoint x: 65, endPoint y: 60, distance: 34.7
click at [65, 60] on div "9819514971 Add Client" at bounding box center [147, 55] width 222 height 22
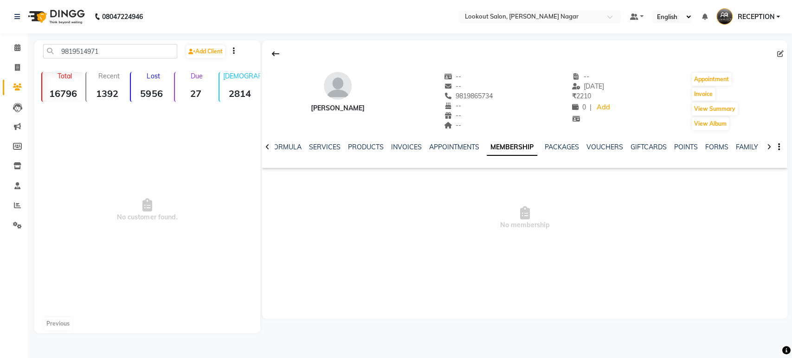
click at [110, 56] on input "9819514971" at bounding box center [110, 51] width 134 height 14
drag, startPoint x: 110, startPoint y: 56, endPoint x: 58, endPoint y: 53, distance: 51.6
click at [58, 53] on input "9819514971" at bounding box center [110, 51] width 134 height 14
type input "9819514971"
click at [19, 72] on span at bounding box center [17, 68] width 16 height 11
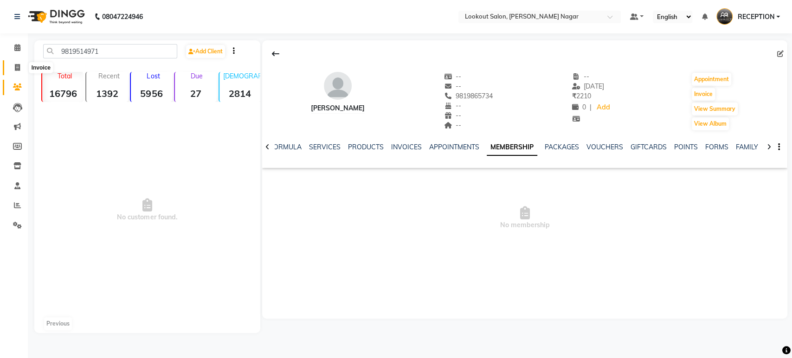
select select "service"
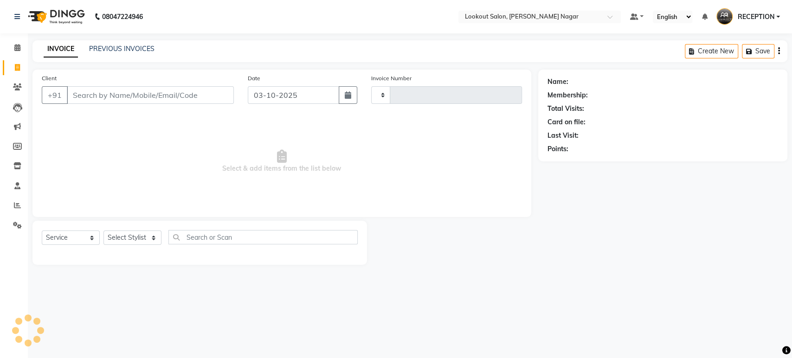
type input "3639"
select select "150"
click at [94, 94] on input "Client" at bounding box center [150, 95] width 167 height 18
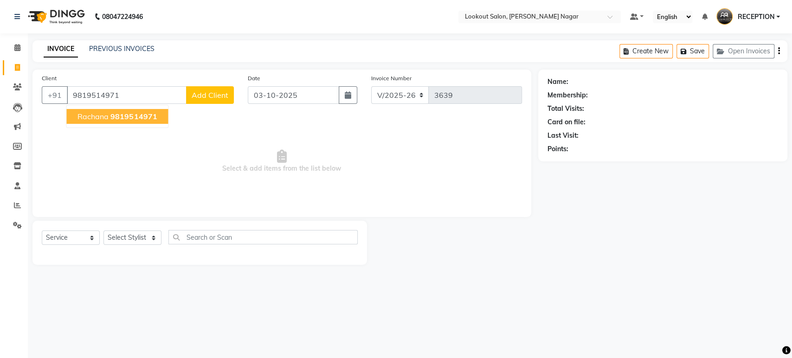
click at [137, 113] on span "9819514971" at bounding box center [133, 116] width 46 height 9
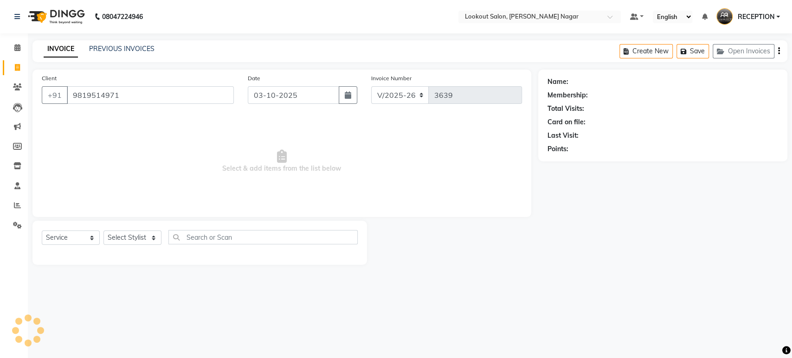
type input "9819514971"
select select "1: Object"
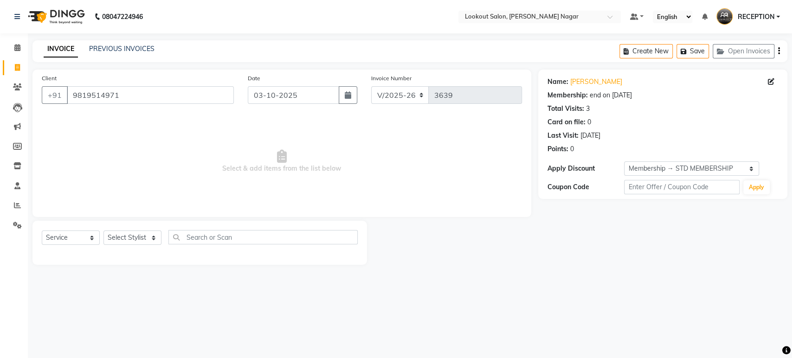
click at [156, 104] on div "Client +91 9819514971" at bounding box center [138, 92] width 206 height 38
click at [146, 96] on input "9819514971" at bounding box center [150, 95] width 167 height 18
type input "9819514971"
select select "1: Object"
click at [146, 96] on input "9819514971" at bounding box center [150, 95] width 167 height 18
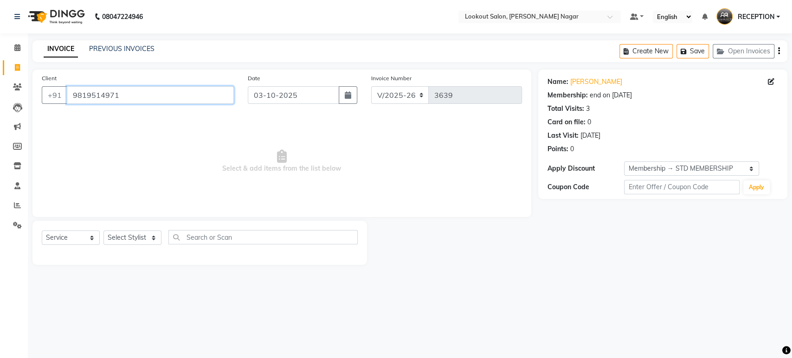
click at [146, 96] on input "9819514971" at bounding box center [150, 95] width 167 height 18
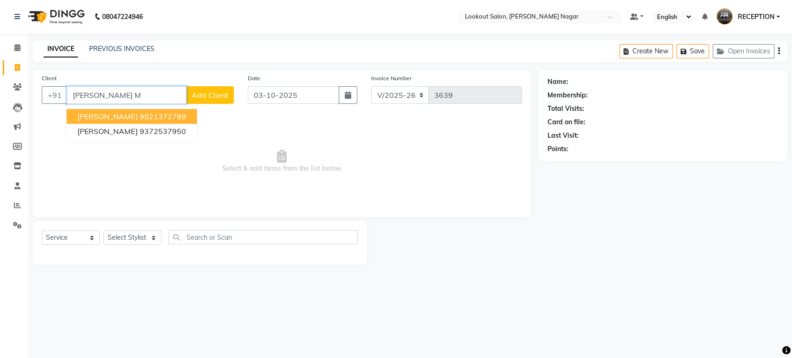
click at [145, 117] on ngb-highlight "9821372799" at bounding box center [162, 116] width 46 height 9
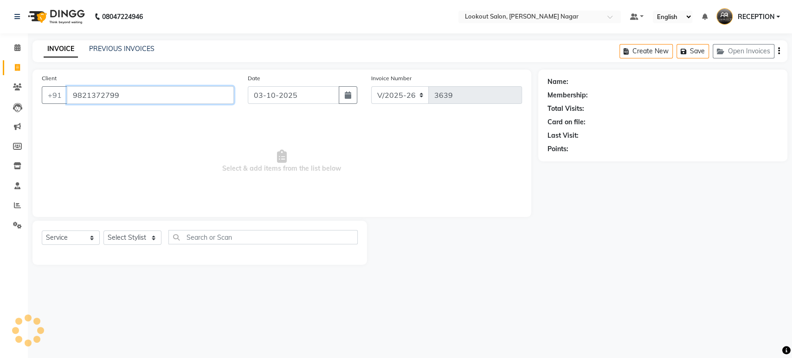
type input "9821372799"
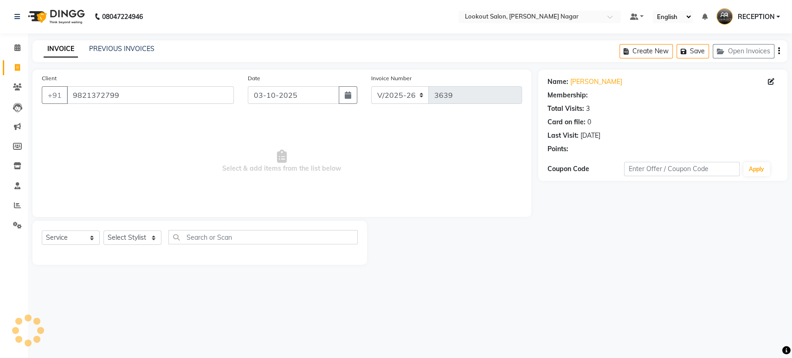
select select "1: Object"
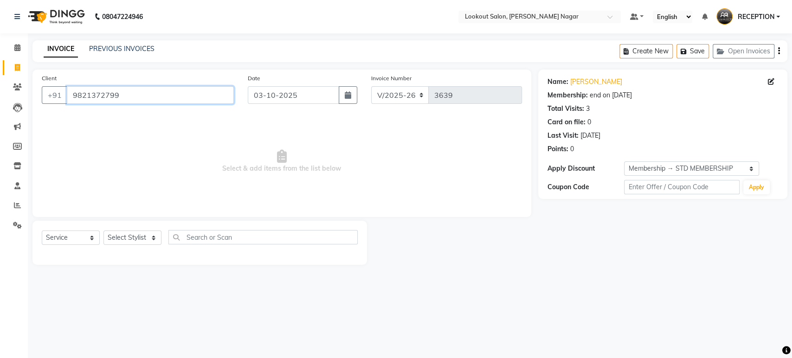
click at [127, 91] on input "9821372799" at bounding box center [150, 95] width 167 height 18
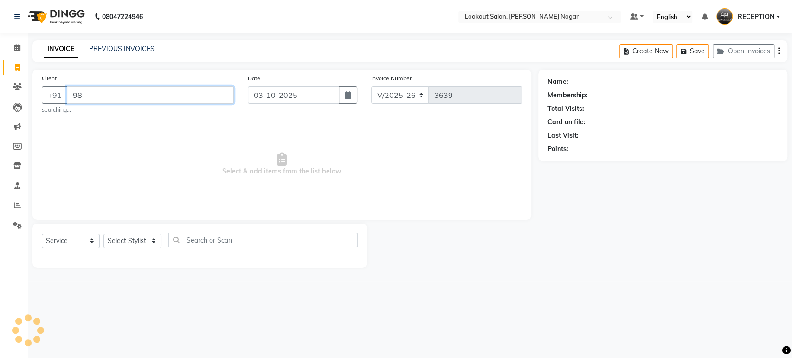
type input "9"
type input "8291407036"
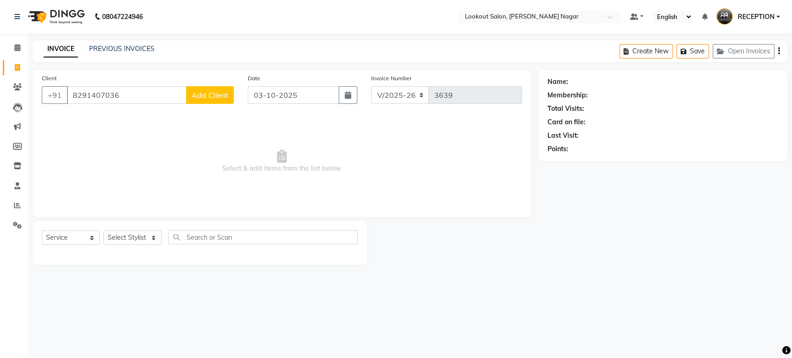
click at [197, 94] on span "Add Client" at bounding box center [210, 95] width 37 height 9
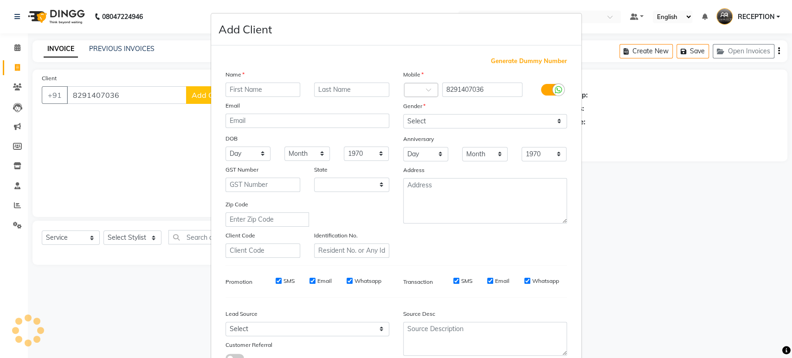
select select "22"
click at [257, 84] on input "text" at bounding box center [263, 90] width 75 height 14
type input "AJAY"
click at [332, 87] on input "text" at bounding box center [351, 90] width 75 height 14
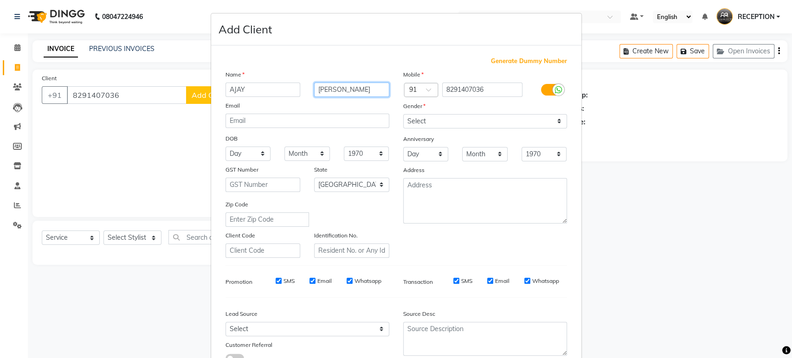
type input "LONDHE"
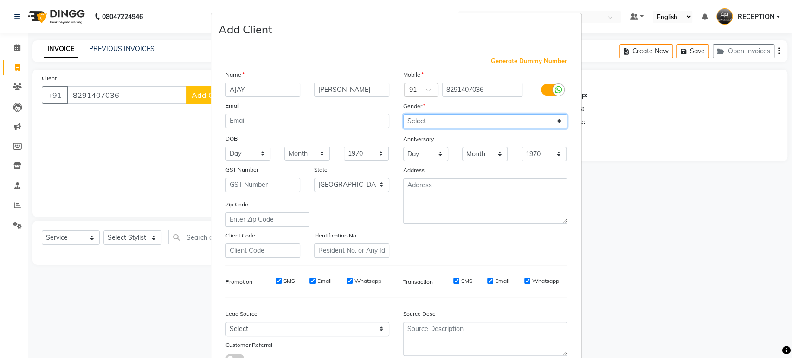
click at [435, 122] on select "Select Male Female Other Prefer Not To Say" at bounding box center [485, 121] width 164 height 14
select select "female"
click at [403, 114] on select "Select Male Female Other Prefer Not To Say" at bounding box center [485, 121] width 164 height 14
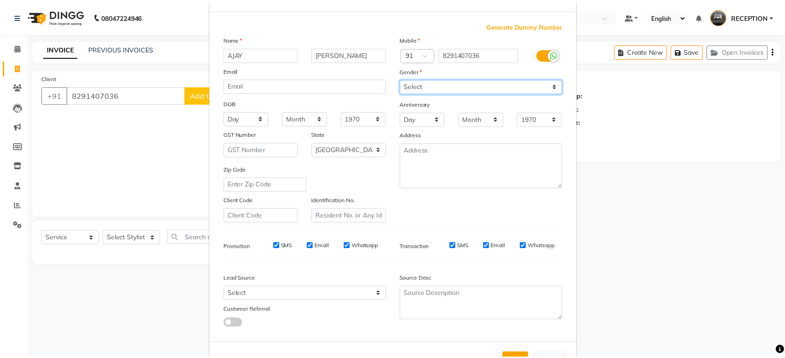
scroll to position [68, 0]
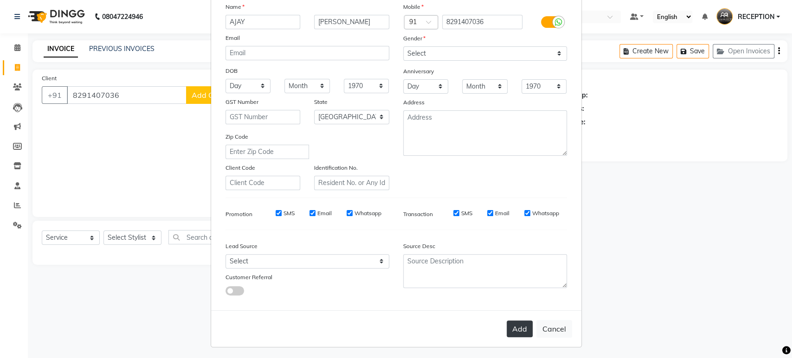
click at [510, 325] on button "Add" at bounding box center [520, 329] width 26 height 17
select select
select select "null"
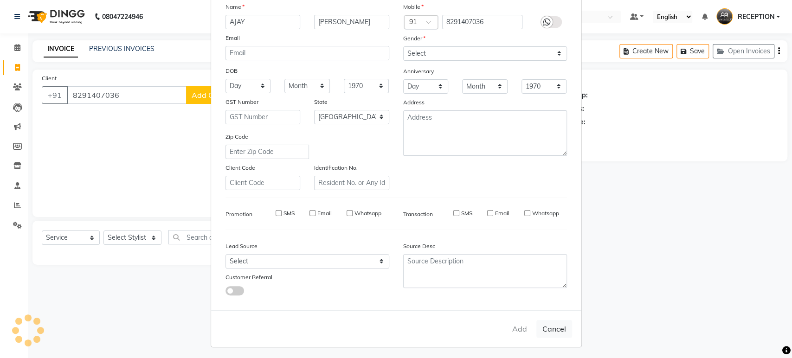
select select
checkbox input "false"
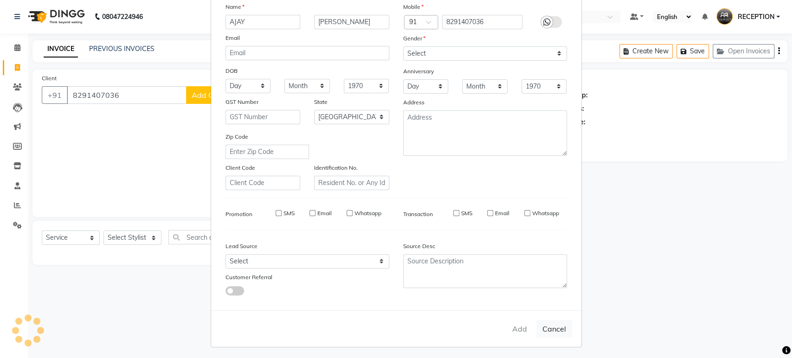
checkbox input "false"
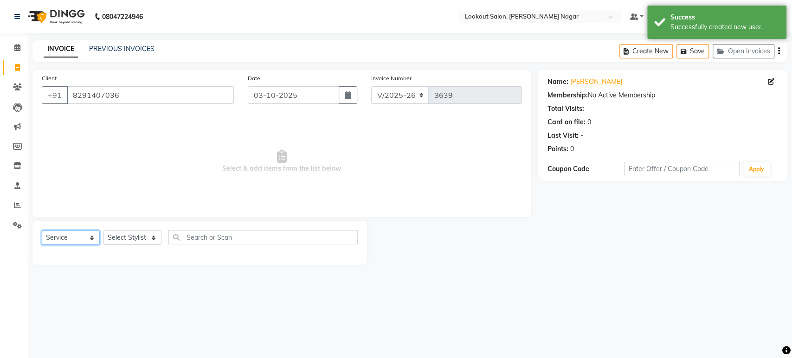
drag, startPoint x: 67, startPoint y: 237, endPoint x: 71, endPoint y: 231, distance: 7.6
click at [68, 236] on select "Select Service Product Membership Package Voucher Prepaid Gift Card" at bounding box center [71, 238] width 58 height 14
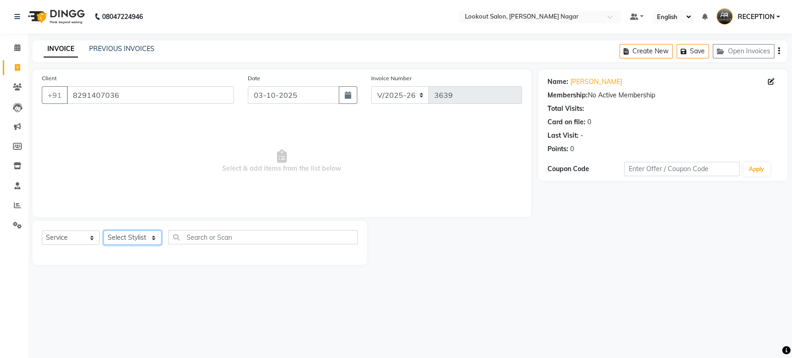
click at [131, 237] on select "Select Stylist ABHISHEK Asfaak AZAZ DHARMESH SIR kARAN PRIYANKA RECEPTION rinki…" at bounding box center [133, 238] width 58 height 14
click at [70, 235] on select "Select Service Product Membership Package Voucher Prepaid Gift Card" at bounding box center [71, 238] width 58 height 14
select select "membership"
click at [42, 231] on select "Select Service Product Membership Package Voucher Prepaid Gift Card" at bounding box center [71, 238] width 58 height 14
click at [115, 240] on select "Select Stylist ABHISHEK Asfaak AZAZ DHARMESH SIR kARAN PRIYANKA RECEPTION rinki…" at bounding box center [133, 238] width 58 height 14
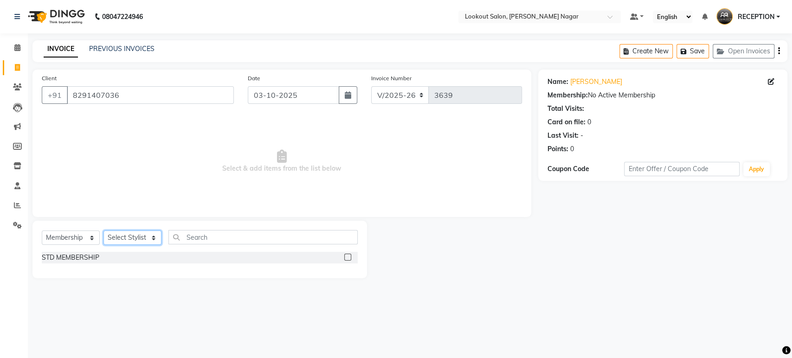
select select "6222"
click at [104, 231] on select "Select Stylist ABHISHEK Asfaak AZAZ DHARMESH SIR kARAN PRIYANKA RECEPTION rinki…" at bounding box center [133, 238] width 58 height 14
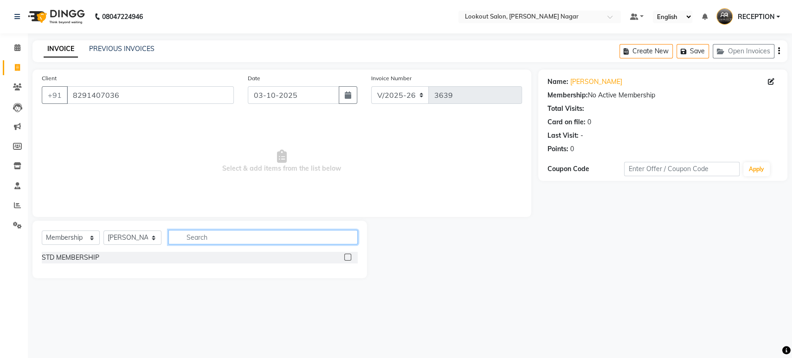
click at [231, 236] on input "text" at bounding box center [263, 237] width 189 height 14
click at [349, 257] on label at bounding box center [347, 257] width 7 height 7
click at [349, 257] on input "checkbox" at bounding box center [347, 258] width 6 height 6
select select "select"
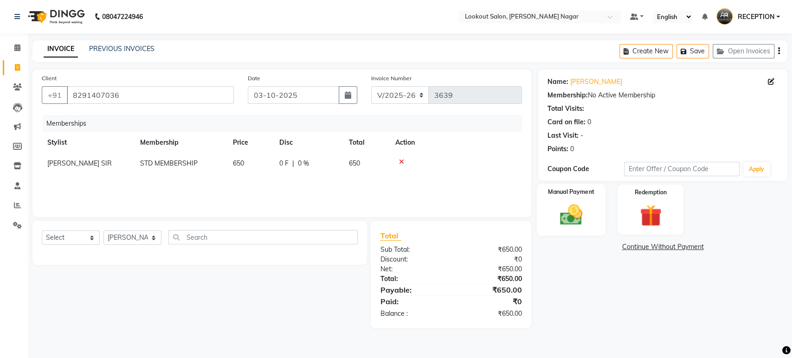
click at [571, 212] on img at bounding box center [571, 215] width 37 height 26
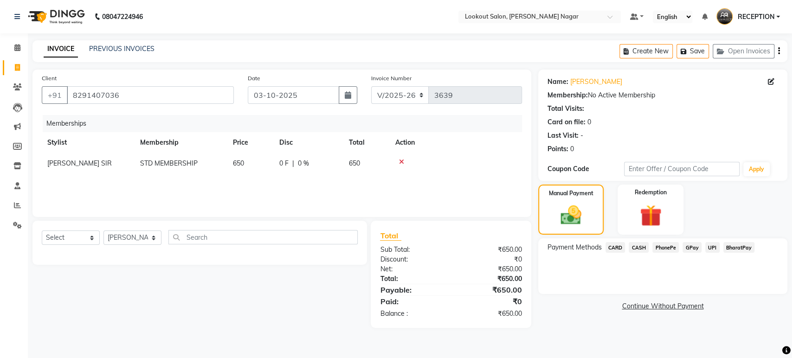
click at [610, 245] on span "CARD" at bounding box center [616, 247] width 20 height 11
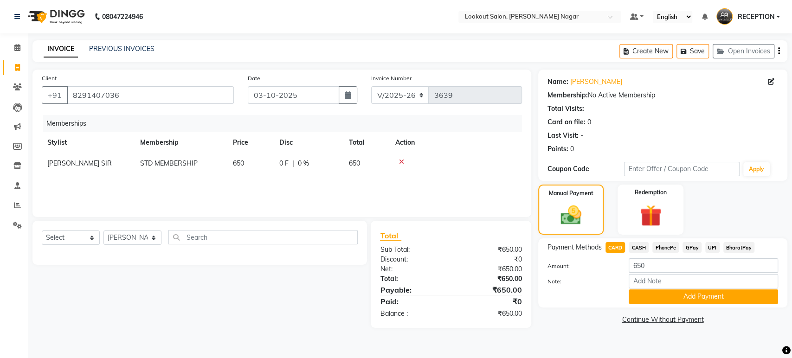
click at [643, 244] on span "CASH" at bounding box center [639, 247] width 20 height 11
click at [657, 301] on button "Add Payment" at bounding box center [703, 297] width 149 height 14
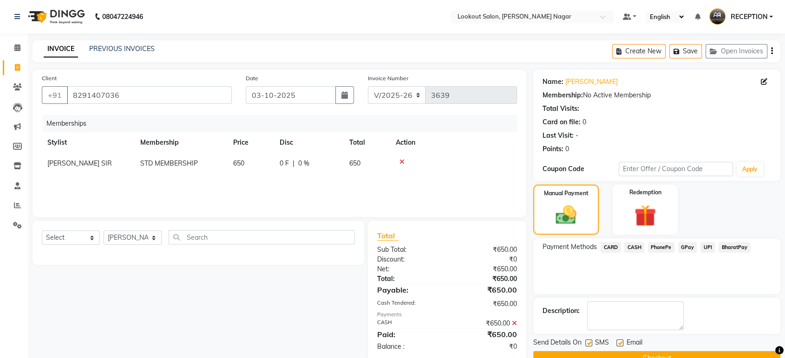
scroll to position [20, 0]
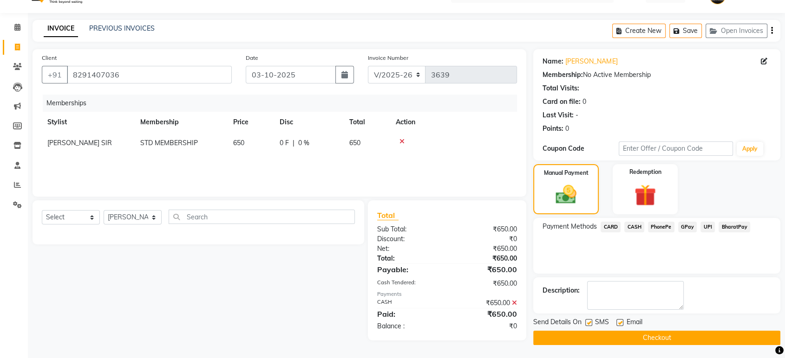
click at [649, 336] on button "Checkout" at bounding box center [656, 338] width 247 height 14
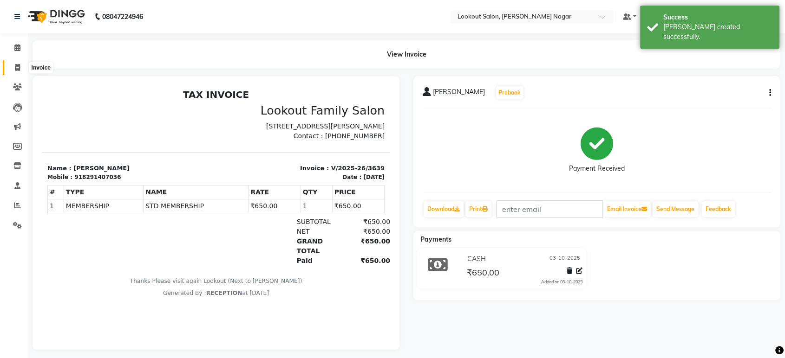
click at [12, 63] on span at bounding box center [17, 68] width 16 height 11
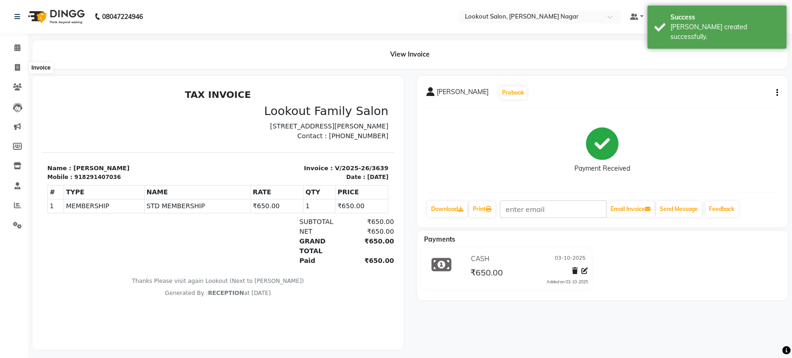
select select "150"
select select "service"
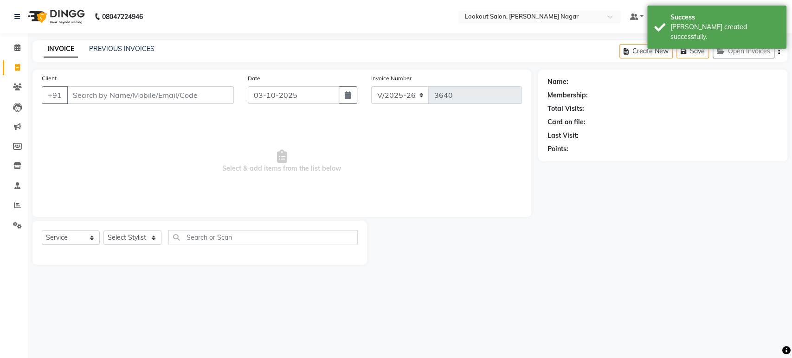
click at [104, 96] on input "Client" at bounding box center [150, 95] width 167 height 18
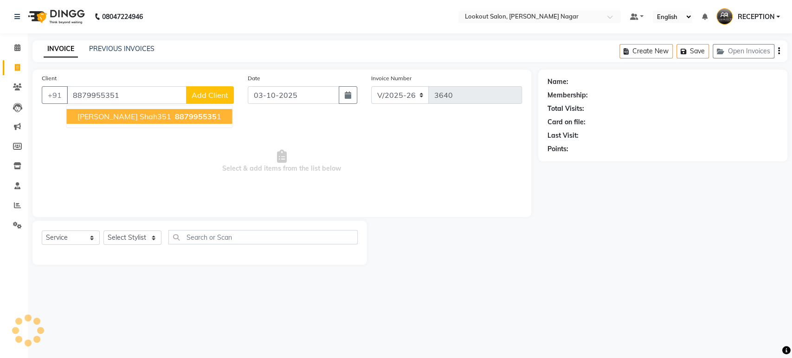
type input "8879955351"
select select "1: Object"
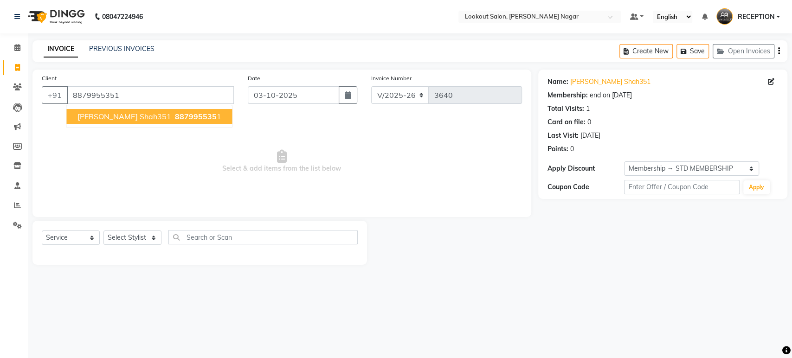
click at [196, 85] on div "Client +91 8879955351 Mansi Shah351 887995535 1" at bounding box center [138, 92] width 206 height 38
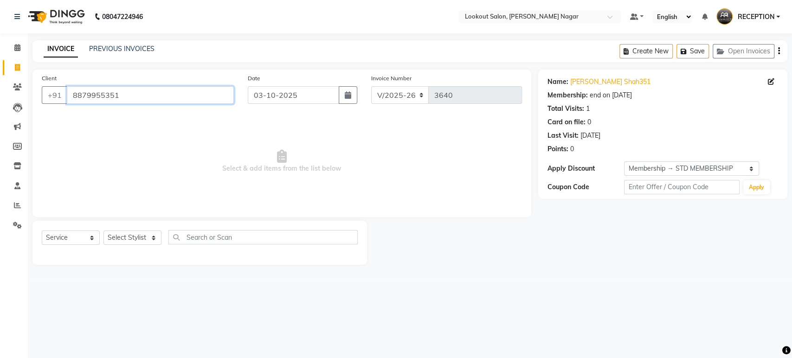
click at [201, 100] on input "8879955351" at bounding box center [150, 95] width 167 height 18
click at [195, 90] on input "Client" at bounding box center [150, 95] width 167 height 18
click at [195, 89] on input "Client" at bounding box center [150, 95] width 167 height 18
click at [197, 90] on input "Client" at bounding box center [150, 95] width 167 height 18
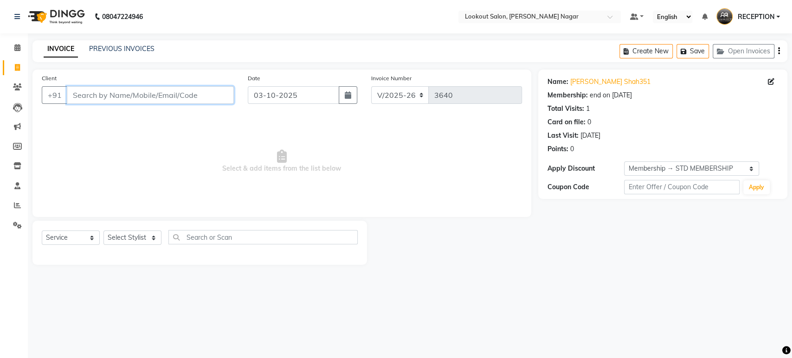
click at [201, 91] on input "Client" at bounding box center [150, 95] width 167 height 18
click at [201, 90] on input "Client" at bounding box center [150, 95] width 167 height 18
click at [201, 89] on input "Client" at bounding box center [150, 95] width 167 height 18
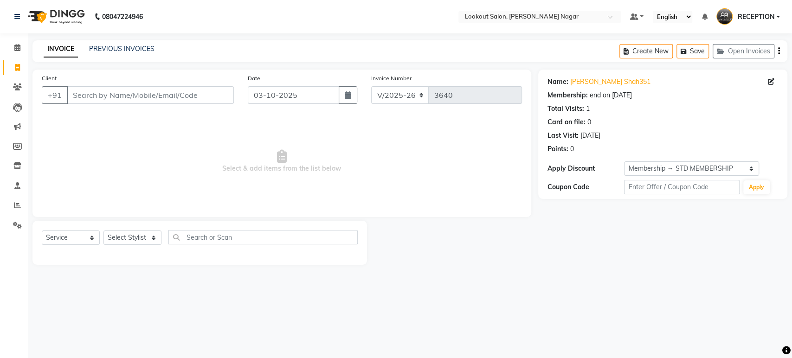
click at [204, 85] on div "Client +91" at bounding box center [138, 92] width 206 height 38
click at [204, 84] on div "Client +91" at bounding box center [138, 92] width 206 height 38
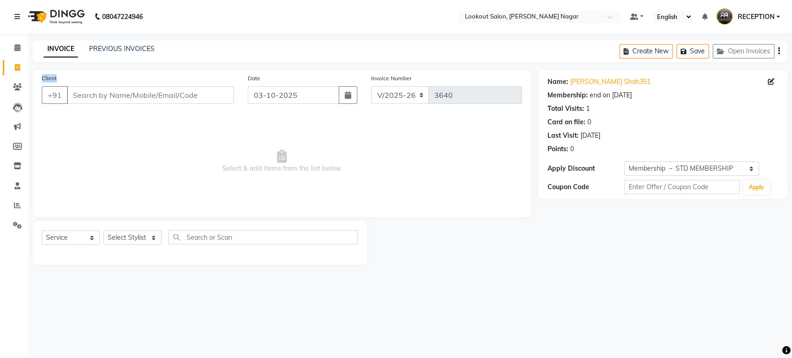
click at [204, 84] on div "Client +91" at bounding box center [138, 92] width 206 height 38
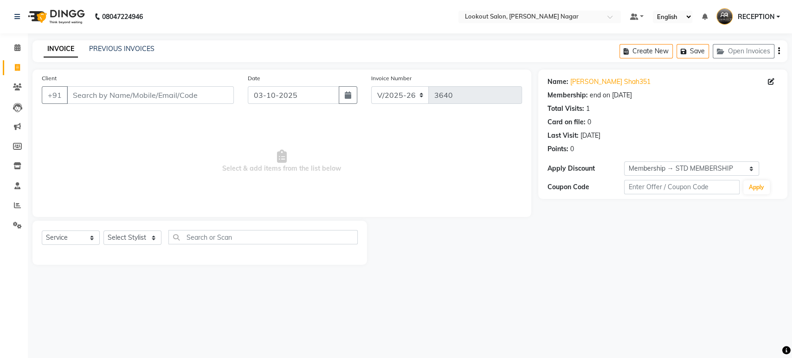
click at [204, 84] on div "Client +91" at bounding box center [138, 92] width 206 height 38
click at [199, 97] on input "Client" at bounding box center [150, 95] width 167 height 18
click at [200, 96] on input "Client" at bounding box center [150, 95] width 167 height 18
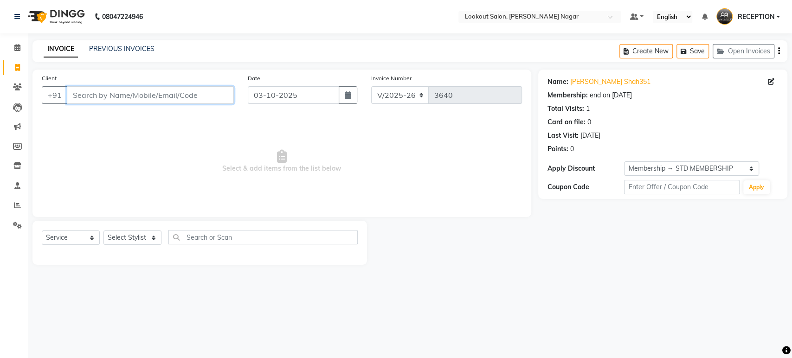
click at [200, 96] on input "Client" at bounding box center [150, 95] width 167 height 18
click at [201, 96] on input "Client" at bounding box center [150, 95] width 167 height 18
click at [201, 97] on input "Client" at bounding box center [150, 95] width 167 height 18
click at [202, 97] on input "Client" at bounding box center [150, 95] width 167 height 18
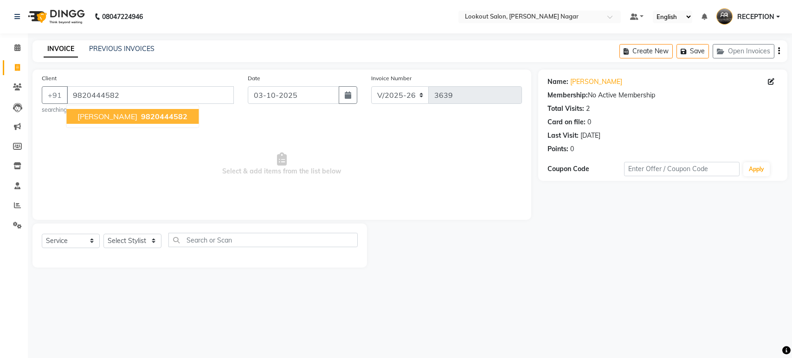
select select "150"
select select "service"
click at [170, 87] on input "9820444582" at bounding box center [150, 95] width 167 height 18
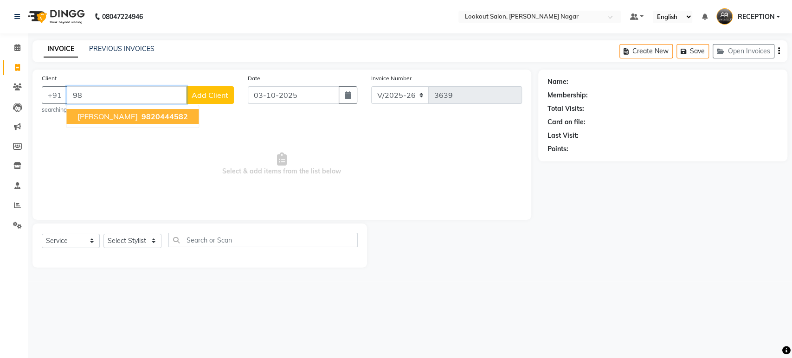
type input "9"
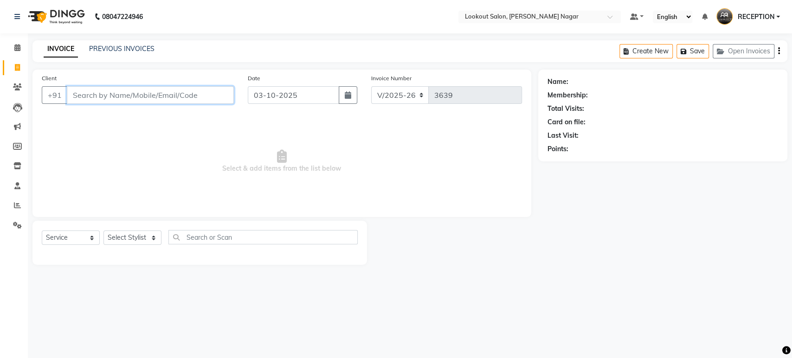
click at [314, 120] on div "Client +91 Date [DATE] Invoice Number V/2025 V/[PHONE_NUMBER] Select & add item…" at bounding box center [281, 144] width 499 height 148
drag, startPoint x: 25, startPoint y: 39, endPoint x: 16, endPoint y: 48, distance: 12.5
click at [25, 39] on li "Calendar" at bounding box center [14, 48] width 28 height 20
click at [37, 37] on div "08047224946 Select Location × Lookout Salon, [PERSON_NAME] Nagar Default Panel …" at bounding box center [396, 179] width 792 height 358
click at [19, 47] on icon at bounding box center [17, 47] width 6 height 7
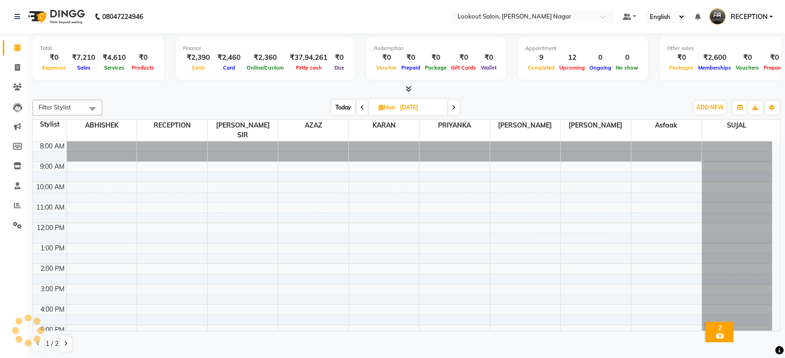
click at [361, 105] on icon at bounding box center [362, 108] width 4 height 6
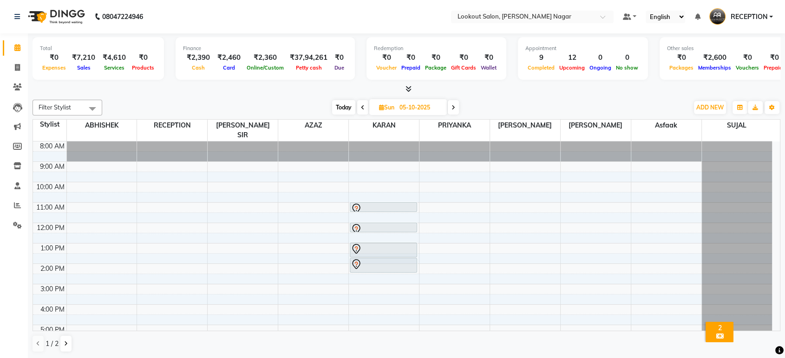
click at [358, 112] on span at bounding box center [362, 107] width 11 height 14
type input "04-10-2025"
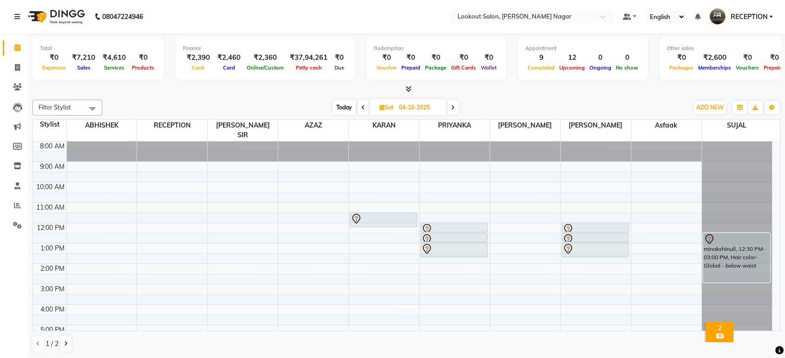
click at [123, 55] on div "₹4,610" at bounding box center [114, 57] width 31 height 11
